Goal: Transaction & Acquisition: Purchase product/service

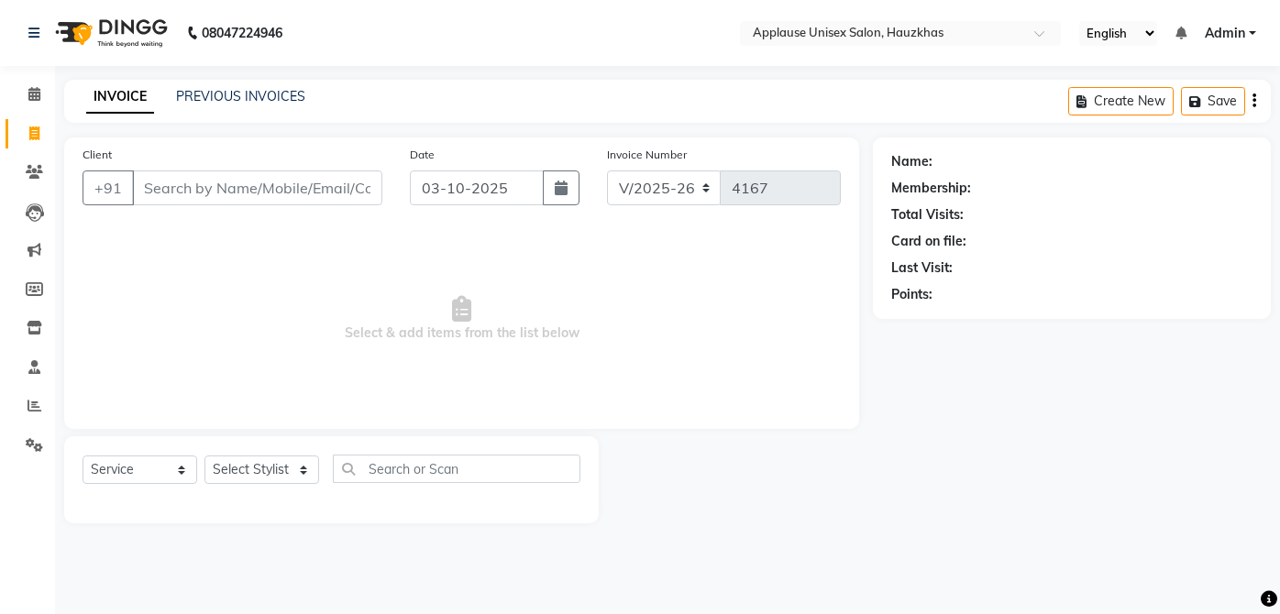
select select "5082"
select select "service"
select select "66558"
click at [204, 456] on select "Select Stylist [PERSON_NAME] [PERSON_NAME] [PERSON_NAME] [PERSON_NAME] [PERSON_…" at bounding box center [261, 470] width 115 height 28
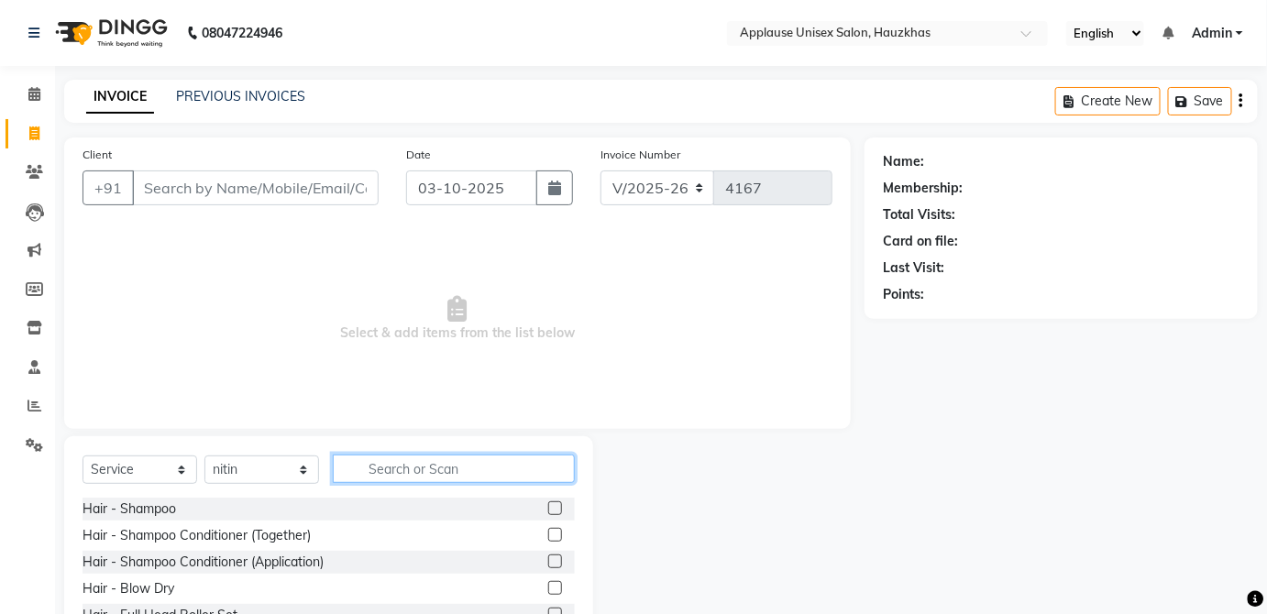
click at [459, 474] on input "text" at bounding box center [454, 469] width 242 height 28
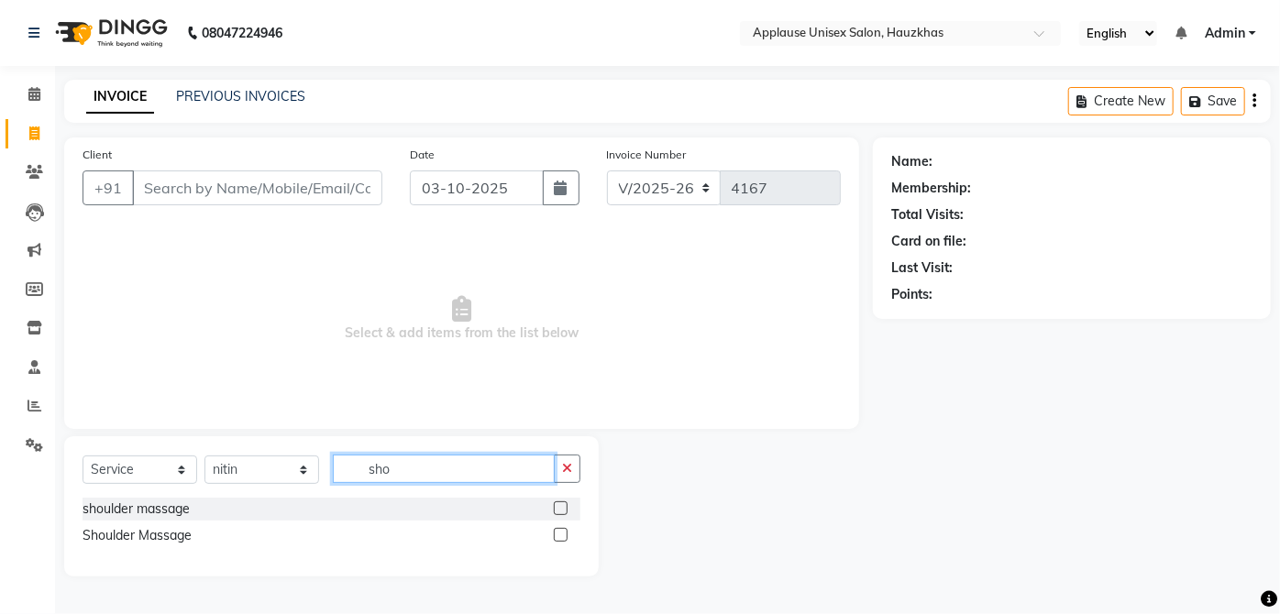
type input "sho"
click at [559, 511] on label at bounding box center [561, 508] width 14 height 14
click at [559, 511] on input "checkbox" at bounding box center [560, 509] width 12 height 12
checkbox input "true"
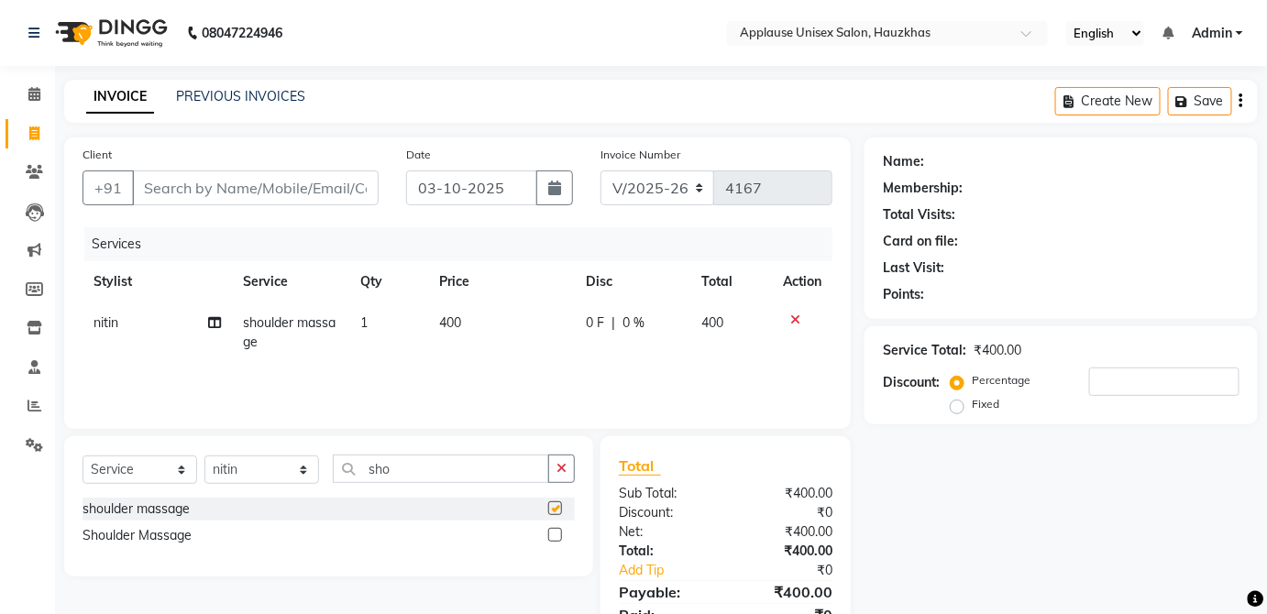
click at [722, 330] on span "400" at bounding box center [713, 322] width 22 height 17
select select "66558"
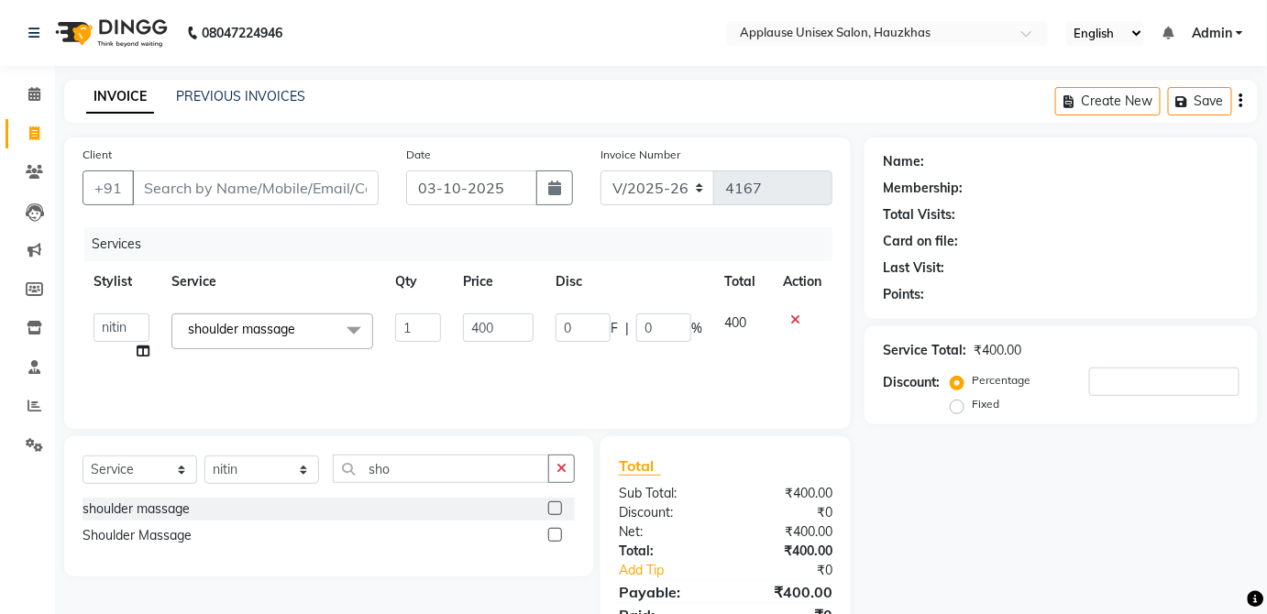
checkbox input "false"
click at [329, 194] on input "Client" at bounding box center [255, 188] width 247 height 35
type input "9"
type input "0"
type input "9"
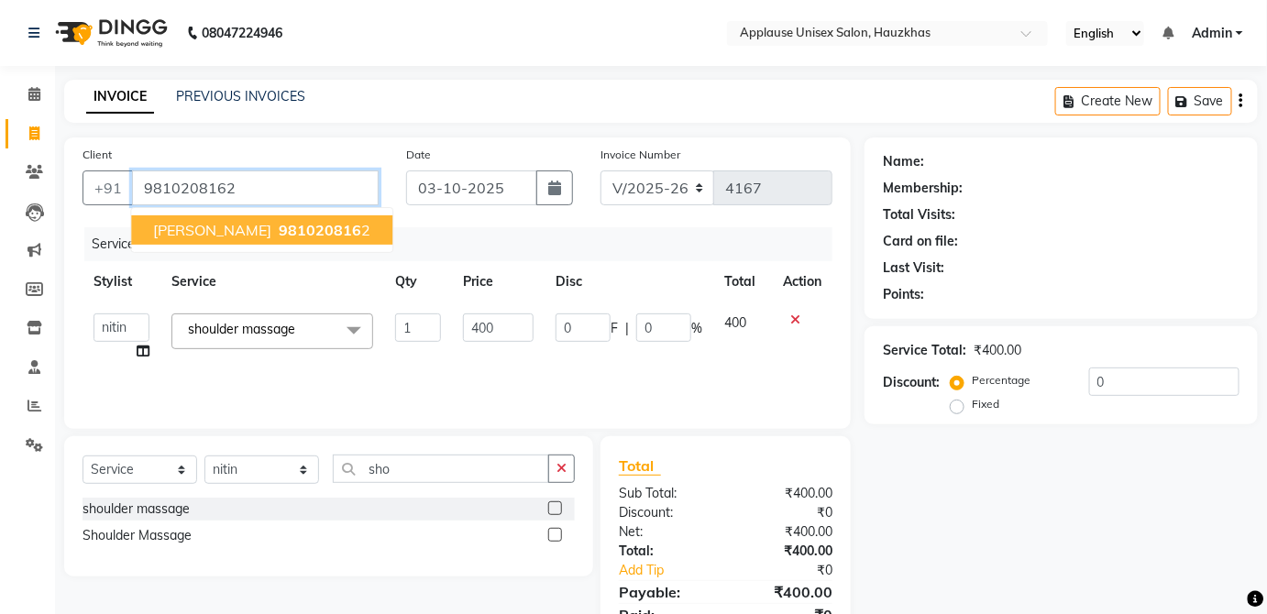
type input "9810208162"
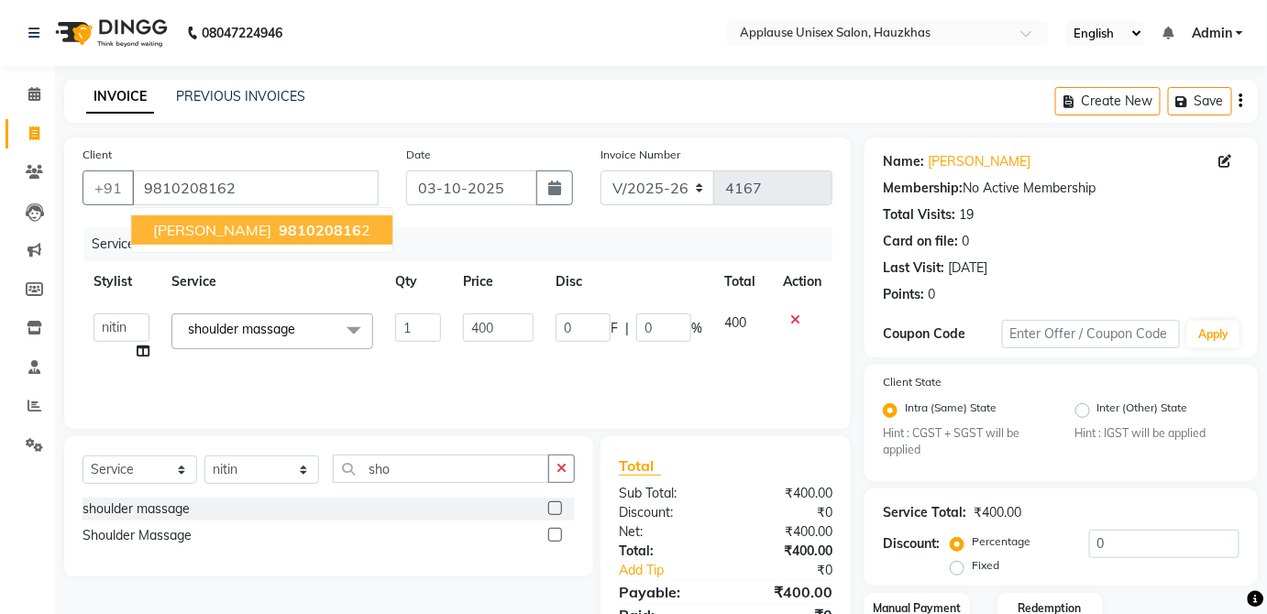
click at [367, 230] on button "Anjali vishnath 981020816 2" at bounding box center [261, 229] width 261 height 29
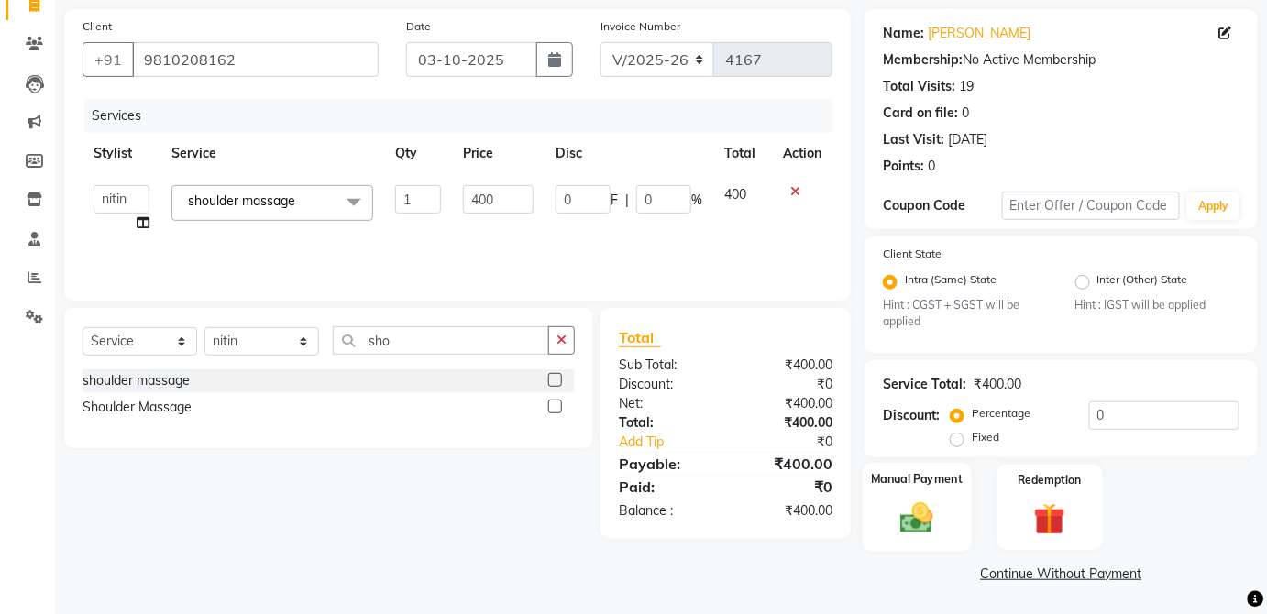
click at [951, 481] on label "Manual Payment" at bounding box center [917, 479] width 92 height 17
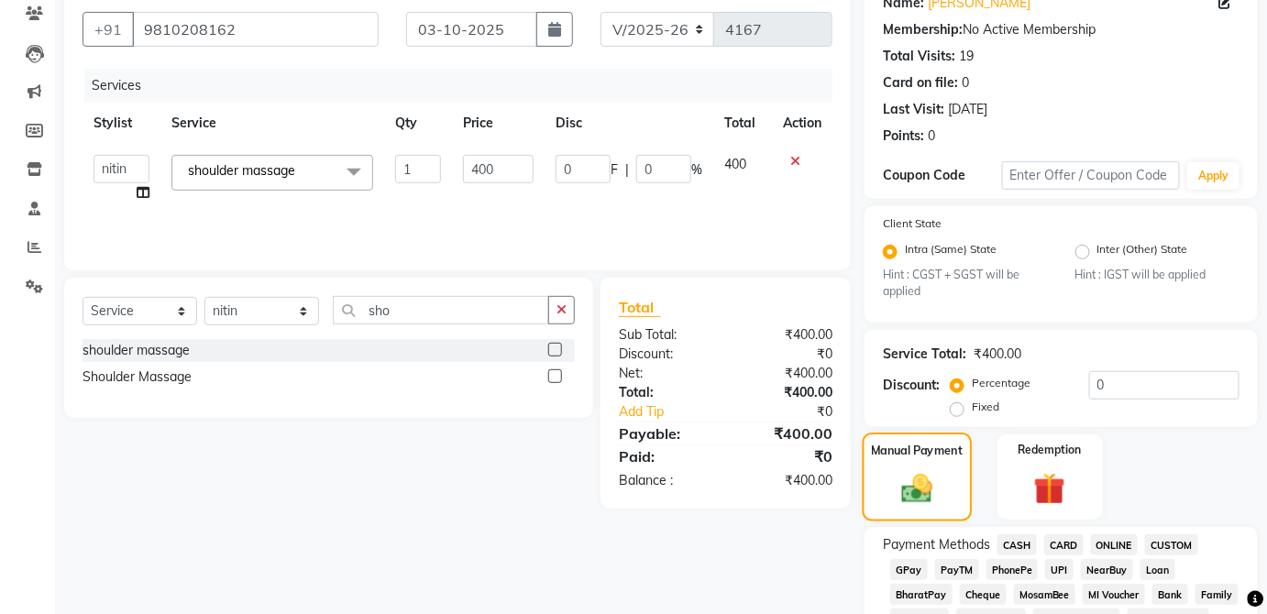
scroll to position [168, 0]
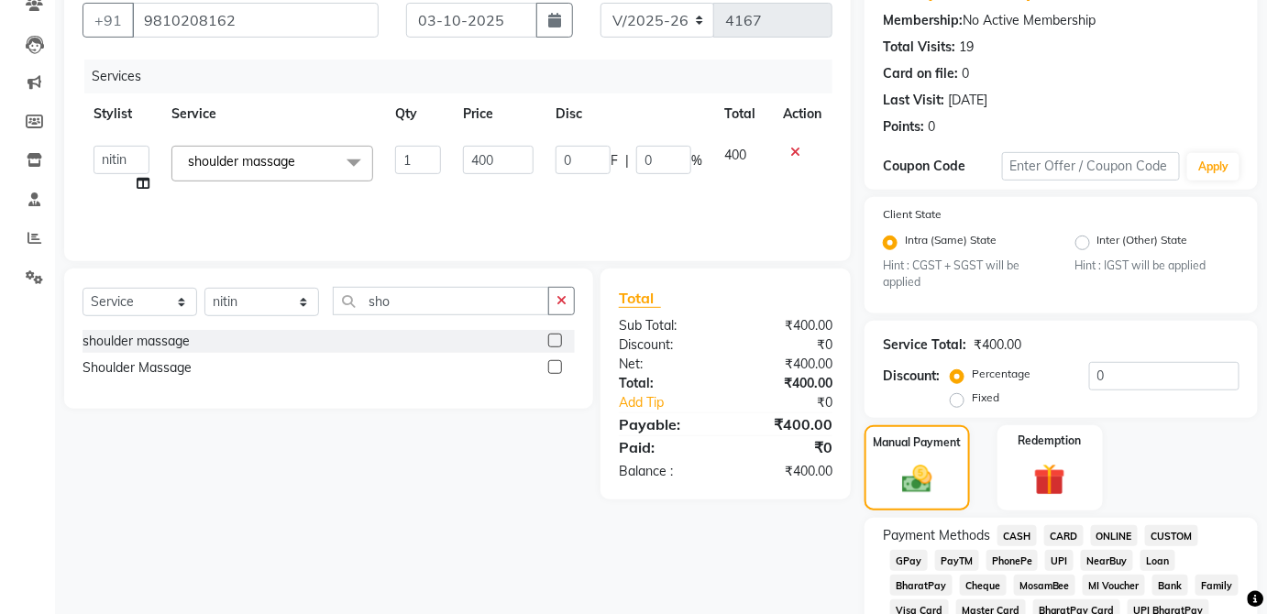
click at [1003, 535] on span "CASH" at bounding box center [1016, 535] width 39 height 21
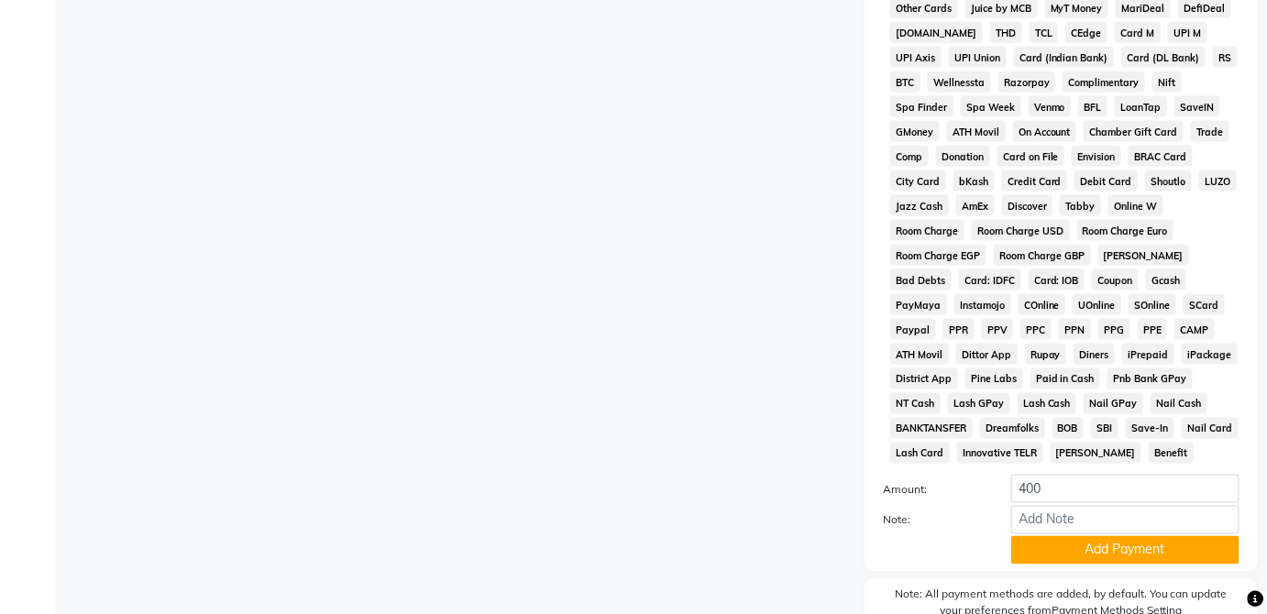
scroll to position [889, 0]
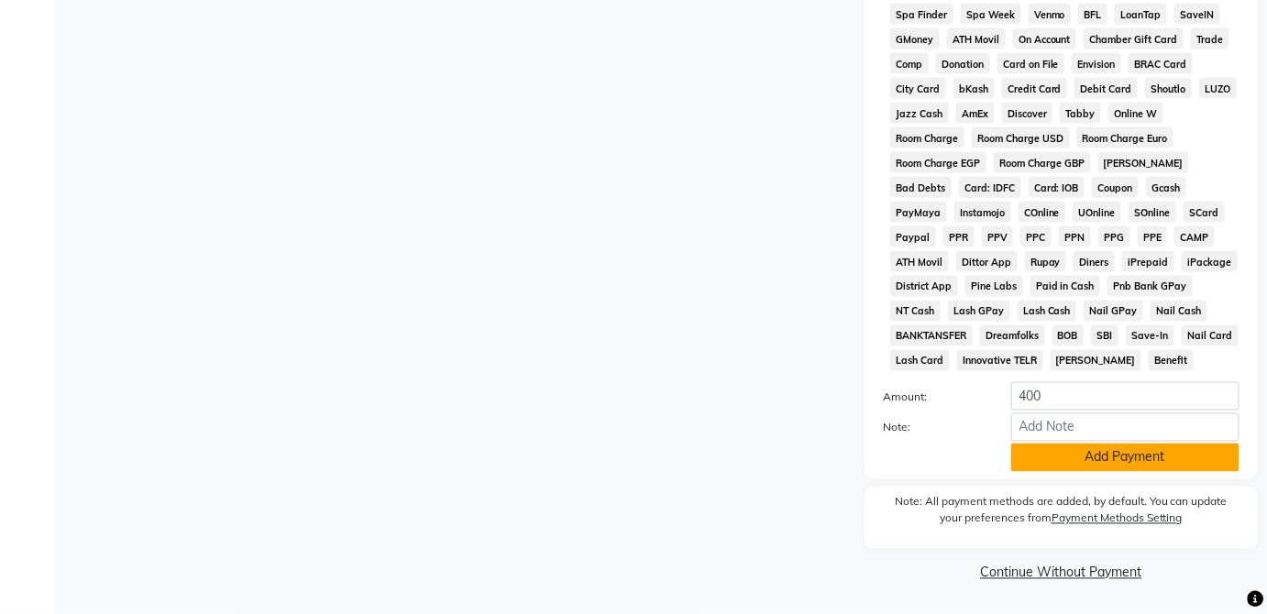
click at [1186, 464] on button "Add Payment" at bounding box center [1125, 458] width 228 height 28
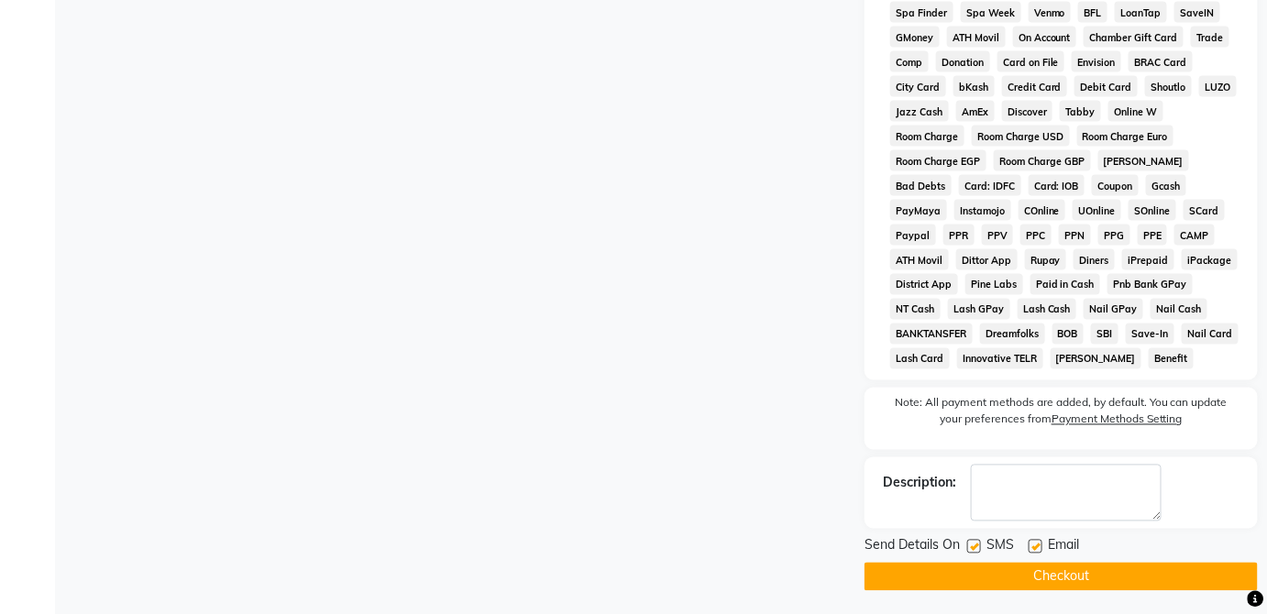
click at [1138, 587] on button "Checkout" at bounding box center [1061, 577] width 393 height 28
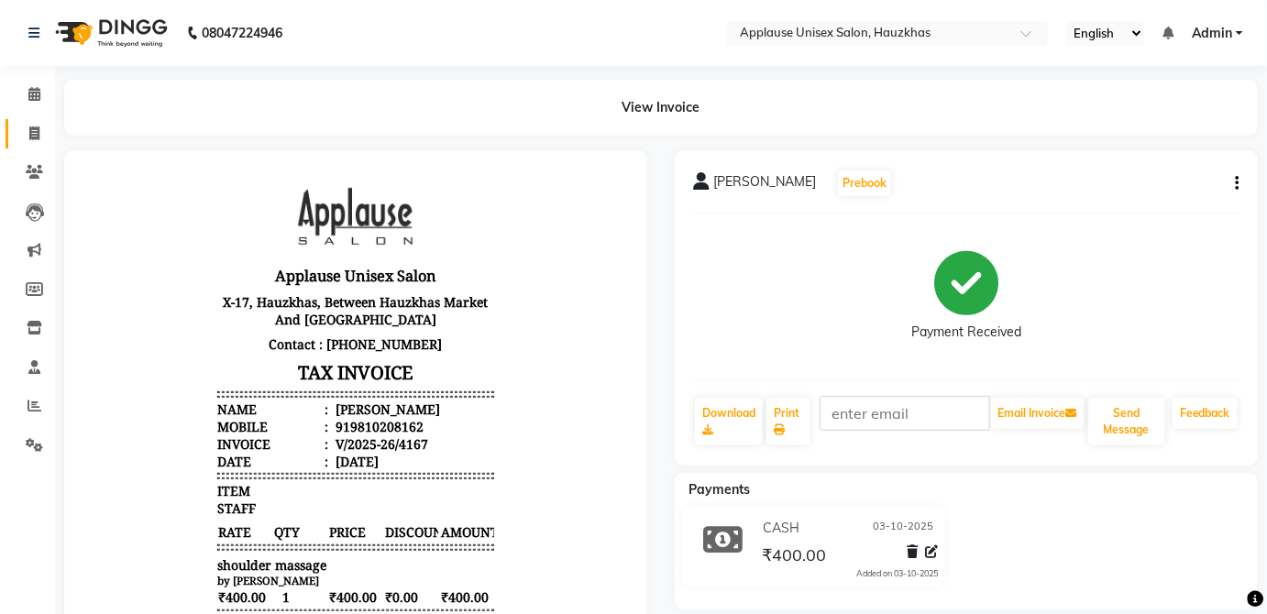
click at [29, 132] on icon at bounding box center [34, 134] width 10 height 14
select select "service"
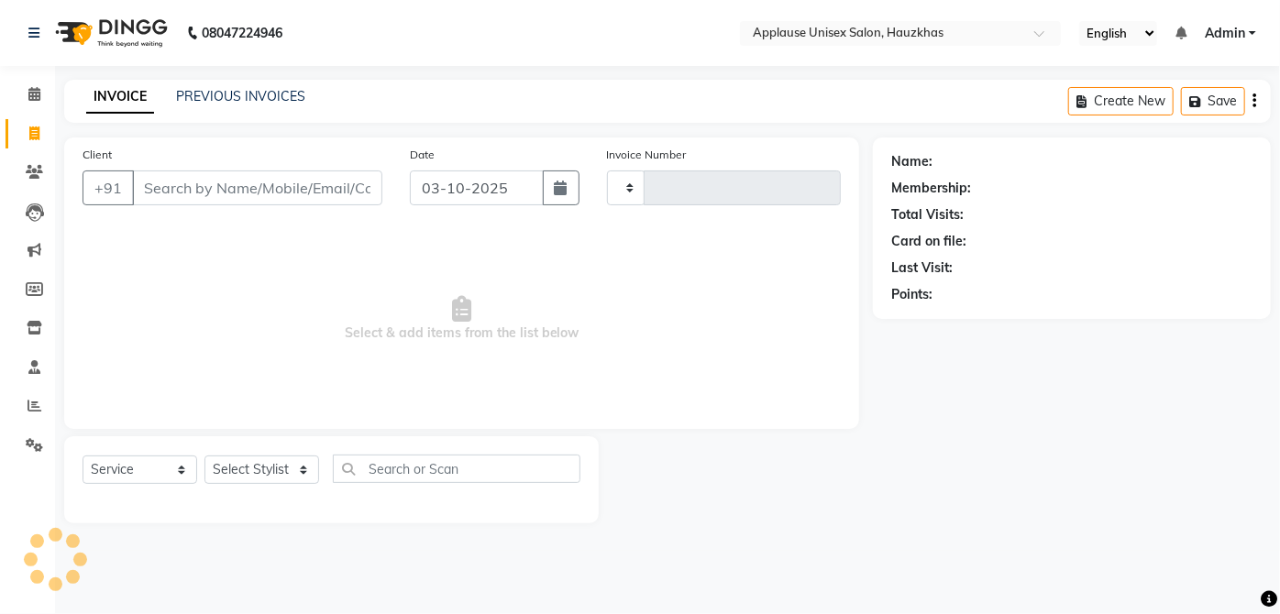
type input "4168"
select select "5082"
click at [272, 457] on select "Select Stylist [PERSON_NAME] [PERSON_NAME] [PERSON_NAME] [PERSON_NAME] [PERSON_…" at bounding box center [261, 470] width 115 height 28
select select "32126"
click at [204, 456] on select "Select Stylist [PERSON_NAME] [PERSON_NAME] [PERSON_NAME] [PERSON_NAME] [PERSON_…" at bounding box center [261, 470] width 115 height 28
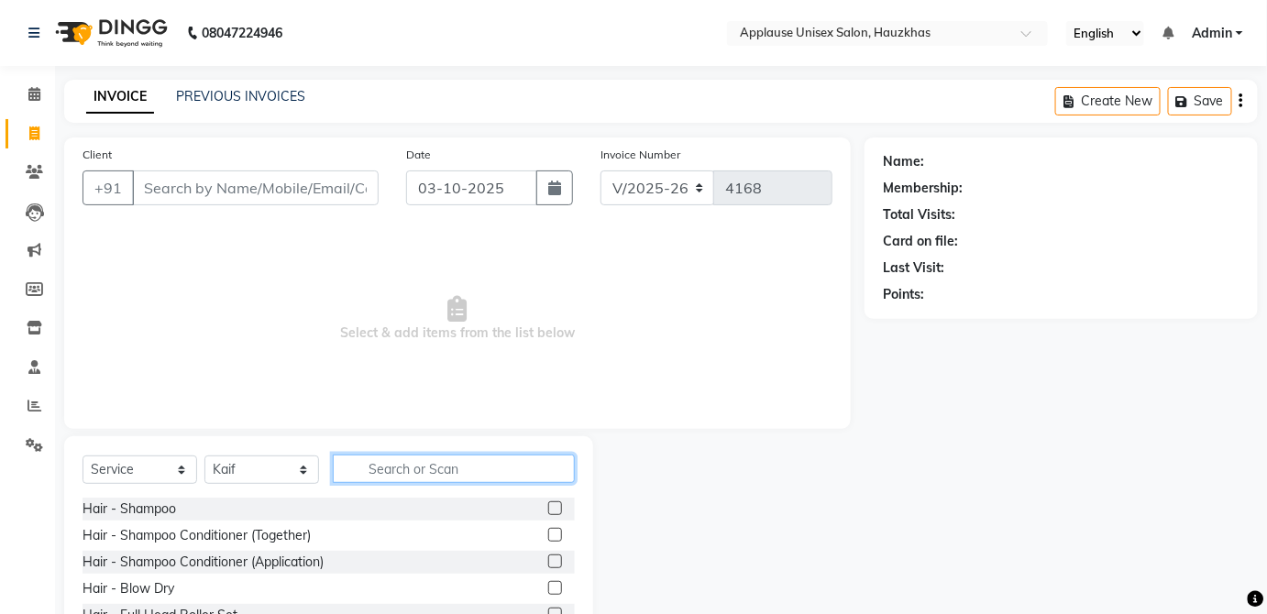
click at [508, 475] on input "text" at bounding box center [454, 469] width 242 height 28
click at [519, 472] on input "blo" at bounding box center [441, 469] width 216 height 28
type input "blo"
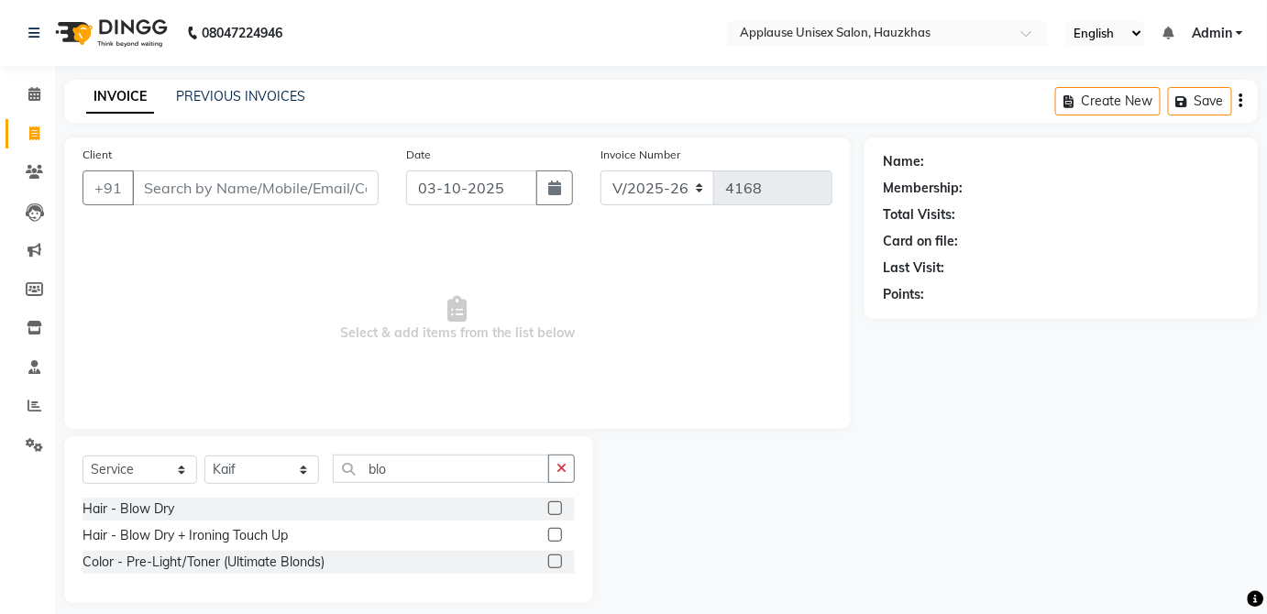
click at [556, 503] on label at bounding box center [555, 508] width 14 height 14
click at [556, 503] on input "checkbox" at bounding box center [554, 509] width 12 height 12
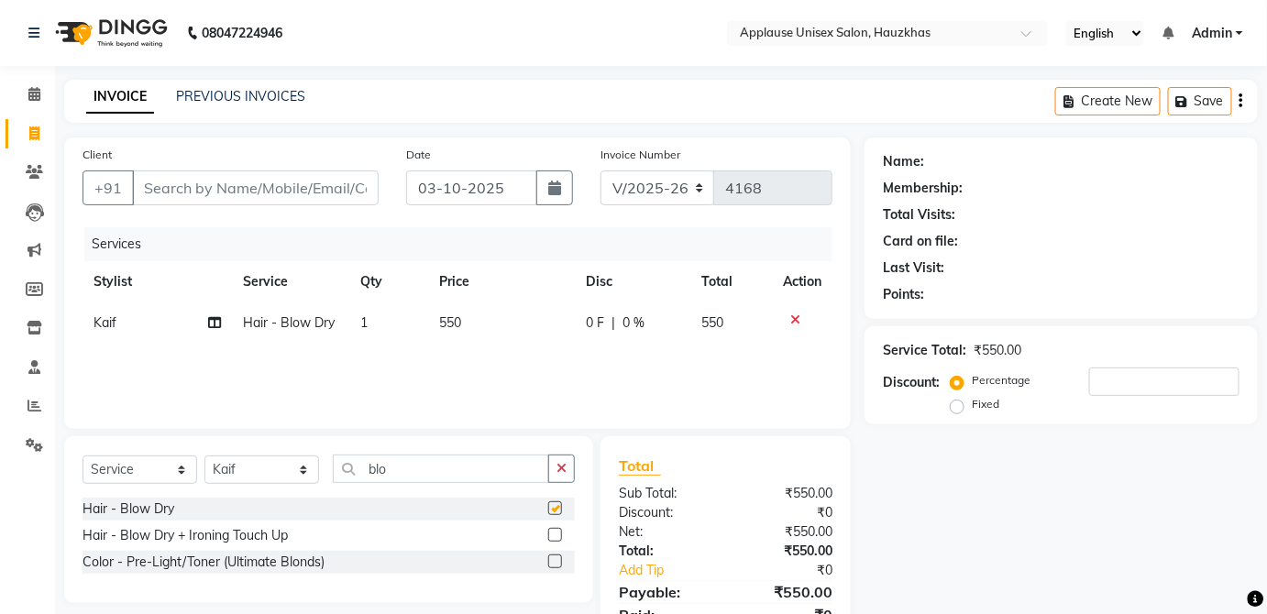
checkbox input "false"
click at [522, 337] on td "550" at bounding box center [501, 323] width 147 height 41
select select "32126"
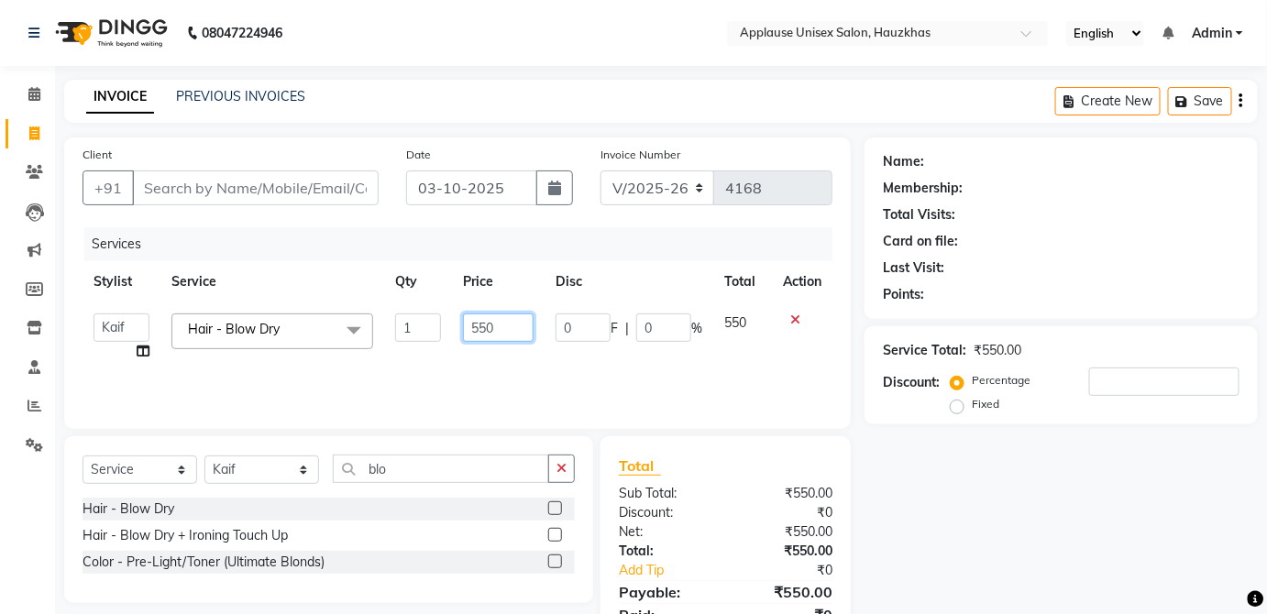
click at [508, 329] on input "550" at bounding box center [498, 328] width 71 height 28
type input "5"
type input "600"
click at [742, 334] on td "550" at bounding box center [742, 338] width 59 height 70
select select "32126"
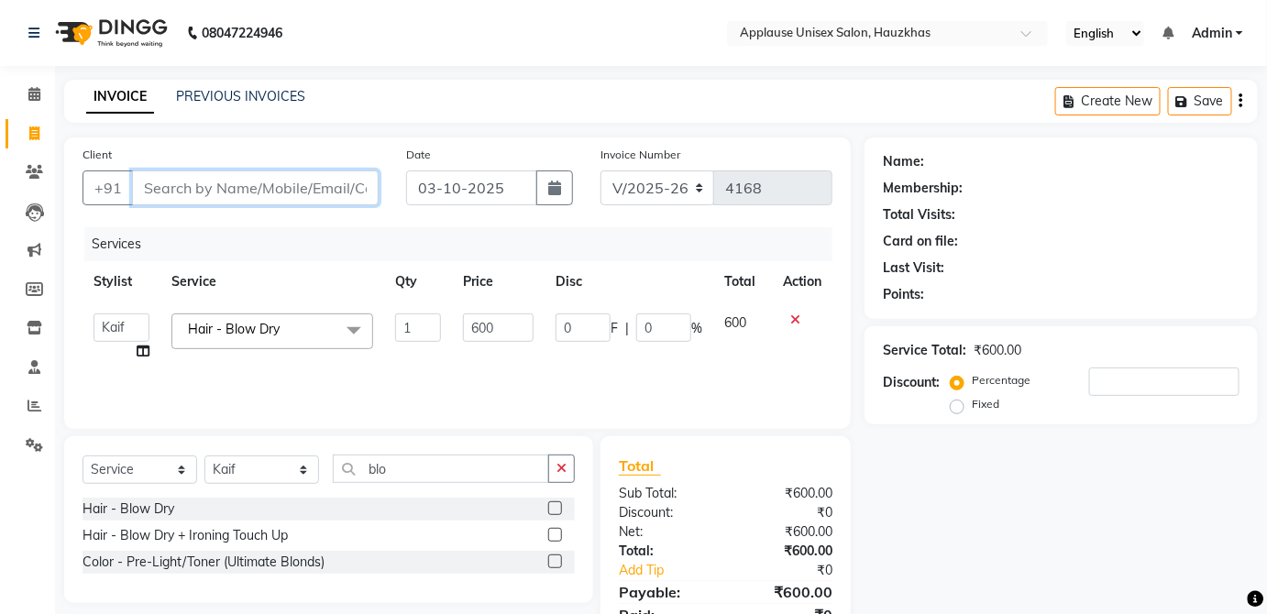
click at [339, 188] on input "Client" at bounding box center [255, 188] width 247 height 35
type input "m"
type input "0"
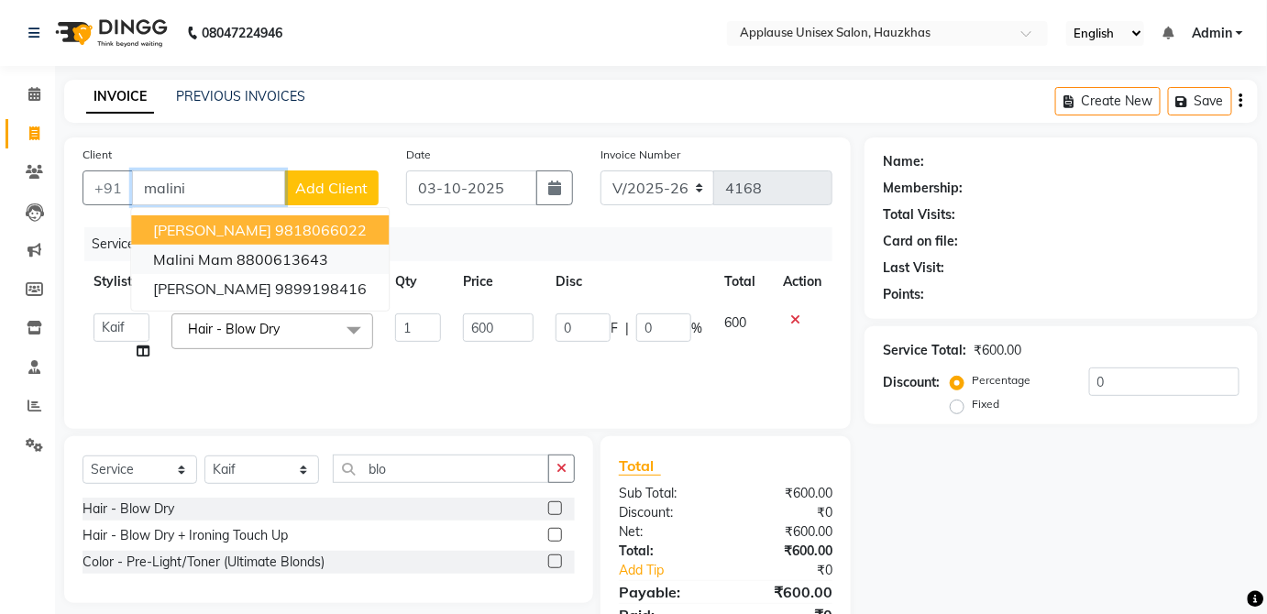
click at [305, 250] on ngb-highlight "8800613643" at bounding box center [283, 259] width 92 height 18
type input "8800613643"
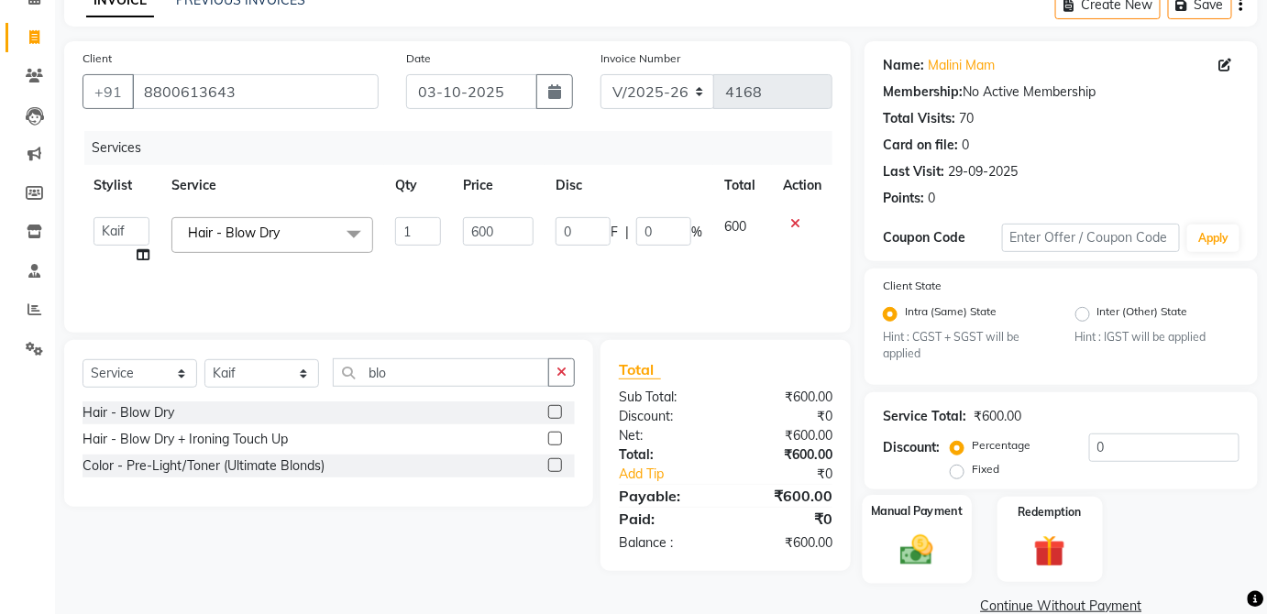
click at [899, 523] on div "Manual Payment" at bounding box center [917, 539] width 109 height 89
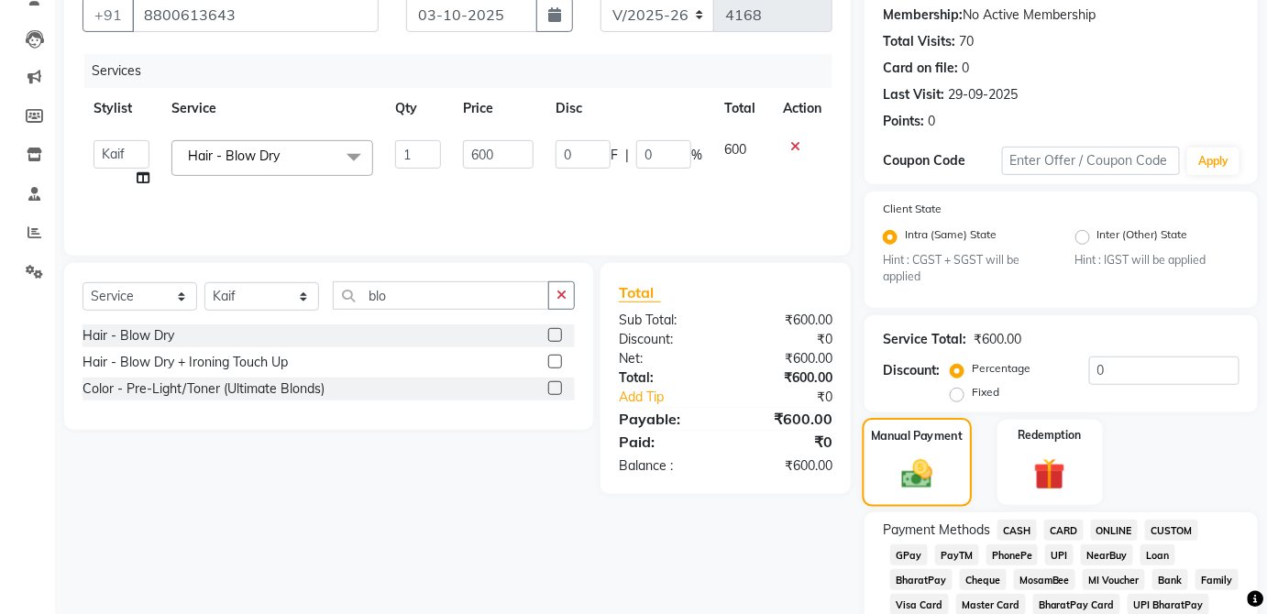
scroll to position [180, 0]
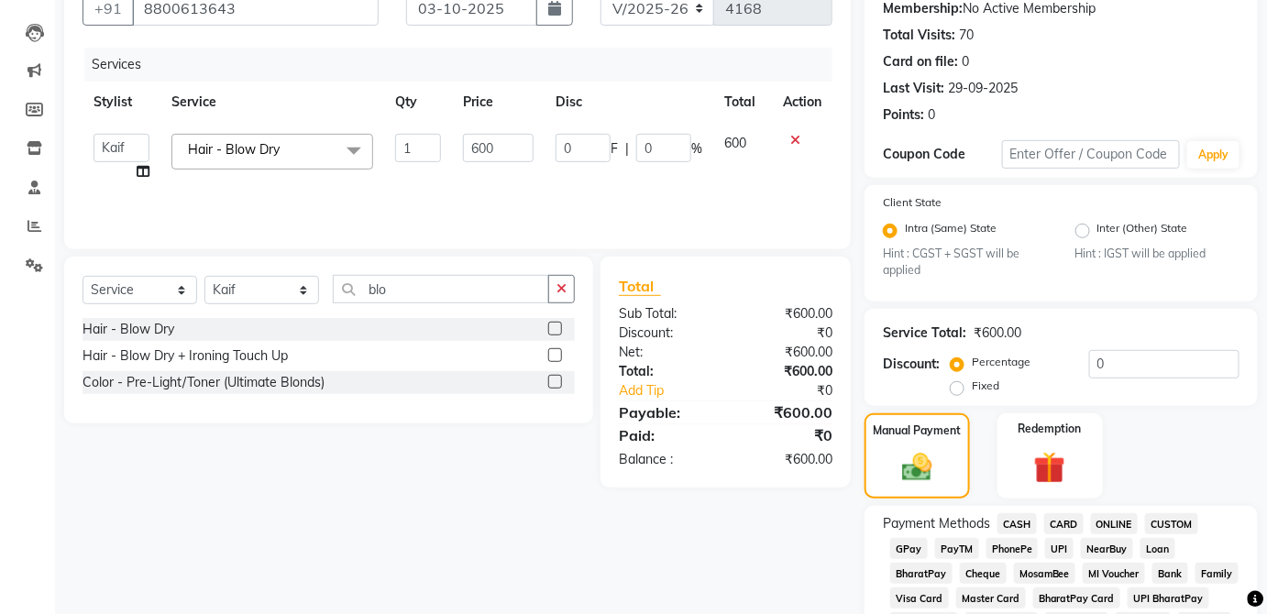
click at [1061, 514] on span "CARD" at bounding box center [1063, 523] width 39 height 21
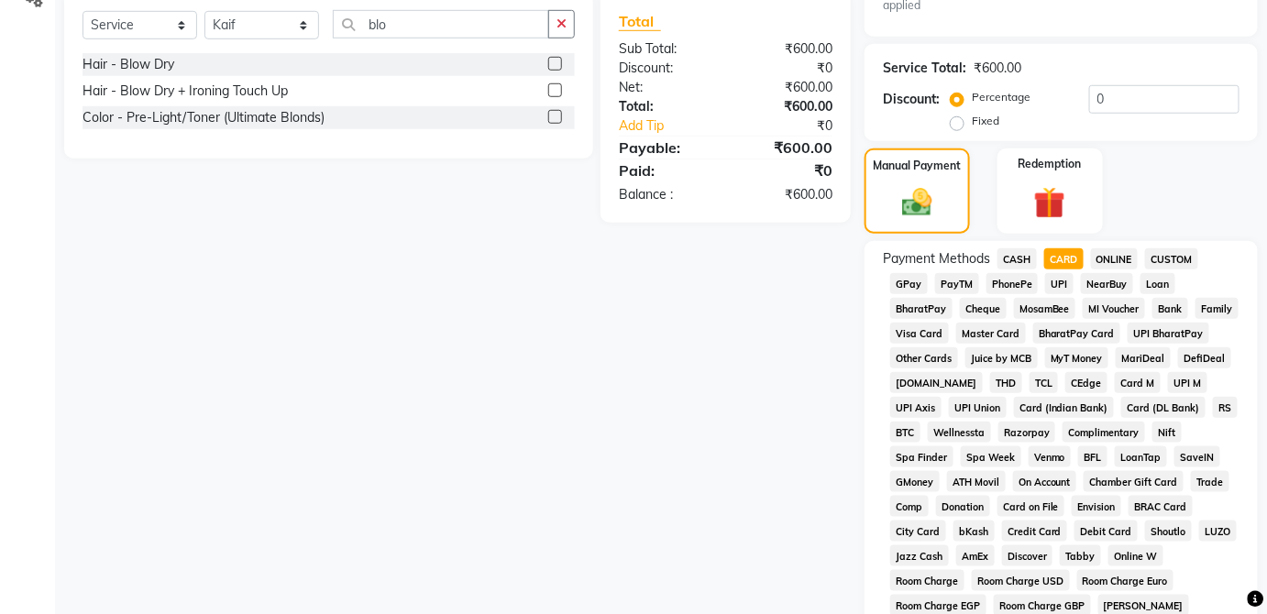
scroll to position [889, 0]
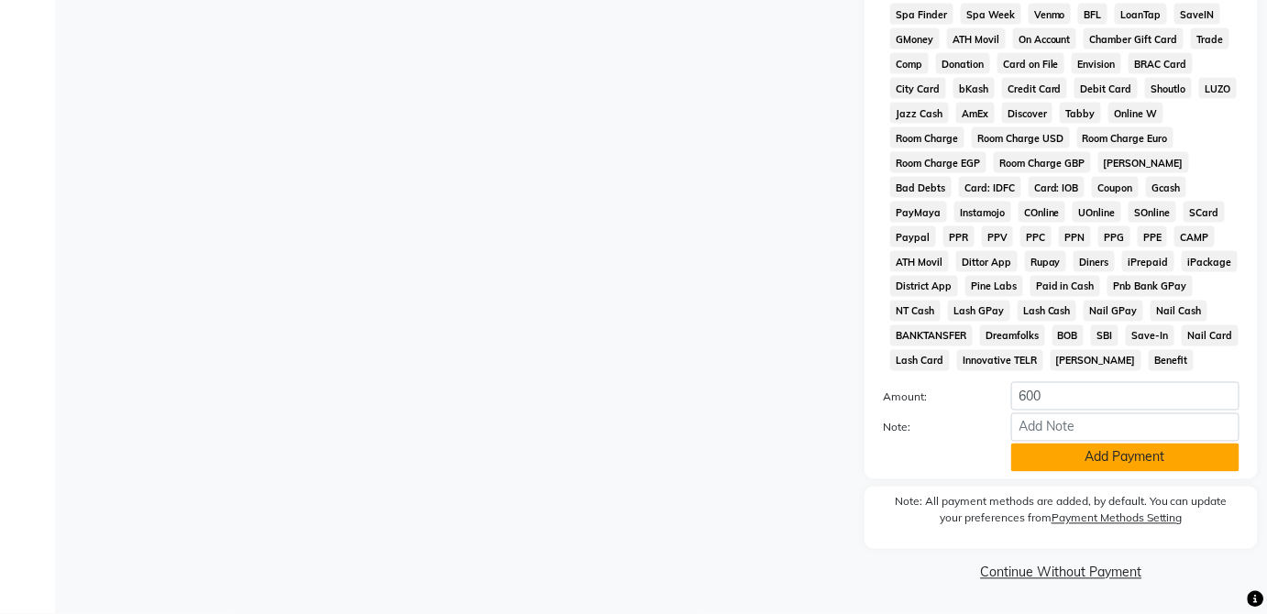
click at [1147, 462] on button "Add Payment" at bounding box center [1125, 458] width 228 height 28
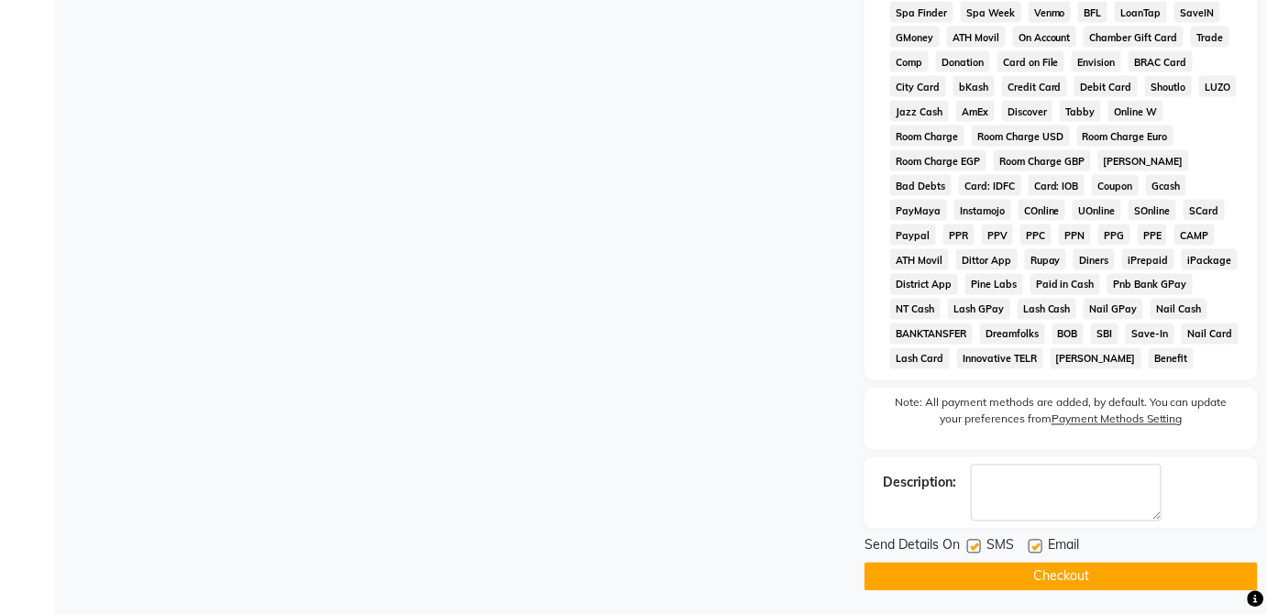
click at [1129, 576] on button "Checkout" at bounding box center [1061, 577] width 393 height 28
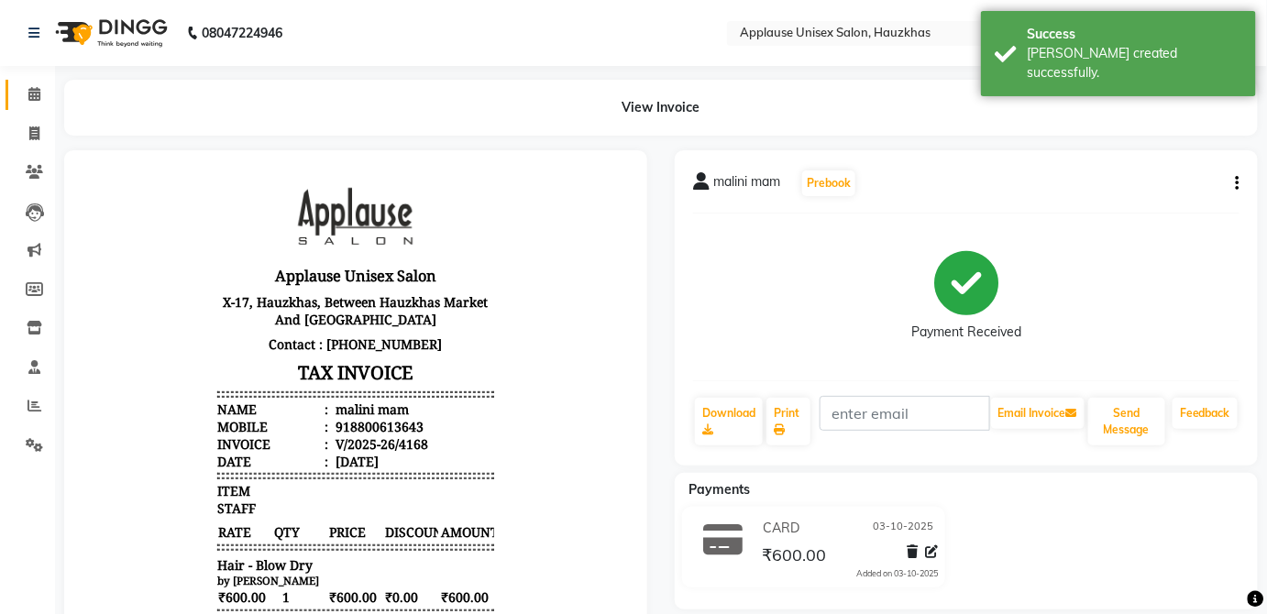
click at [39, 95] on icon at bounding box center [34, 94] width 12 height 14
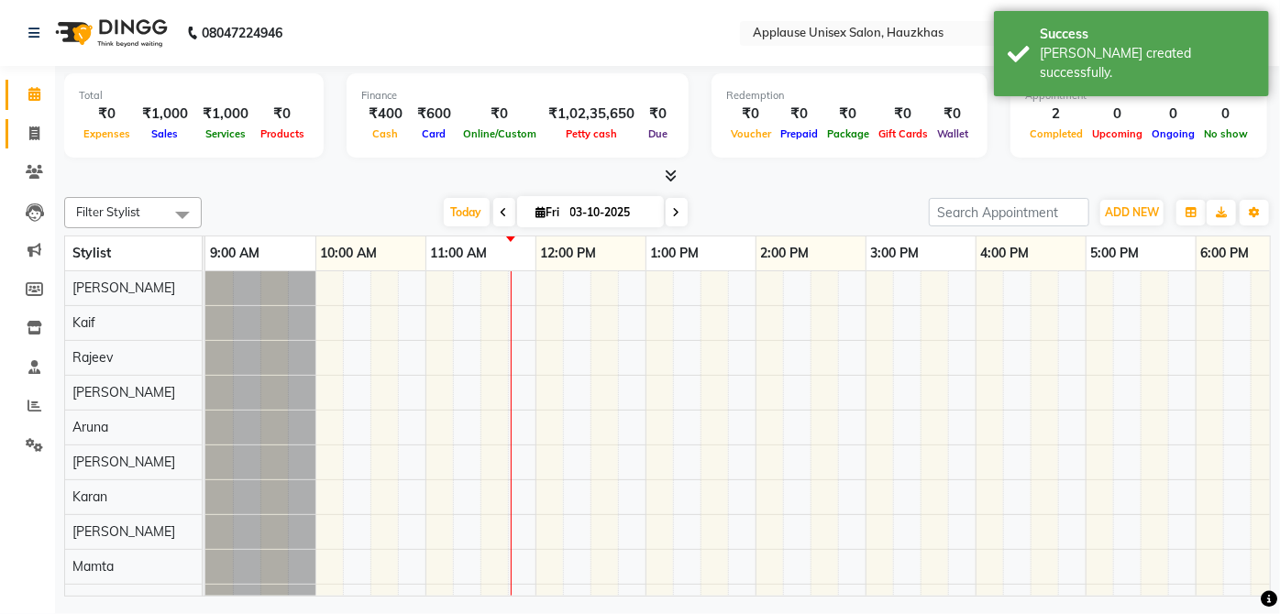
click at [35, 131] on icon at bounding box center [34, 134] width 10 height 14
select select "service"
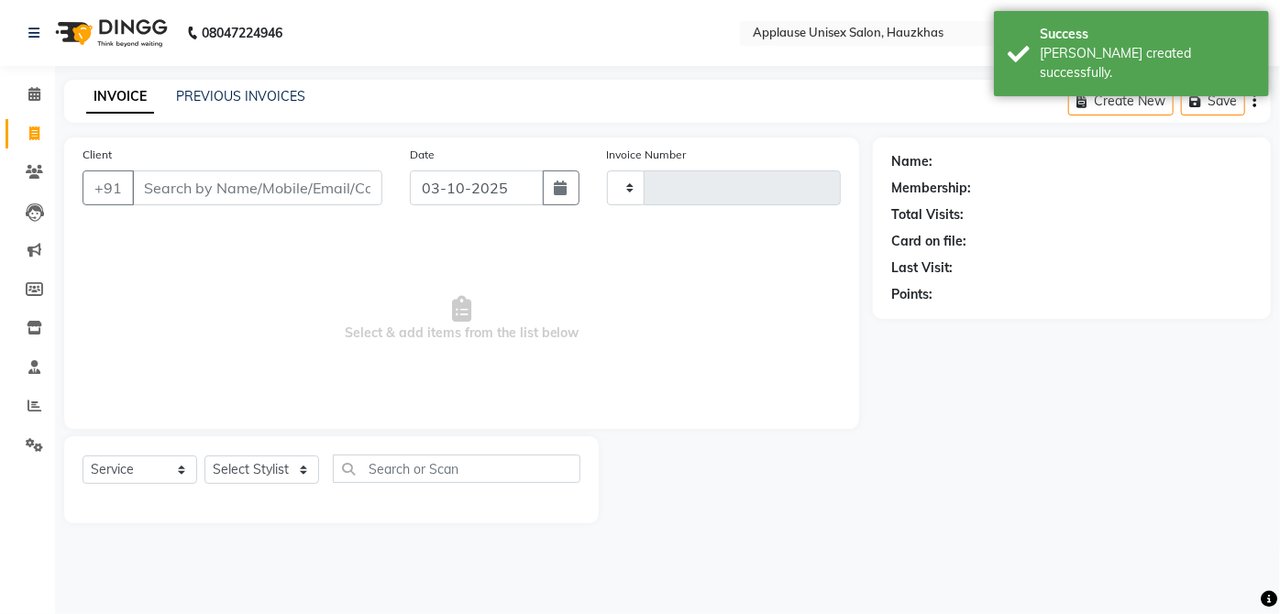
type input "4169"
click at [218, 103] on link "PREVIOUS INVOICES" at bounding box center [240, 96] width 129 height 17
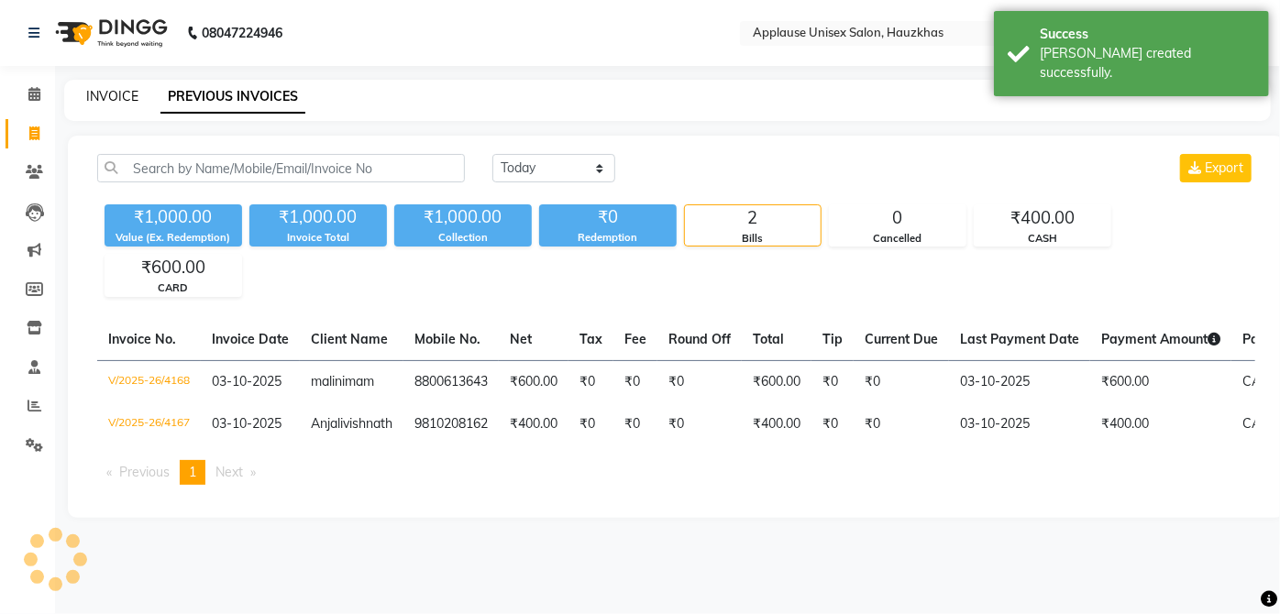
click at [112, 103] on link "INVOICE" at bounding box center [112, 96] width 52 height 17
select select "service"
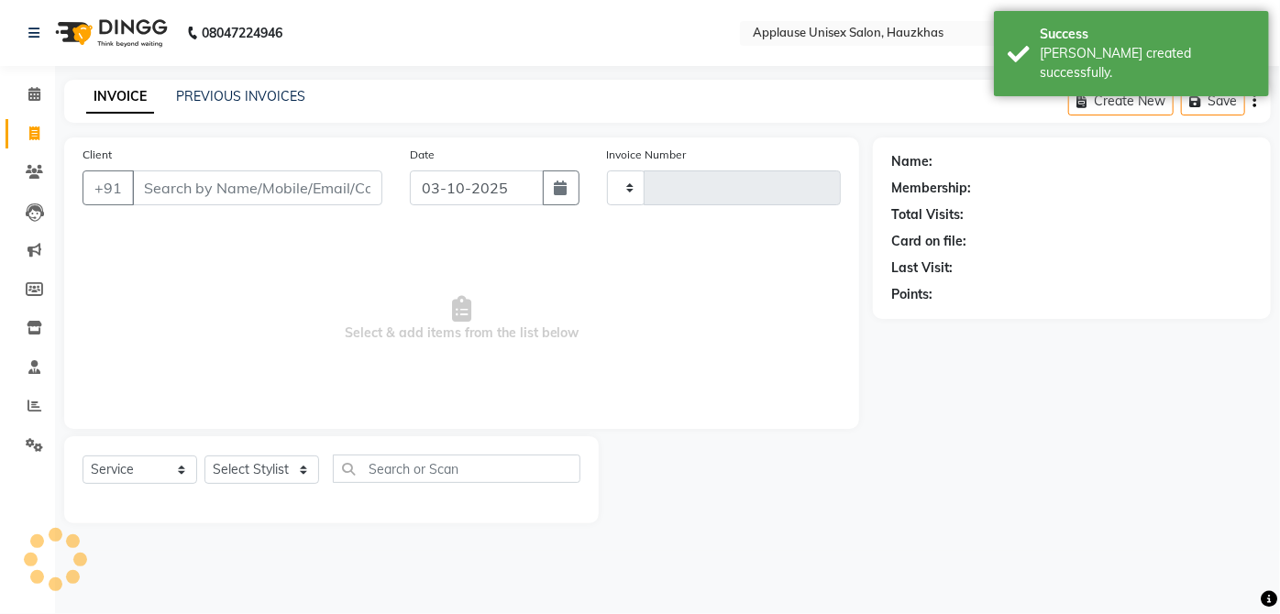
type input "4169"
click at [26, 109] on link "Calendar" at bounding box center [28, 95] width 44 height 30
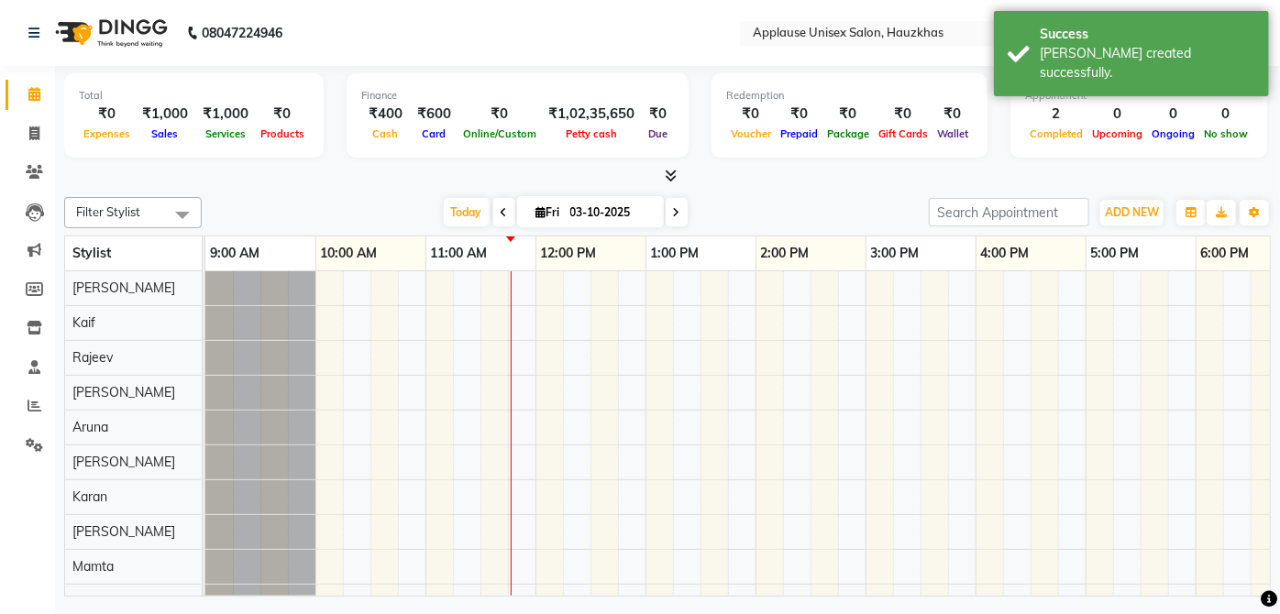
click at [495, 124] on div "Online/Custom" at bounding box center [499, 133] width 83 height 19
click at [675, 174] on icon at bounding box center [672, 176] width 12 height 14
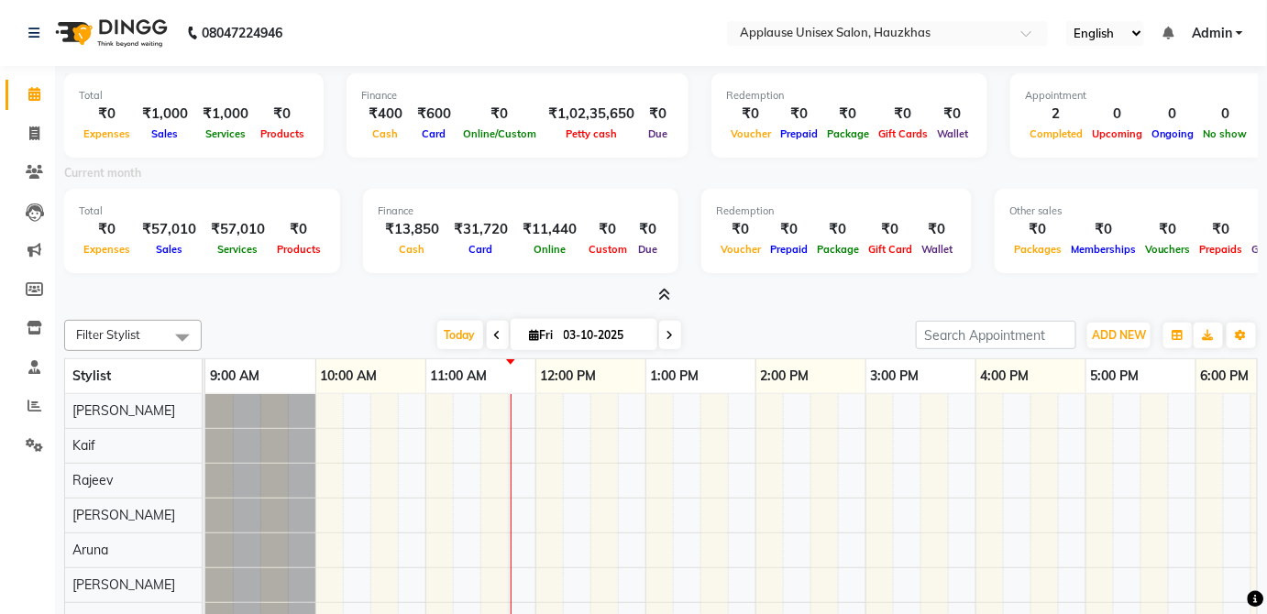
click at [667, 293] on icon at bounding box center [665, 295] width 12 height 14
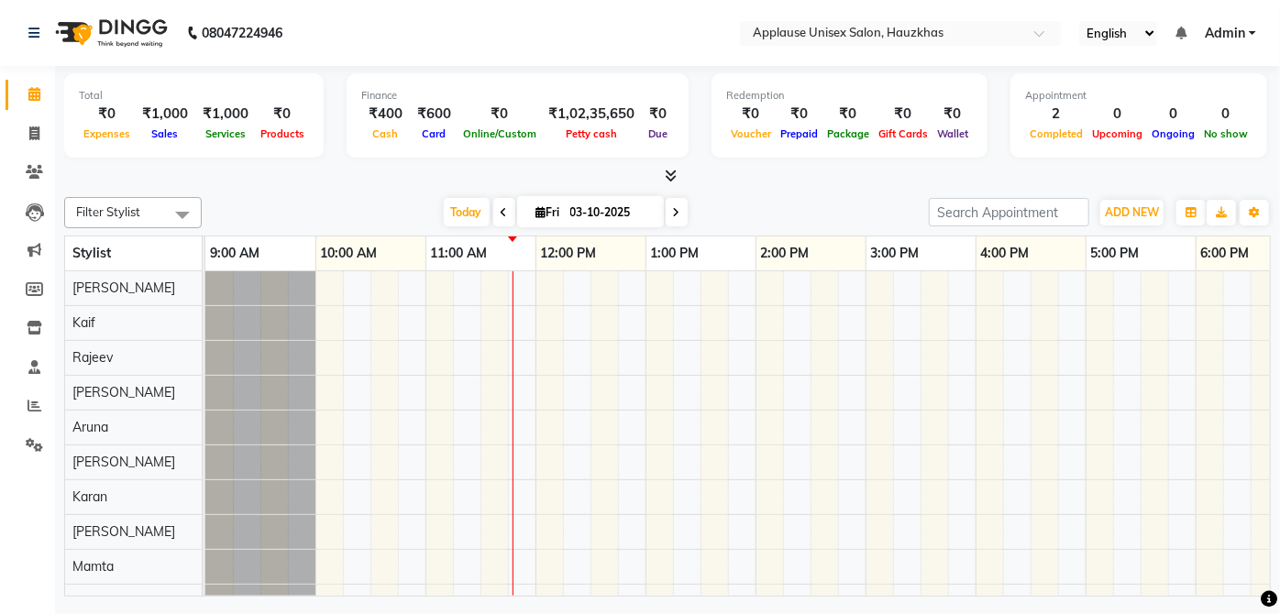
click at [675, 171] on icon at bounding box center [672, 176] width 12 height 14
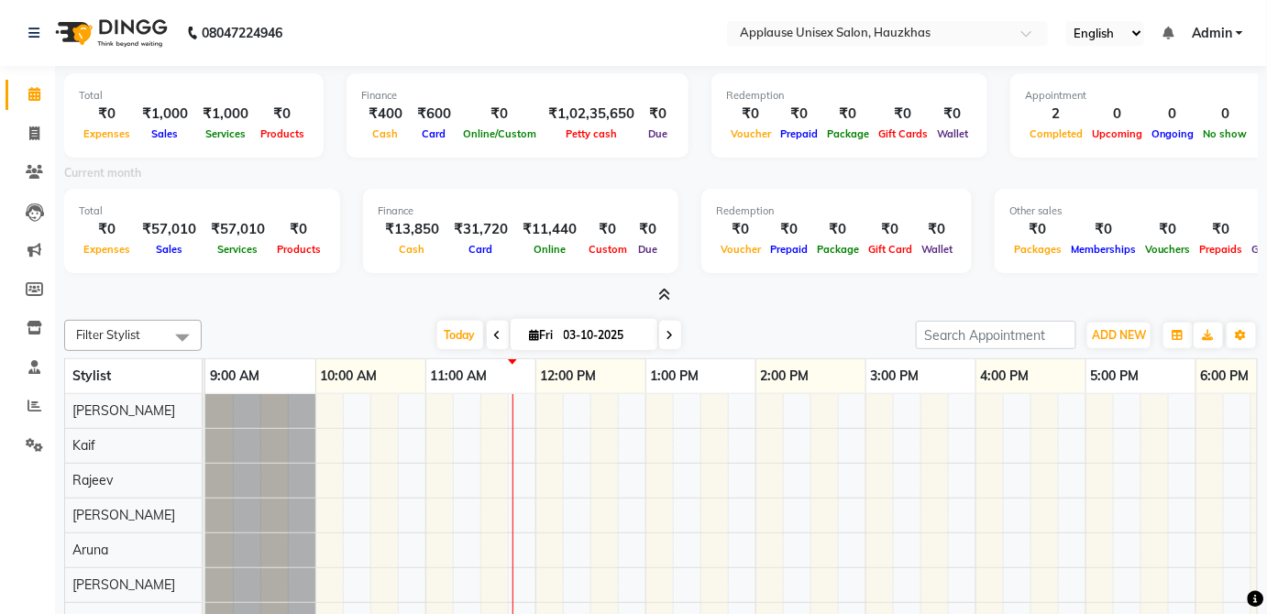
click at [659, 295] on icon at bounding box center [665, 295] width 12 height 14
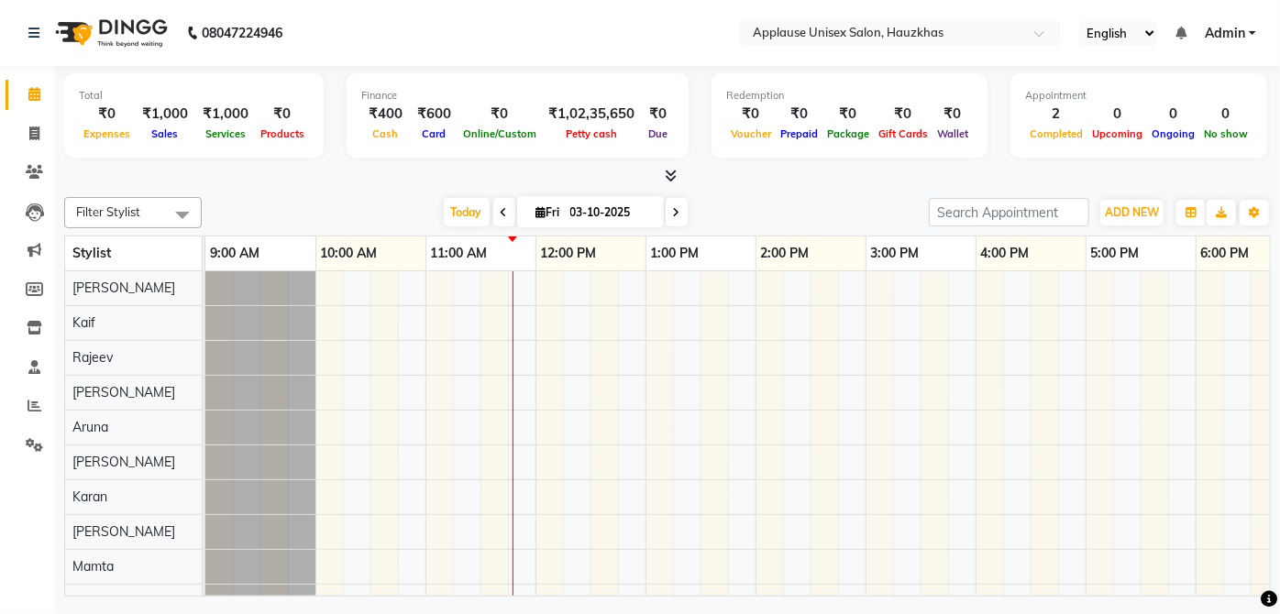
click at [691, 172] on div at bounding box center [667, 176] width 1206 height 19
click at [673, 169] on icon at bounding box center [672, 176] width 12 height 14
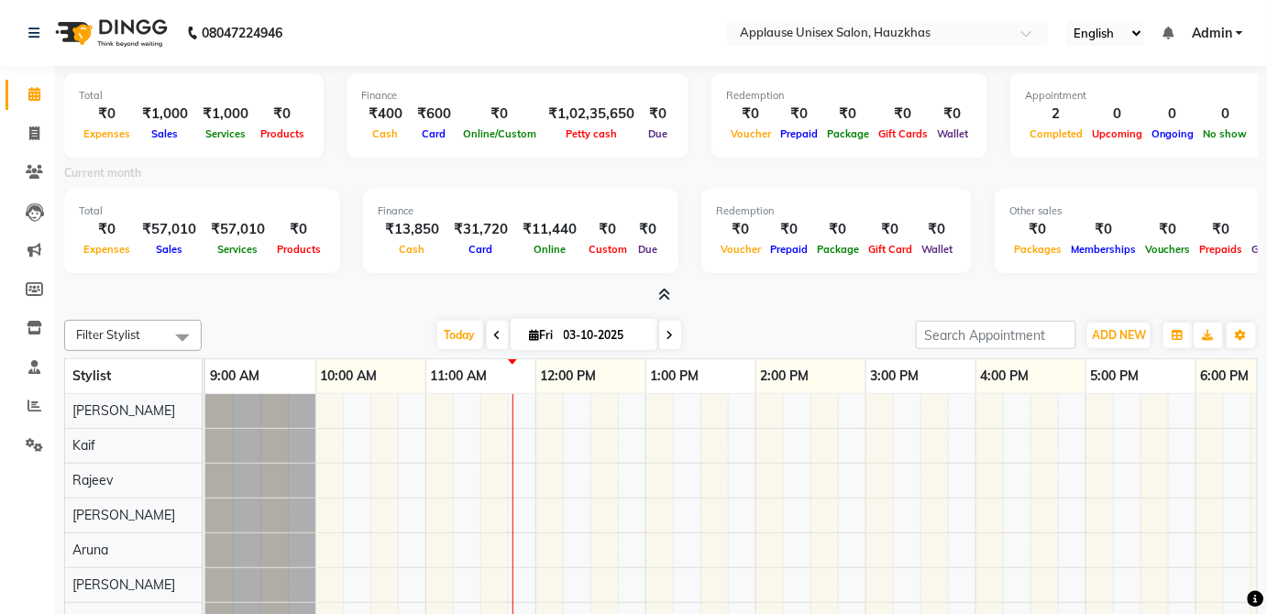
click at [666, 296] on icon at bounding box center [665, 295] width 12 height 14
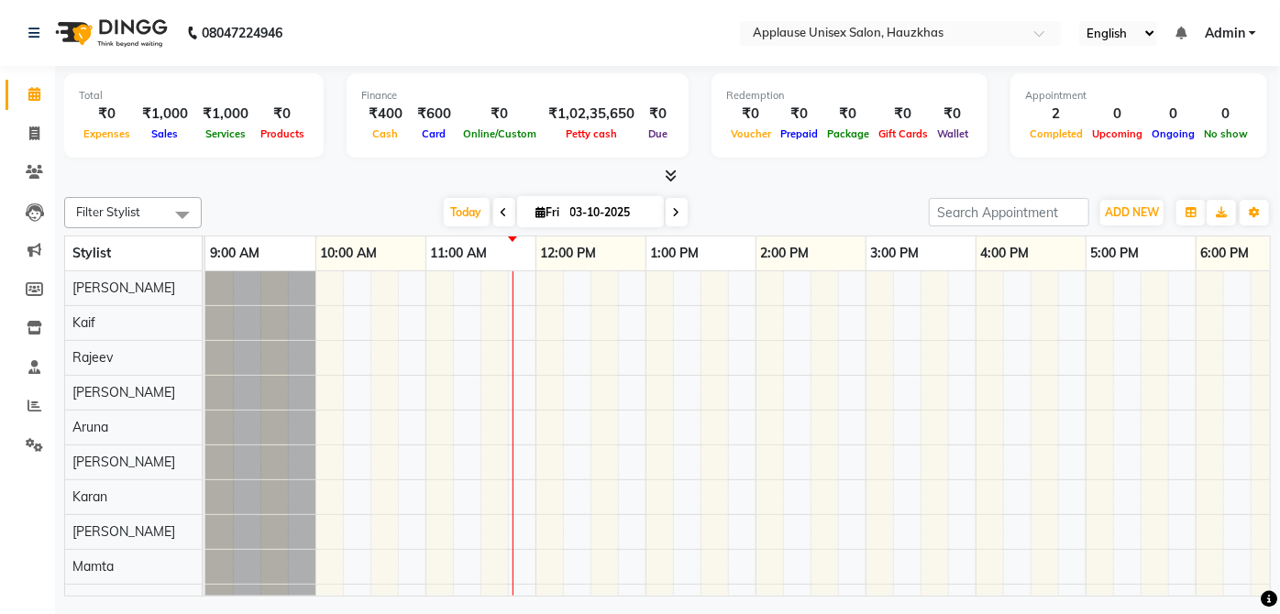
click at [672, 172] on icon at bounding box center [672, 176] width 12 height 14
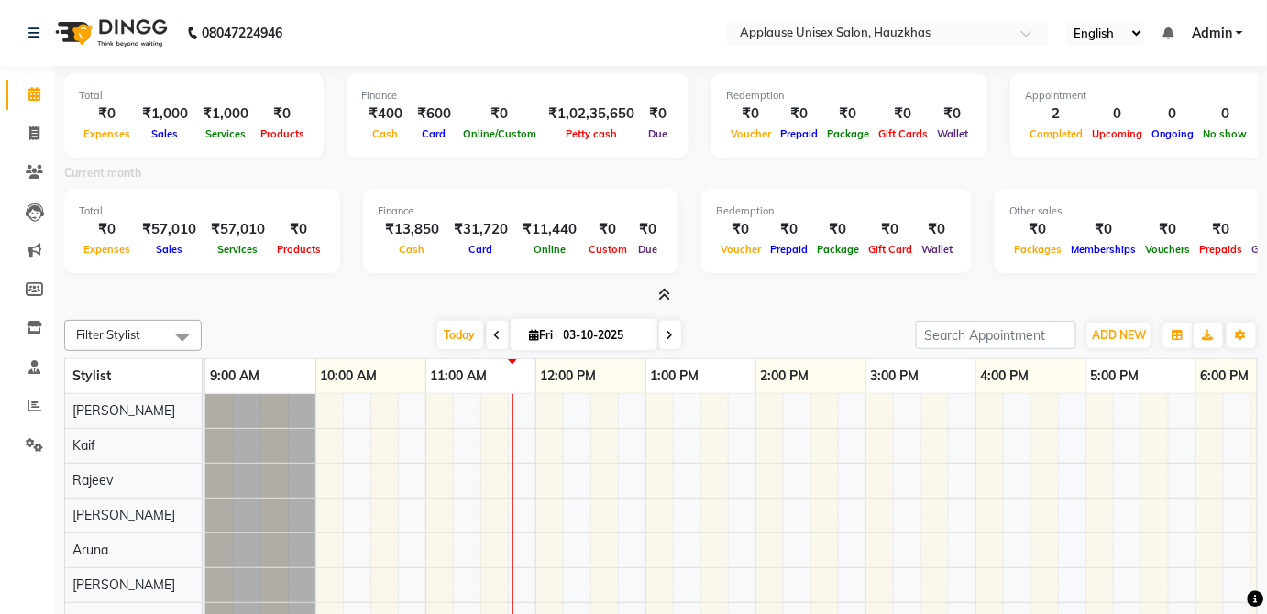
click at [666, 288] on icon at bounding box center [665, 295] width 12 height 14
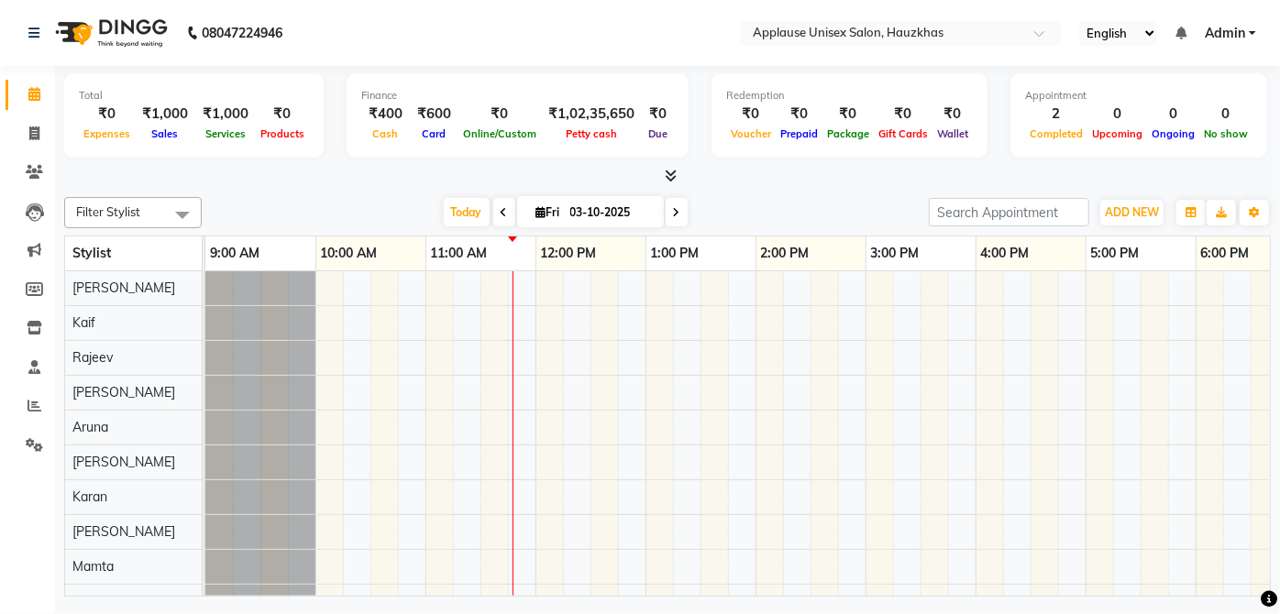
click at [677, 171] on icon at bounding box center [672, 176] width 12 height 14
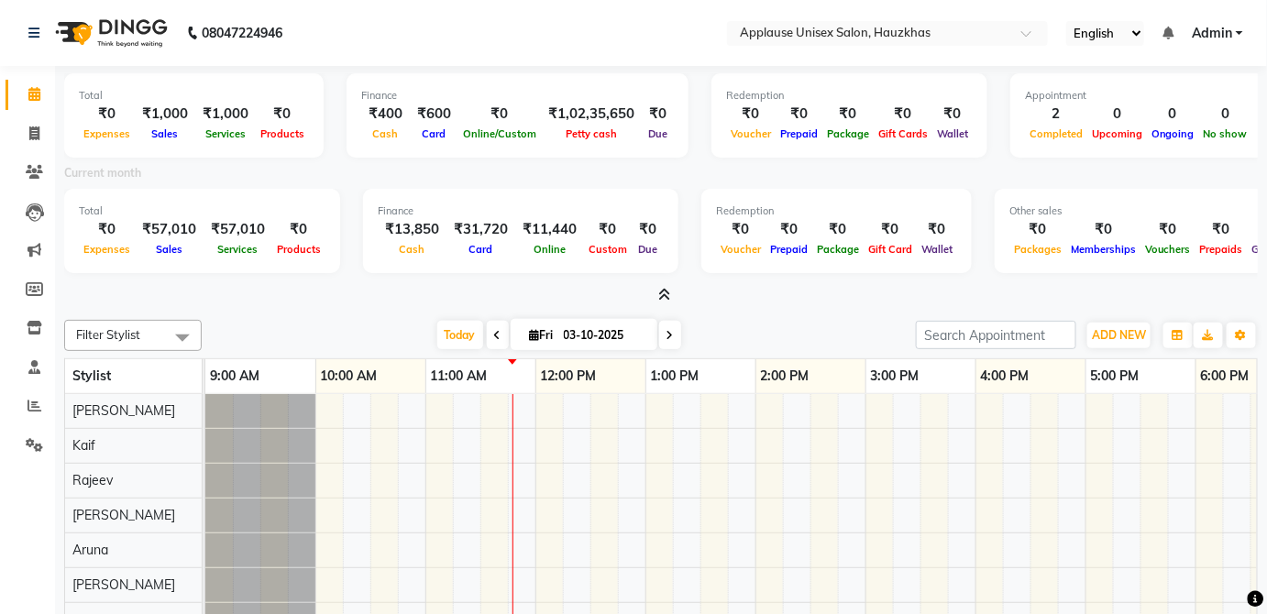
click at [666, 293] on icon at bounding box center [665, 295] width 12 height 14
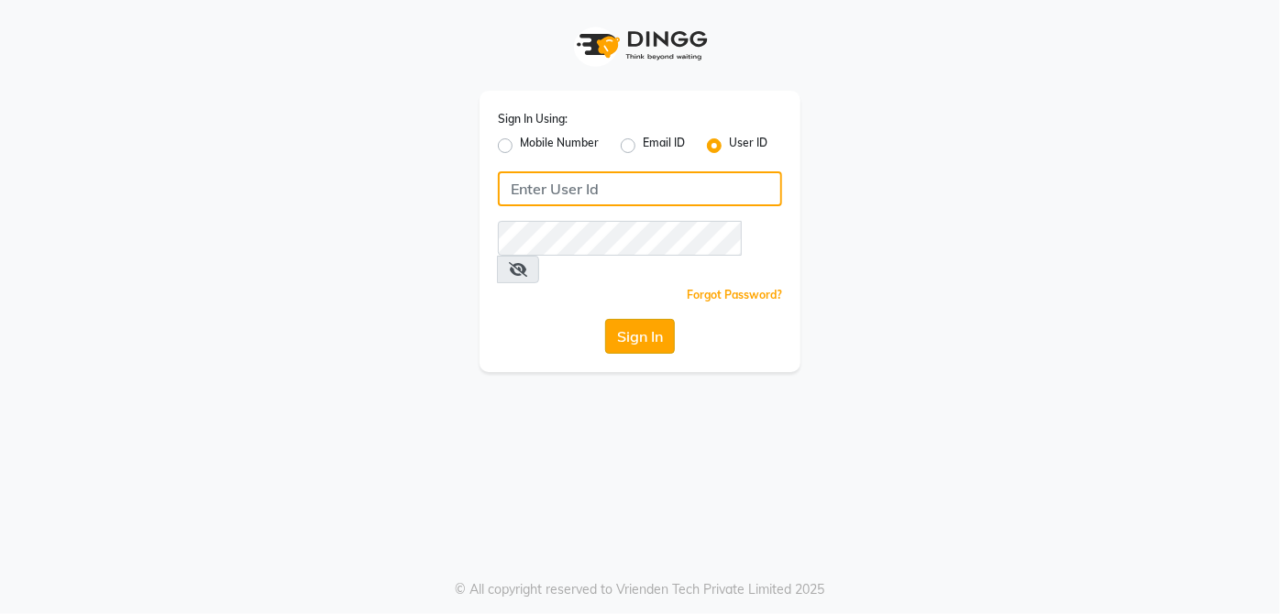
type input "applausesalon"
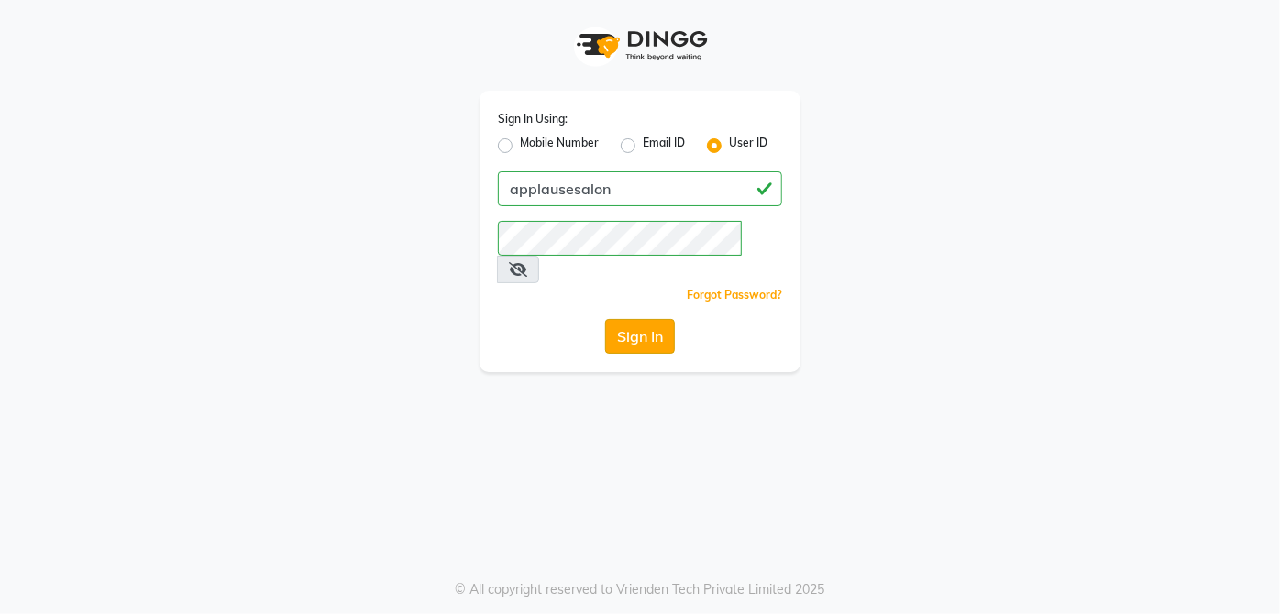
click at [645, 319] on button "Sign In" at bounding box center [640, 336] width 70 height 35
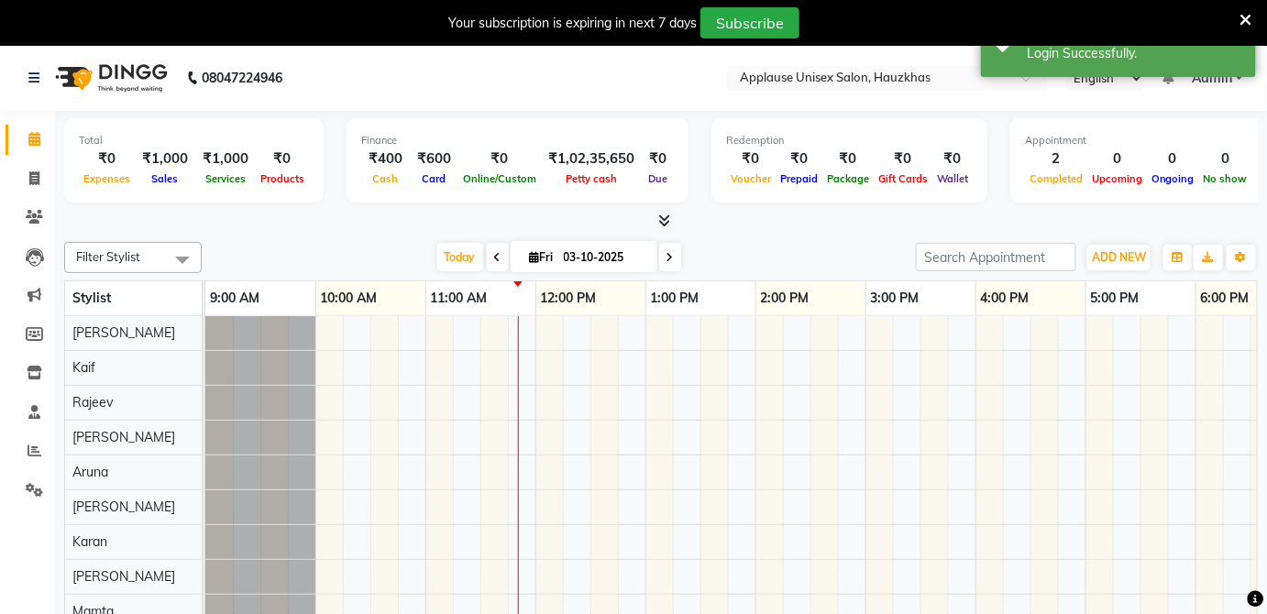
click at [1247, 17] on icon at bounding box center [1246, 20] width 12 height 17
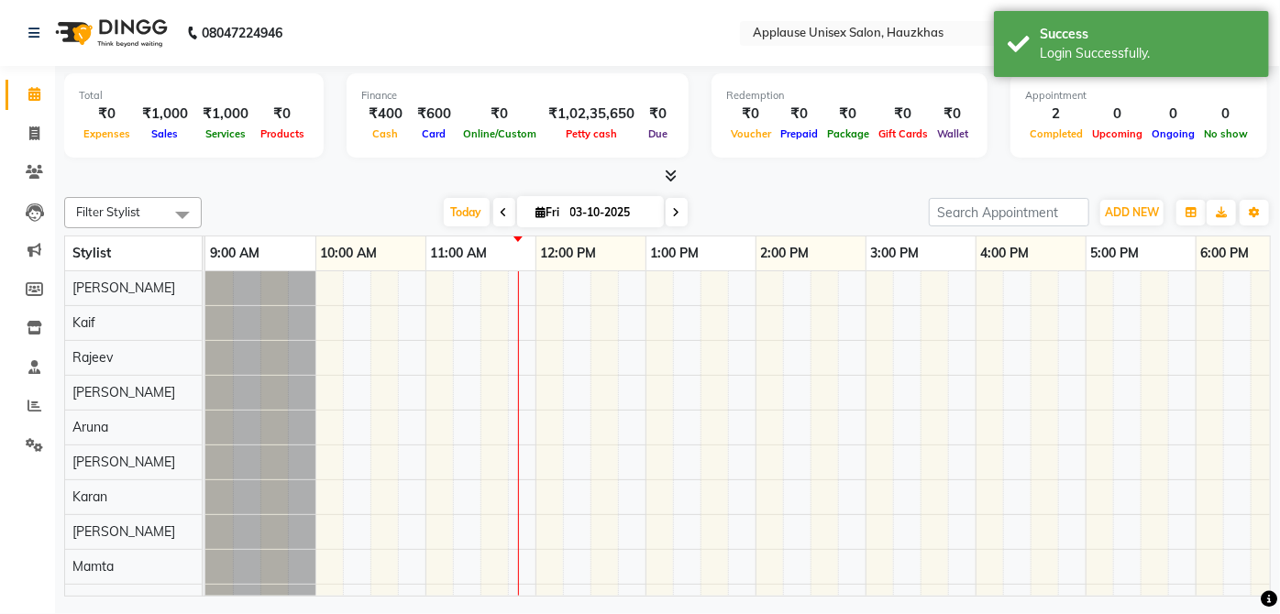
click at [1247, 17] on div "Success Login Successfully." at bounding box center [1131, 44] width 275 height 66
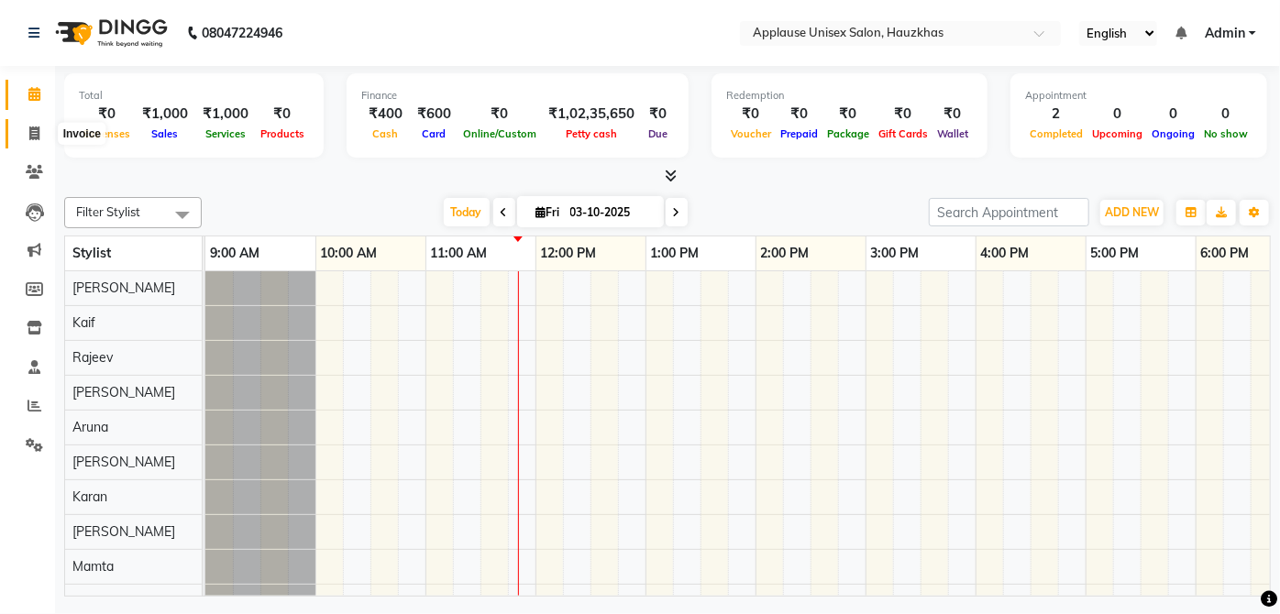
click at [34, 124] on span at bounding box center [34, 134] width 32 height 21
select select "service"
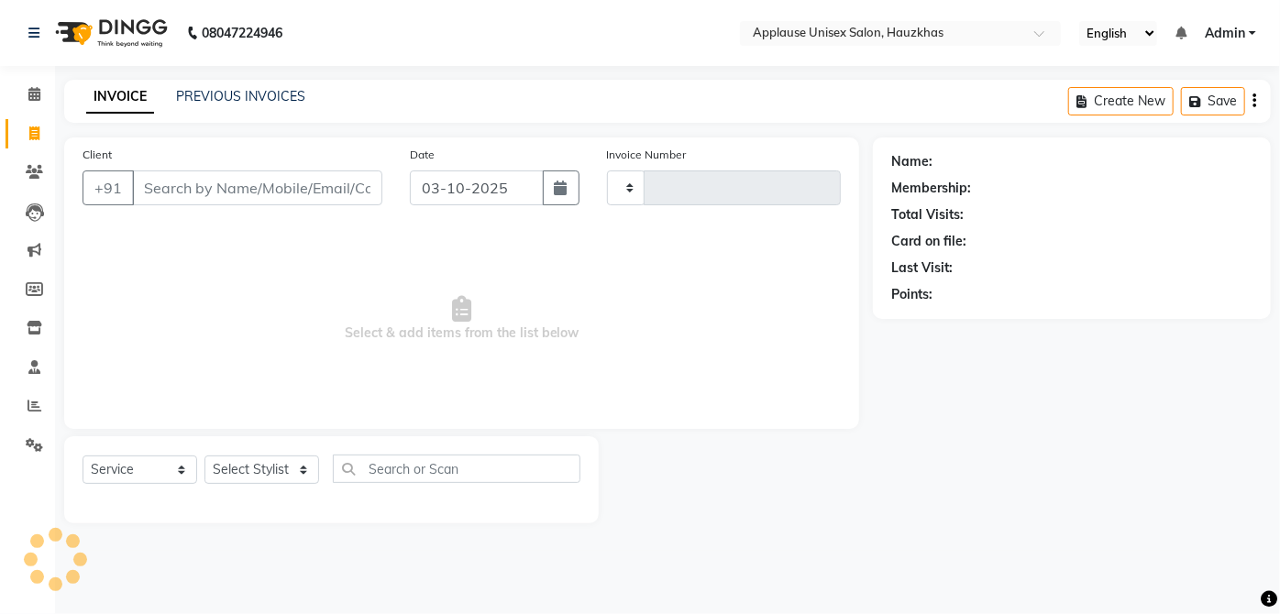
type input "4169"
select select "5082"
click at [194, 90] on link "PREVIOUS INVOICES" at bounding box center [240, 96] width 129 height 17
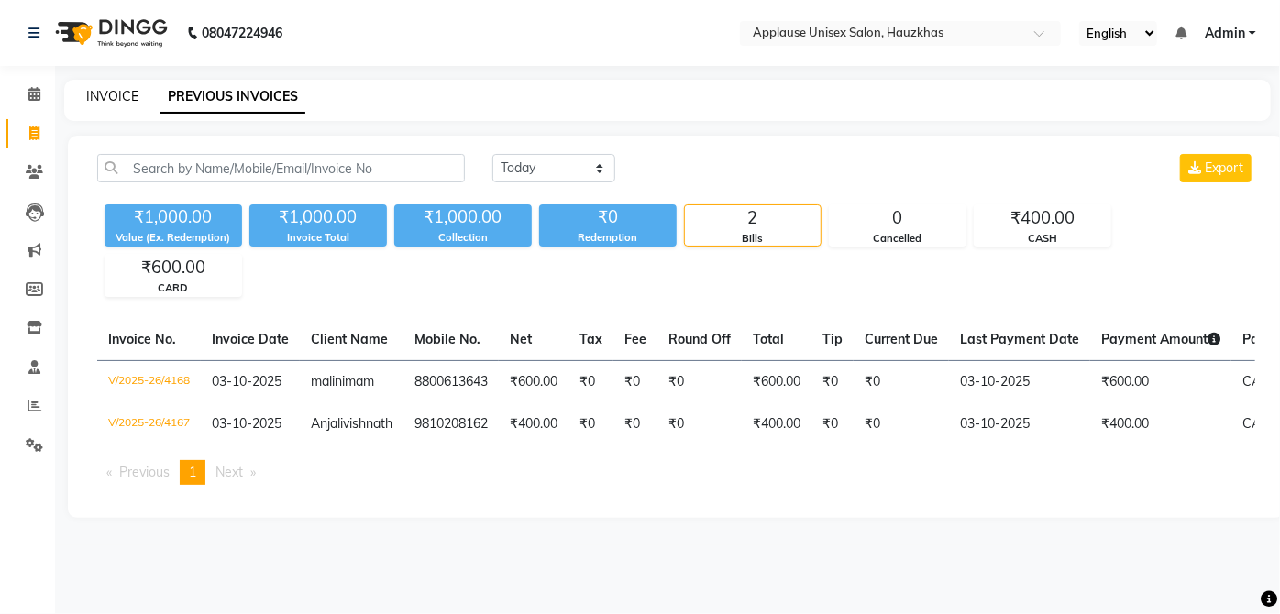
click at [135, 98] on link "INVOICE" at bounding box center [112, 96] width 52 height 17
select select "5082"
select select "service"
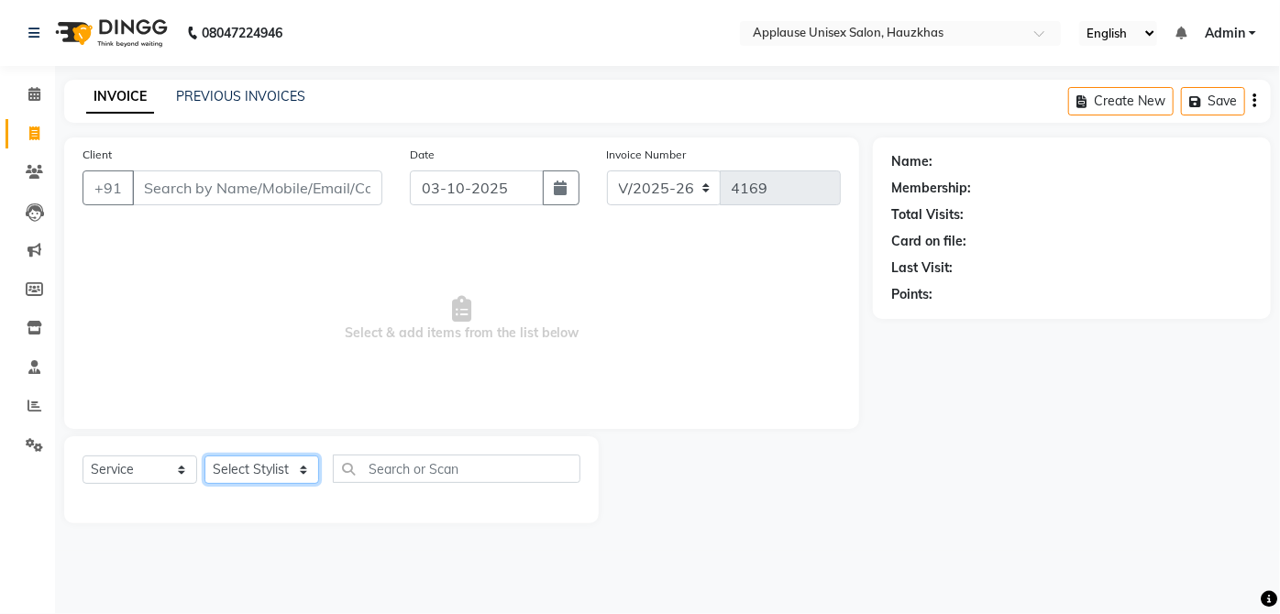
click at [294, 468] on select "Select Stylist [PERSON_NAME] [PERSON_NAME] [PERSON_NAME] [PERSON_NAME] [PERSON_…" at bounding box center [261, 470] width 115 height 28
click at [391, 401] on span "Select & add items from the list below" at bounding box center [462, 318] width 758 height 183
click at [303, 468] on select "Select Stylist [PERSON_NAME] [PERSON_NAME] [PERSON_NAME] [PERSON_NAME] [PERSON_…" at bounding box center [261, 470] width 115 height 28
select select "32125"
click at [204, 456] on select "Select Stylist [PERSON_NAME] [PERSON_NAME] [PERSON_NAME] [PERSON_NAME] [PERSON_…" at bounding box center [261, 470] width 115 height 28
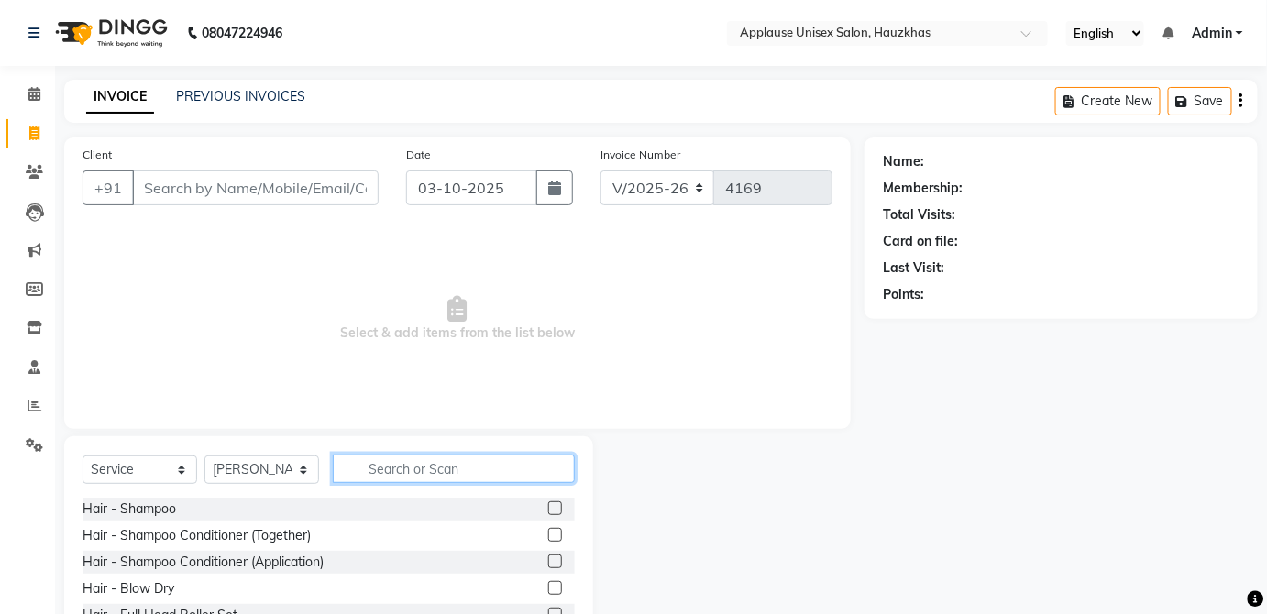
click at [477, 481] on input "text" at bounding box center [454, 469] width 242 height 28
type input "blo"
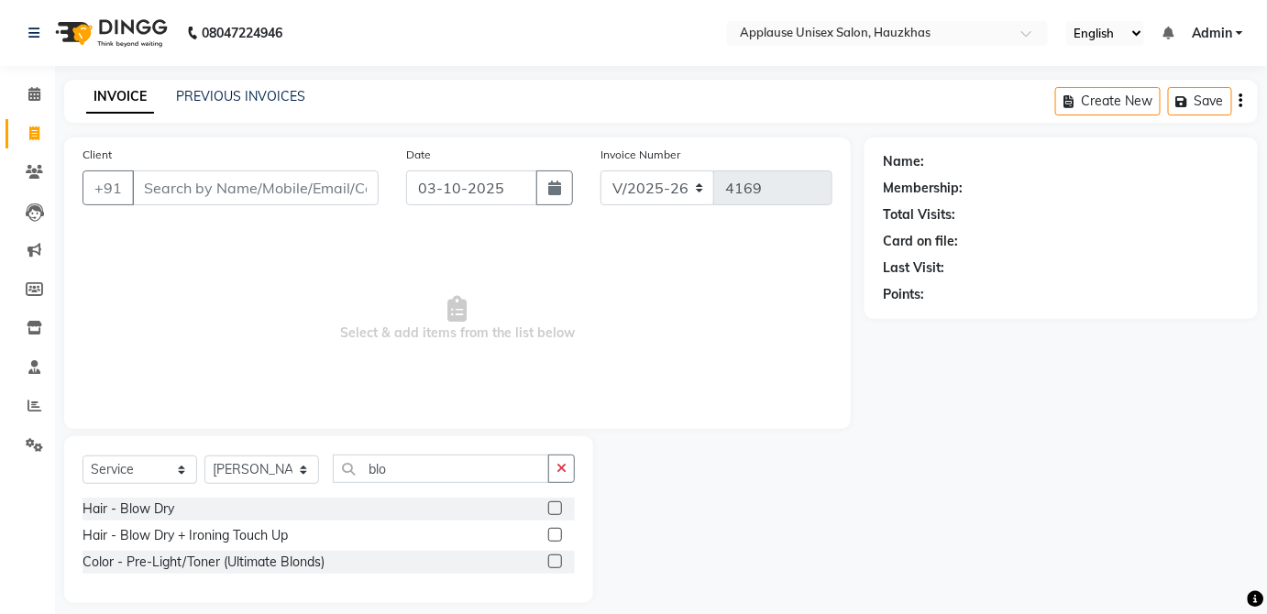
click at [556, 508] on label at bounding box center [555, 508] width 14 height 14
click at [556, 508] on input "checkbox" at bounding box center [554, 509] width 12 height 12
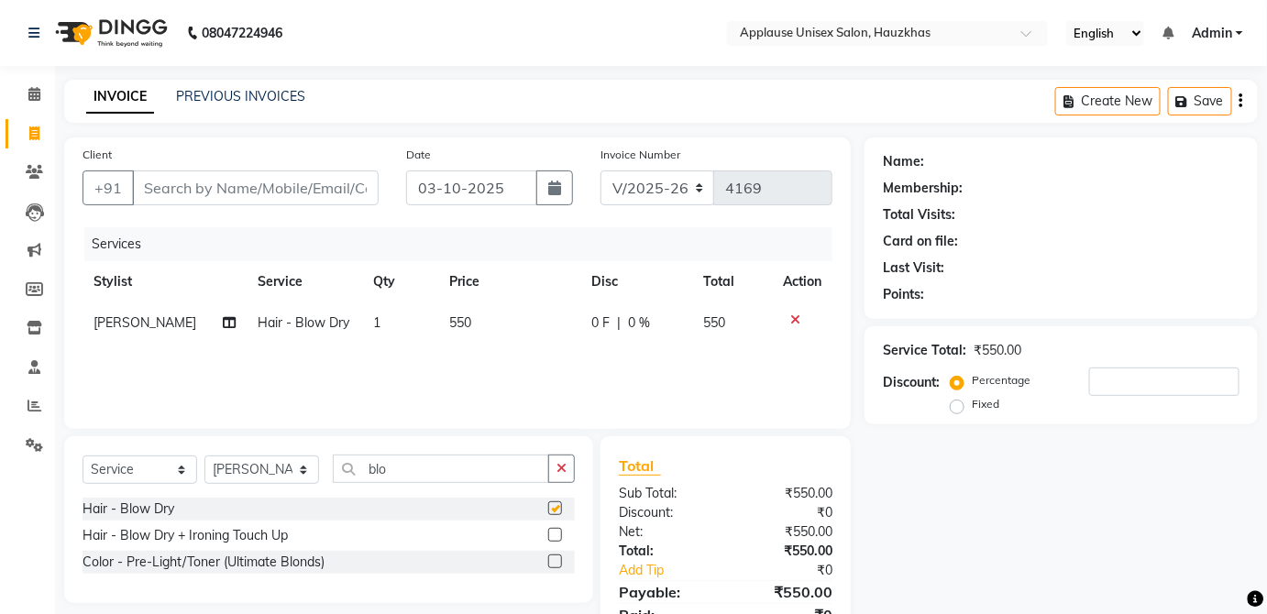
click at [543, 337] on td "550" at bounding box center [508, 323] width 141 height 41
checkbox input "false"
select select "32125"
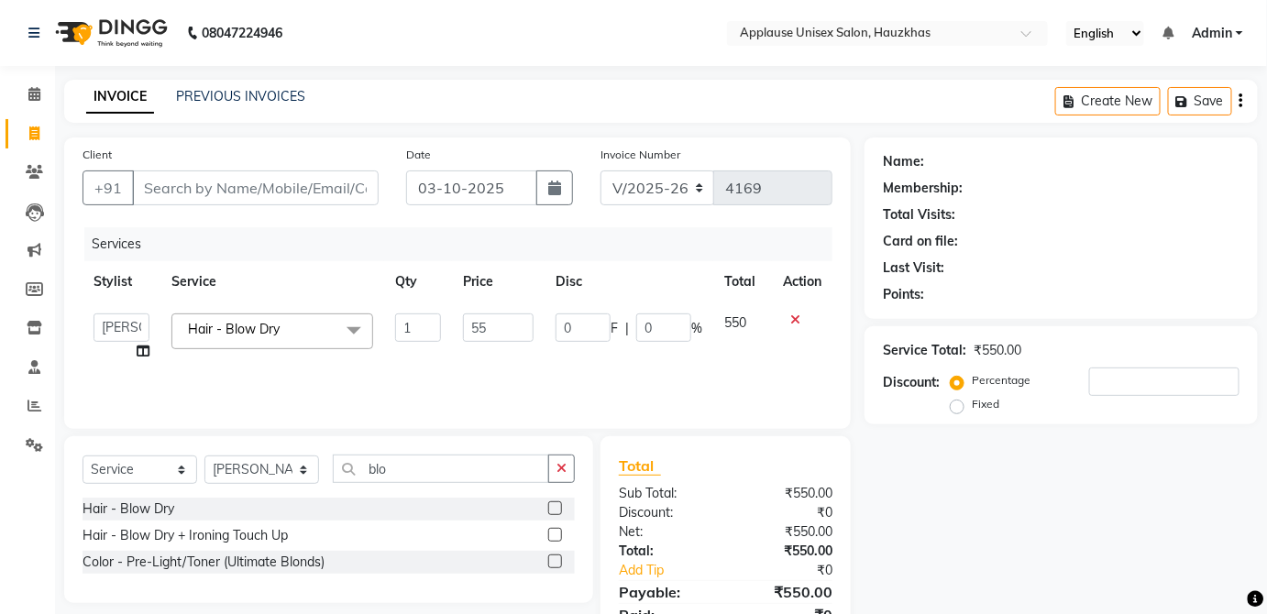
type input "5"
type input "600"
click at [713, 326] on td "550" at bounding box center [742, 338] width 59 height 70
select select "32125"
click at [343, 178] on input "Client" at bounding box center [255, 188] width 247 height 35
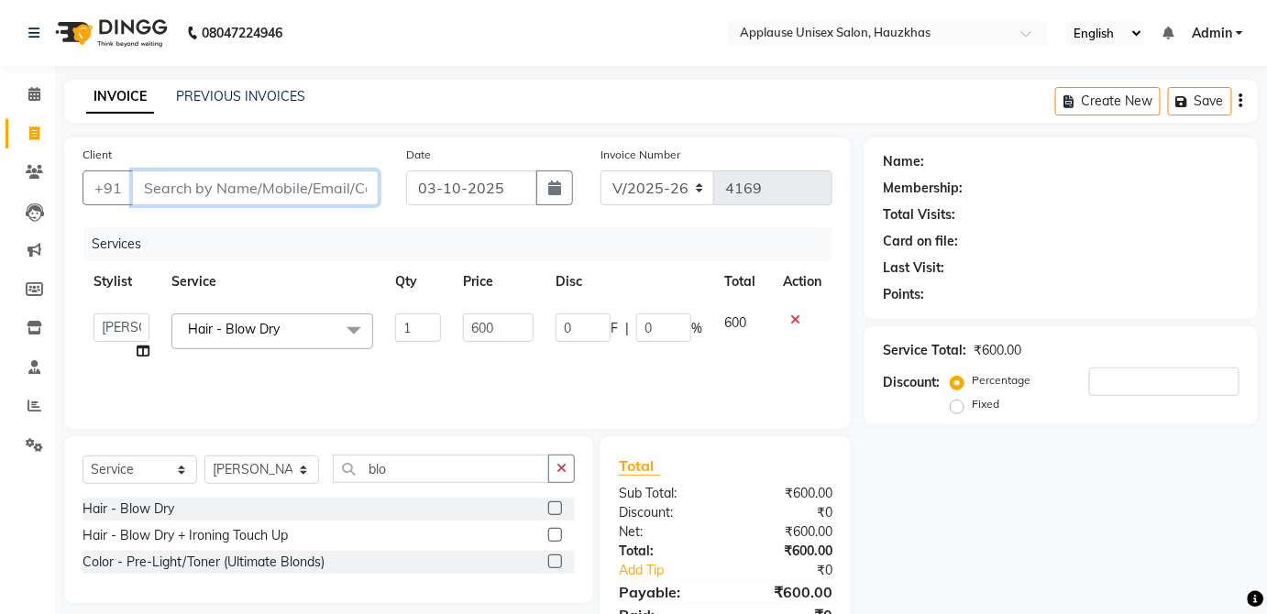
type input "m"
type input "0"
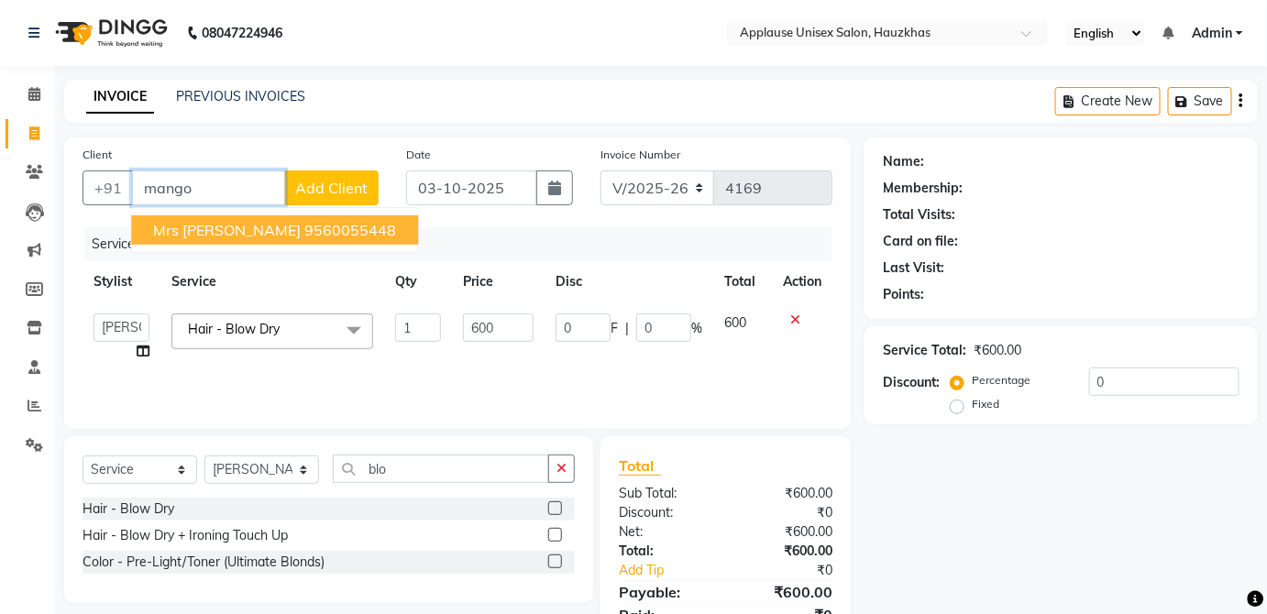
click at [324, 237] on ngb-highlight "9560055448" at bounding box center [350, 230] width 92 height 18
type input "9560055448"
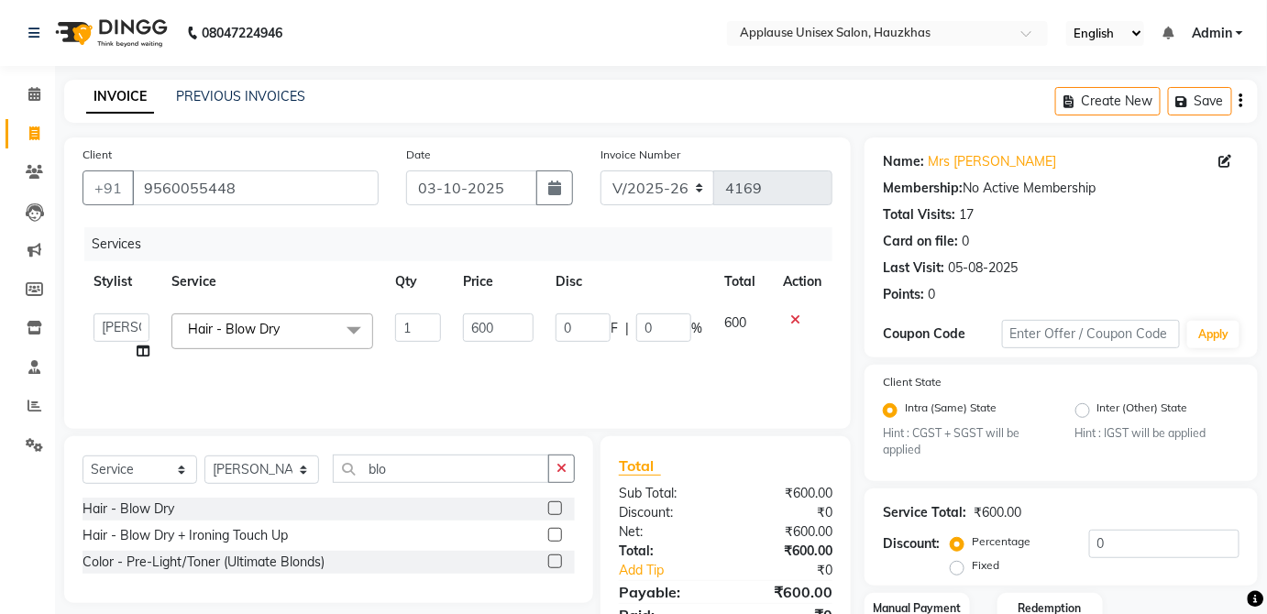
scroll to position [128, 0]
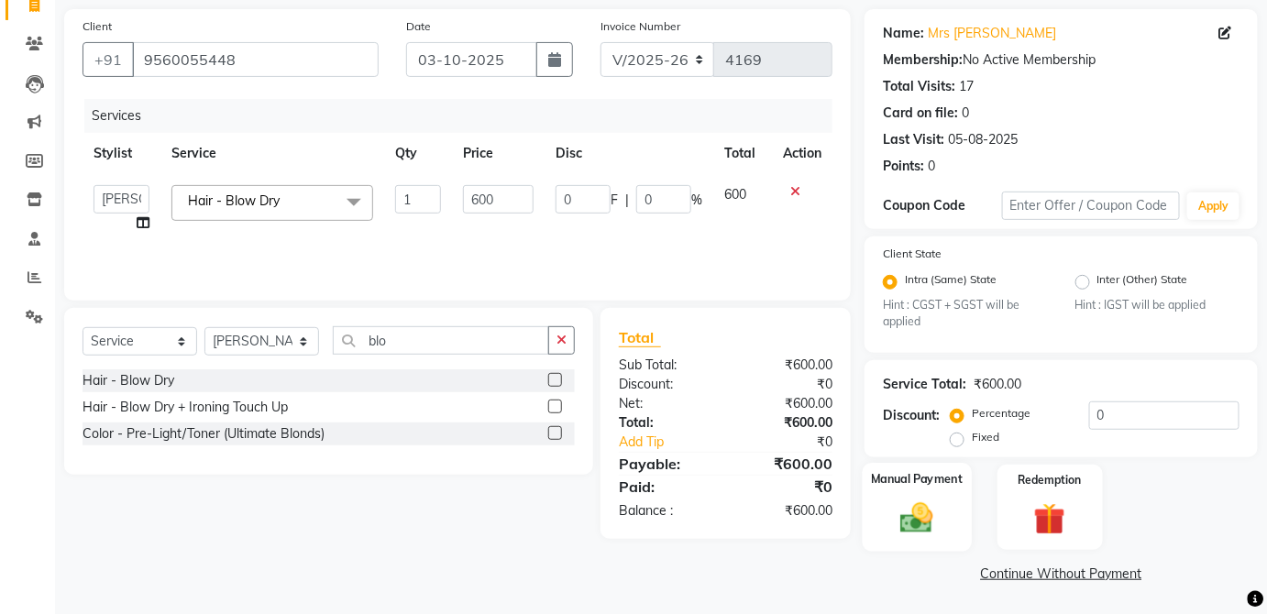
click at [965, 490] on div "Manual Payment" at bounding box center [917, 507] width 109 height 89
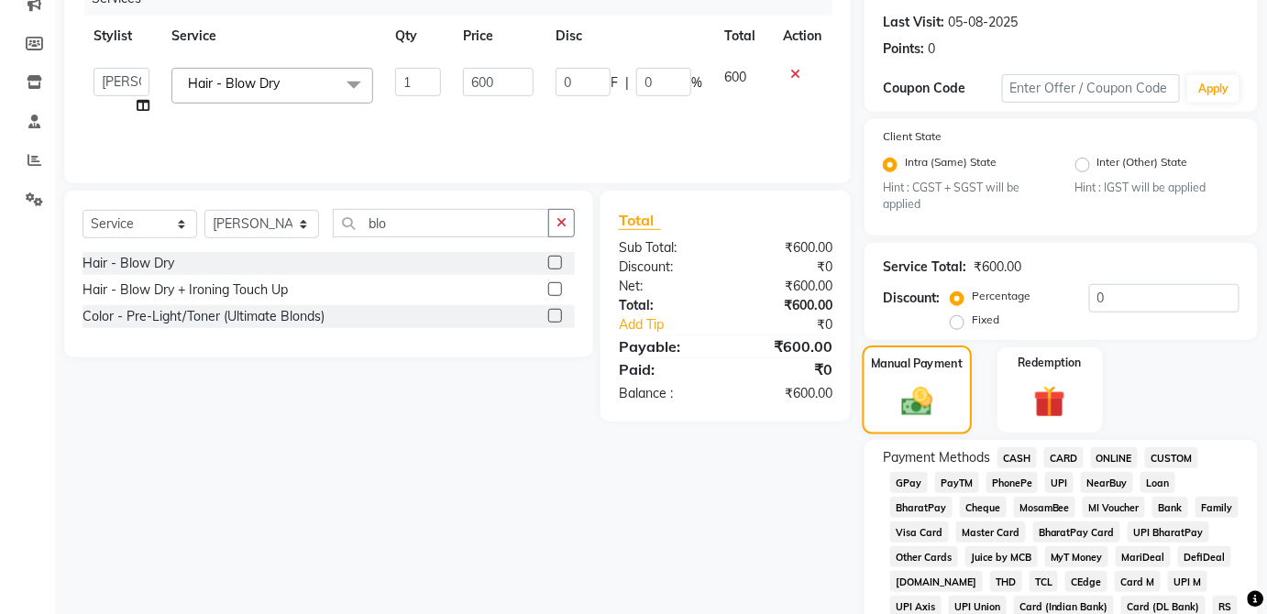
scroll to position [258, 0]
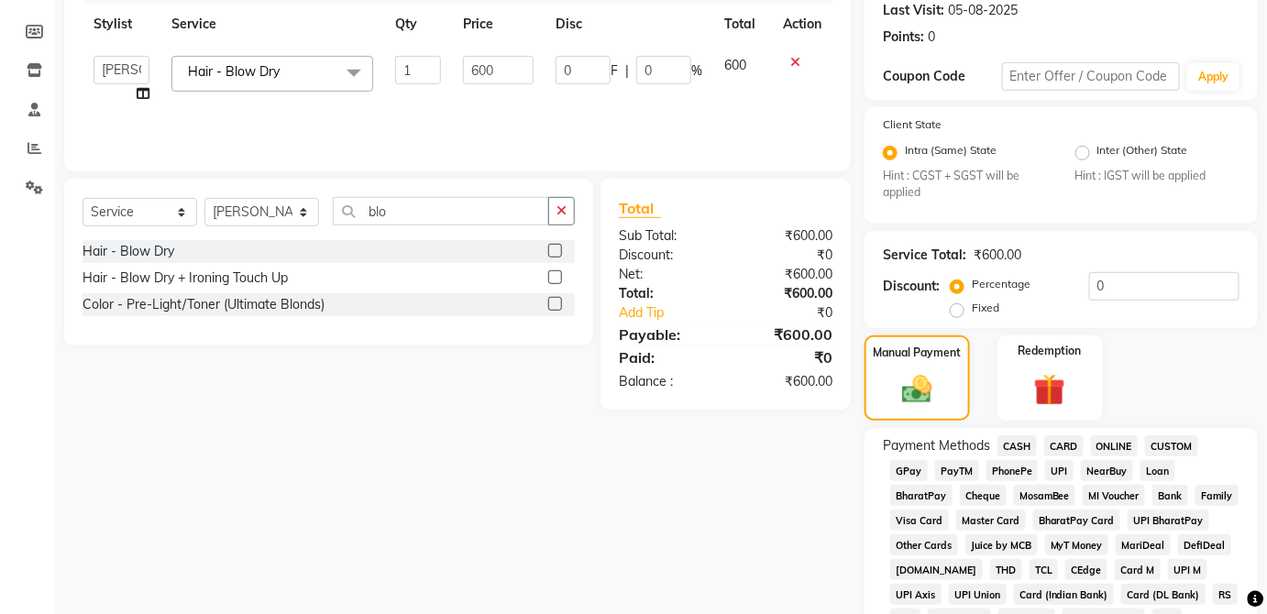
click at [1025, 448] on span "CASH" at bounding box center [1016, 445] width 39 height 21
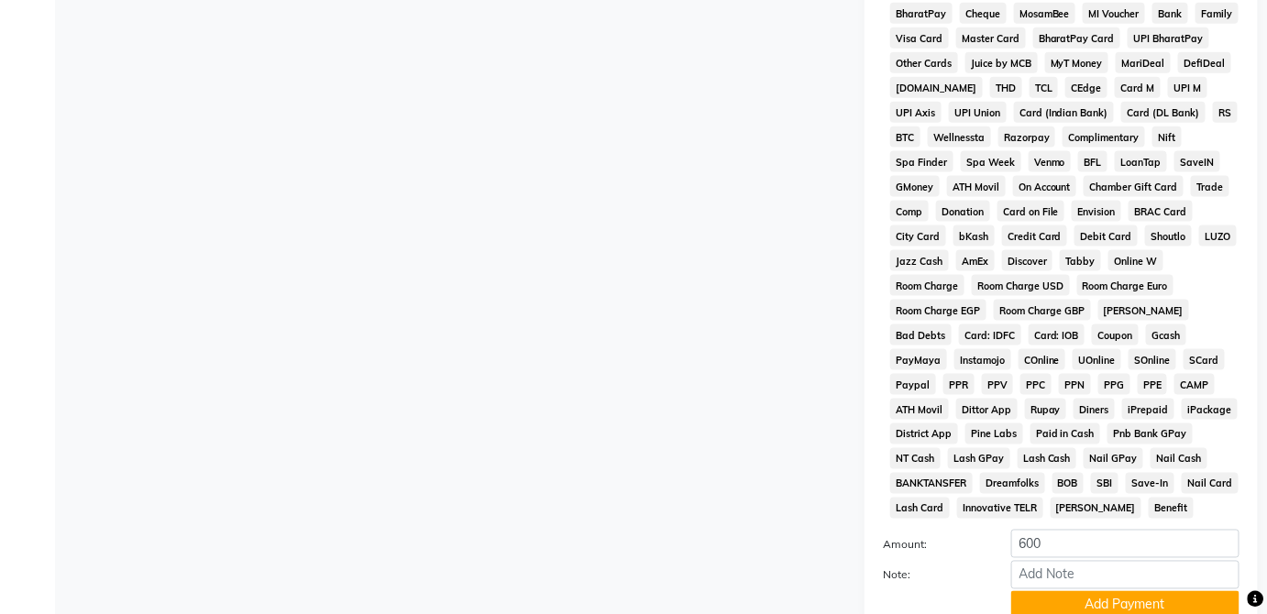
scroll to position [889, 0]
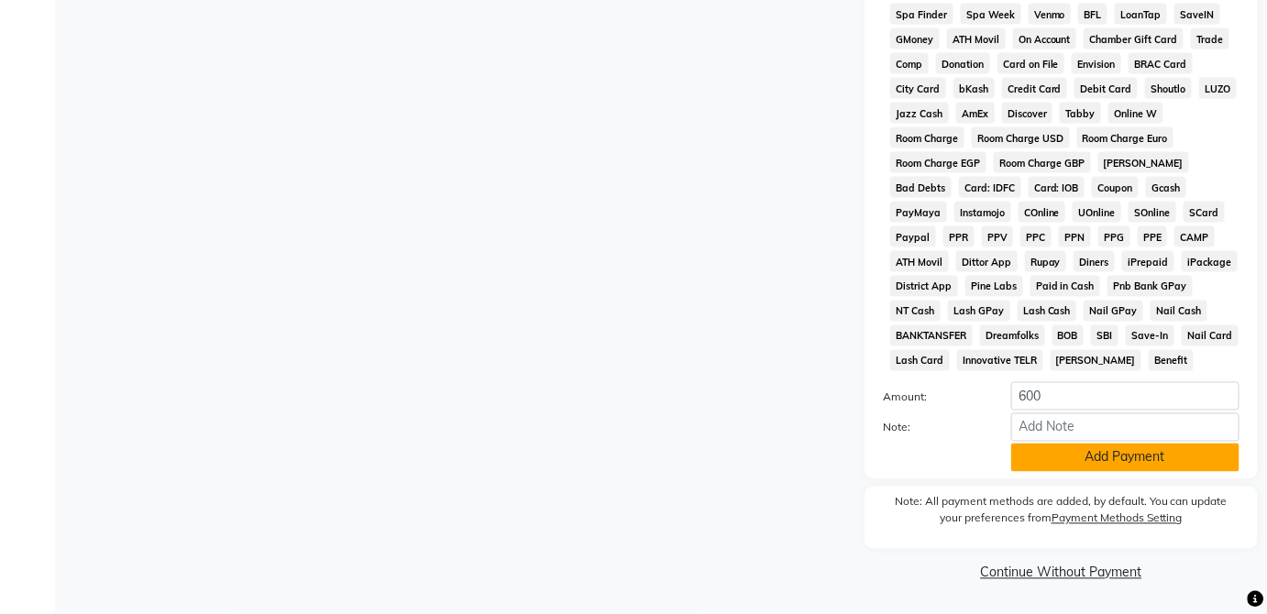
click at [1122, 462] on button "Add Payment" at bounding box center [1125, 458] width 228 height 28
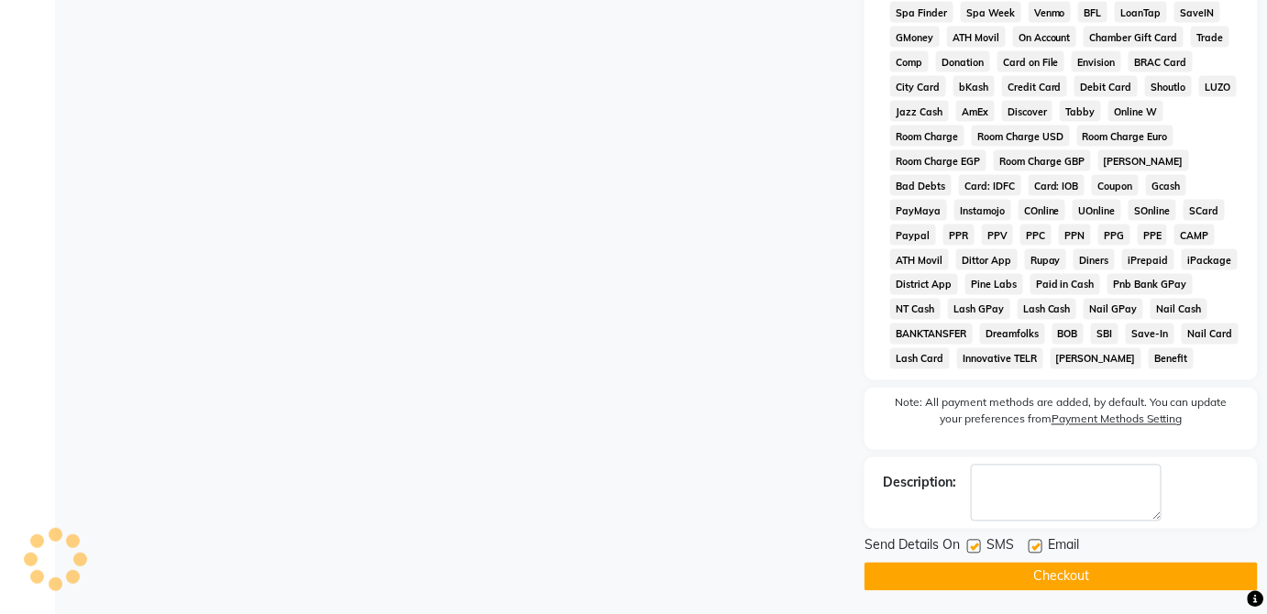
click at [1134, 581] on button "Checkout" at bounding box center [1061, 577] width 393 height 28
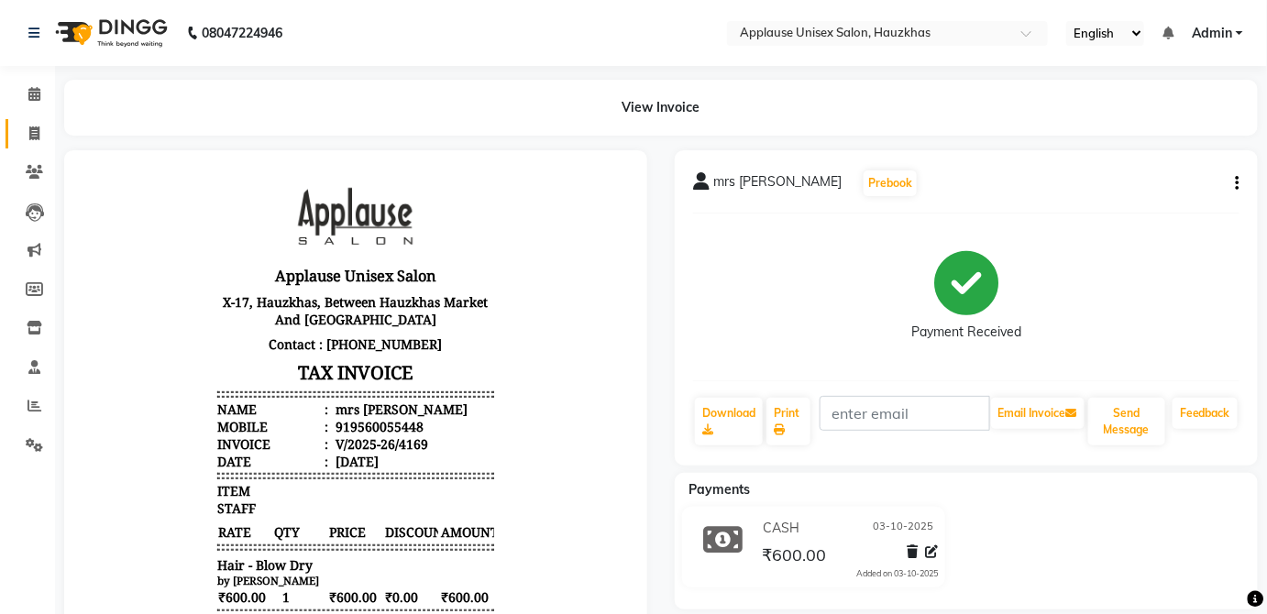
click at [14, 145] on link "Invoice" at bounding box center [28, 134] width 44 height 30
select select "service"
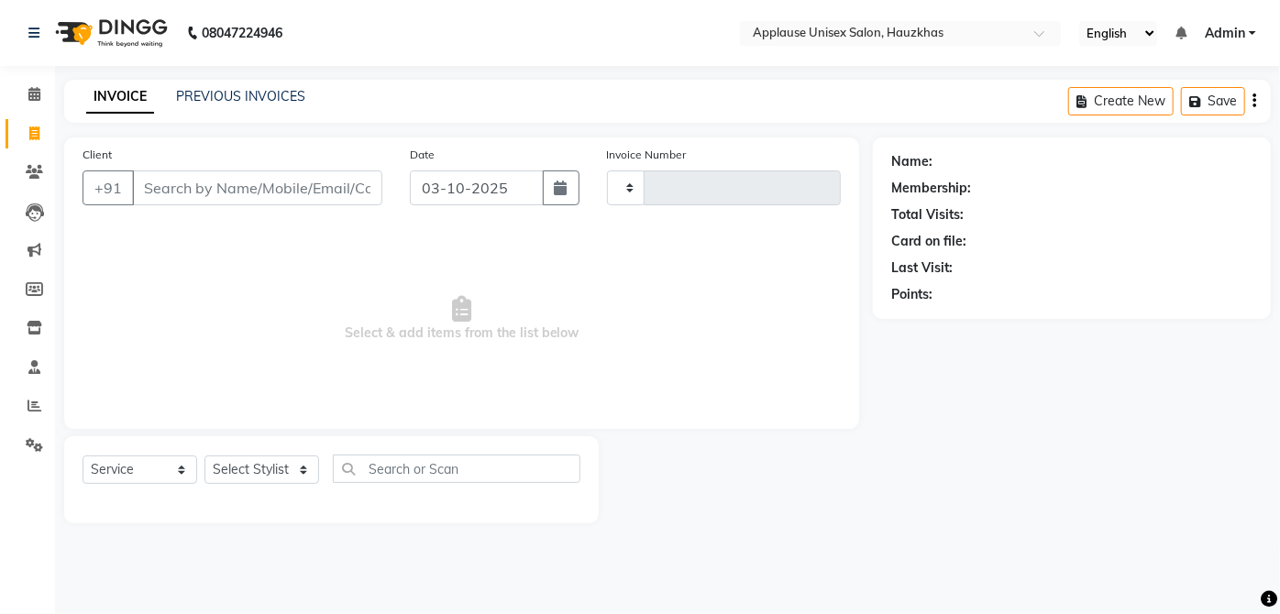
type input "4170"
click at [183, 95] on link "PREVIOUS INVOICES" at bounding box center [240, 96] width 129 height 17
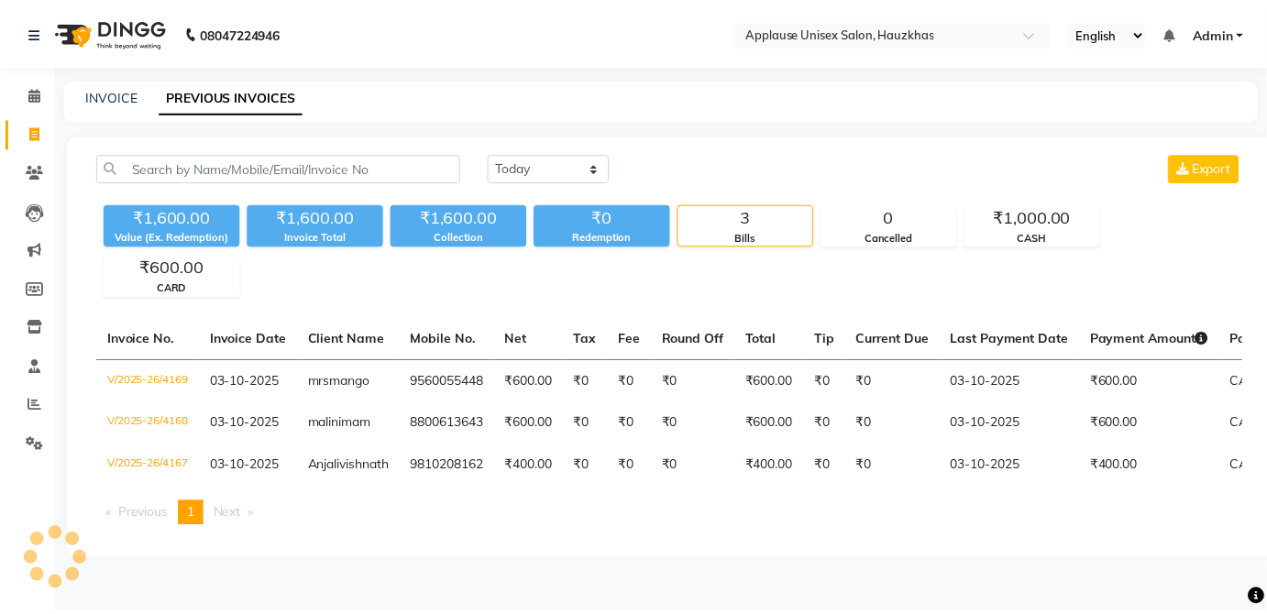
scroll to position [1, 0]
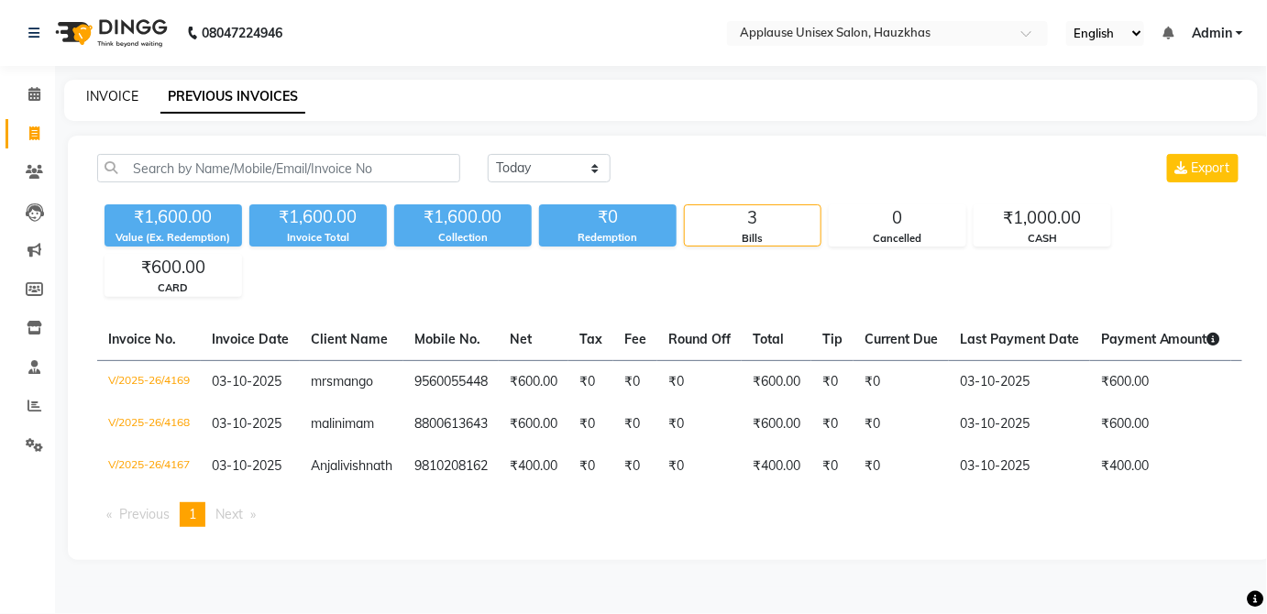
click at [106, 101] on link "INVOICE" at bounding box center [112, 96] width 52 height 17
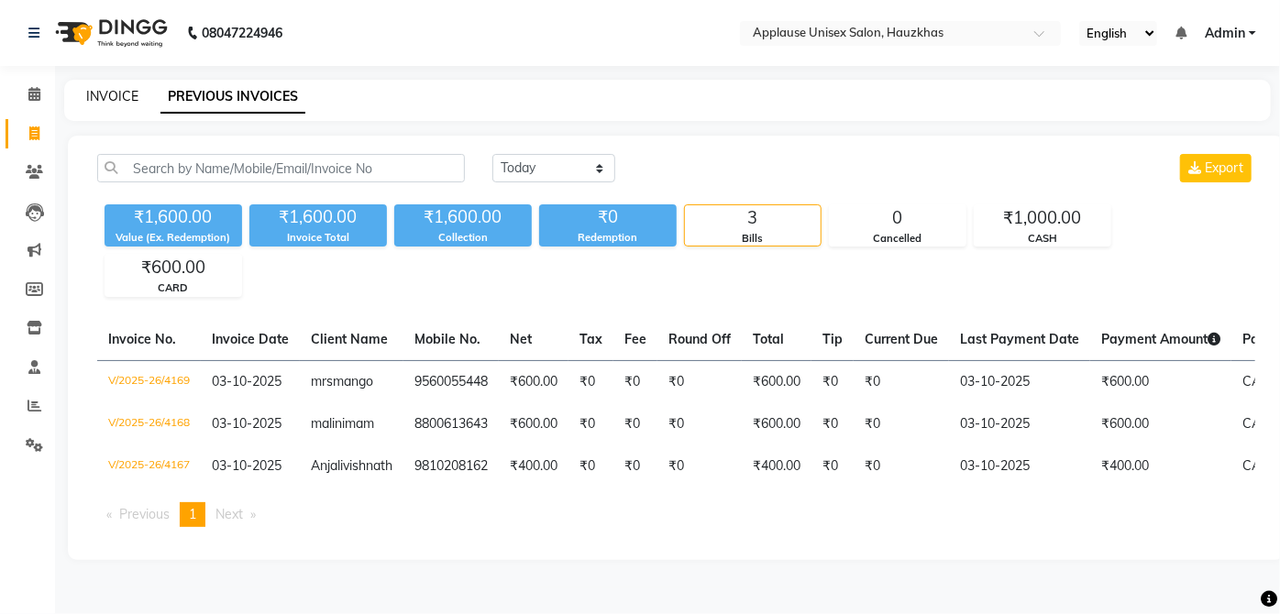
select select "5082"
select select "service"
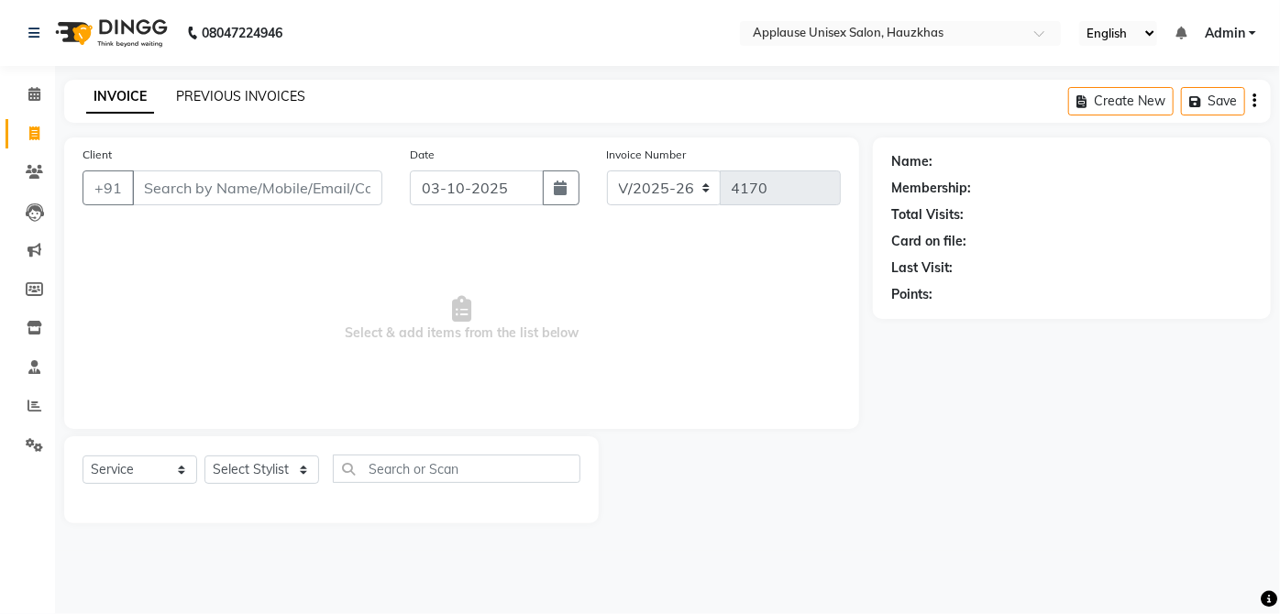
click at [288, 88] on link "PREVIOUS INVOICES" at bounding box center [240, 96] width 129 height 17
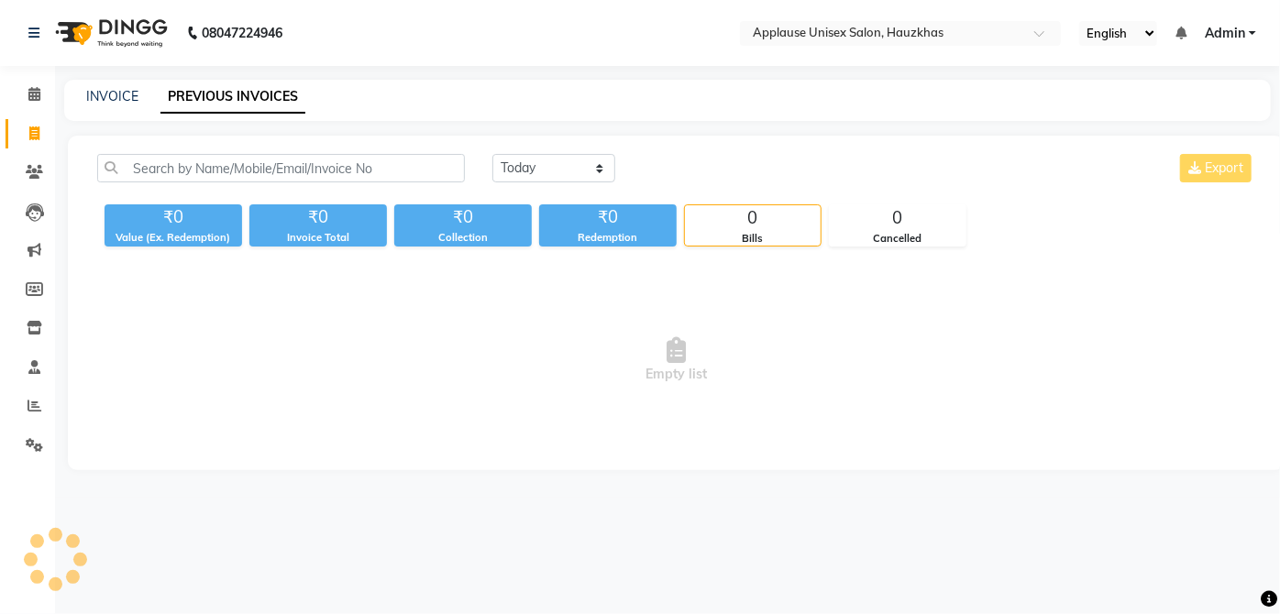
click at [259, 96] on link "PREVIOUS INVOICES" at bounding box center [232, 97] width 145 height 33
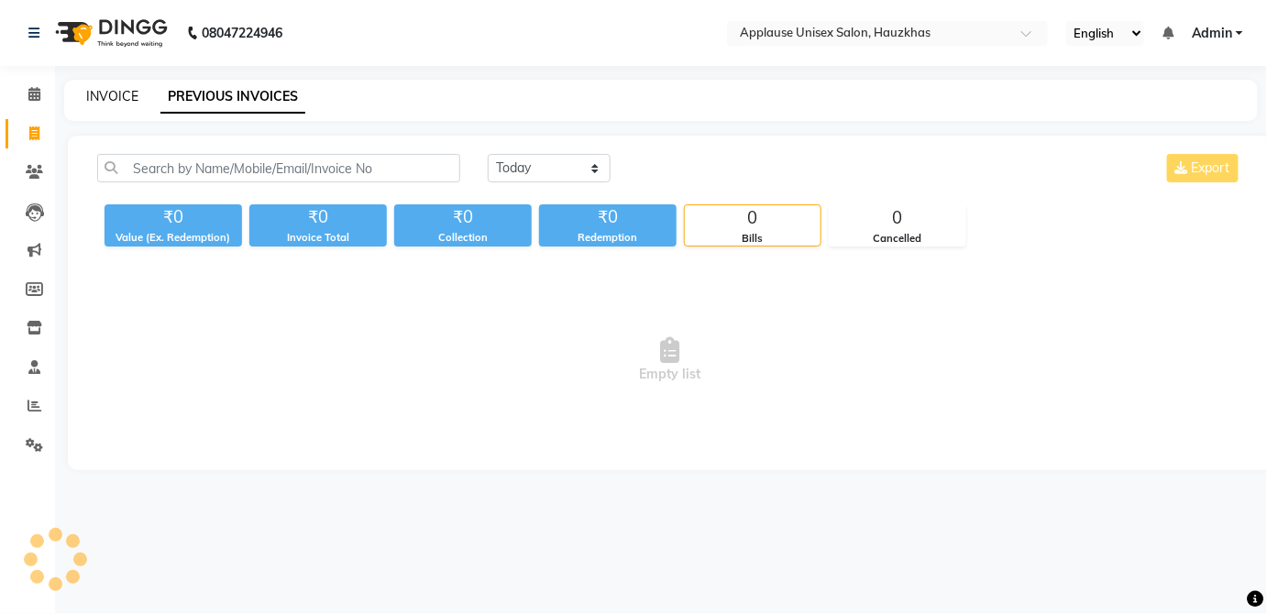
click at [103, 93] on link "INVOICE" at bounding box center [112, 96] width 52 height 17
select select "service"
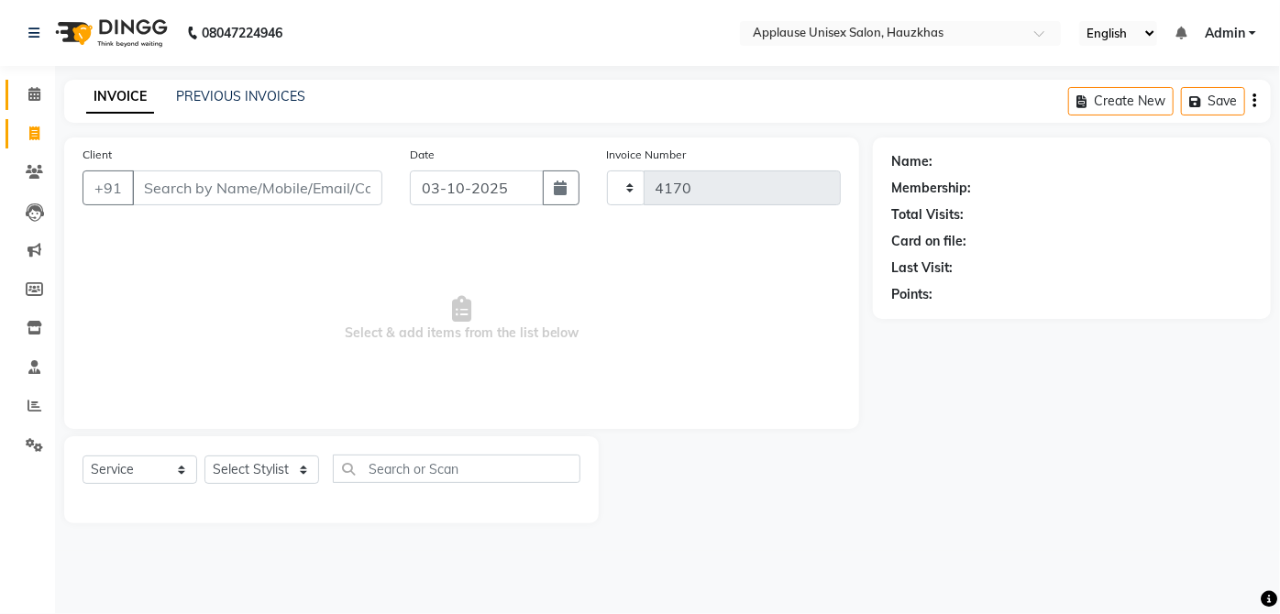
click at [24, 94] on span at bounding box center [34, 94] width 32 height 21
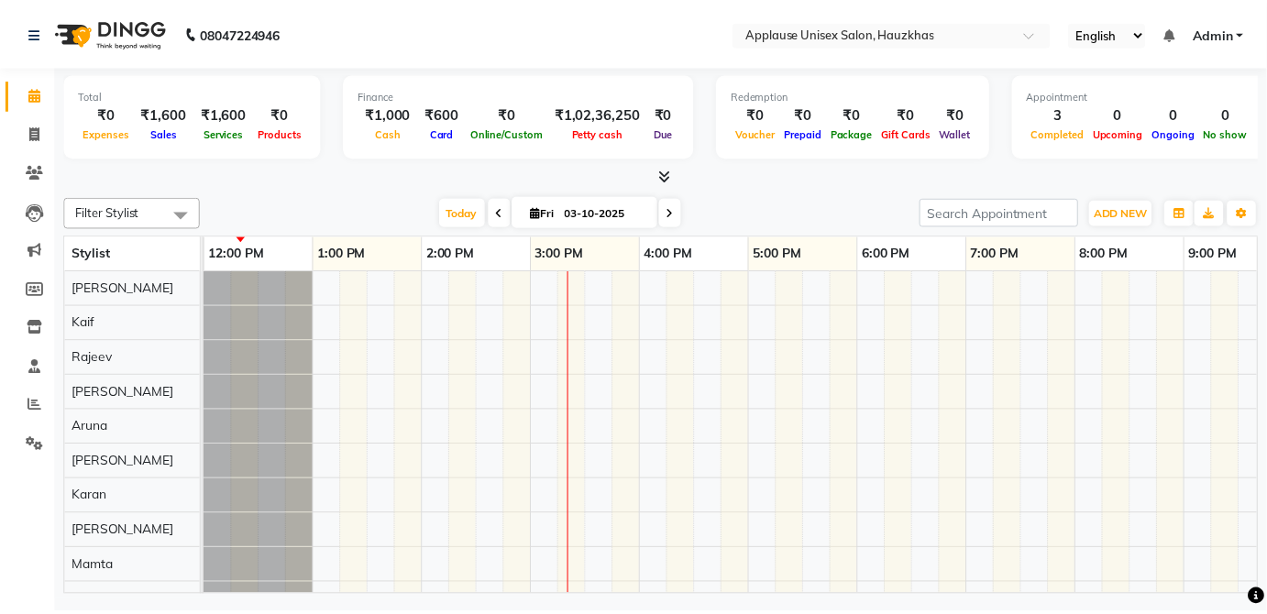
scroll to position [0, 330]
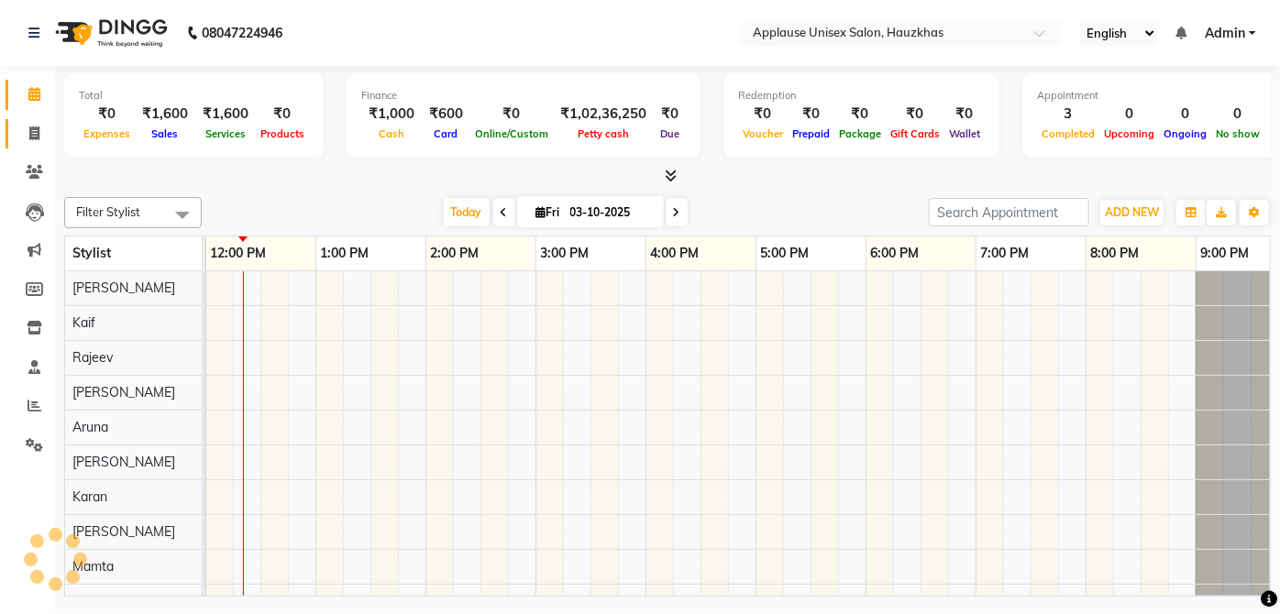
click at [22, 144] on link "Invoice" at bounding box center [28, 134] width 44 height 30
select select "service"
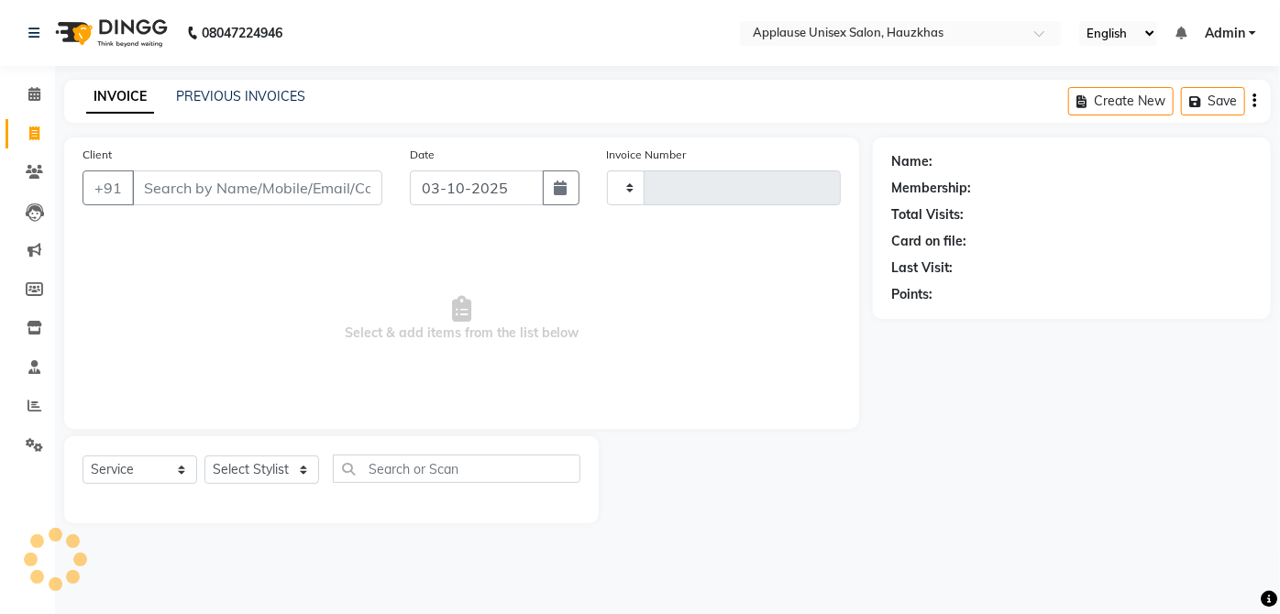
type input "4170"
select select "5082"
click at [281, 94] on link "PREVIOUS INVOICES" at bounding box center [240, 96] width 129 height 17
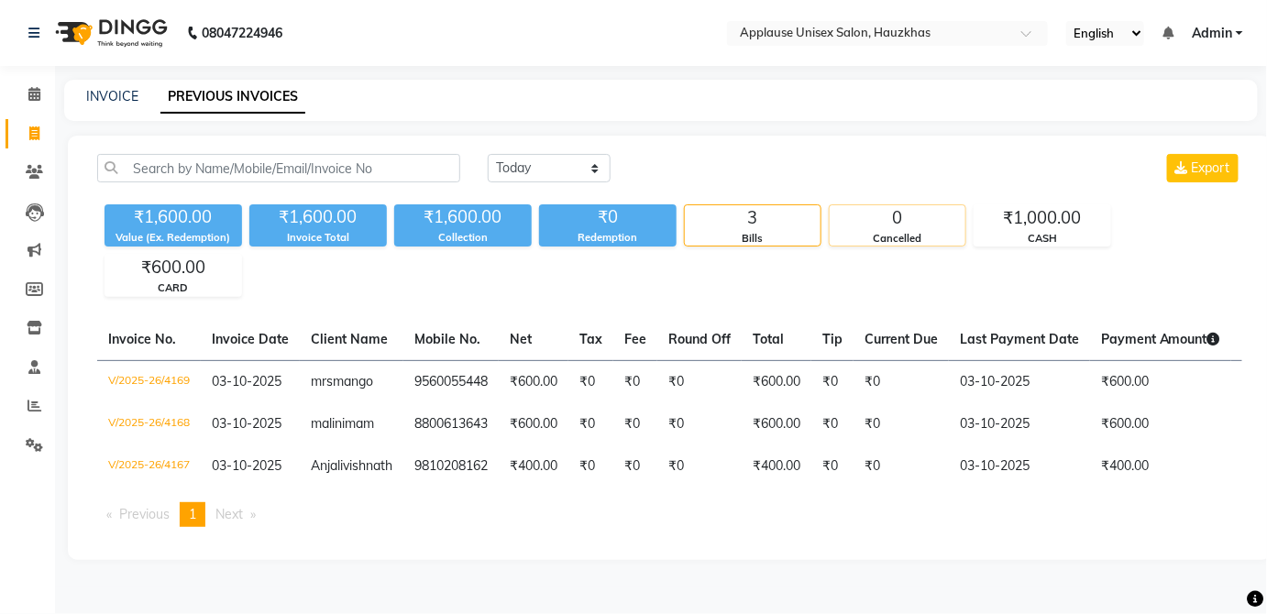
click at [893, 225] on div "0" at bounding box center [898, 218] width 136 height 26
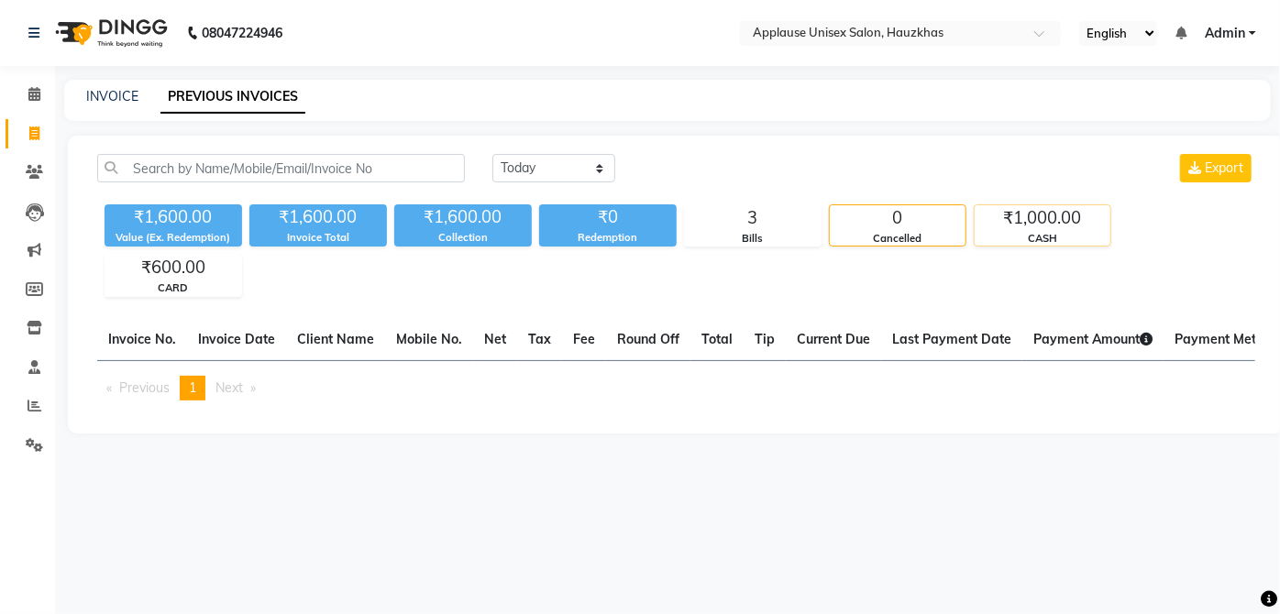
click at [1039, 235] on div "CASH" at bounding box center [1043, 239] width 136 height 16
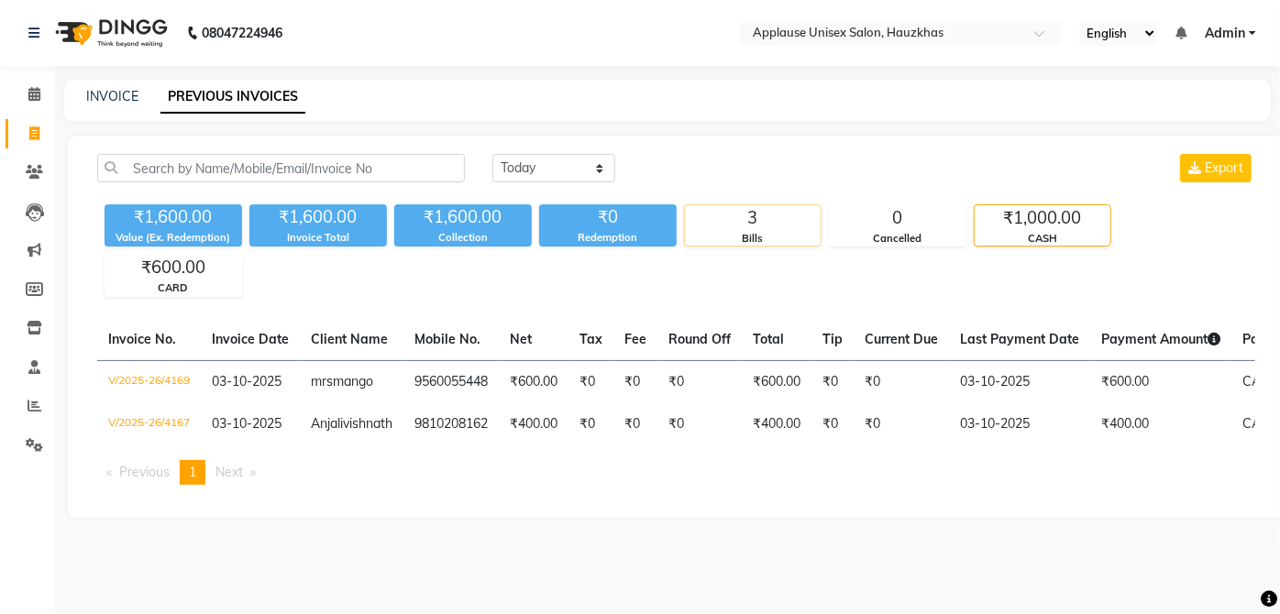
click at [765, 244] on div "Bills" at bounding box center [753, 239] width 136 height 16
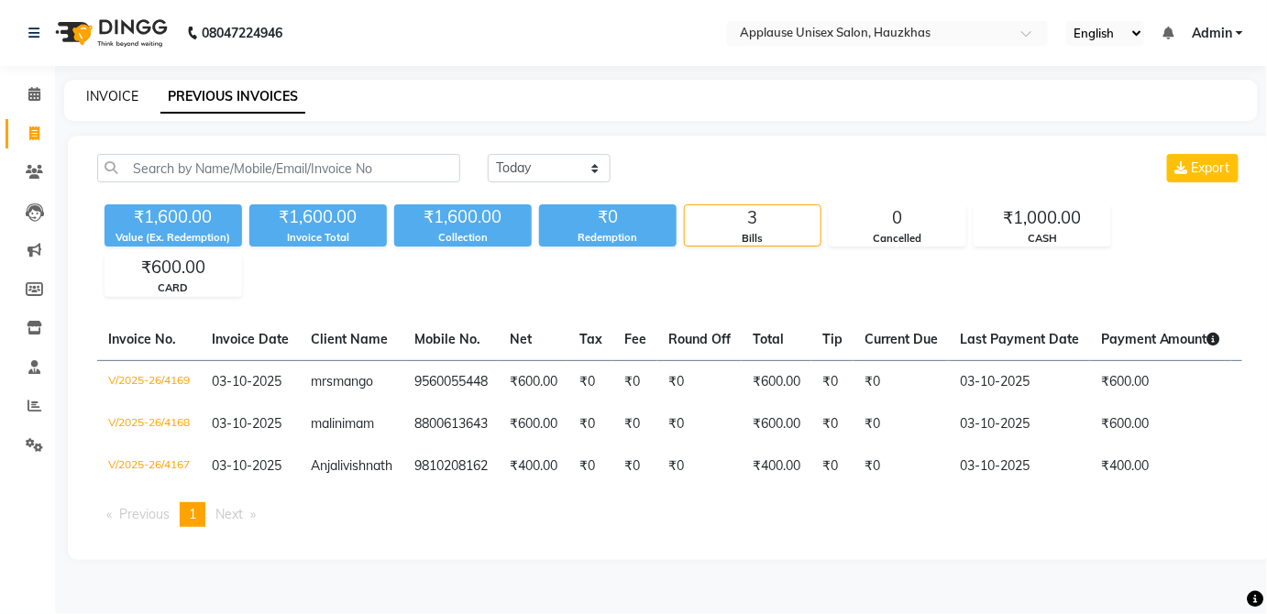
click at [101, 100] on link "INVOICE" at bounding box center [112, 96] width 52 height 17
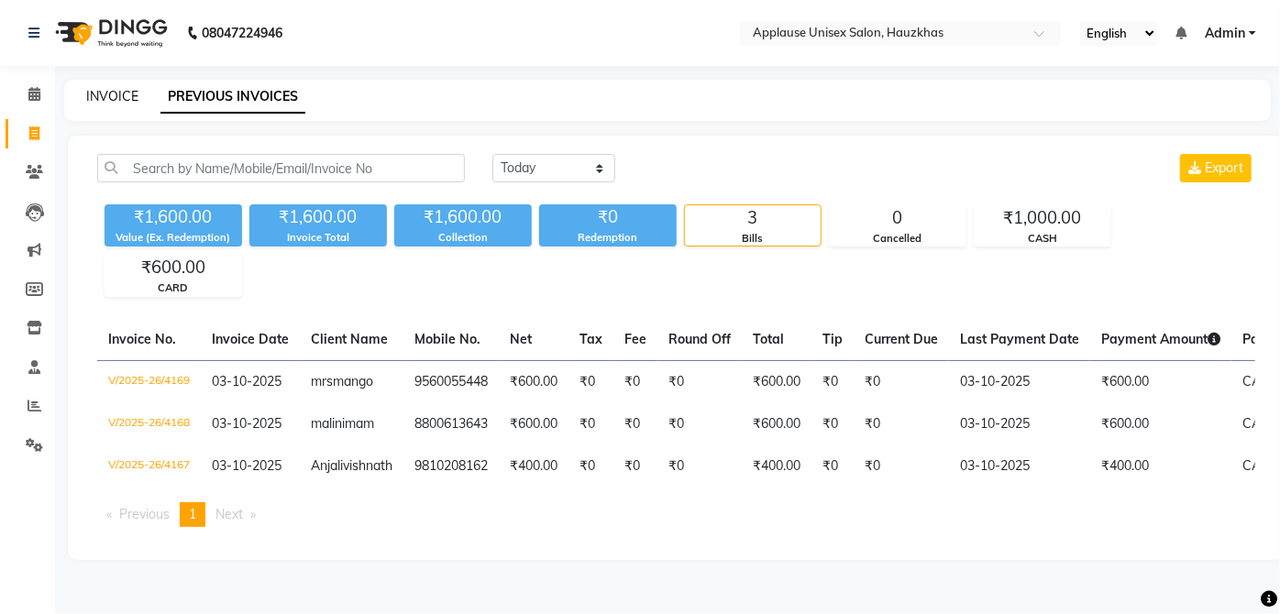
select select "5082"
select select "service"
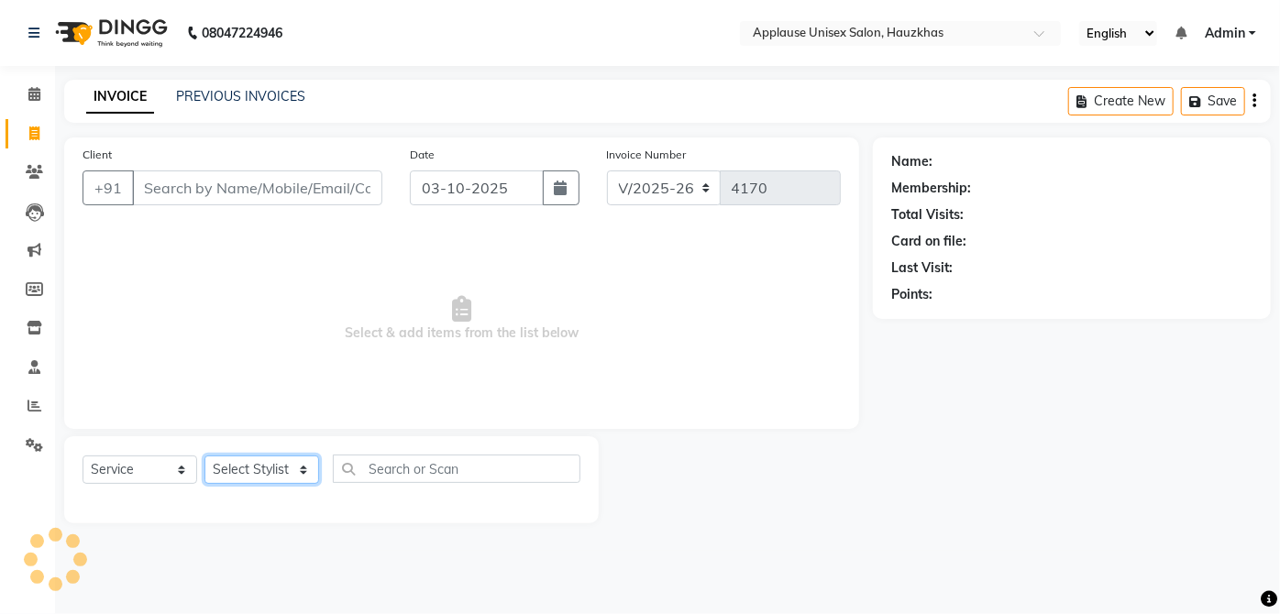
click at [276, 464] on select "Select Stylist" at bounding box center [261, 470] width 115 height 28
select select "32134"
click at [204, 456] on select "Select Stylist [PERSON_NAME] [PERSON_NAME] [PERSON_NAME] [PERSON_NAME] [PERSON_…" at bounding box center [261, 470] width 115 height 28
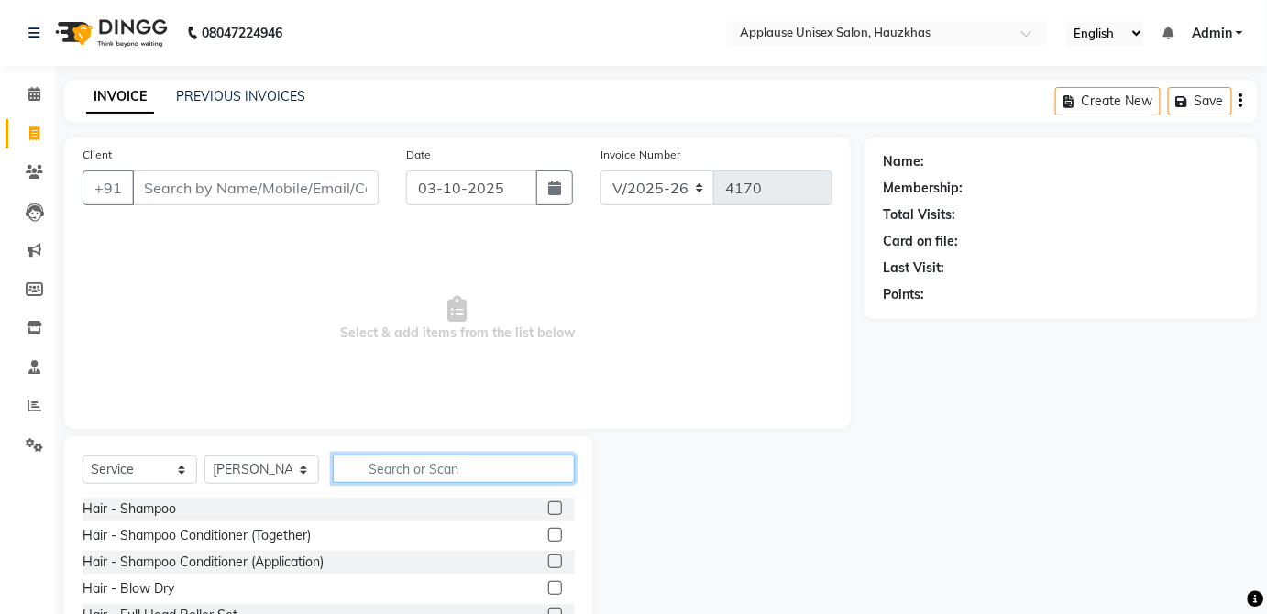
click at [413, 455] on input "text" at bounding box center [454, 469] width 242 height 28
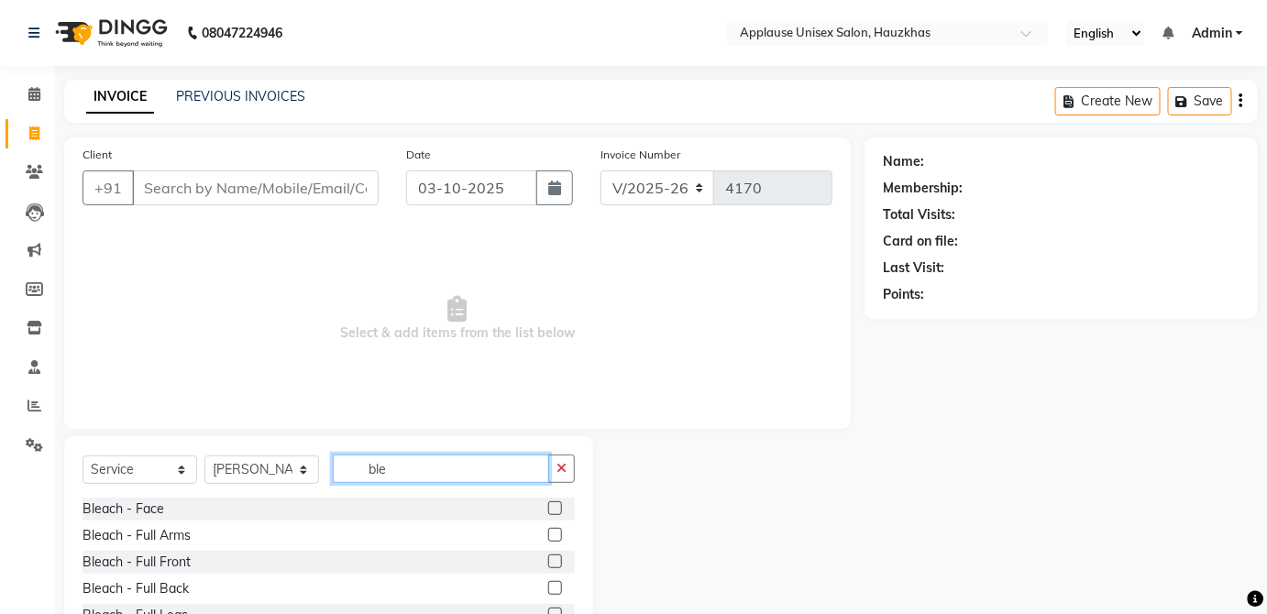
type input "ble"
click at [556, 508] on label at bounding box center [555, 508] width 14 height 14
click at [556, 508] on input "checkbox" at bounding box center [554, 509] width 12 height 12
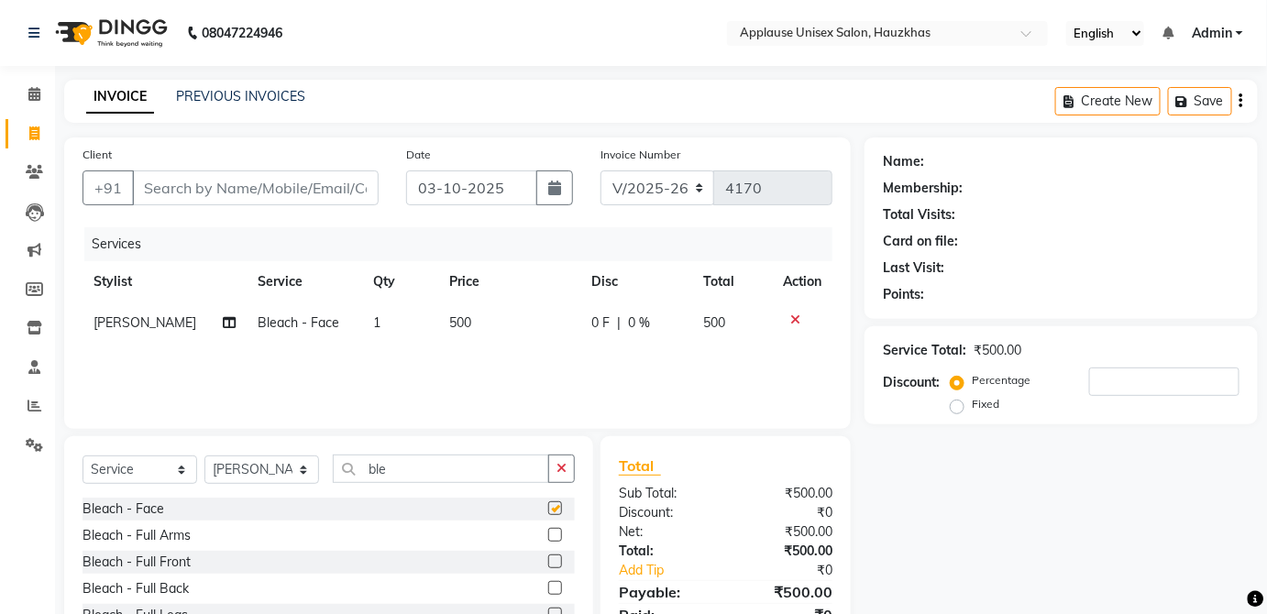
checkbox input "false"
click at [506, 343] on td "500" at bounding box center [508, 323] width 141 height 41
select select "32134"
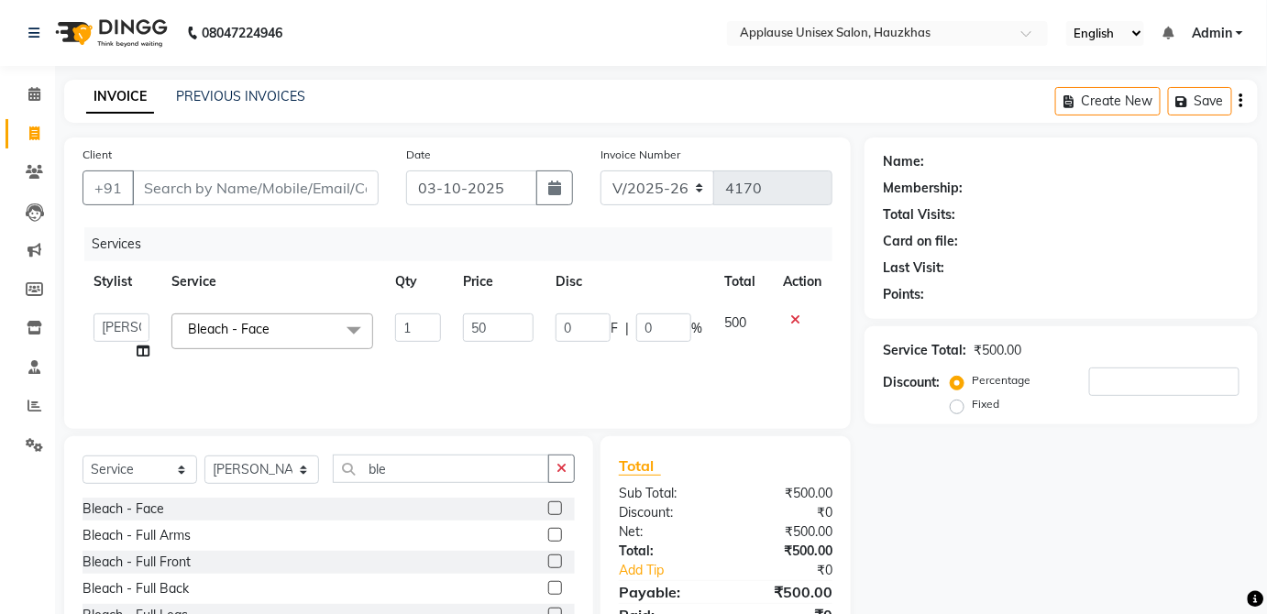
type input "5"
type input "600"
click at [723, 334] on td "500" at bounding box center [742, 338] width 59 height 70
select select "32134"
click at [488, 467] on input "ble" at bounding box center [441, 469] width 216 height 28
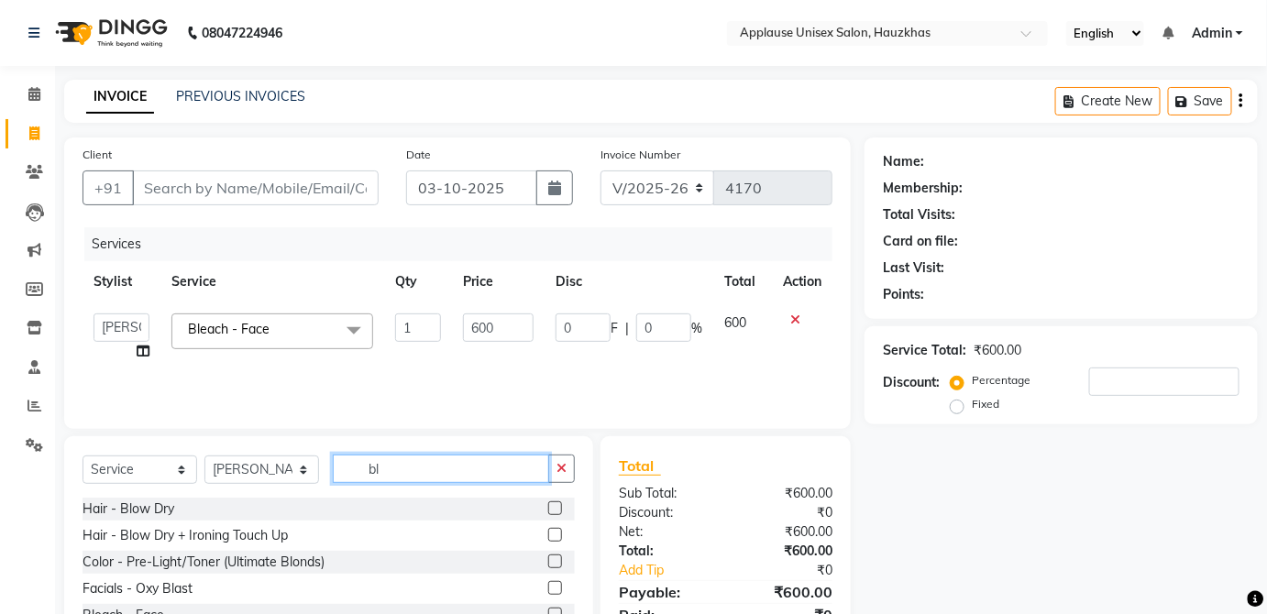
type input "b"
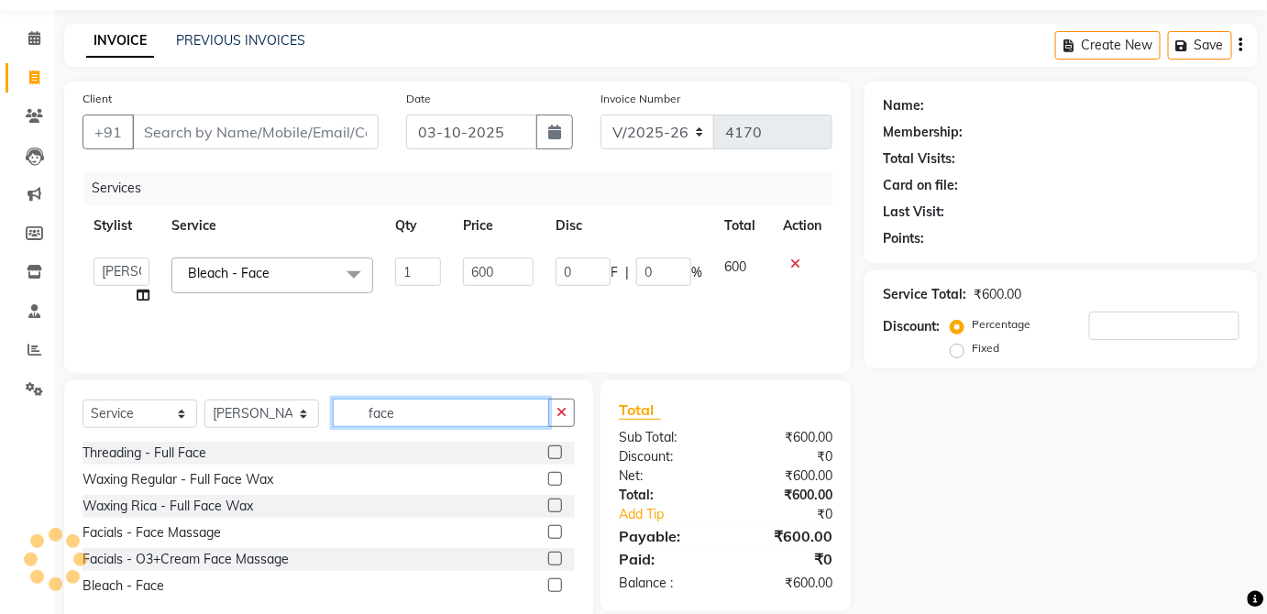
scroll to position [72, 0]
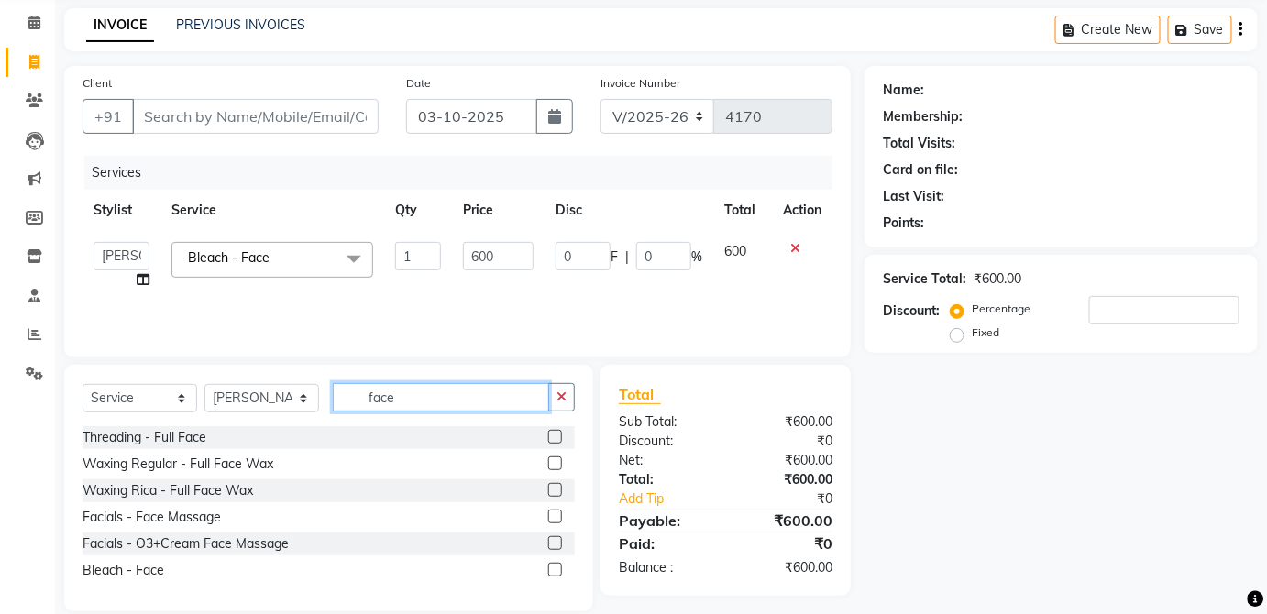
type input "face"
click at [559, 515] on label at bounding box center [555, 517] width 14 height 14
click at [559, 515] on input "checkbox" at bounding box center [554, 518] width 12 height 12
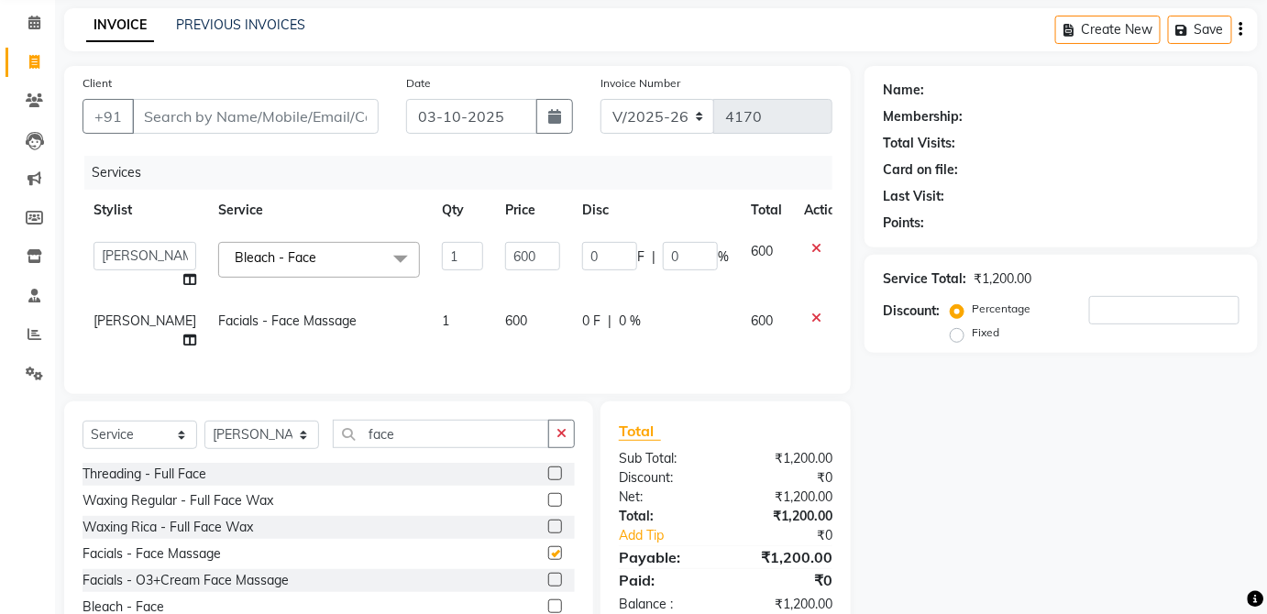
checkbox input "false"
click at [525, 335] on td "600" at bounding box center [532, 331] width 77 height 61
select select "32134"
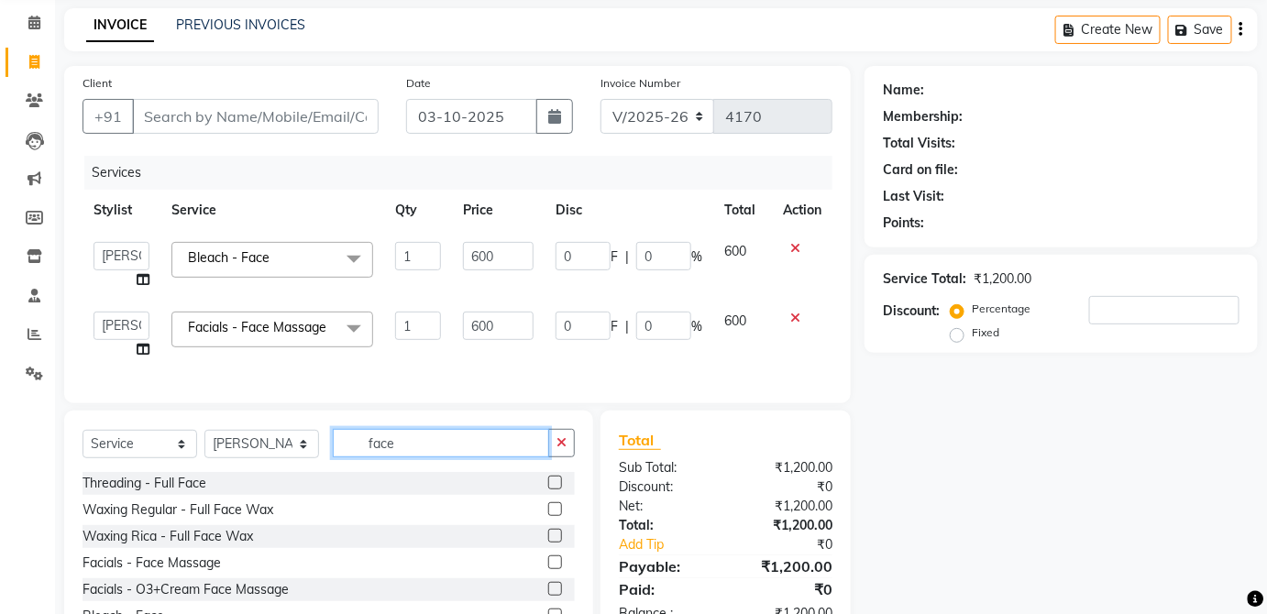
click at [500, 457] on input "face" at bounding box center [441, 443] width 216 height 28
type input "f"
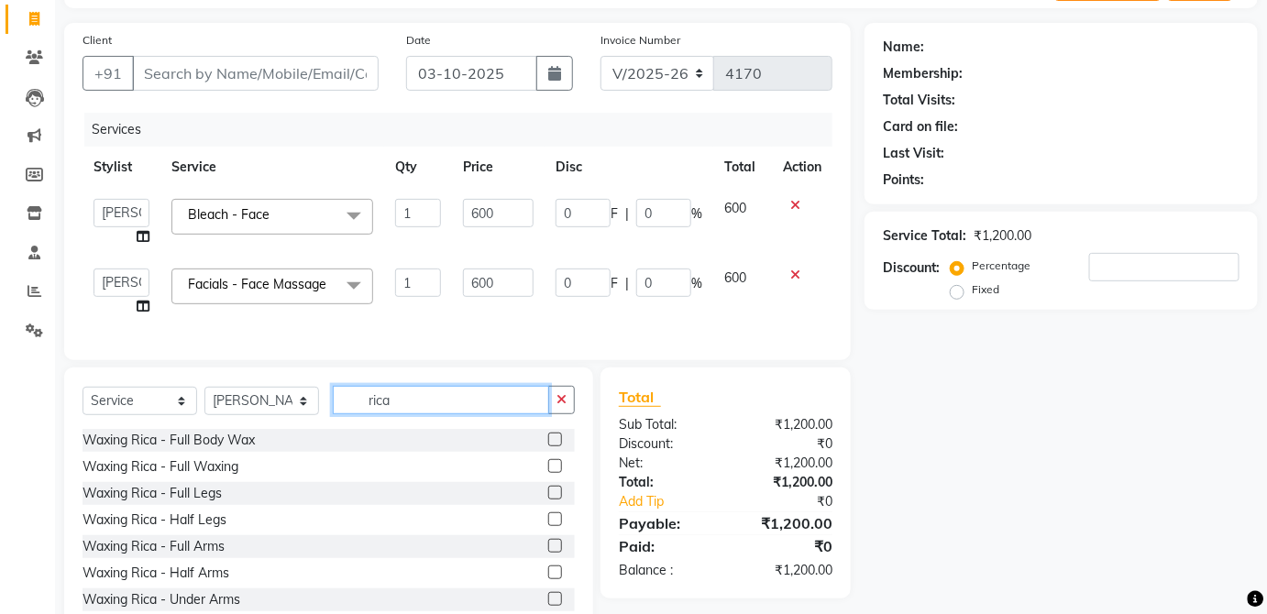
scroll to position [123, 0]
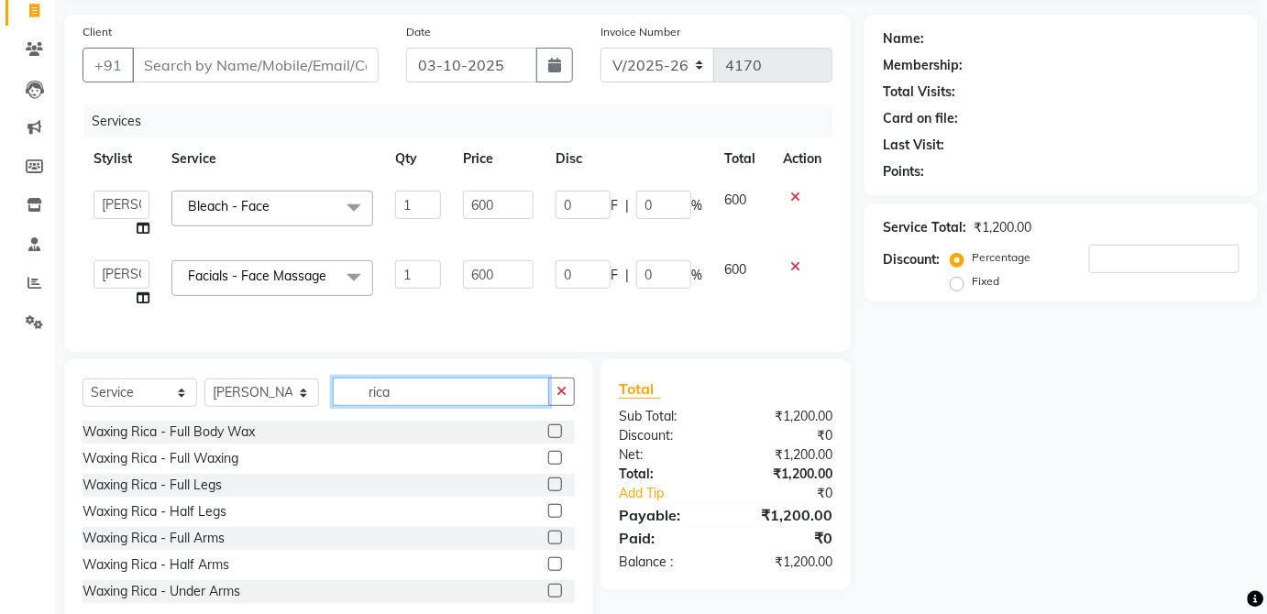
type input "rica"
click at [548, 545] on label at bounding box center [555, 538] width 14 height 14
click at [548, 545] on input "checkbox" at bounding box center [554, 539] width 12 height 12
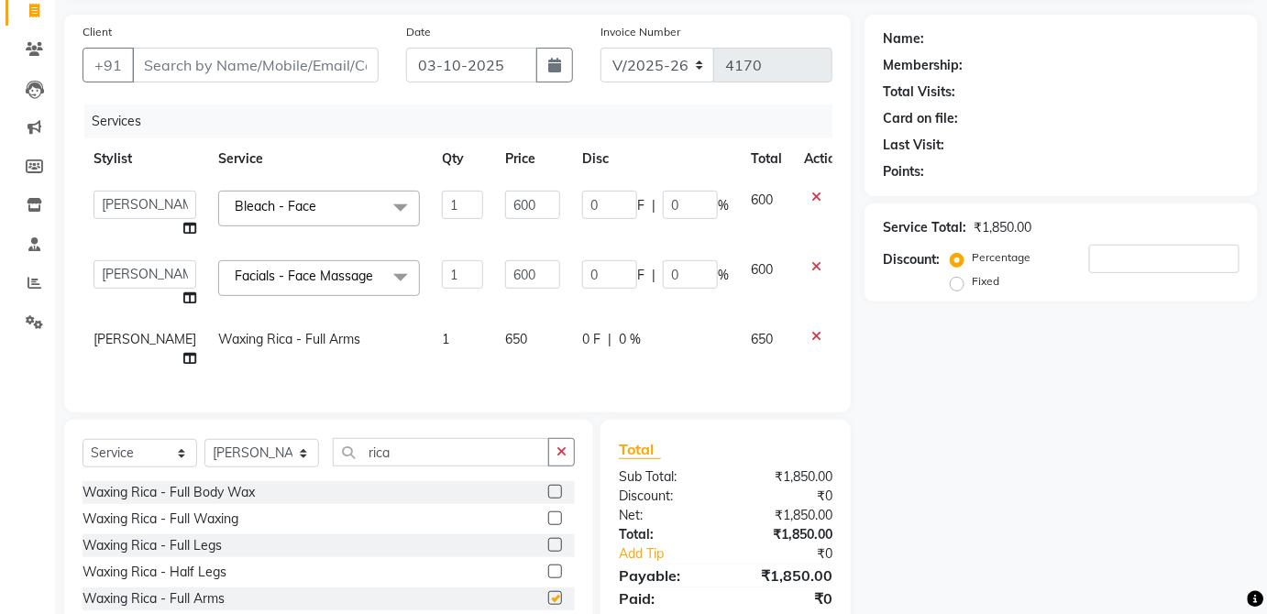
checkbox input "false"
click at [672, 344] on div "0 F | 0 %" at bounding box center [655, 339] width 147 height 19
select select "32134"
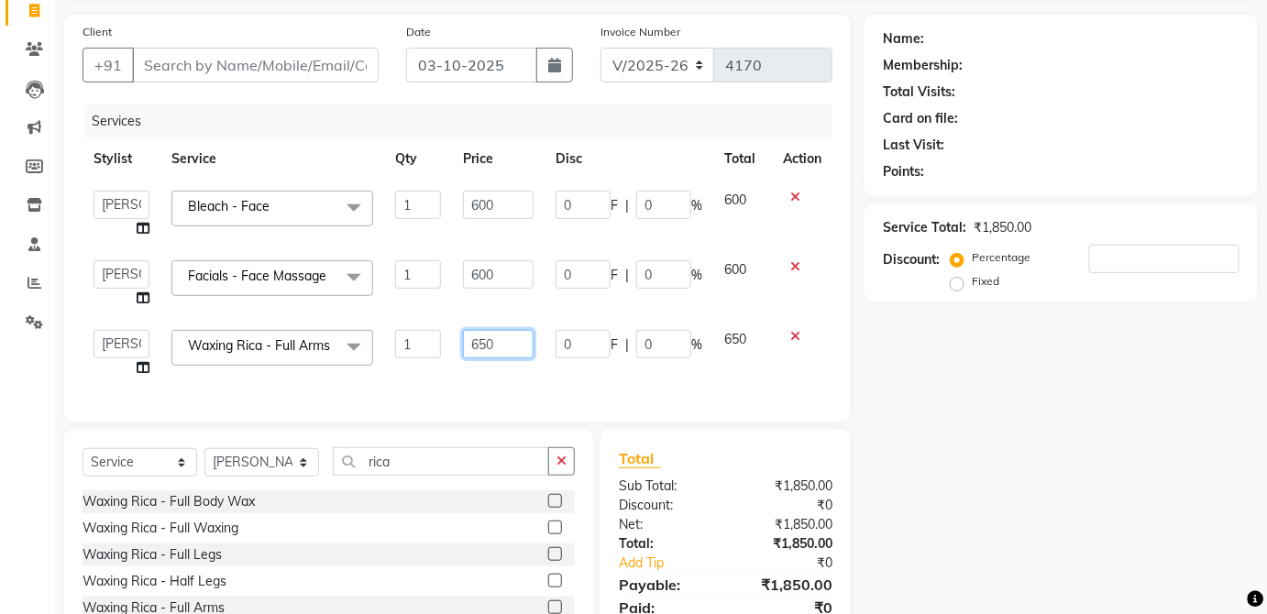
click at [512, 349] on input "650" at bounding box center [498, 344] width 71 height 28
type input "600"
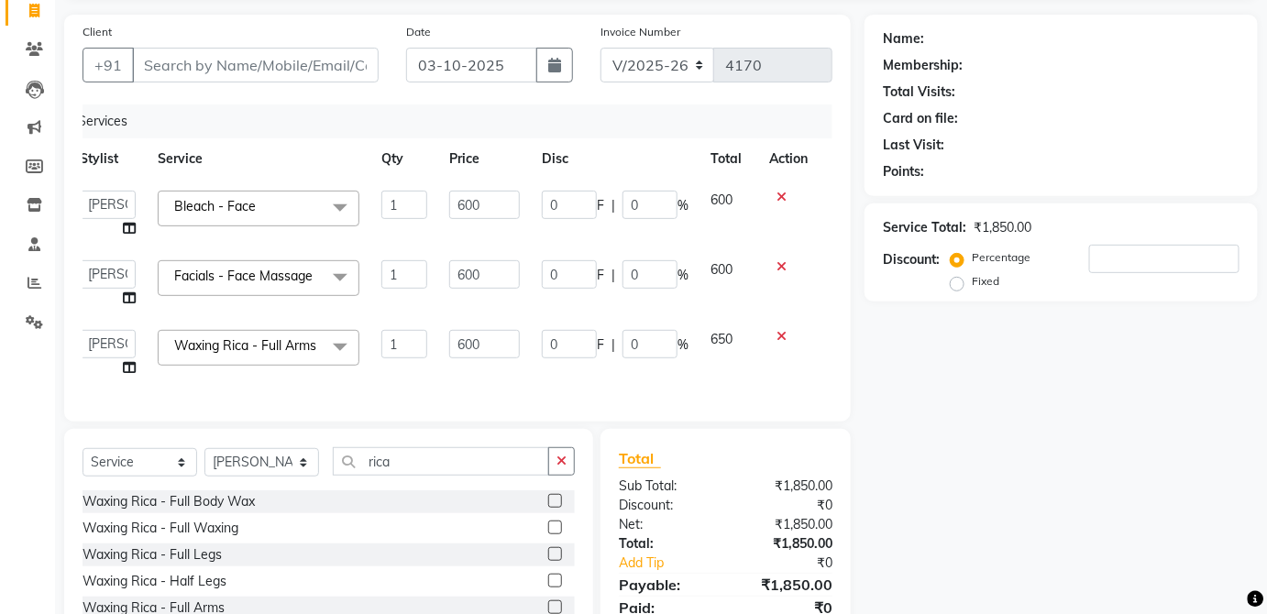
click at [735, 349] on td "650" at bounding box center [728, 354] width 59 height 70
select select "32134"
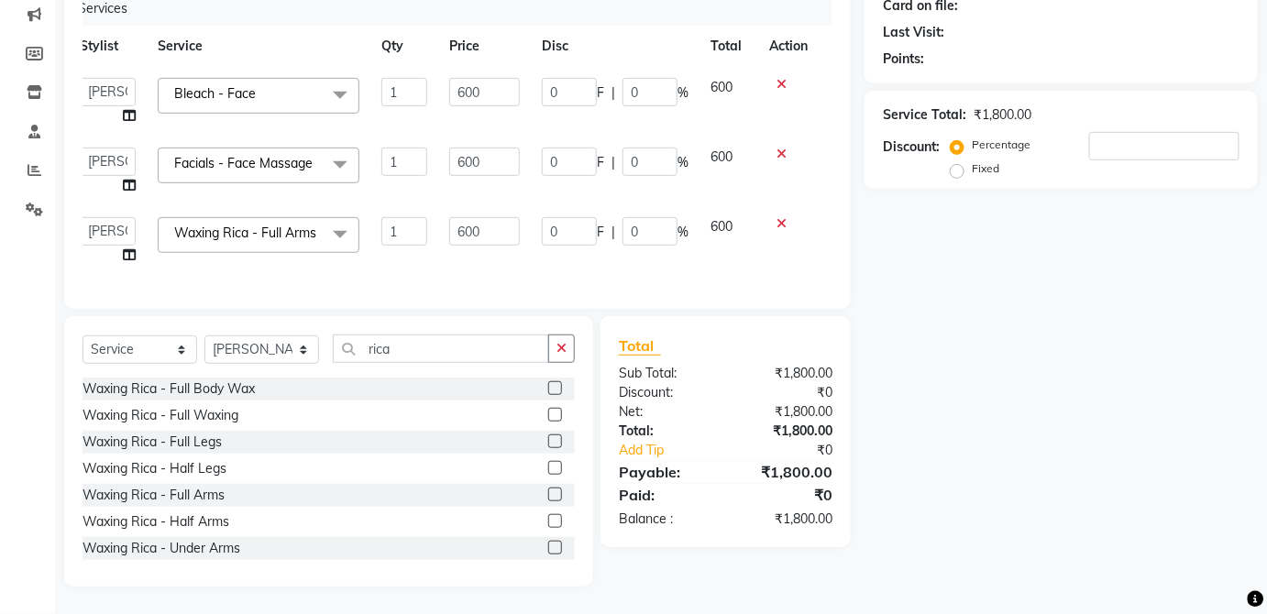
click at [548, 547] on label at bounding box center [555, 548] width 14 height 14
click at [548, 547] on input "checkbox" at bounding box center [554, 549] width 12 height 12
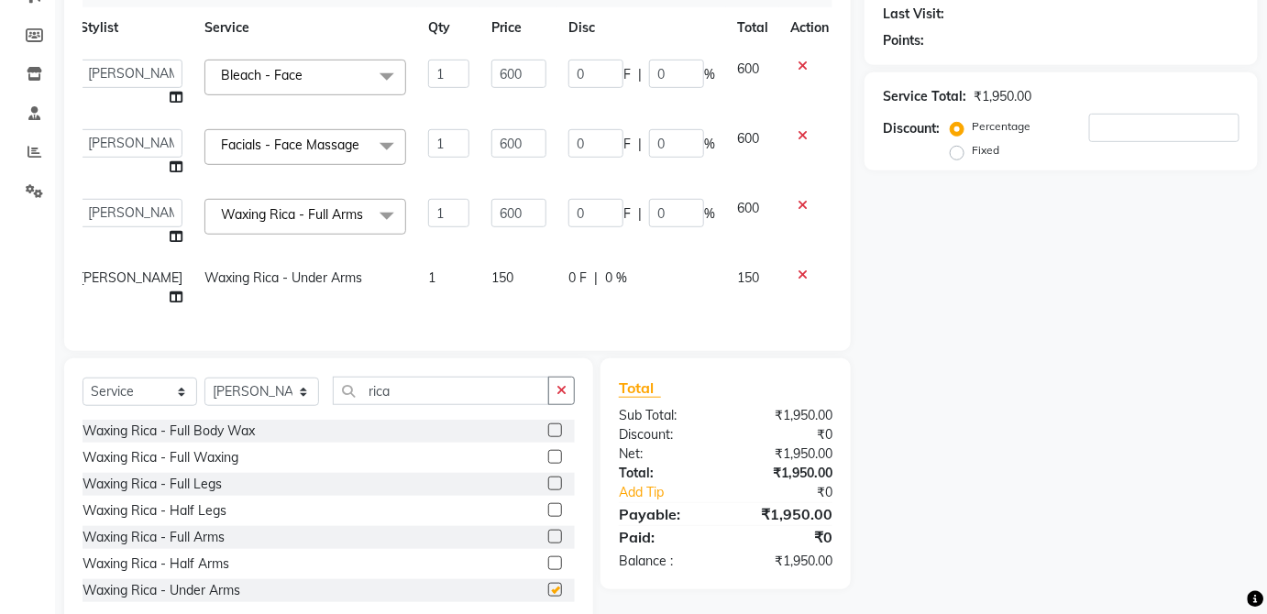
checkbox input "false"
click at [510, 298] on td "150" at bounding box center [518, 288] width 77 height 61
select select "32134"
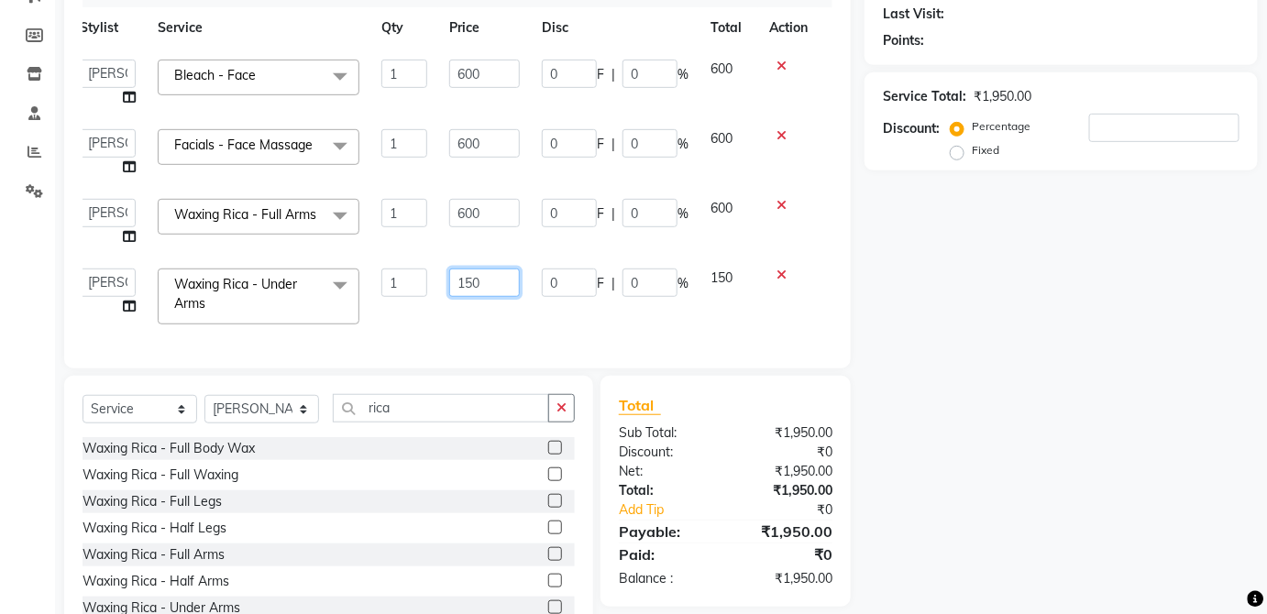
click at [497, 295] on input "150" at bounding box center [484, 283] width 71 height 28
type input "1"
type input "200"
click at [725, 295] on td "150" at bounding box center [728, 297] width 59 height 78
select select "32134"
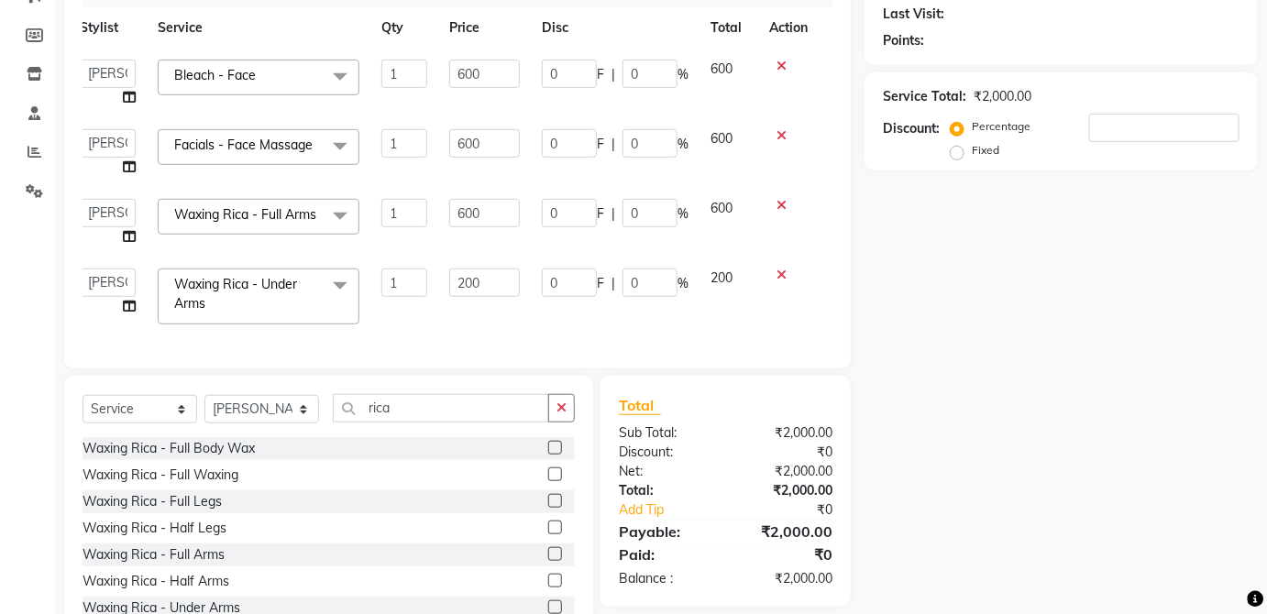
scroll to position [332, 0]
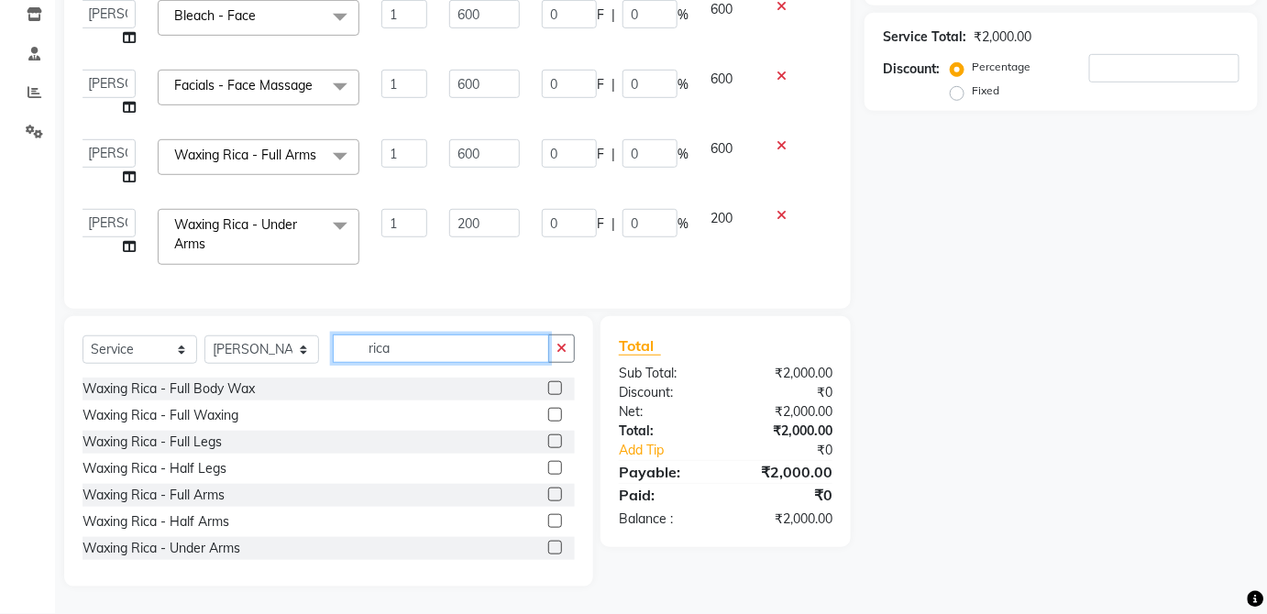
click at [450, 356] on input "rica" at bounding box center [441, 349] width 216 height 28
type input "r"
type input "thre"
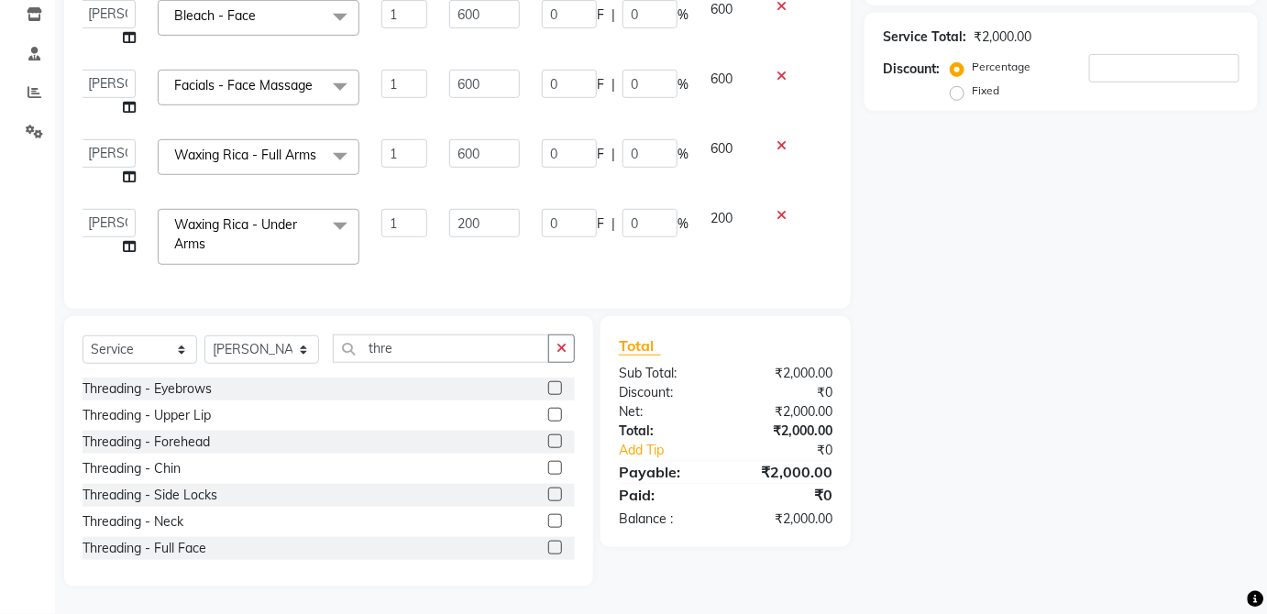
click at [548, 386] on label at bounding box center [555, 388] width 14 height 14
click at [548, 386] on input "checkbox" at bounding box center [554, 389] width 12 height 12
checkbox input "true"
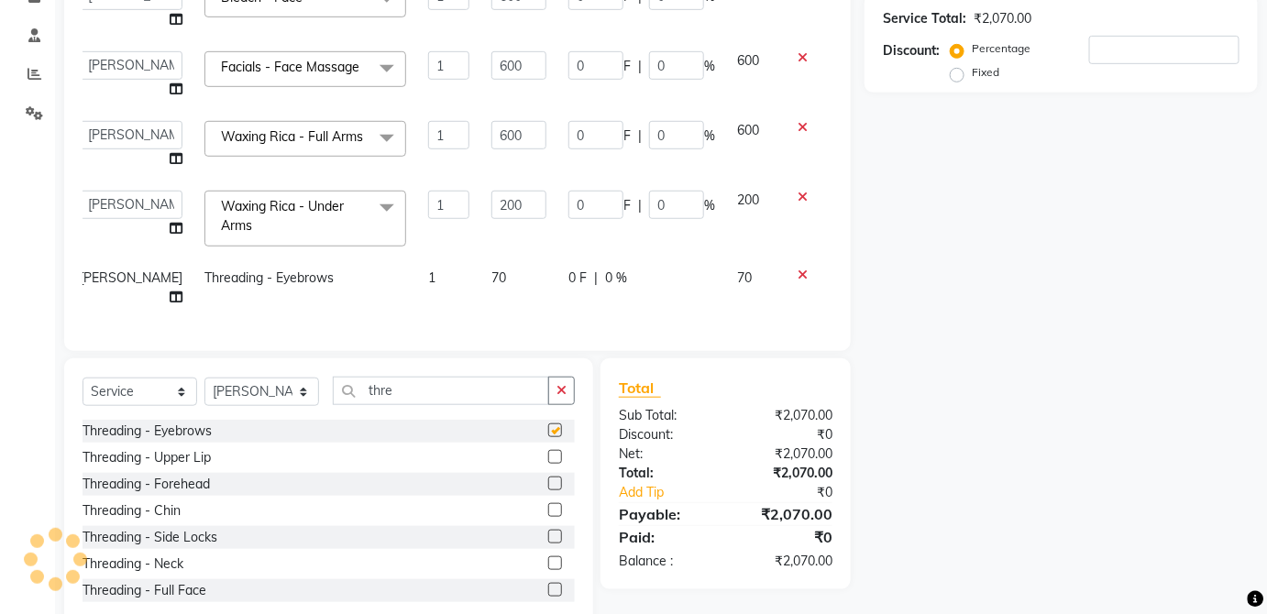
click at [676, 276] on div "0 F | 0 %" at bounding box center [641, 278] width 147 height 19
select select "32134"
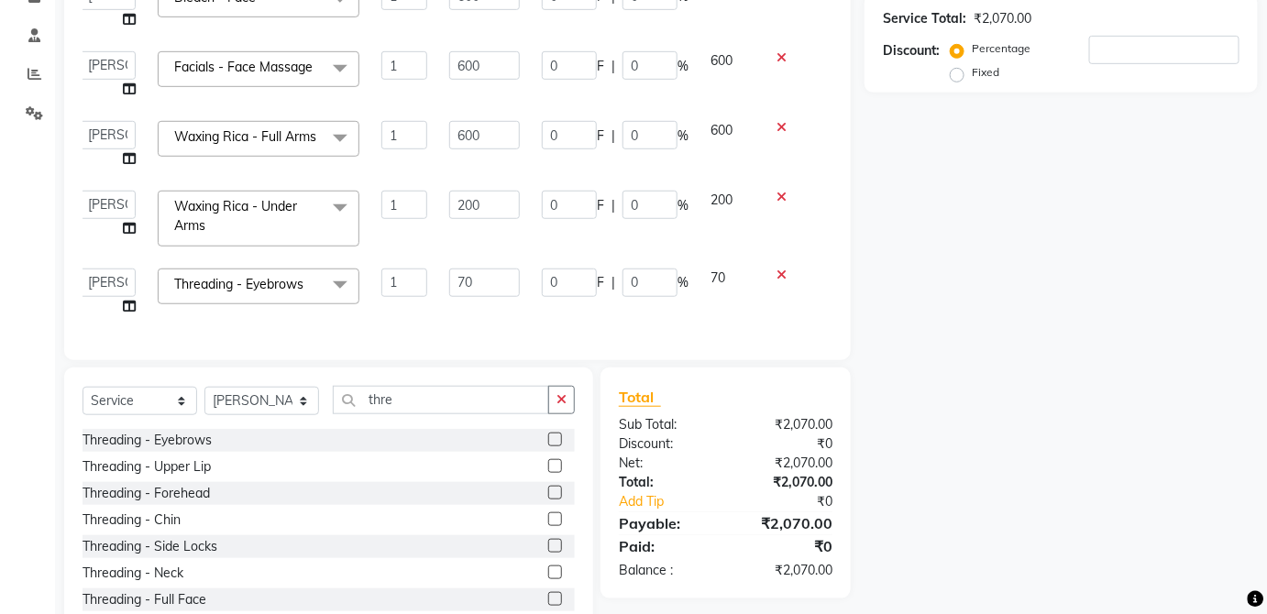
checkbox input "false"
click at [548, 473] on label at bounding box center [555, 466] width 14 height 14
click at [548, 473] on input "checkbox" at bounding box center [554, 467] width 12 height 12
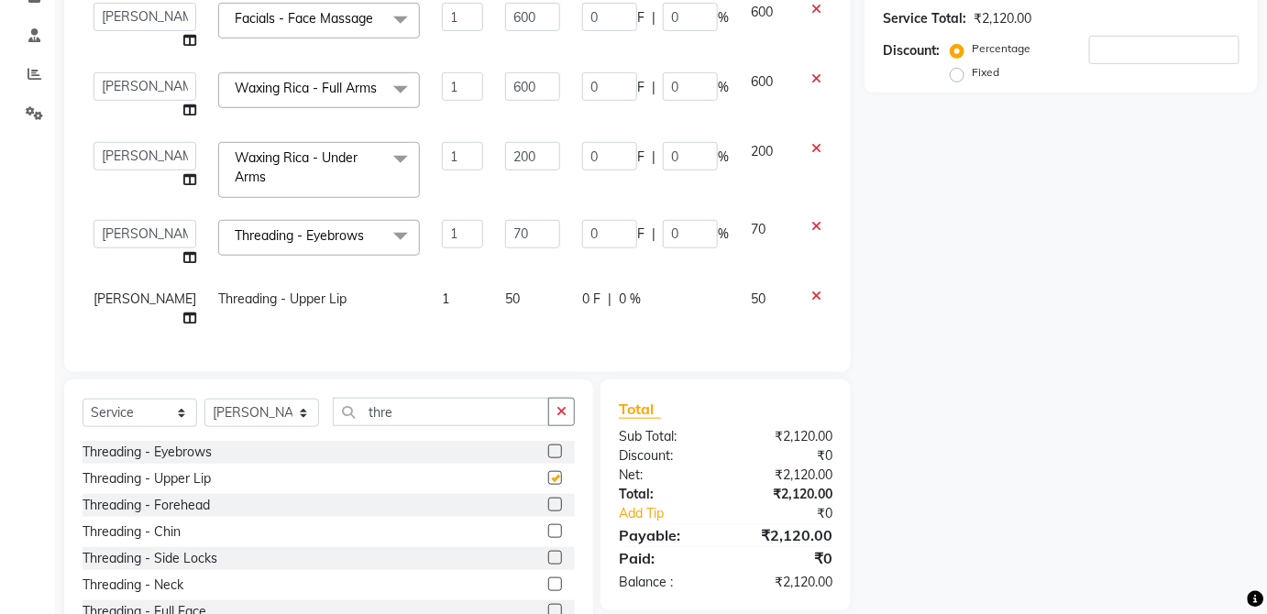
checkbox input "false"
click at [667, 305] on div "0 F | 0 %" at bounding box center [655, 299] width 147 height 19
select select "32134"
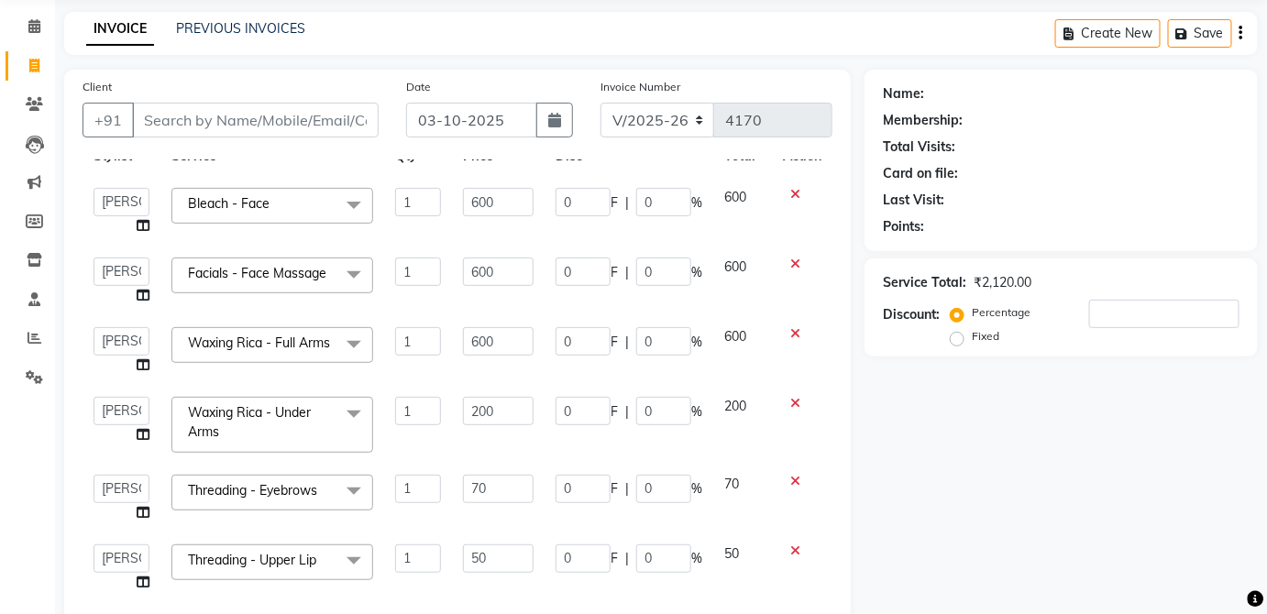
scroll to position [0, 0]
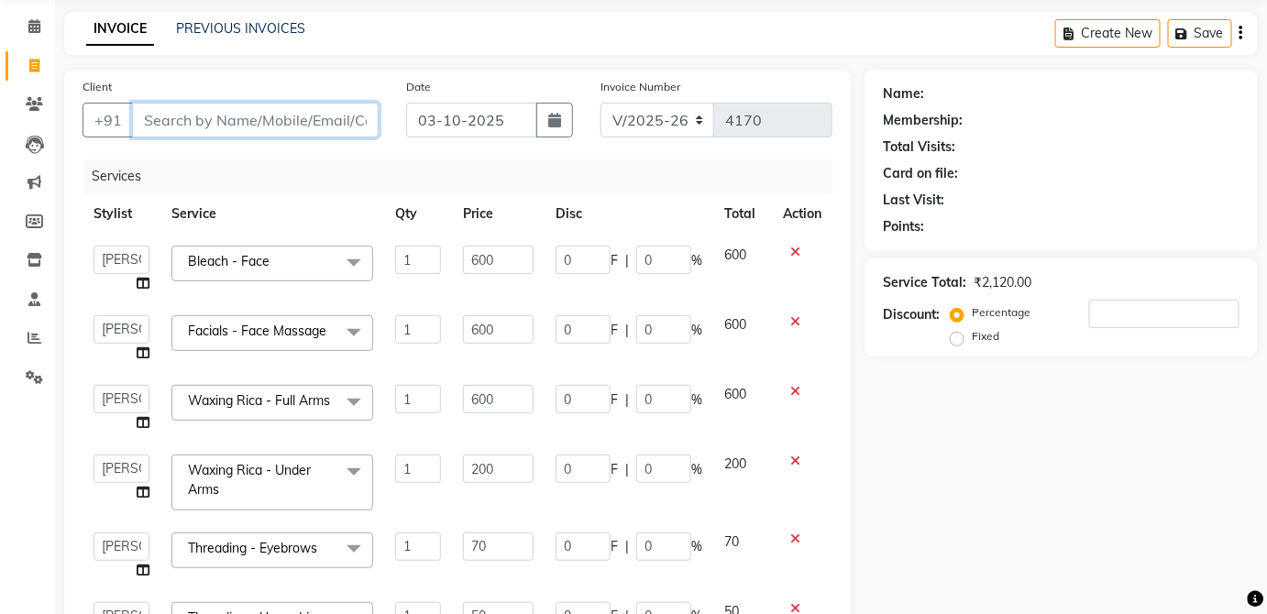
click at [337, 125] on input "Client" at bounding box center [255, 120] width 247 height 35
type input "m"
type input "0"
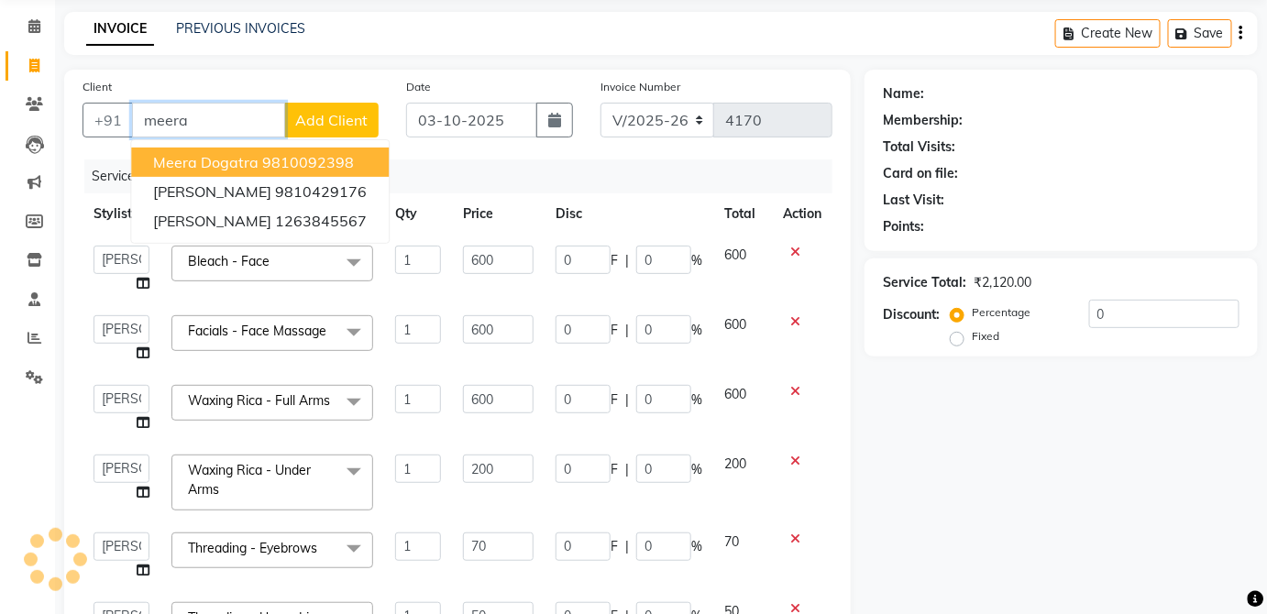
click at [381, 154] on button "Meera Dogatra 9810092398" at bounding box center [260, 162] width 258 height 29
type input "9810092398"
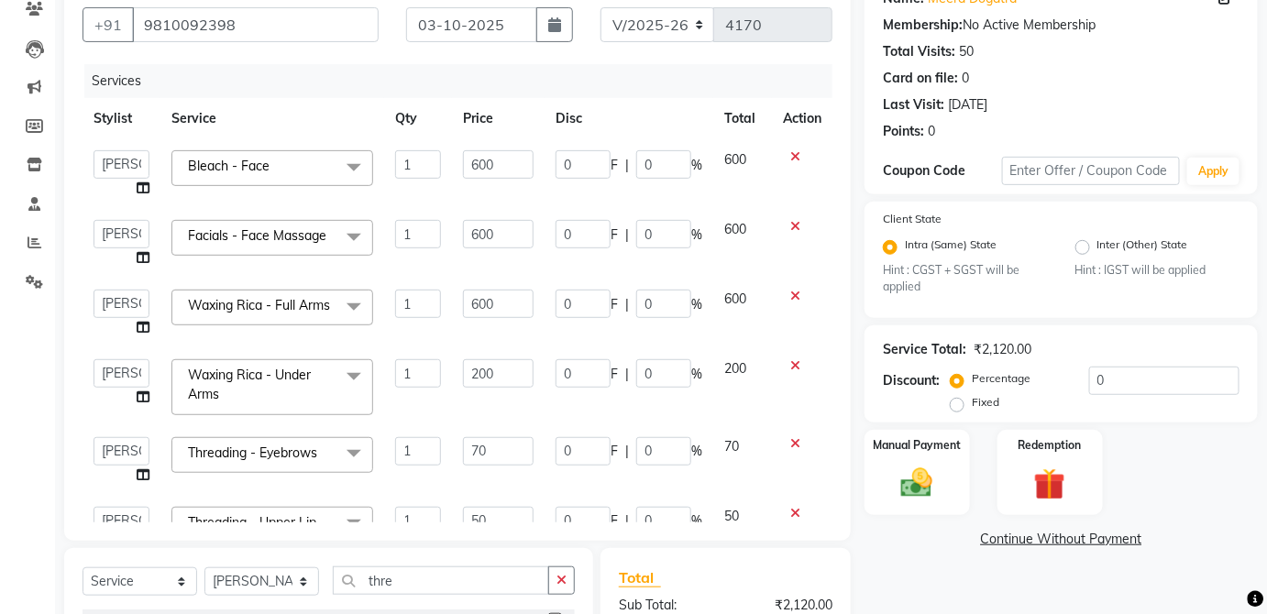
scroll to position [176, 0]
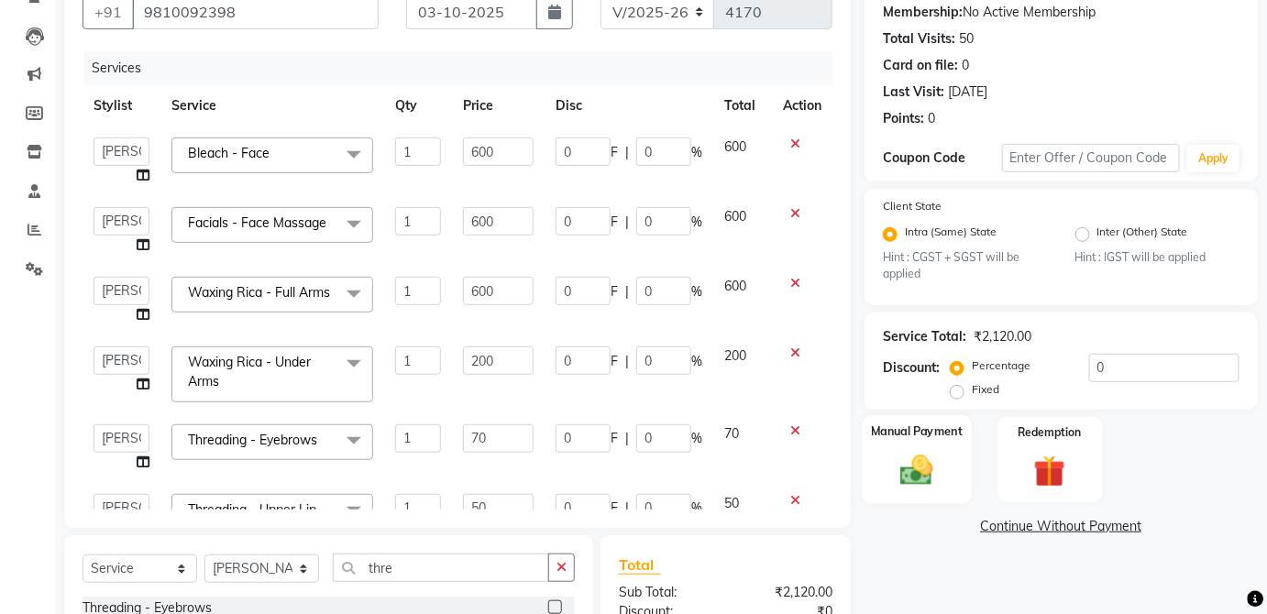
click at [950, 455] on div "Manual Payment" at bounding box center [917, 459] width 109 height 89
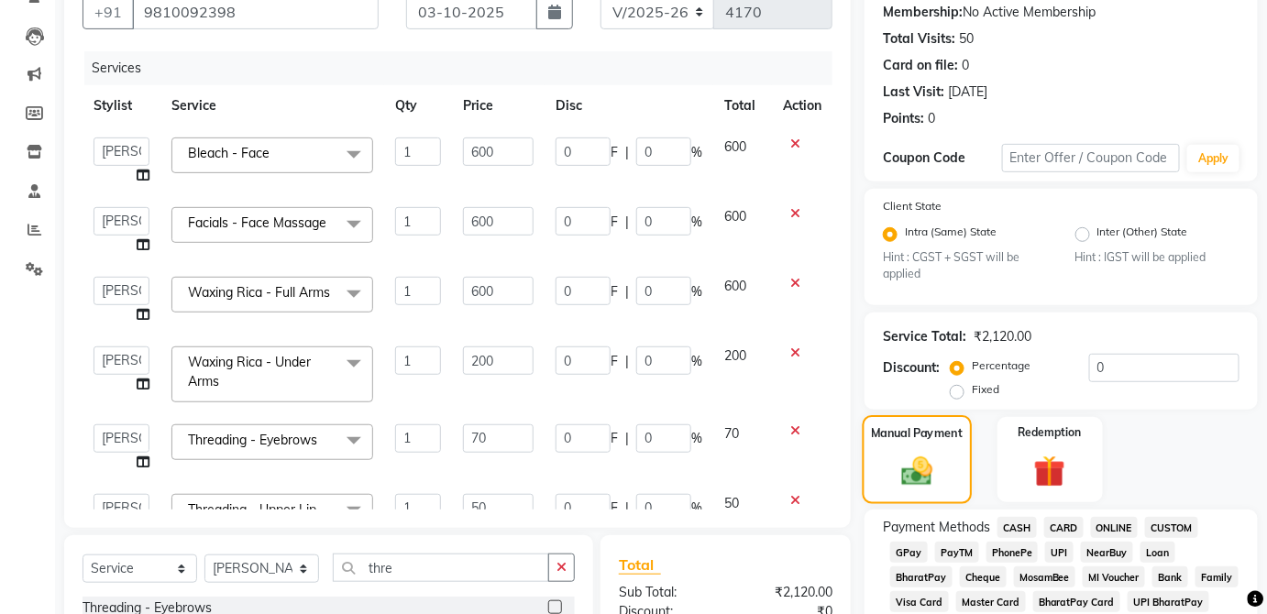
scroll to position [76, 0]
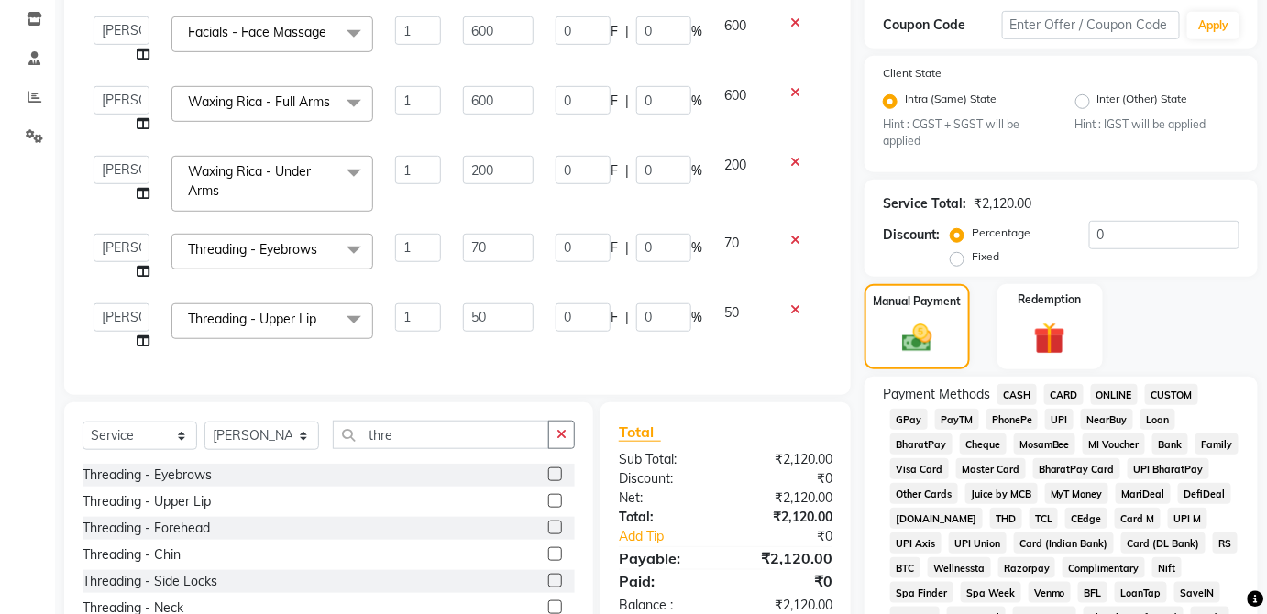
click at [1066, 396] on span "CARD" at bounding box center [1063, 394] width 39 height 21
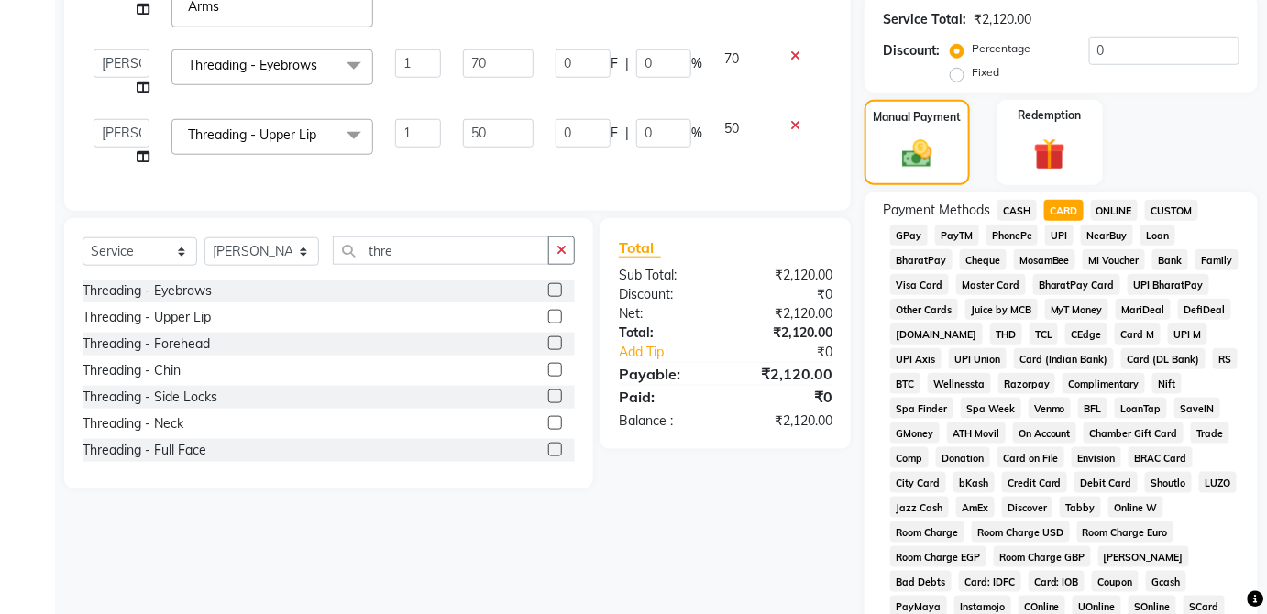
scroll to position [889, 0]
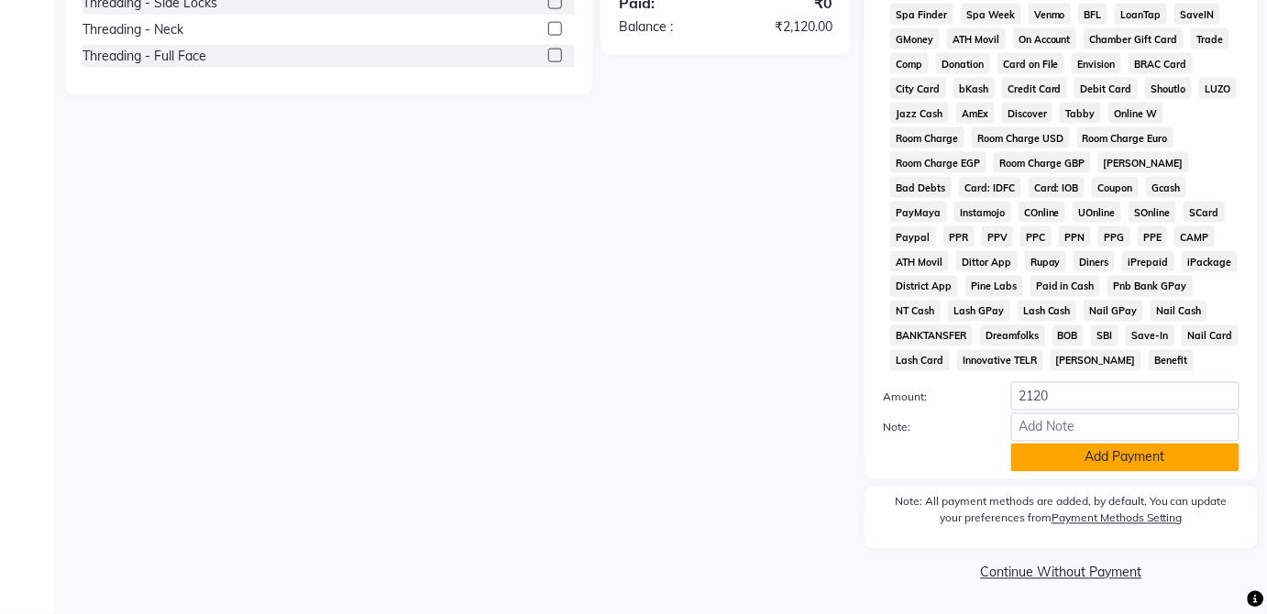
click at [1135, 459] on button "Add Payment" at bounding box center [1125, 458] width 228 height 28
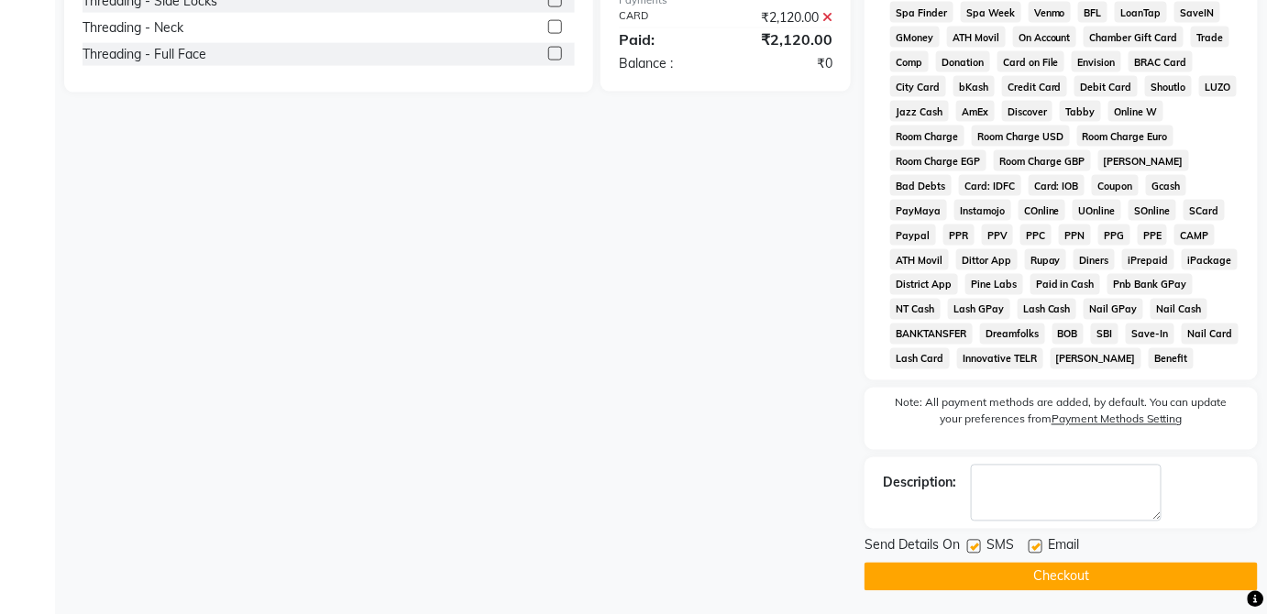
click at [1069, 569] on button "Checkout" at bounding box center [1061, 577] width 393 height 28
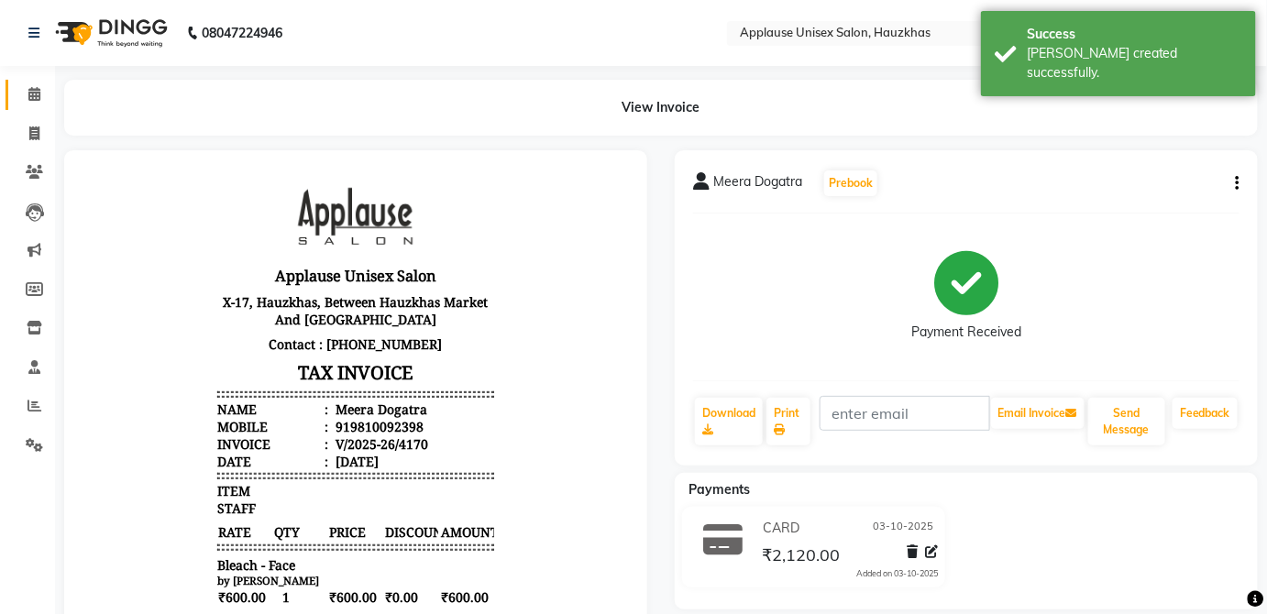
click at [15, 81] on link "Calendar" at bounding box center [28, 95] width 44 height 30
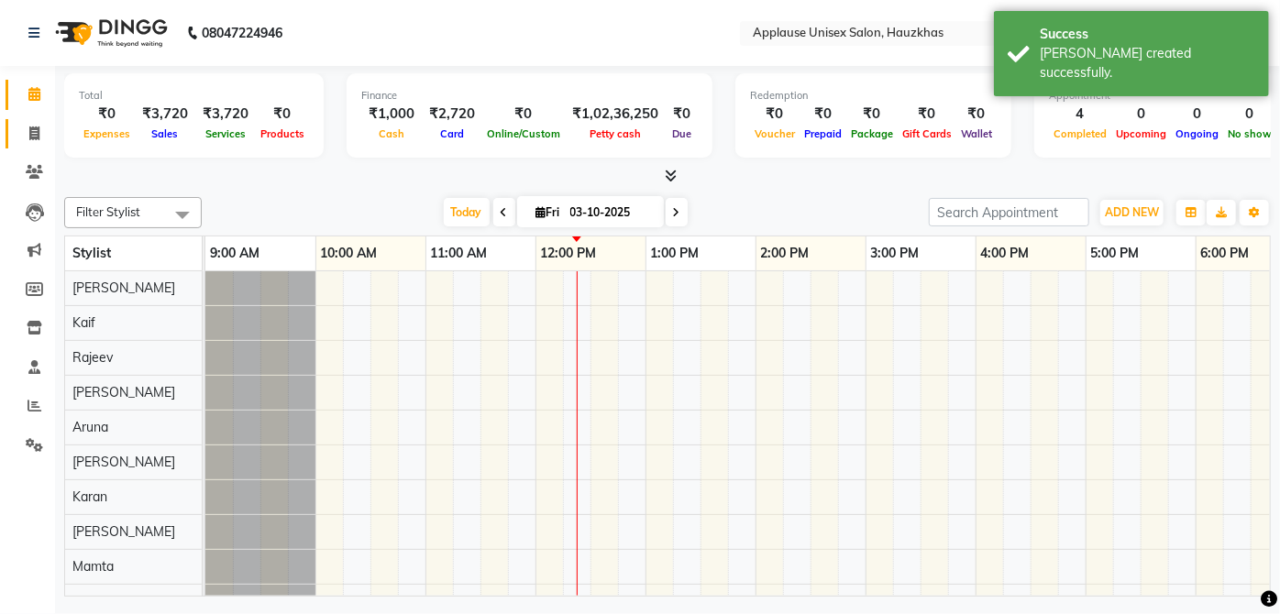
click at [10, 133] on link "Invoice" at bounding box center [28, 134] width 44 height 30
select select "service"
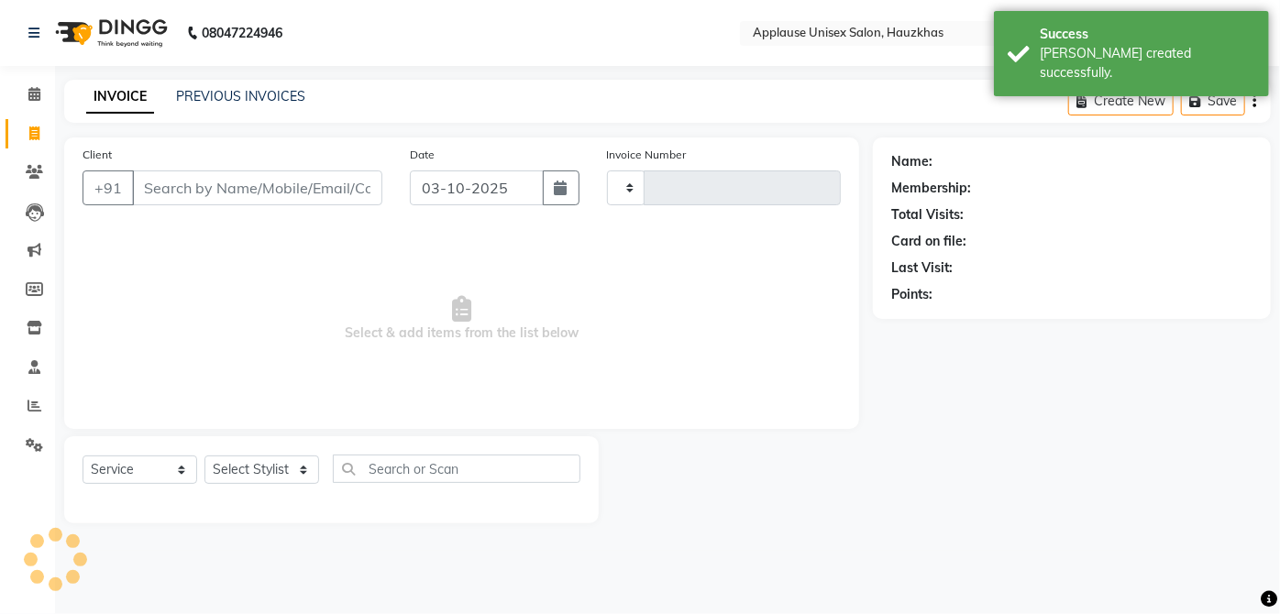
type input "4171"
click at [274, 102] on link "PREVIOUS INVOICES" at bounding box center [240, 96] width 129 height 17
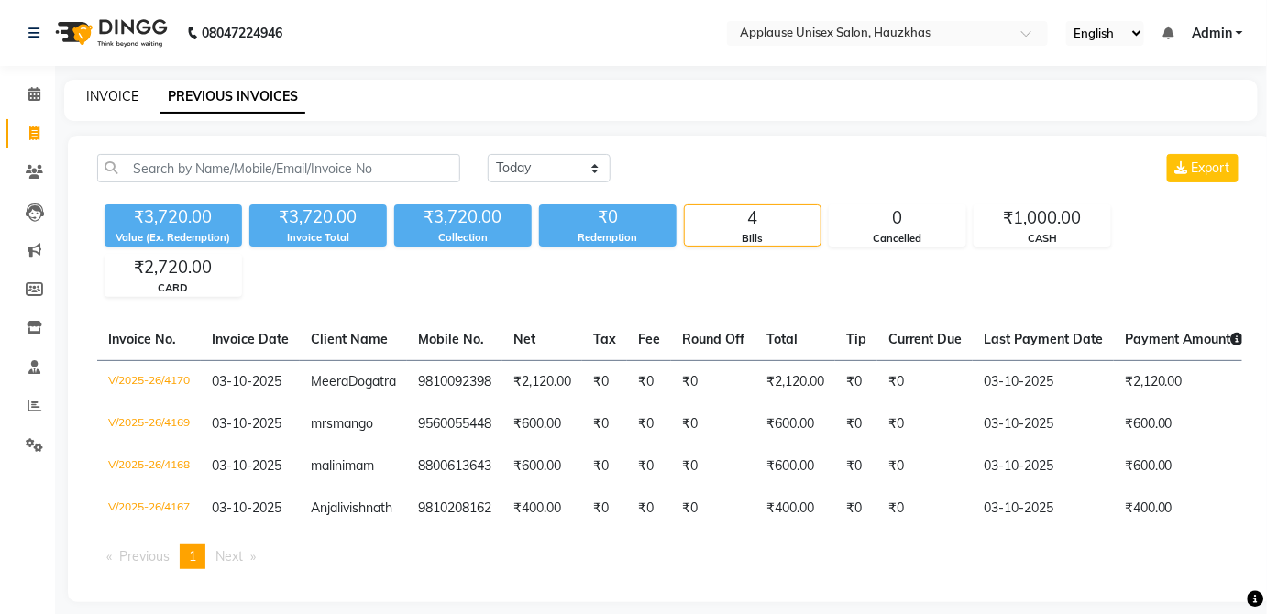
click at [127, 101] on link "INVOICE" at bounding box center [112, 96] width 52 height 17
select select "service"
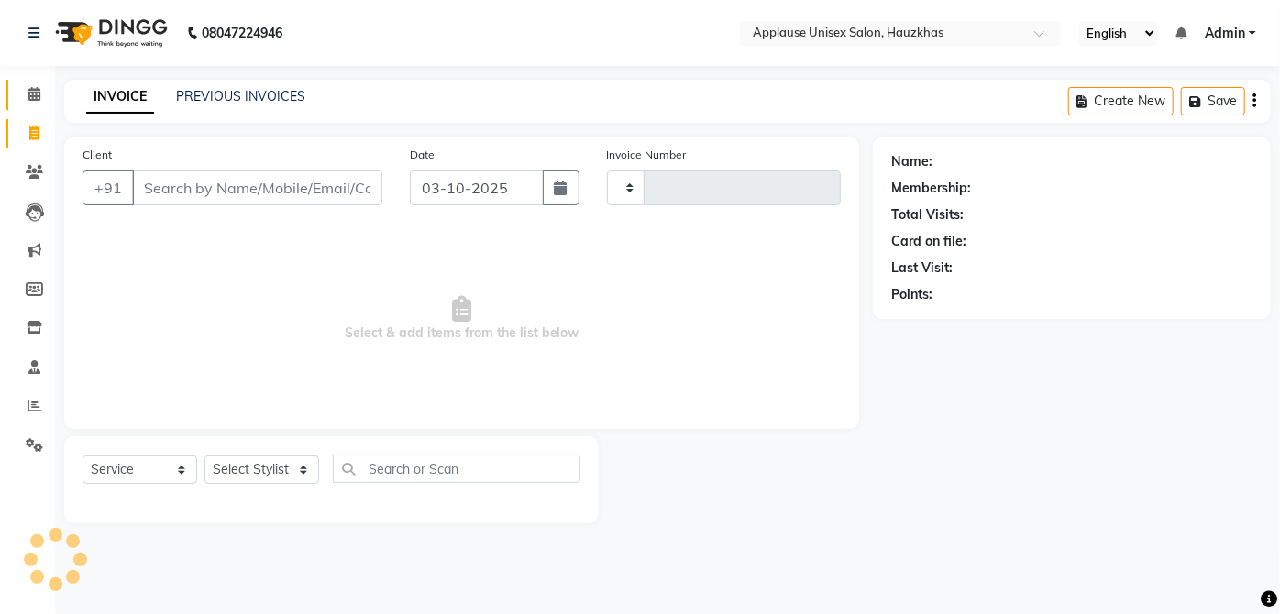
click at [44, 85] on span at bounding box center [34, 94] width 32 height 21
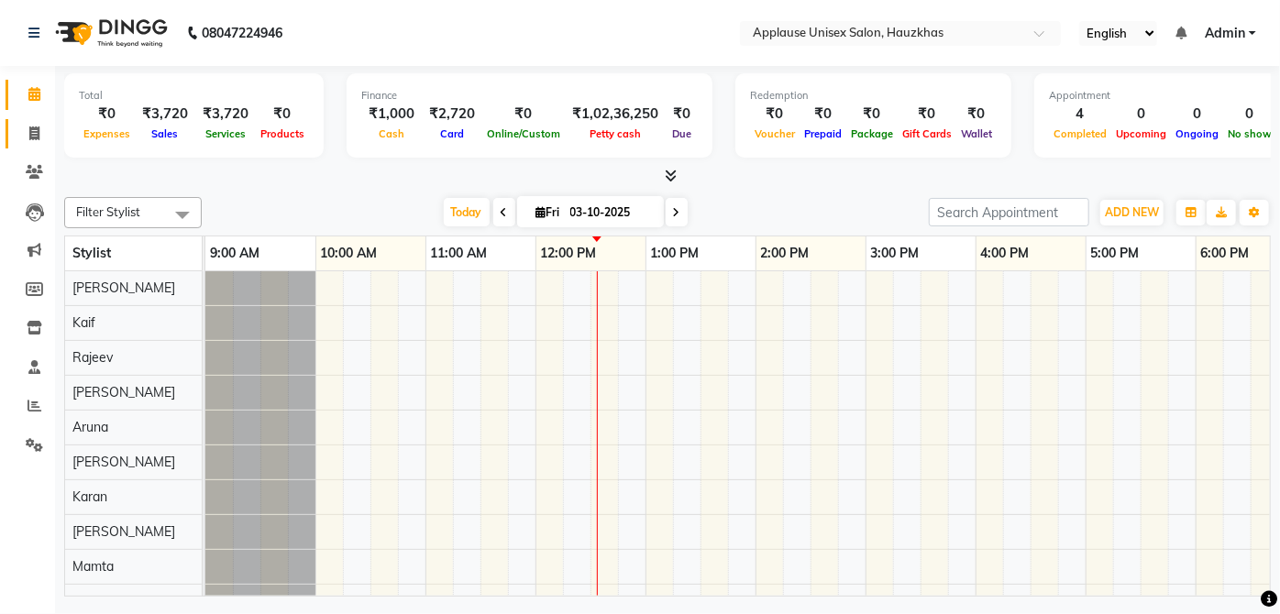
click at [35, 139] on icon at bounding box center [34, 134] width 10 height 14
select select "5082"
select select "service"
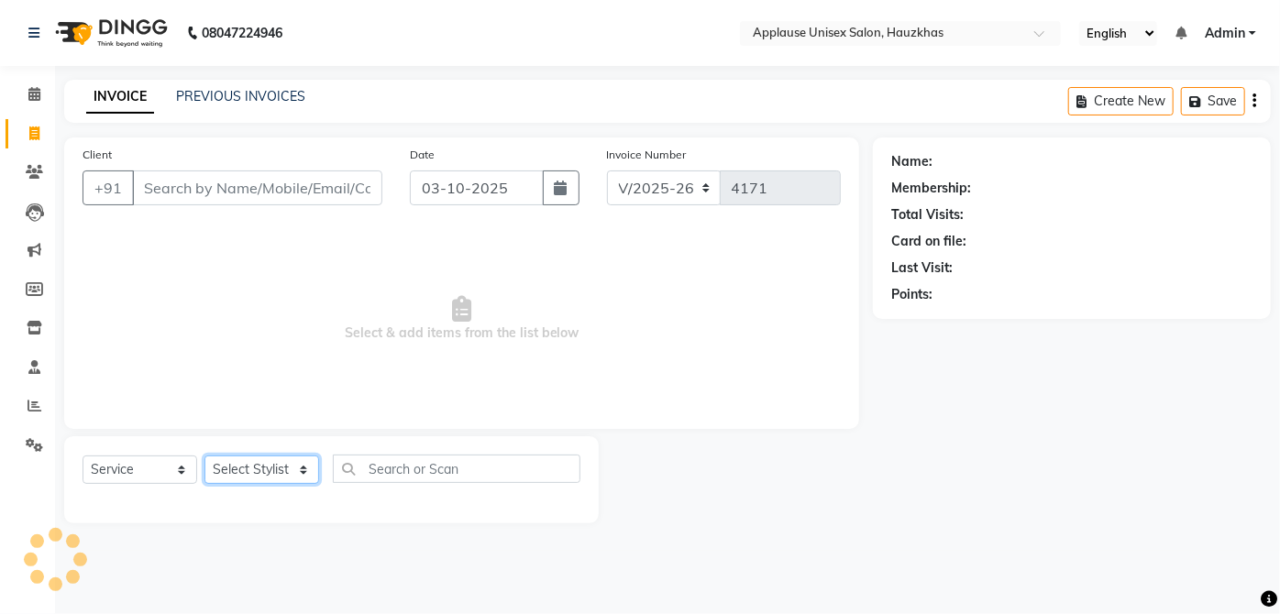
click at [249, 477] on select "Select Stylist" at bounding box center [261, 470] width 115 height 28
select select "37821"
click at [204, 456] on select "Select Stylist [PERSON_NAME] [PERSON_NAME] [PERSON_NAME] [PERSON_NAME] [PERSON_…" at bounding box center [261, 470] width 115 height 28
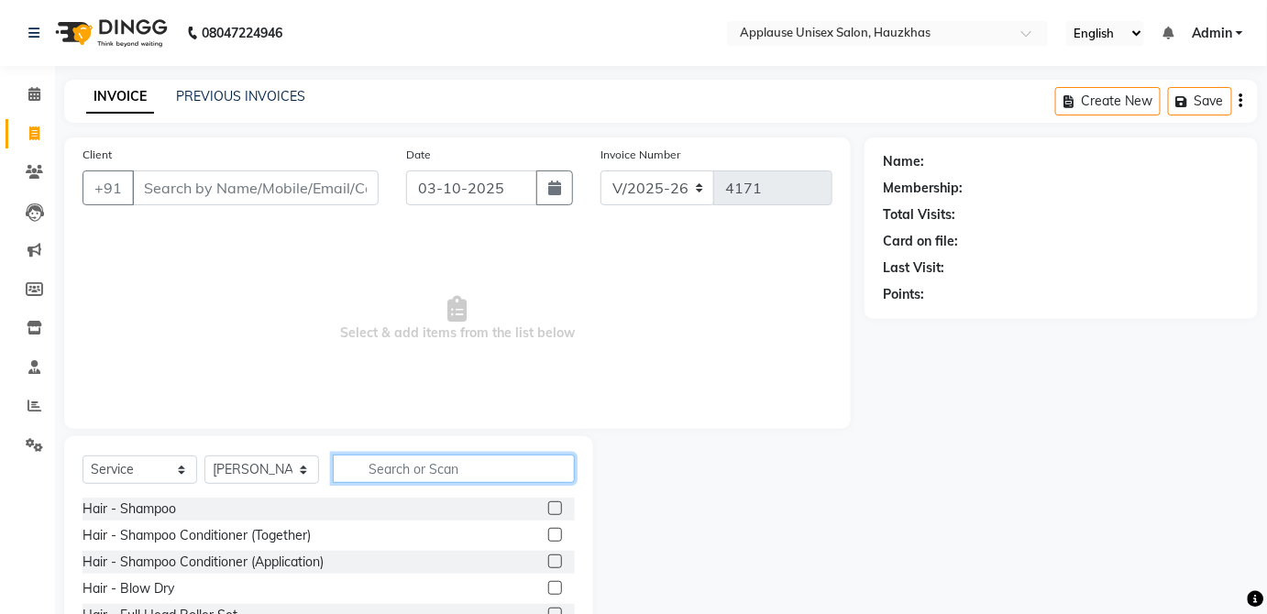
click at [495, 461] on input "text" at bounding box center [454, 469] width 242 height 28
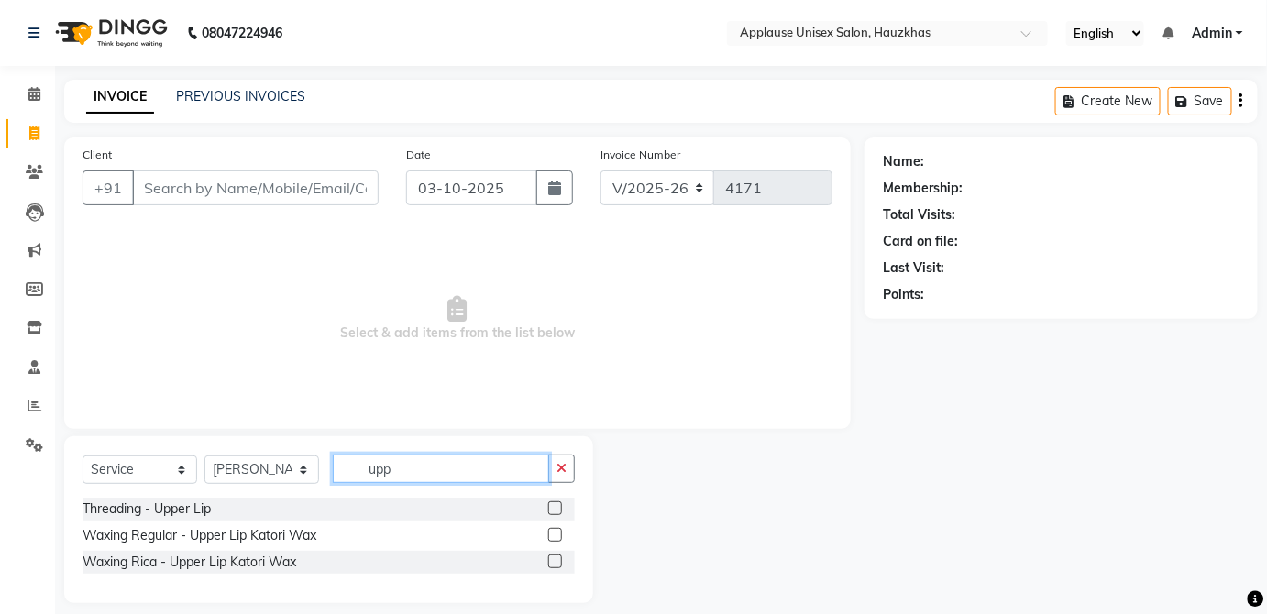
type input "upp"
click at [556, 560] on label at bounding box center [555, 562] width 14 height 14
click at [556, 560] on input "checkbox" at bounding box center [554, 562] width 12 height 12
checkbox input "true"
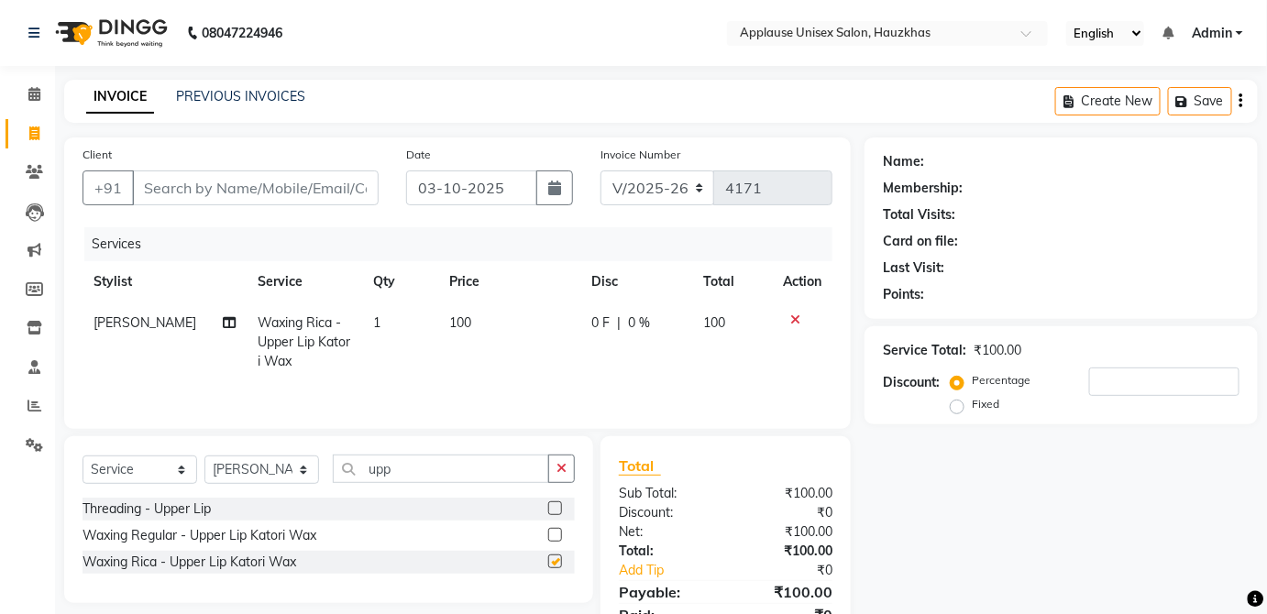
click at [730, 325] on td "100" at bounding box center [732, 343] width 80 height 80
select select "37821"
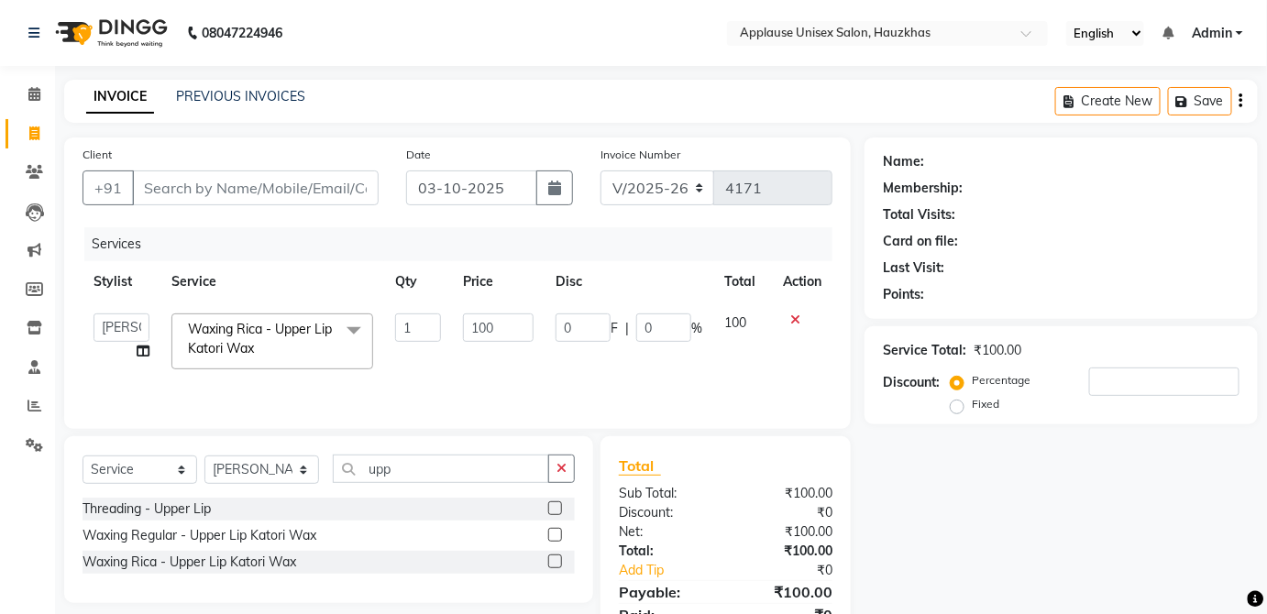
checkbox input "false"
click at [493, 463] on input "upp" at bounding box center [441, 469] width 216 height 28
type input "u"
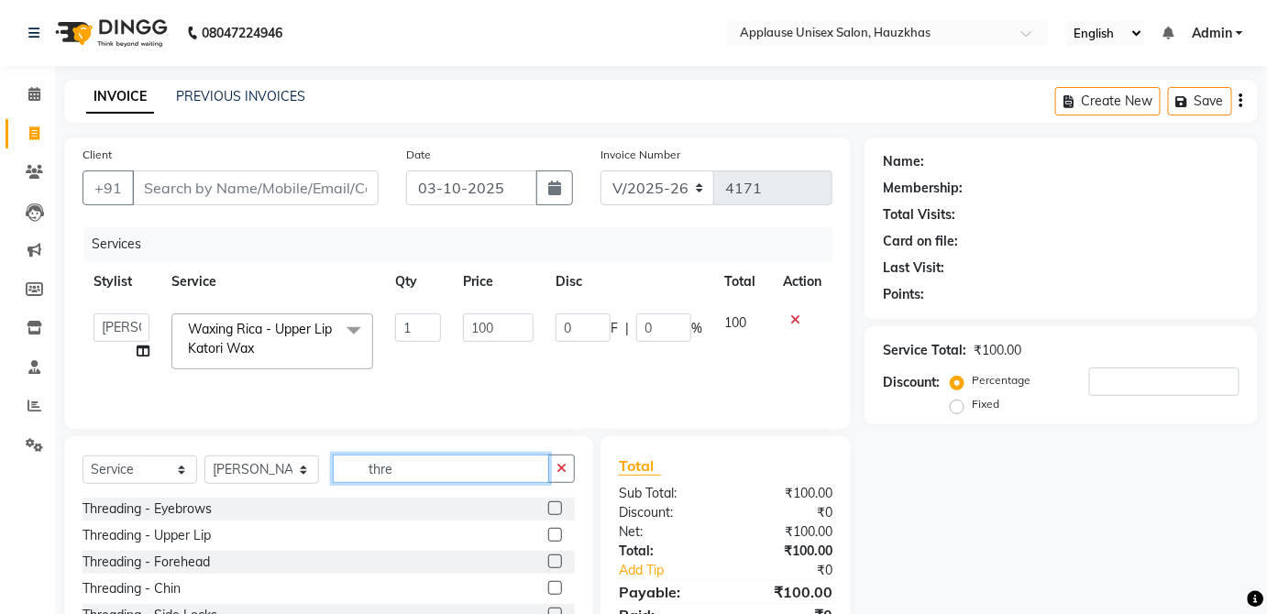
type input "thre"
click at [548, 508] on label at bounding box center [555, 508] width 14 height 14
click at [548, 508] on input "checkbox" at bounding box center [554, 509] width 12 height 12
checkbox input "true"
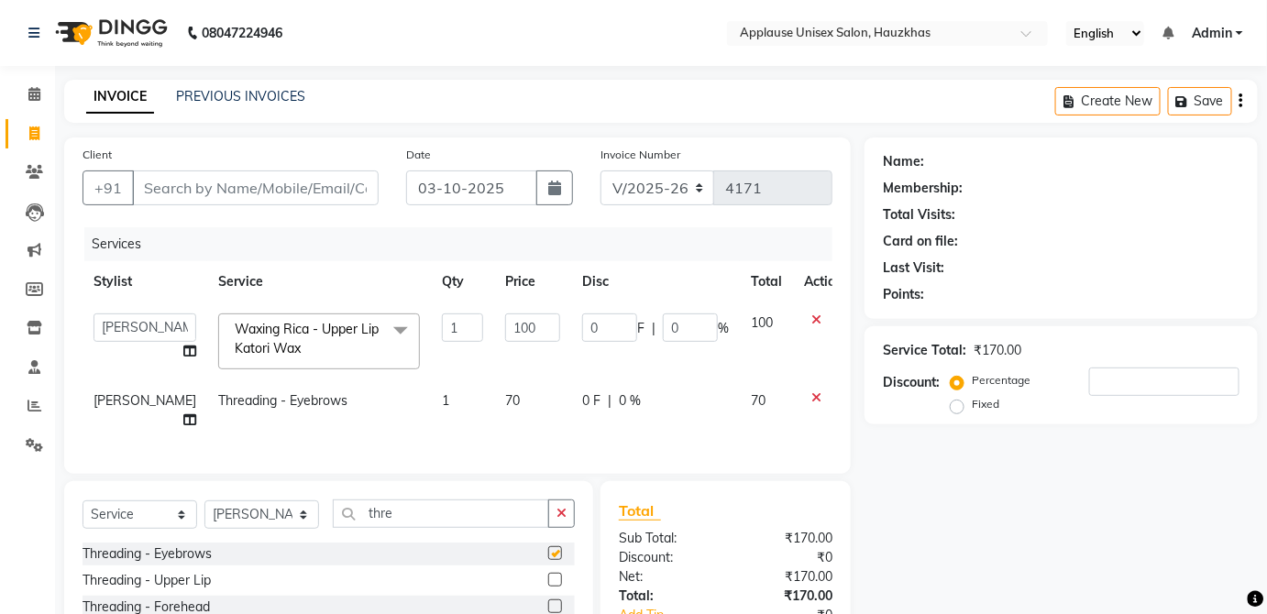
click at [666, 403] on div "0 F | 0 %" at bounding box center [655, 400] width 147 height 19
select select "37821"
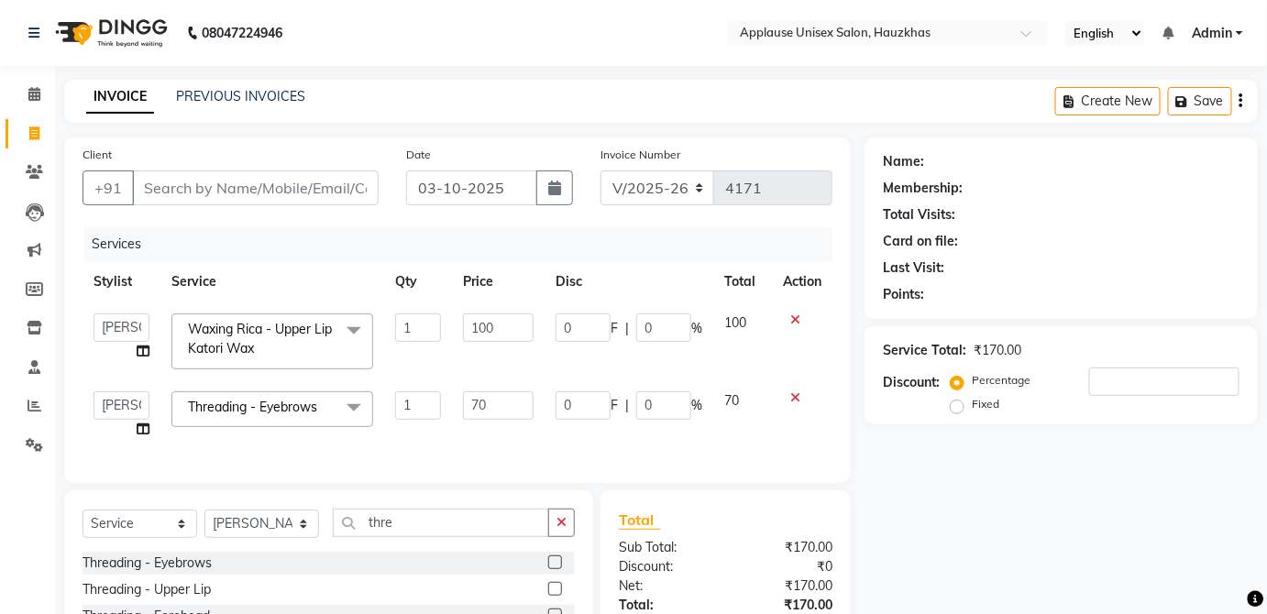
checkbox input "false"
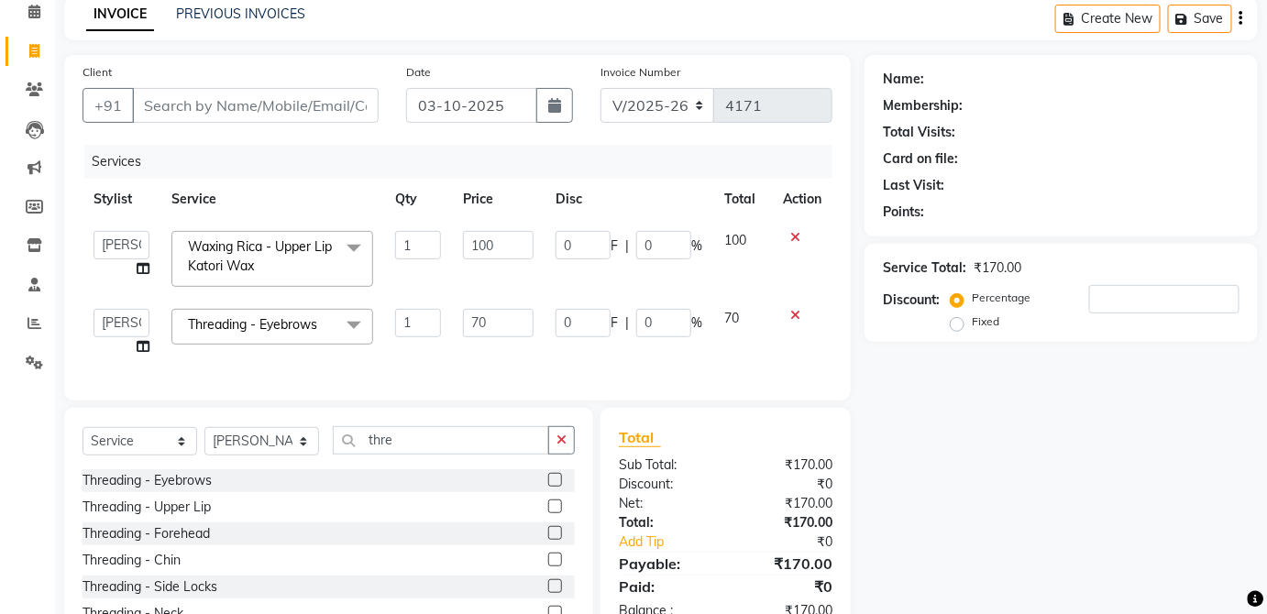
scroll to position [86, 0]
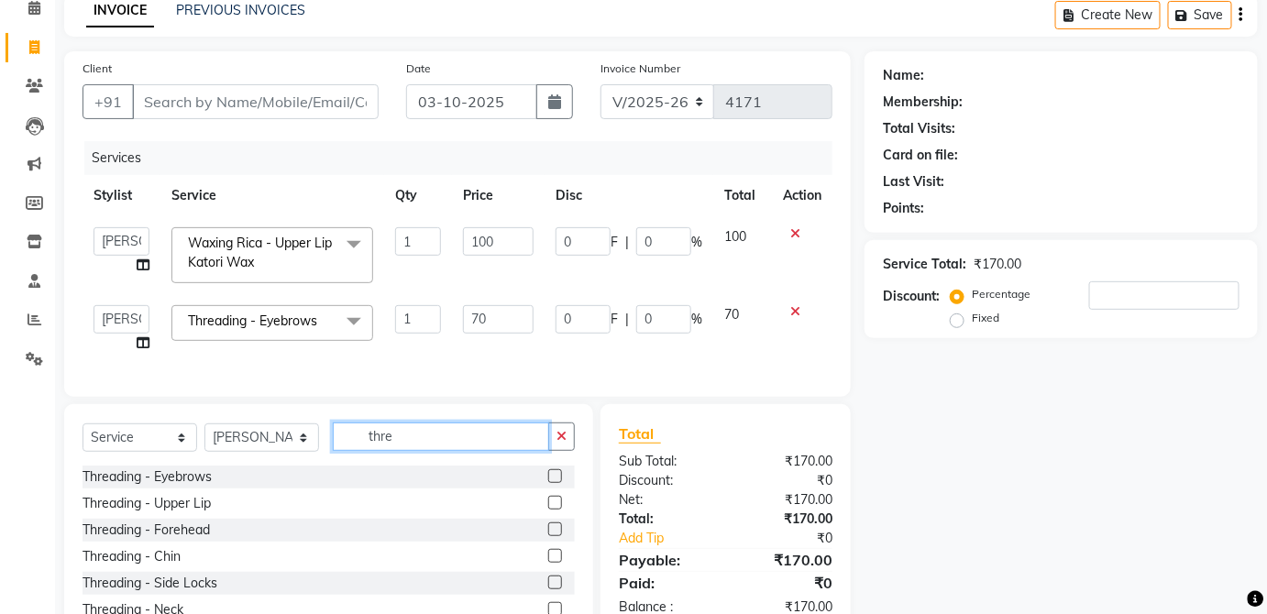
click at [481, 451] on input "thre" at bounding box center [441, 437] width 216 height 28
click at [304, 452] on select "Select Stylist [PERSON_NAME] [PERSON_NAME] [PERSON_NAME] [PERSON_NAME] [PERSON_…" at bounding box center [261, 438] width 115 height 28
select select "32134"
click at [204, 435] on select "Select Stylist [PERSON_NAME] [PERSON_NAME] [PERSON_NAME] [PERSON_NAME] [PERSON_…" at bounding box center [261, 438] width 115 height 28
click at [400, 439] on input "thre" at bounding box center [441, 437] width 216 height 28
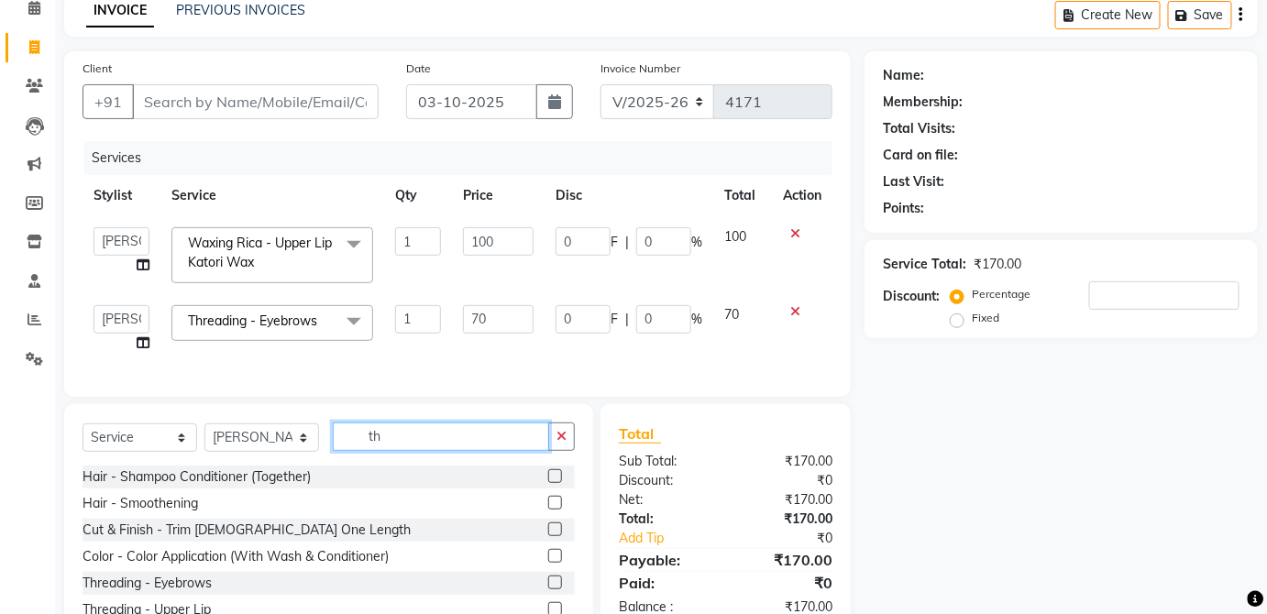
type input "t"
type input "thre"
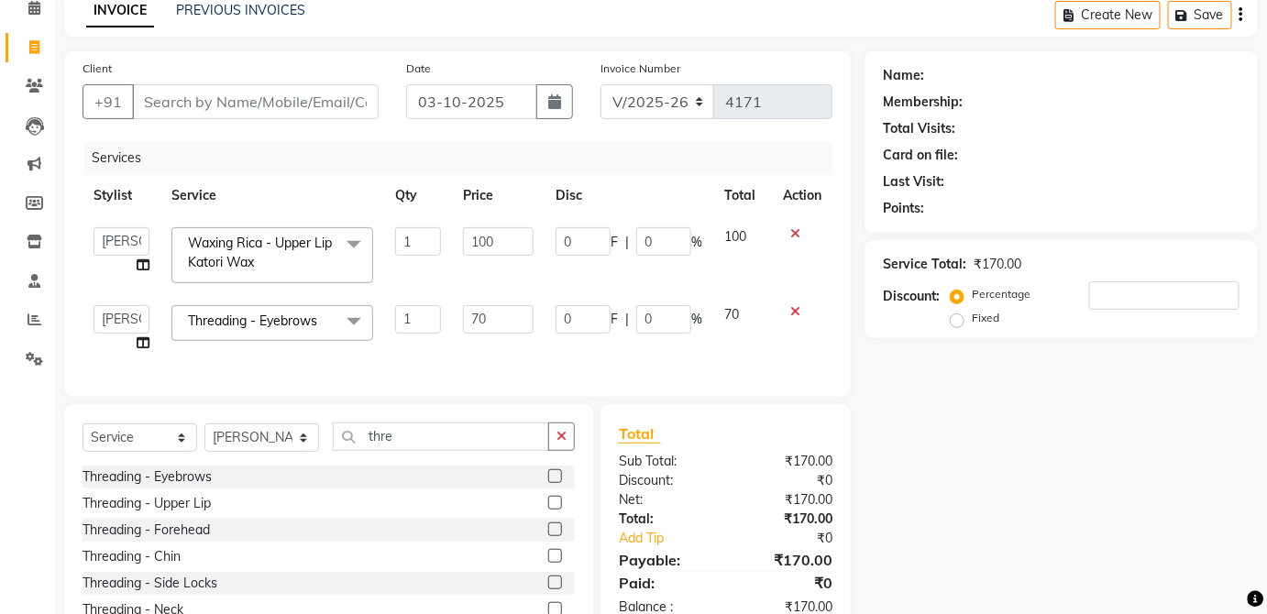
click at [548, 482] on label at bounding box center [555, 476] width 14 height 14
click at [548, 482] on input "checkbox" at bounding box center [554, 477] width 12 height 12
checkbox input "true"
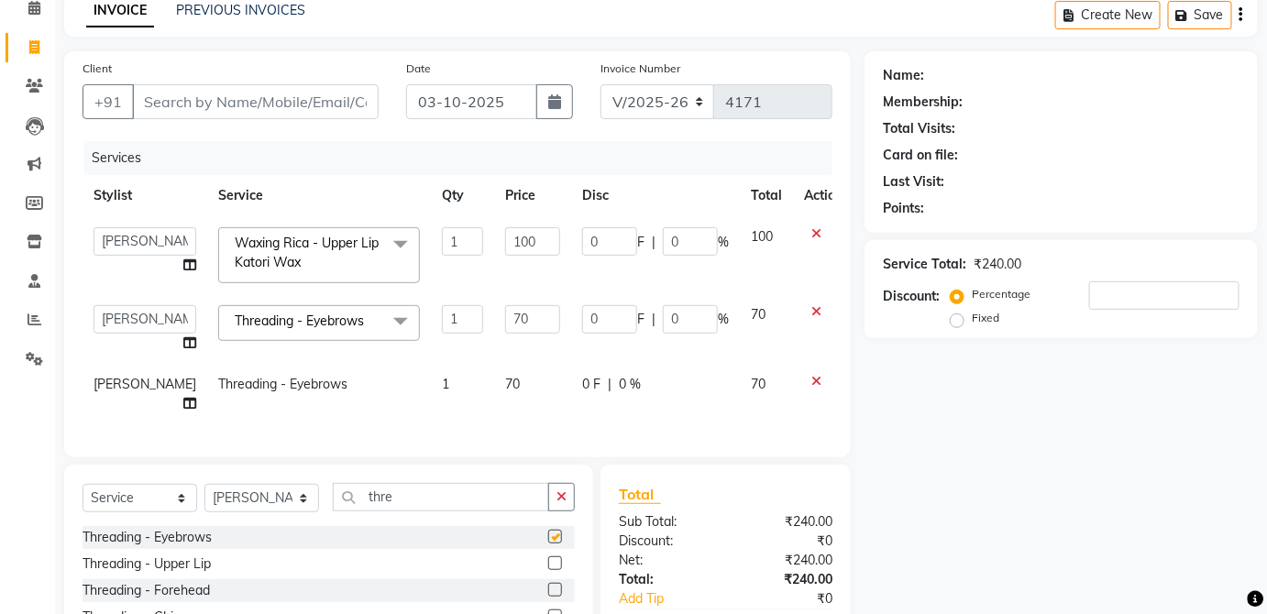
click at [685, 386] on div "0 F | 0 %" at bounding box center [655, 384] width 147 height 19
select select "32134"
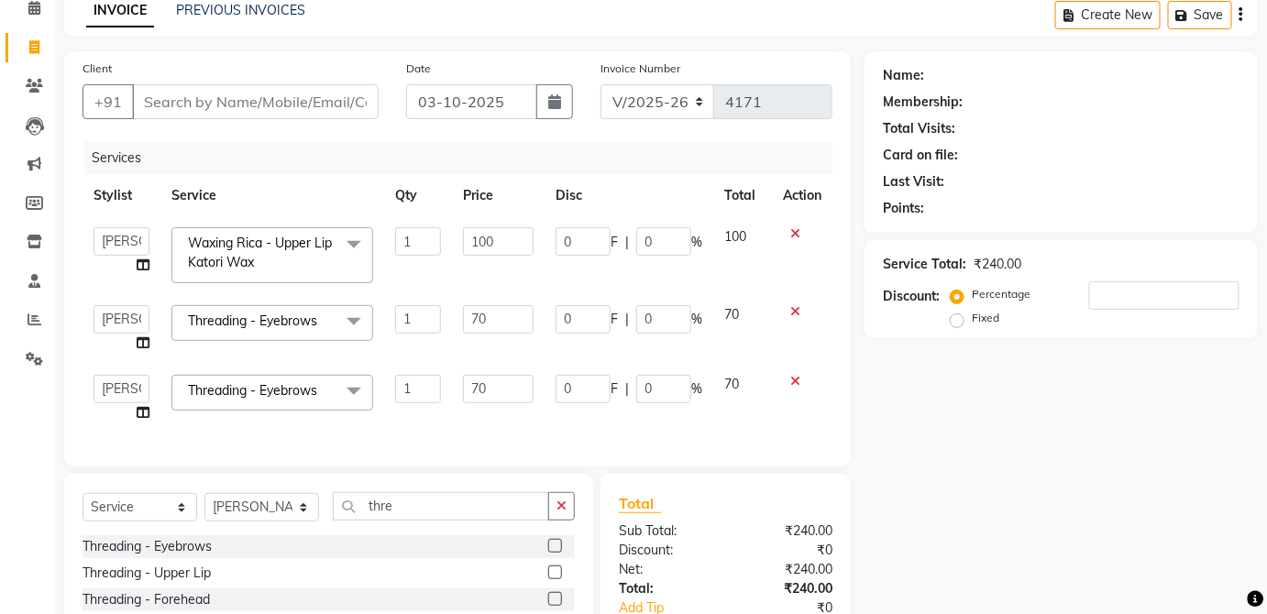
checkbox input "false"
click at [494, 519] on input "thre" at bounding box center [441, 506] width 216 height 28
type input "t"
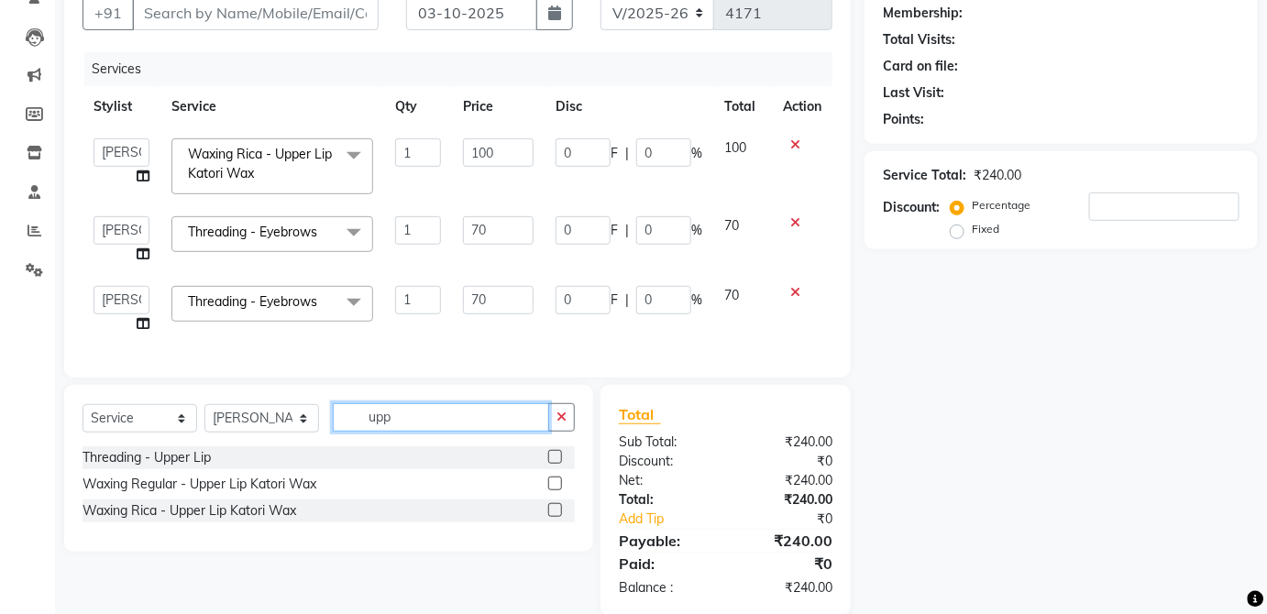
scroll to position [215, 0]
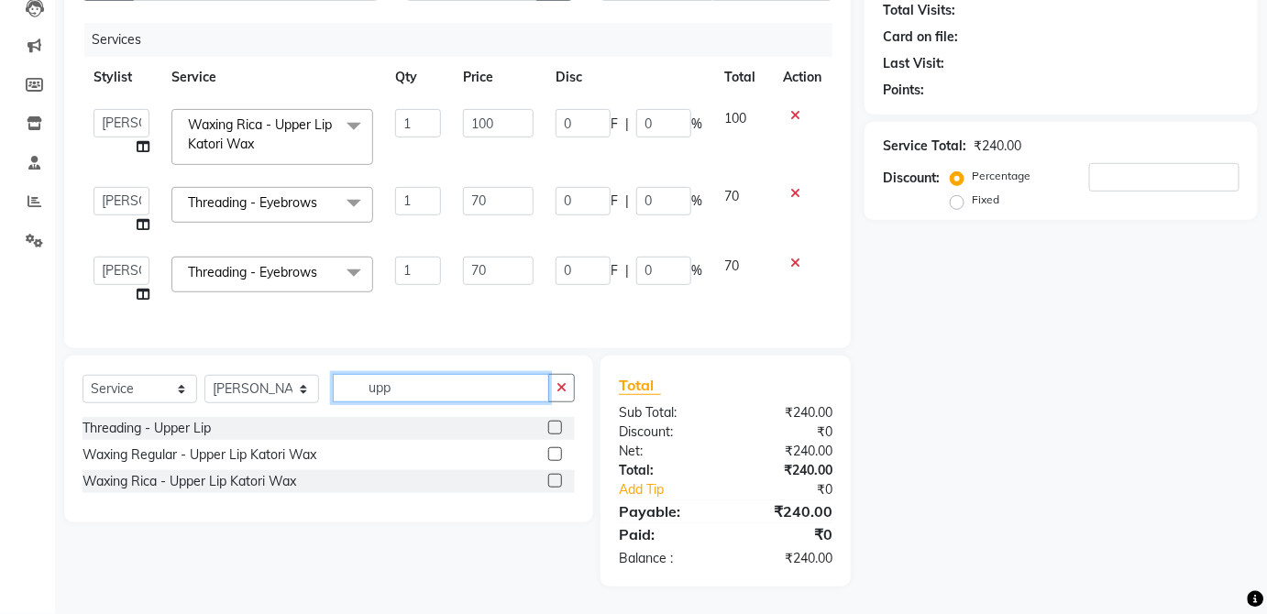
type input "upp"
click at [554, 483] on label at bounding box center [555, 481] width 14 height 14
click at [554, 483] on input "checkbox" at bounding box center [554, 482] width 12 height 12
checkbox input "true"
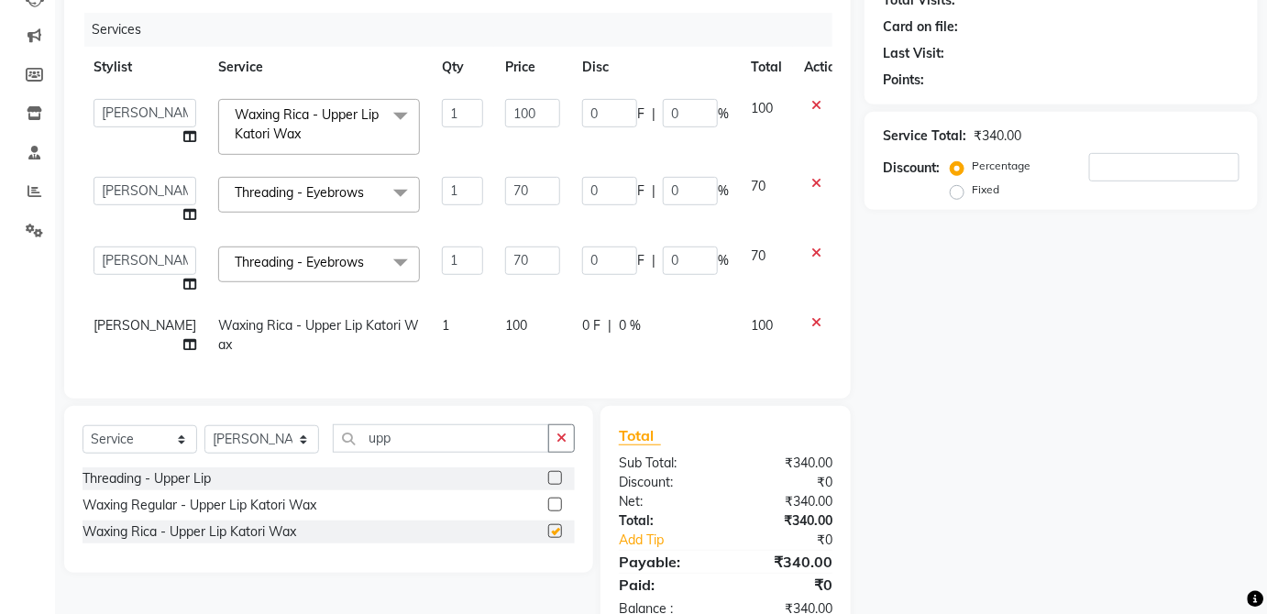
click at [670, 327] on div "0 F | 0 %" at bounding box center [655, 325] width 147 height 19
select select "32134"
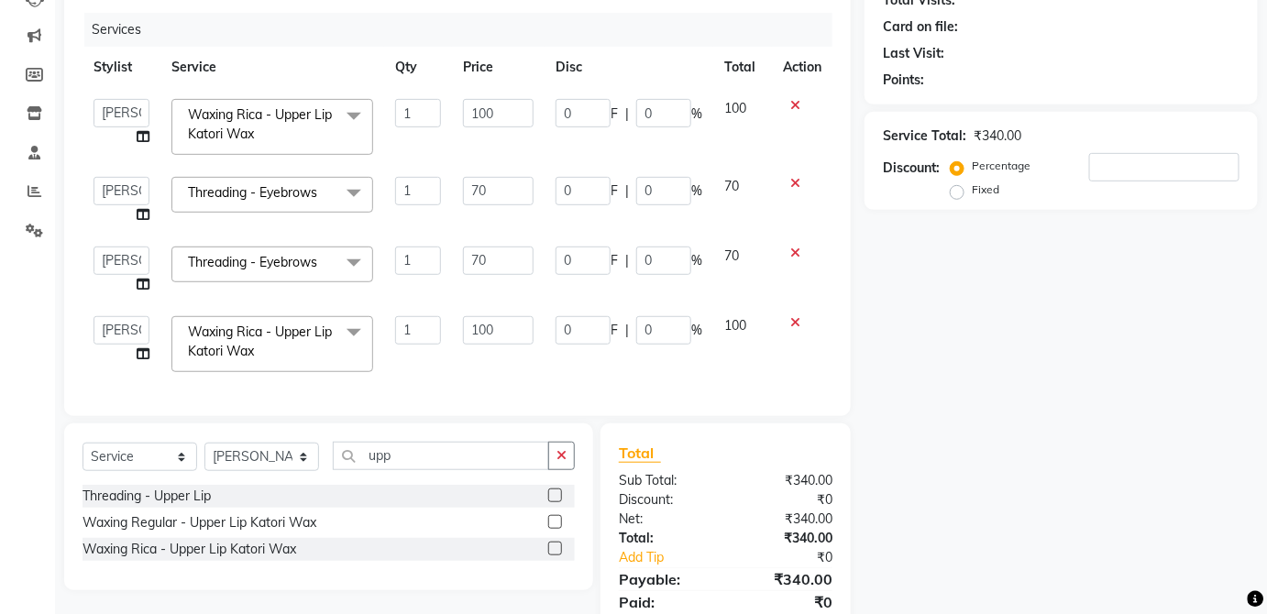
checkbox input "false"
click at [1137, 369] on div "Name: Membership: Total Visits: Card on file: Last Visit: Points: Service Total…" at bounding box center [1068, 289] width 407 height 732
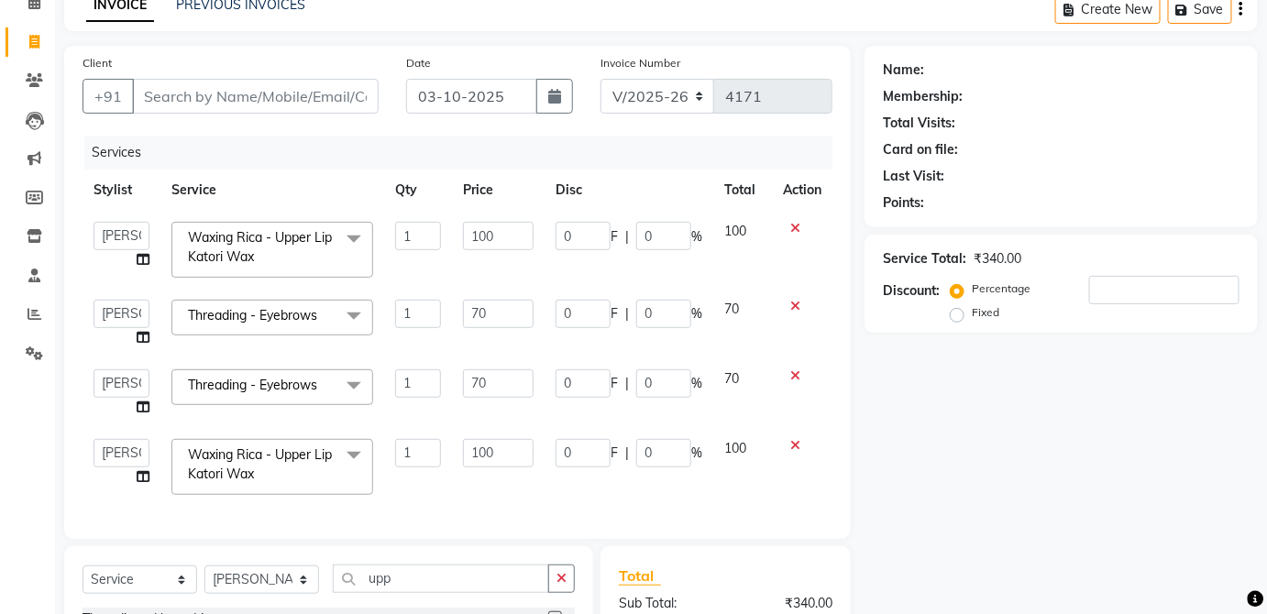
scroll to position [50, 0]
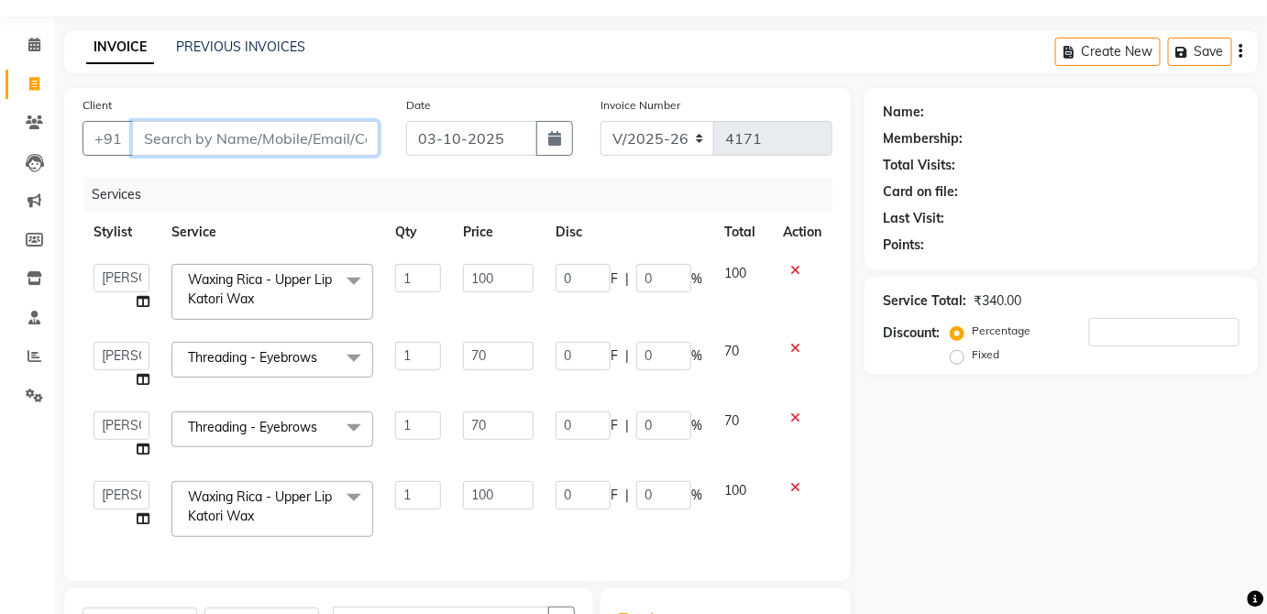
click at [359, 145] on input "Client" at bounding box center [255, 138] width 247 height 35
type input "l"
type input "0"
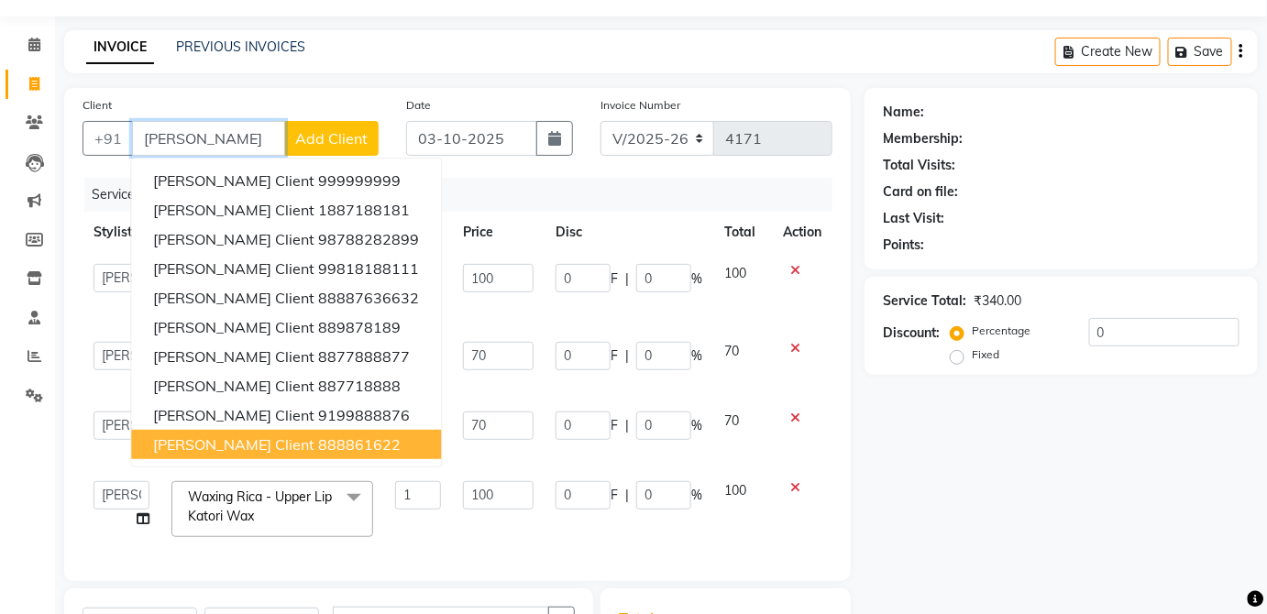
type input "[PERSON_NAME]"
click at [271, 68] on div "INVOICE PREVIOUS INVOICES Create New Save" at bounding box center [661, 51] width 1194 height 43
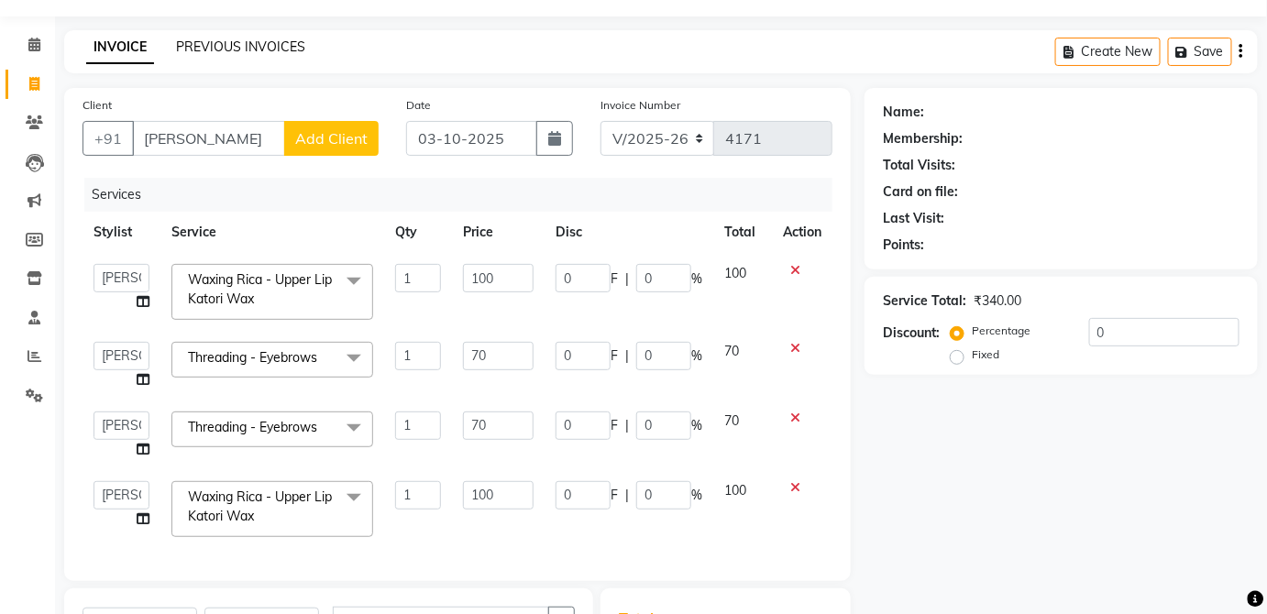
click at [283, 49] on link "PREVIOUS INVOICES" at bounding box center [240, 47] width 129 height 17
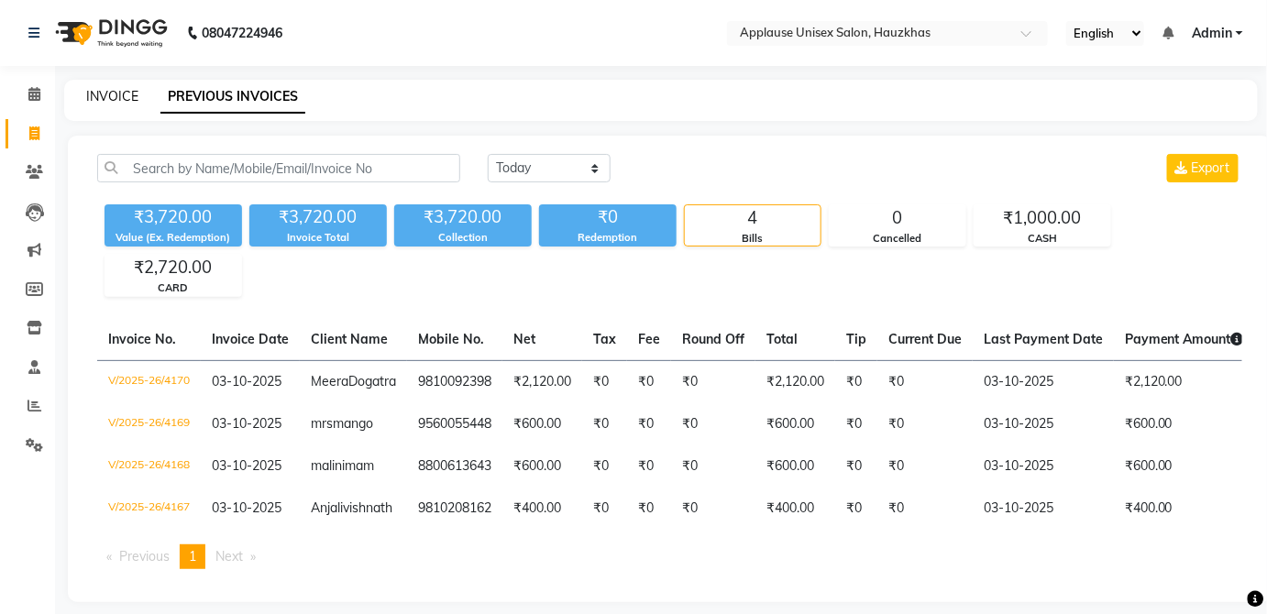
click at [132, 103] on link "INVOICE" at bounding box center [112, 96] width 52 height 17
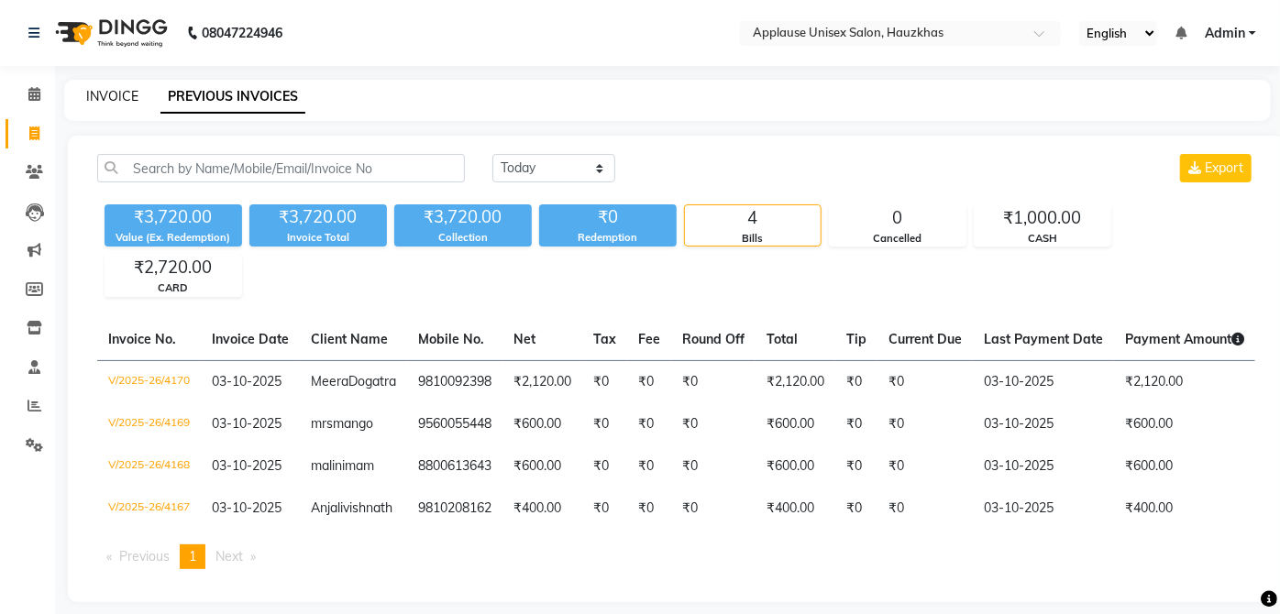
select select "5082"
select select "service"
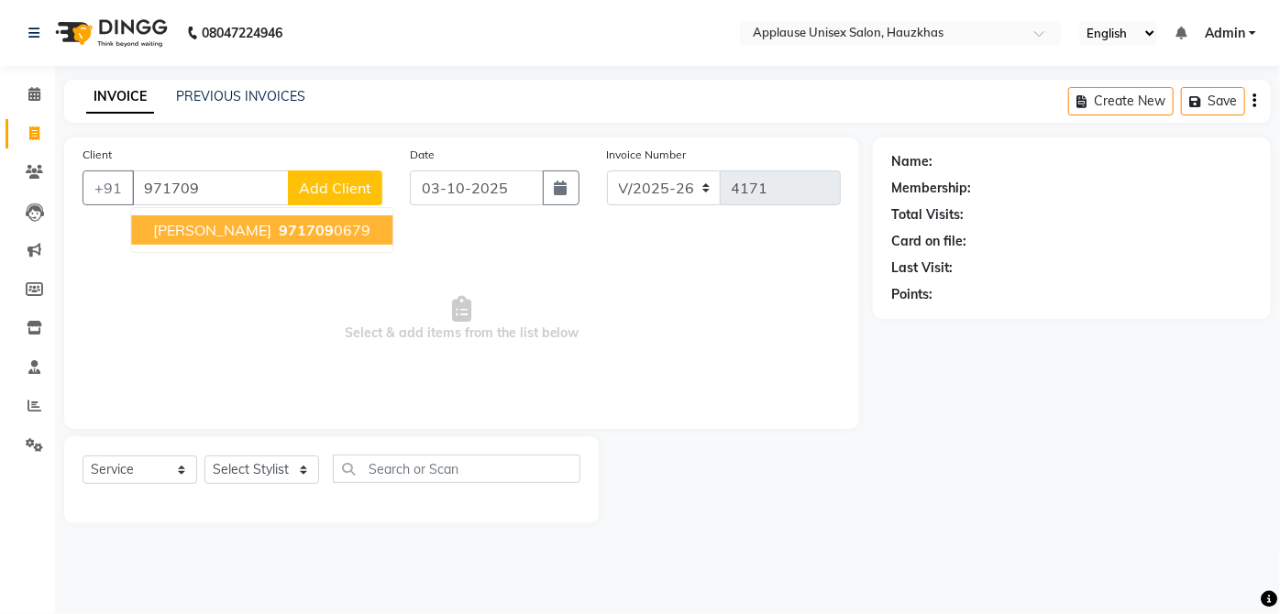
click at [315, 226] on button "Srijan sir 971709 0679" at bounding box center [261, 229] width 261 height 29
type input "9717090679"
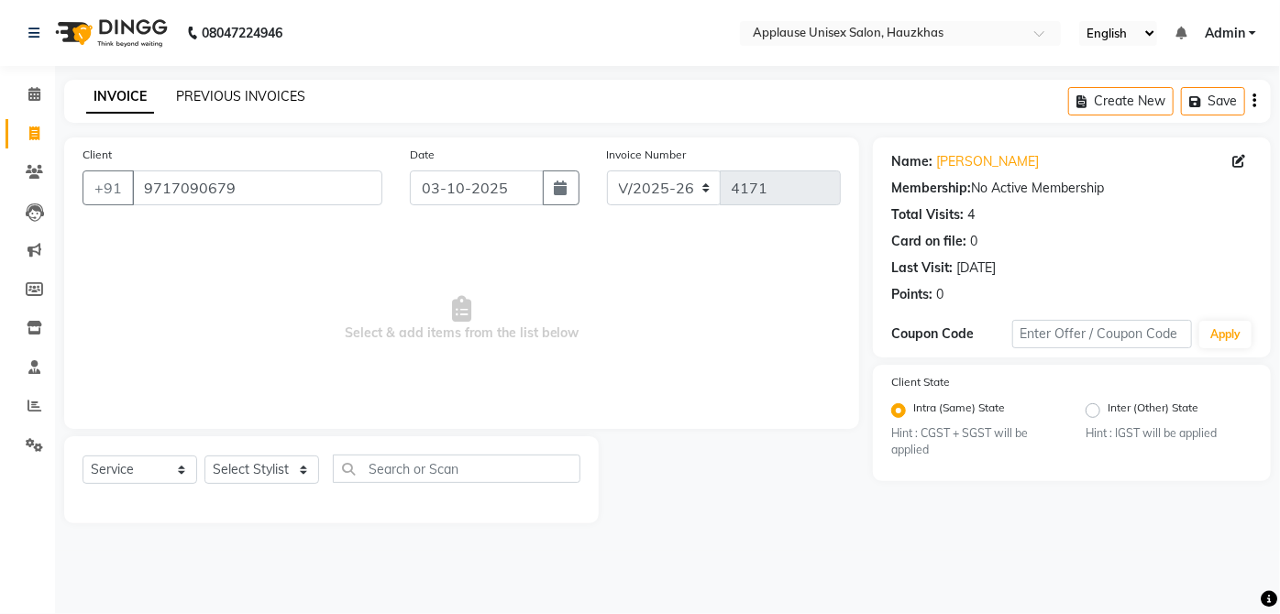
click at [286, 101] on link "PREVIOUS INVOICES" at bounding box center [240, 96] width 129 height 17
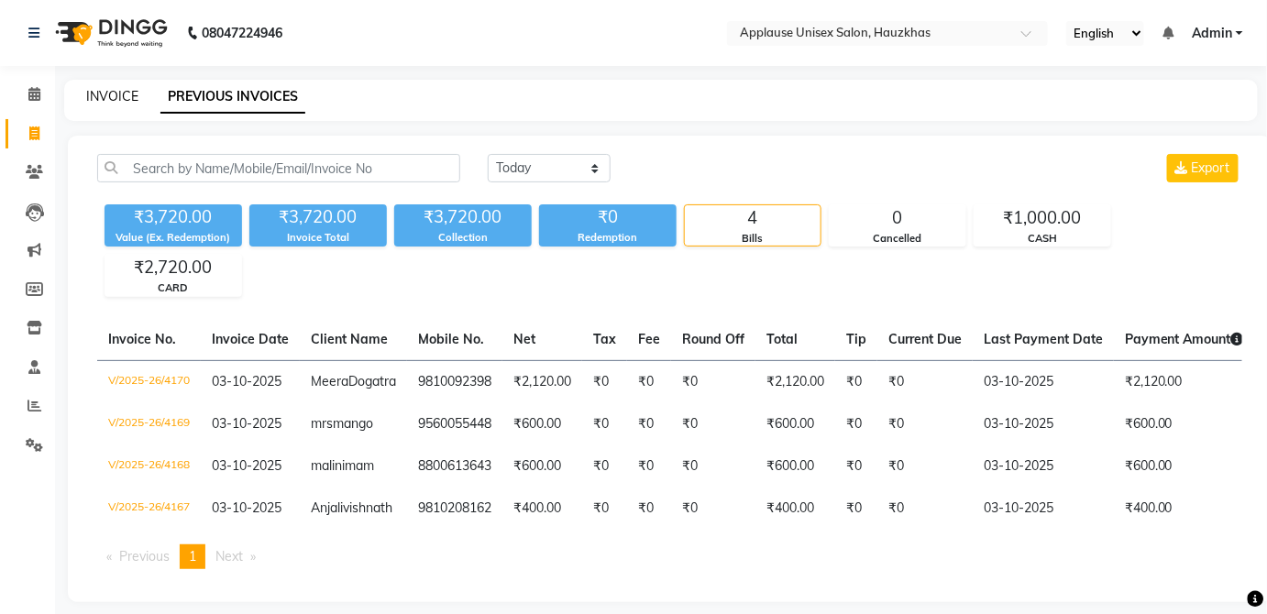
click at [103, 102] on link "INVOICE" at bounding box center [112, 96] width 52 height 17
select select "service"
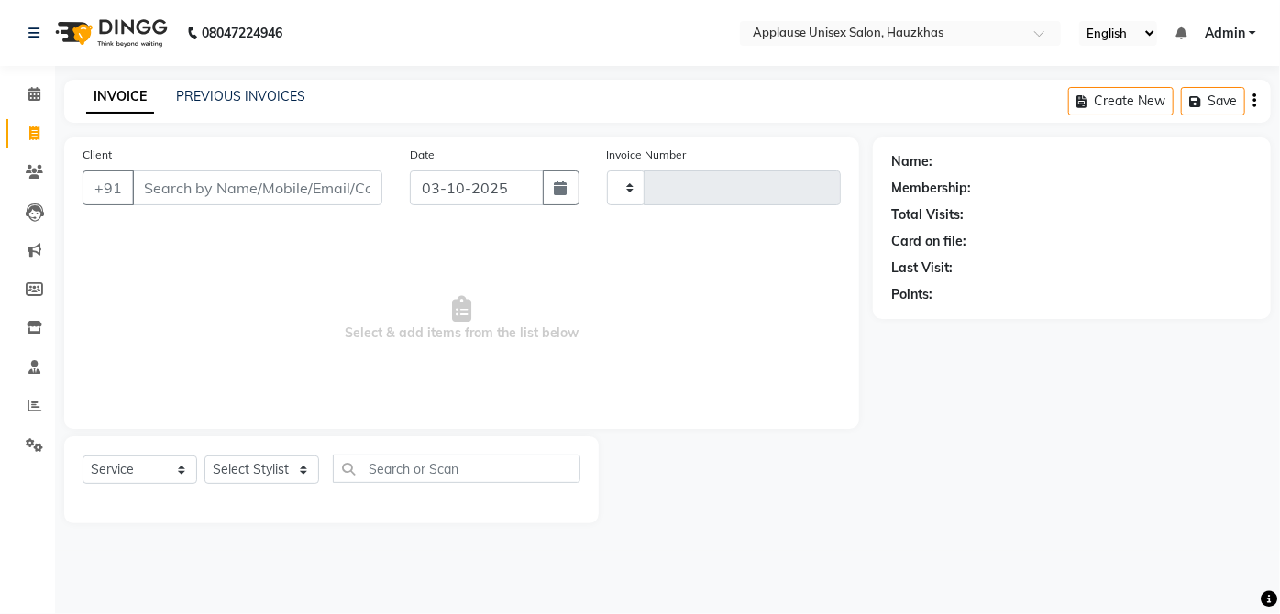
type input "4171"
select select "5082"
click at [283, 474] on select "Select Stylist" at bounding box center [261, 470] width 115 height 28
select select "84502"
click at [204, 456] on select "Select Stylist [PERSON_NAME] [PERSON_NAME] [PERSON_NAME] [PERSON_NAME] [PERSON_…" at bounding box center [261, 470] width 115 height 28
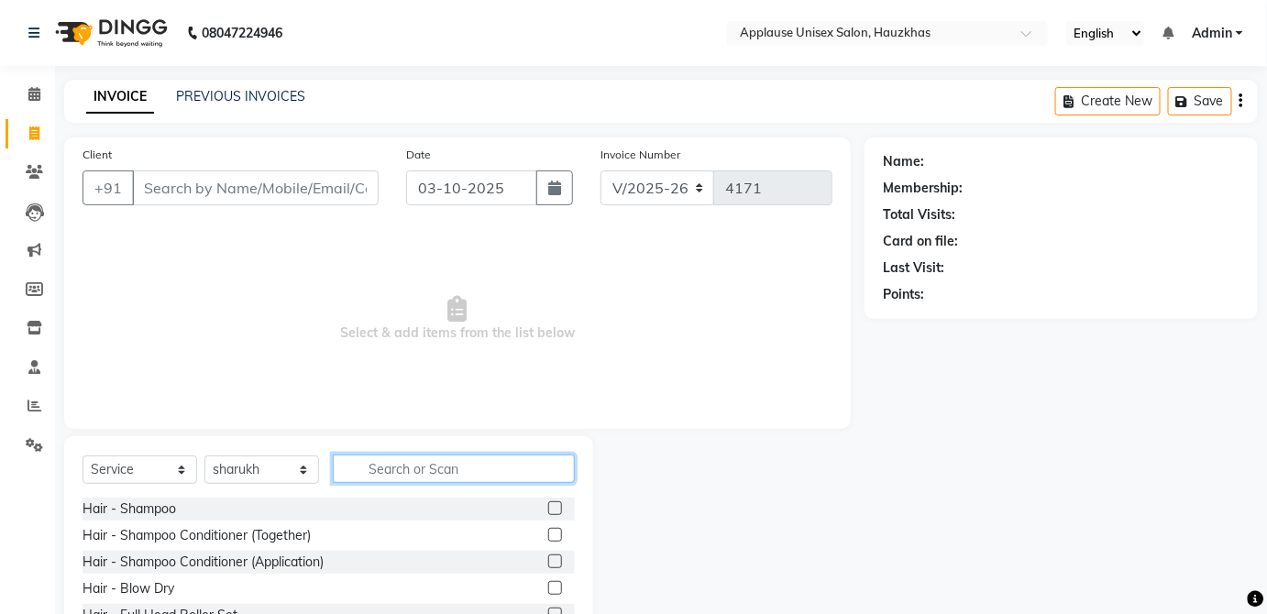
click at [397, 474] on input "text" at bounding box center [454, 469] width 242 height 28
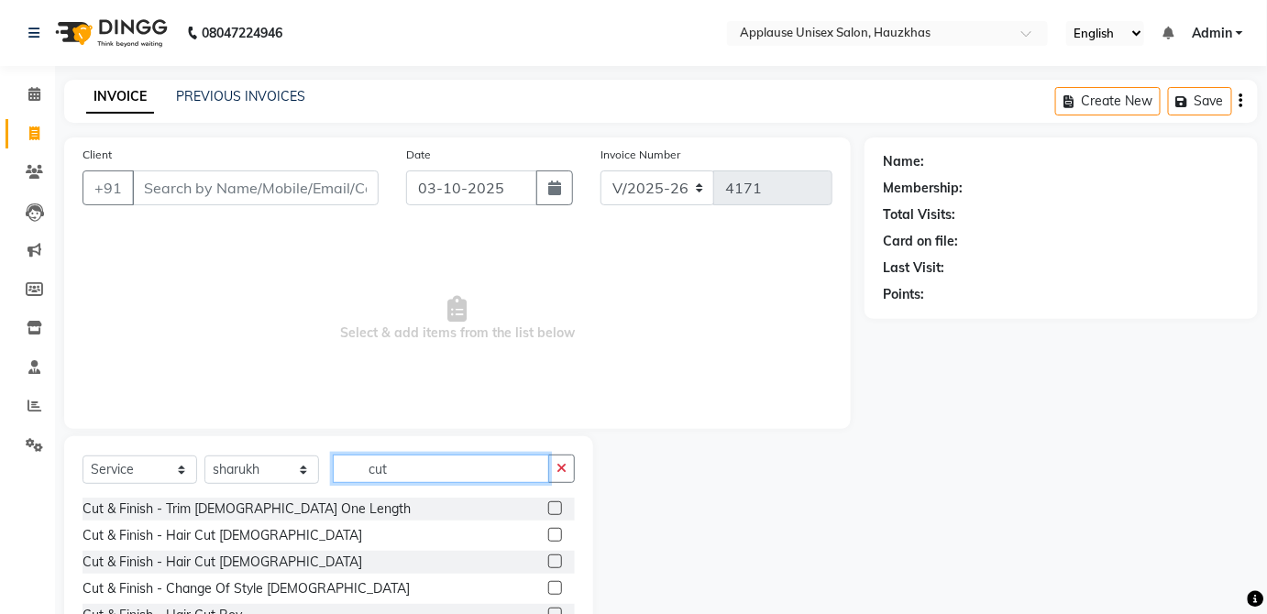
type input "cut"
click at [548, 560] on label at bounding box center [555, 562] width 14 height 14
click at [548, 560] on input "checkbox" at bounding box center [554, 562] width 12 height 12
checkbox input "true"
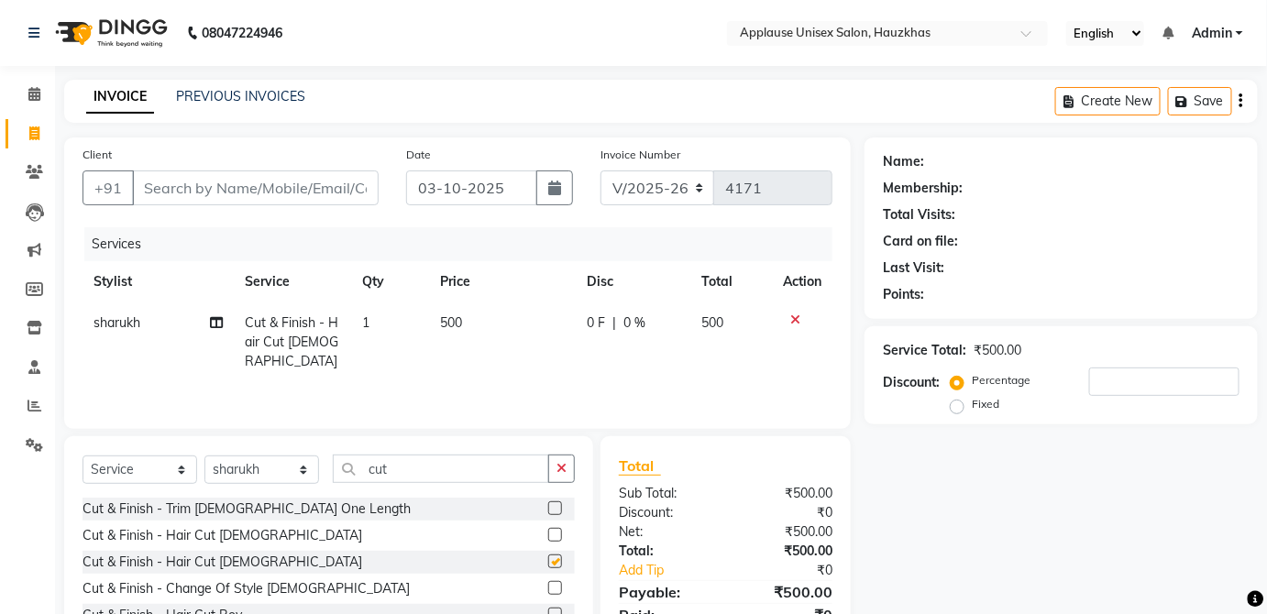
click at [713, 332] on td "500" at bounding box center [731, 343] width 81 height 80
select select "84502"
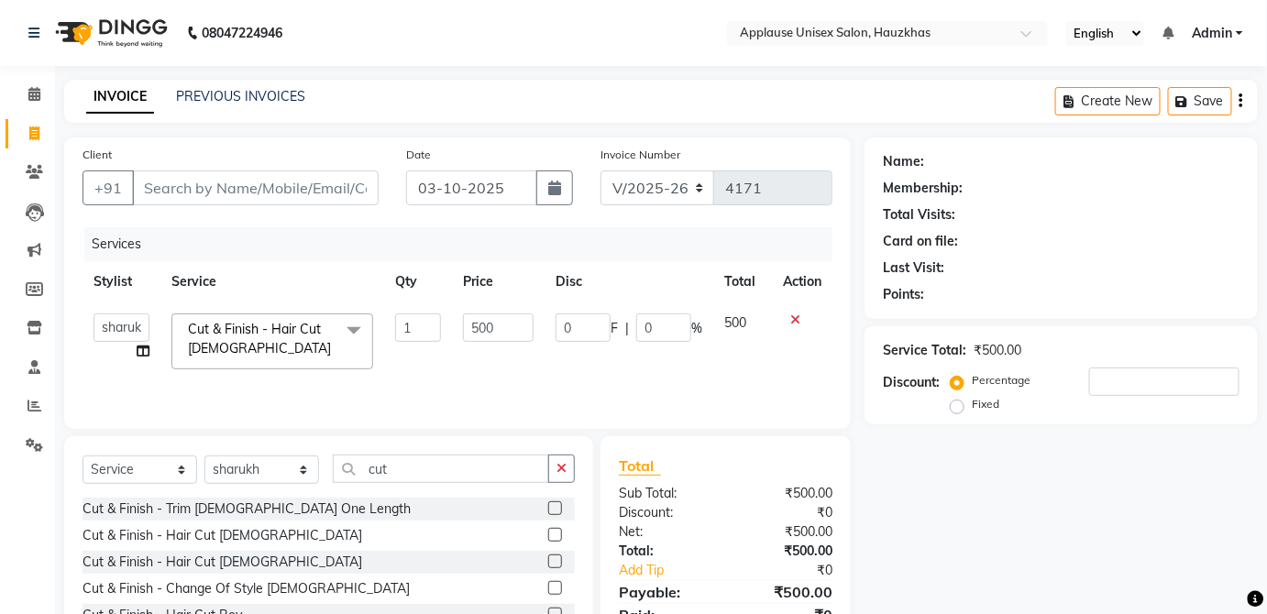
checkbox input "false"
click at [342, 191] on input "Client" at bounding box center [255, 188] width 247 height 35
type input "s"
type input "0"
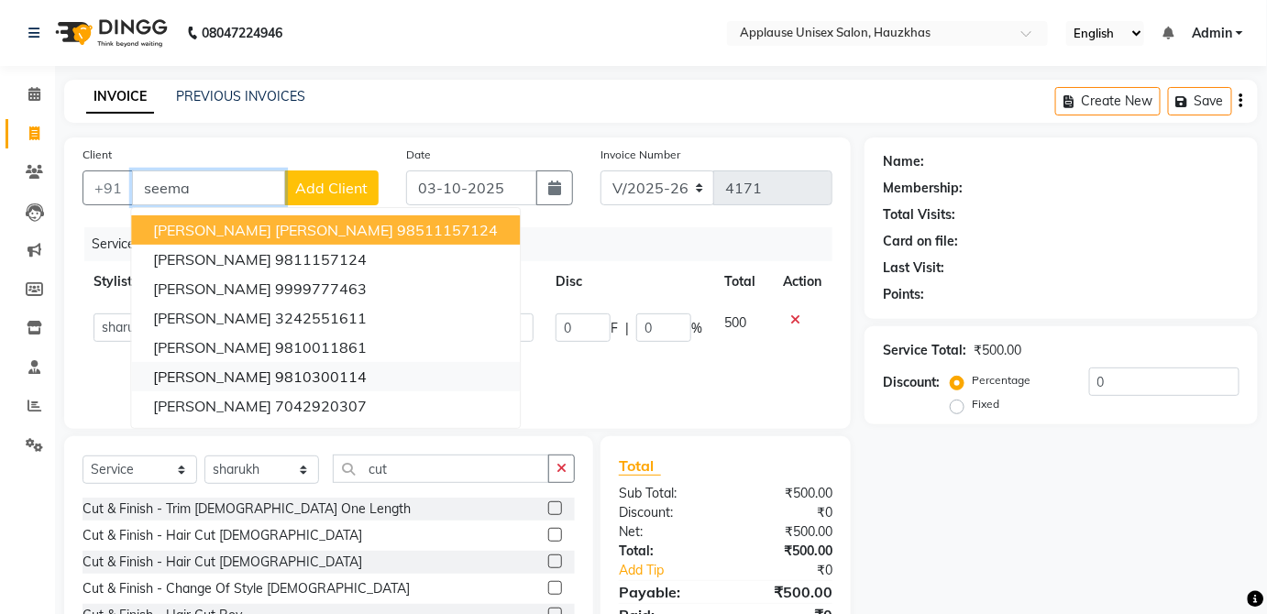
click at [345, 370] on ngb-highlight "9810300114" at bounding box center [321, 377] width 92 height 18
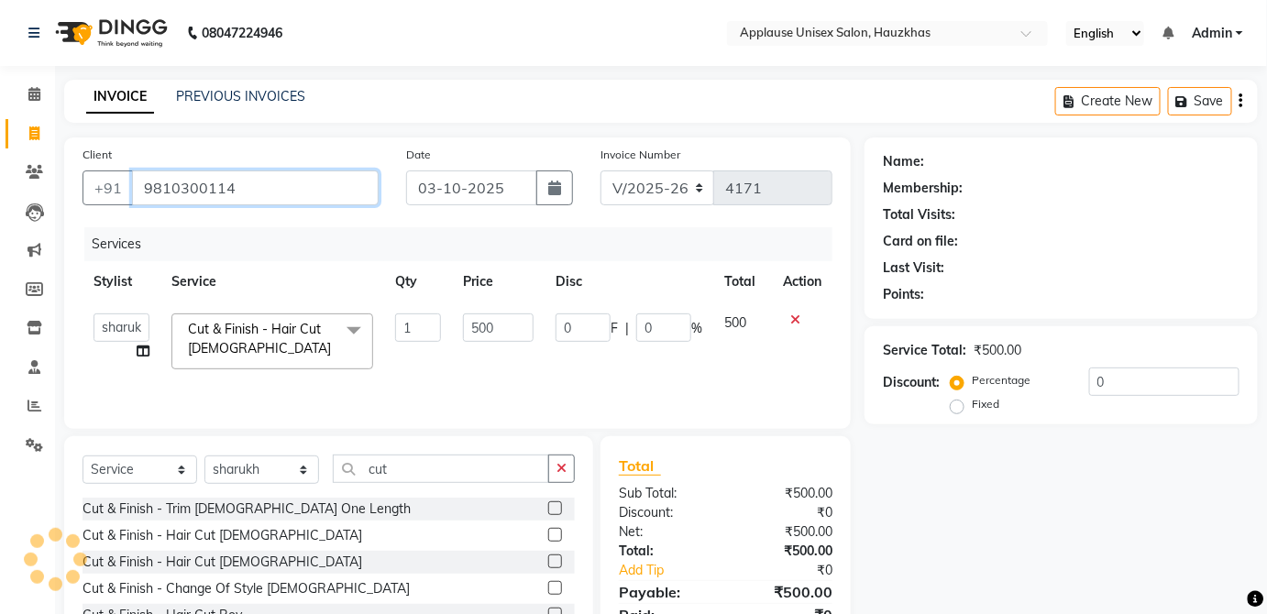
type input "9810300114"
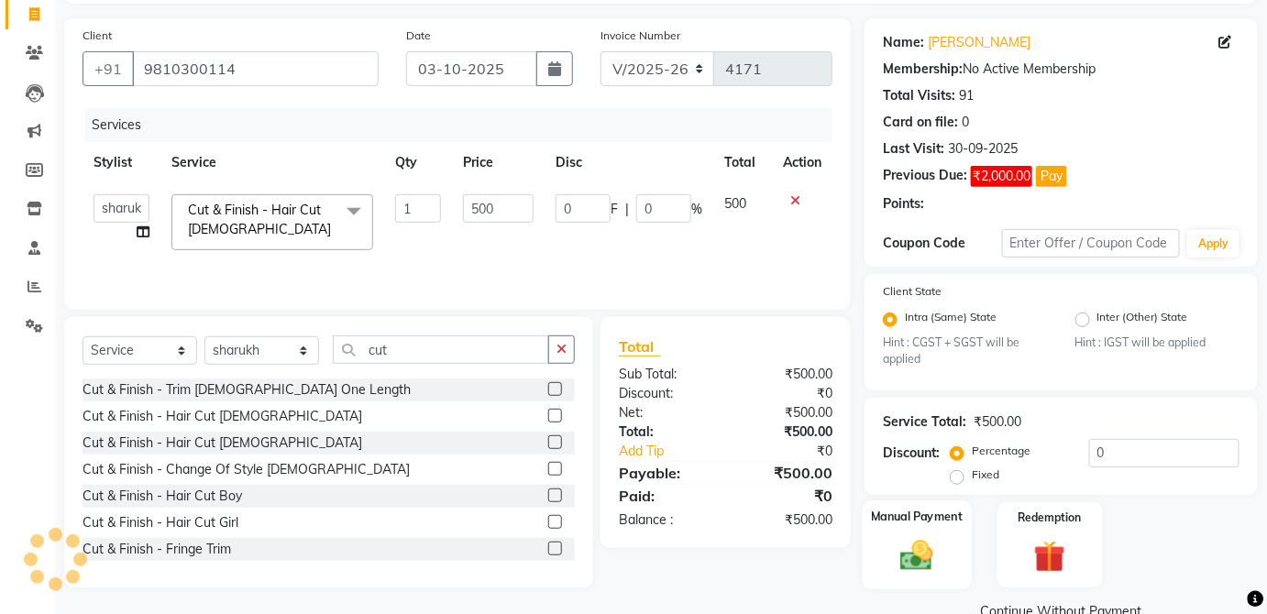
click at [958, 522] on label "Manual Payment" at bounding box center [917, 517] width 92 height 17
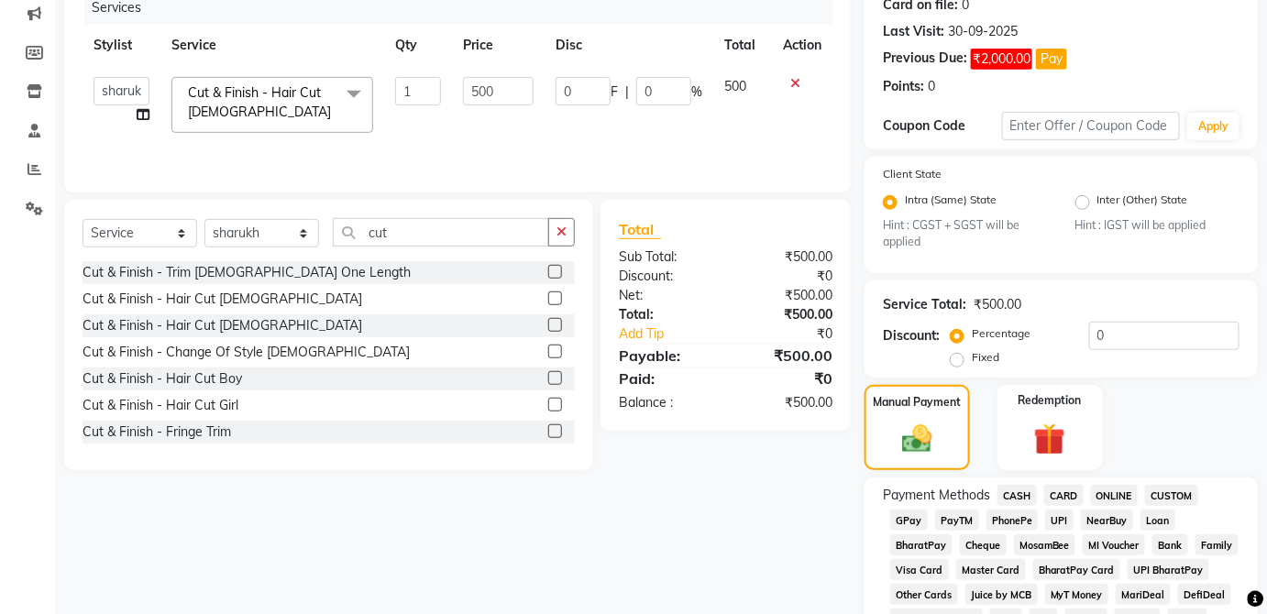
click at [1017, 486] on span "CASH" at bounding box center [1016, 495] width 39 height 21
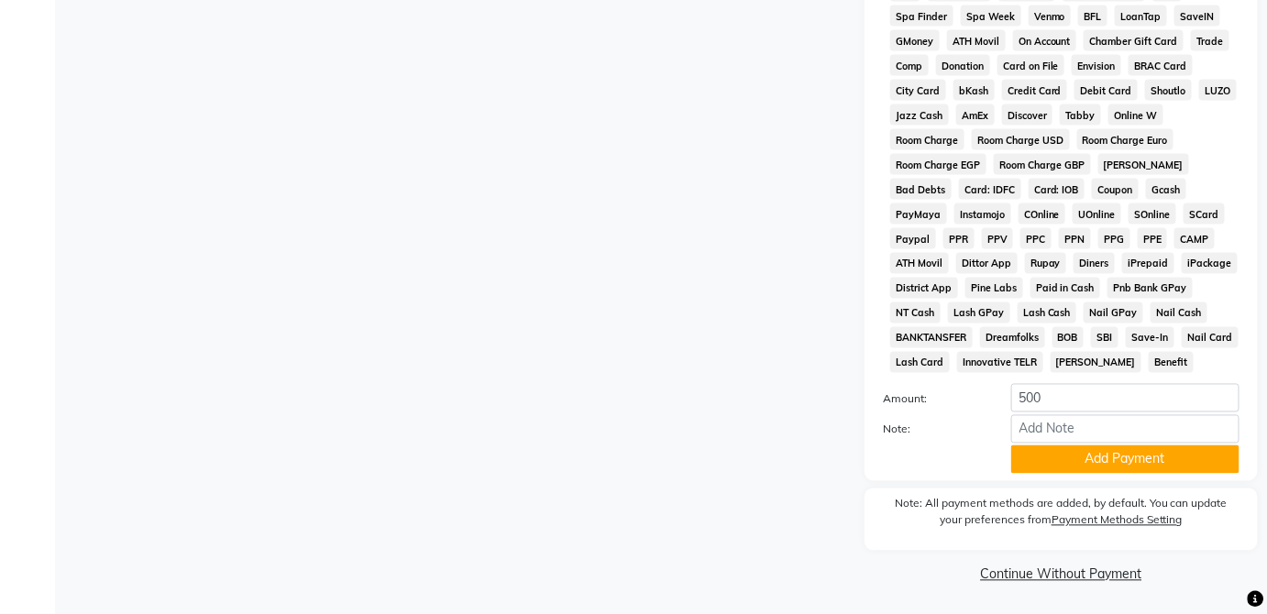
scroll to position [914, 0]
click at [1151, 468] on button "Add Payment" at bounding box center [1125, 460] width 228 height 28
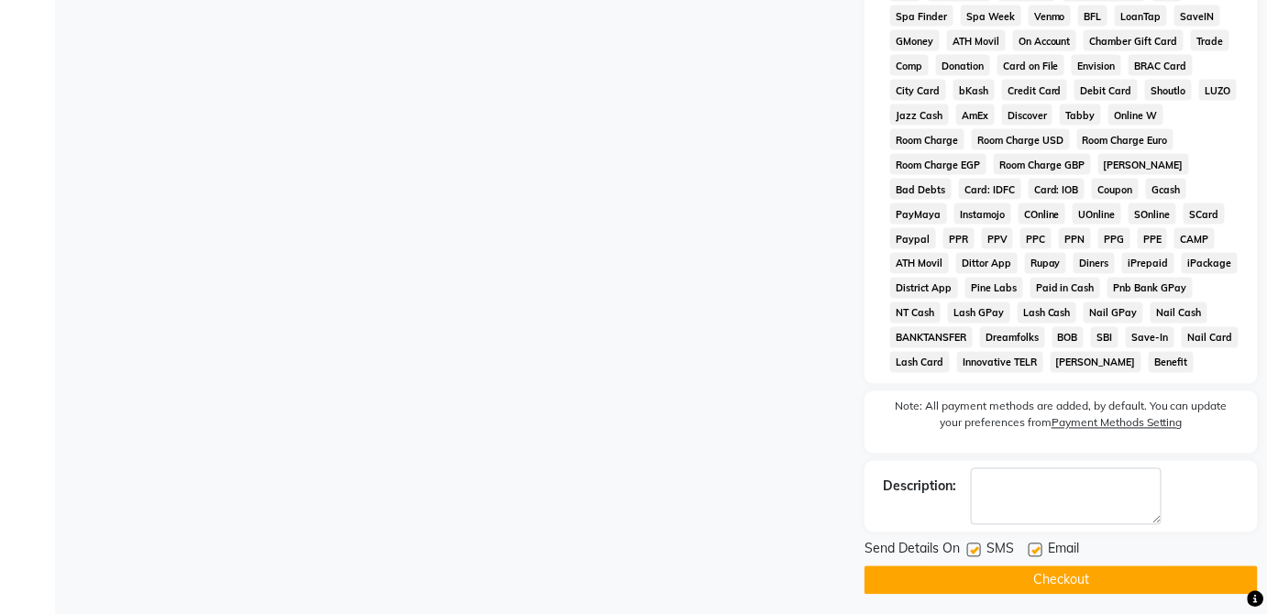
click at [1137, 578] on button "Checkout" at bounding box center [1061, 581] width 393 height 28
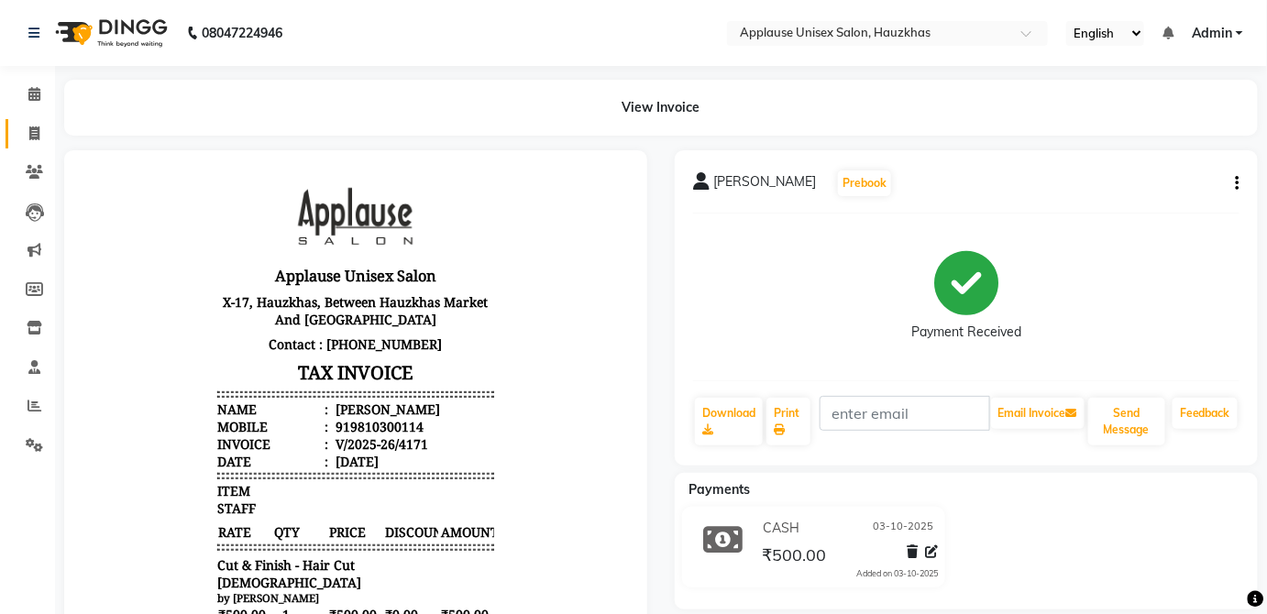
click at [39, 129] on span at bounding box center [34, 134] width 32 height 21
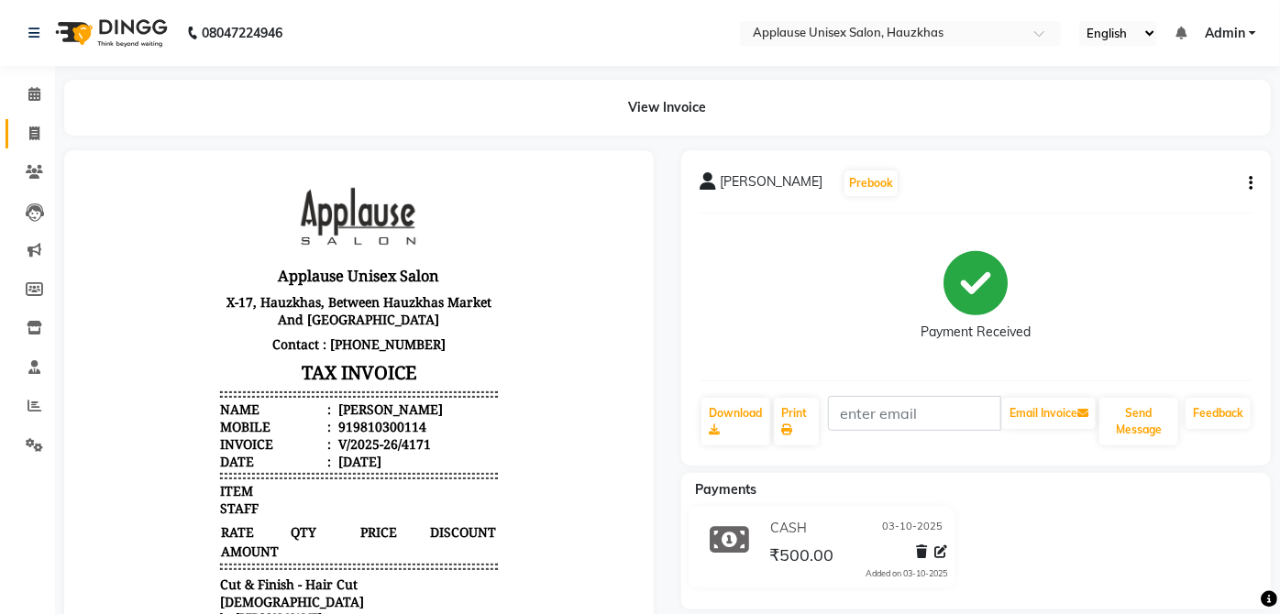
select select "service"
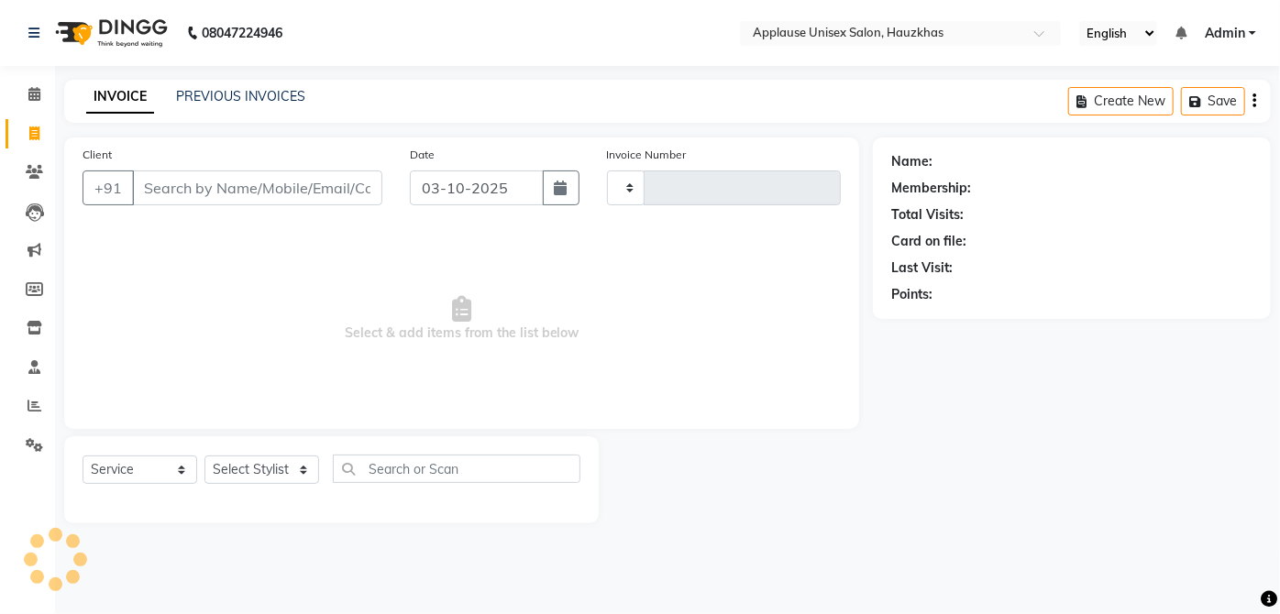
type input "4172"
select select "5082"
click at [273, 482] on select "Select Stylist" at bounding box center [261, 470] width 115 height 28
select select "32126"
click at [204, 456] on select "Select Stylist [PERSON_NAME] [PERSON_NAME] [PERSON_NAME] [PERSON_NAME] [PERSON_…" at bounding box center [261, 470] width 115 height 28
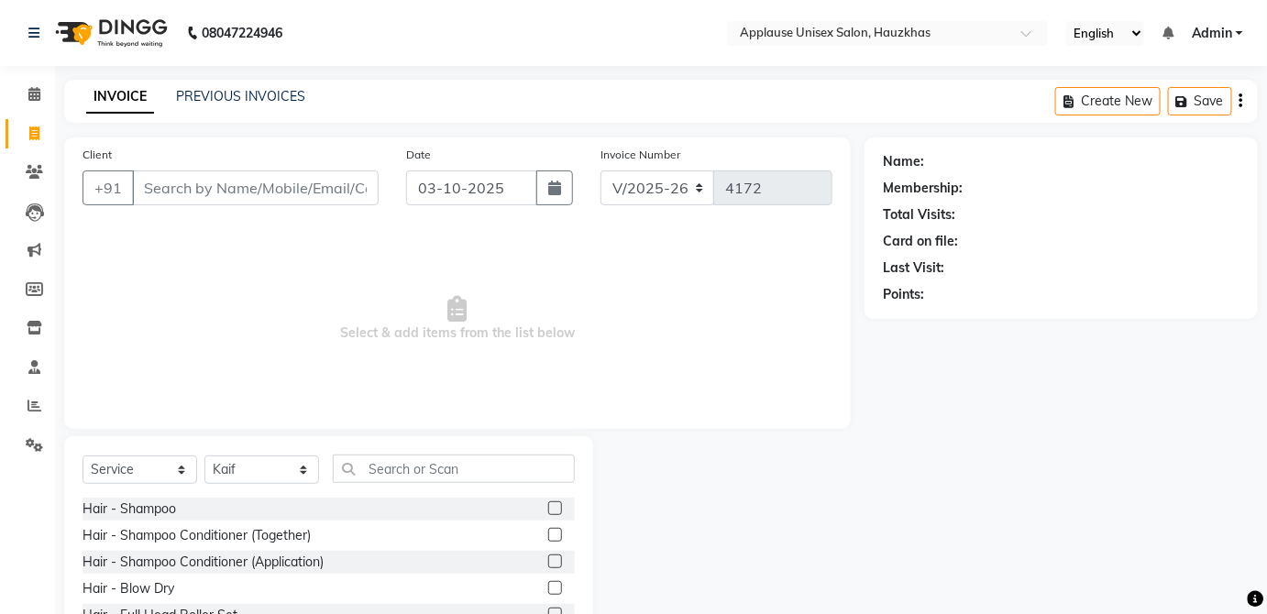
click at [548, 502] on label at bounding box center [555, 508] width 14 height 14
click at [548, 503] on input "checkbox" at bounding box center [554, 509] width 12 height 12
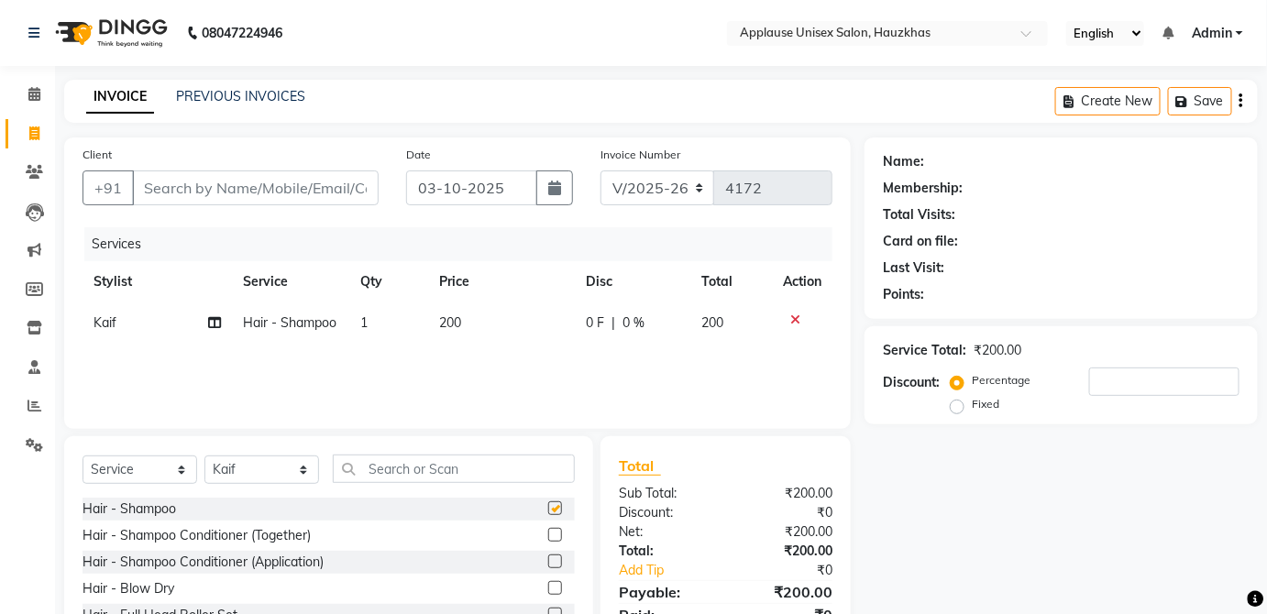
checkbox input "false"
click at [563, 442] on div "Select Service Product Membership Package Voucher Prepaid Gift Card Select Styl…" at bounding box center [328, 571] width 529 height 270
click at [792, 317] on icon at bounding box center [795, 320] width 10 height 13
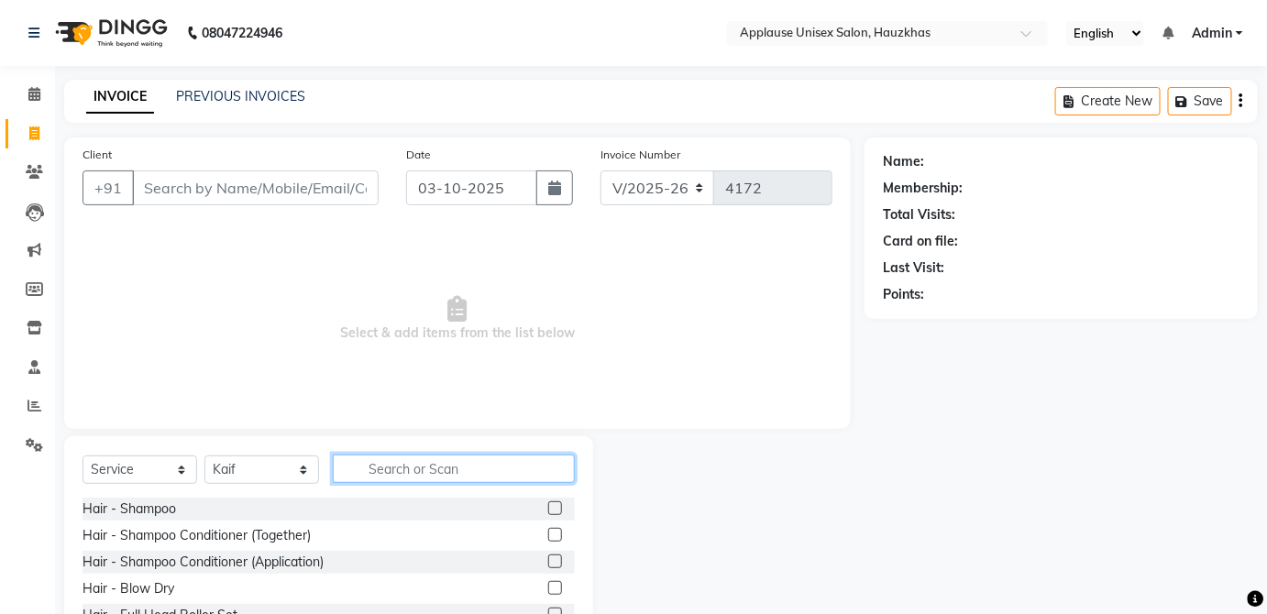
click at [501, 462] on input "text" at bounding box center [454, 469] width 242 height 28
type input "blo"
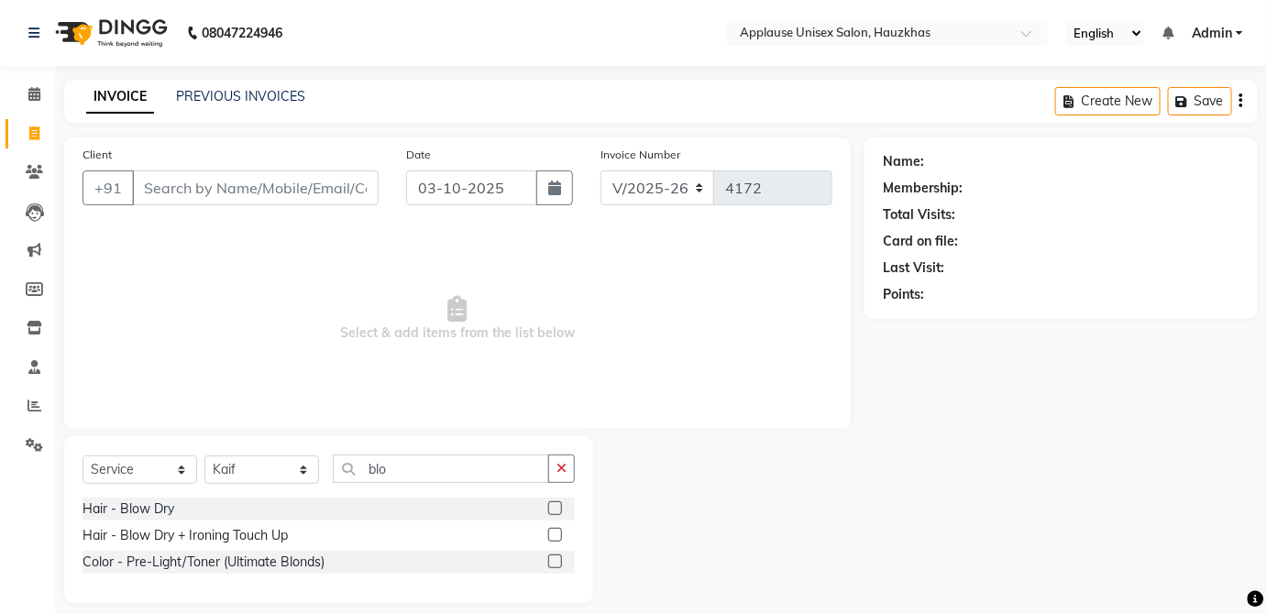
click at [558, 503] on label at bounding box center [555, 508] width 14 height 14
click at [558, 503] on input "checkbox" at bounding box center [554, 509] width 12 height 12
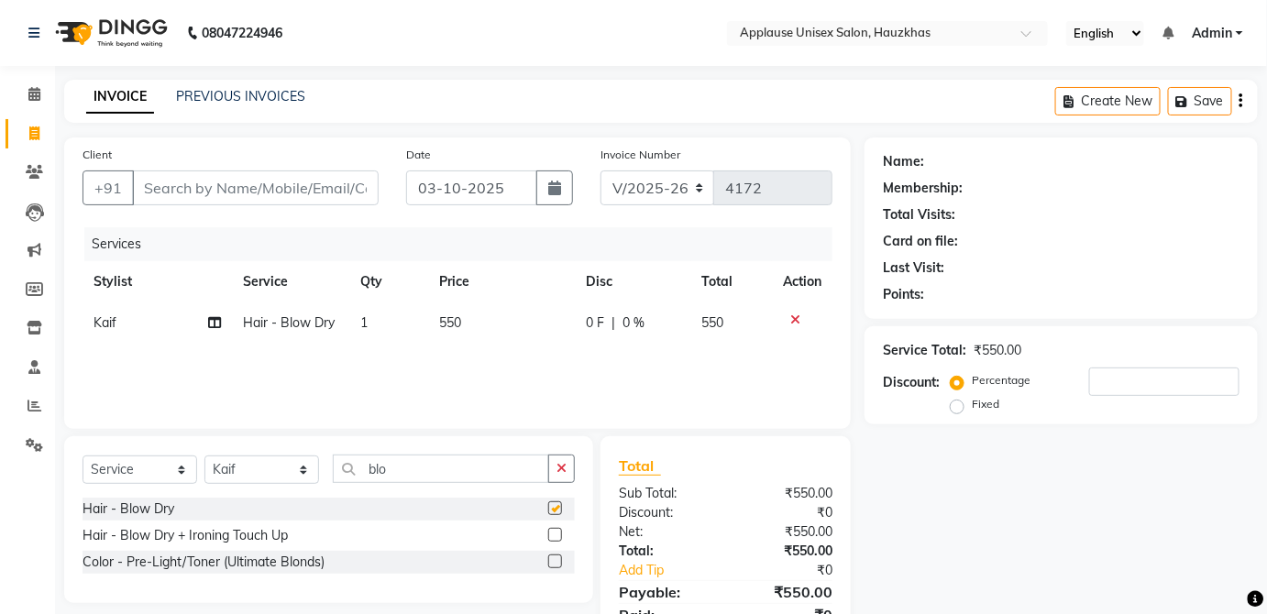
click at [493, 305] on td "550" at bounding box center [501, 323] width 147 height 41
checkbox input "false"
select select "32126"
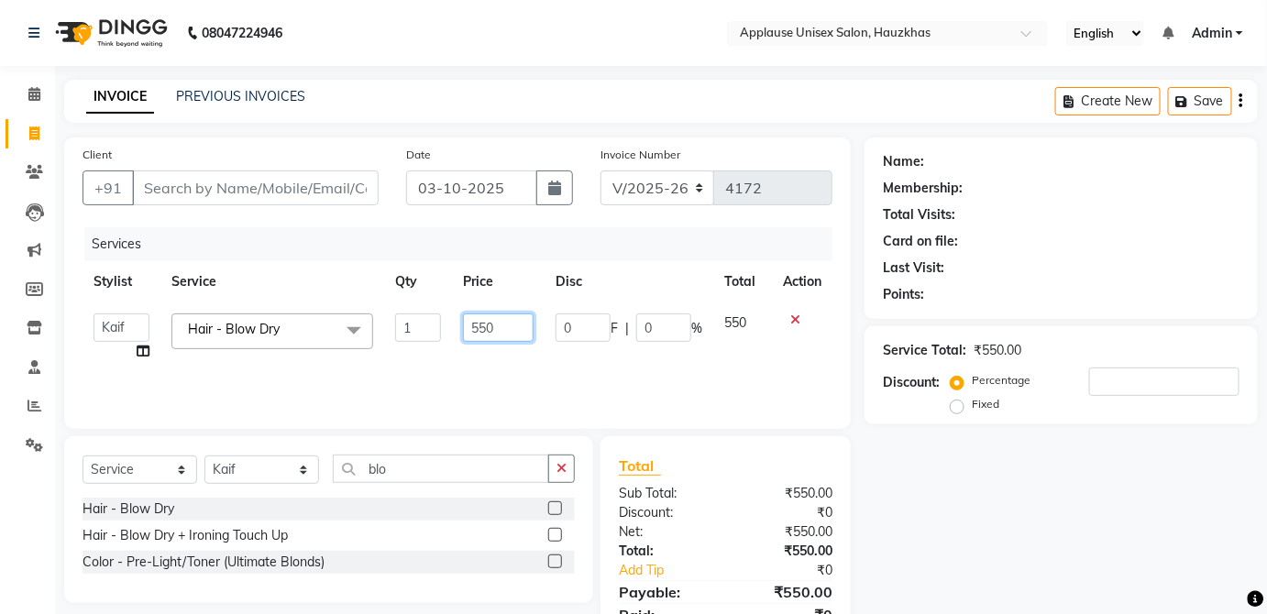
click at [495, 319] on input "550" at bounding box center [498, 328] width 71 height 28
type input "5"
type input "600"
click at [734, 338] on td "550" at bounding box center [742, 338] width 59 height 70
select select "32126"
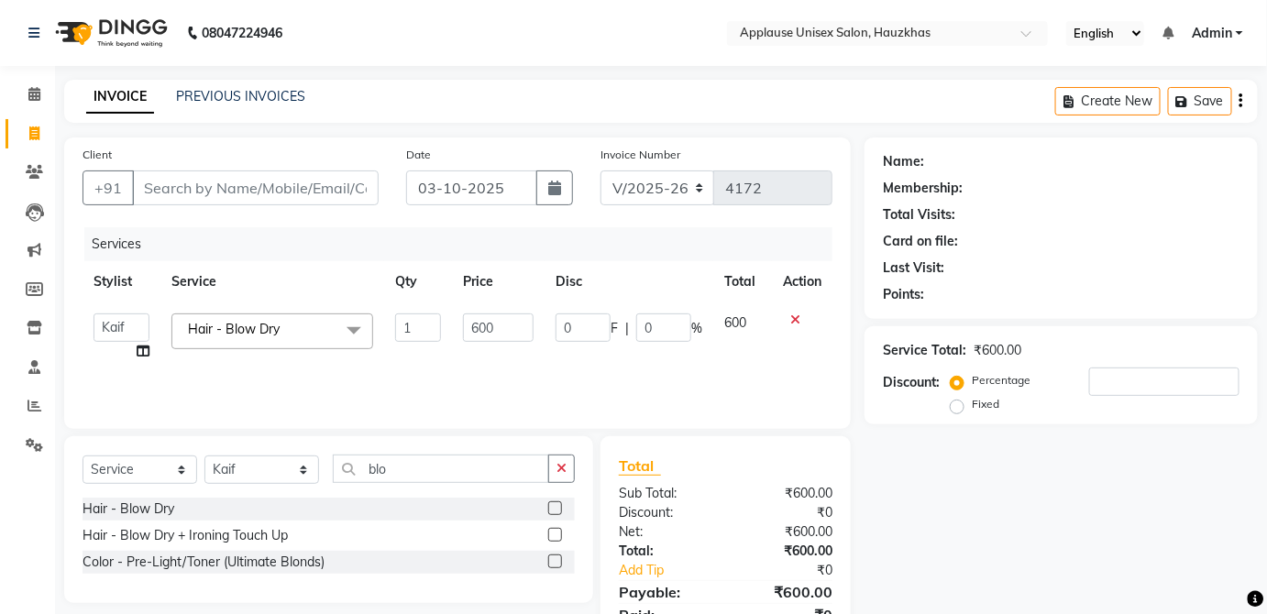
click at [333, 161] on div "Client +91" at bounding box center [231, 182] width 324 height 75
click at [347, 183] on input "Client" at bounding box center [255, 188] width 247 height 35
type input "s"
type input "0"
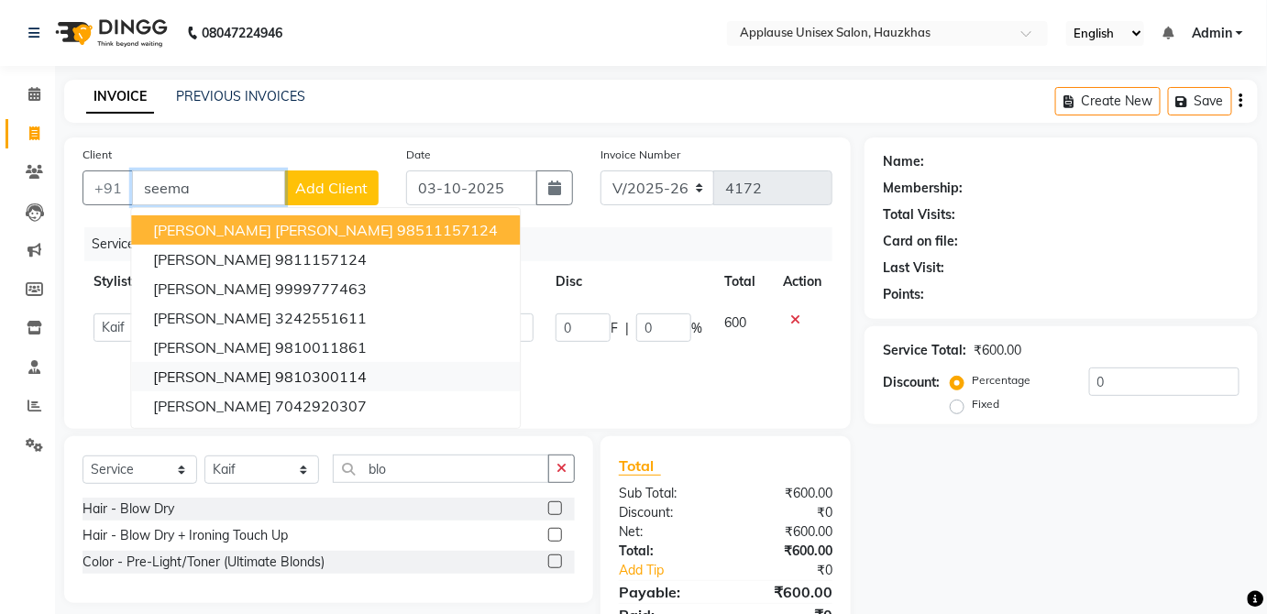
click at [341, 369] on ngb-highlight "9810300114" at bounding box center [321, 377] width 92 height 18
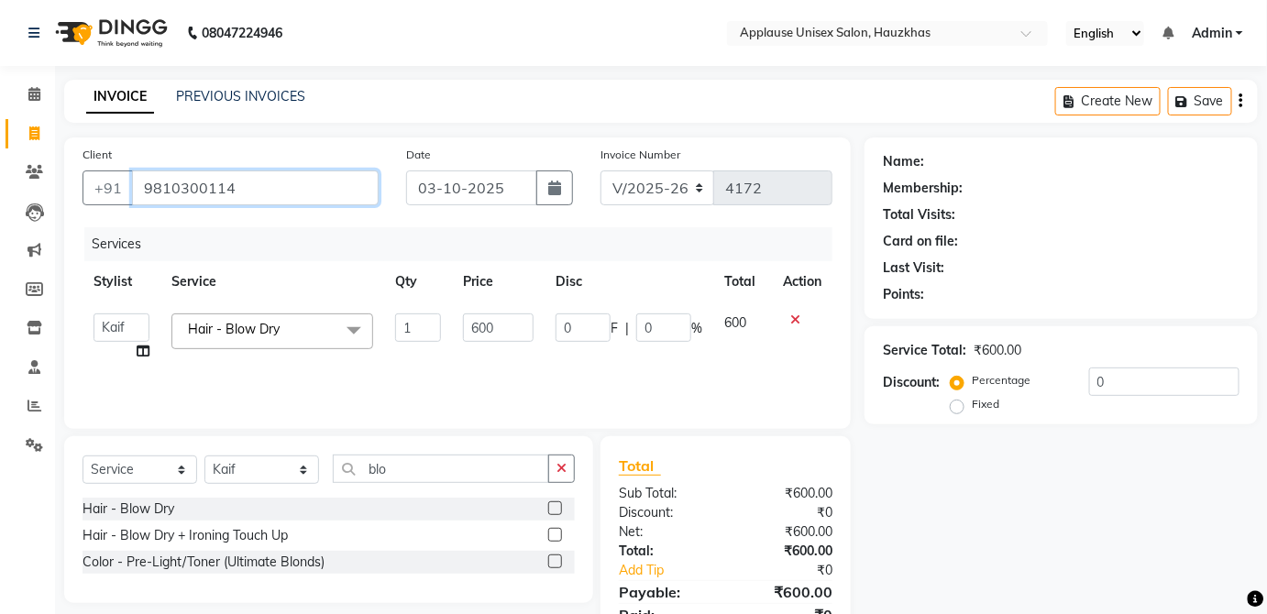
type input "9810300114"
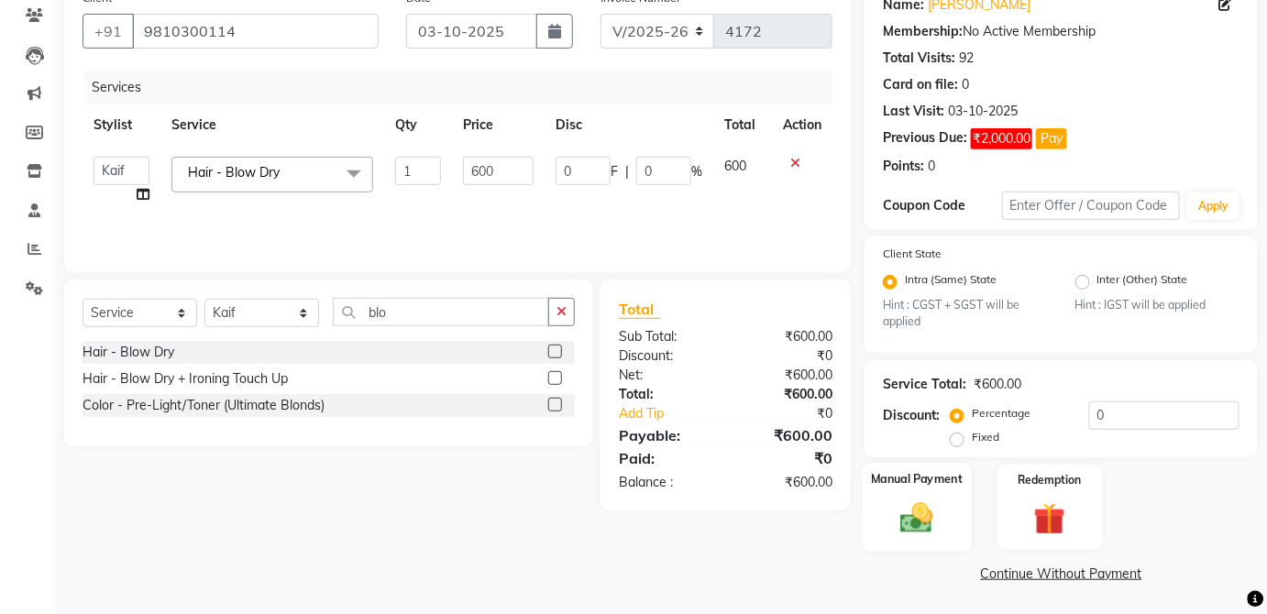
click at [945, 505] on div "Manual Payment" at bounding box center [917, 507] width 109 height 89
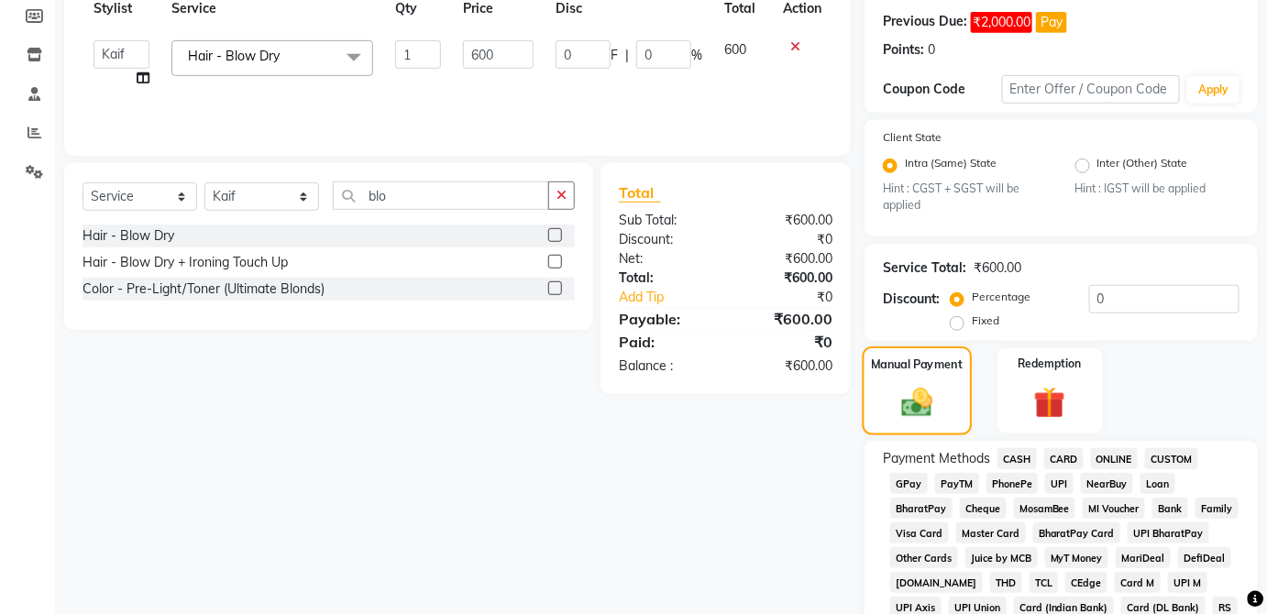
scroll to position [276, 0]
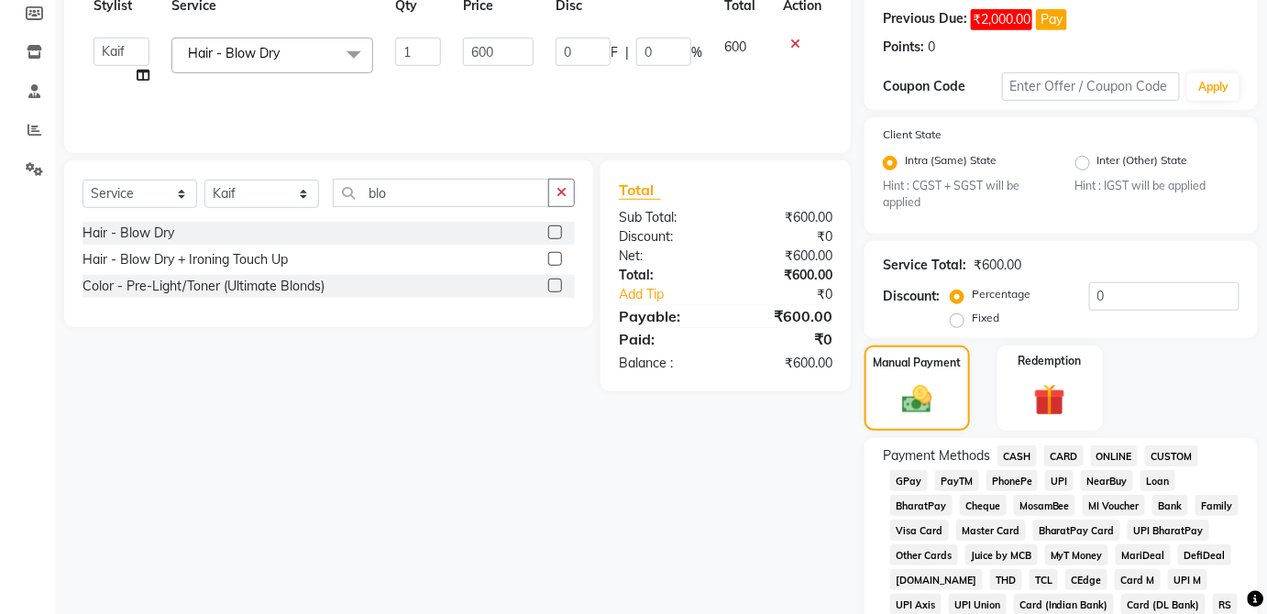
click at [1027, 453] on span "CASH" at bounding box center [1016, 456] width 39 height 21
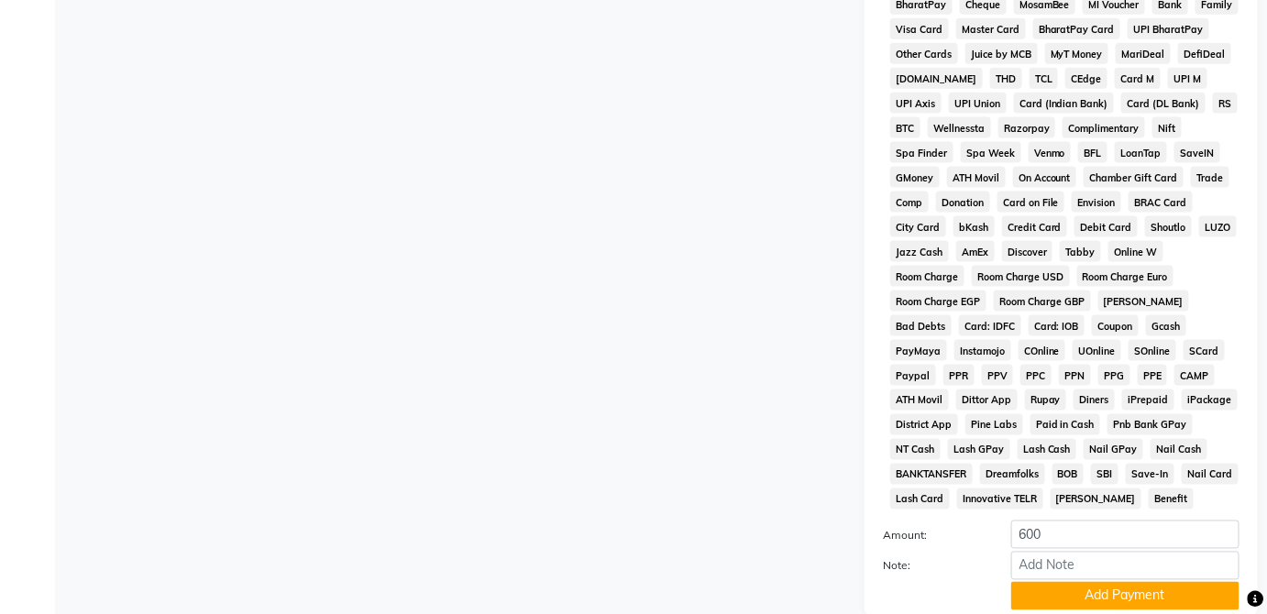
scroll to position [918, 0]
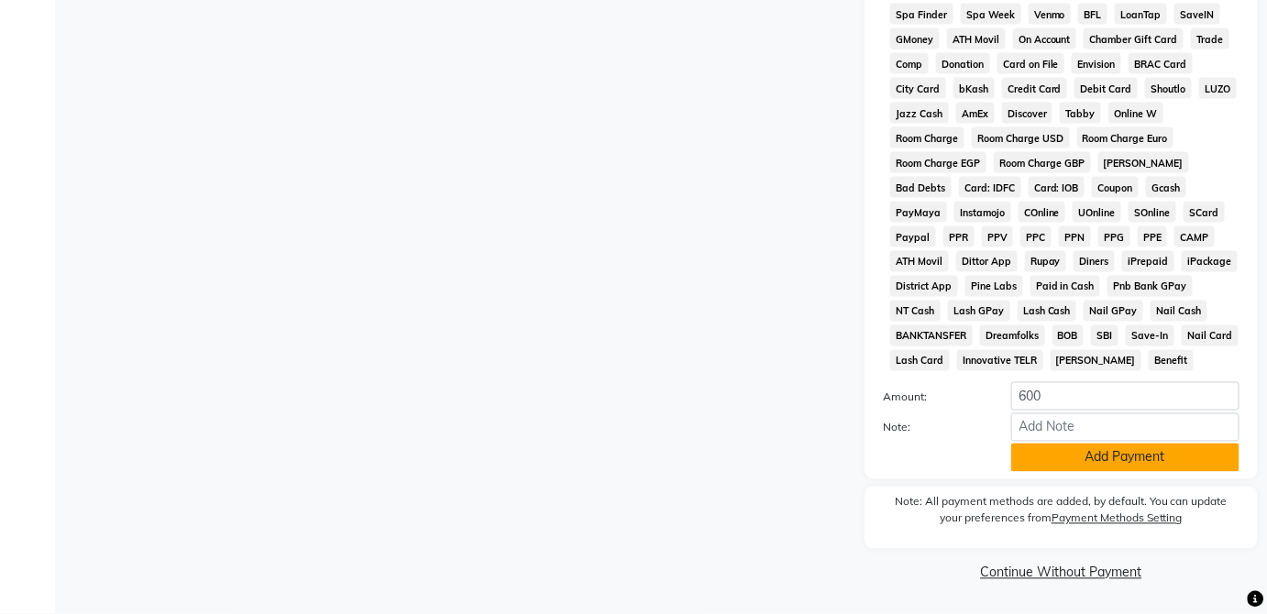
click at [1153, 458] on button "Add Payment" at bounding box center [1125, 458] width 228 height 28
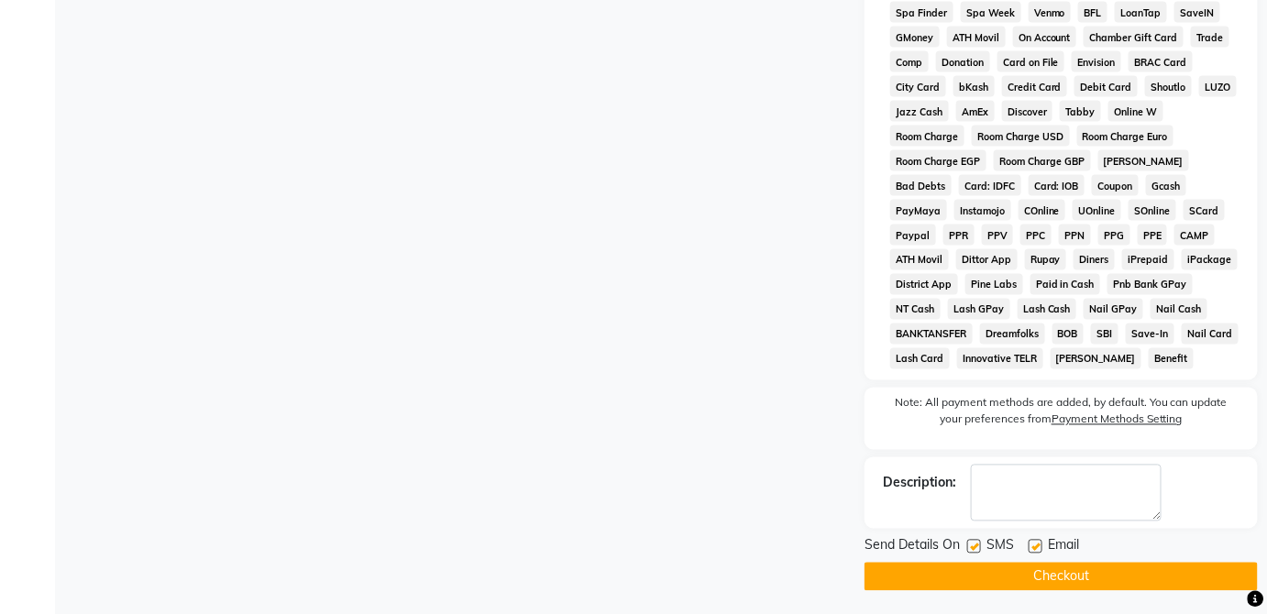
click at [1102, 571] on button "Checkout" at bounding box center [1061, 577] width 393 height 28
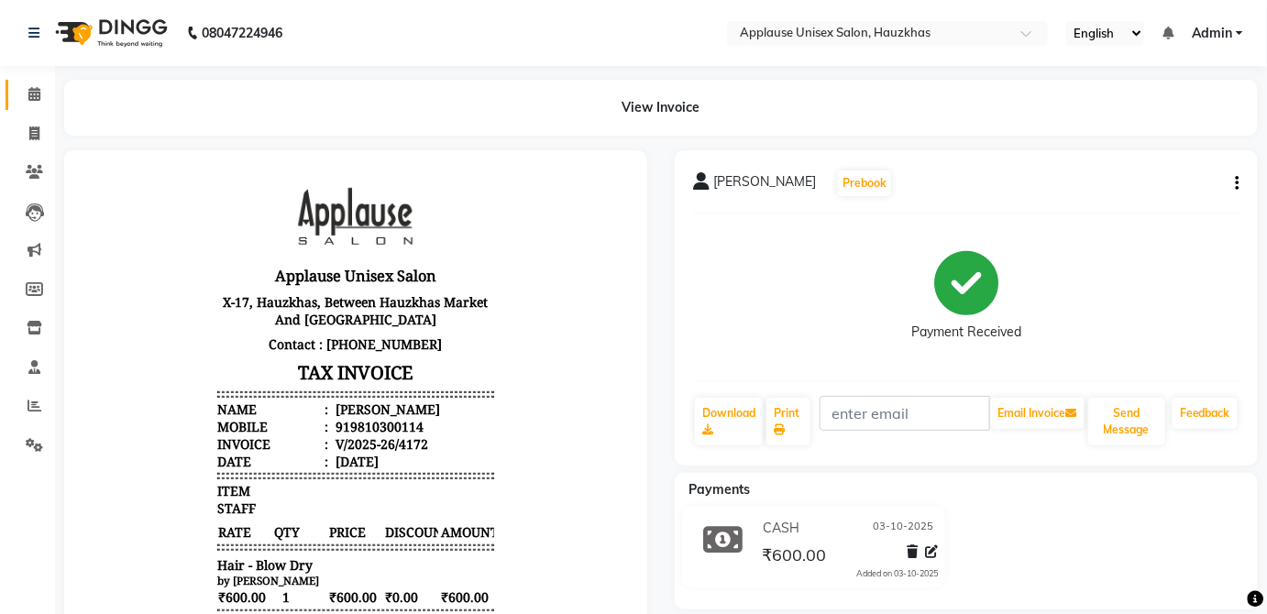
click at [29, 85] on span at bounding box center [34, 94] width 32 height 21
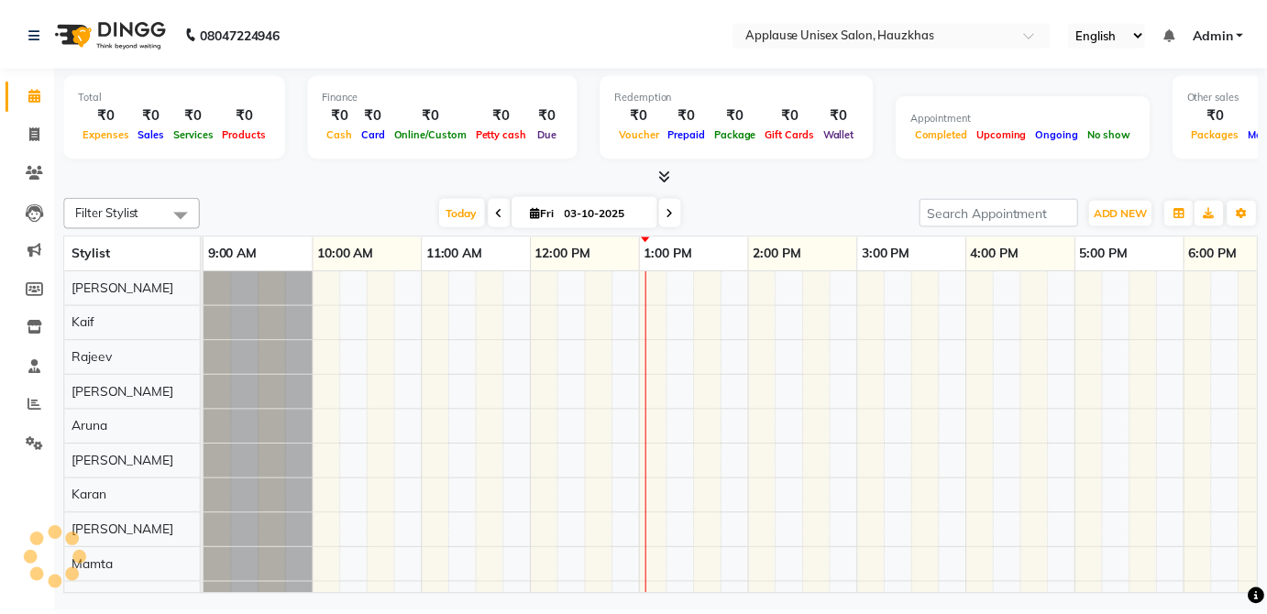
scroll to position [0, 364]
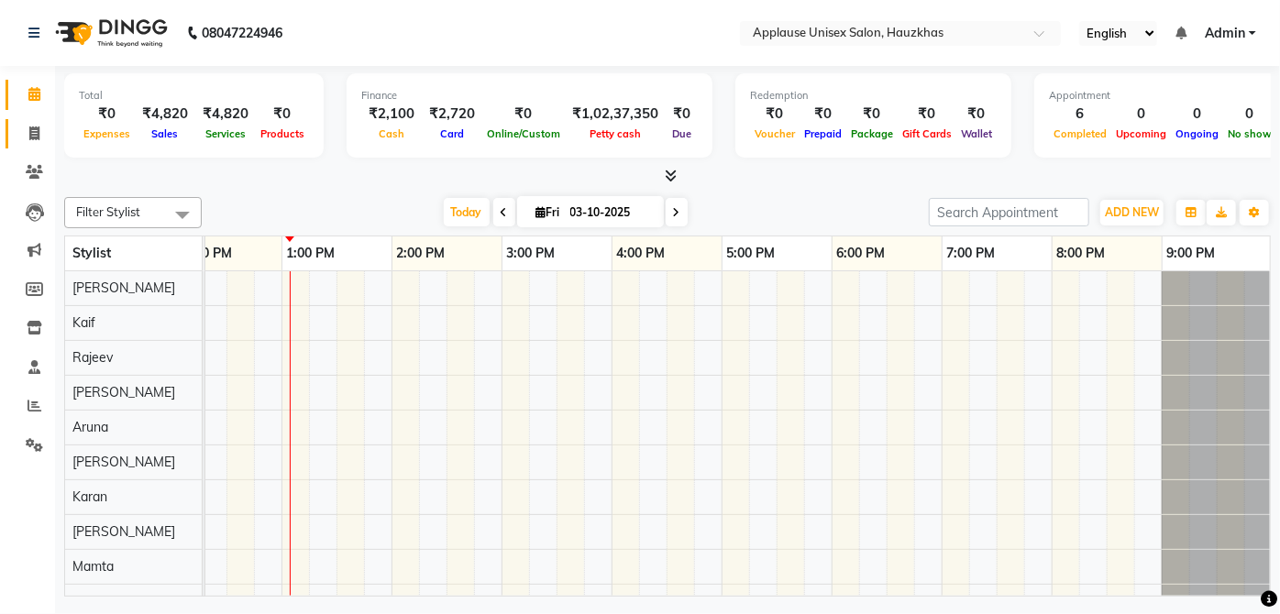
click at [21, 129] on span at bounding box center [34, 134] width 32 height 21
select select "service"
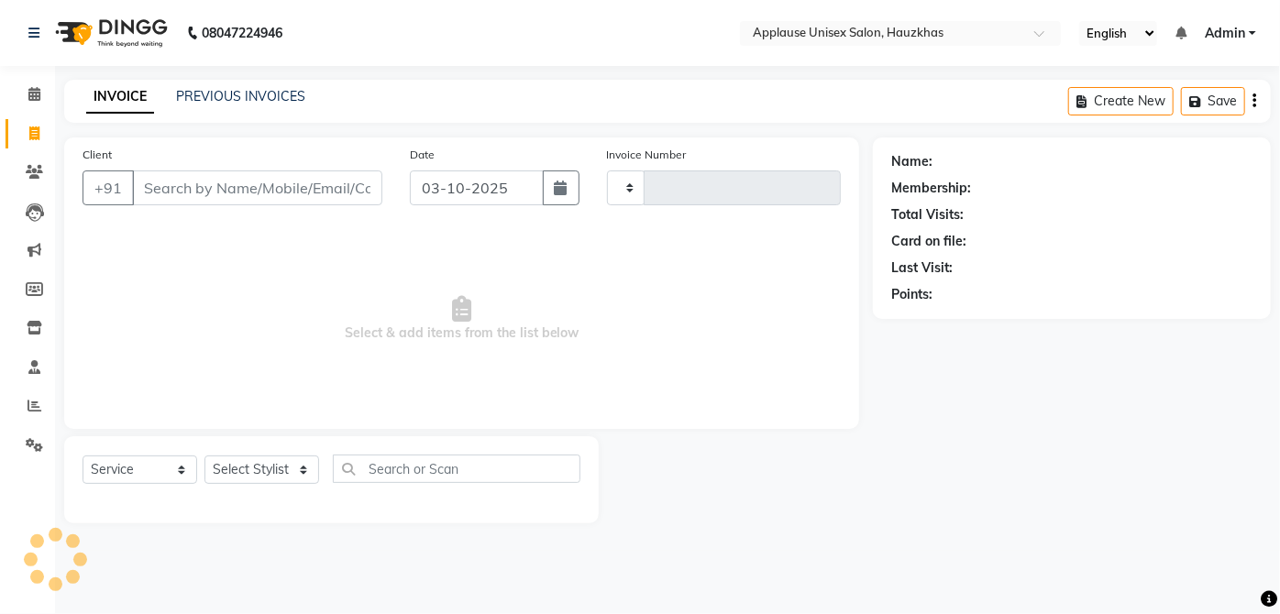
type input "4173"
select select "5082"
click at [254, 102] on link "PREVIOUS INVOICES" at bounding box center [240, 96] width 129 height 17
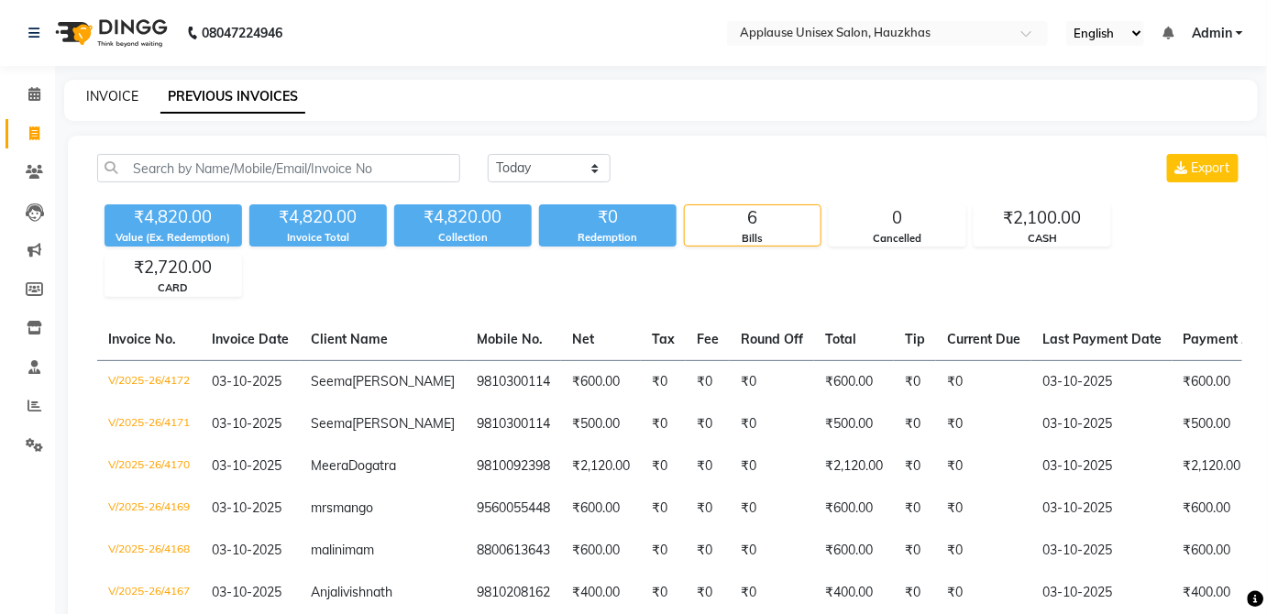
click at [91, 103] on link "INVOICE" at bounding box center [112, 96] width 52 height 17
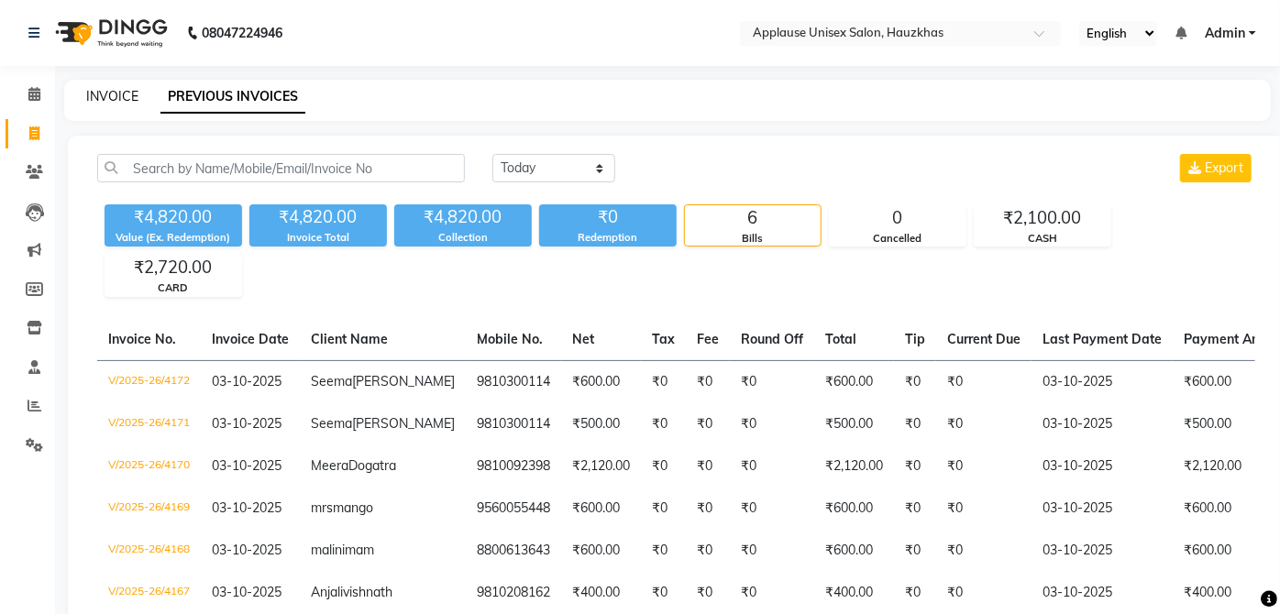
select select "service"
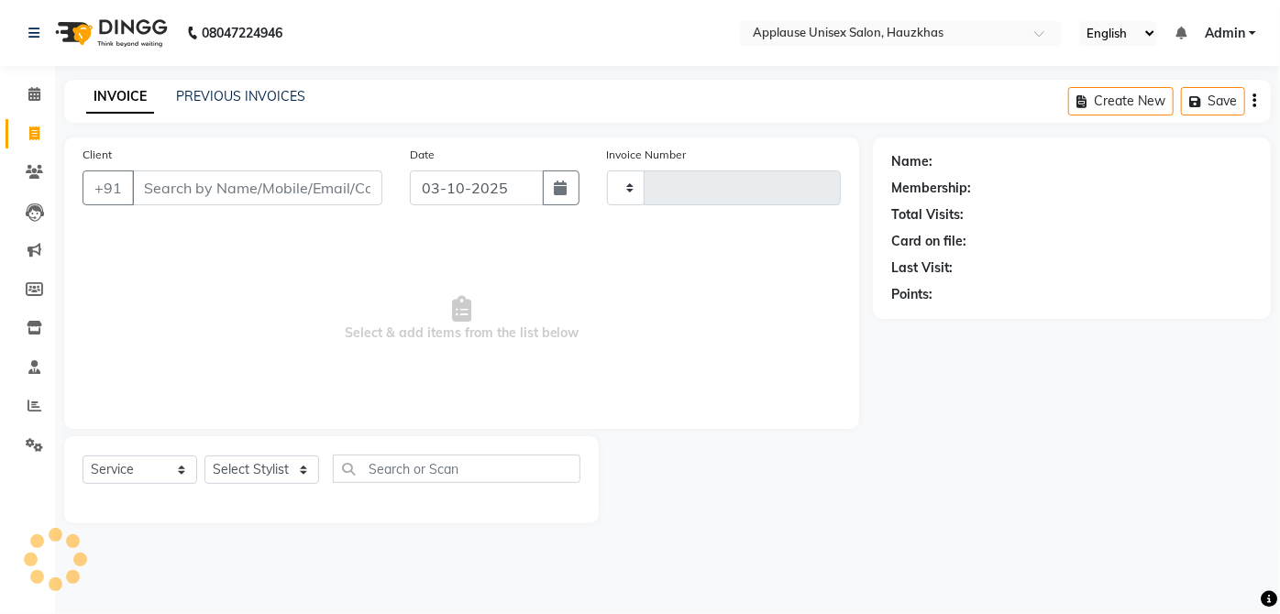
type input "4173"
select select "5082"
click at [27, 84] on span at bounding box center [34, 94] width 32 height 21
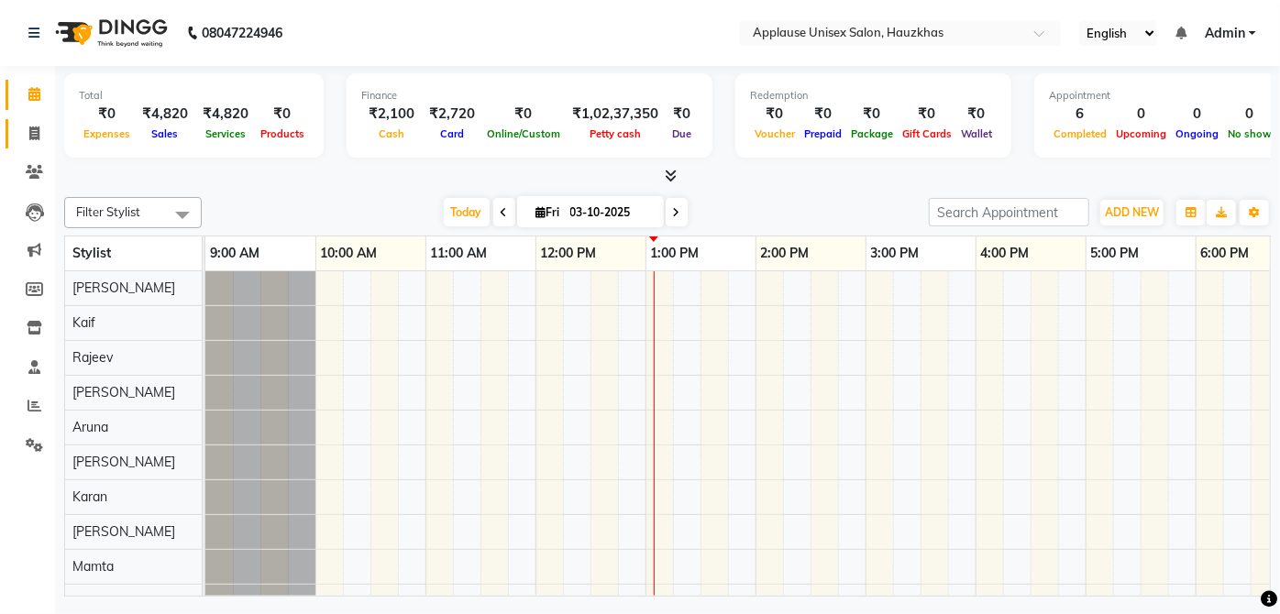
click at [37, 125] on span at bounding box center [34, 134] width 32 height 21
select select "service"
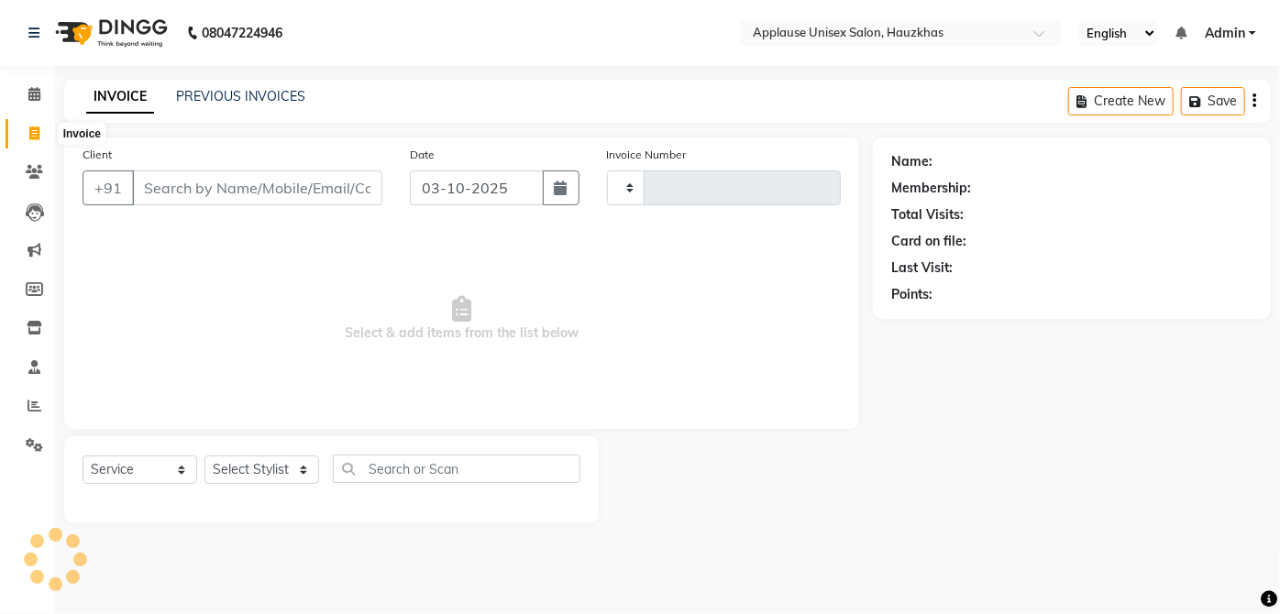
type input "4173"
select select "5082"
click at [43, 95] on span at bounding box center [34, 94] width 32 height 21
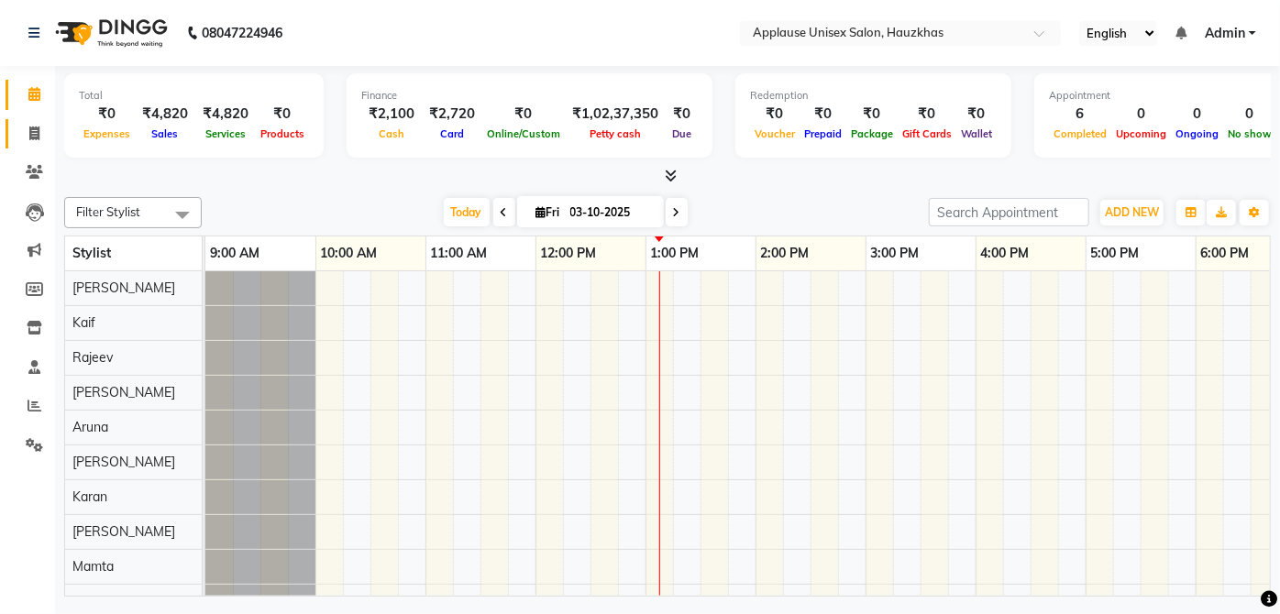
click at [31, 147] on link "Invoice" at bounding box center [28, 134] width 44 height 30
select select "5082"
select select "service"
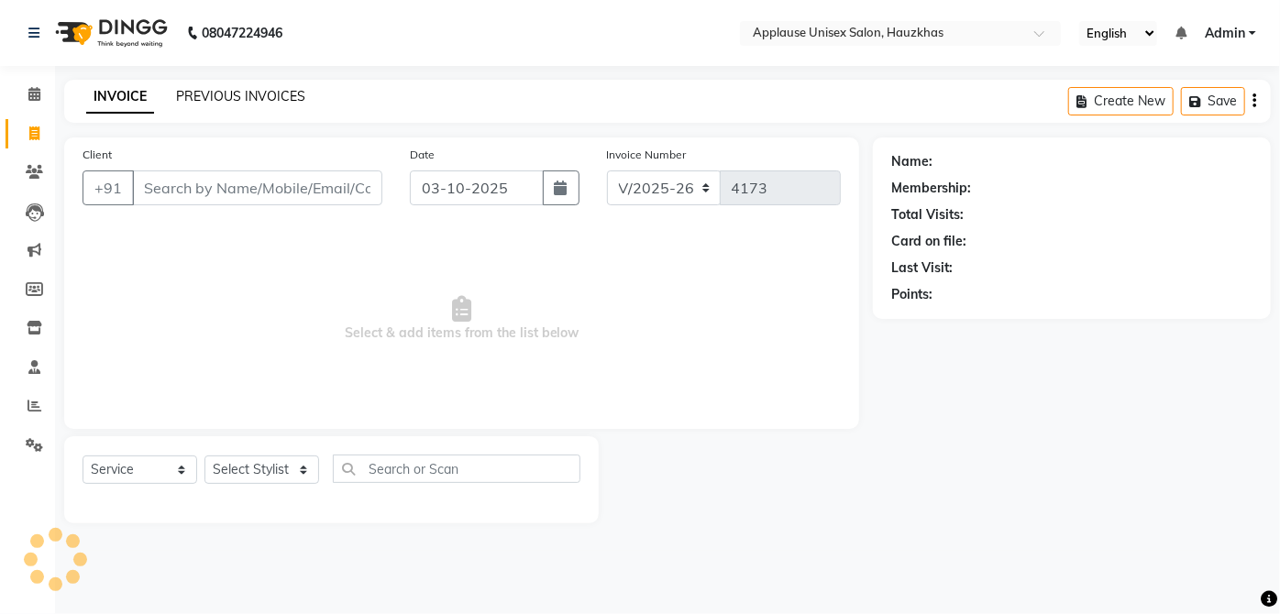
click at [262, 93] on link "PREVIOUS INVOICES" at bounding box center [240, 96] width 129 height 17
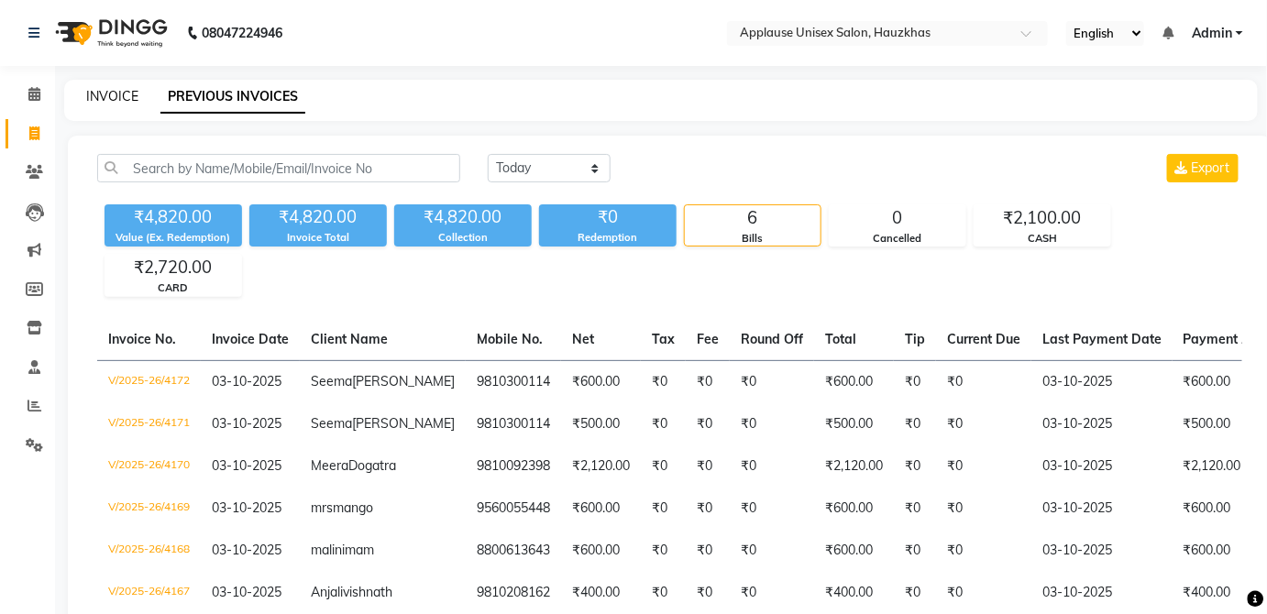
click at [122, 100] on link "INVOICE" at bounding box center [112, 96] width 52 height 17
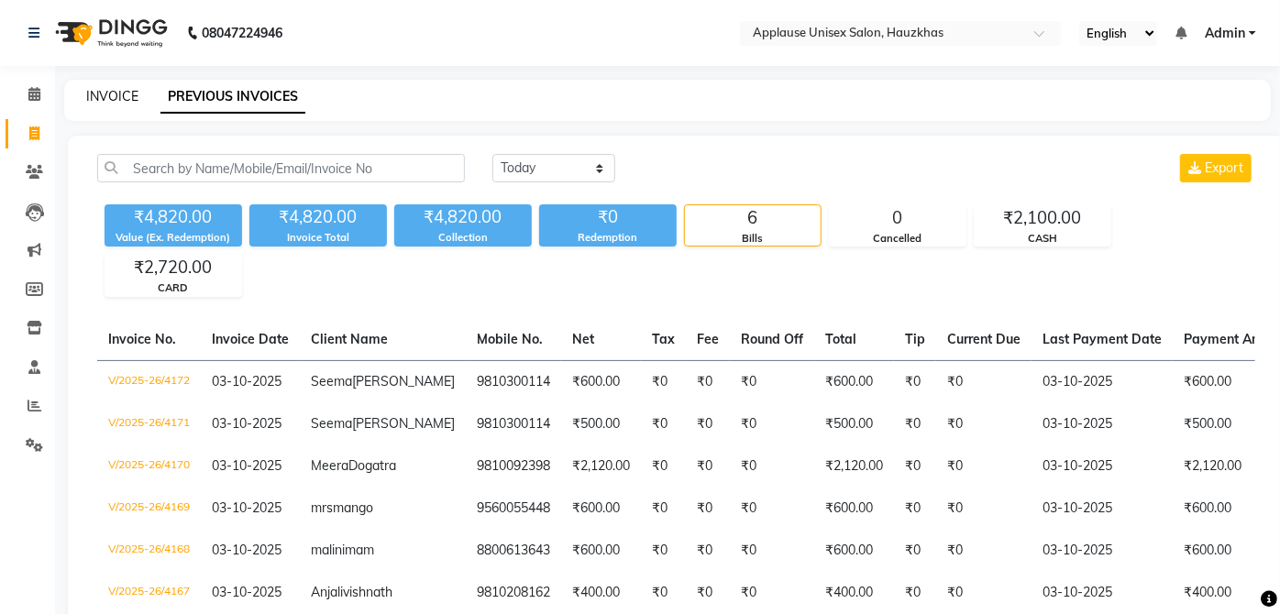
select select "5082"
select select "service"
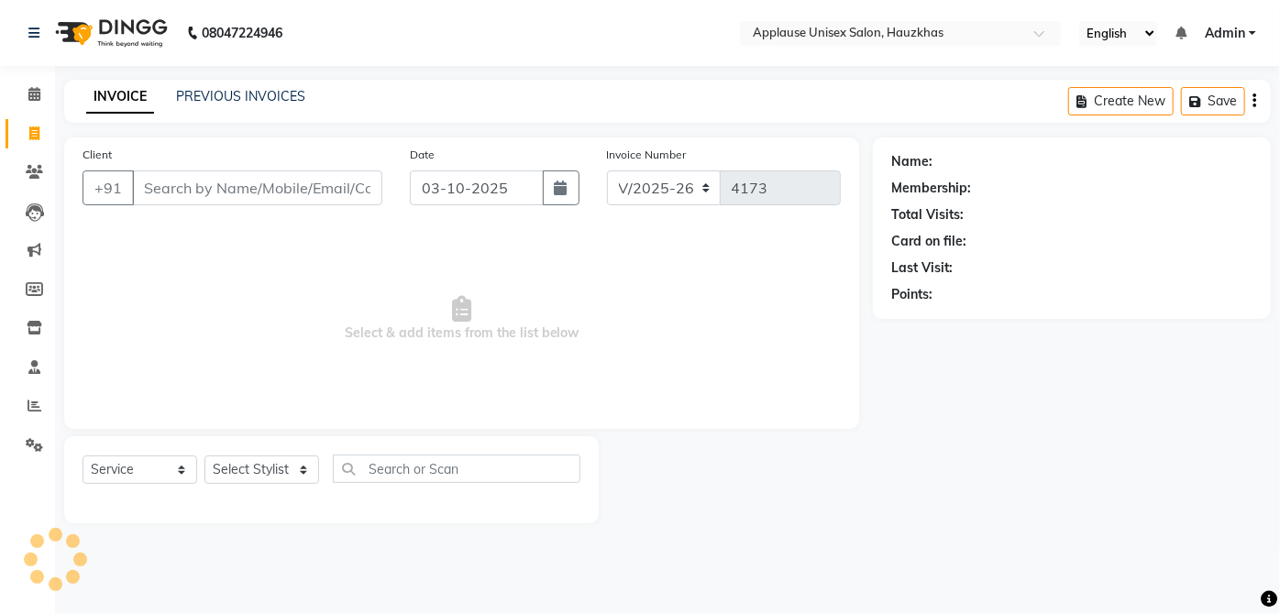
click at [264, 442] on div "Select Service Product Membership Package Voucher Prepaid Gift Card Select Styl…" at bounding box center [331, 479] width 534 height 87
click at [273, 469] on select "Select Stylist [PERSON_NAME] [PERSON_NAME] [PERSON_NAME] [PERSON_NAME] [PERSON_…" at bounding box center [261, 470] width 115 height 28
select select "32125"
click at [204, 456] on select "Select Stylist [PERSON_NAME] [PERSON_NAME] [PERSON_NAME] [PERSON_NAME] [PERSON_…" at bounding box center [261, 470] width 115 height 28
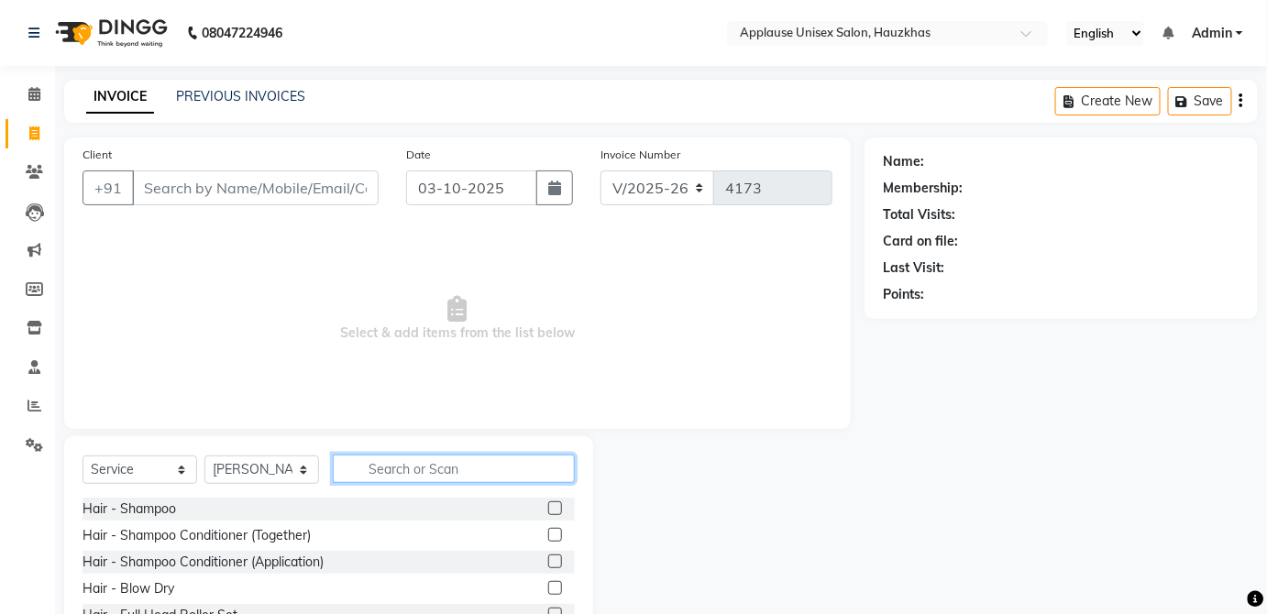
click at [396, 464] on input "text" at bounding box center [454, 469] width 242 height 28
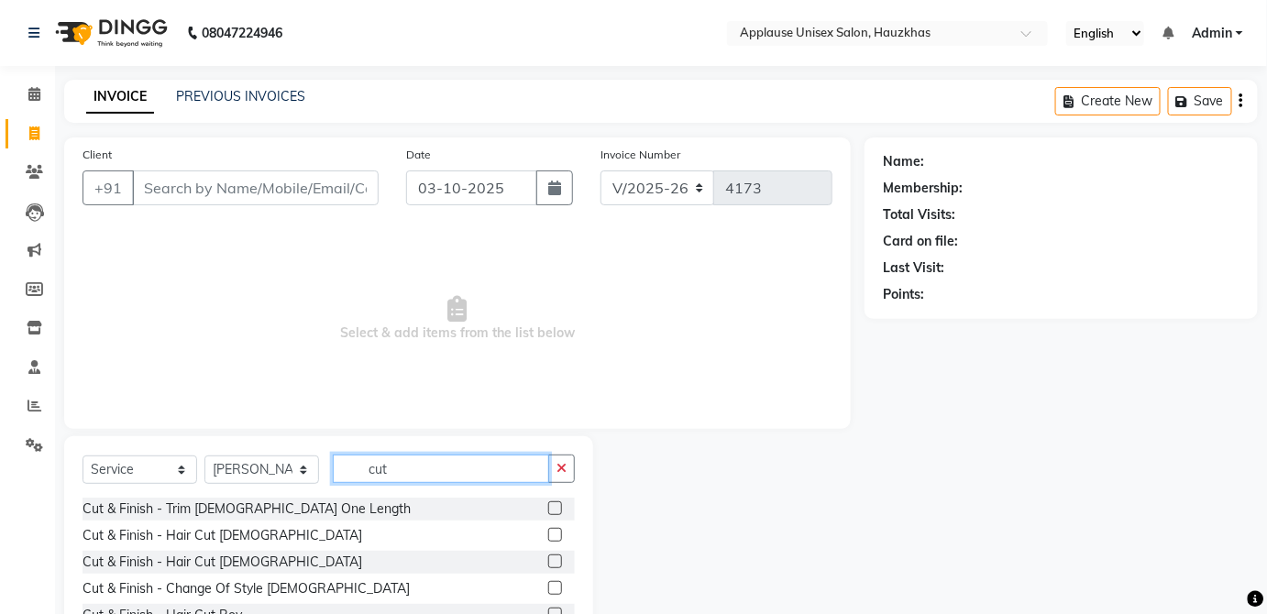
scroll to position [119, 0]
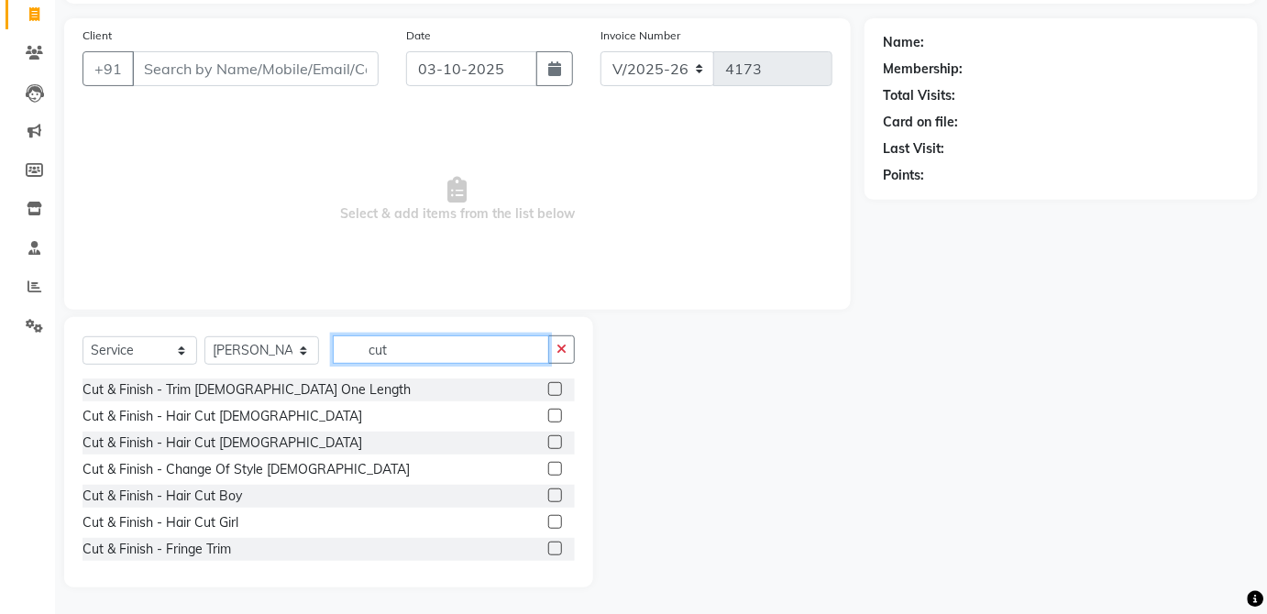
type input "cut"
click at [548, 389] on label at bounding box center [555, 389] width 14 height 14
click at [548, 389] on input "checkbox" at bounding box center [554, 390] width 12 height 12
checkbox input "true"
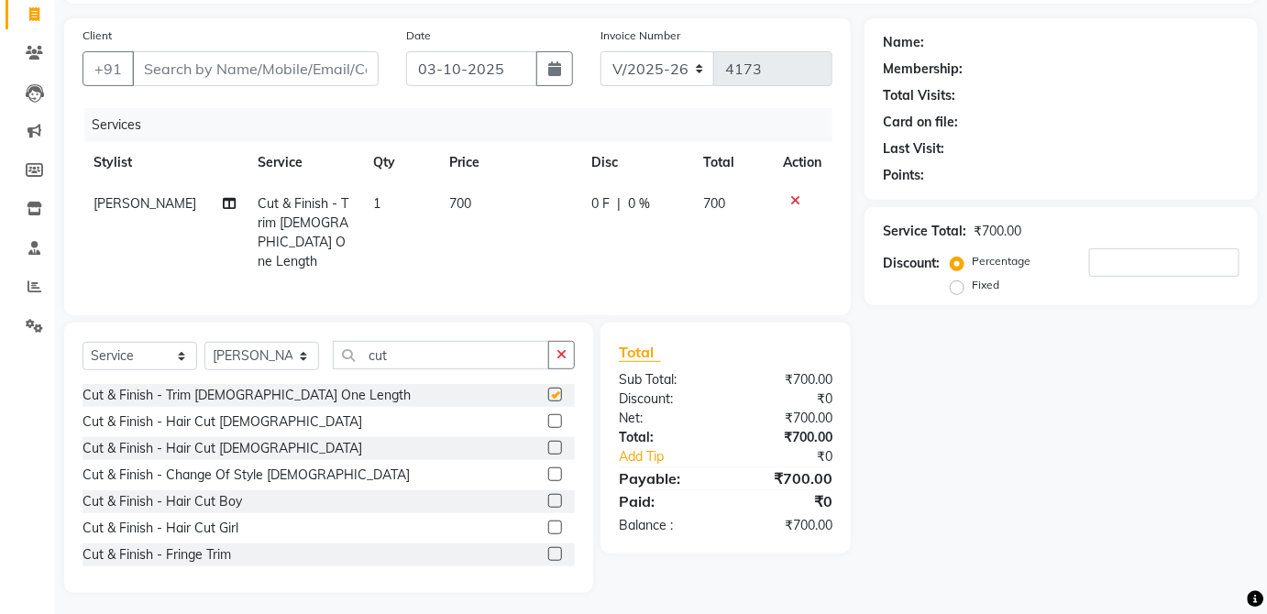
click at [726, 205] on td "700" at bounding box center [732, 232] width 80 height 99
select select "32125"
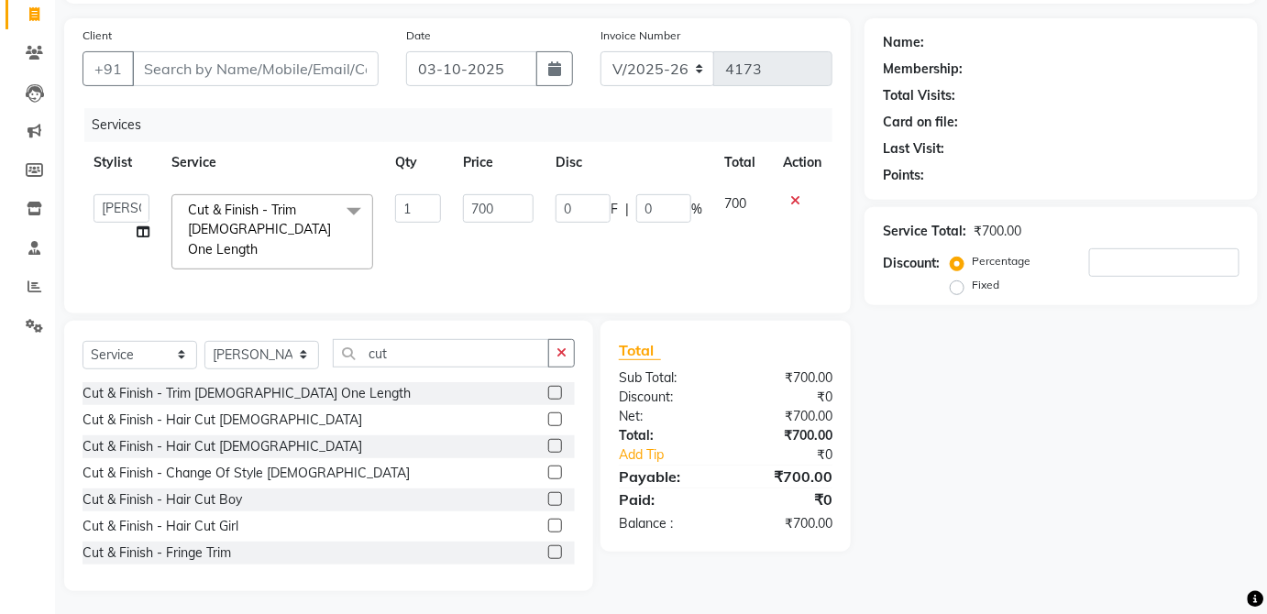
checkbox input "false"
click at [489, 212] on input "700" at bounding box center [498, 208] width 71 height 28
type input "800"
click at [731, 205] on td "700" at bounding box center [742, 231] width 59 height 97
select select "32125"
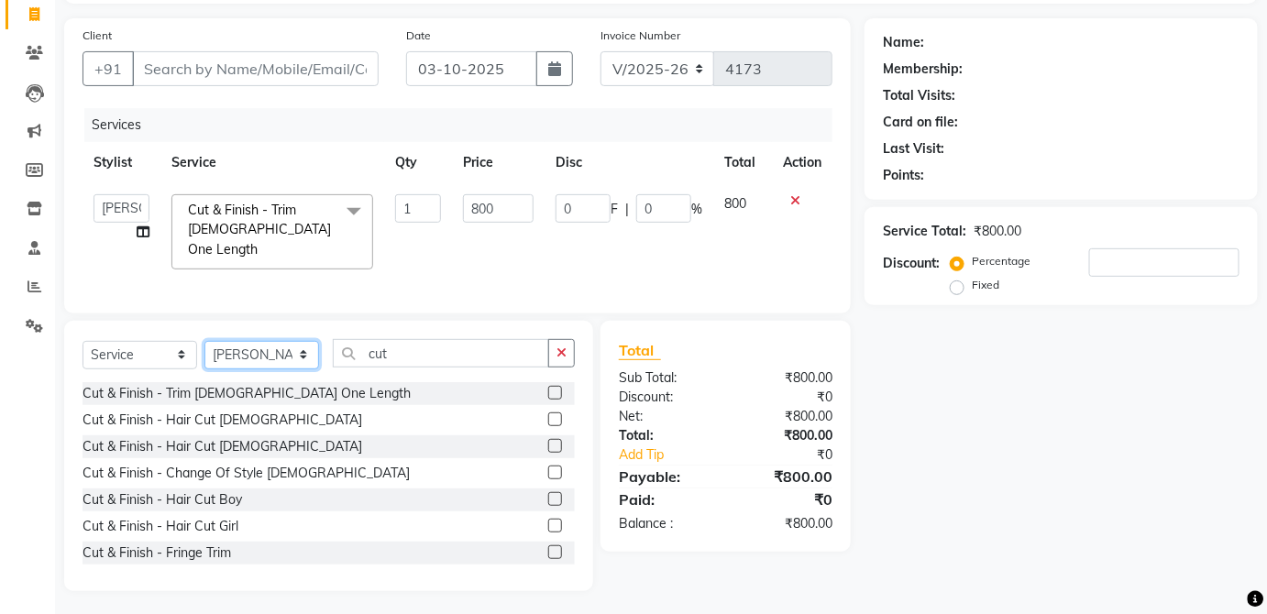
click at [307, 364] on select "Select Stylist [PERSON_NAME] [PERSON_NAME] [PERSON_NAME] [PERSON_NAME] [PERSON_…" at bounding box center [261, 355] width 115 height 28
select select "37821"
click at [204, 341] on select "Select Stylist [PERSON_NAME] [PERSON_NAME] [PERSON_NAME] [PERSON_NAME] [PERSON_…" at bounding box center [261, 355] width 115 height 28
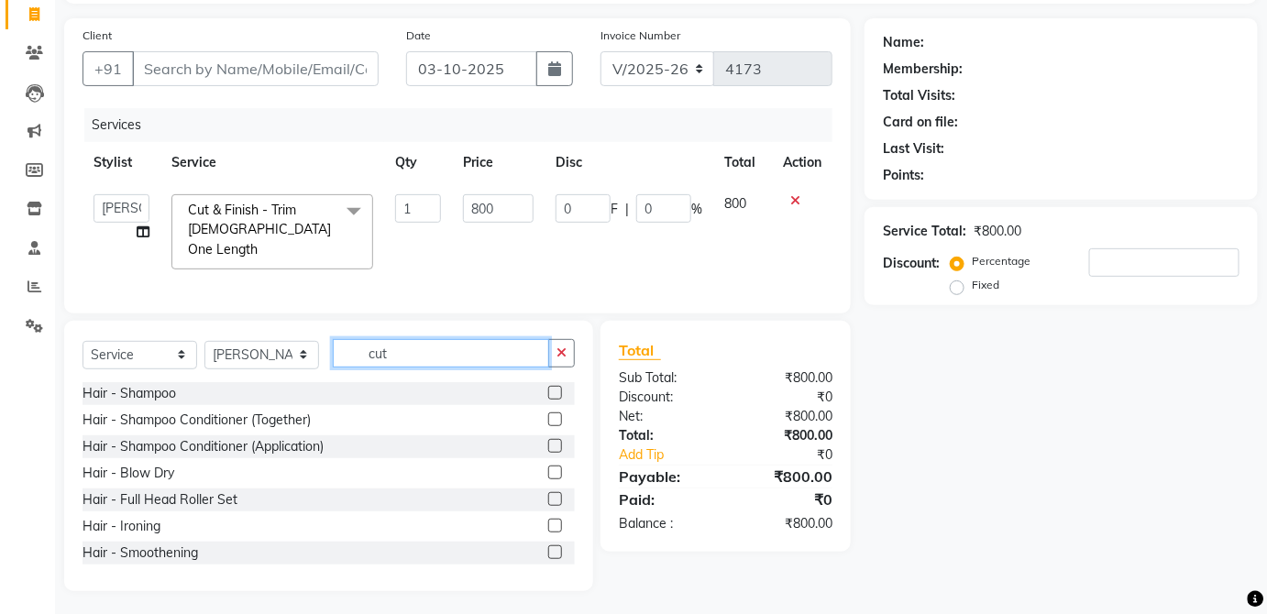
click at [437, 356] on input "cut" at bounding box center [441, 353] width 216 height 28
type input "c"
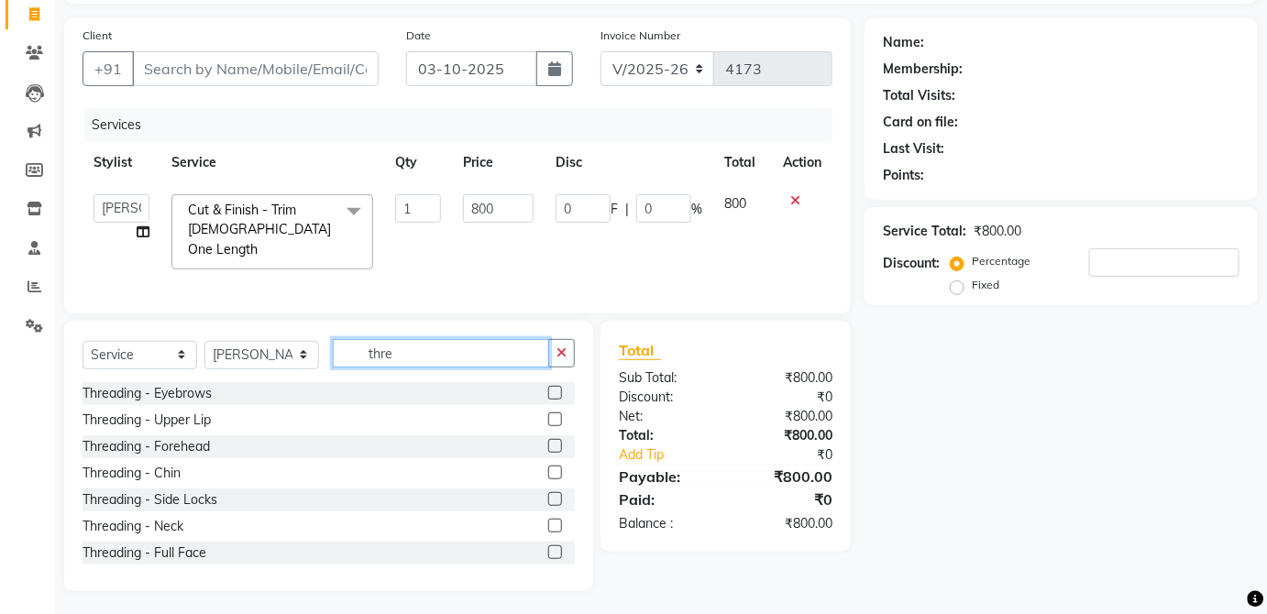
type input "thre"
click at [548, 389] on label at bounding box center [555, 393] width 14 height 14
click at [548, 389] on input "checkbox" at bounding box center [554, 394] width 12 height 12
checkbox input "true"
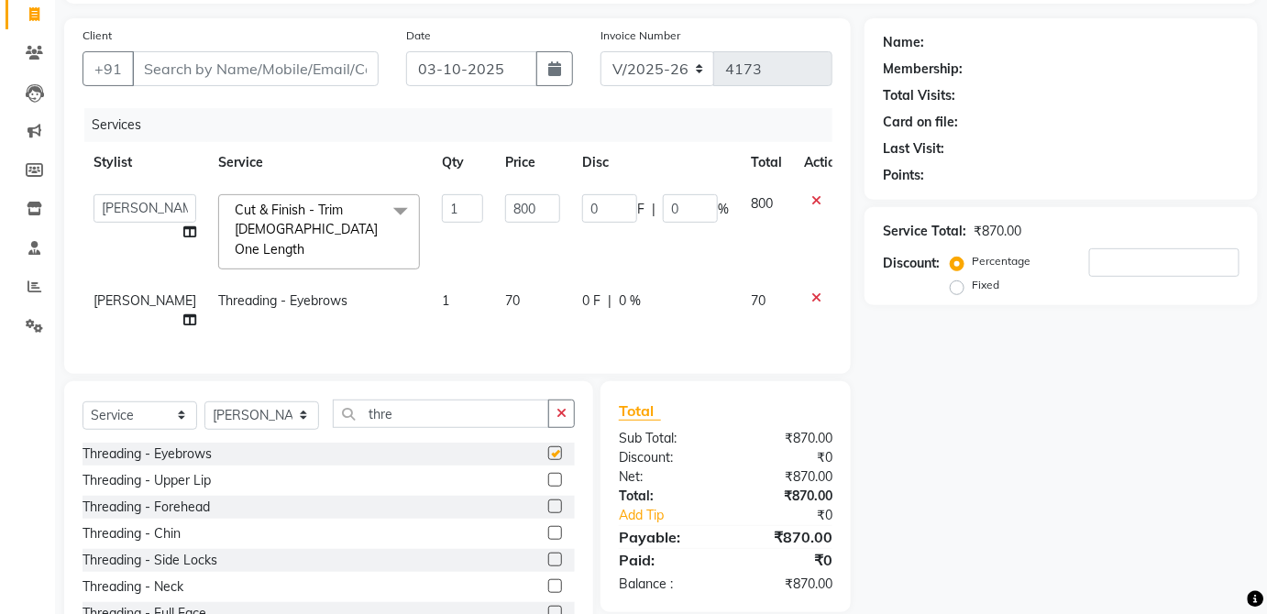
click at [668, 292] on div "0 F | 0 %" at bounding box center [655, 301] width 147 height 19
select select "37821"
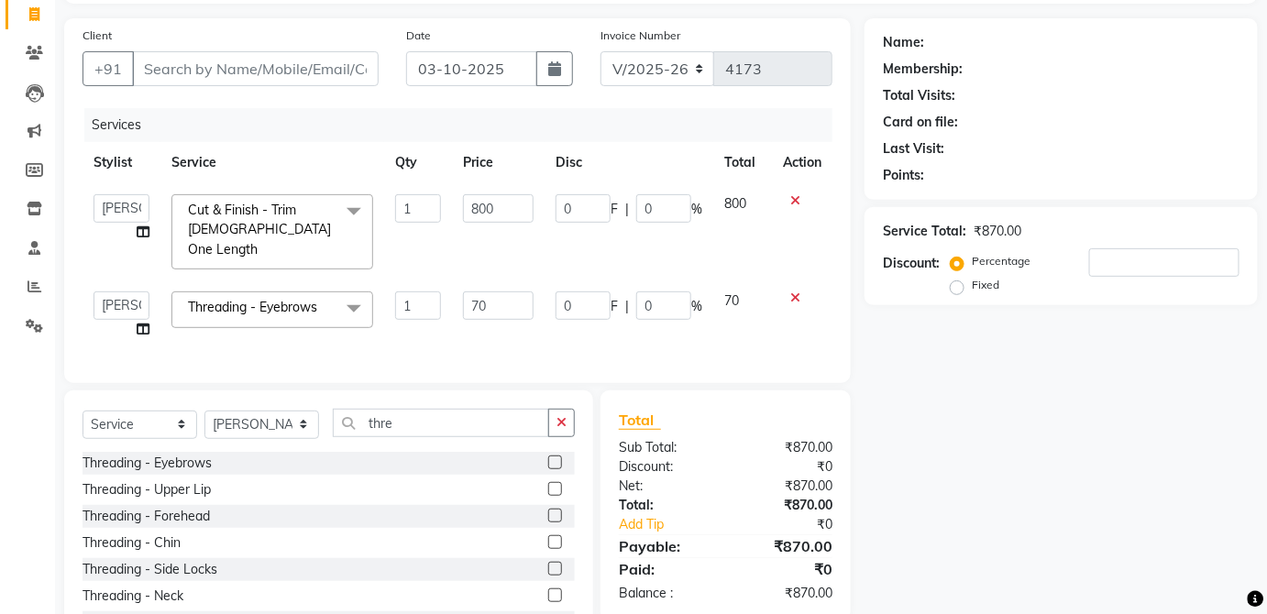
checkbox input "false"
click at [350, 69] on input "Client" at bounding box center [255, 68] width 247 height 35
type input "A"
type input "0"
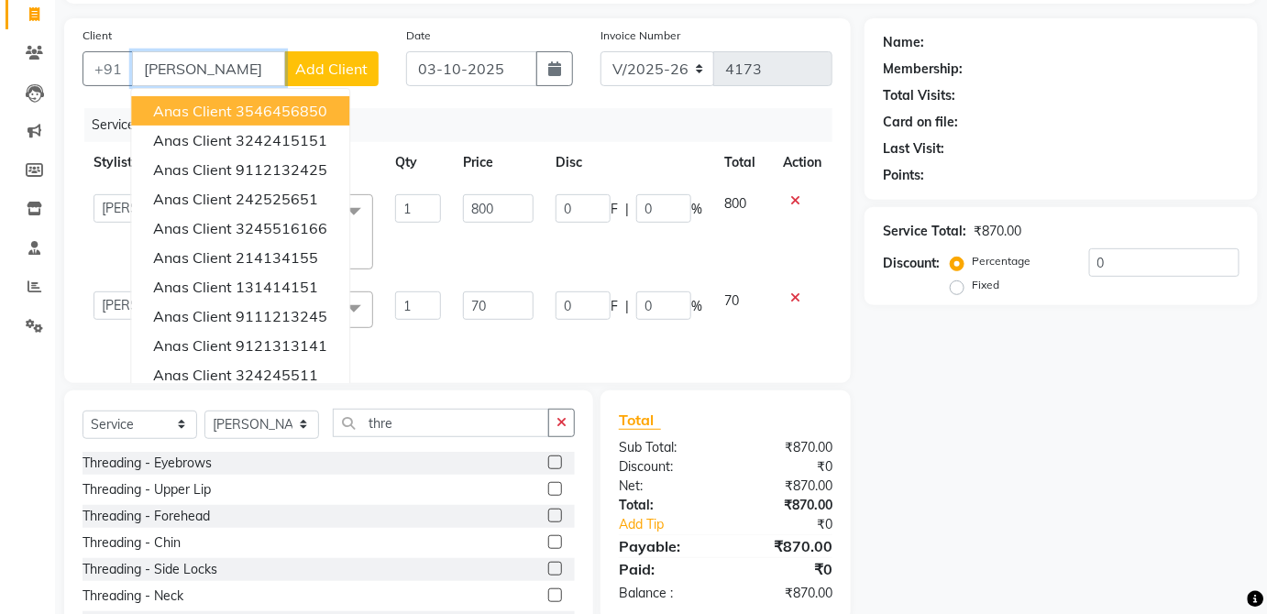
click at [323, 107] on ngb-highlight "3546456850" at bounding box center [282, 111] width 92 height 18
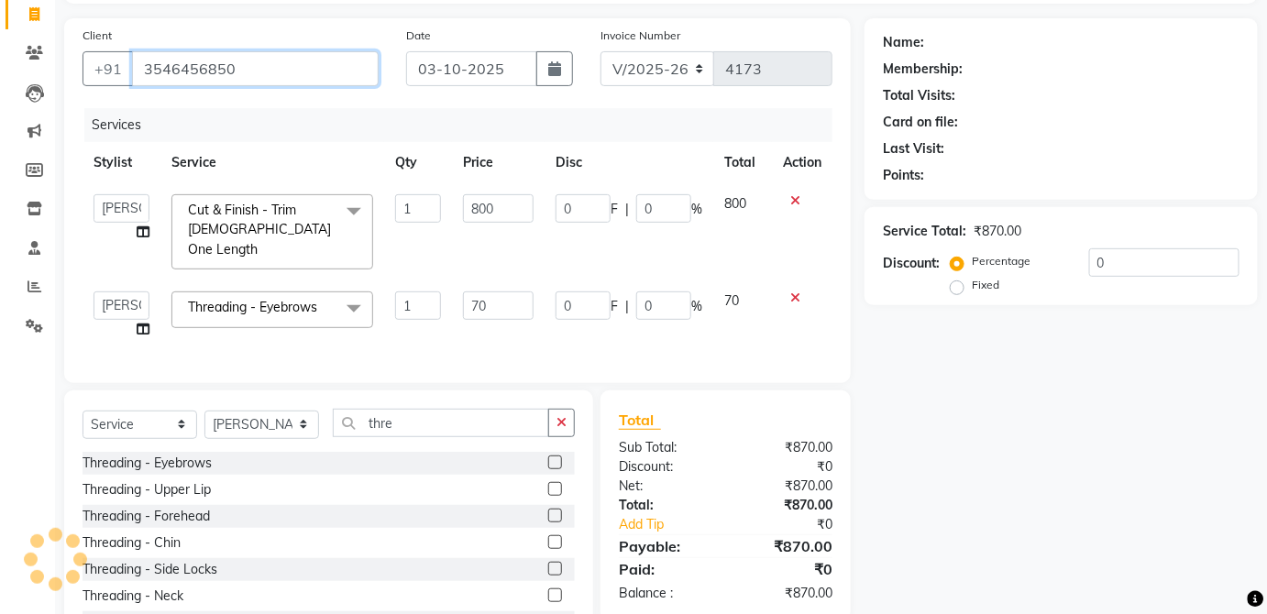
type input "3546456850"
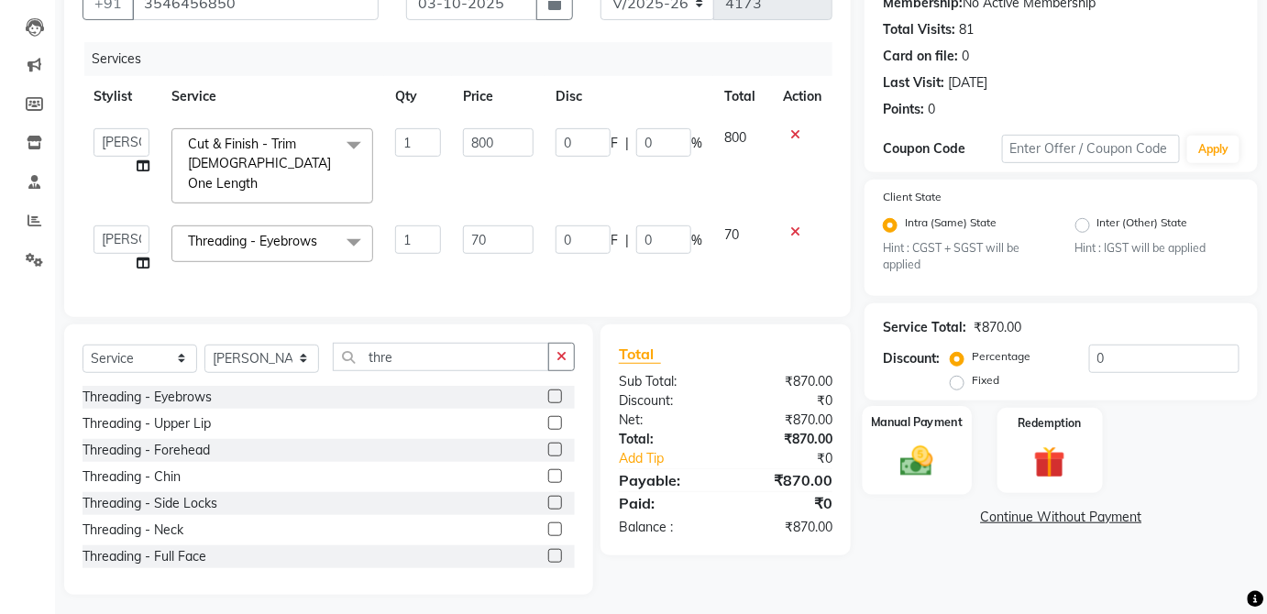
click at [924, 441] on div "Manual Payment" at bounding box center [917, 450] width 109 height 89
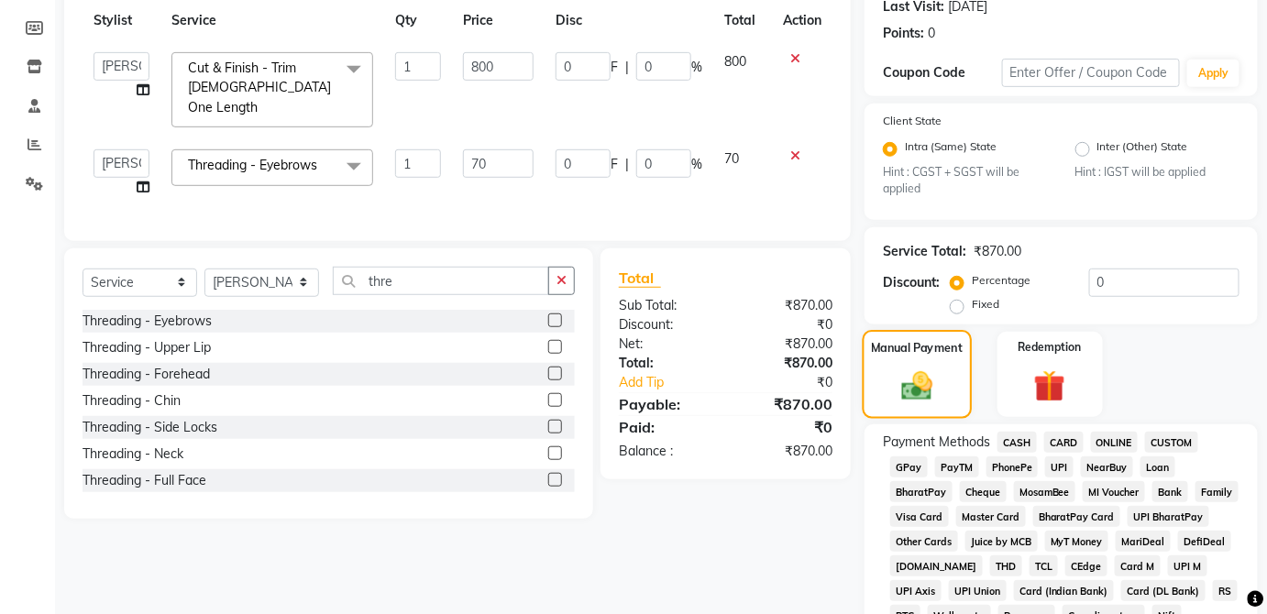
scroll to position [239, 0]
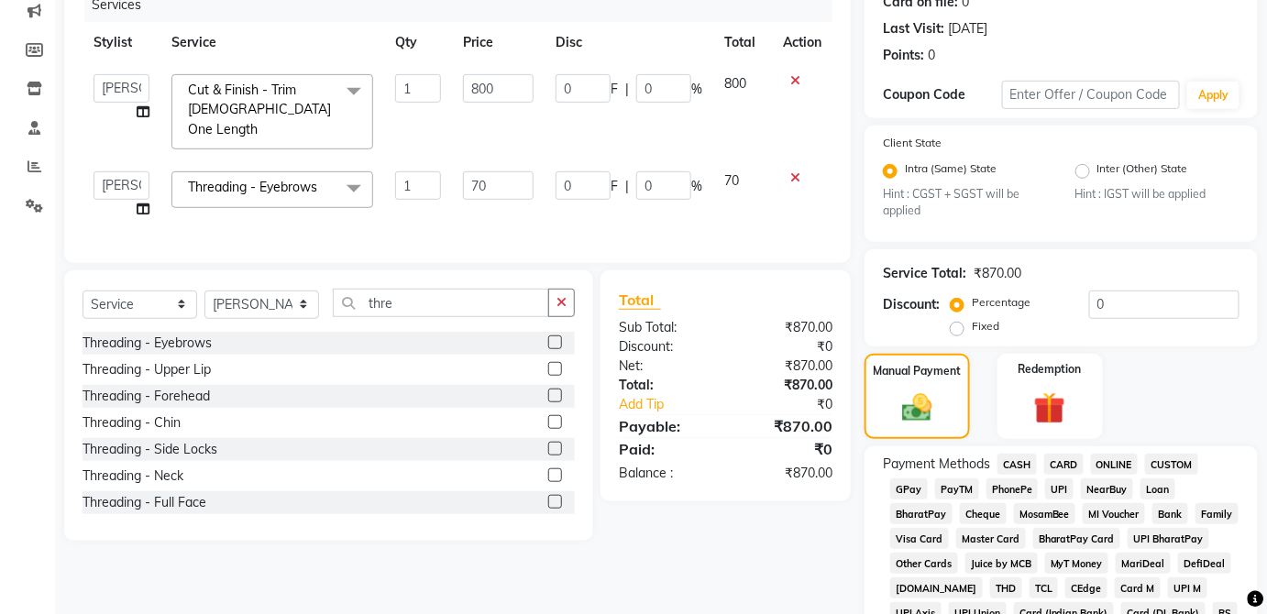
click at [1012, 468] on span "CASH" at bounding box center [1016, 464] width 39 height 21
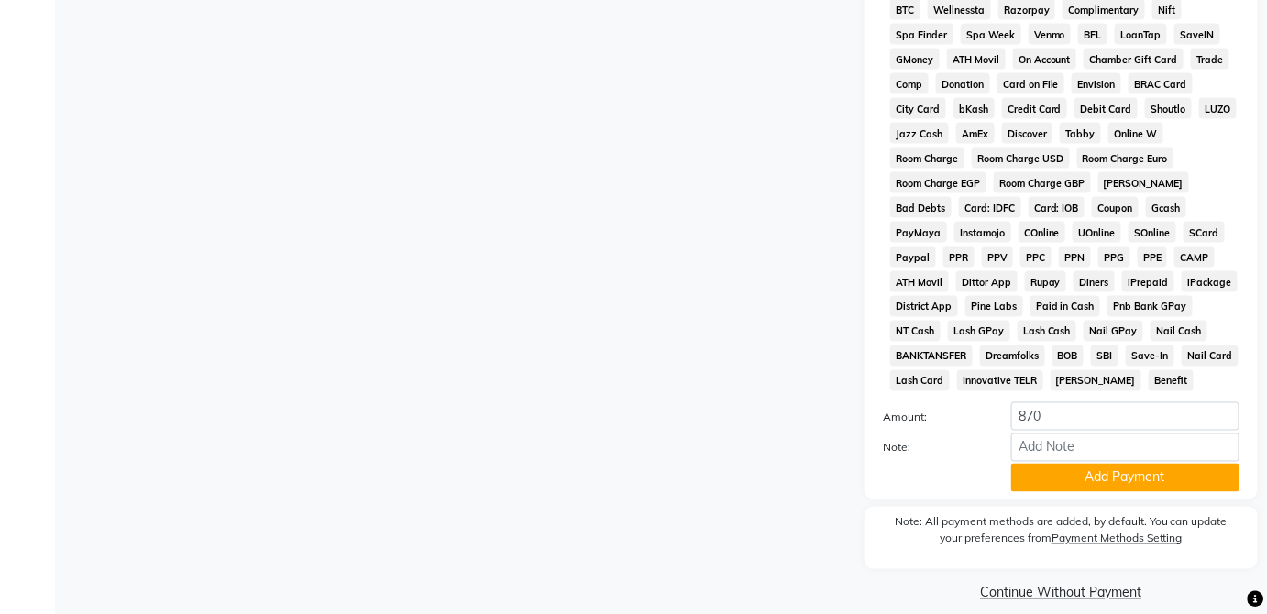
scroll to position [889, 0]
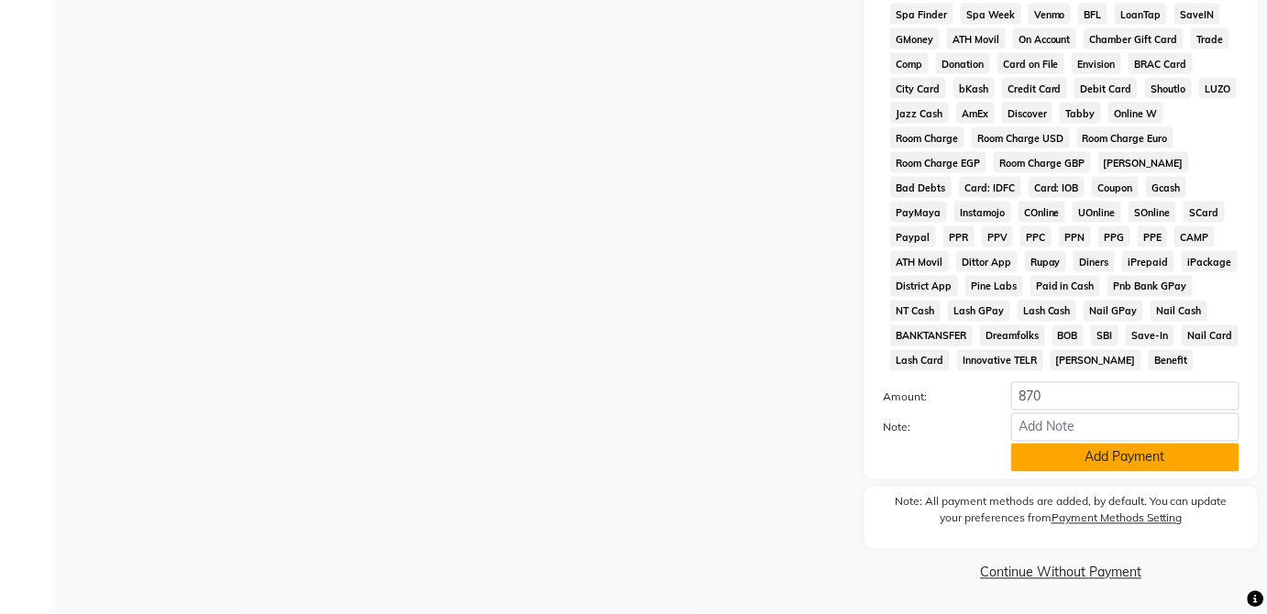
click at [1139, 465] on button "Add Payment" at bounding box center [1125, 458] width 228 height 28
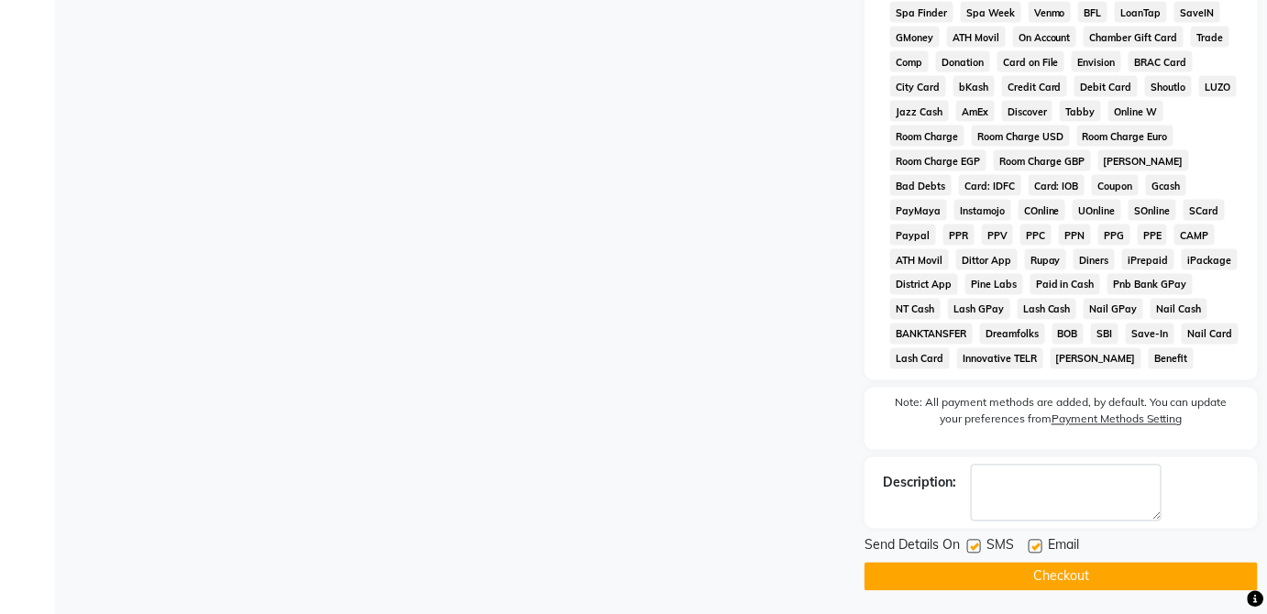
click at [1057, 586] on button "Checkout" at bounding box center [1061, 577] width 393 height 28
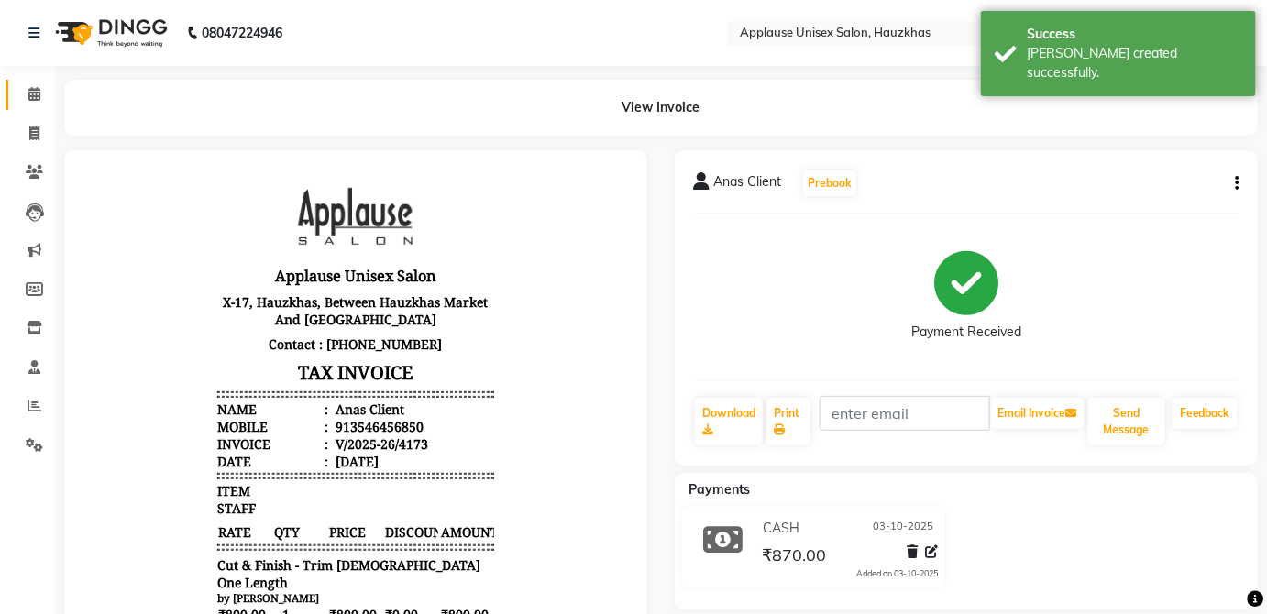
click at [34, 94] on icon at bounding box center [34, 94] width 12 height 14
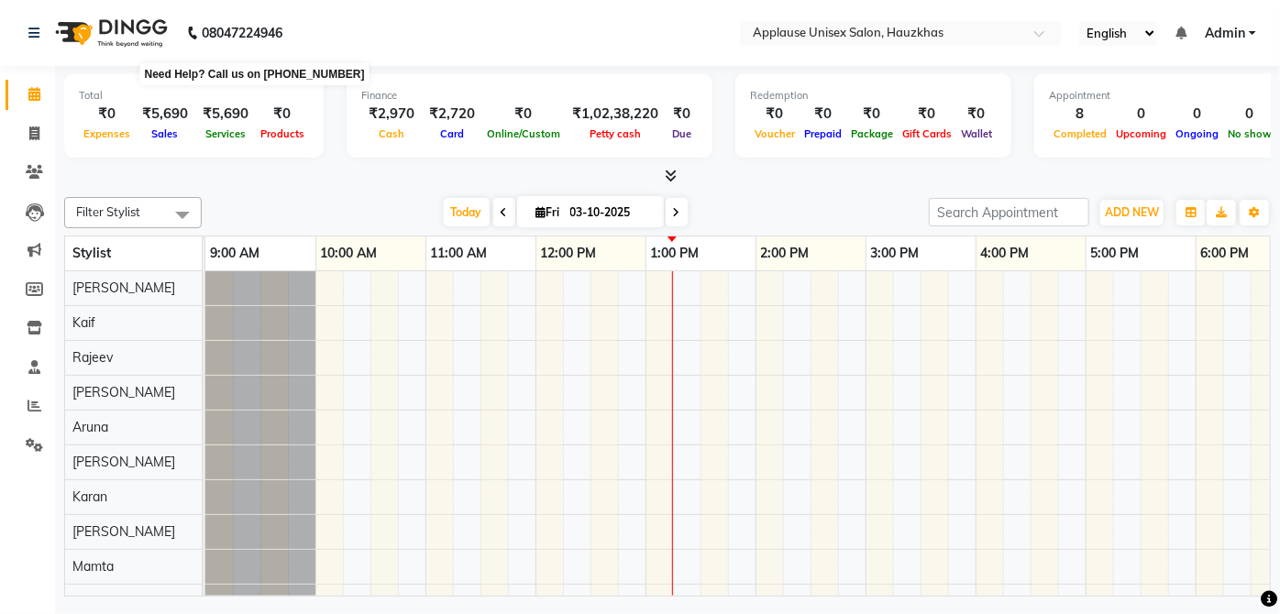
click at [1254, 27] on link "Admin" at bounding box center [1230, 33] width 51 height 19
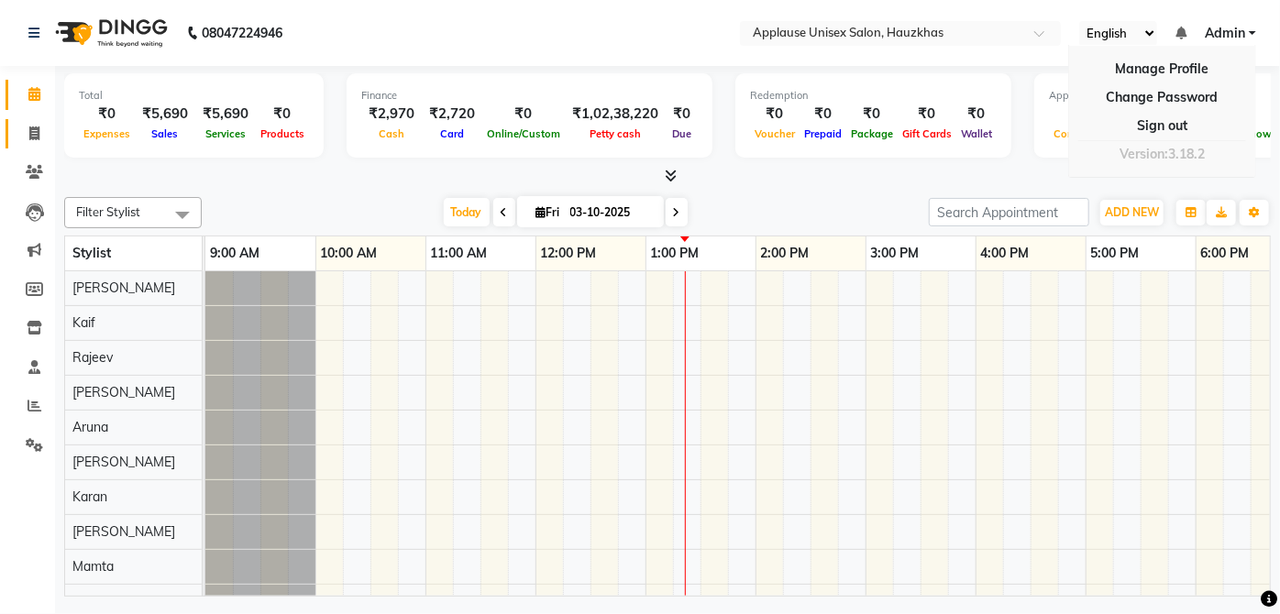
click at [22, 137] on span at bounding box center [34, 134] width 32 height 21
select select "service"
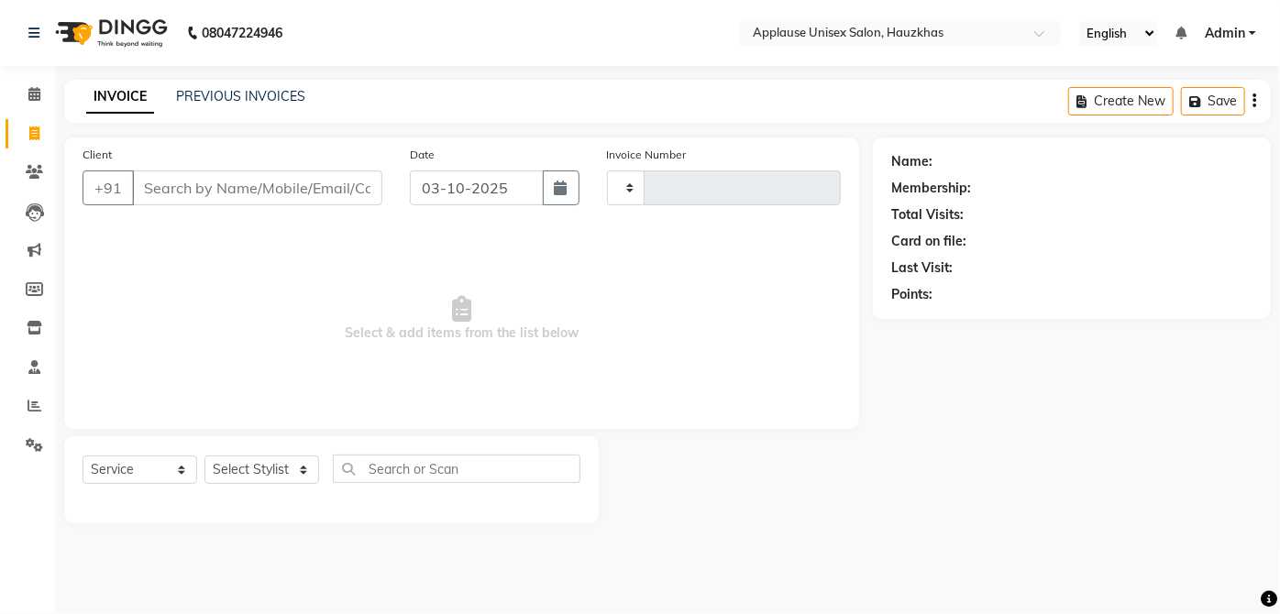
type input "4174"
select select "5082"
click at [286, 477] on select "Select Stylist" at bounding box center [261, 470] width 115 height 28
select select "32130"
click at [204, 456] on select "Select Stylist [PERSON_NAME] [PERSON_NAME] [PERSON_NAME] [PERSON_NAME] [PERSON_…" at bounding box center [261, 470] width 115 height 28
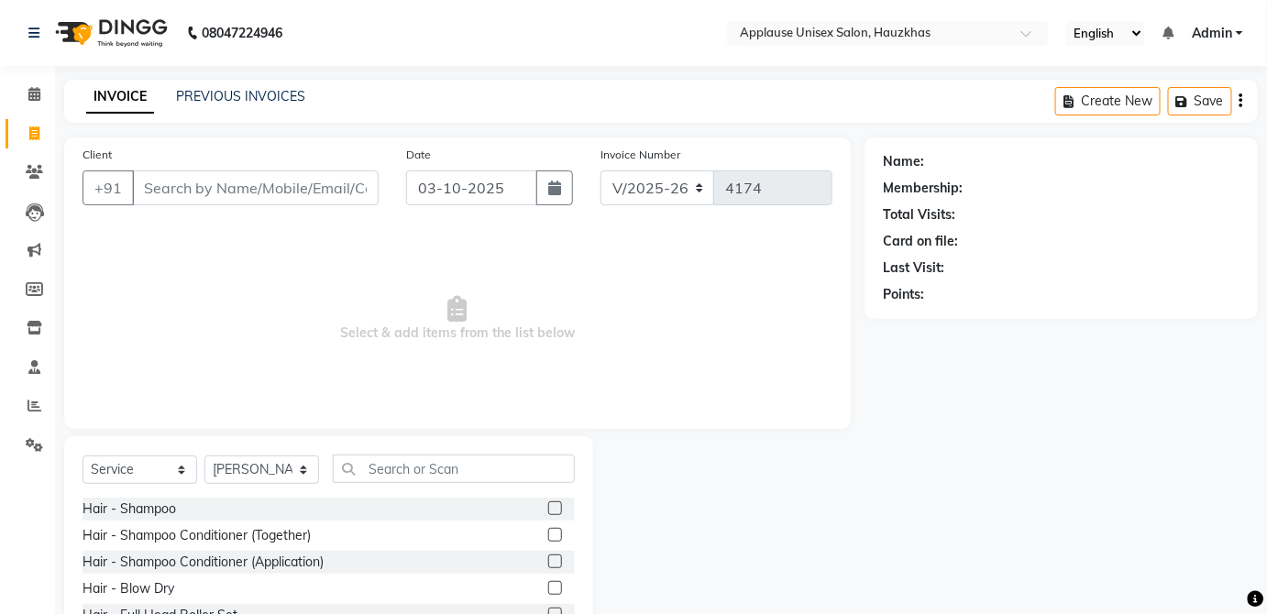
click at [548, 533] on label at bounding box center [555, 535] width 14 height 14
click at [548, 533] on input "checkbox" at bounding box center [554, 536] width 12 height 12
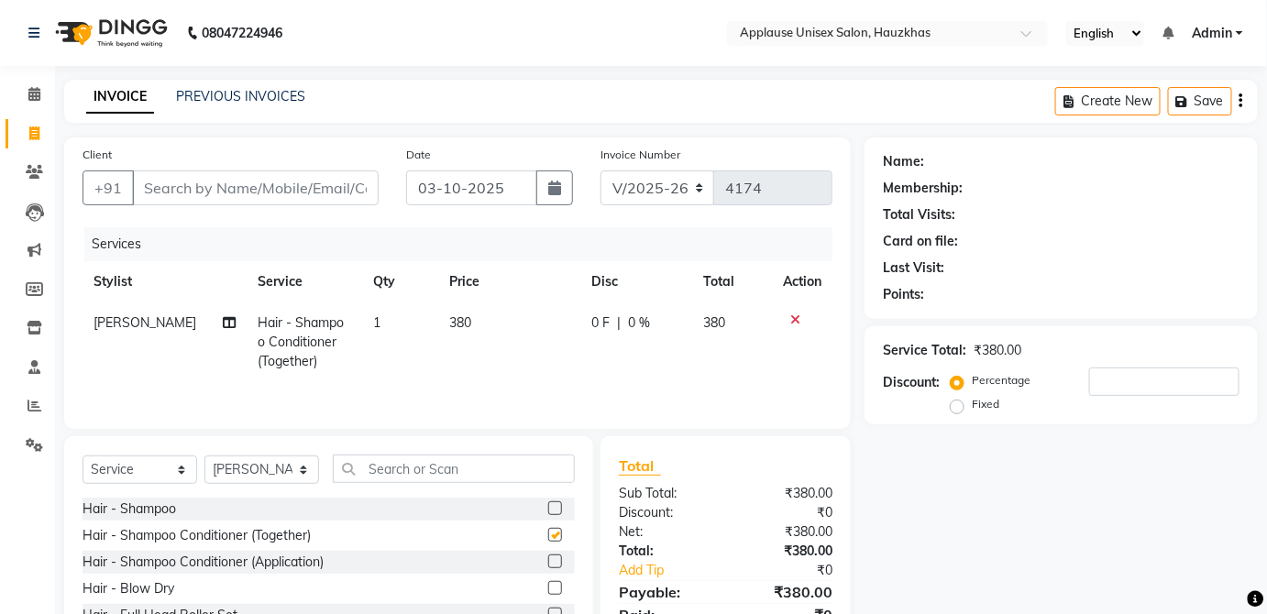
click at [536, 317] on td "380" at bounding box center [508, 343] width 141 height 80
checkbox input "false"
select select "32130"
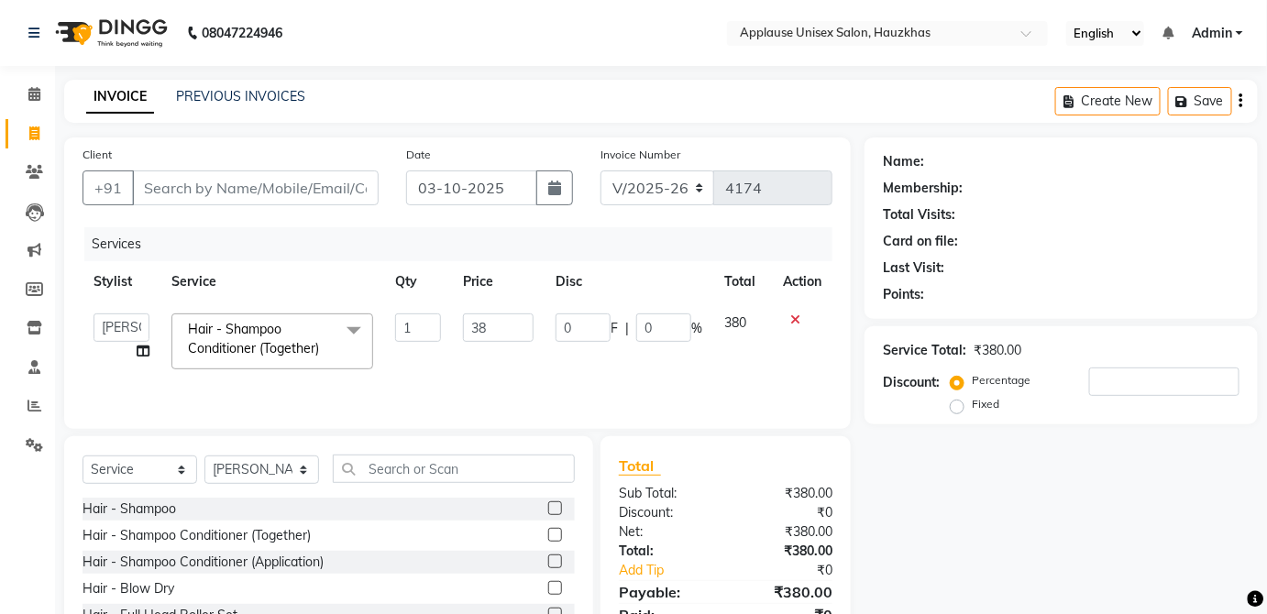
type input "3"
type input "400"
click at [736, 323] on td "380" at bounding box center [742, 342] width 59 height 78
select select "32130"
click at [283, 460] on select "Select Stylist [PERSON_NAME] [PERSON_NAME] [PERSON_NAME] [PERSON_NAME] [PERSON_…" at bounding box center [261, 470] width 115 height 28
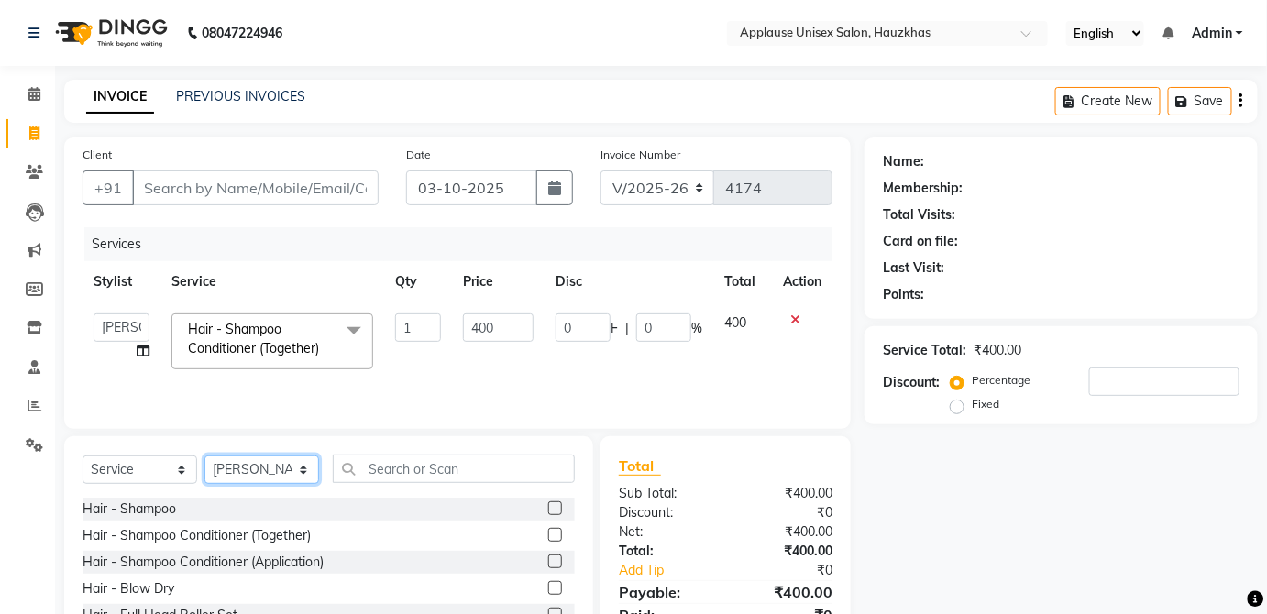
select select "32125"
click at [204, 456] on select "Select Stylist [PERSON_NAME] [PERSON_NAME] [PERSON_NAME] [PERSON_NAME] [PERSON_…" at bounding box center [261, 470] width 115 height 28
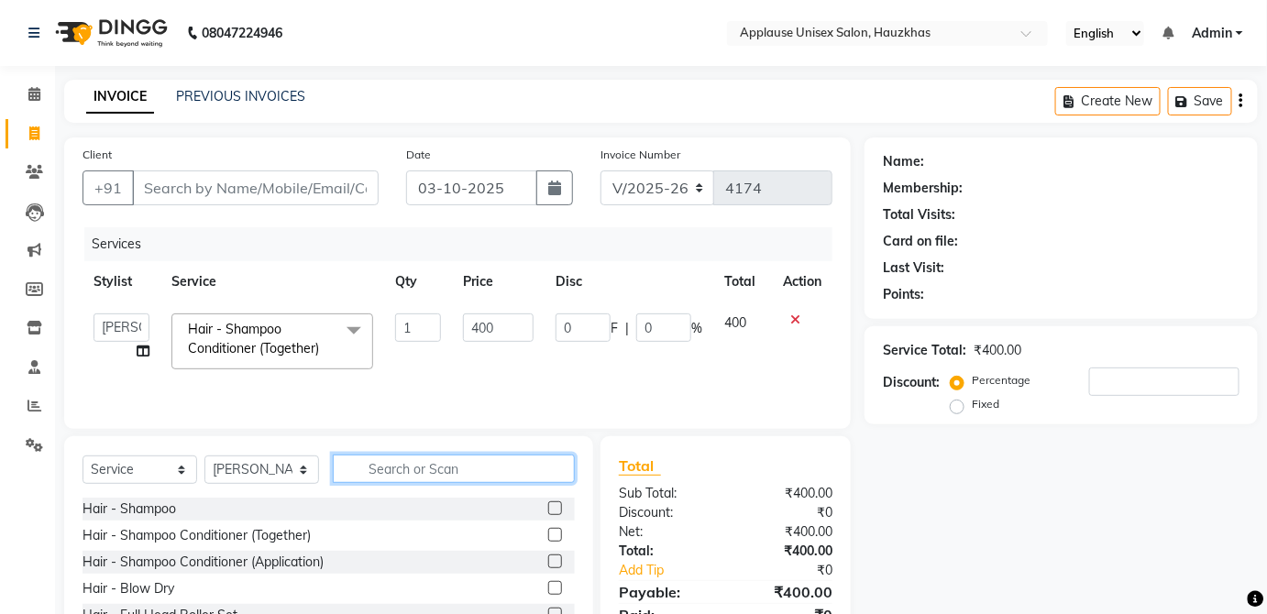
click at [499, 475] on input "text" at bounding box center [454, 469] width 242 height 28
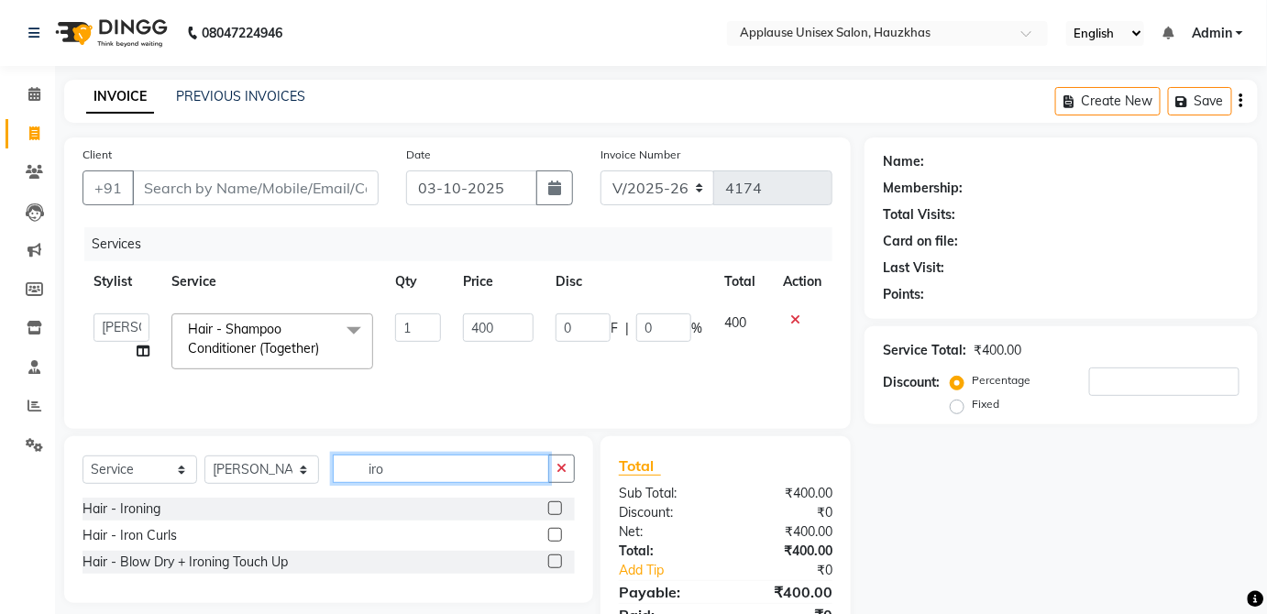
type input "iro"
click at [556, 534] on label at bounding box center [555, 535] width 14 height 14
click at [556, 534] on input "checkbox" at bounding box center [554, 536] width 12 height 12
checkbox input "true"
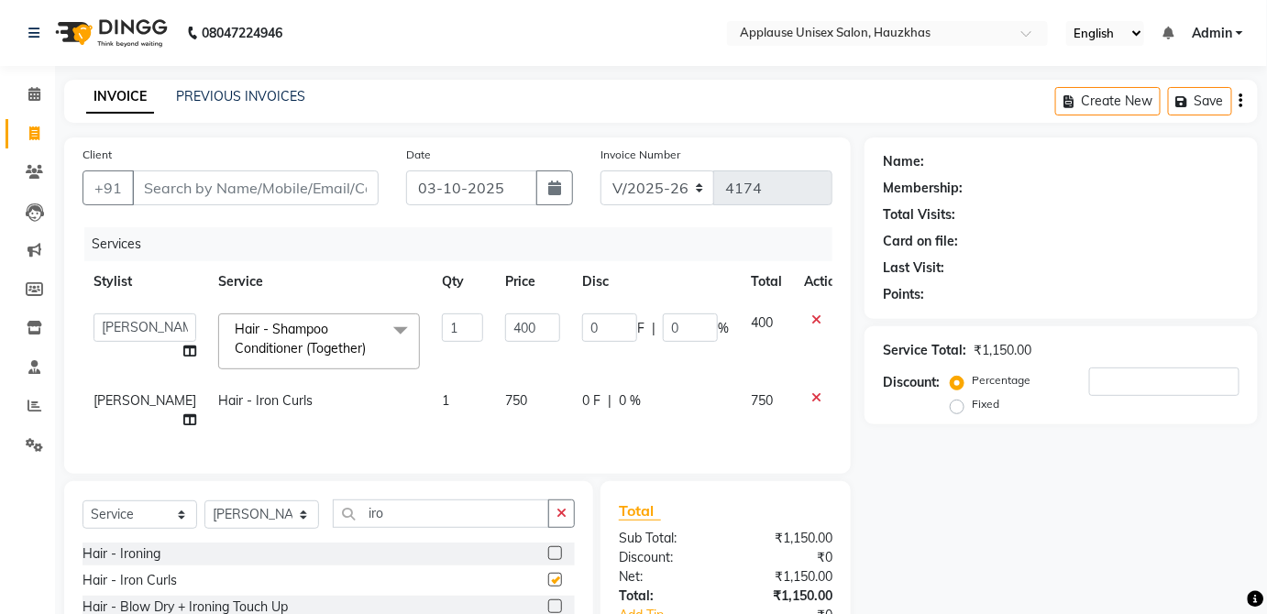
click at [699, 391] on div "0 F | 0 %" at bounding box center [655, 400] width 147 height 19
select select "32125"
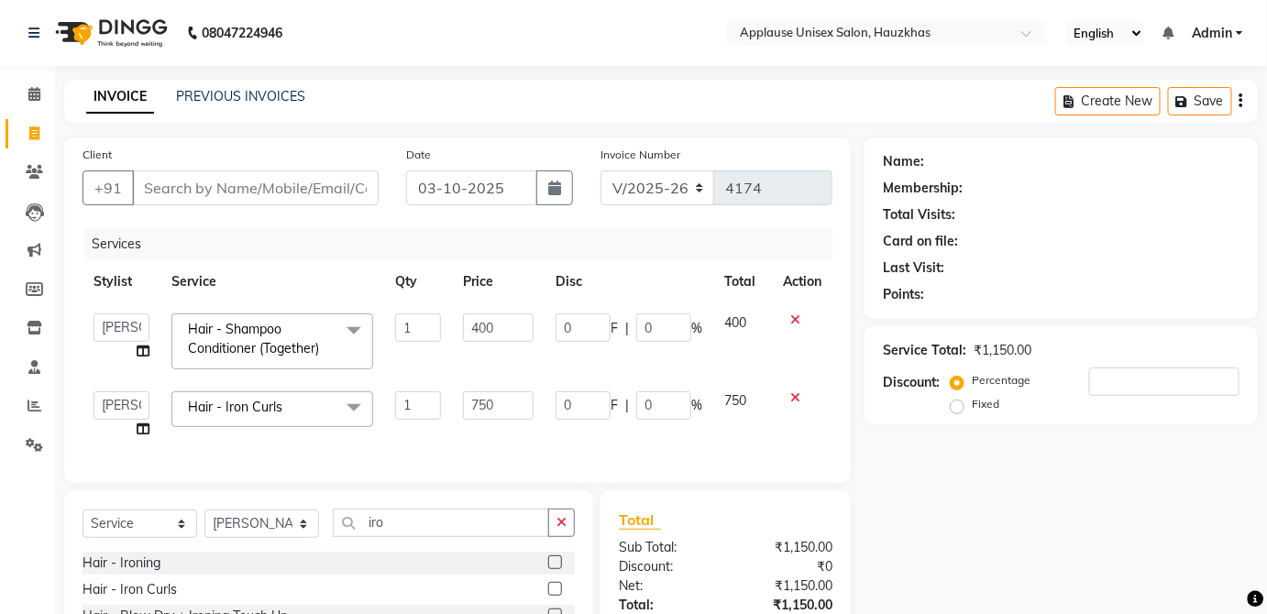
checkbox input "false"
click at [360, 178] on input "Client" at bounding box center [255, 188] width 247 height 35
type input "9"
type input "0"
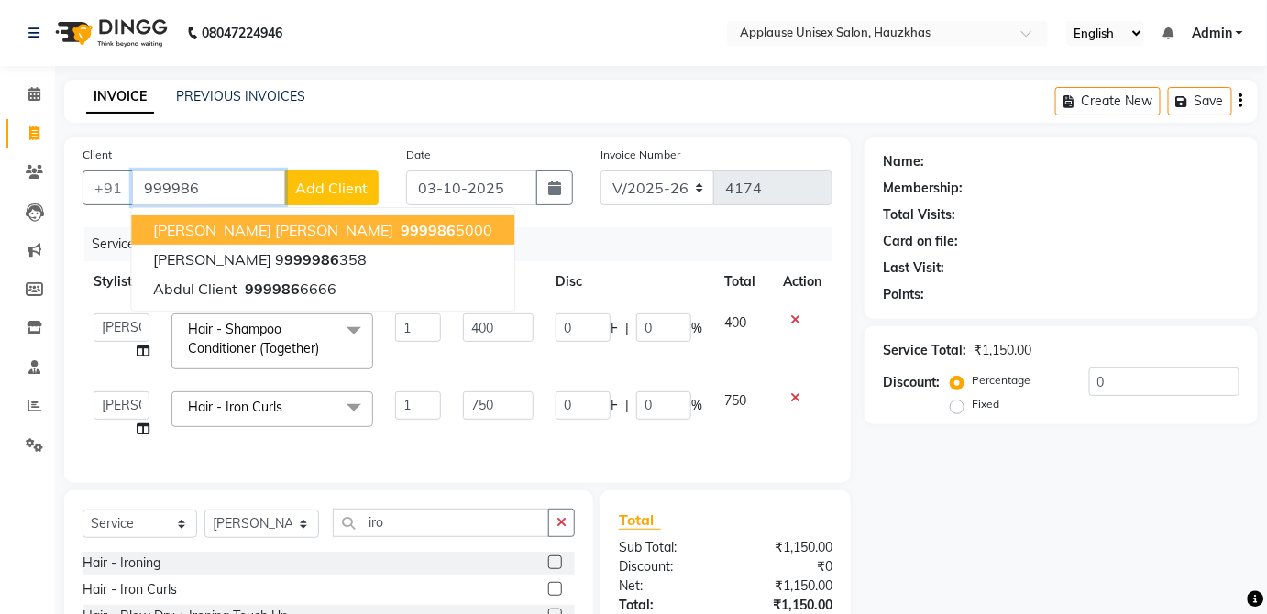
click at [359, 235] on button "Akriti Raul 999986 5000" at bounding box center [322, 229] width 383 height 29
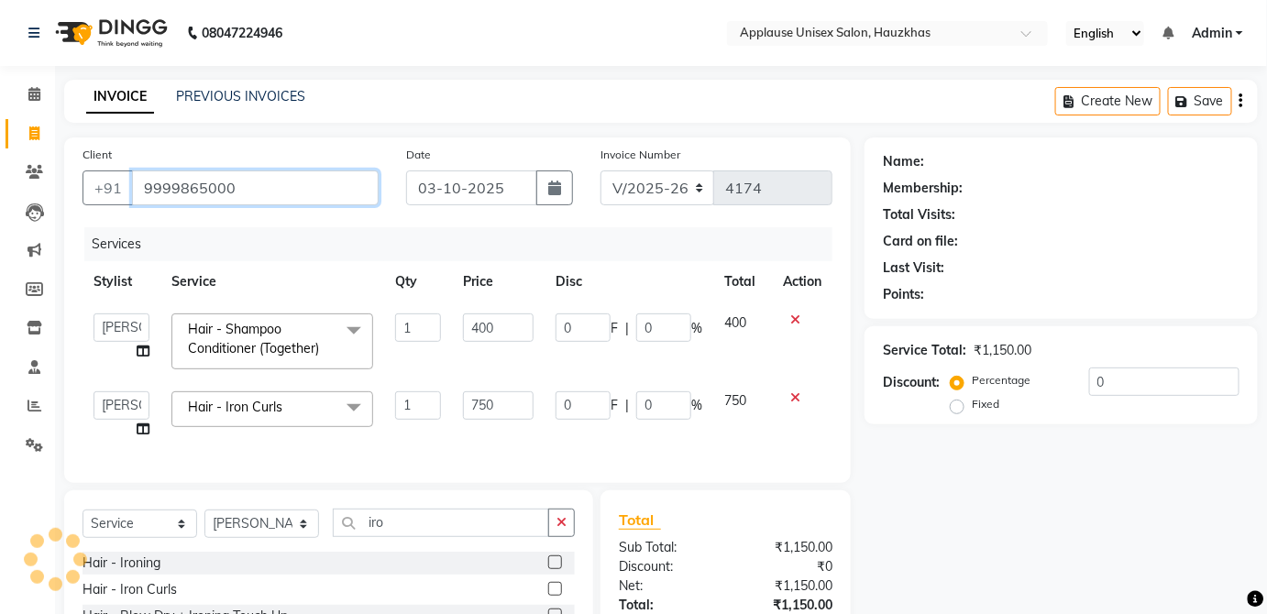
type input "9999865000"
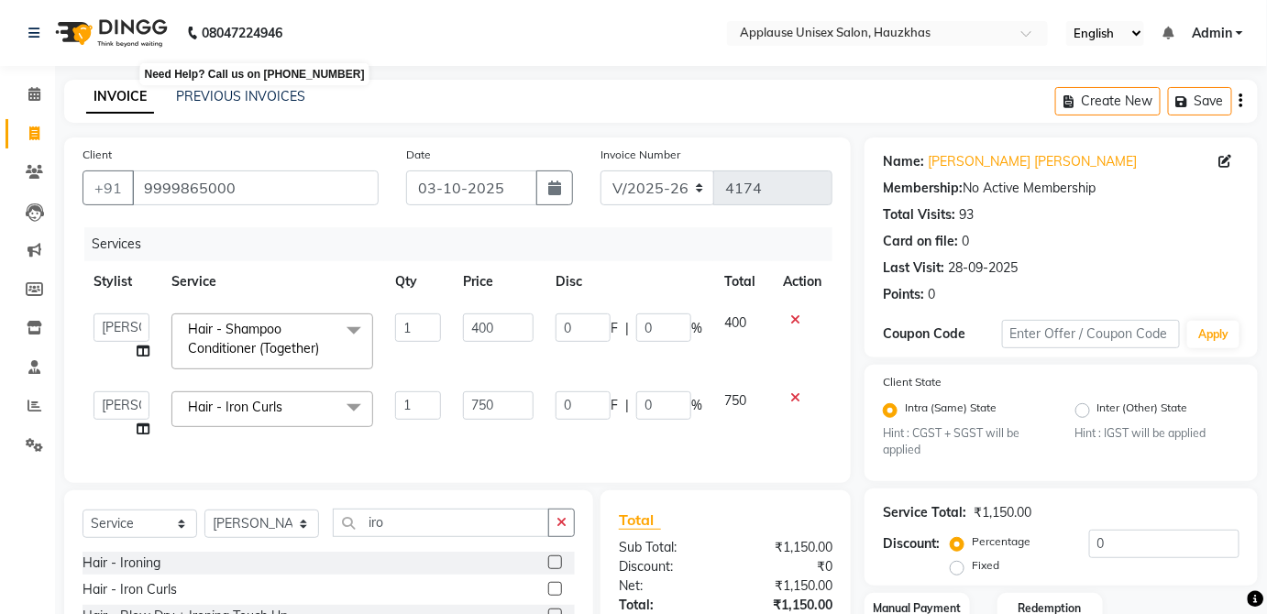
scroll to position [145, 0]
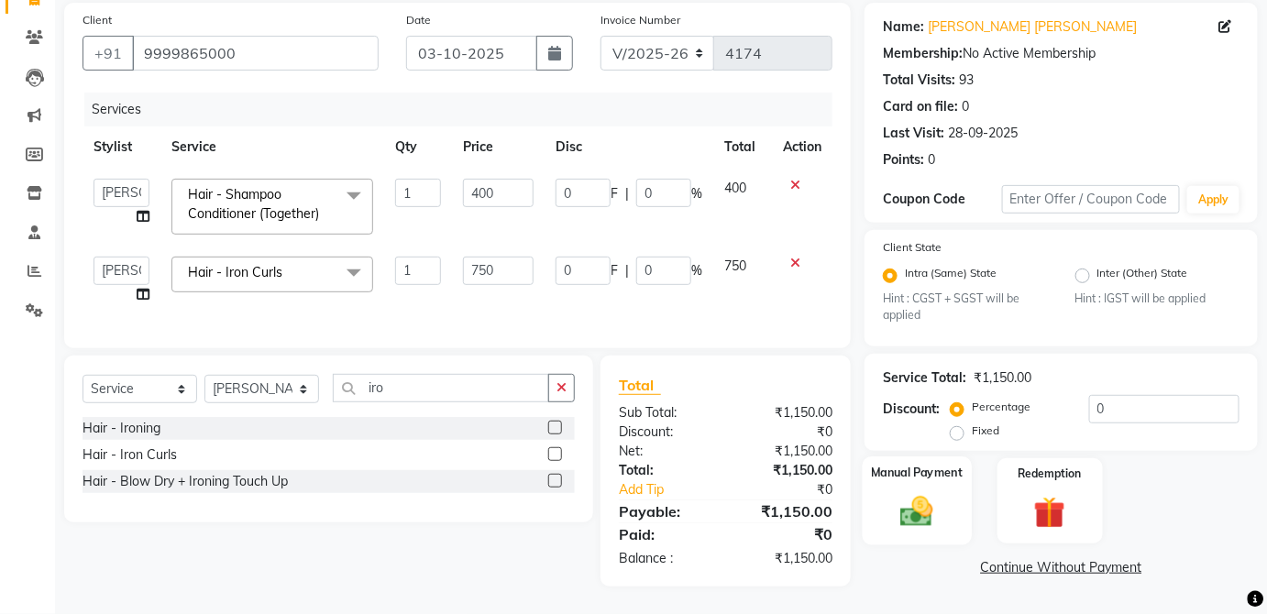
click at [942, 480] on div "Manual Payment" at bounding box center [917, 501] width 109 height 89
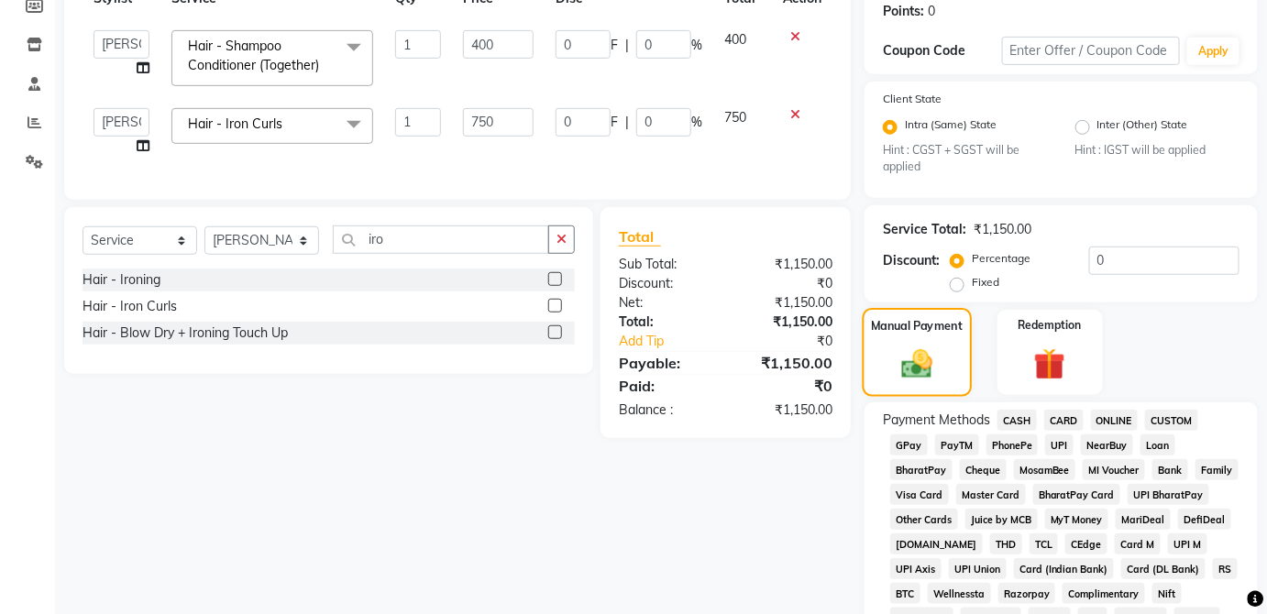
scroll to position [286, 0]
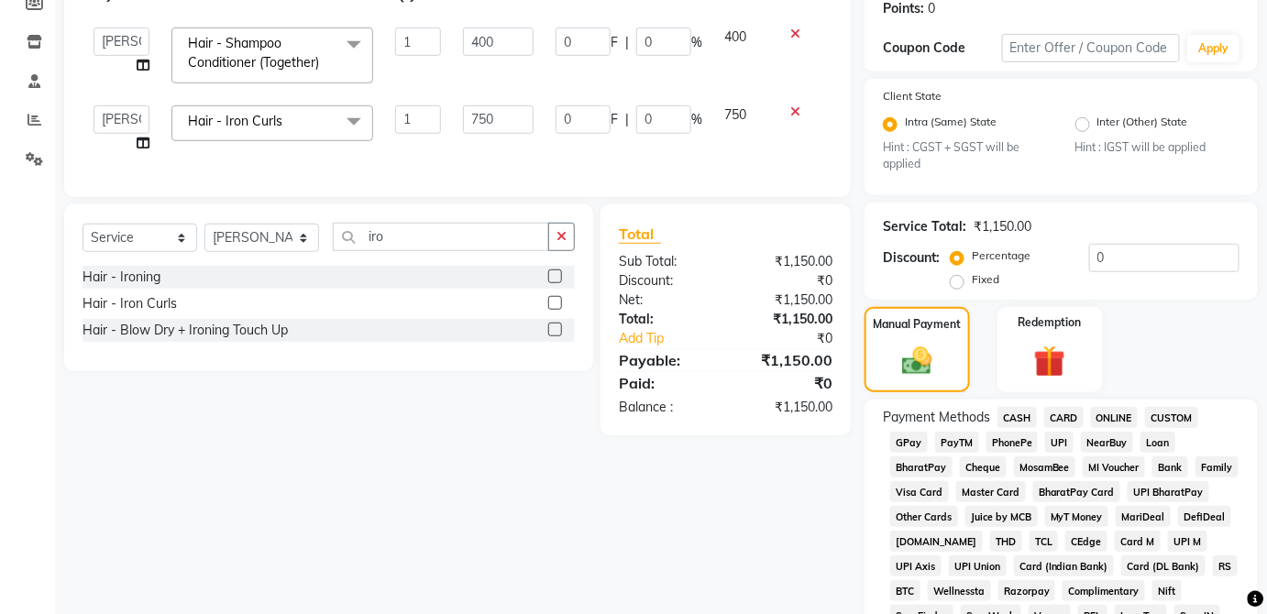
click at [1061, 424] on span "CARD" at bounding box center [1063, 417] width 39 height 21
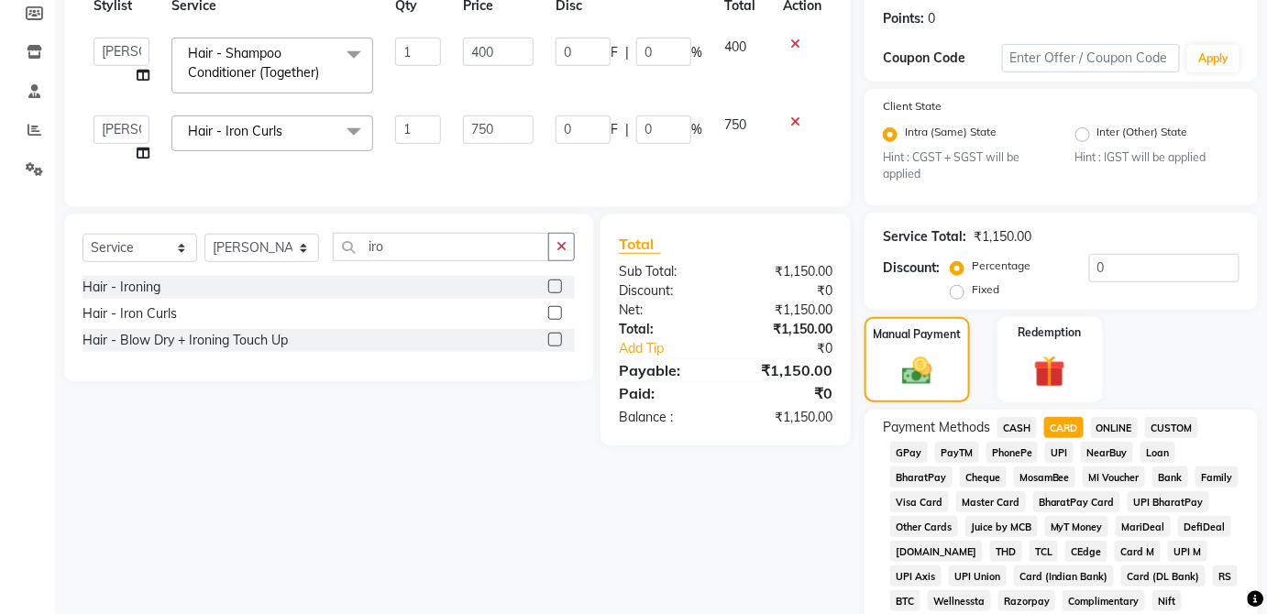
click at [1069, 456] on span "UPI" at bounding box center [1059, 452] width 28 height 21
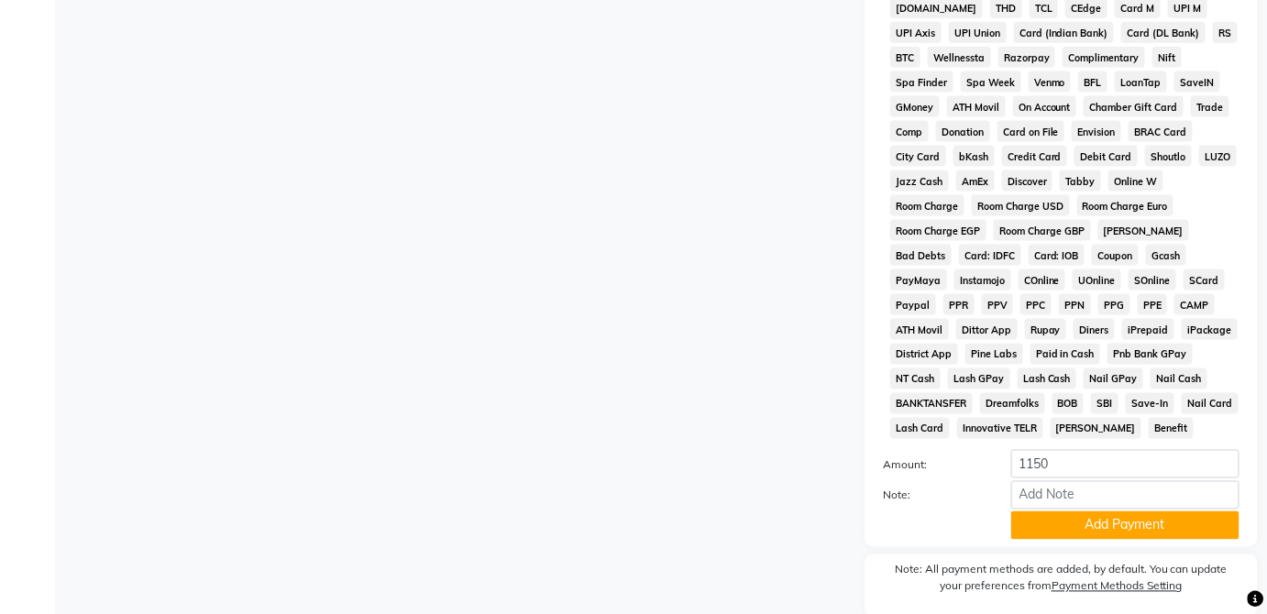
scroll to position [889, 0]
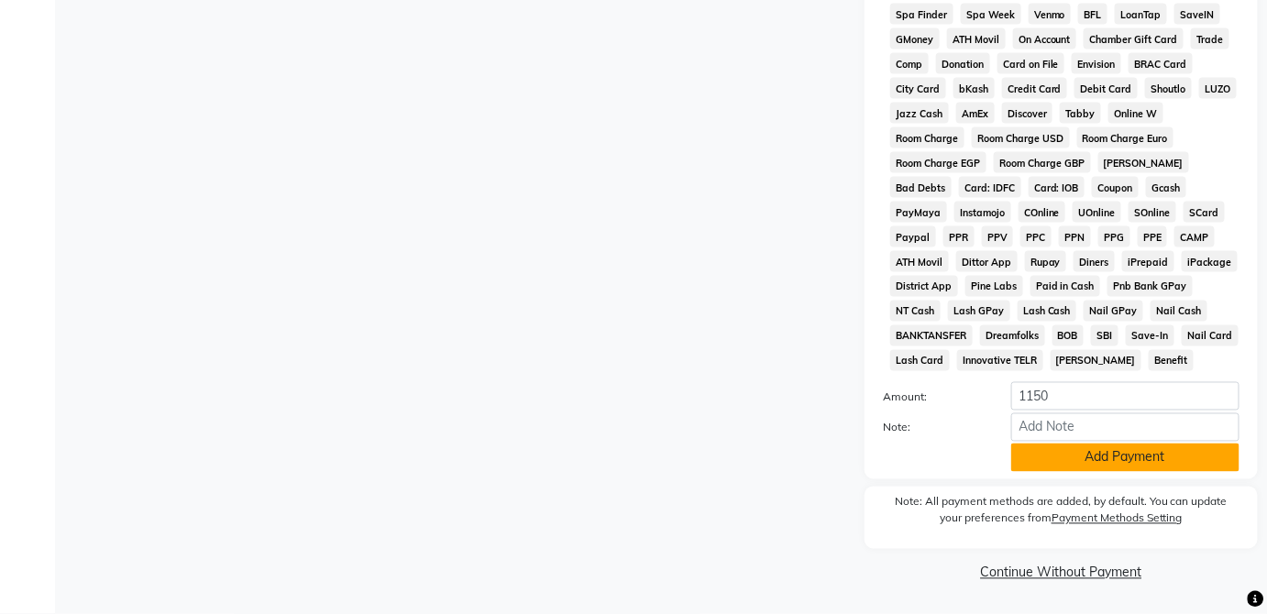
click at [1166, 468] on button "Add Payment" at bounding box center [1125, 458] width 228 height 28
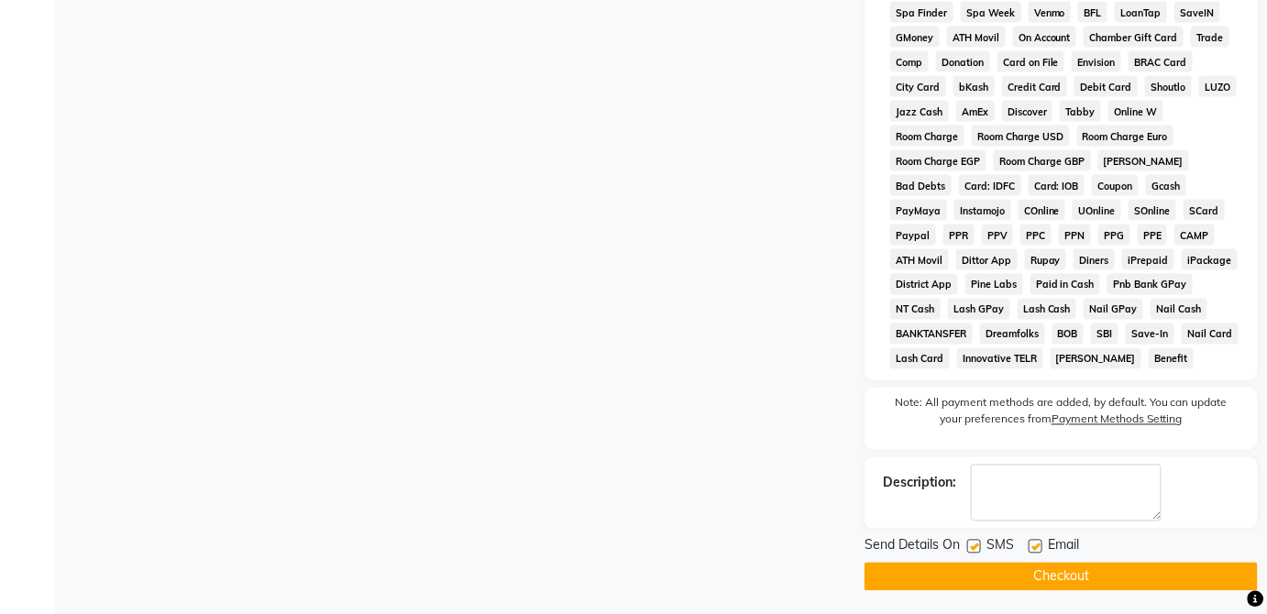
click at [1121, 579] on button "Checkout" at bounding box center [1061, 577] width 393 height 28
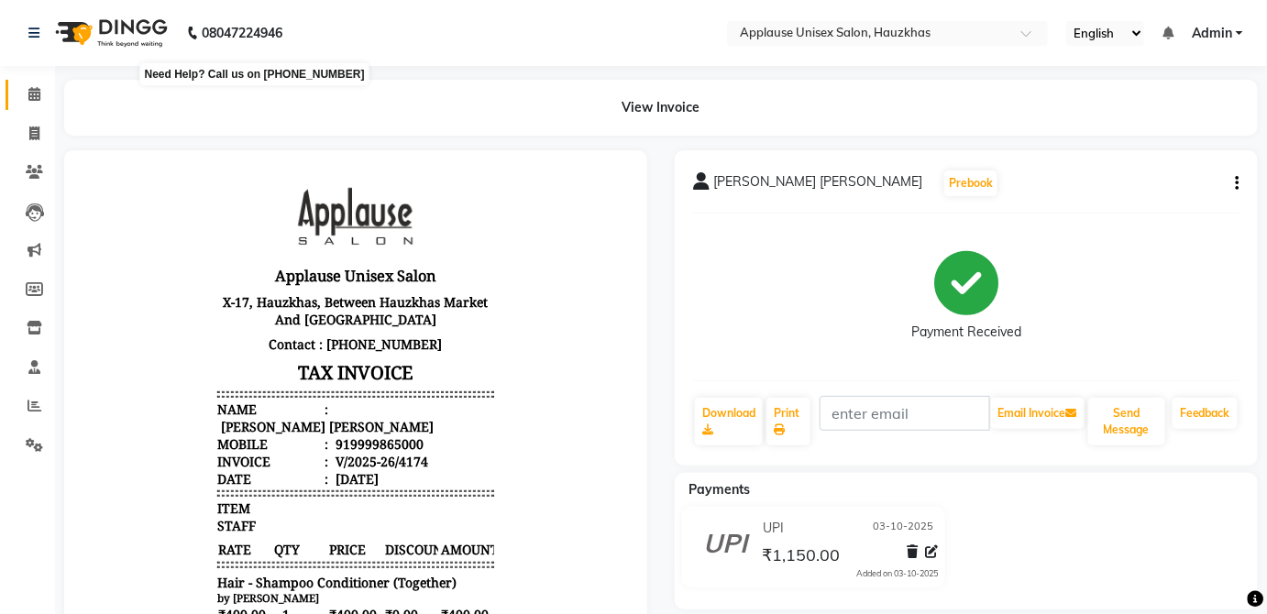
click at [12, 105] on link "Calendar" at bounding box center [28, 95] width 44 height 30
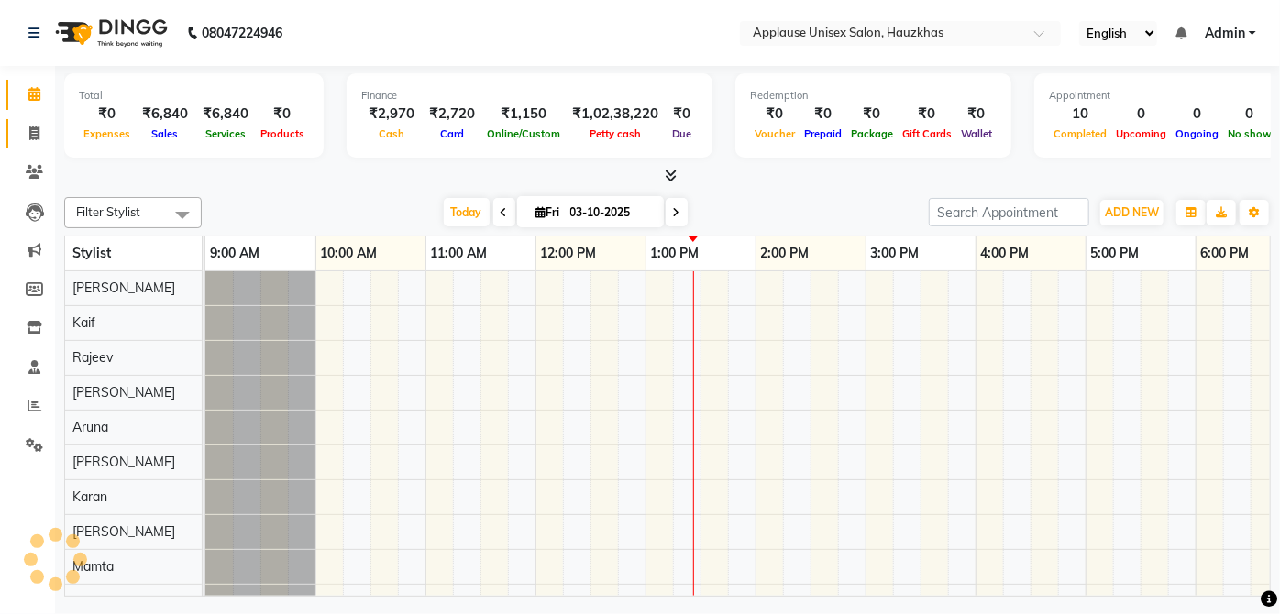
click at [29, 124] on span at bounding box center [34, 134] width 32 height 21
select select "service"
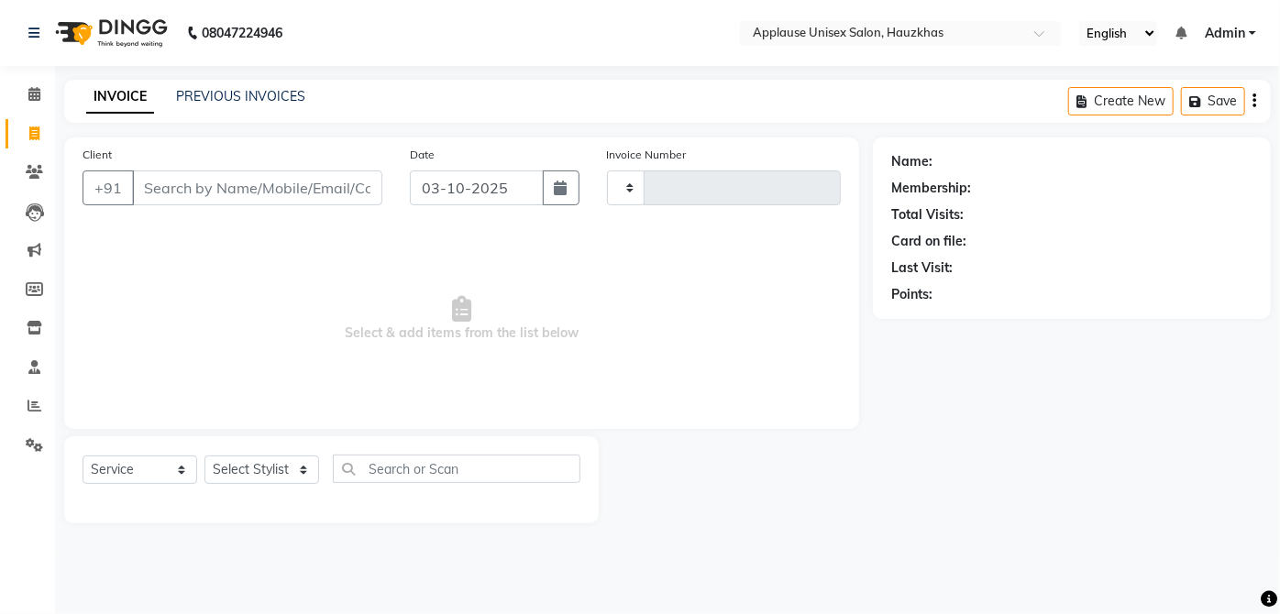
type input "4175"
select select "5082"
click at [268, 469] on select "Select Stylist" at bounding box center [261, 470] width 115 height 28
select select "32127"
click at [204, 456] on select "Select Stylist [PERSON_NAME] [PERSON_NAME] [PERSON_NAME] [PERSON_NAME] [PERSON_…" at bounding box center [261, 470] width 115 height 28
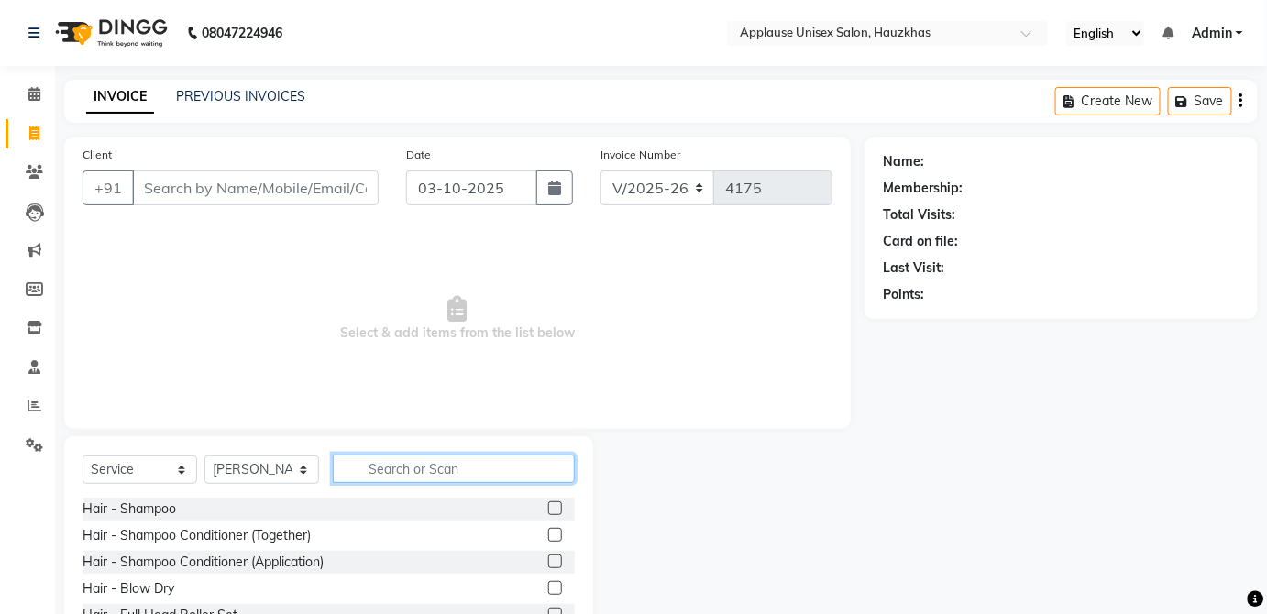
click at [533, 471] on input "text" at bounding box center [454, 469] width 242 height 28
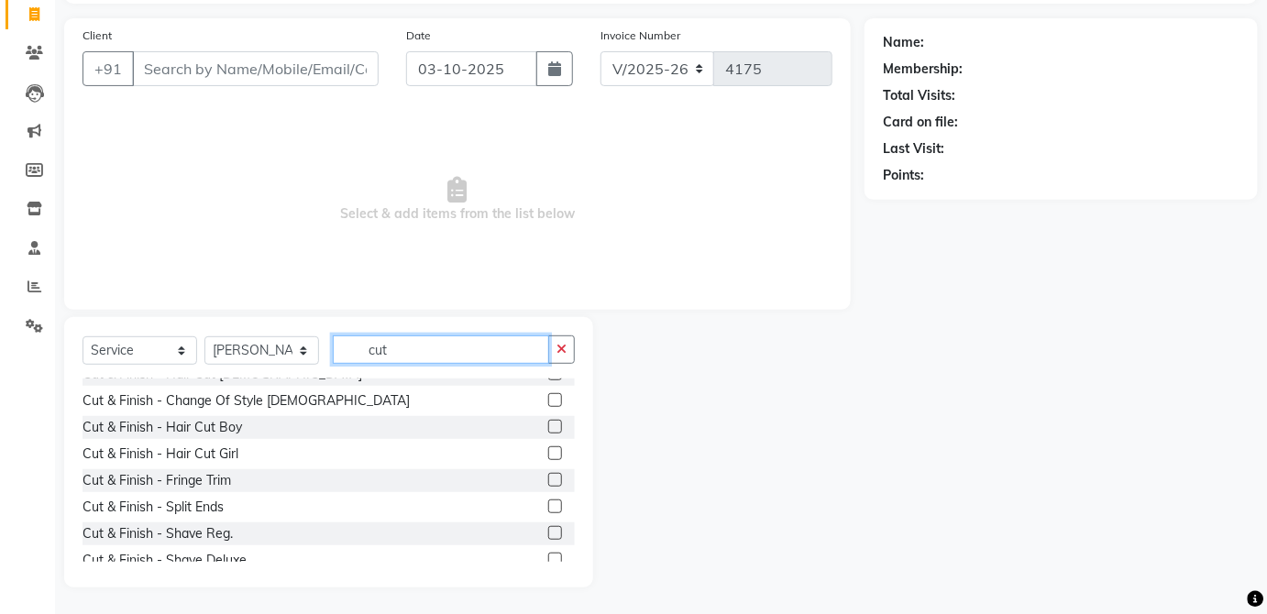
scroll to position [188, 0]
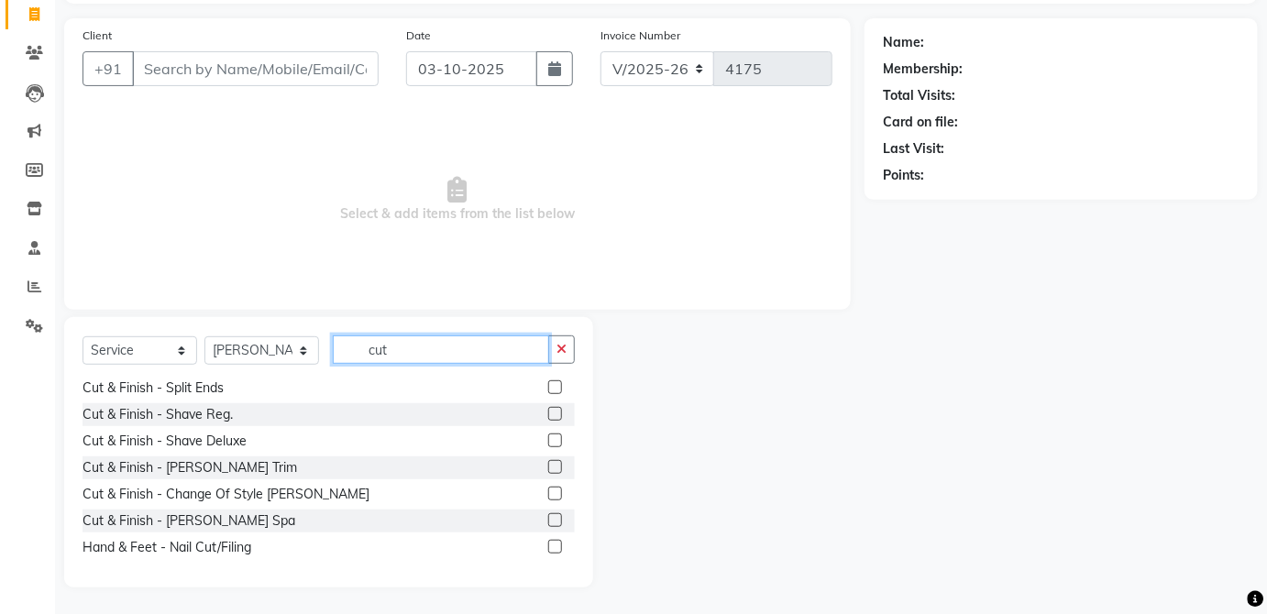
type input "cut"
click at [548, 465] on label at bounding box center [555, 467] width 14 height 14
click at [548, 465] on input "checkbox" at bounding box center [554, 468] width 12 height 12
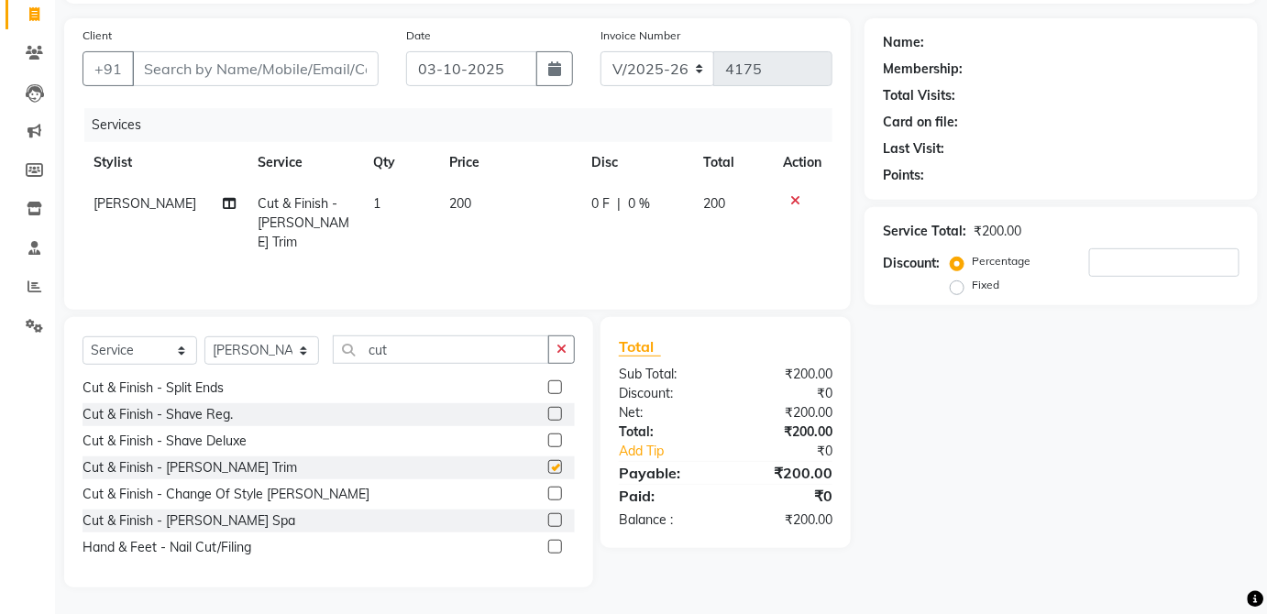
checkbox input "false"
click at [523, 203] on td "200" at bounding box center [508, 223] width 141 height 80
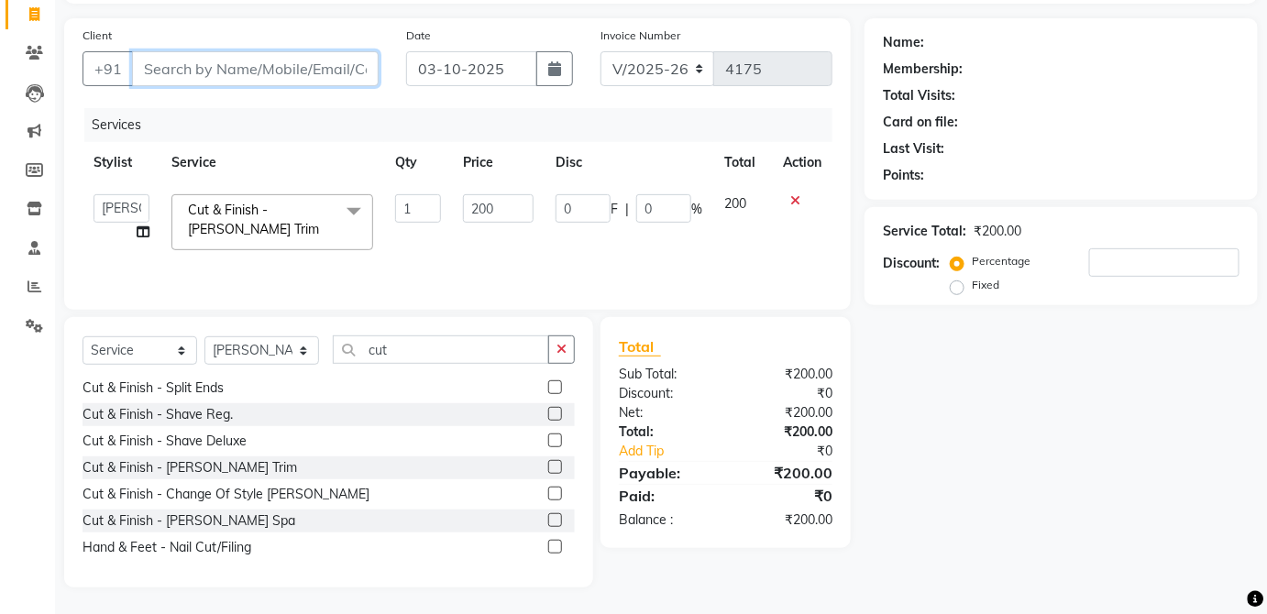
click at [332, 71] on input "Client" at bounding box center [255, 68] width 247 height 35
type input "9"
type input "0"
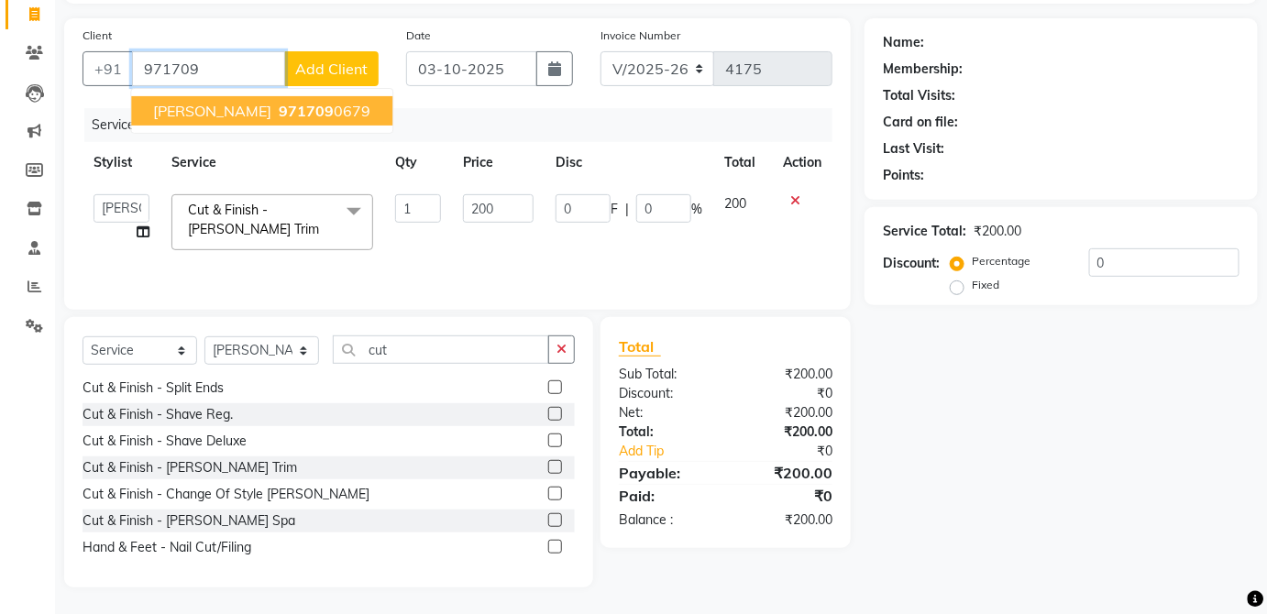
click at [292, 119] on button "Srijan sir 971709 0679" at bounding box center [261, 110] width 261 height 29
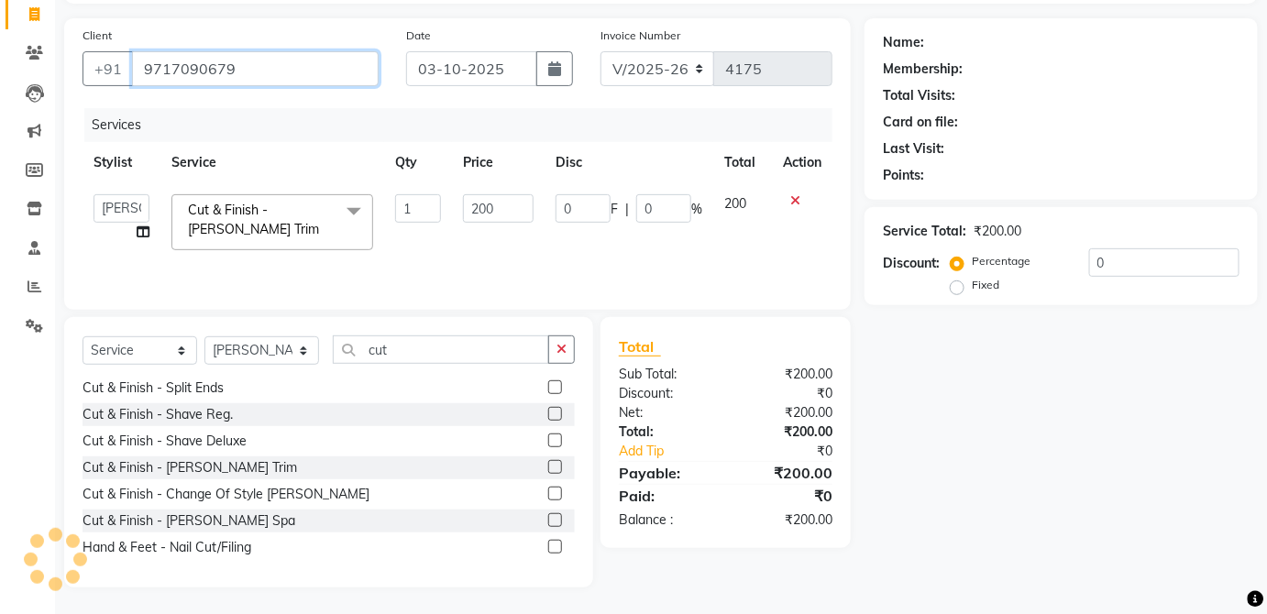
type input "9717090679"
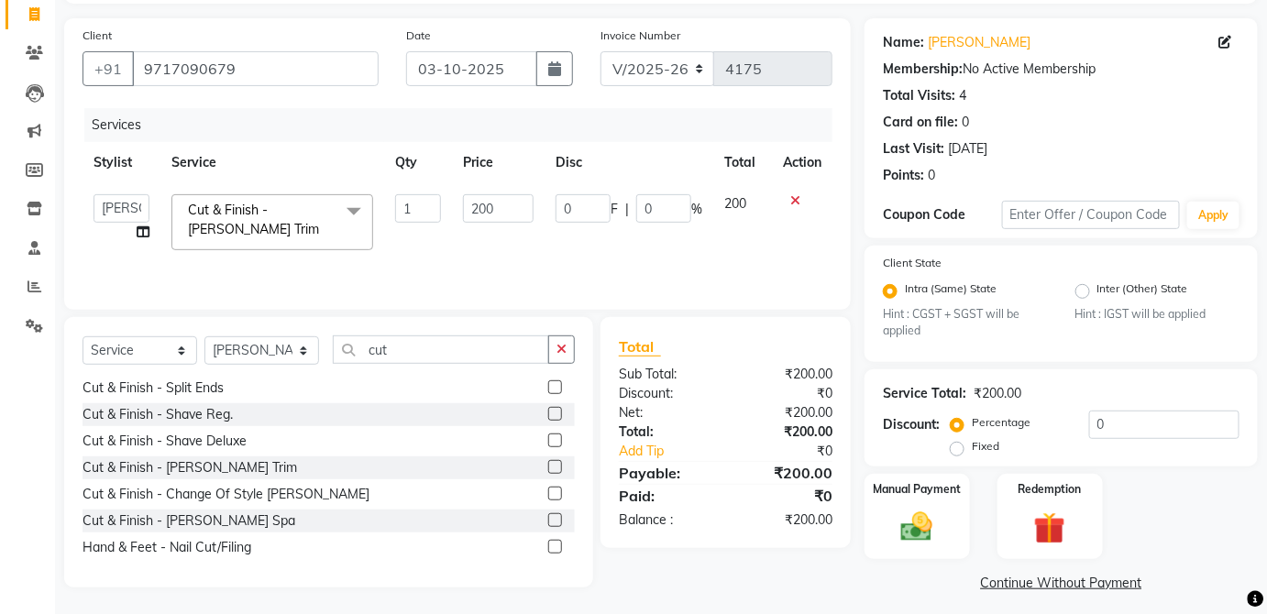
scroll to position [128, 0]
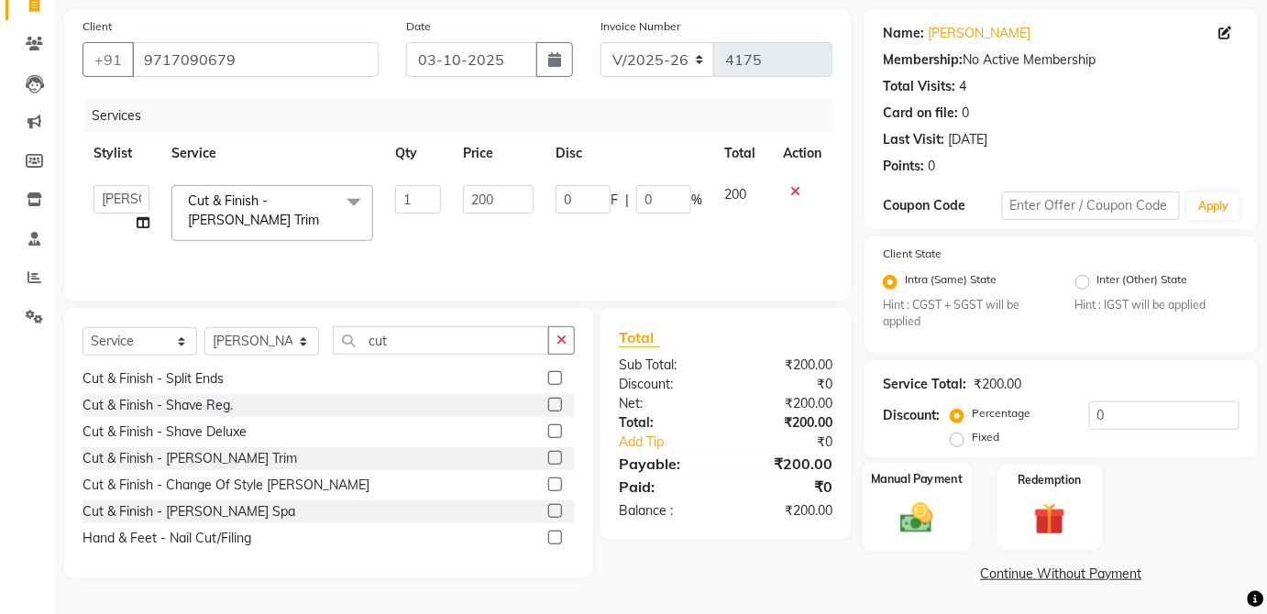
click at [926, 506] on img at bounding box center [916, 519] width 53 height 38
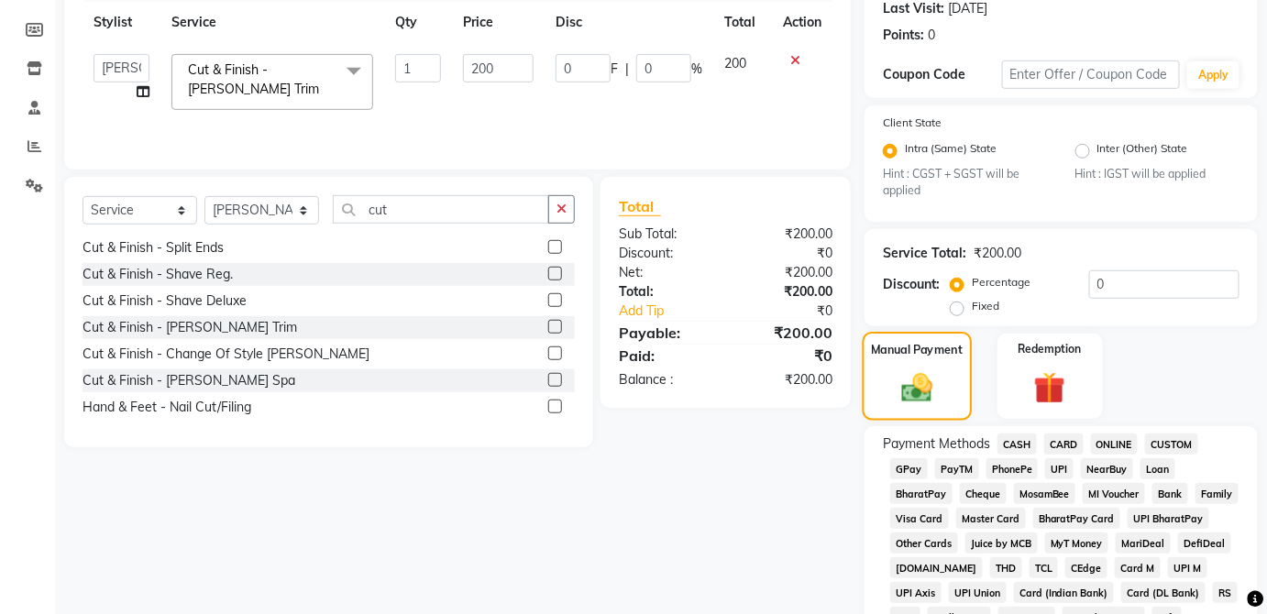
scroll to position [262, 0]
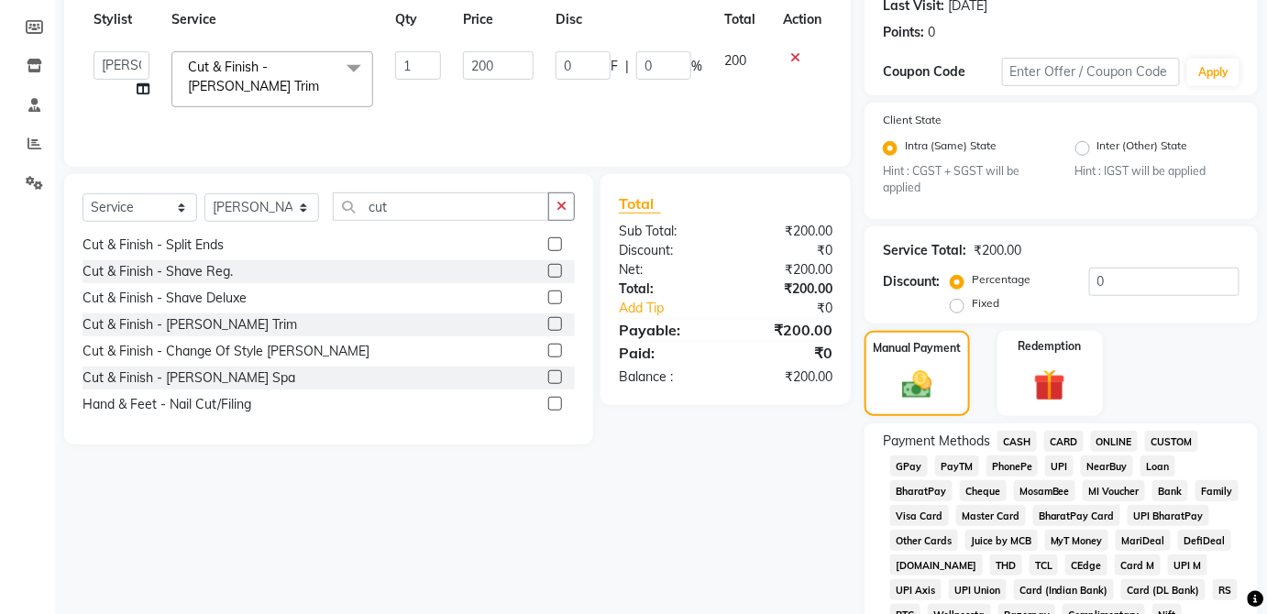
click at [1019, 435] on span "CASH" at bounding box center [1016, 441] width 39 height 21
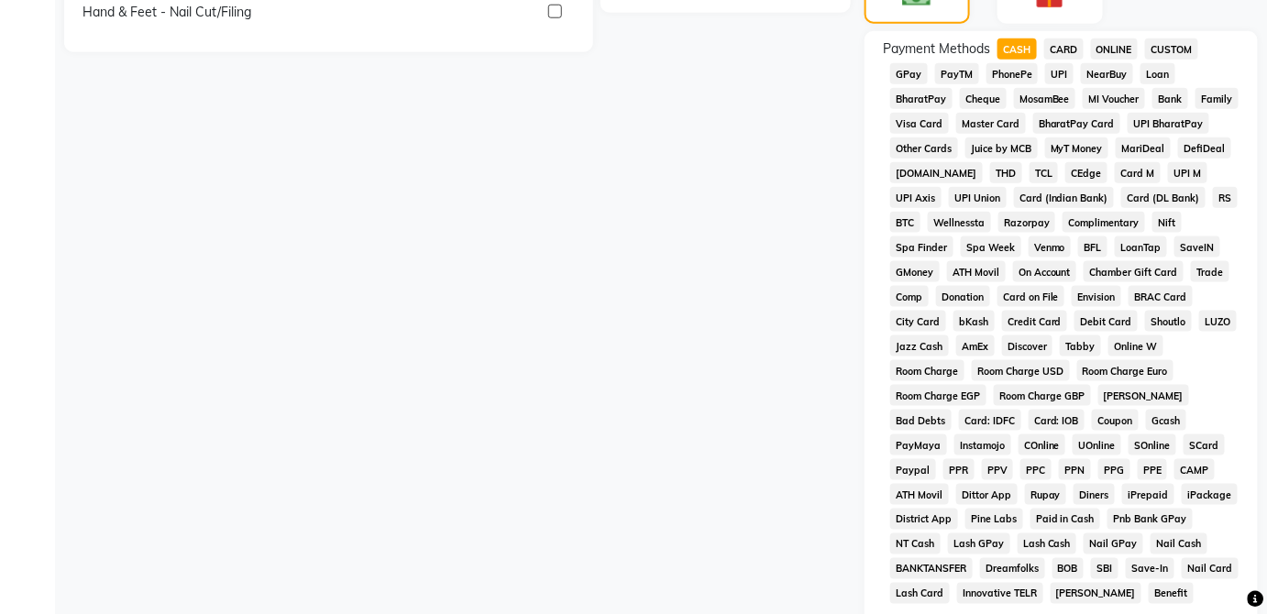
scroll to position [889, 0]
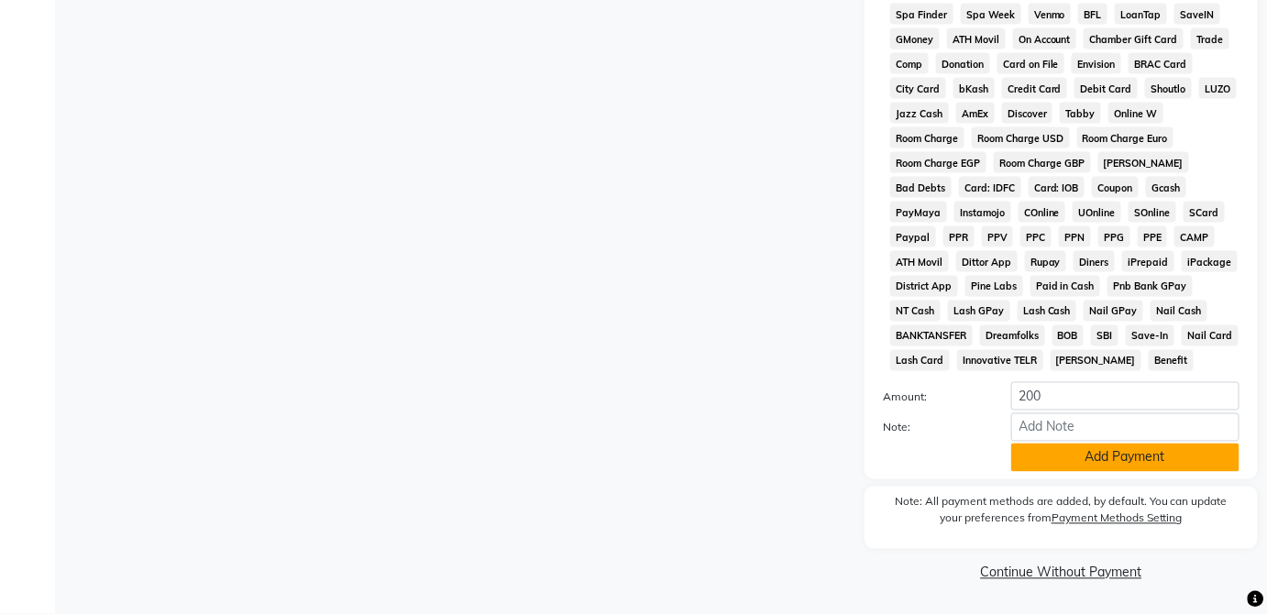
click at [1135, 465] on button "Add Payment" at bounding box center [1125, 458] width 228 height 28
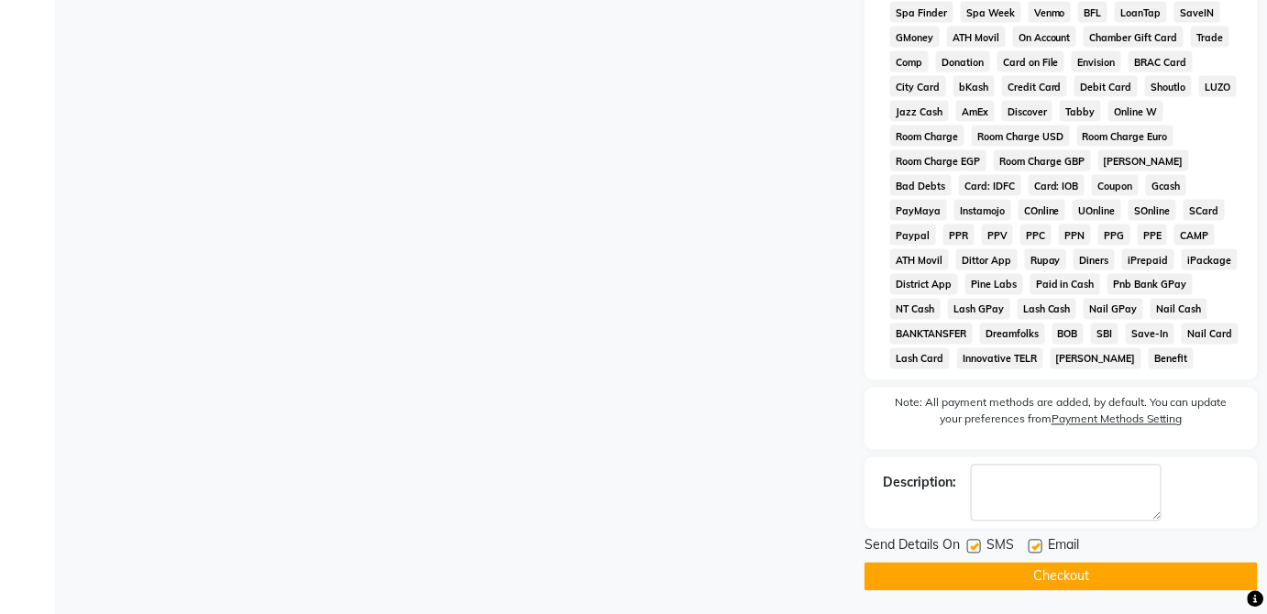
click at [1074, 570] on button "Checkout" at bounding box center [1061, 577] width 393 height 28
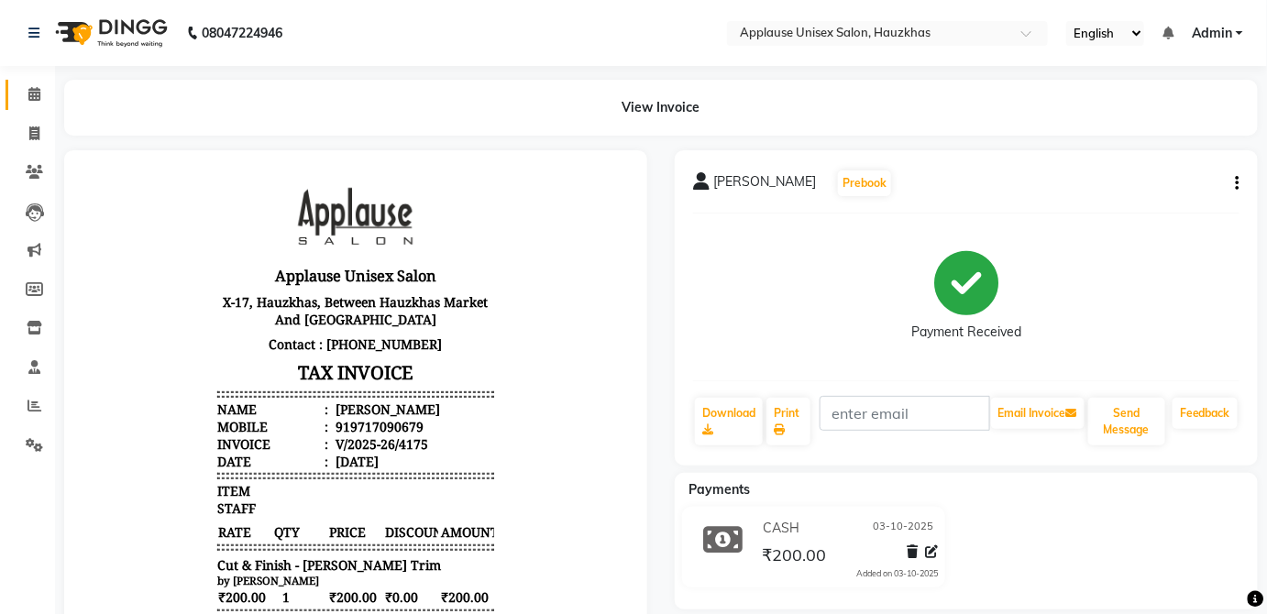
click at [39, 88] on icon at bounding box center [34, 94] width 12 height 14
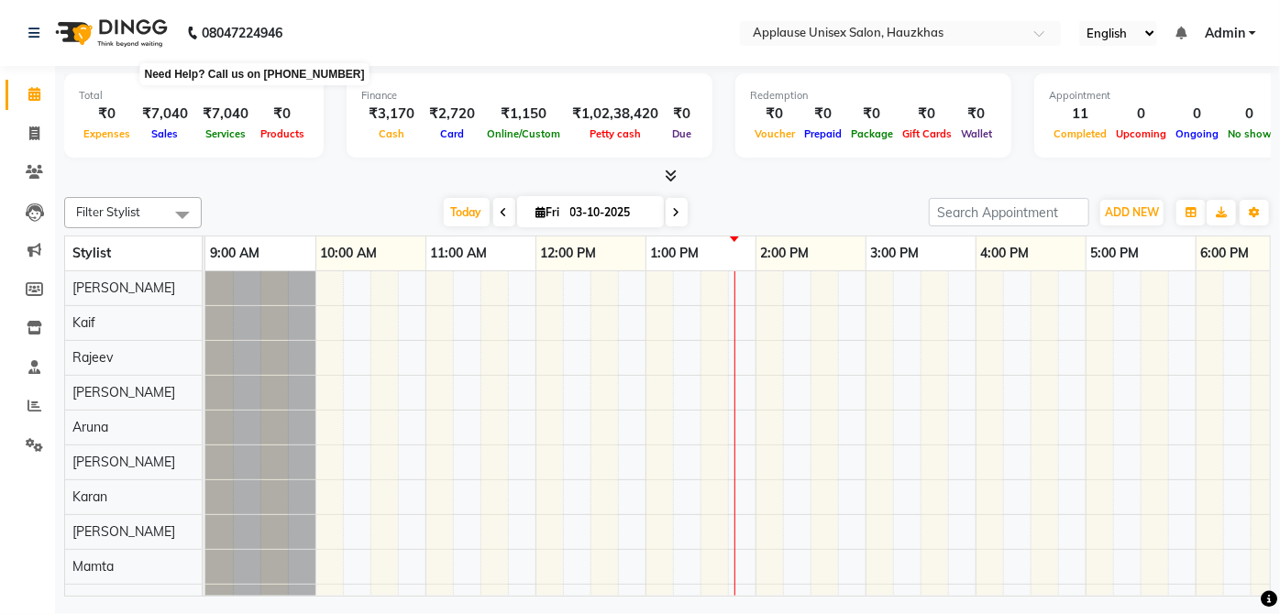
click at [1172, 105] on div "0" at bounding box center [1197, 114] width 52 height 21
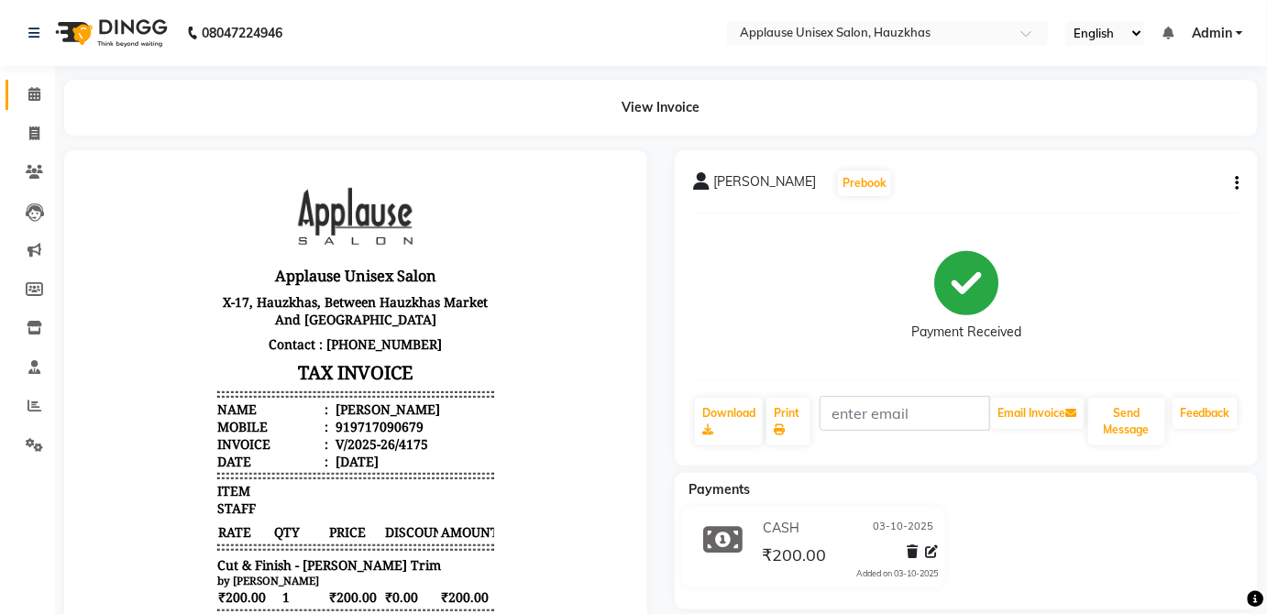
click at [17, 90] on link "Calendar" at bounding box center [28, 95] width 44 height 30
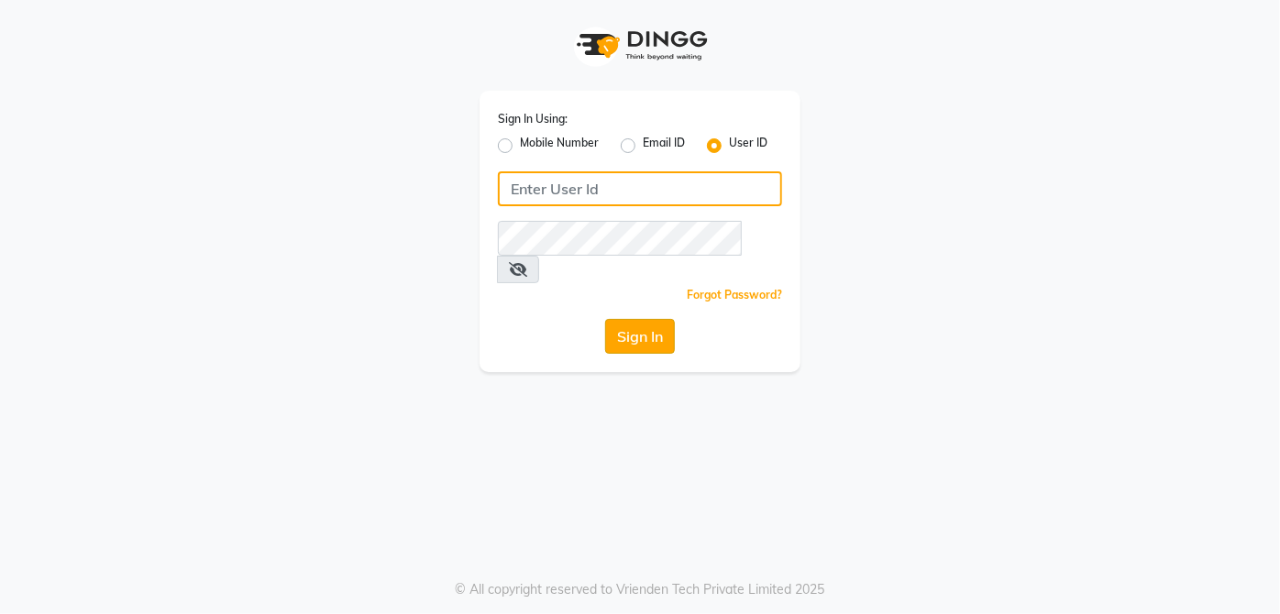
type input "applausesalon"
click at [635, 319] on button "Sign In" at bounding box center [640, 336] width 70 height 35
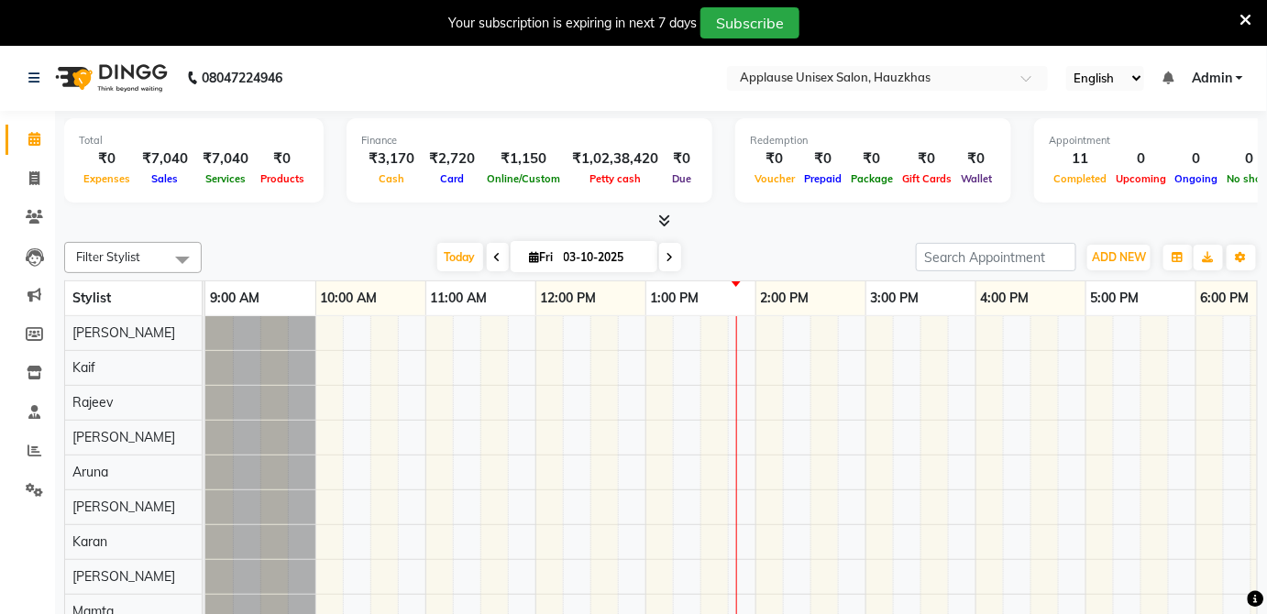
click at [1263, 27] on div "Your subscription is expiring in next 7 days Subscribe" at bounding box center [633, 23] width 1267 height 46
click at [1247, 15] on icon at bounding box center [1246, 20] width 12 height 17
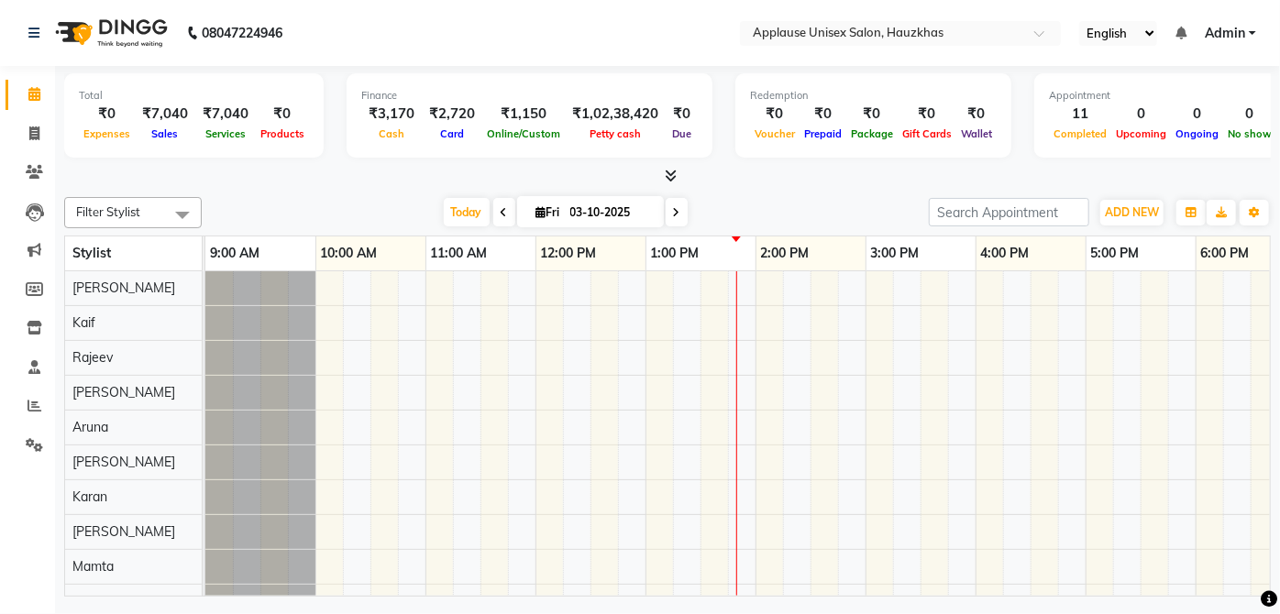
click at [1266, 15] on nav "08047224946 Select Location × Applause Unisex Salon, Hauzkhas English ENGLISH E…" at bounding box center [640, 33] width 1280 height 66
click at [26, 142] on span at bounding box center [34, 134] width 32 height 21
select select "service"
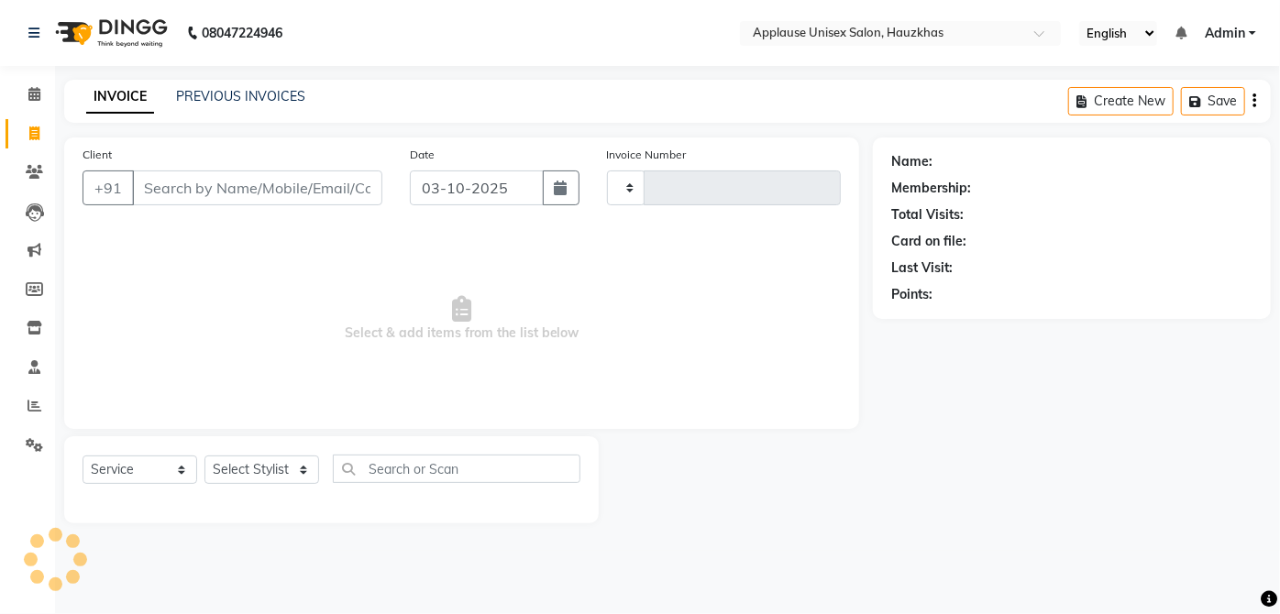
type input "4176"
select select "5082"
click at [281, 482] on select "Select Stylist" at bounding box center [261, 470] width 115 height 28
select select "32127"
click at [204, 456] on select "Select Stylist [PERSON_NAME] [PERSON_NAME] [PERSON_NAME] [PERSON_NAME] [PERSON_…" at bounding box center [261, 470] width 115 height 28
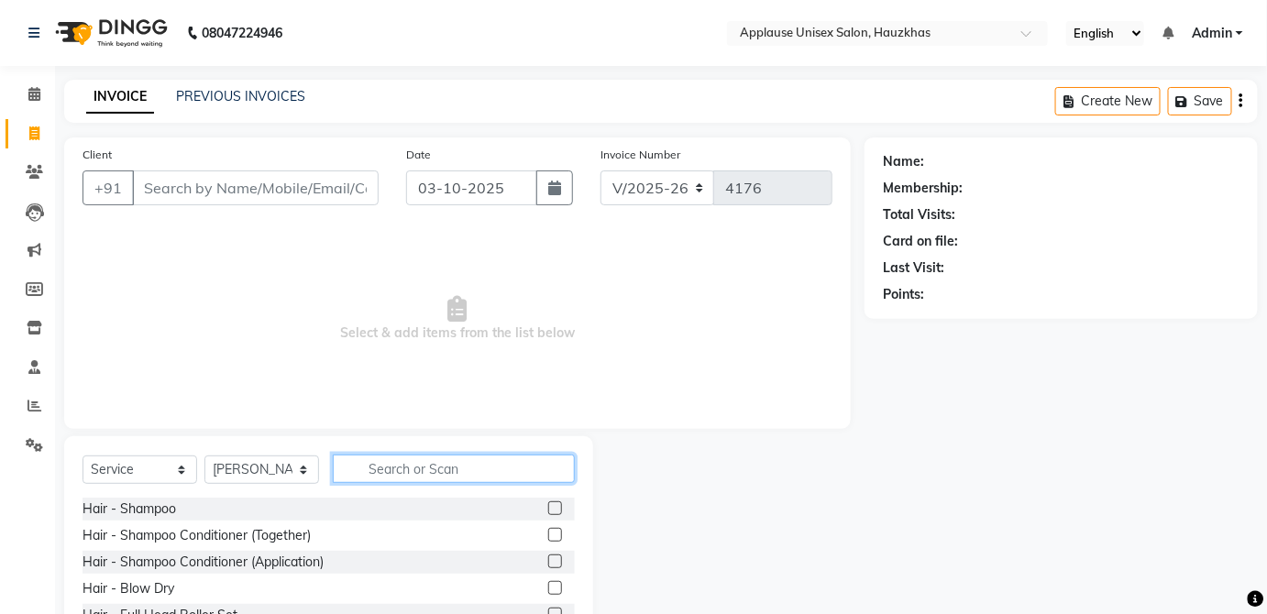
click at [442, 464] on input "text" at bounding box center [454, 469] width 242 height 28
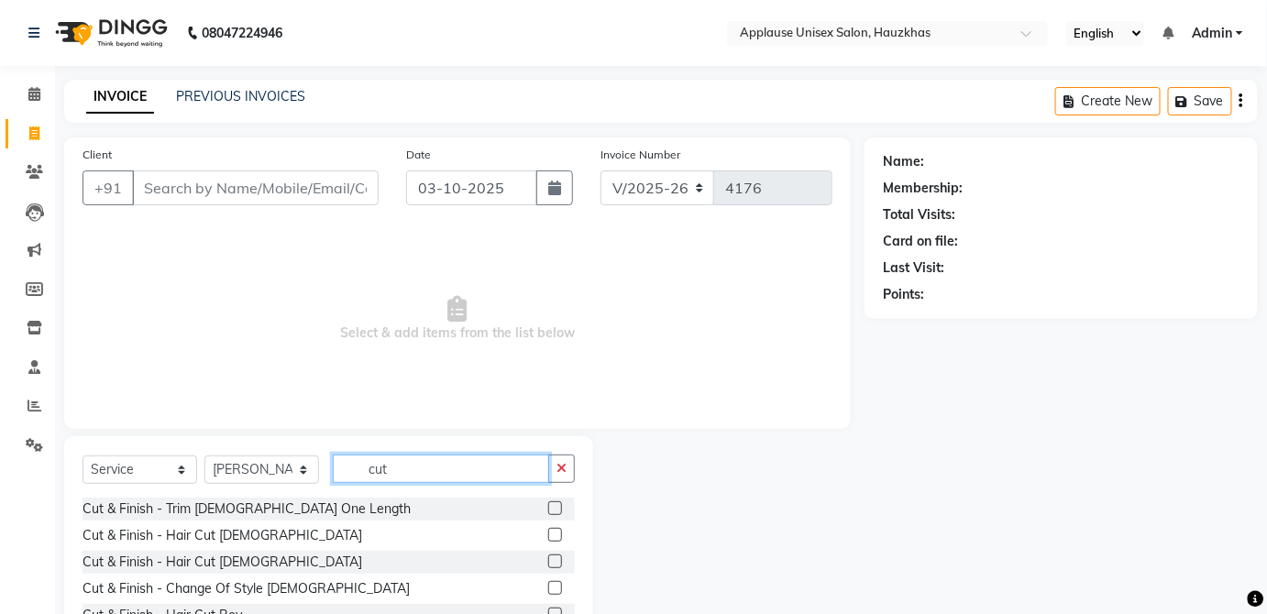
type input "cut"
click at [548, 560] on label at bounding box center [555, 562] width 14 height 14
click at [548, 560] on input "checkbox" at bounding box center [554, 562] width 12 height 12
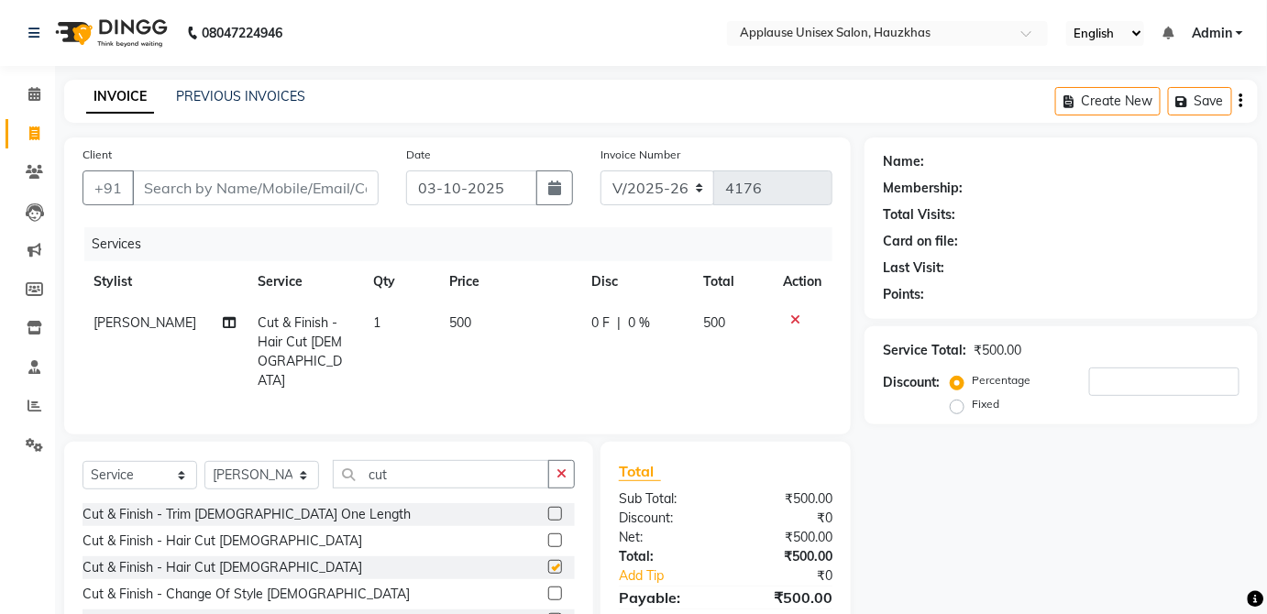
click at [645, 330] on div "0 F | 0 %" at bounding box center [636, 323] width 91 height 19
checkbox input "false"
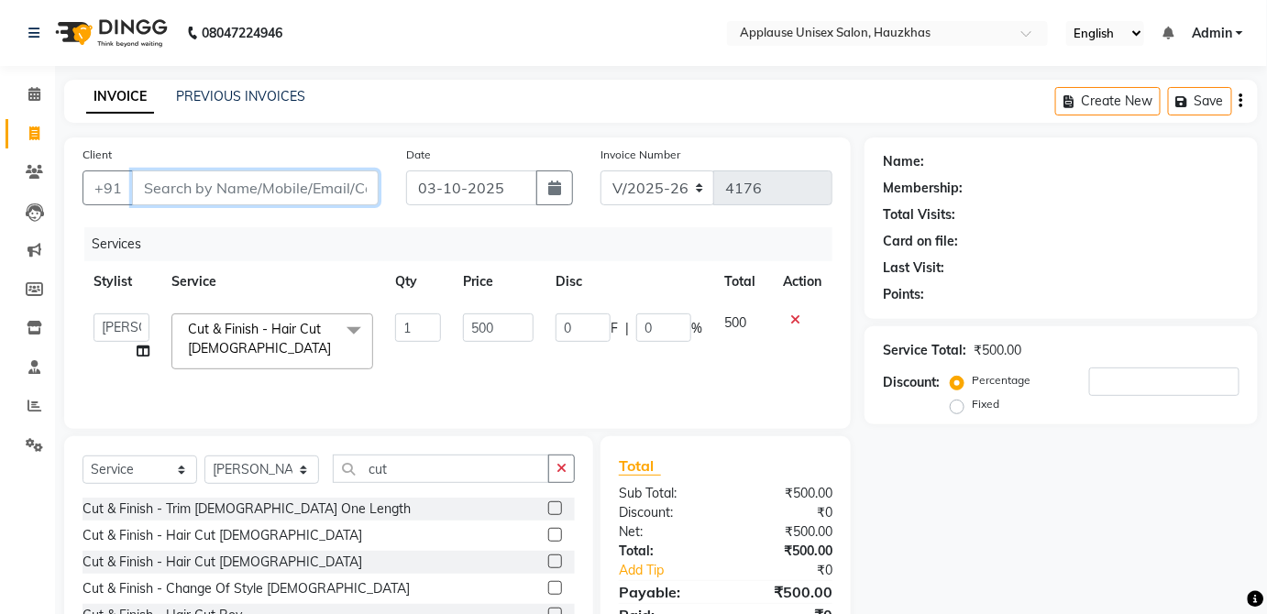
click at [340, 181] on input "Client" at bounding box center [255, 188] width 247 height 35
type input "9"
type input "0"
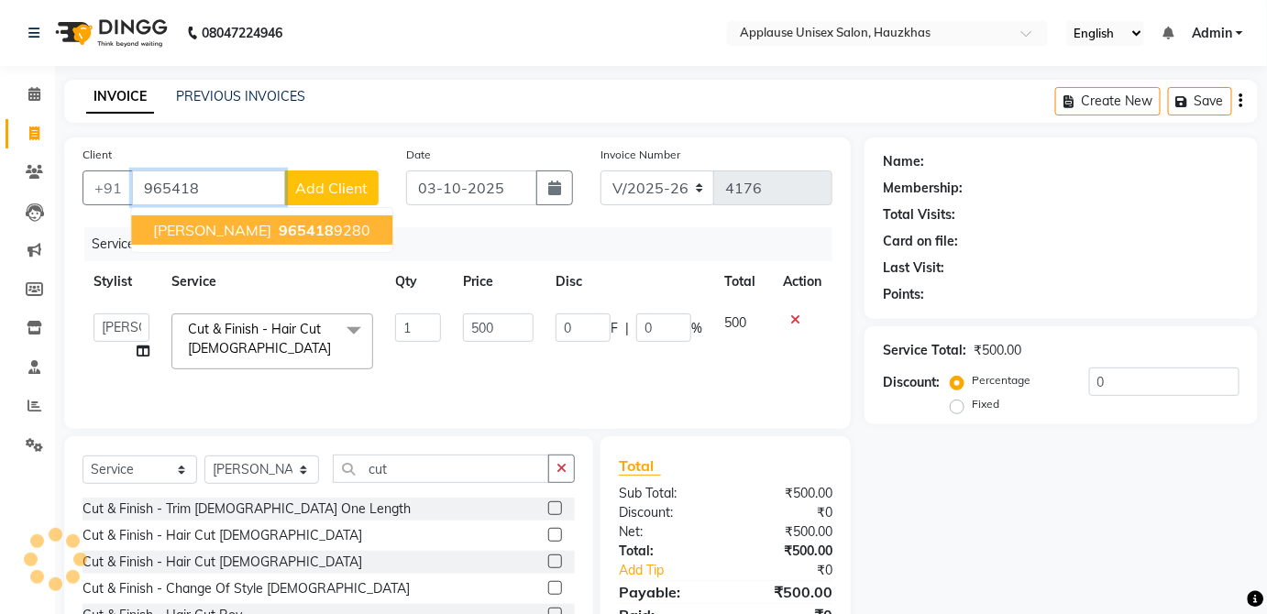
click at [302, 229] on ngb-highlight "965418 9280" at bounding box center [322, 230] width 95 height 18
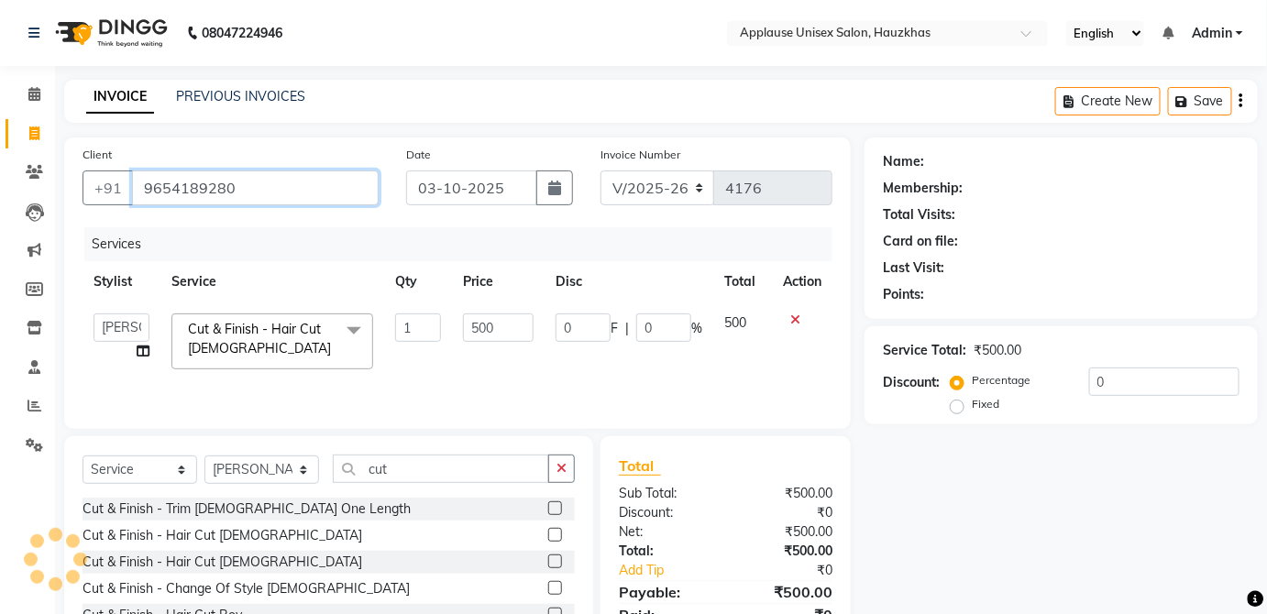
type input "9654189280"
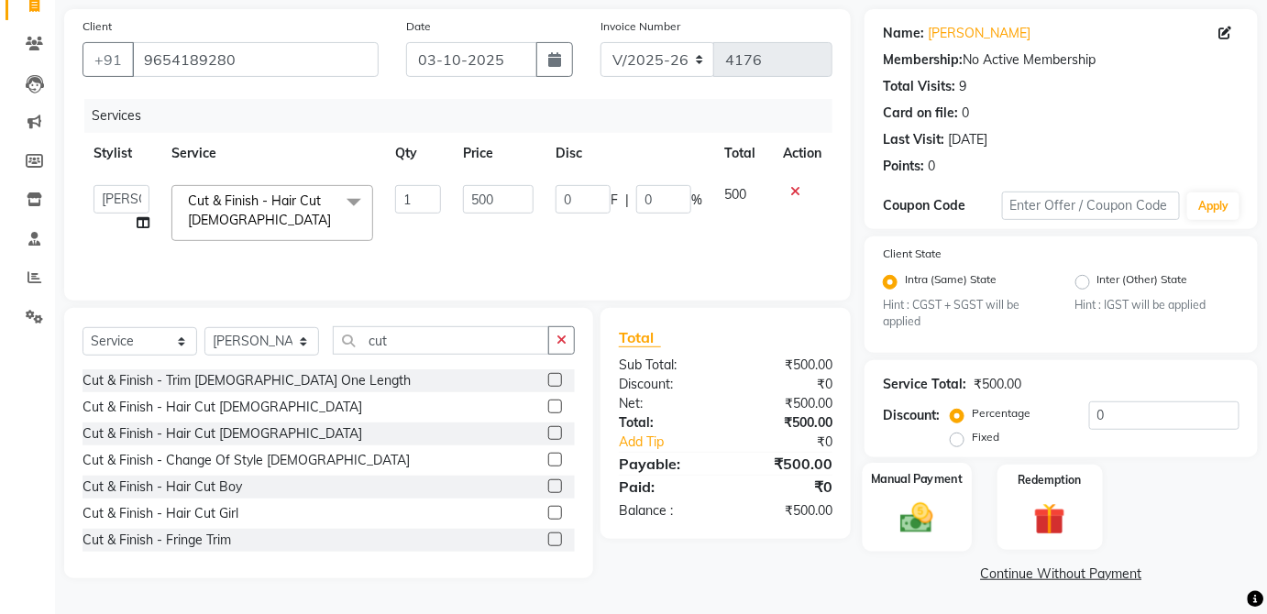
click at [943, 500] on div "Manual Payment" at bounding box center [917, 507] width 109 height 89
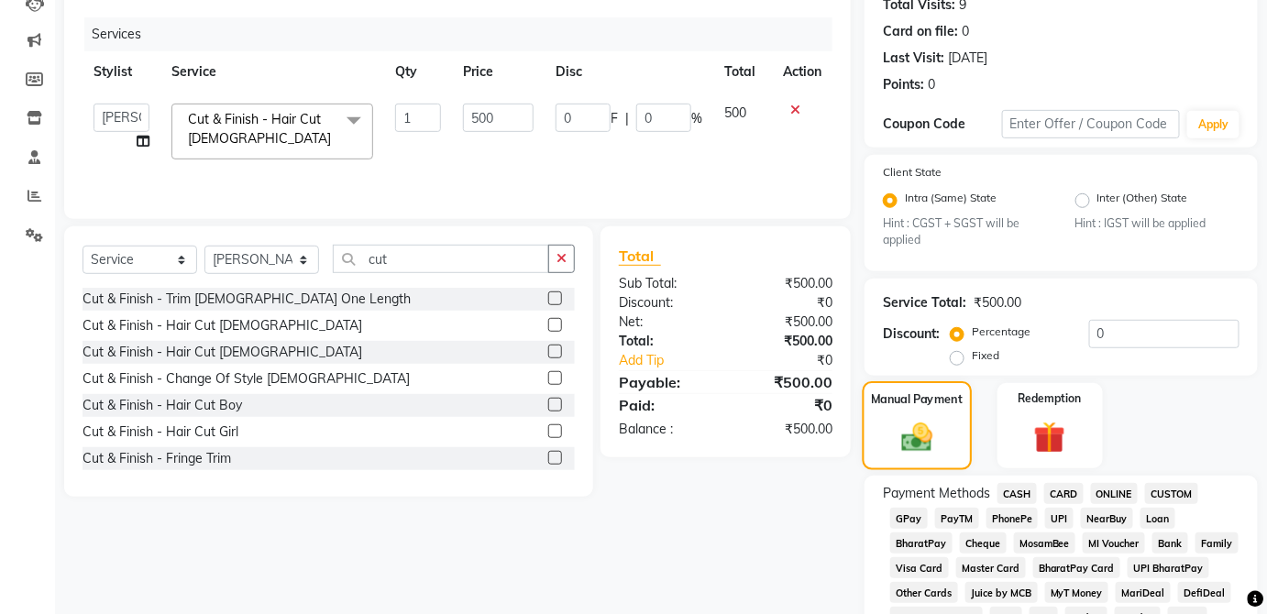
scroll to position [217, 0]
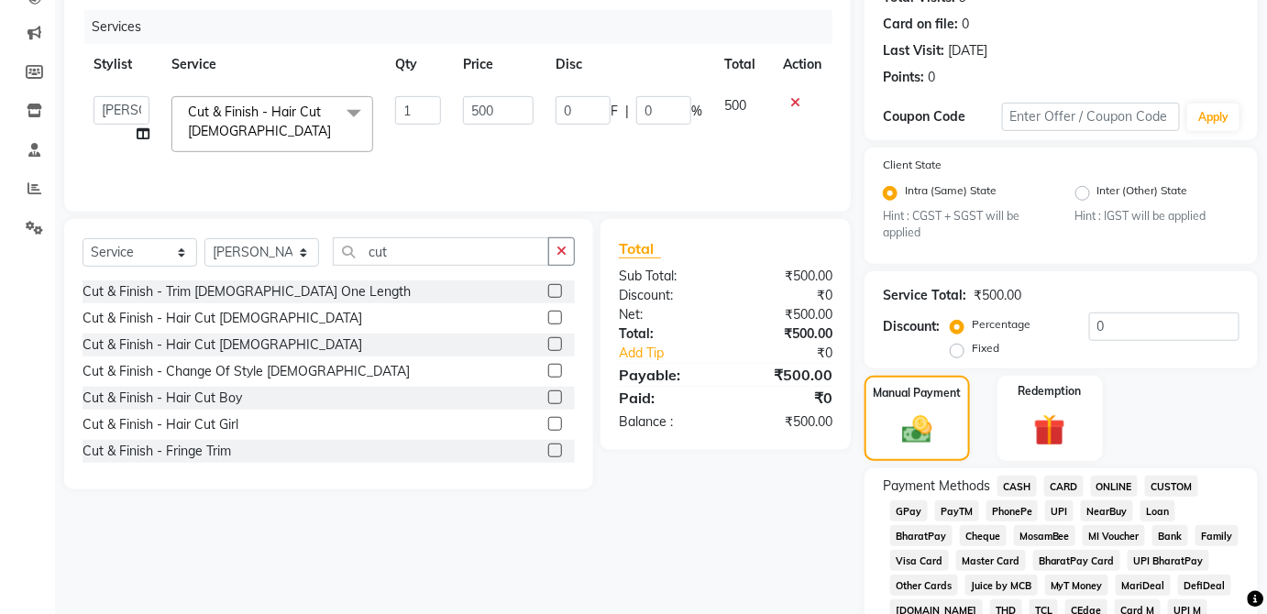
click at [1018, 483] on span "CASH" at bounding box center [1016, 486] width 39 height 21
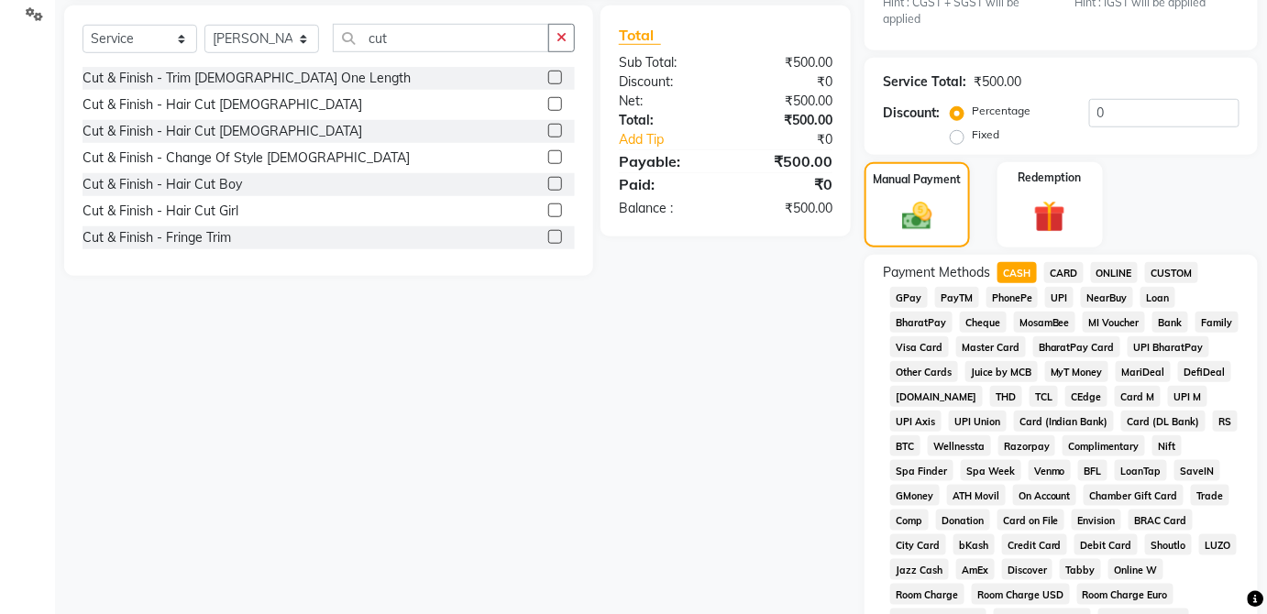
scroll to position [889, 0]
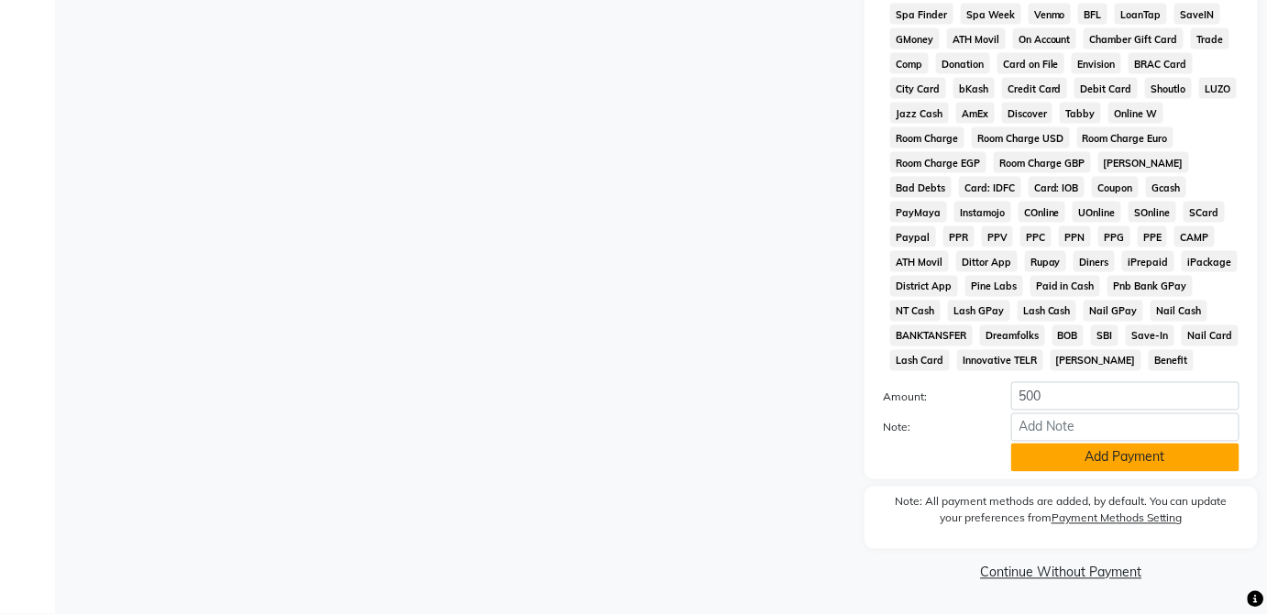
click at [1140, 453] on button "Add Payment" at bounding box center [1125, 458] width 228 height 28
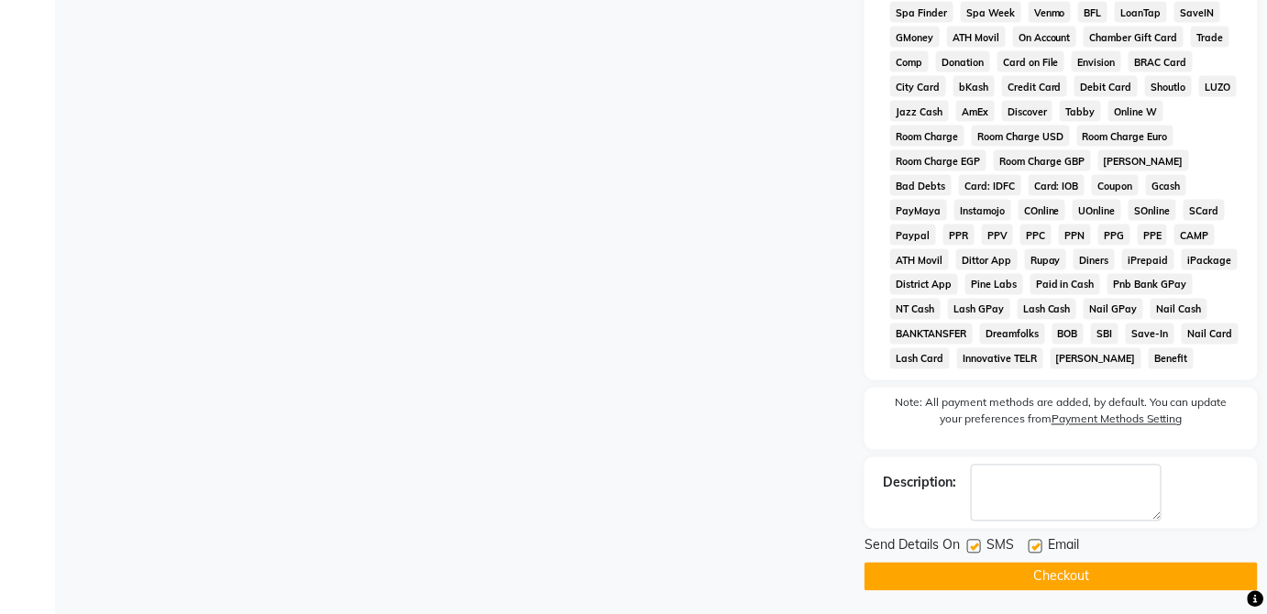
click at [1106, 574] on button "Checkout" at bounding box center [1061, 577] width 393 height 28
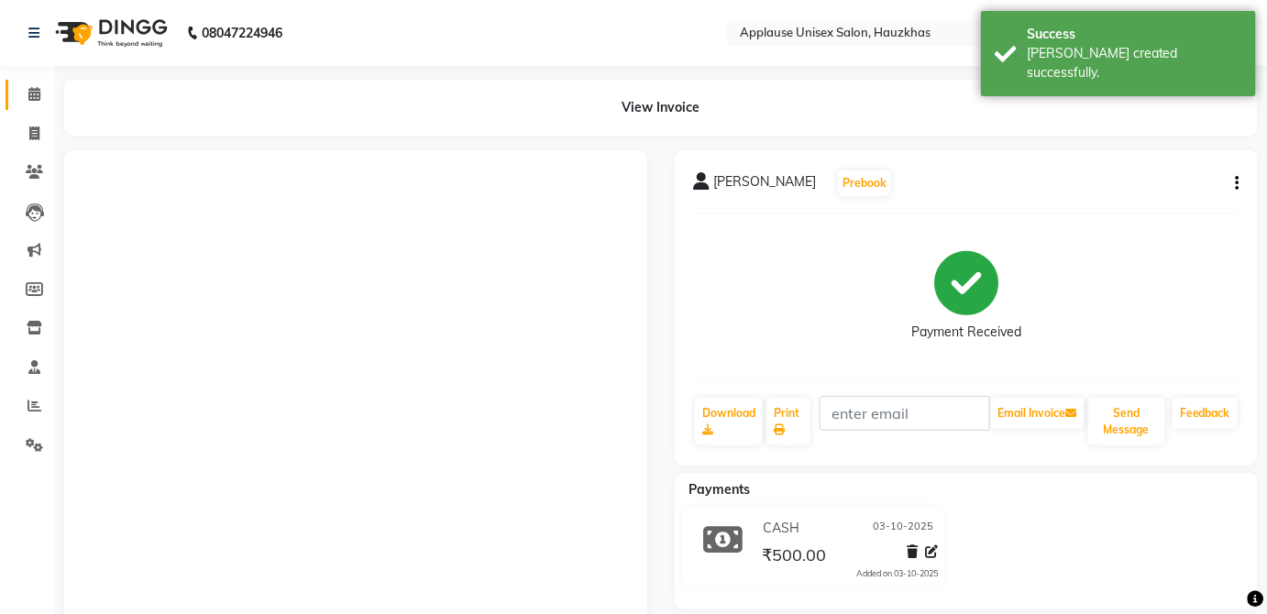
click at [20, 106] on link "Calendar" at bounding box center [28, 95] width 44 height 30
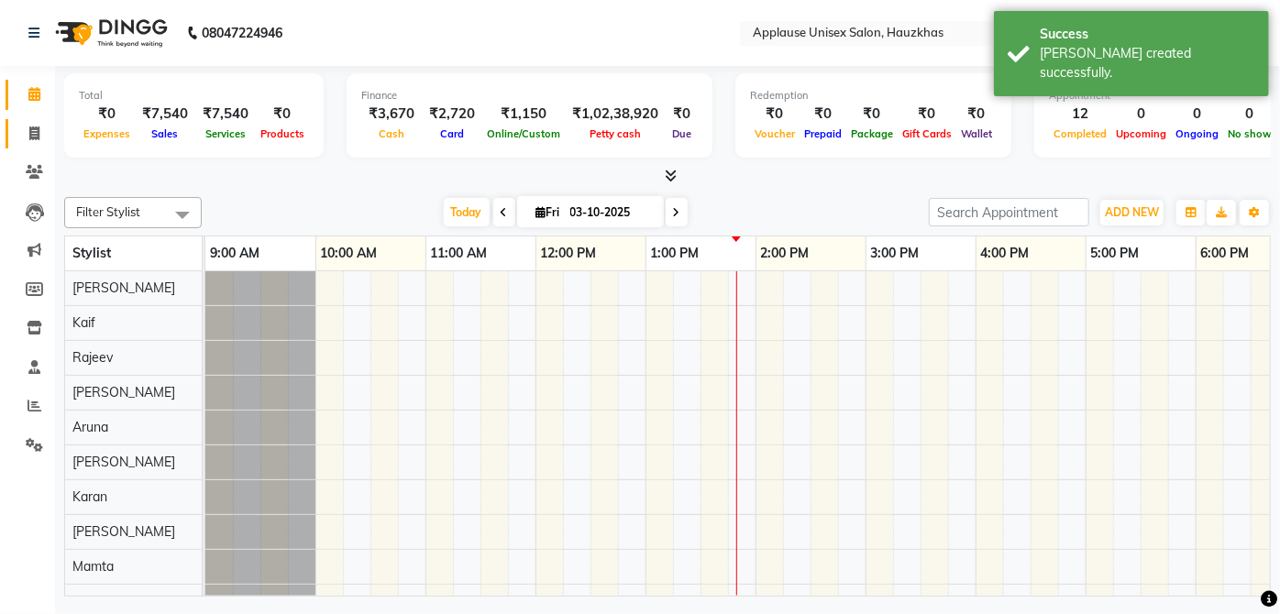
click at [39, 137] on icon at bounding box center [34, 134] width 10 height 14
select select "service"
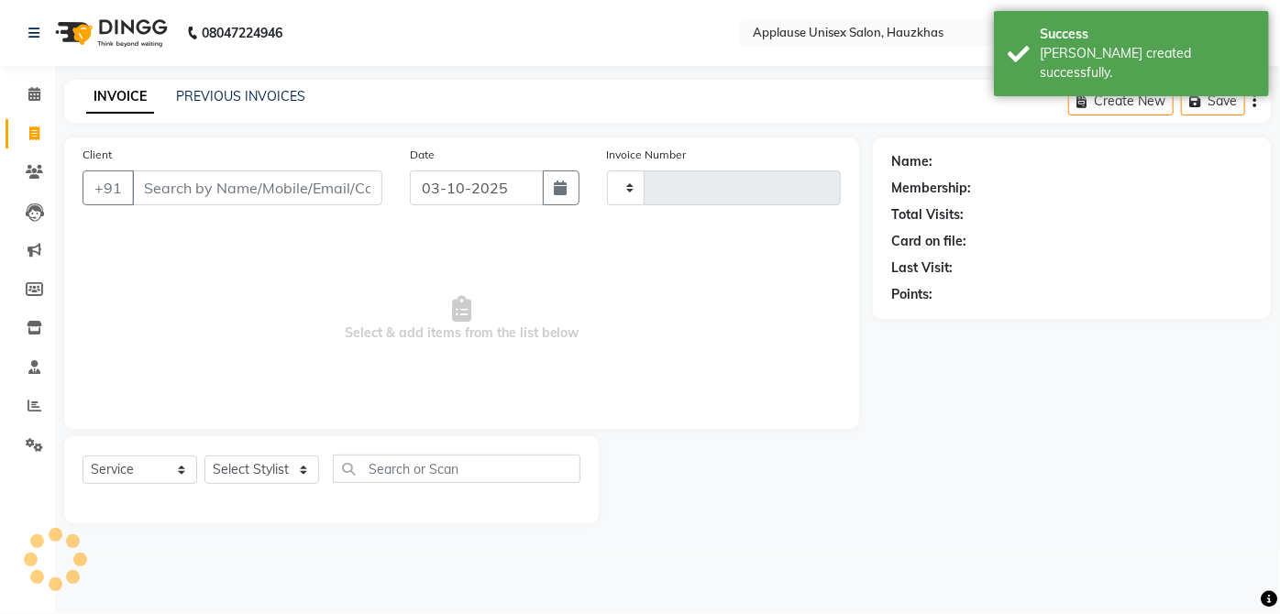
type input "4177"
select select "5082"
click at [238, 469] on select "Select Stylist" at bounding box center [261, 470] width 115 height 28
select select "32127"
click at [204, 456] on select "Select Stylist [PERSON_NAME] [PERSON_NAME] [PERSON_NAME] [PERSON_NAME] [PERSON_…" at bounding box center [261, 470] width 115 height 28
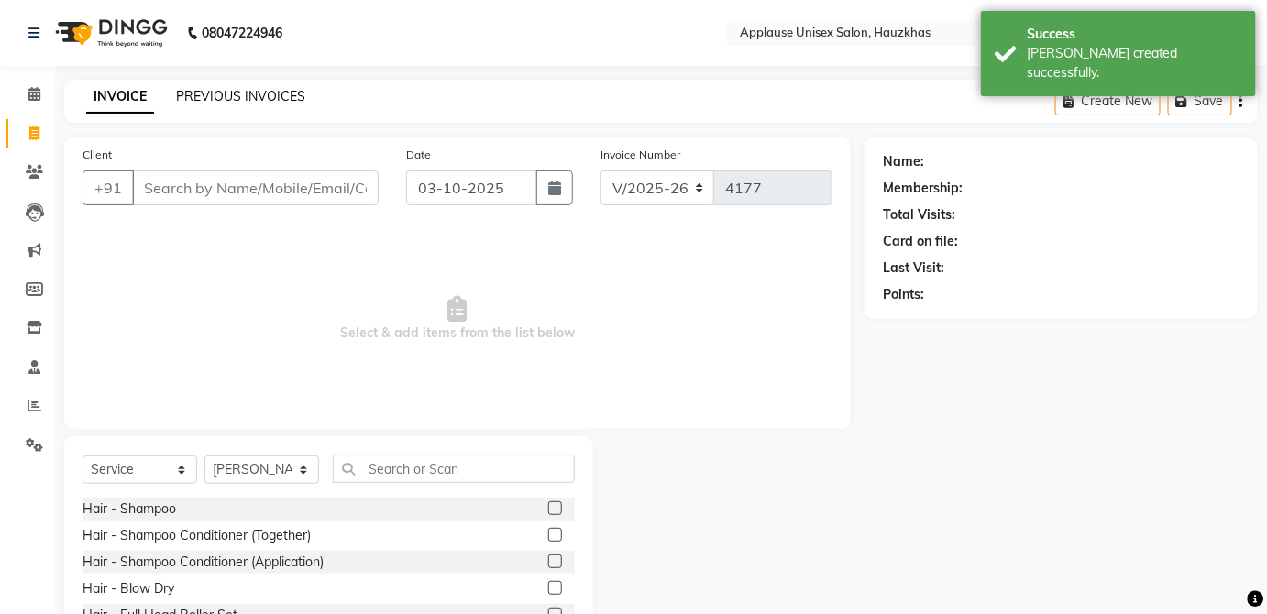
click at [300, 102] on link "PREVIOUS INVOICES" at bounding box center [240, 96] width 129 height 17
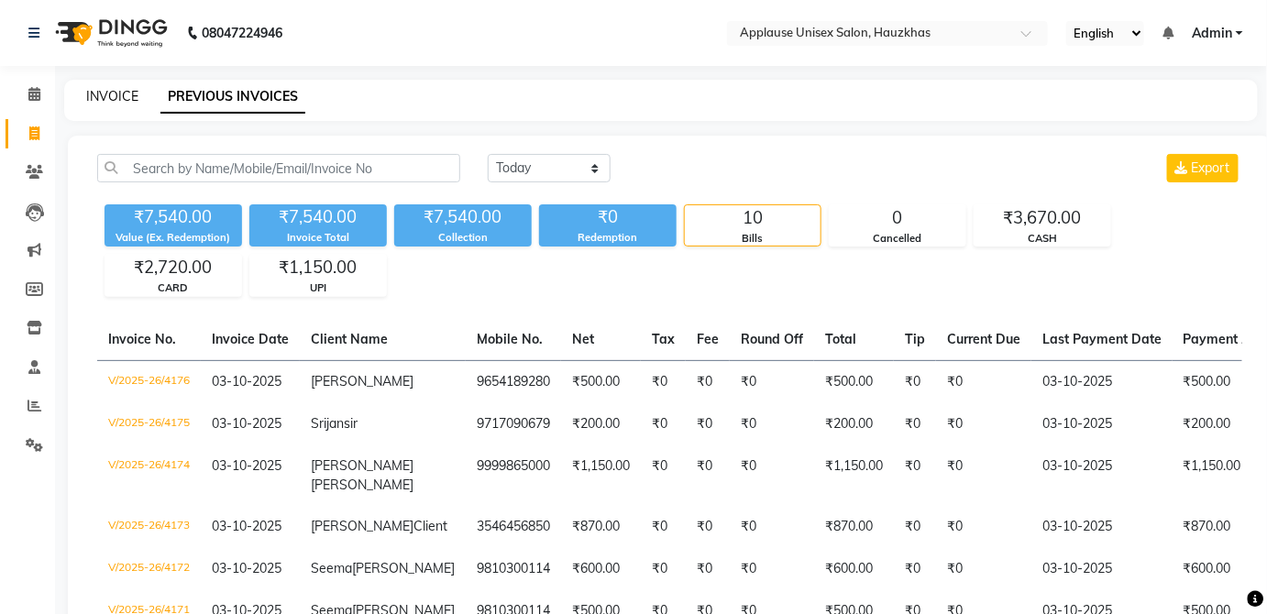
click at [128, 95] on link "INVOICE" at bounding box center [112, 96] width 52 height 17
select select "service"
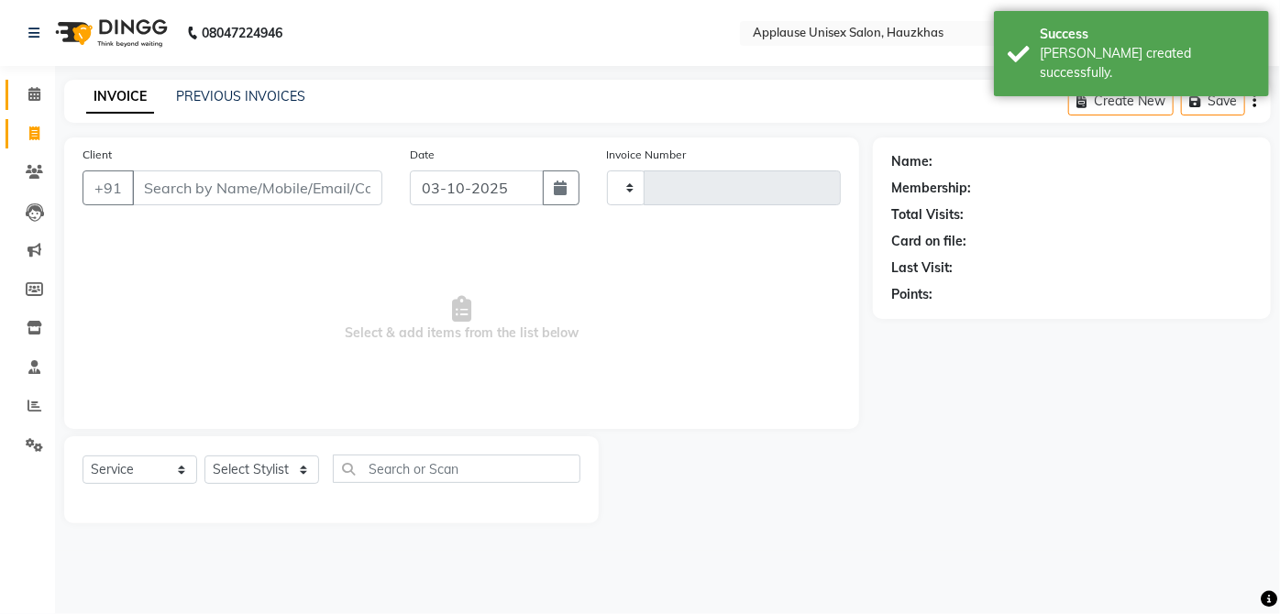
click at [43, 83] on link "Calendar" at bounding box center [28, 95] width 44 height 30
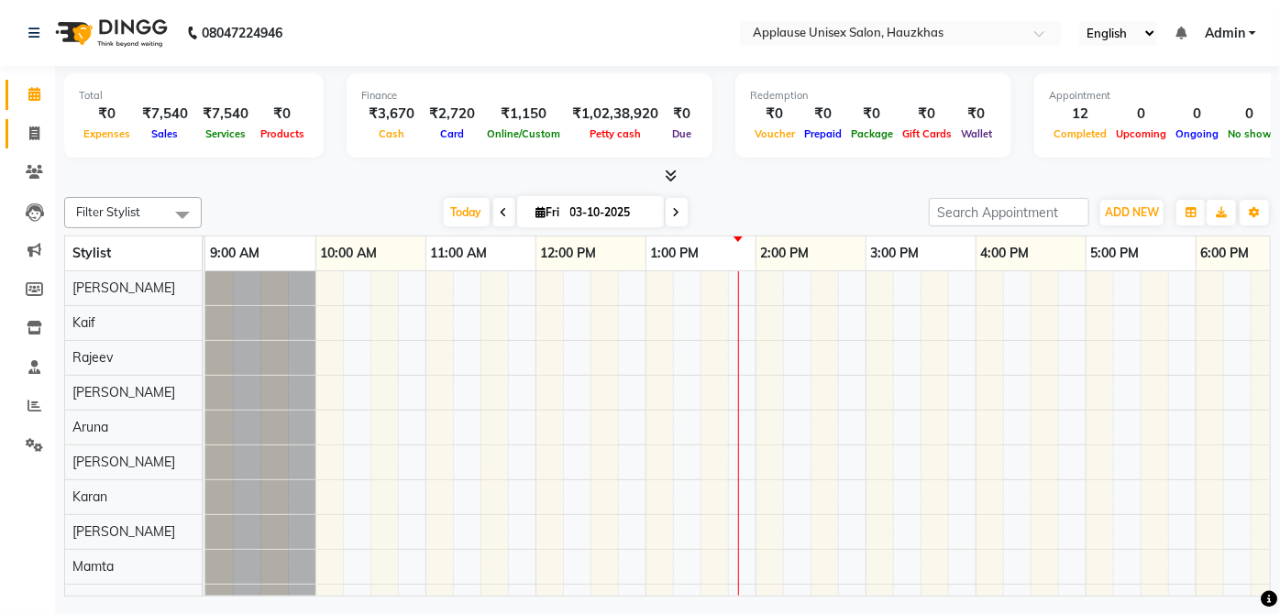
click at [21, 126] on span at bounding box center [34, 134] width 32 height 21
select select "service"
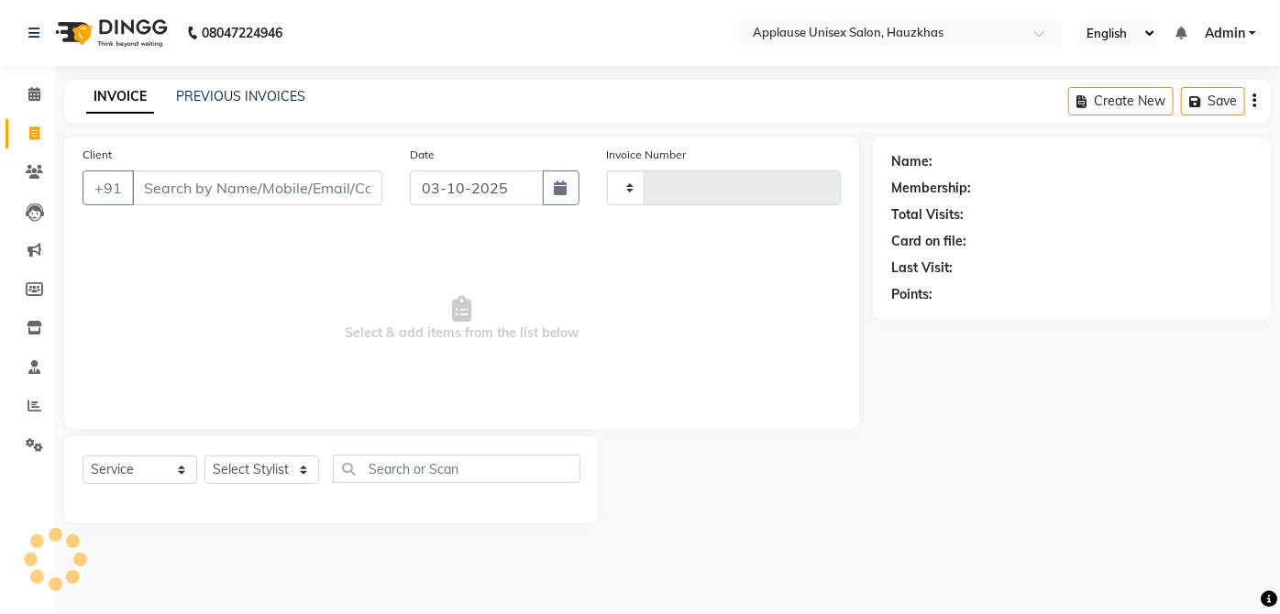
type input "4177"
select select "5082"
click at [258, 479] on select "Select Stylist [PERSON_NAME] [PERSON_NAME] [PERSON_NAME] [PERSON_NAME] [PERSON_…" at bounding box center [261, 470] width 115 height 28
click at [204, 456] on select "Select Stylist [PERSON_NAME] [PERSON_NAME] [PERSON_NAME] [PERSON_NAME] [PERSON_…" at bounding box center [261, 470] width 115 height 28
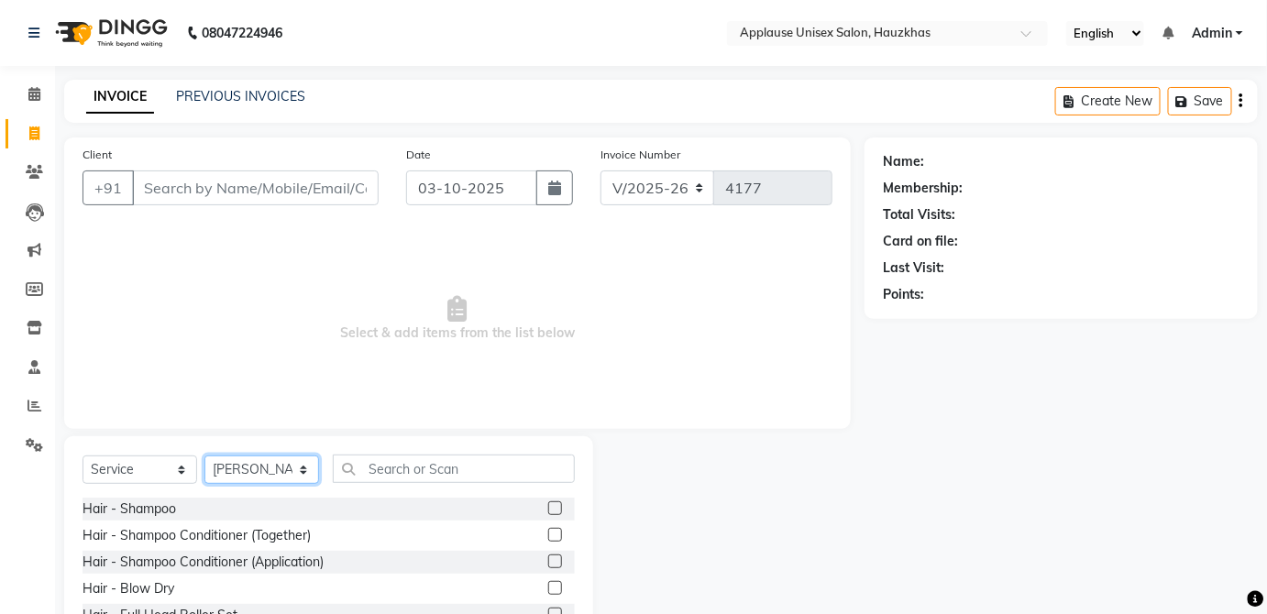
click at [303, 457] on select "Select Stylist [PERSON_NAME] [PERSON_NAME] [PERSON_NAME] [PERSON_NAME] [PERSON_…" at bounding box center [261, 470] width 115 height 28
select select "32127"
click at [204, 456] on select "Select Stylist [PERSON_NAME] [PERSON_NAME] [PERSON_NAME] [PERSON_NAME] [PERSON_…" at bounding box center [261, 470] width 115 height 28
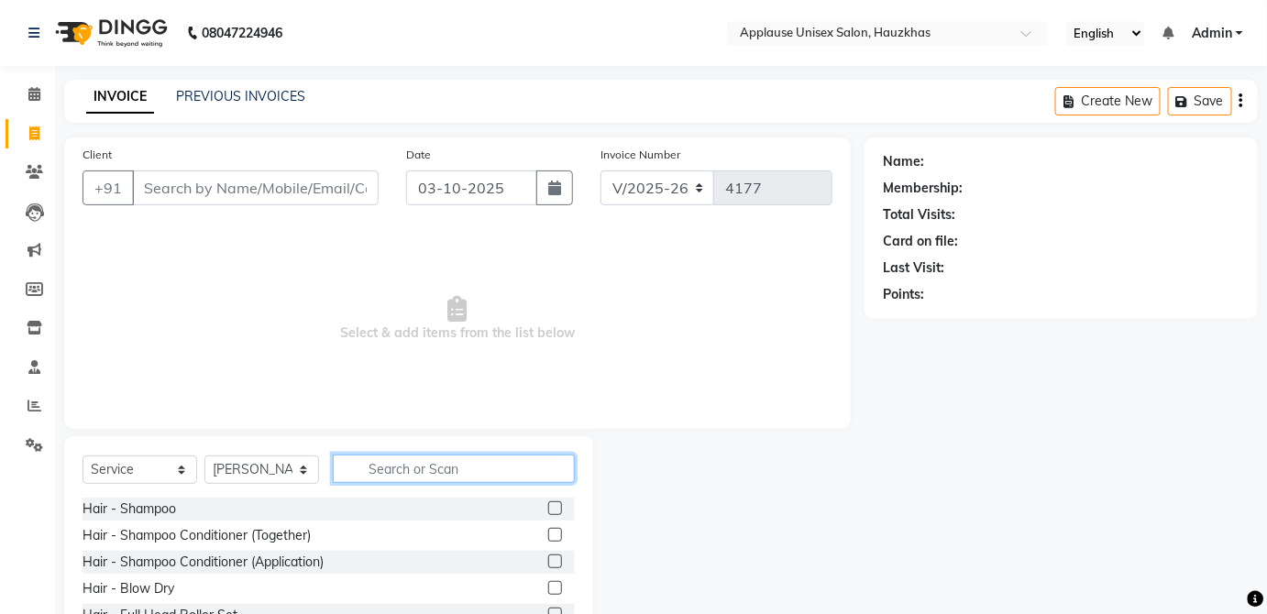
click at [410, 464] on input "text" at bounding box center [454, 469] width 242 height 28
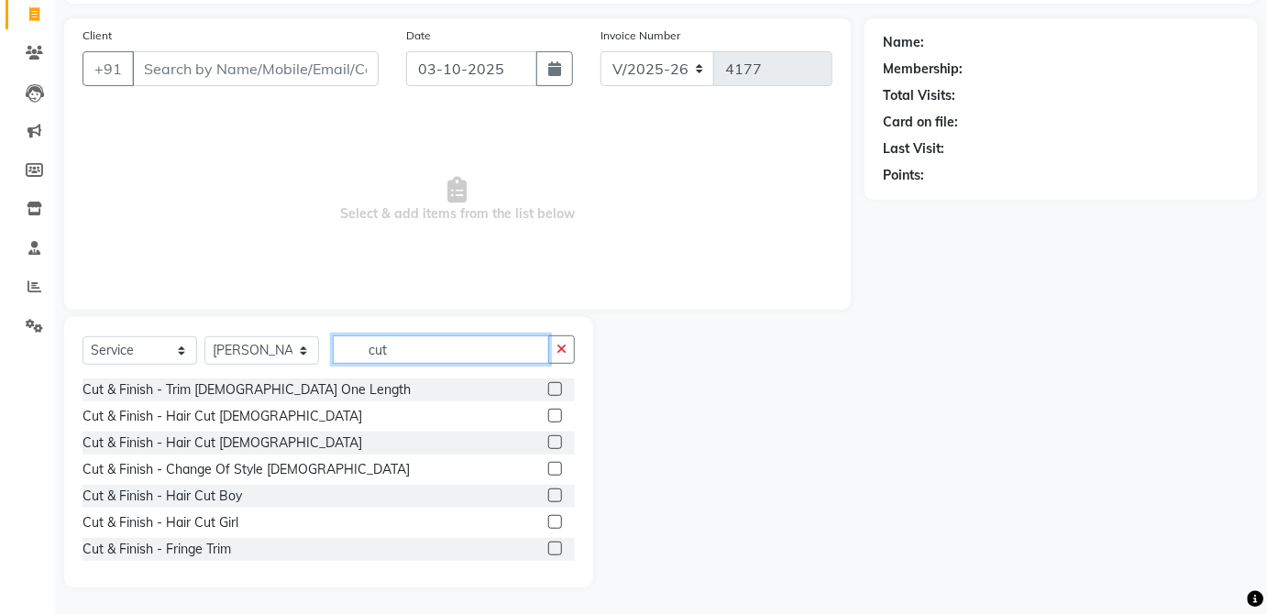
scroll to position [188, 0]
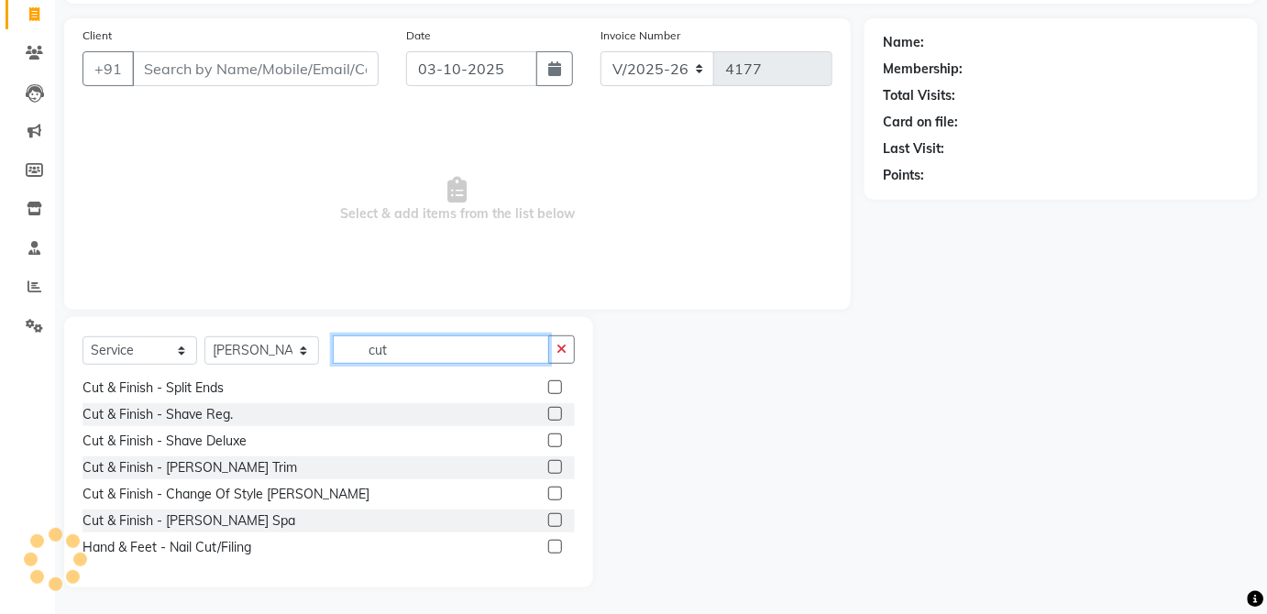
type input "cut"
click at [548, 464] on label at bounding box center [555, 467] width 14 height 14
click at [548, 464] on input "checkbox" at bounding box center [554, 468] width 12 height 12
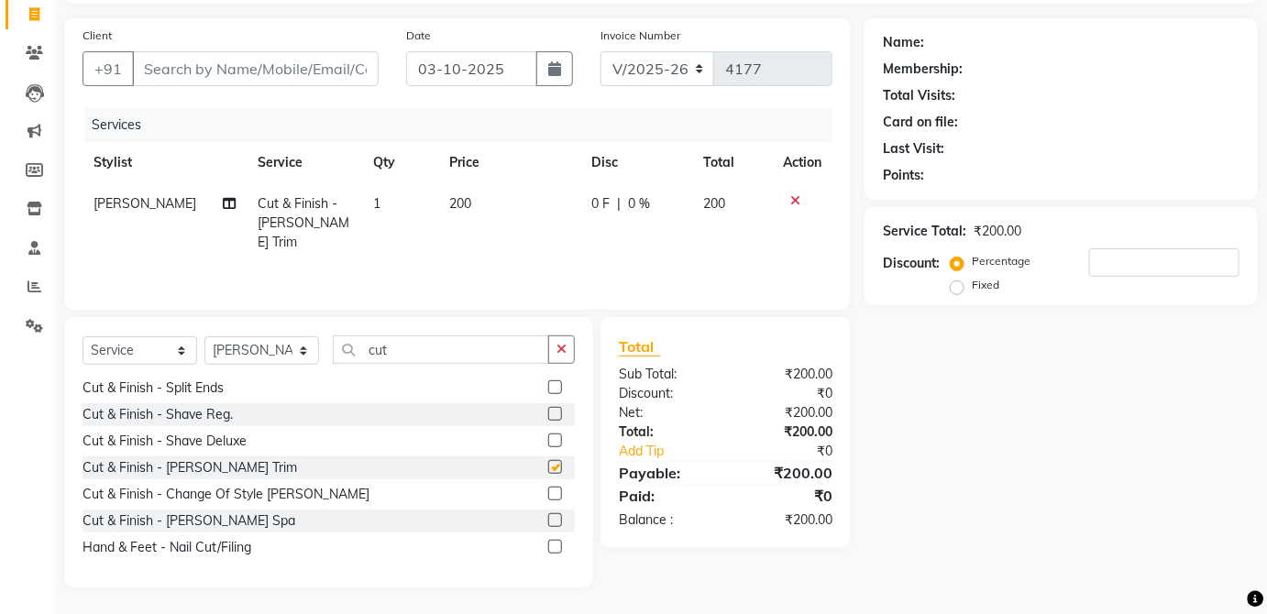
checkbox input "false"
click at [535, 195] on td "200" at bounding box center [508, 223] width 141 height 80
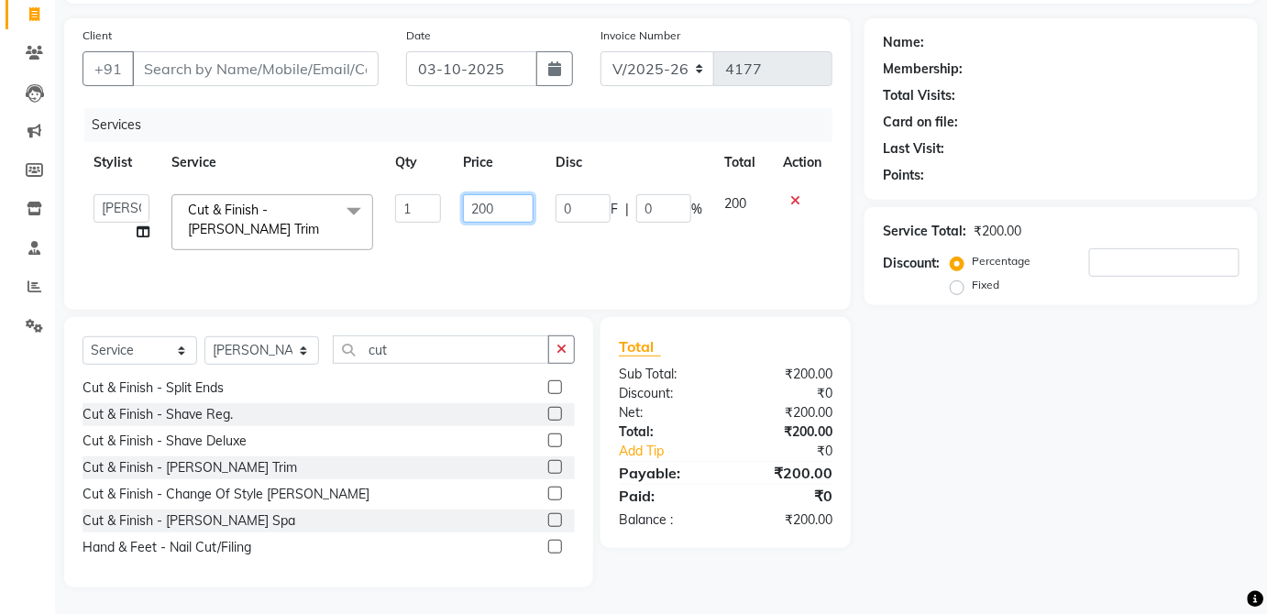
click at [511, 203] on input "200" at bounding box center [498, 208] width 71 height 28
click at [735, 207] on td "200" at bounding box center [742, 222] width 59 height 78
click at [461, 352] on input "cut" at bounding box center [441, 350] width 216 height 28
type input "c"
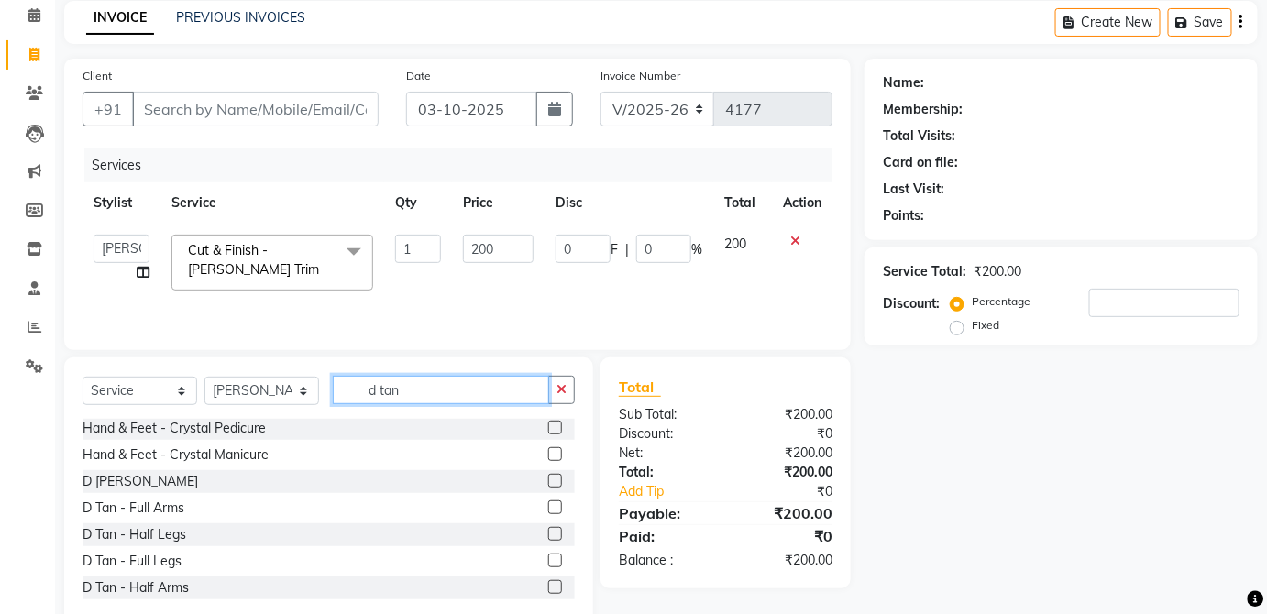
scroll to position [0, 0]
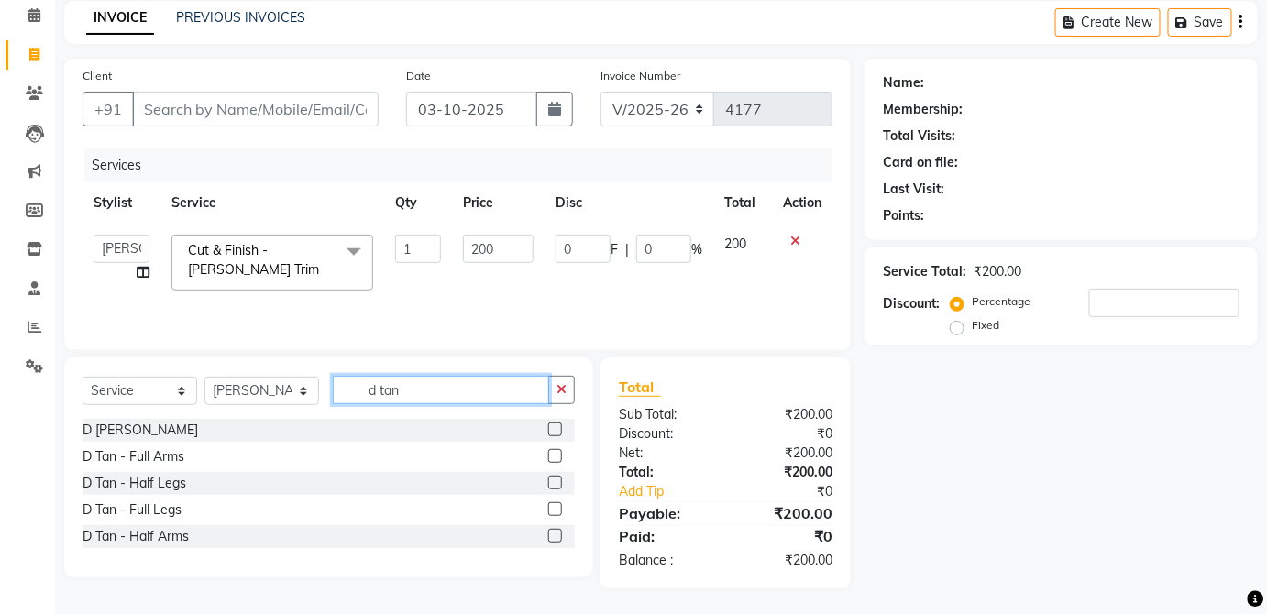
type input "d tan"
click at [556, 428] on label at bounding box center [555, 430] width 14 height 14
click at [556, 428] on input "checkbox" at bounding box center [554, 430] width 12 height 12
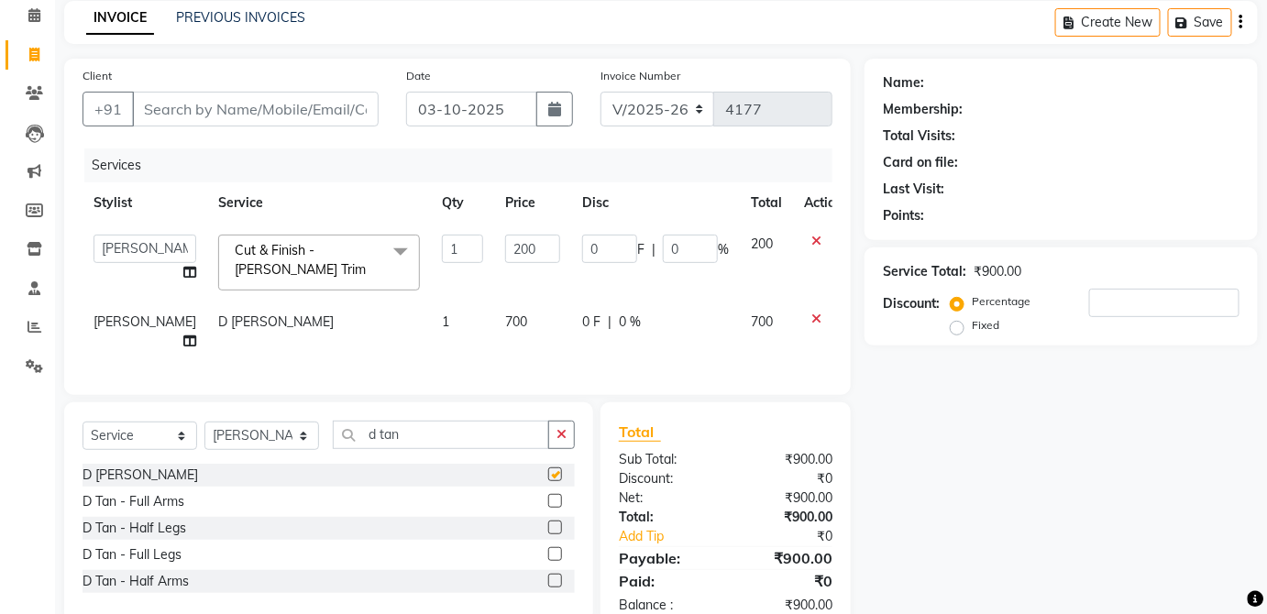
checkbox input "false"
click at [514, 334] on td "700" at bounding box center [532, 332] width 77 height 61
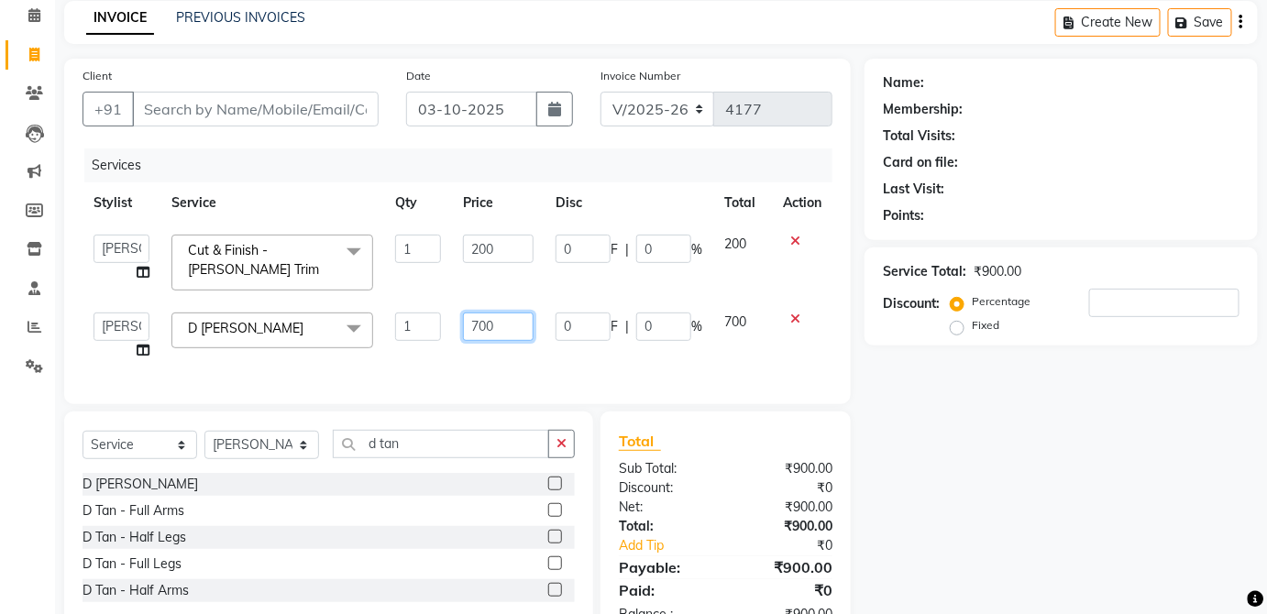
click at [511, 329] on input "700" at bounding box center [498, 327] width 71 height 28
type input "7"
type input "800"
click at [795, 319] on icon at bounding box center [795, 319] width 10 height 13
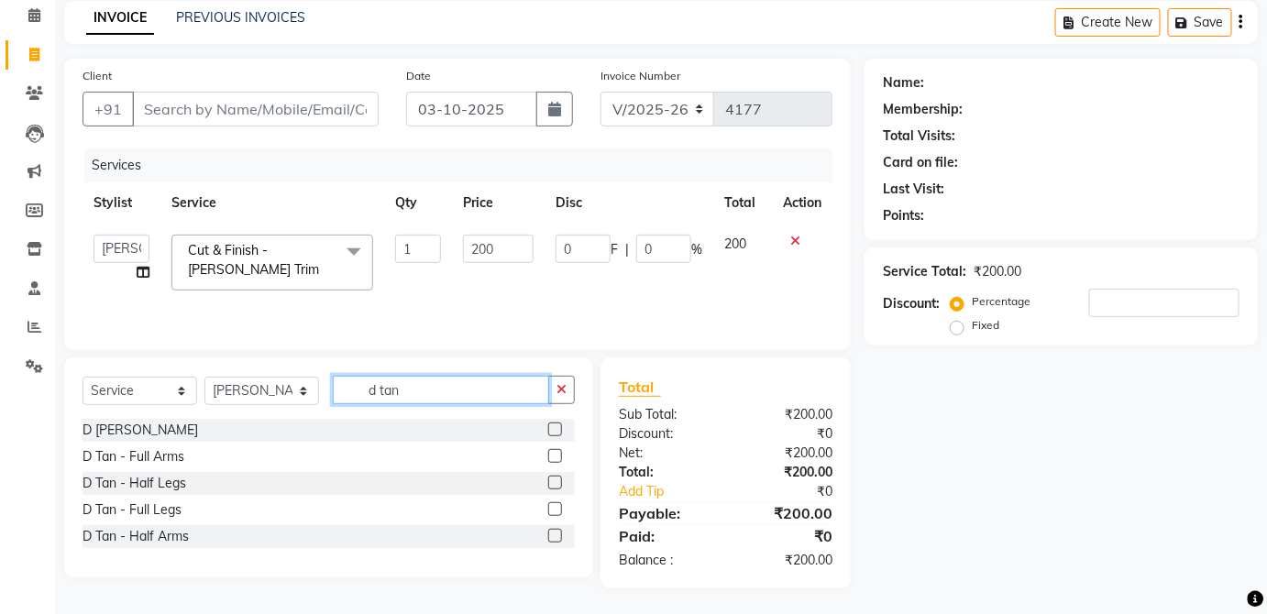
click at [511, 393] on input "d tan" at bounding box center [441, 390] width 216 height 28
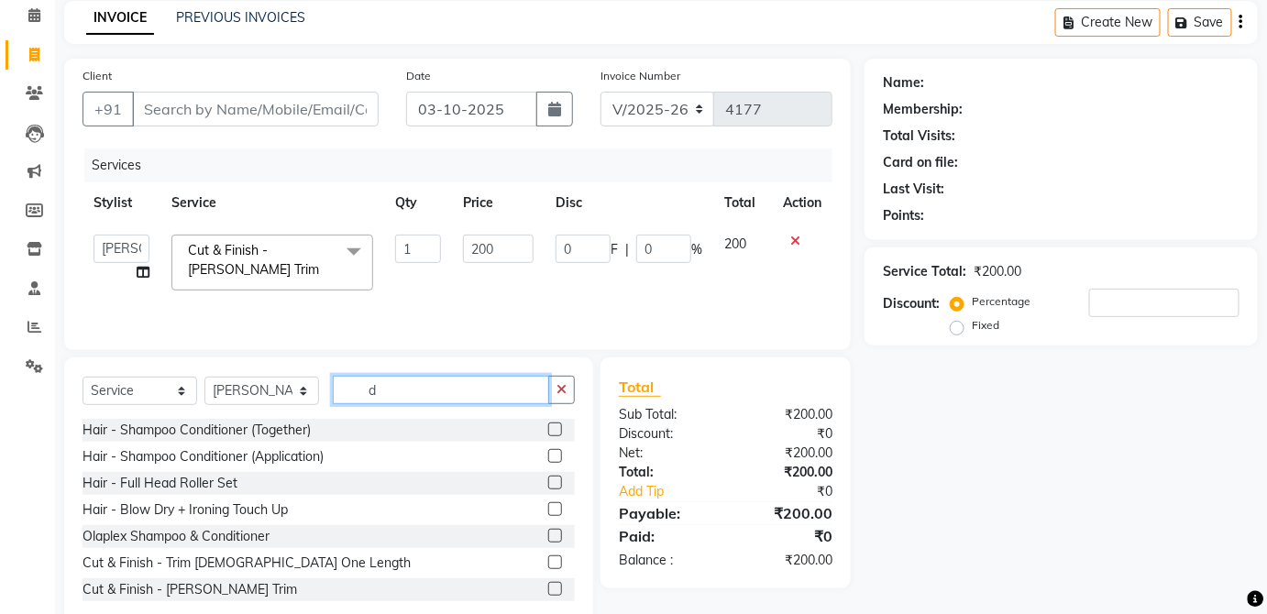
type input "d"
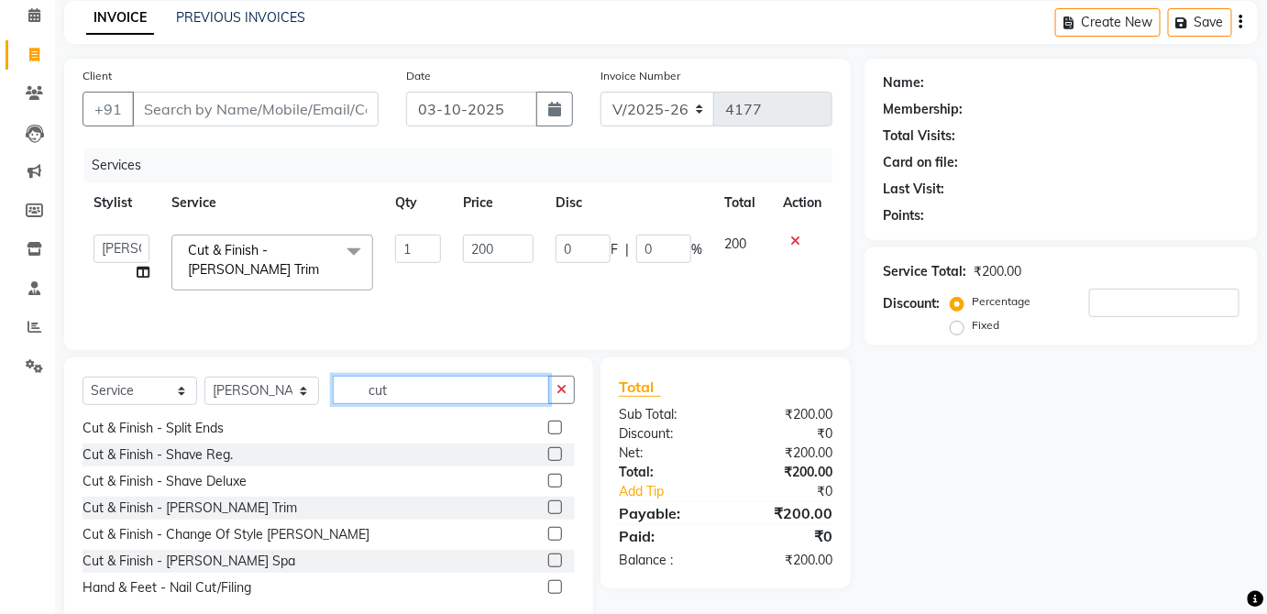
scroll to position [119, 0]
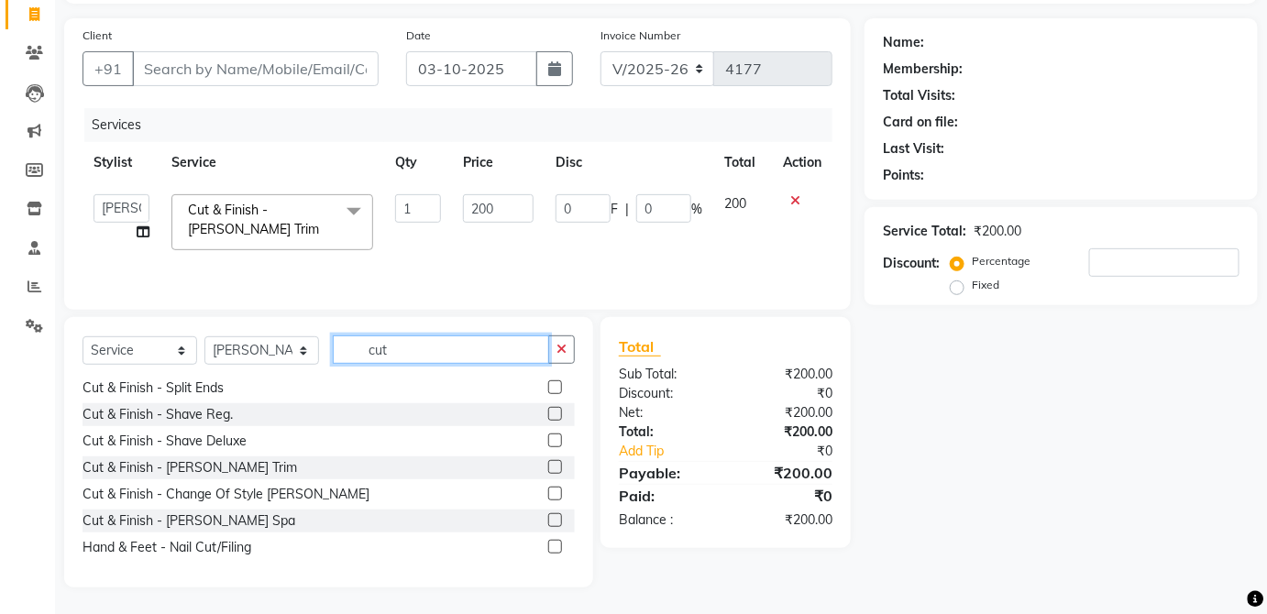
type input "cut"
click at [548, 518] on label at bounding box center [555, 520] width 14 height 14
click at [548, 518] on input "checkbox" at bounding box center [554, 521] width 12 height 12
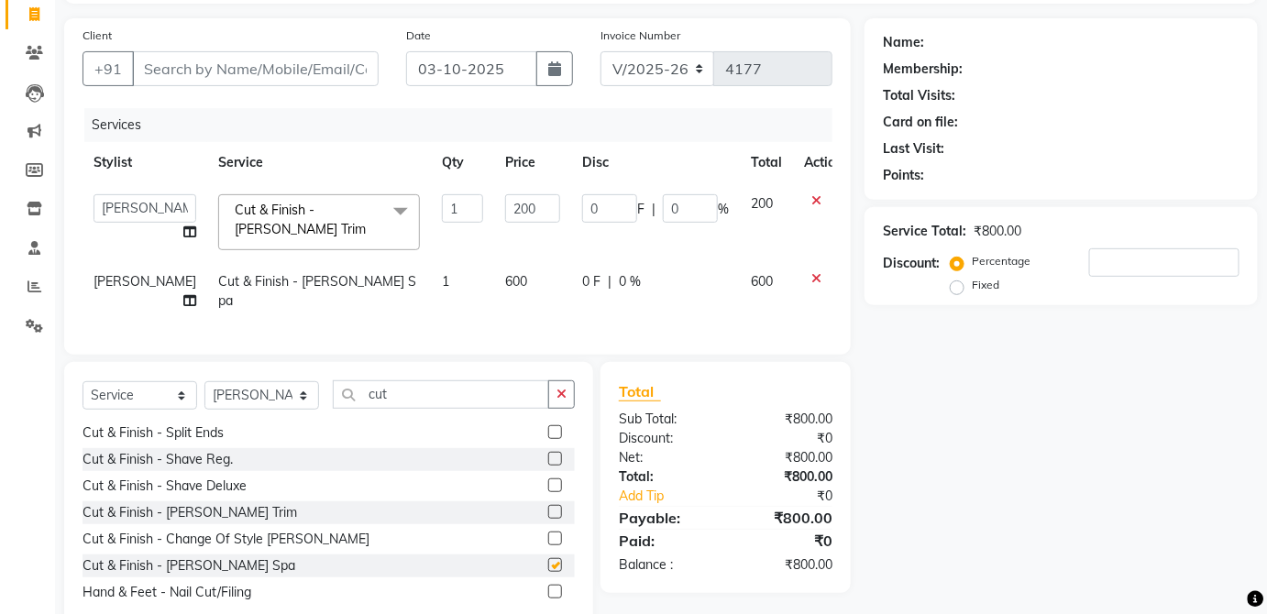
checkbox input "false"
click at [666, 291] on td "0 F | 0 %" at bounding box center [655, 291] width 169 height 61
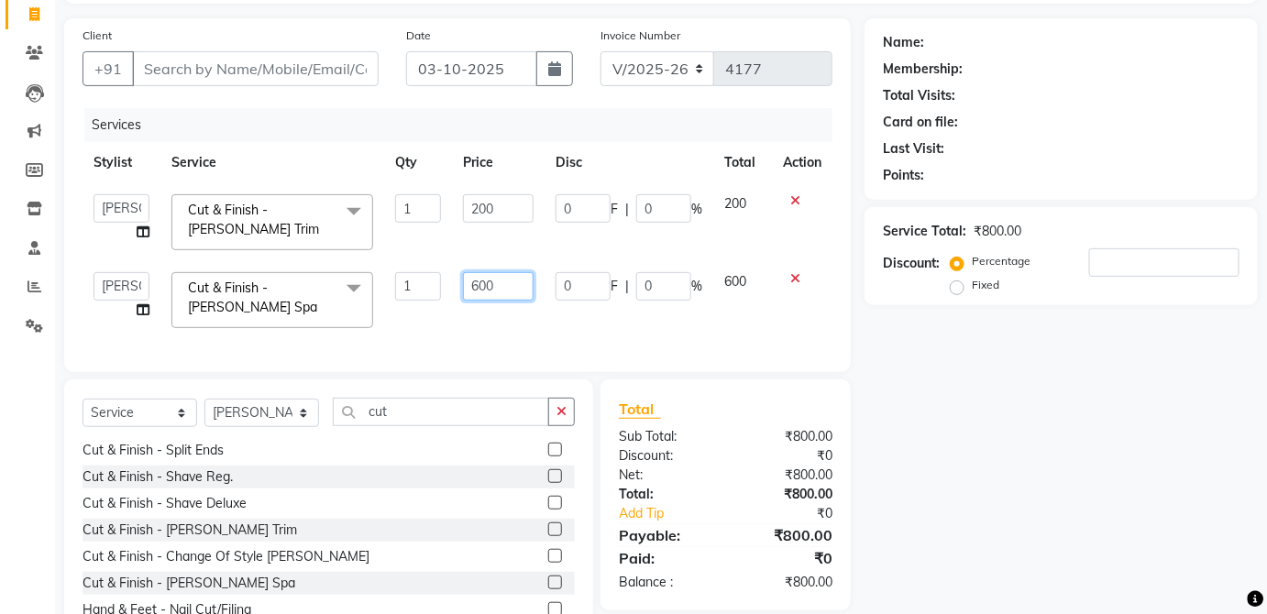
click at [507, 289] on input "600" at bounding box center [498, 286] width 71 height 28
type input "6"
type input "800"
click at [746, 287] on span "600" at bounding box center [735, 281] width 22 height 17
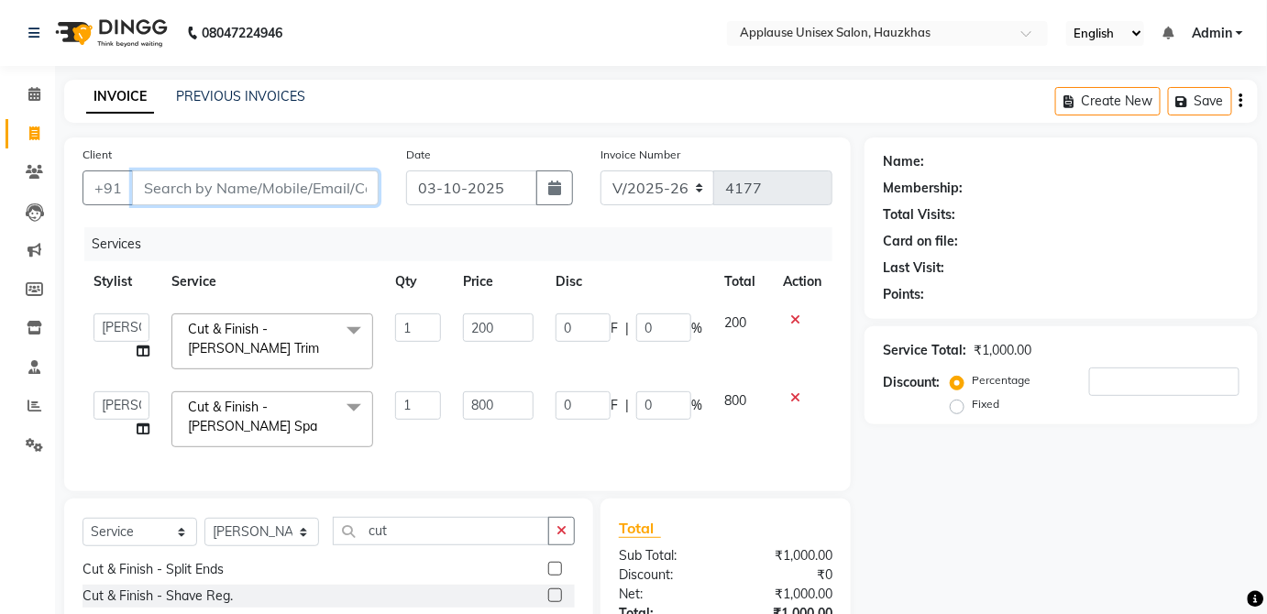
click at [160, 173] on input "Client" at bounding box center [255, 188] width 247 height 35
type input "0"
type input "c"
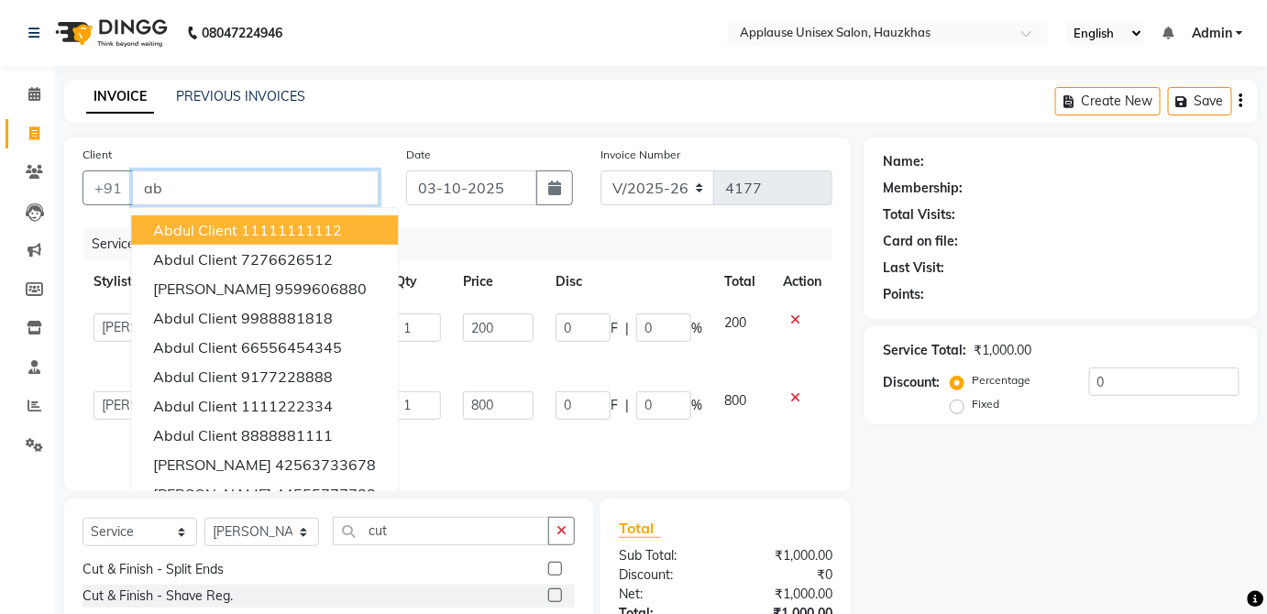
type input "a"
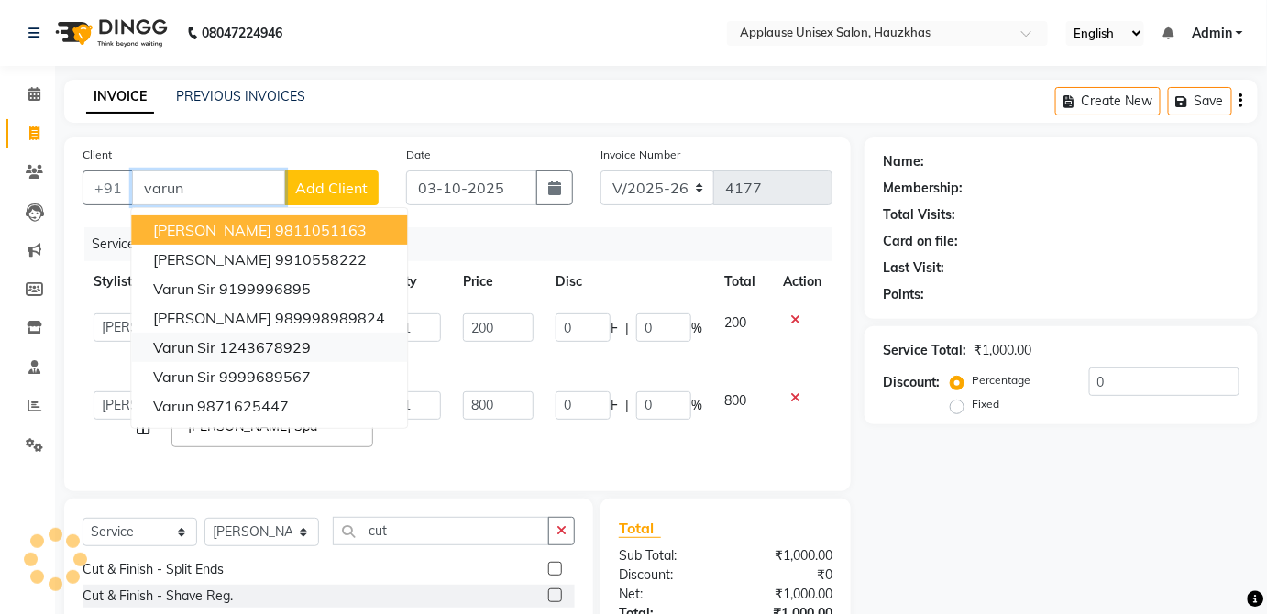
click at [303, 349] on ngb-highlight "1243678929" at bounding box center [265, 347] width 92 height 18
type input "1243678929"
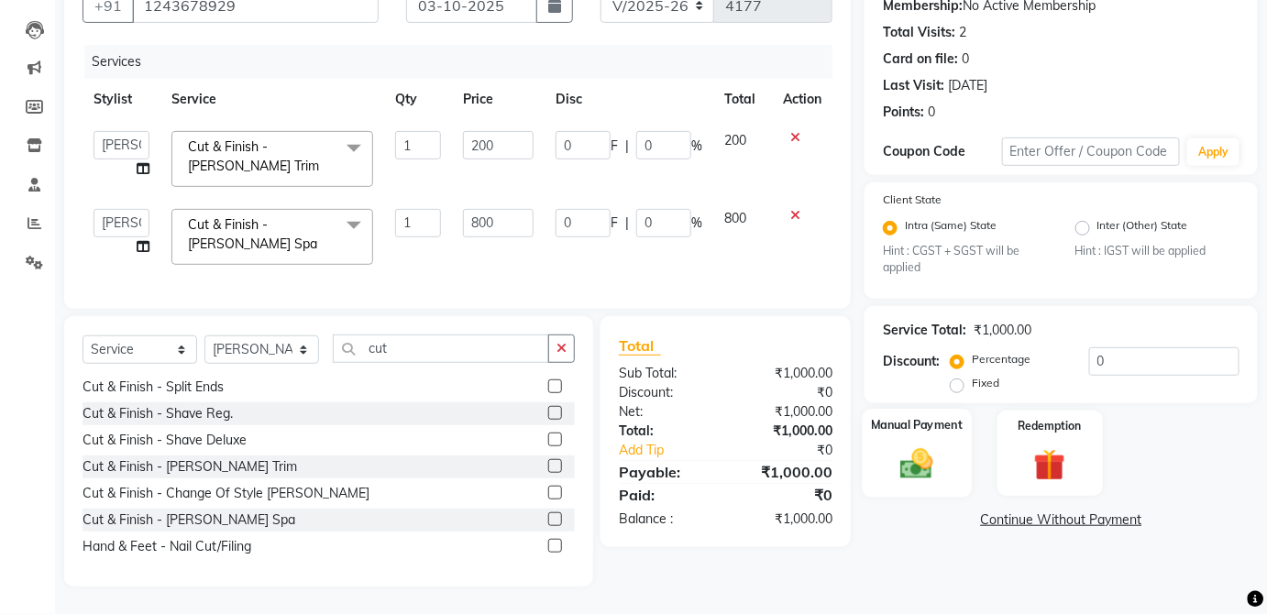
click at [952, 447] on div "Manual Payment" at bounding box center [917, 453] width 109 height 89
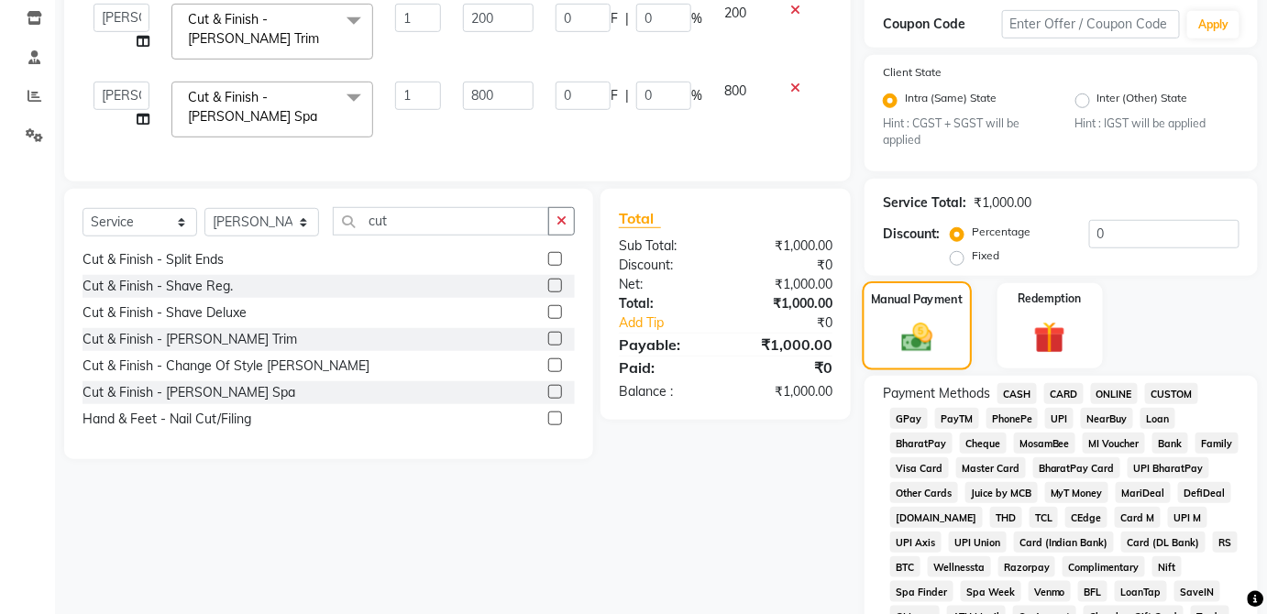
scroll to position [323, 0]
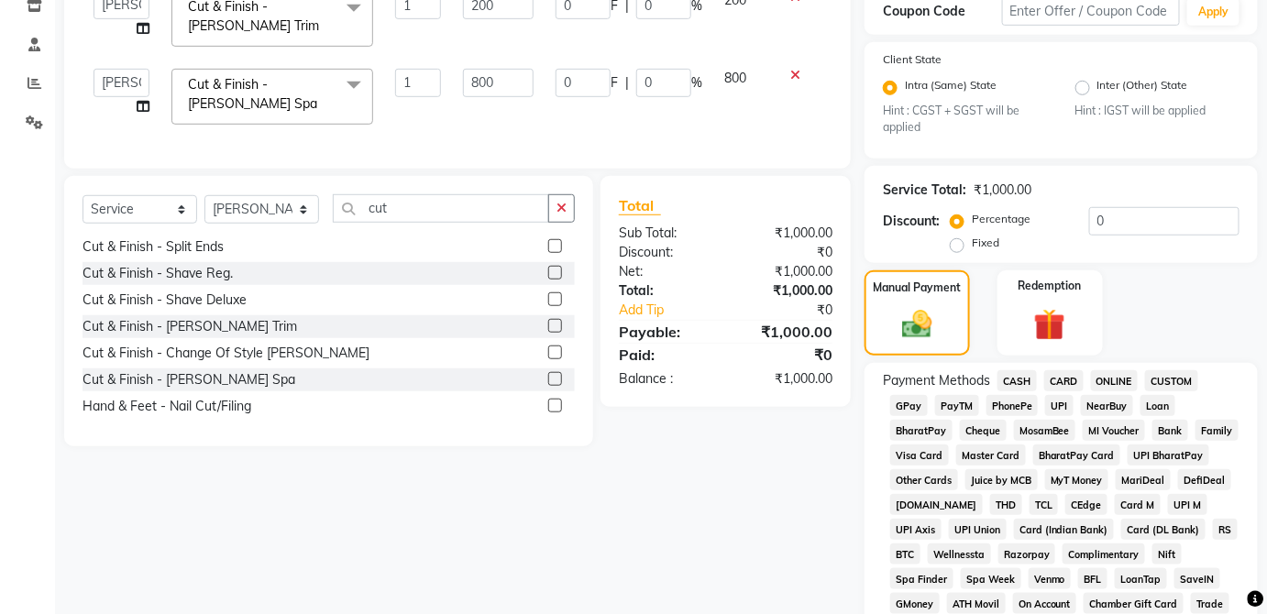
click at [1025, 383] on span "CASH" at bounding box center [1016, 380] width 39 height 21
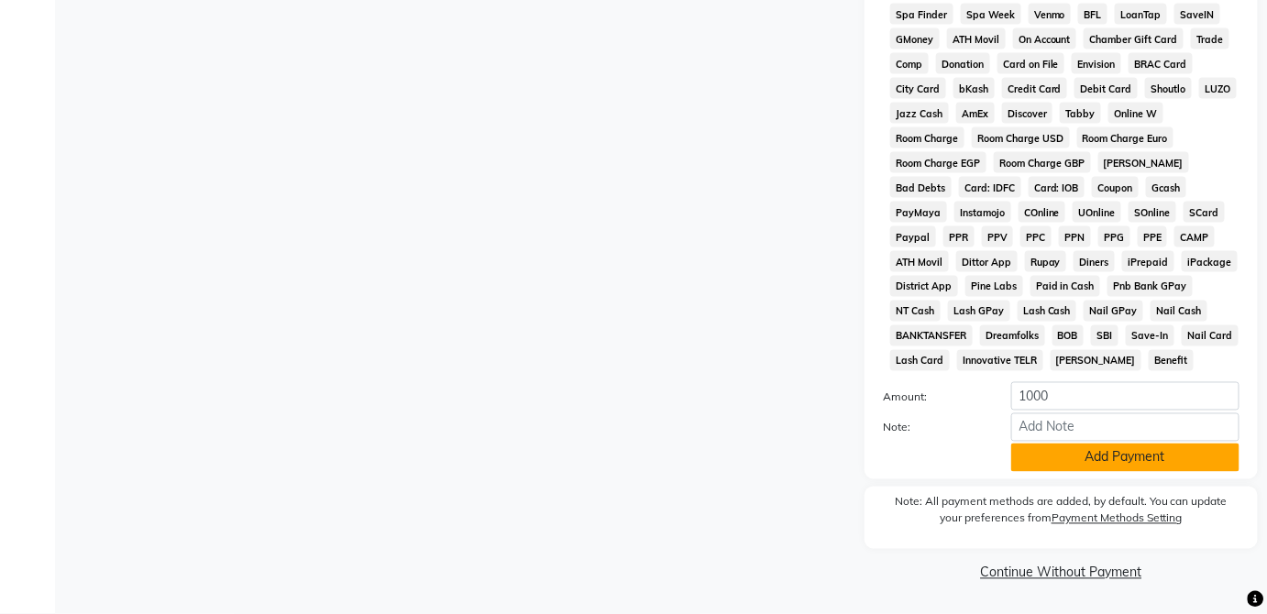
click at [1119, 469] on button "Add Payment" at bounding box center [1125, 458] width 228 height 28
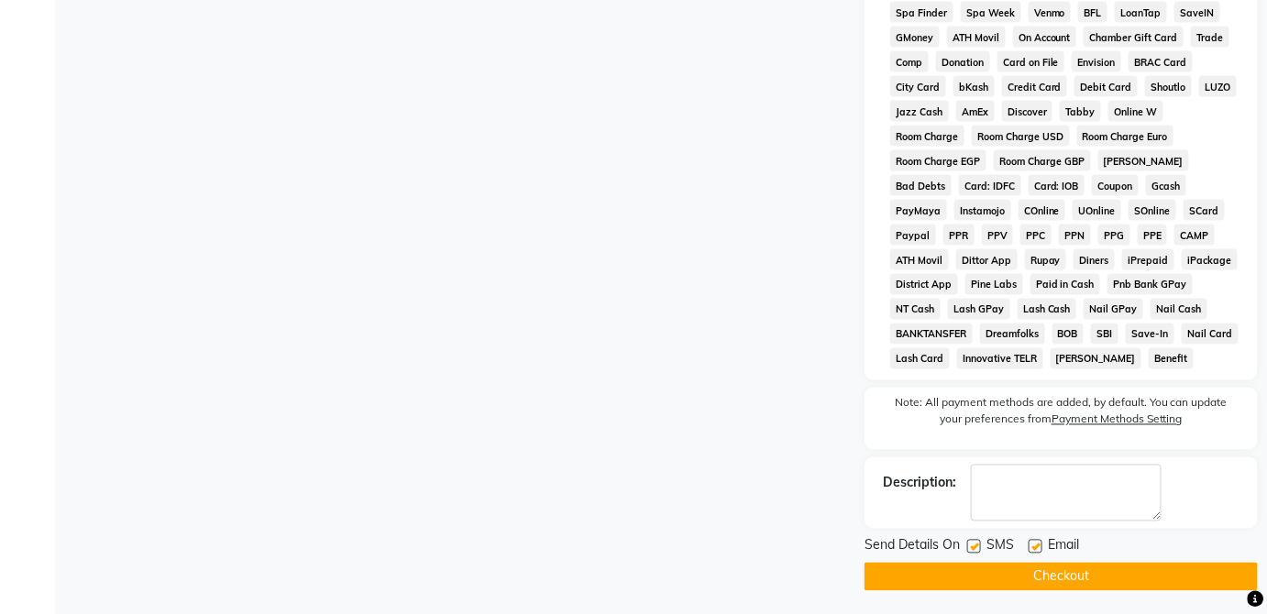
click at [1063, 591] on button "Checkout" at bounding box center [1061, 577] width 393 height 28
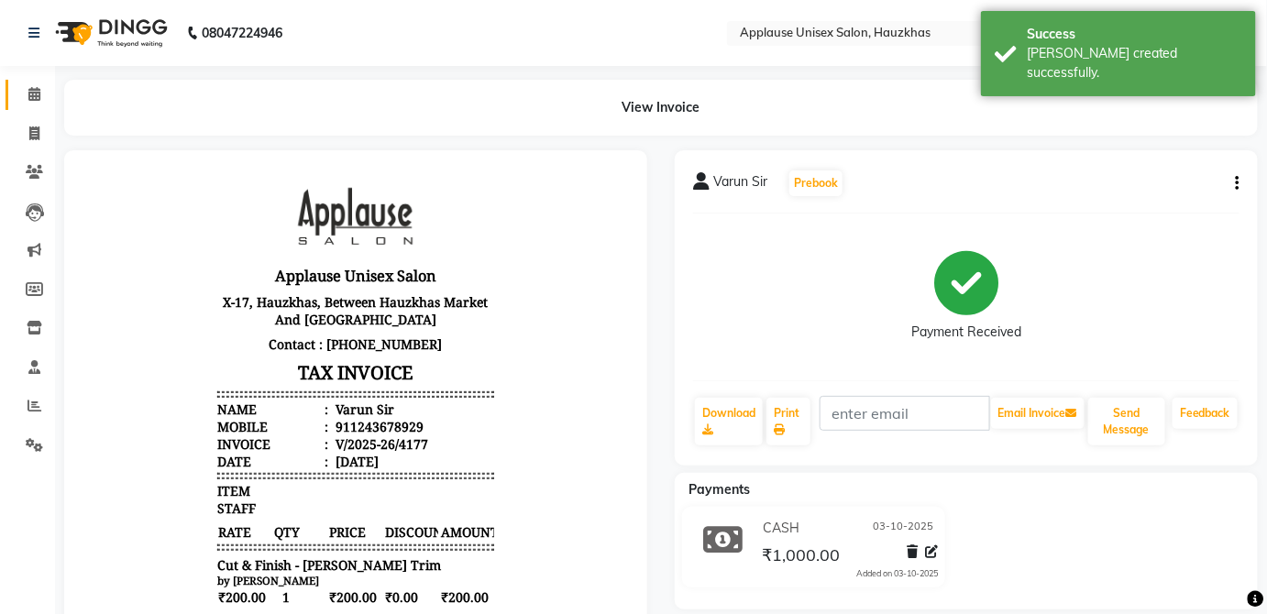
click at [44, 94] on span at bounding box center [34, 94] width 32 height 21
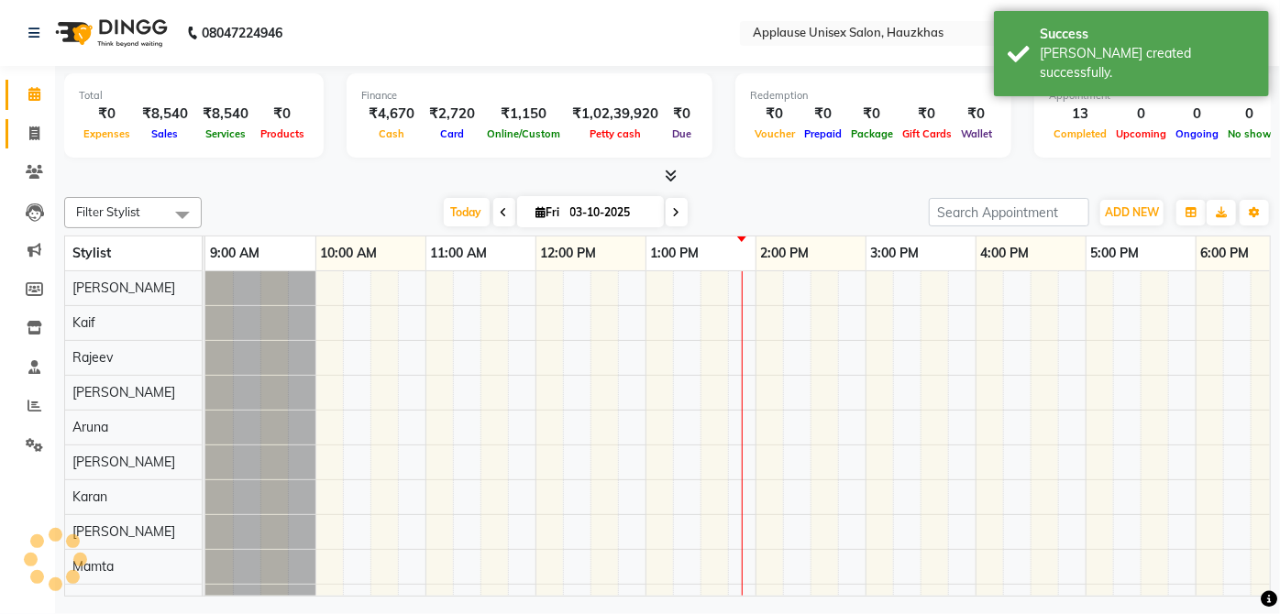
click at [37, 141] on span at bounding box center [34, 134] width 32 height 21
select select "service"
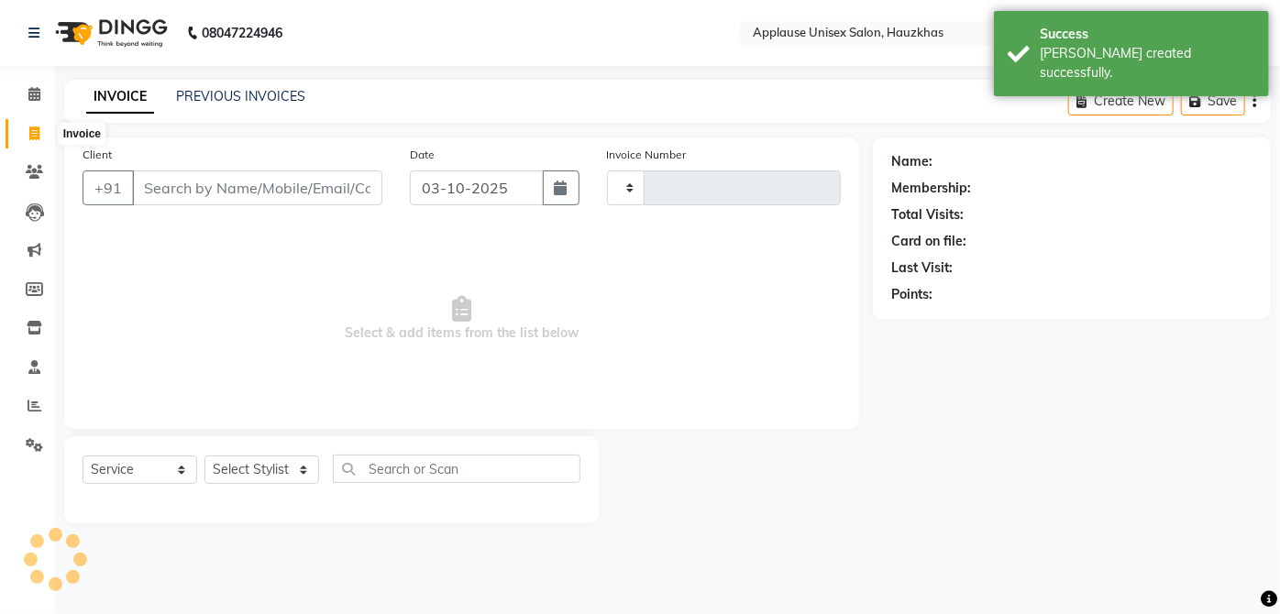
type input "4178"
select select "5082"
click at [245, 104] on link "PREVIOUS INVOICES" at bounding box center [240, 96] width 129 height 17
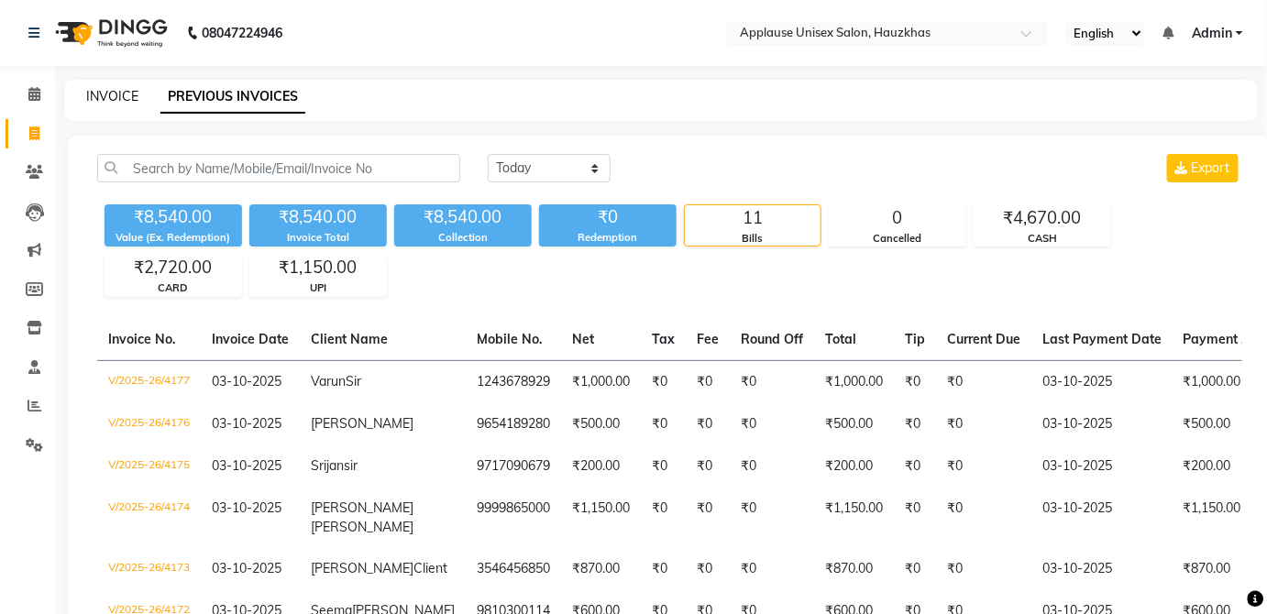
click at [105, 91] on link "INVOICE" at bounding box center [112, 96] width 52 height 17
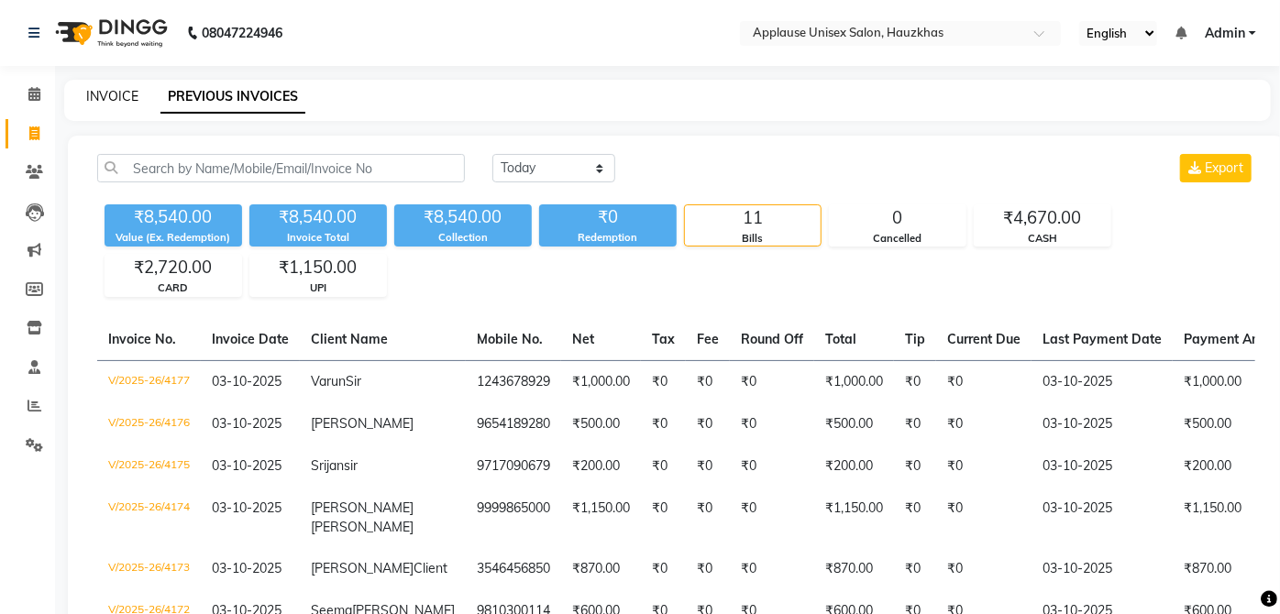
select select "5082"
select select "service"
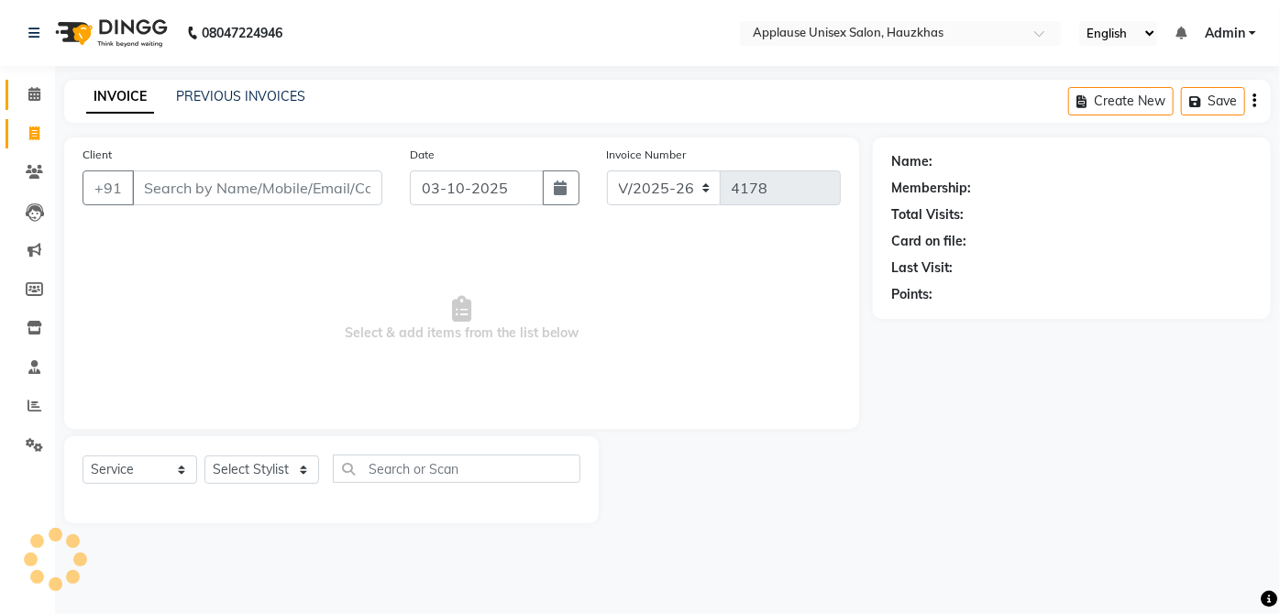
click at [44, 84] on span at bounding box center [34, 94] width 32 height 21
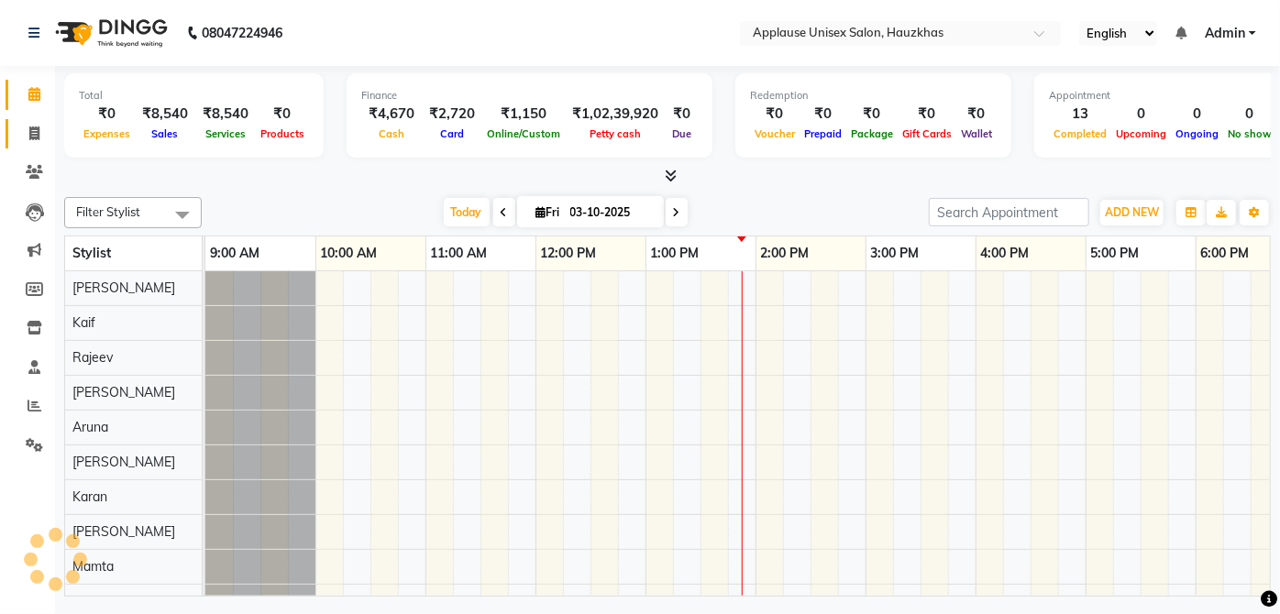
click at [44, 144] on link "Invoice" at bounding box center [28, 134] width 44 height 30
select select "service"
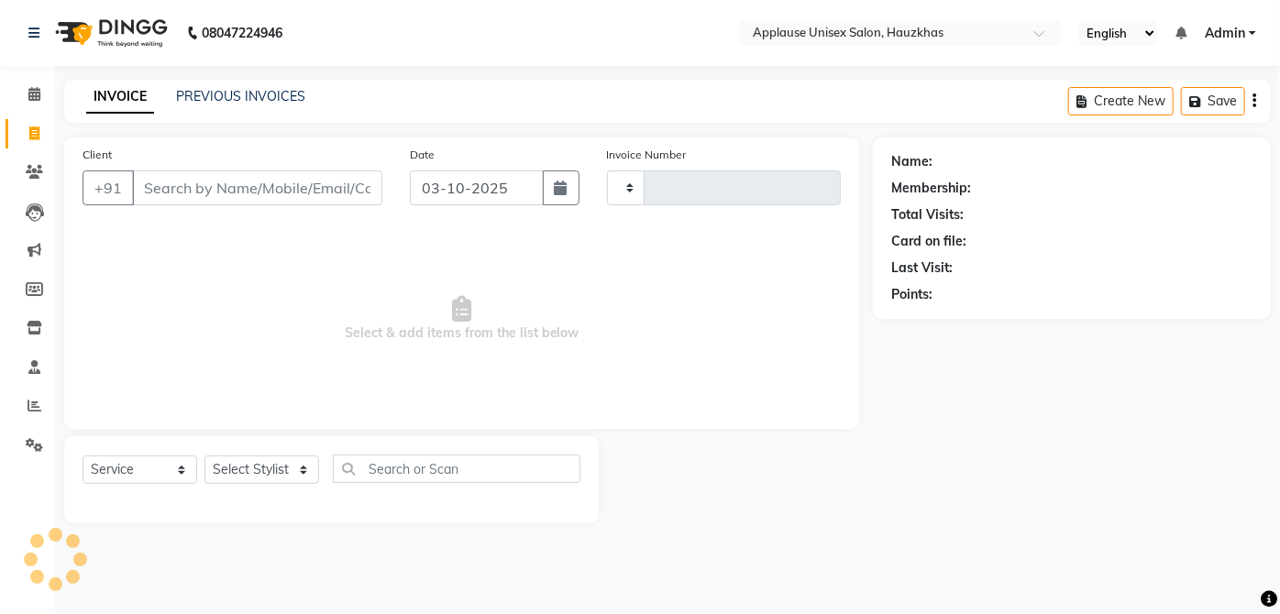
type input "4178"
select select "5082"
click at [204, 94] on link "PREVIOUS INVOICES" at bounding box center [240, 96] width 129 height 17
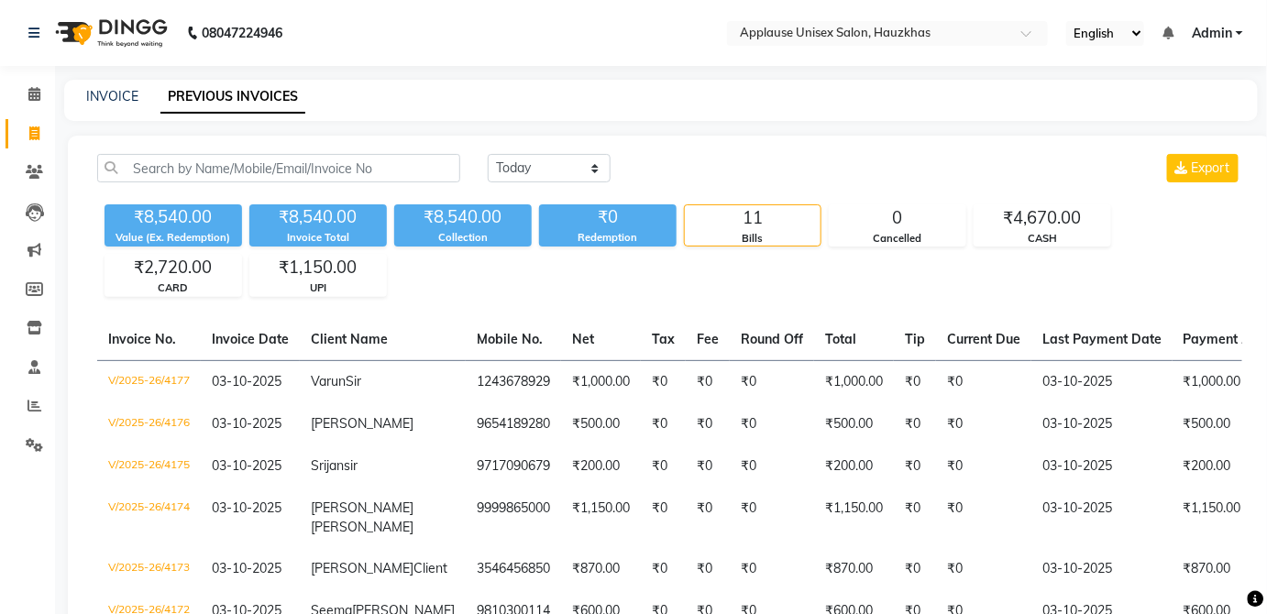
click at [36, 124] on span at bounding box center [34, 134] width 32 height 21
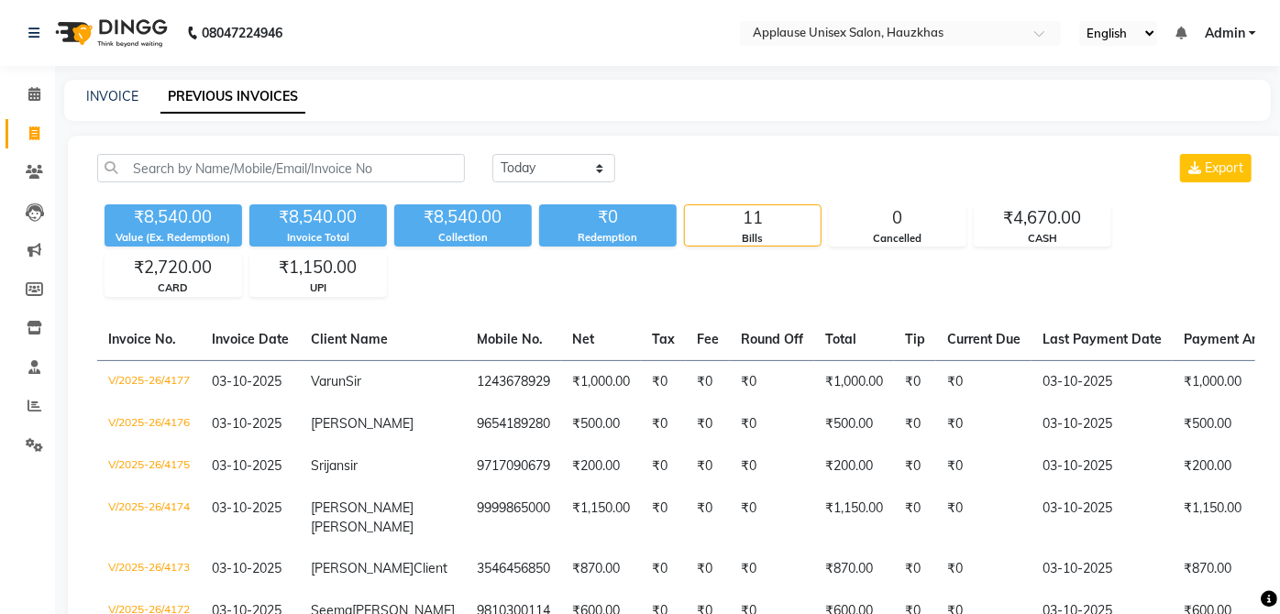
select select "service"
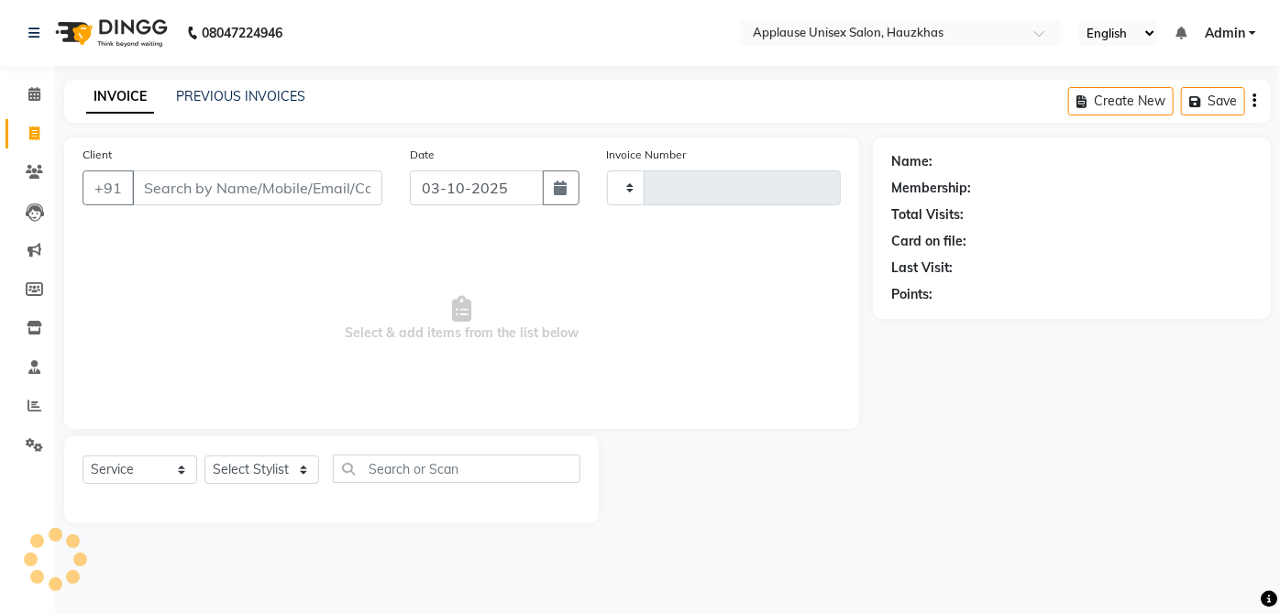
click at [108, 100] on link "INVOICE" at bounding box center [120, 97] width 68 height 33
type input "4178"
select select "5082"
click at [260, 466] on select "Select Stylist [PERSON_NAME] [PERSON_NAME] [PERSON_NAME] [PERSON_NAME] [PERSON_…" at bounding box center [261, 470] width 115 height 28
select select "32130"
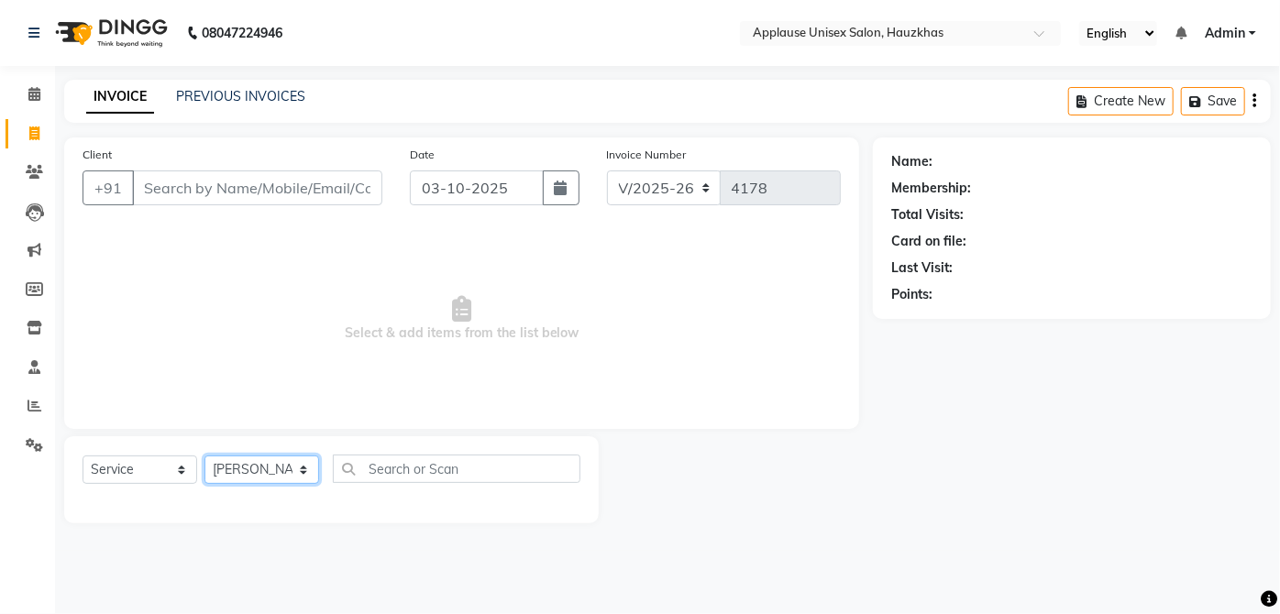
click at [204, 456] on select "Select Stylist [PERSON_NAME] [PERSON_NAME] [PERSON_NAME] [PERSON_NAME] [PERSON_…" at bounding box center [261, 470] width 115 height 28
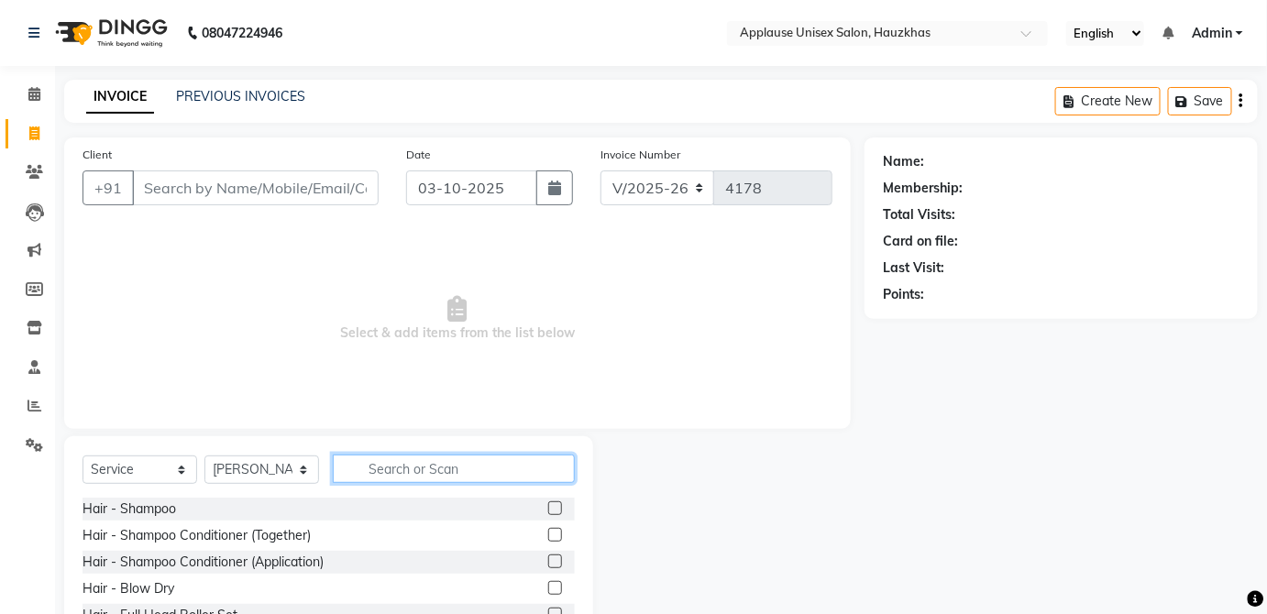
click at [470, 467] on input "text" at bounding box center [454, 469] width 242 height 28
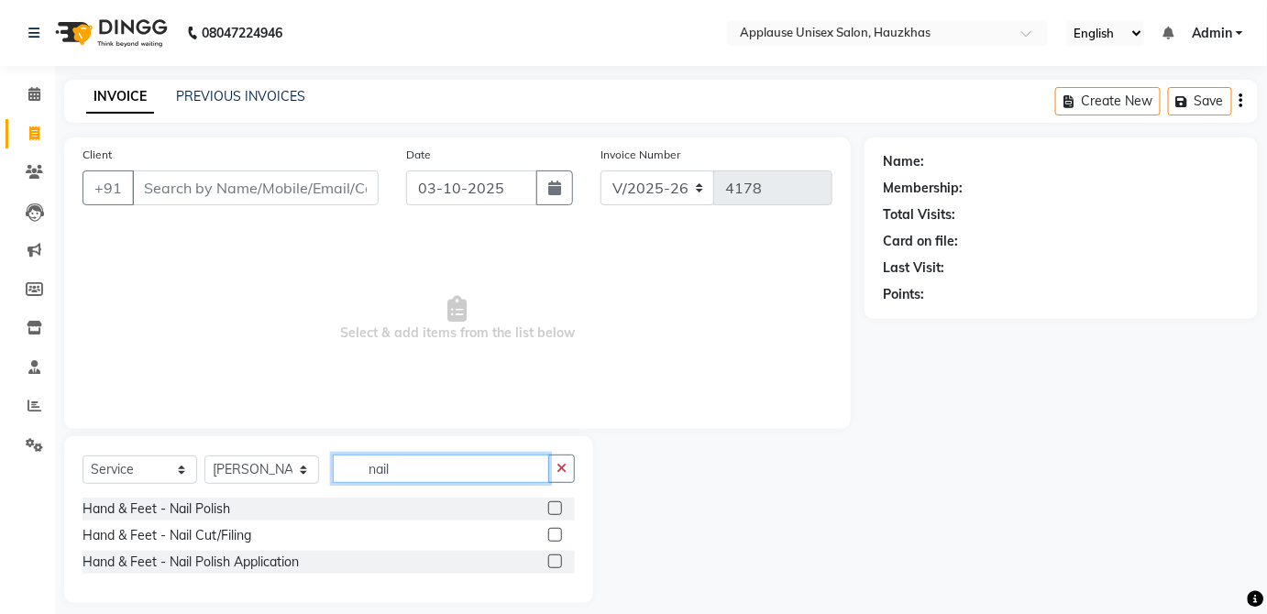
type input "nail"
click at [556, 508] on label at bounding box center [555, 508] width 14 height 14
click at [556, 508] on input "checkbox" at bounding box center [554, 509] width 12 height 12
checkbox input "true"
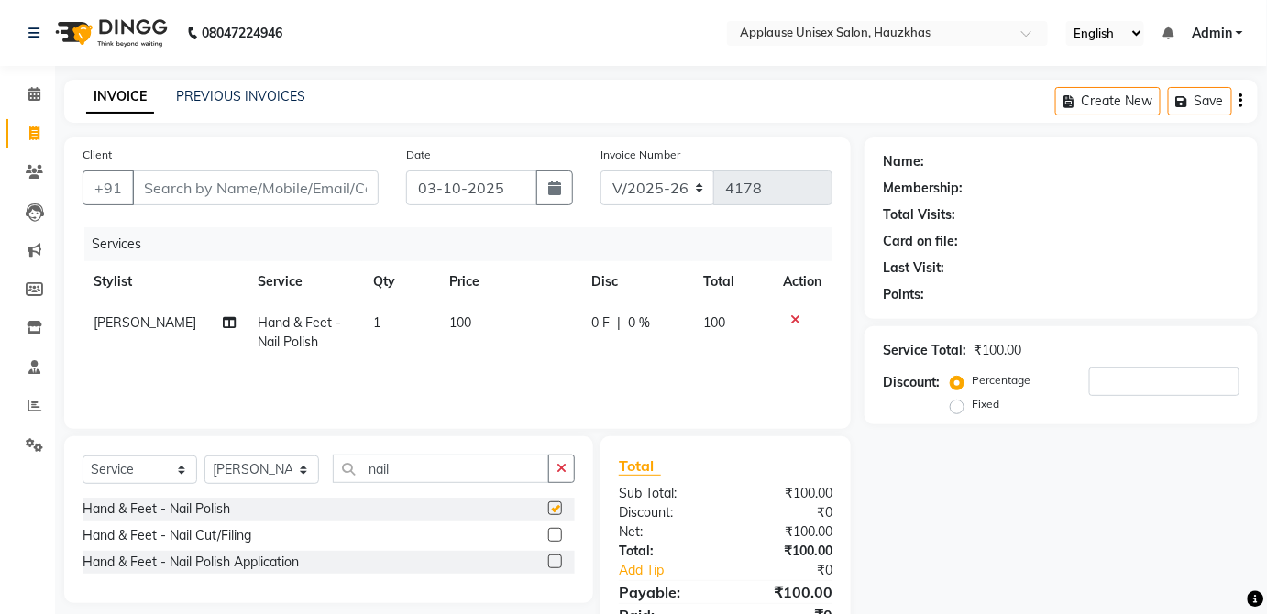
click at [495, 326] on td "100" at bounding box center [508, 333] width 141 height 61
select select "32130"
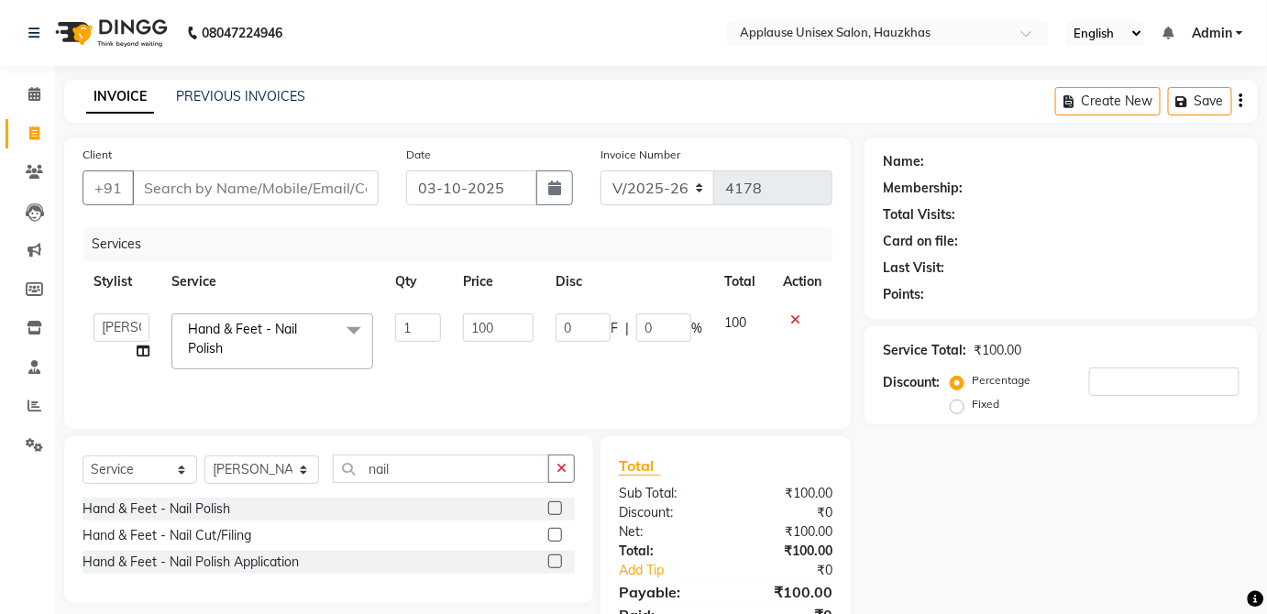
checkbox input "false"
click at [486, 332] on input "100" at bounding box center [498, 328] width 71 height 28
type input "200"
click at [744, 330] on td "100" at bounding box center [742, 342] width 59 height 78
select select "32130"
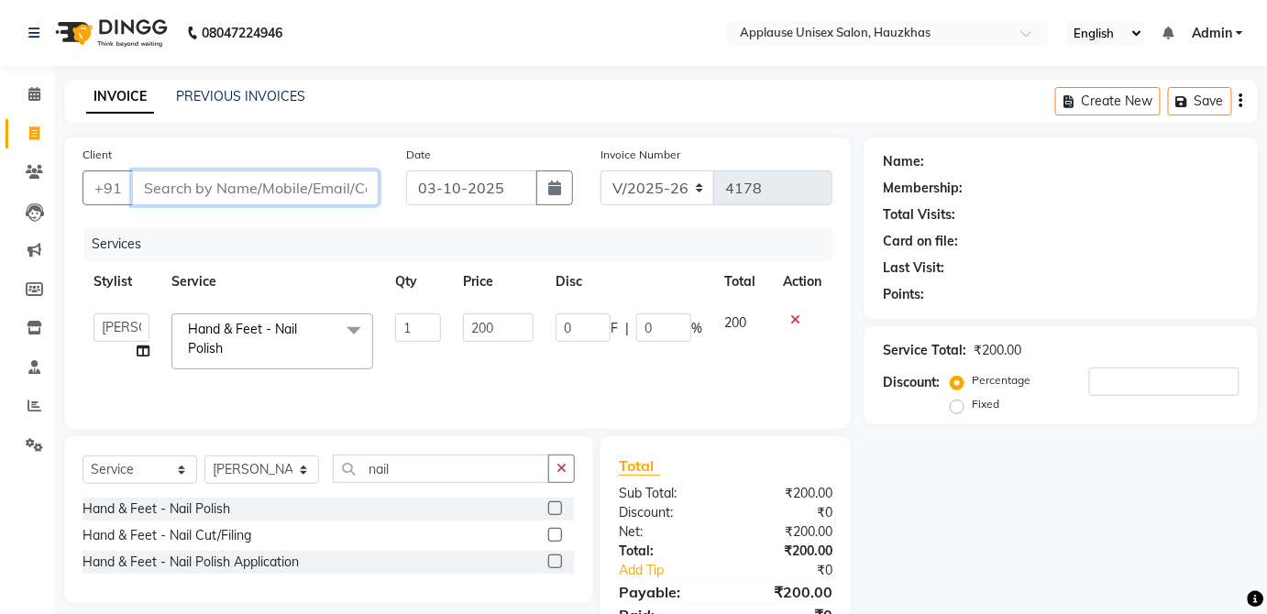
click at [334, 173] on input "Client" at bounding box center [255, 188] width 247 height 35
type input "n"
type input "0"
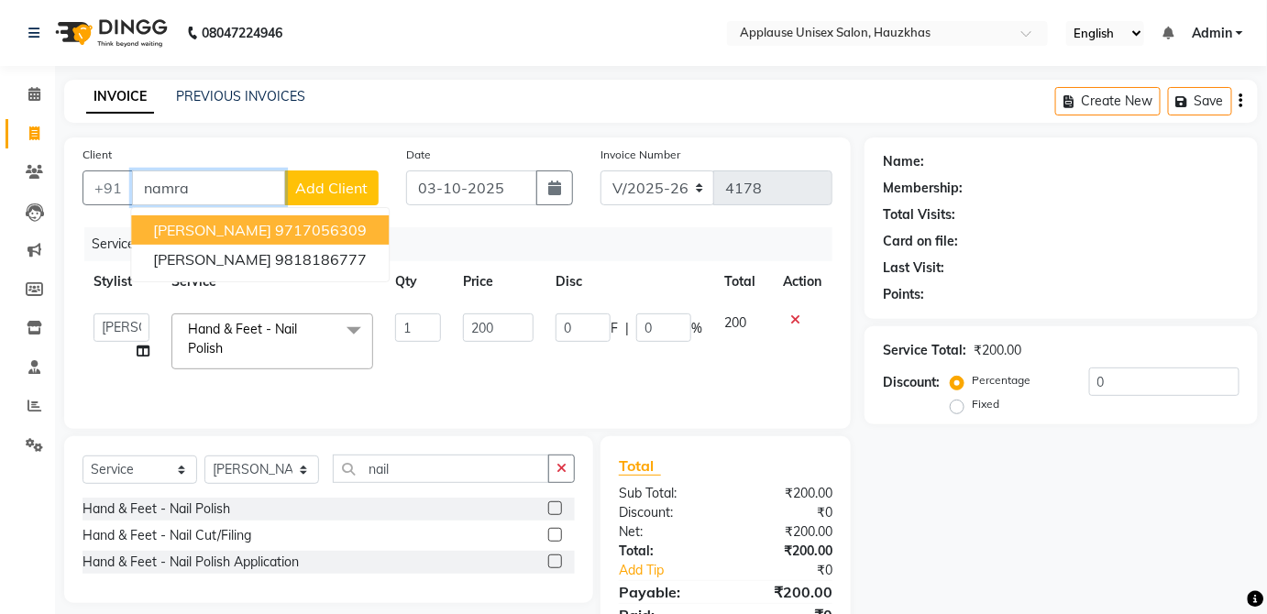
click at [182, 223] on span "[PERSON_NAME]" at bounding box center [212, 230] width 118 height 18
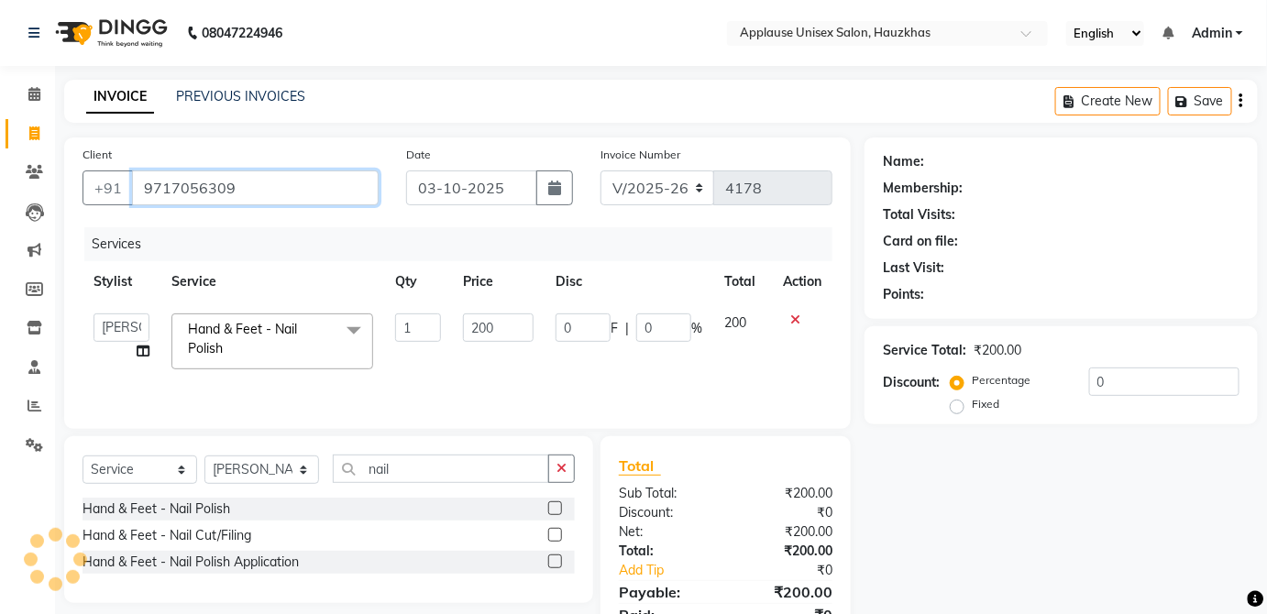
type input "9717056309"
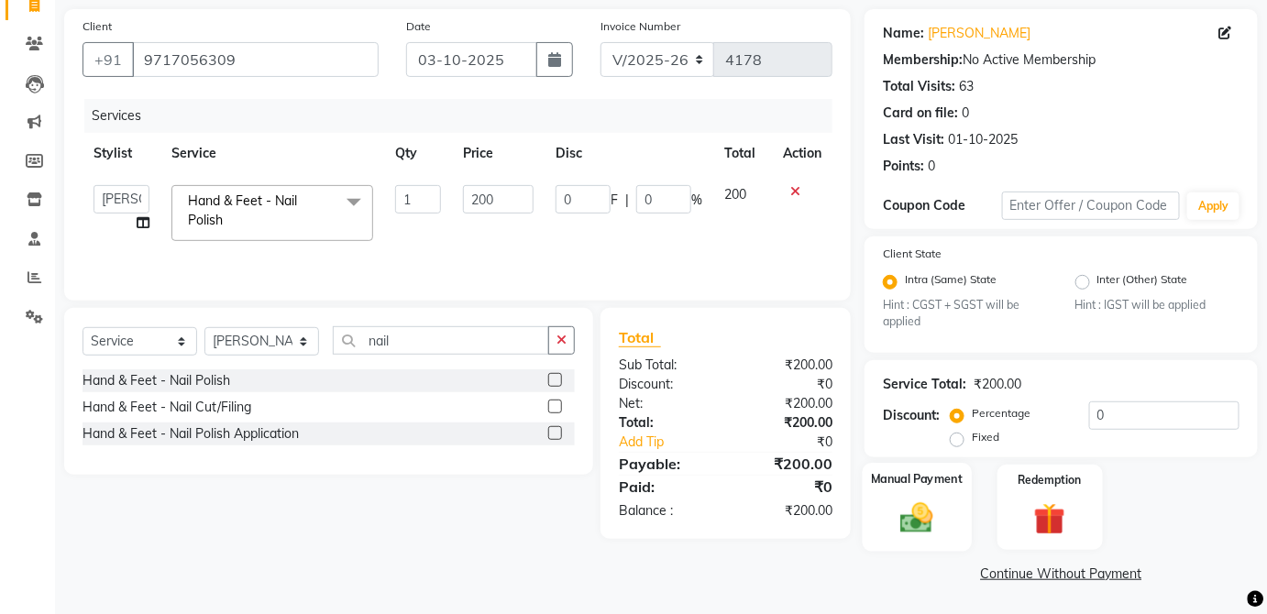
click at [958, 479] on label "Manual Payment" at bounding box center [917, 479] width 92 height 17
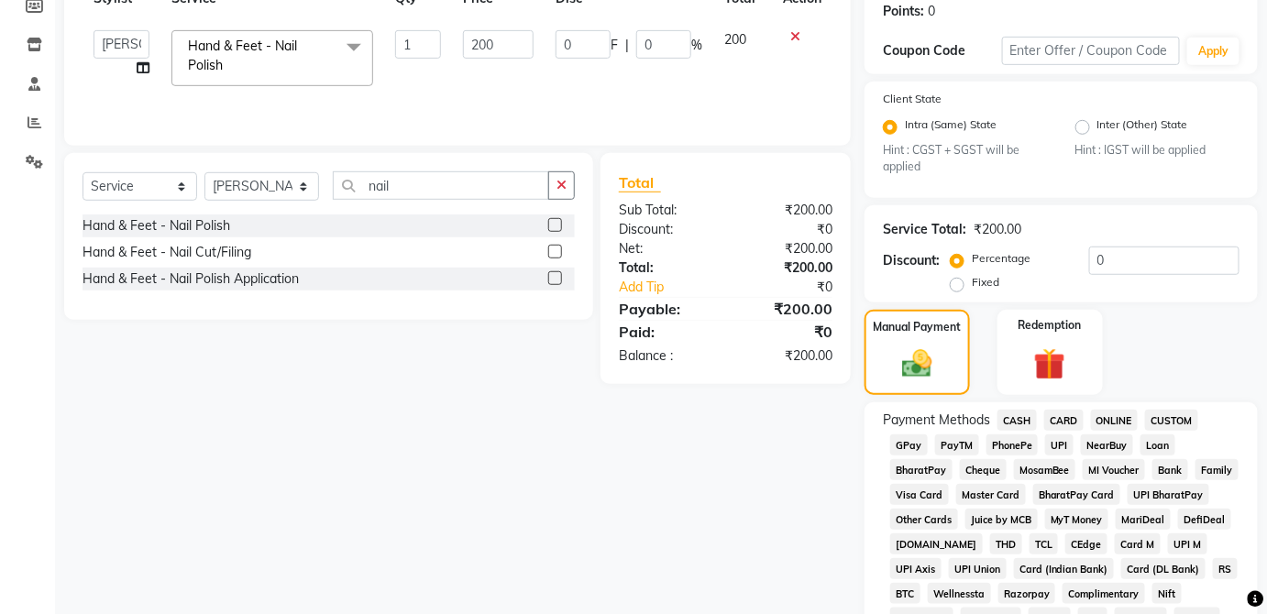
click at [1072, 424] on span "CARD" at bounding box center [1063, 420] width 39 height 21
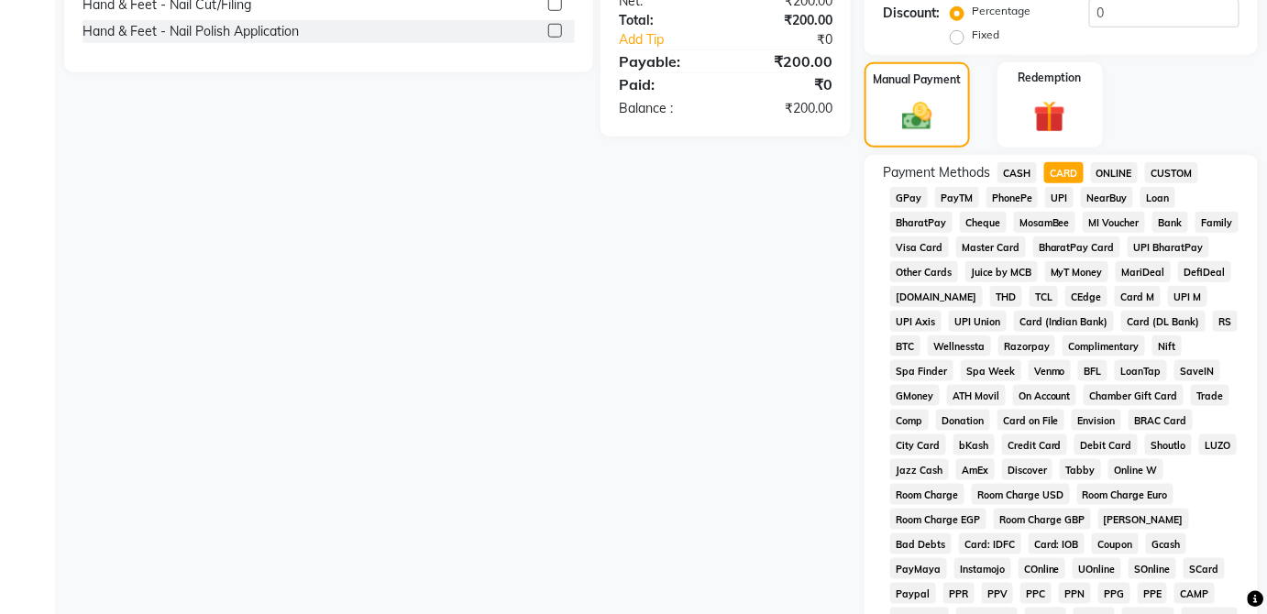
scroll to position [889, 0]
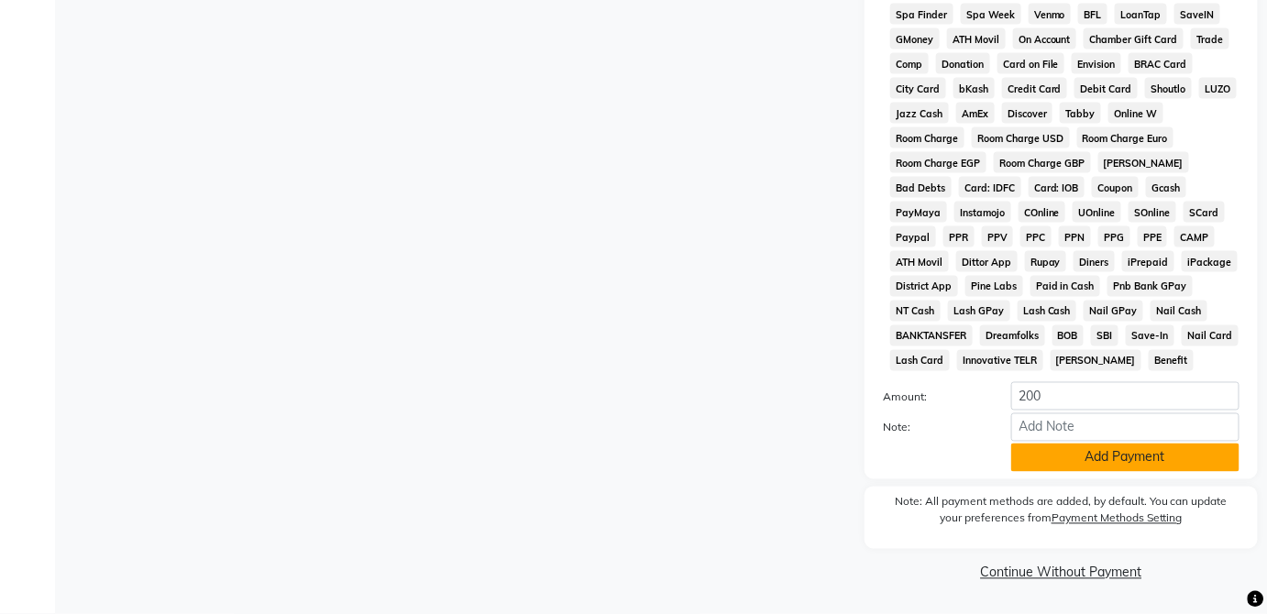
click at [1154, 468] on button "Add Payment" at bounding box center [1125, 458] width 228 height 28
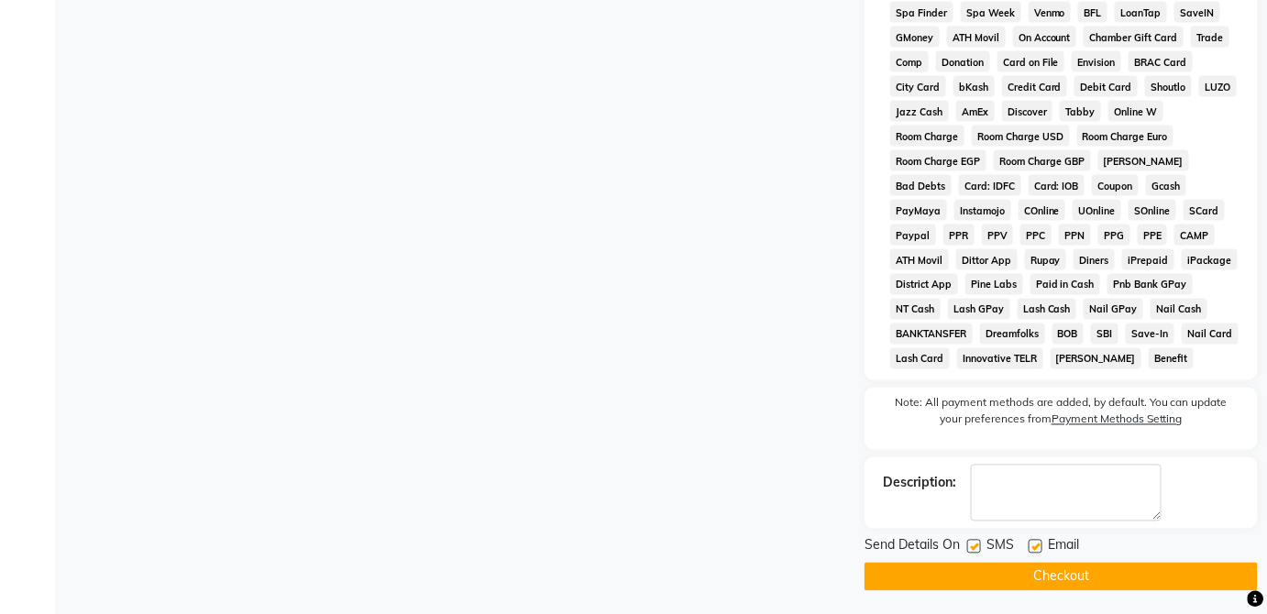
click at [1112, 586] on button "Checkout" at bounding box center [1061, 577] width 393 height 28
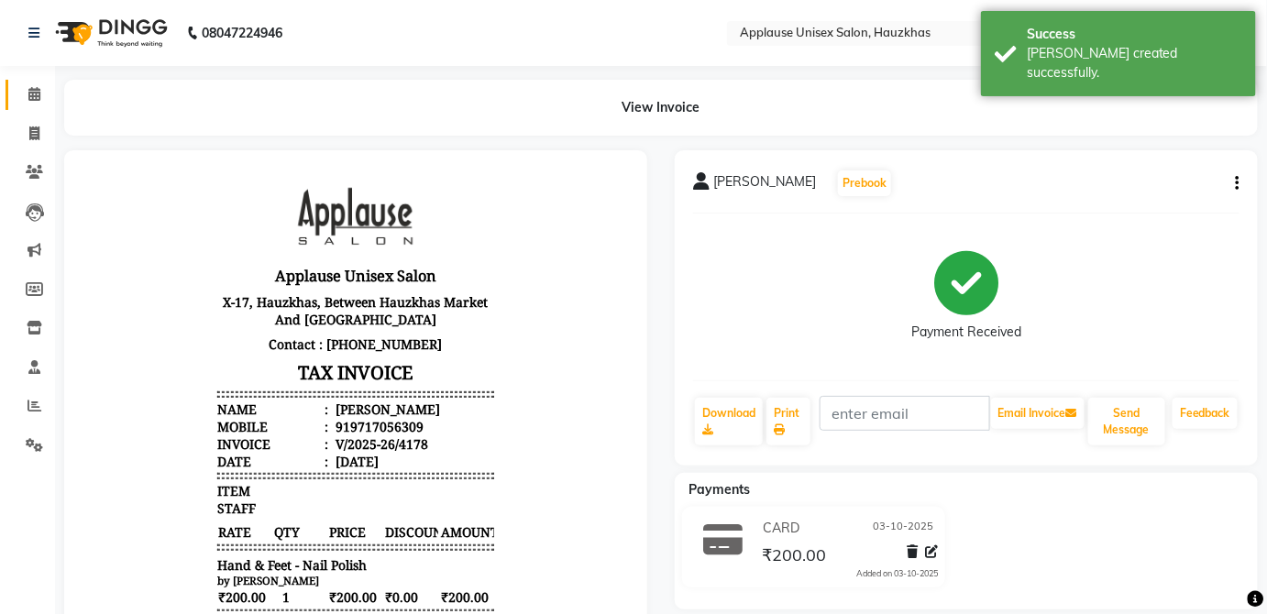
click at [41, 81] on link "Calendar" at bounding box center [28, 95] width 44 height 30
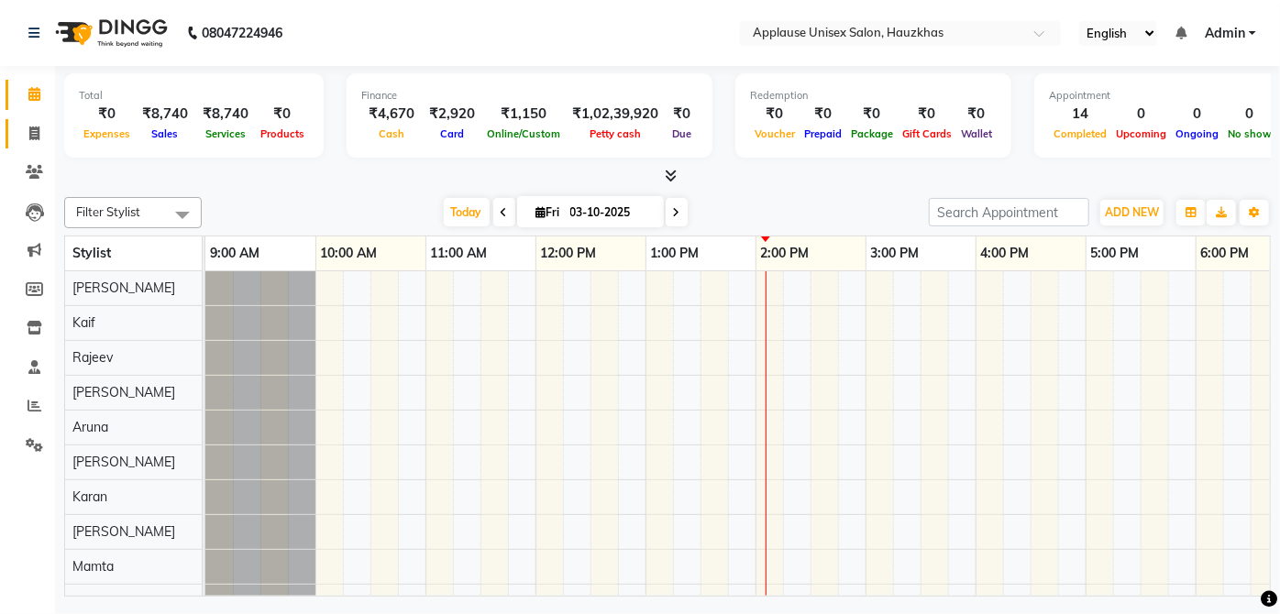
click at [14, 129] on link "Invoice" at bounding box center [28, 134] width 44 height 30
select select "service"
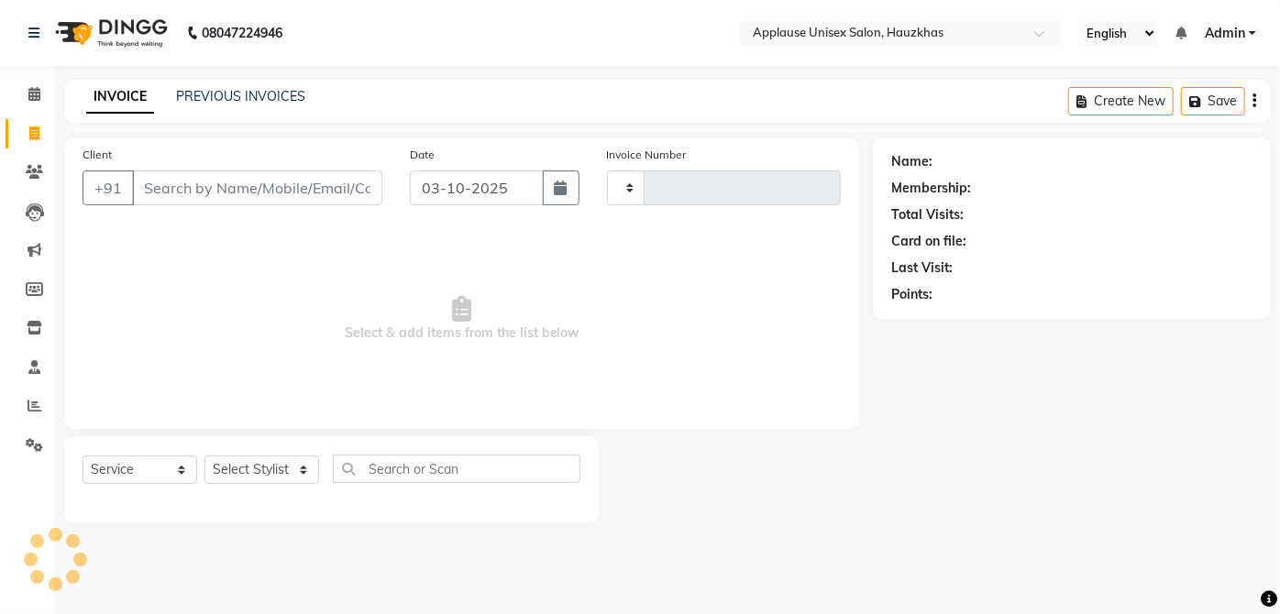
type input "4179"
select select "5082"
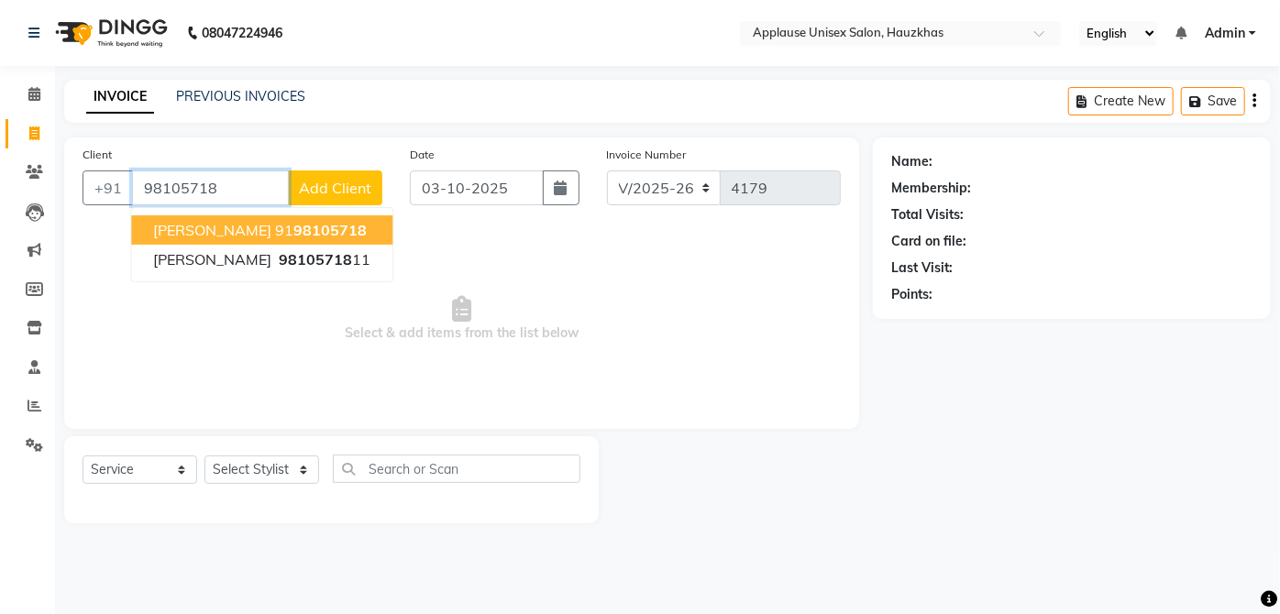
click at [247, 192] on input "98105718" at bounding box center [210, 188] width 157 height 35
type input "9"
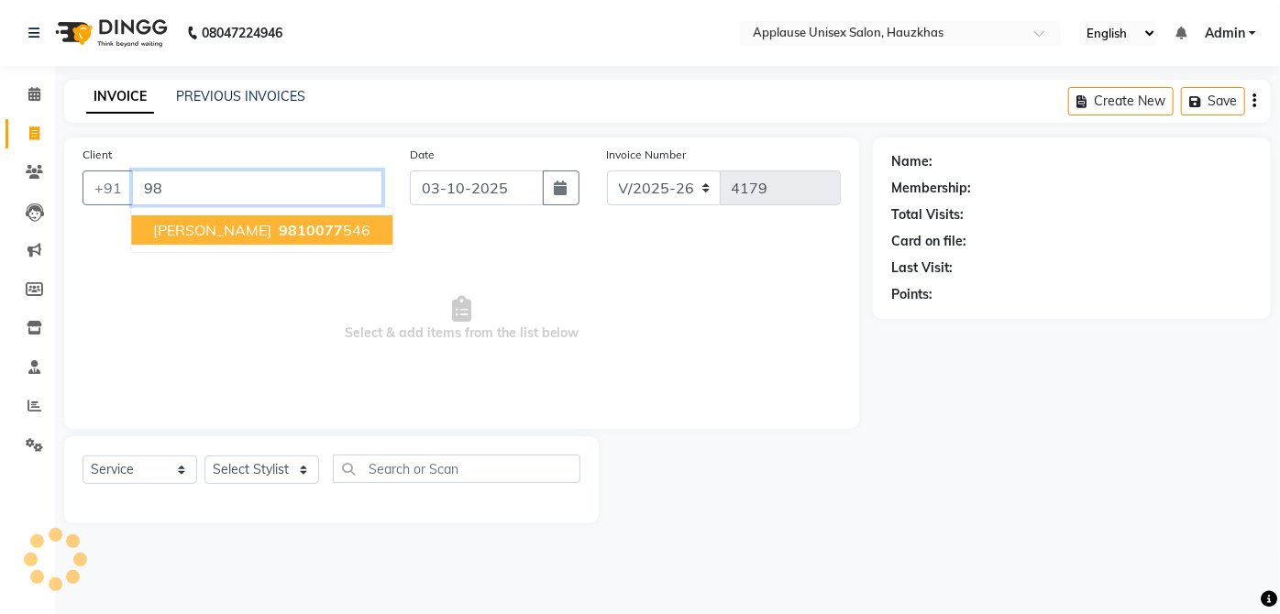
type input "9"
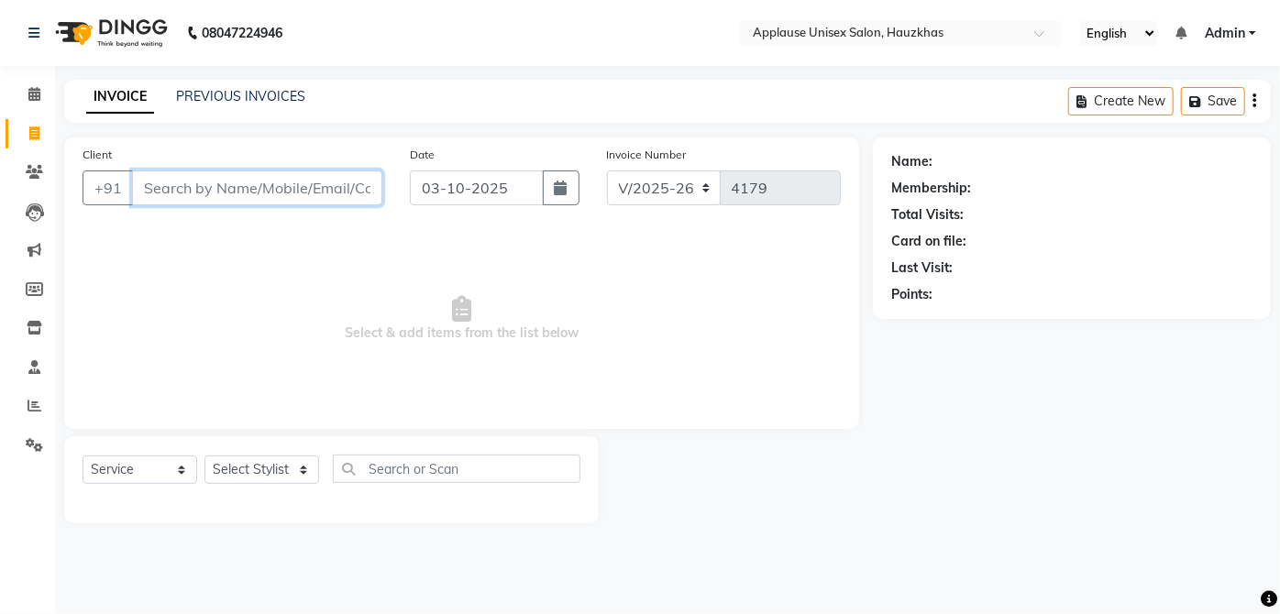
type input "s"
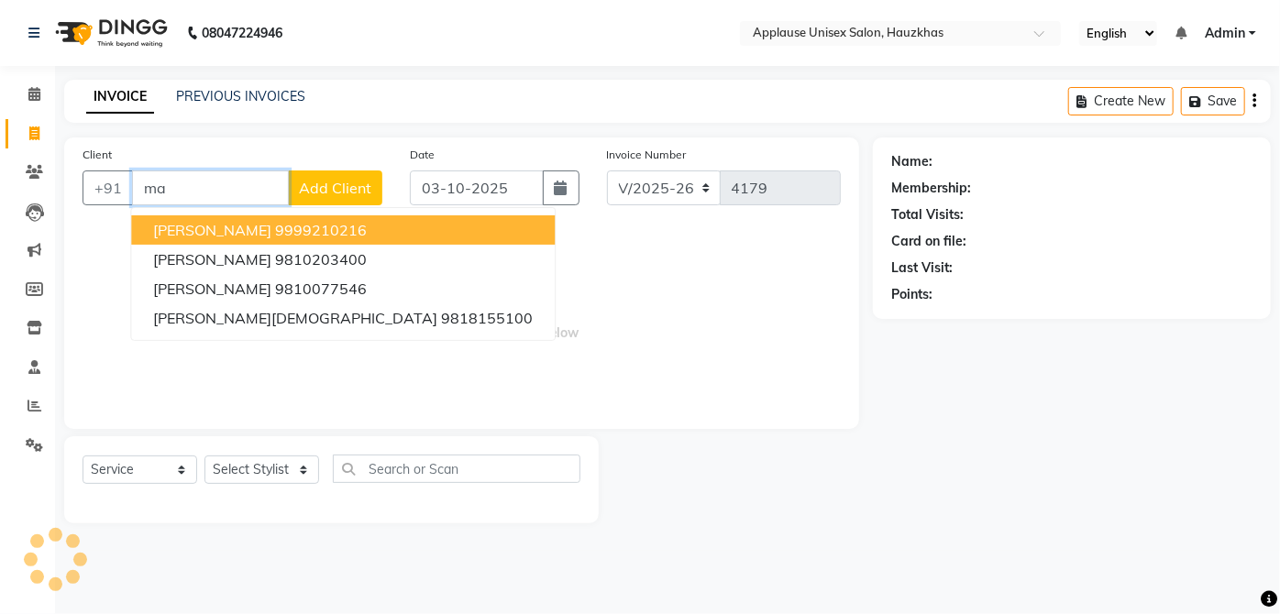
type input "m"
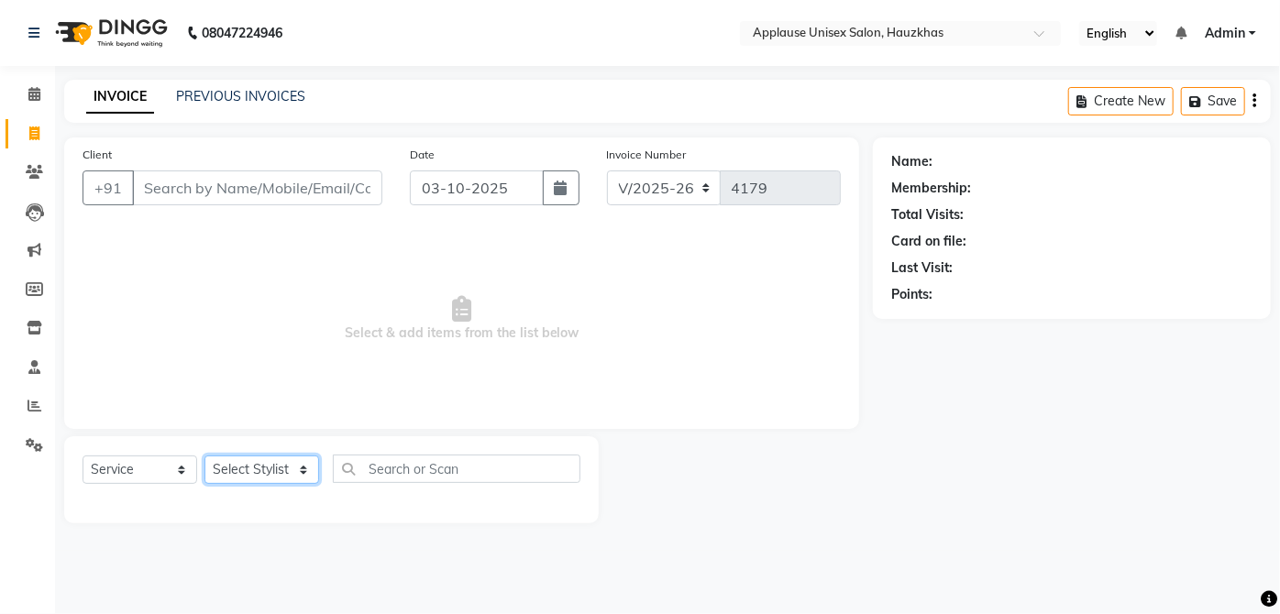
click at [295, 464] on select "Select Stylist [PERSON_NAME] [PERSON_NAME] [PERSON_NAME] [PERSON_NAME] [PERSON_…" at bounding box center [261, 470] width 115 height 28
select select "32126"
click at [204, 456] on select "Select Stylist [PERSON_NAME] [PERSON_NAME] [PERSON_NAME] [PERSON_NAME] [PERSON_…" at bounding box center [261, 470] width 115 height 28
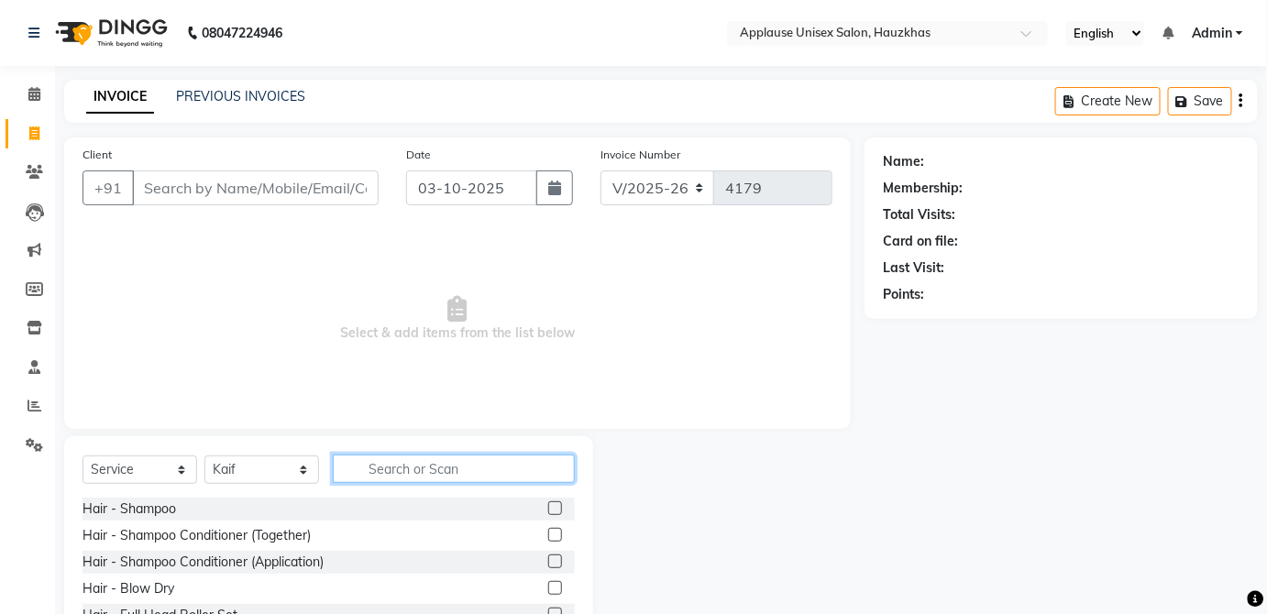
click at [531, 469] on input "text" at bounding box center [454, 469] width 242 height 28
click at [548, 528] on label at bounding box center [555, 535] width 14 height 14
click at [548, 530] on input "checkbox" at bounding box center [554, 536] width 12 height 12
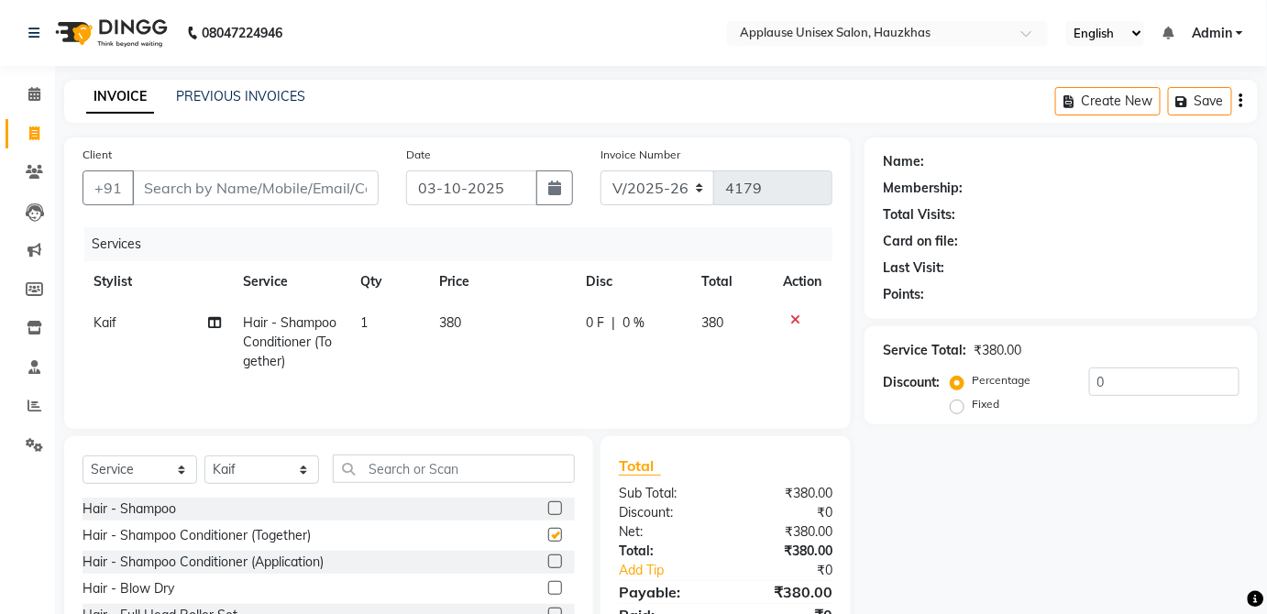
click at [513, 322] on td "380" at bounding box center [501, 343] width 147 height 80
checkbox input "false"
select select "32126"
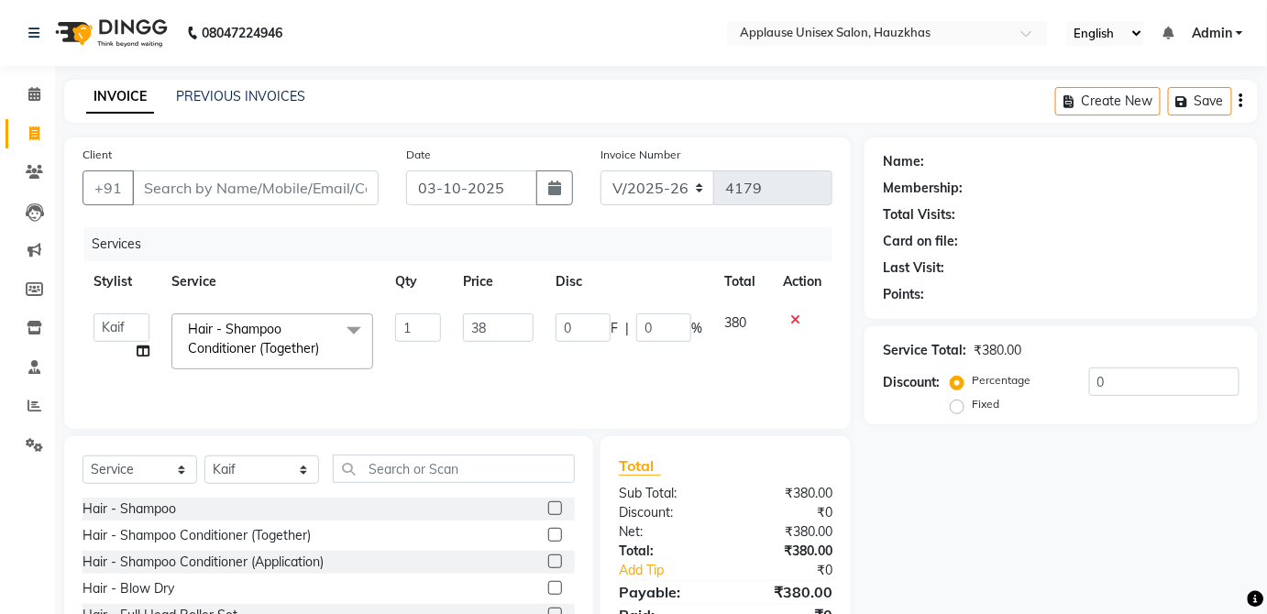
type input "3"
type input "400"
click at [730, 327] on td "380" at bounding box center [742, 342] width 59 height 78
select select "32126"
click at [507, 462] on input "text" at bounding box center [454, 469] width 242 height 28
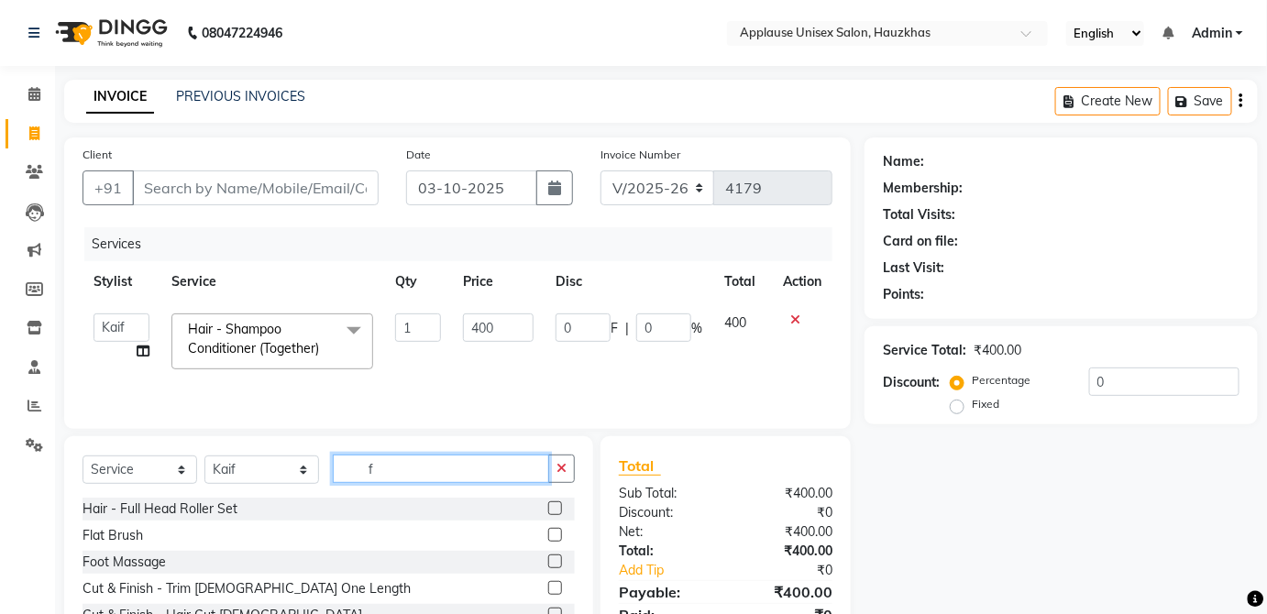
type input "f"
click at [548, 534] on label at bounding box center [555, 535] width 14 height 14
click at [548, 534] on input "checkbox" at bounding box center [554, 536] width 12 height 12
checkbox input "true"
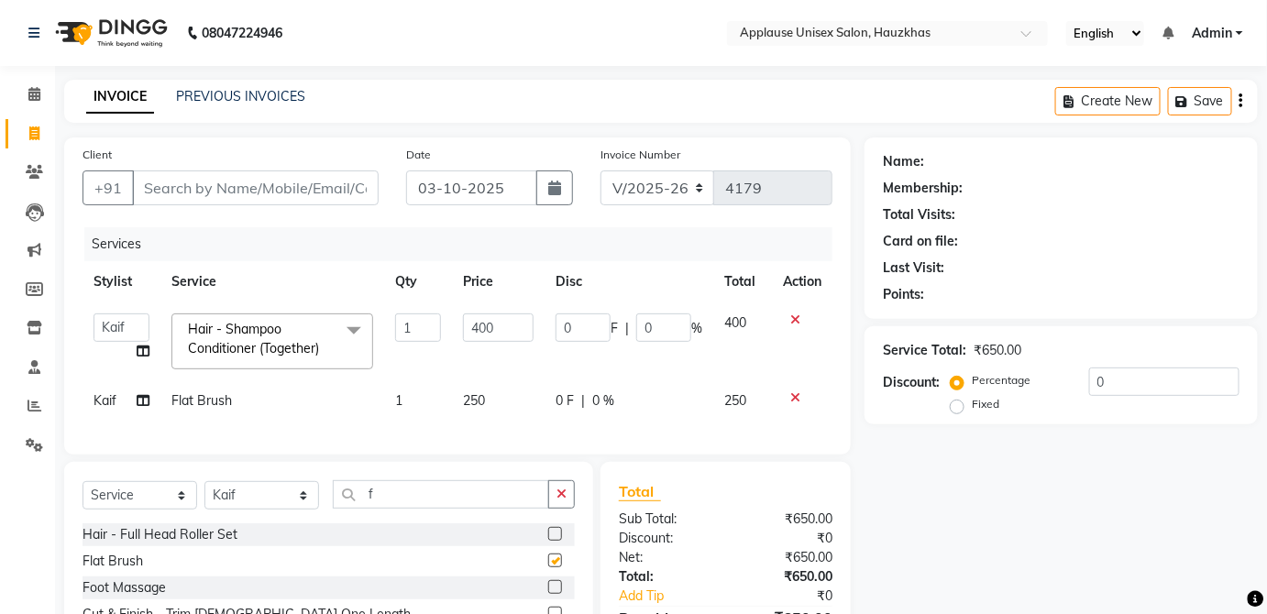
click at [691, 413] on td "0 F | 0 %" at bounding box center [629, 400] width 169 height 41
select select "32126"
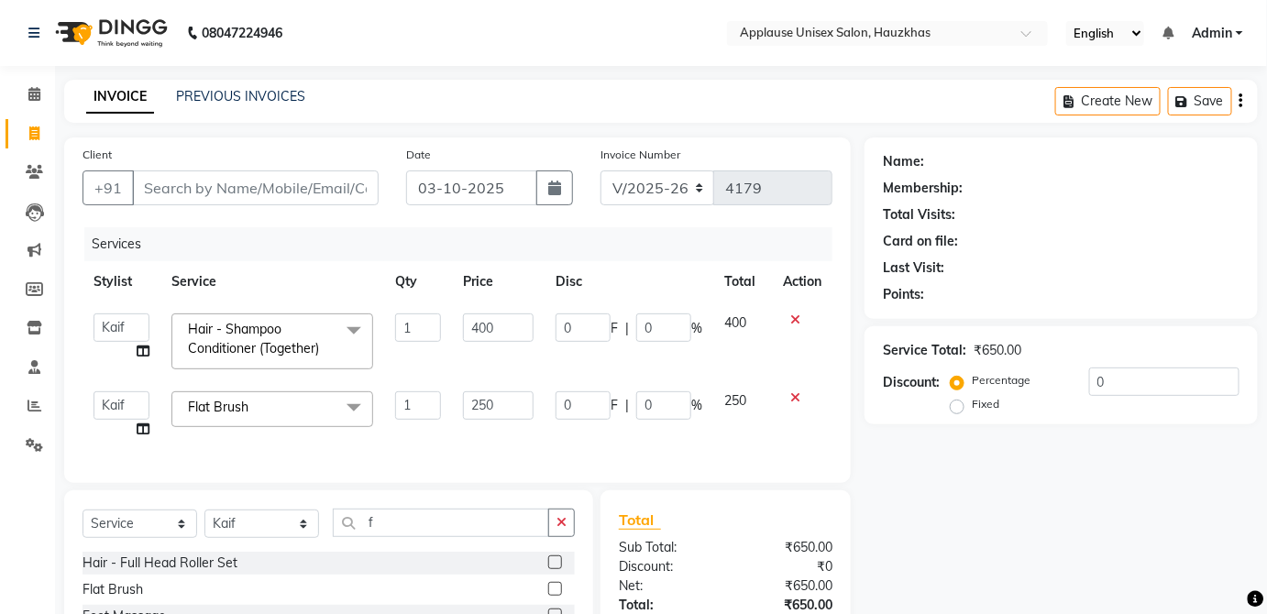
checkbox input "false"
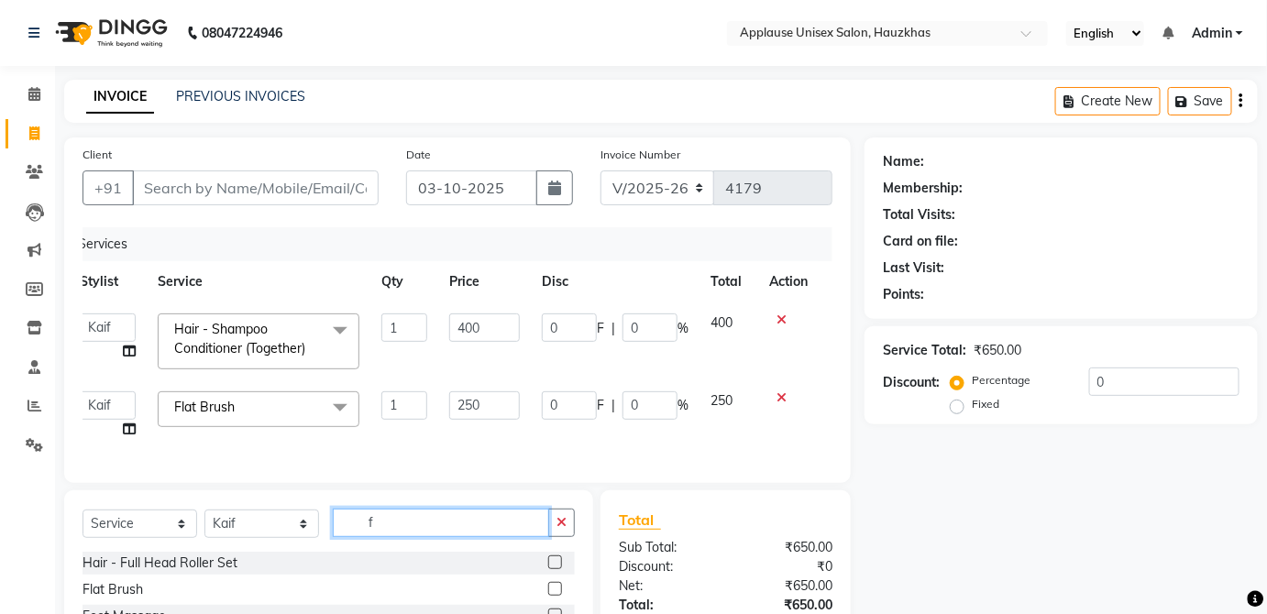
click at [421, 527] on input "f" at bounding box center [441, 523] width 216 height 28
type input "head"
click at [557, 596] on label at bounding box center [555, 589] width 14 height 14
click at [557, 596] on input "checkbox" at bounding box center [554, 590] width 12 height 12
checkbox input "true"
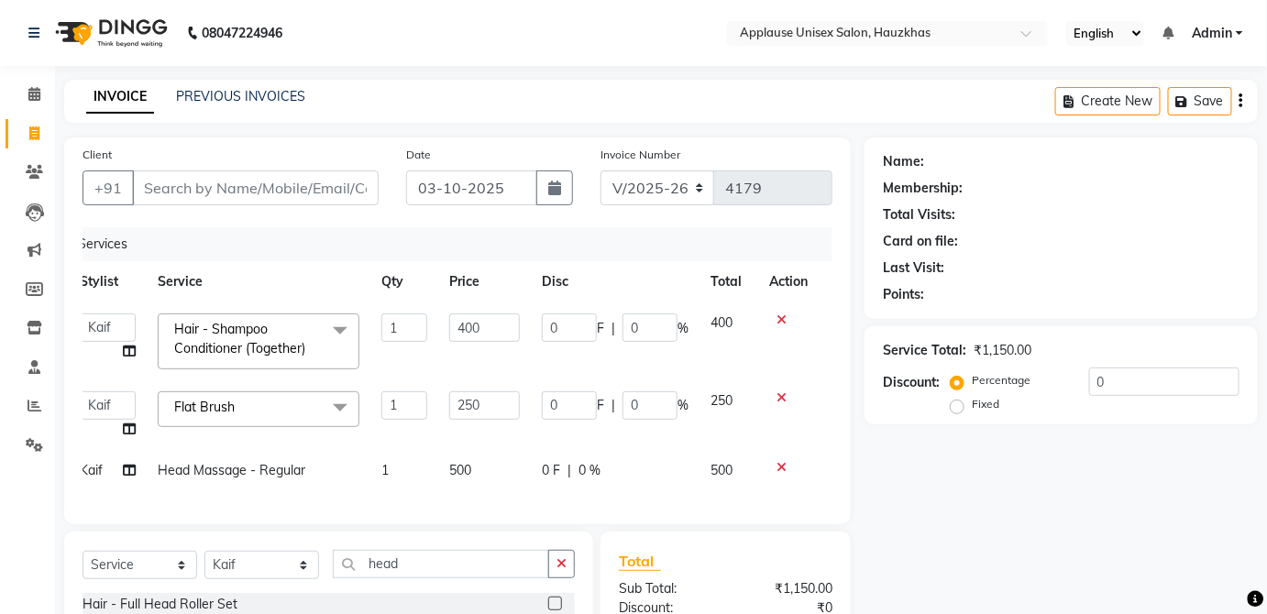
click at [718, 474] on span "500" at bounding box center [721, 470] width 22 height 17
select select "32126"
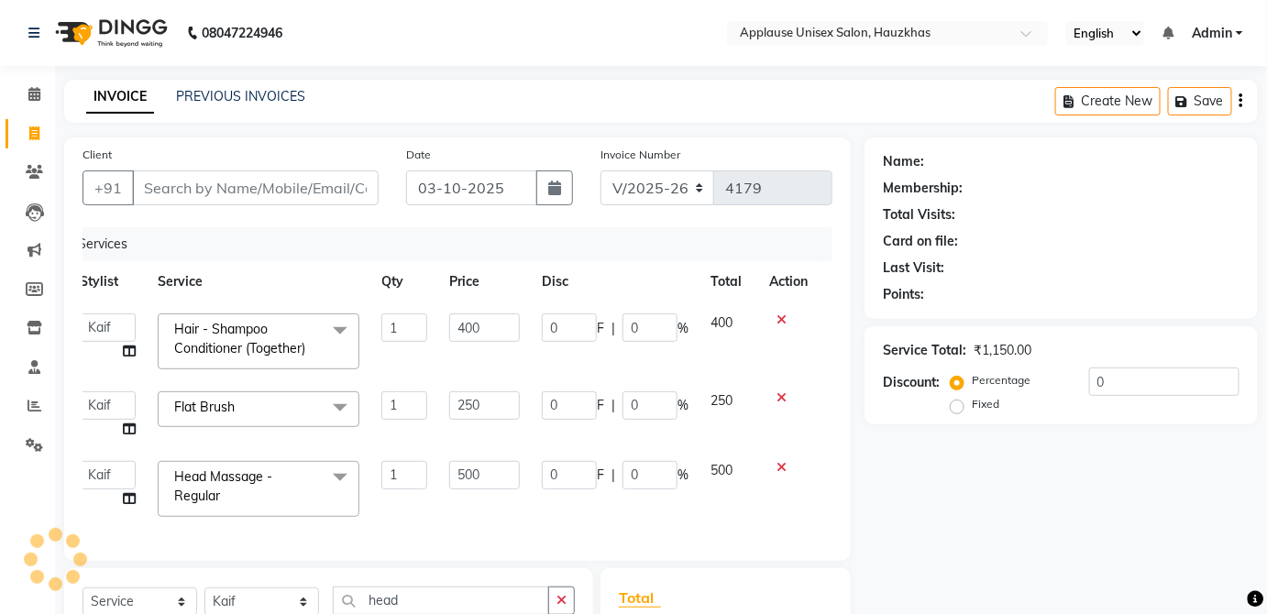
checkbox input "false"
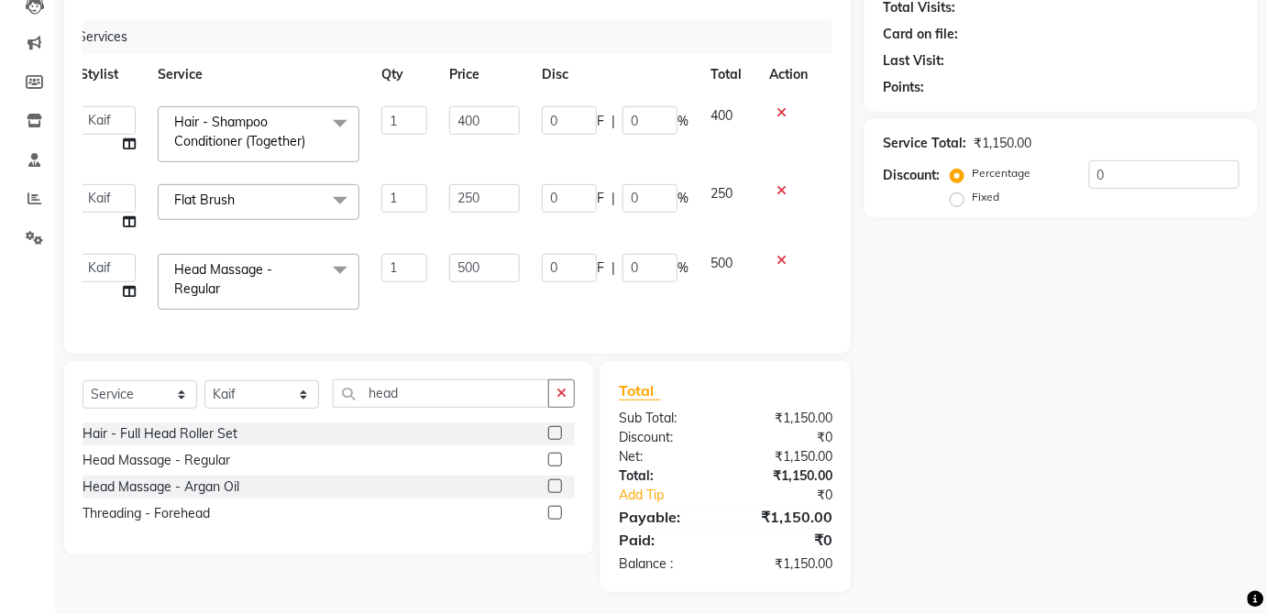
scroll to position [208, 0]
click at [266, 408] on select "Select Stylist [PERSON_NAME] [PERSON_NAME] [PERSON_NAME] [PERSON_NAME] [PERSON_…" at bounding box center [261, 394] width 115 height 28
select select "32130"
click at [204, 390] on select "Select Stylist [PERSON_NAME] [PERSON_NAME] [PERSON_NAME] [PERSON_NAME] [PERSON_…" at bounding box center [261, 394] width 115 height 28
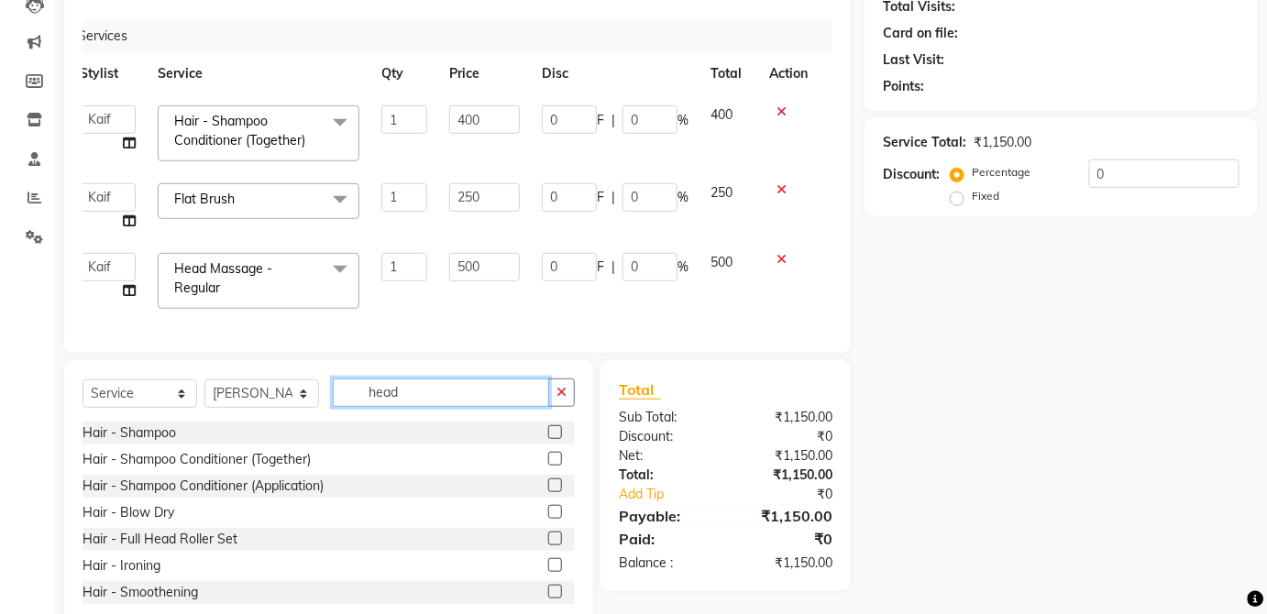
click at [457, 402] on input "head" at bounding box center [441, 393] width 216 height 28
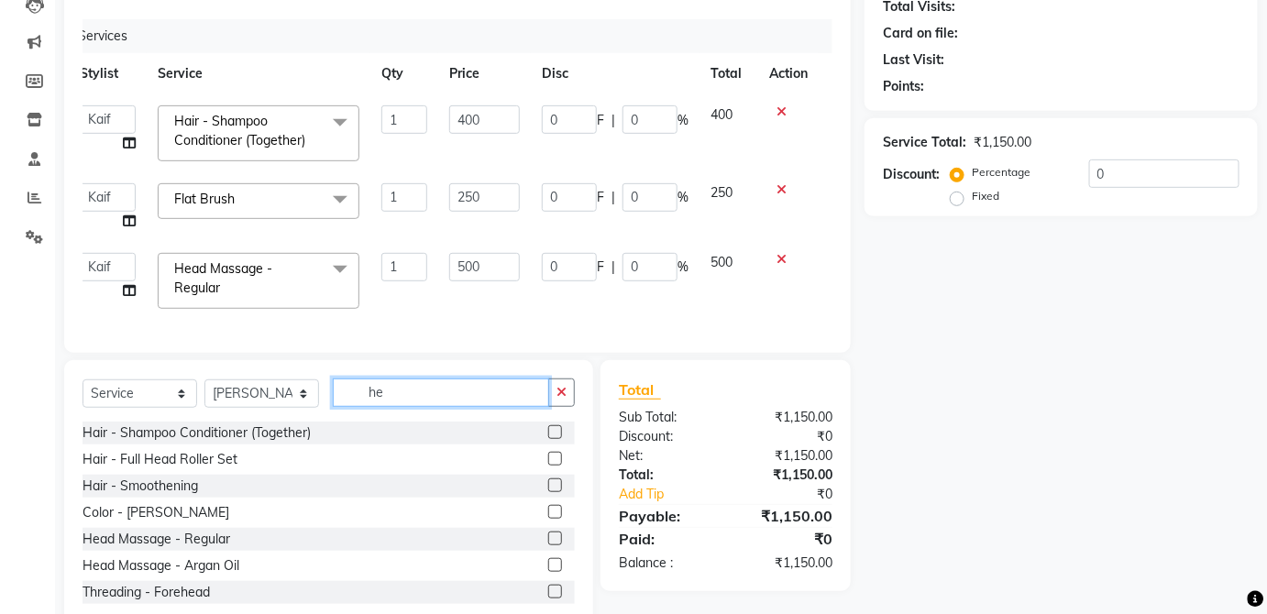
type input "h"
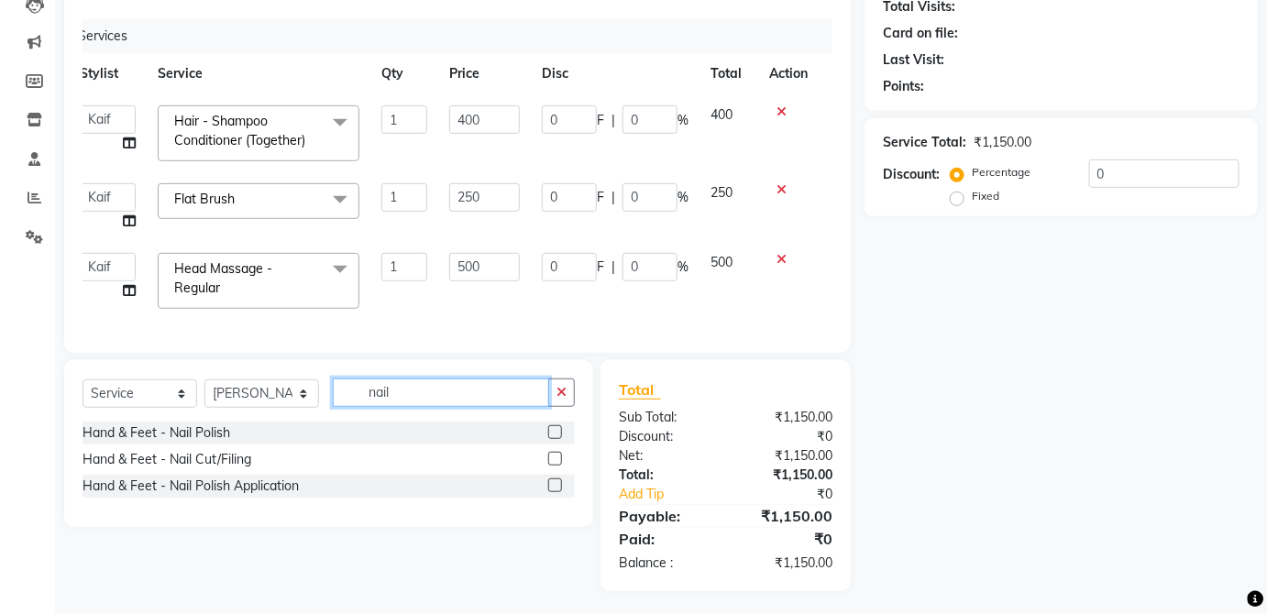
type input "nail"
click at [556, 439] on label at bounding box center [555, 432] width 14 height 14
click at [556, 439] on input "checkbox" at bounding box center [554, 433] width 12 height 12
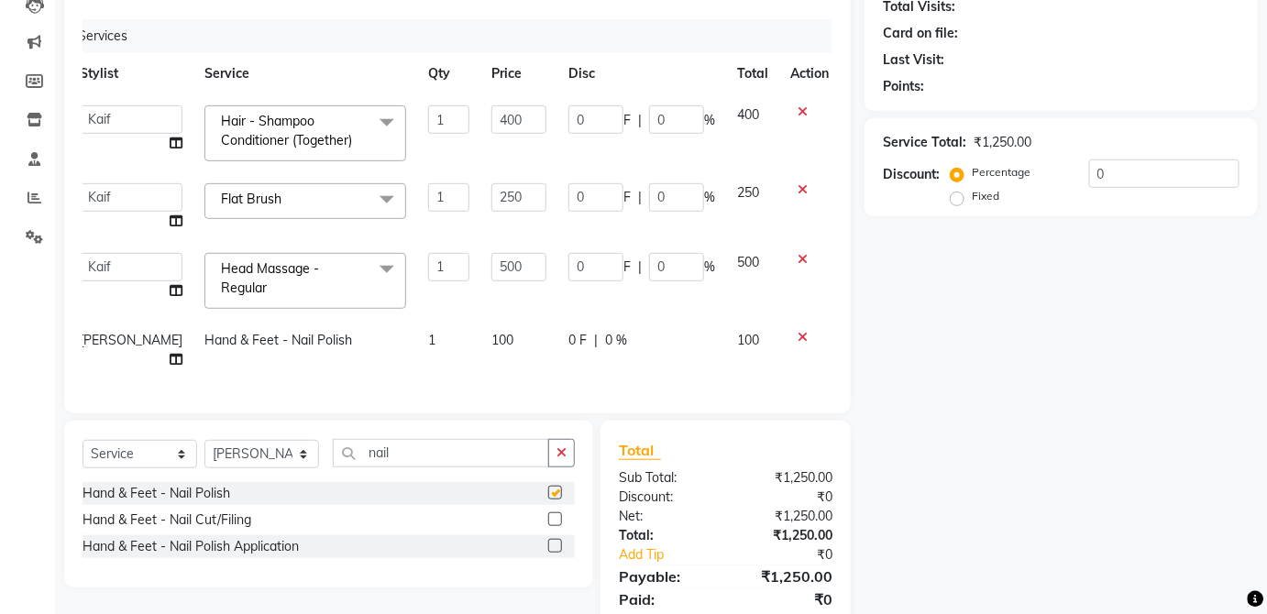
checkbox input "false"
click at [557, 338] on td "0 F | 0 %" at bounding box center [641, 350] width 169 height 61
select select "32130"
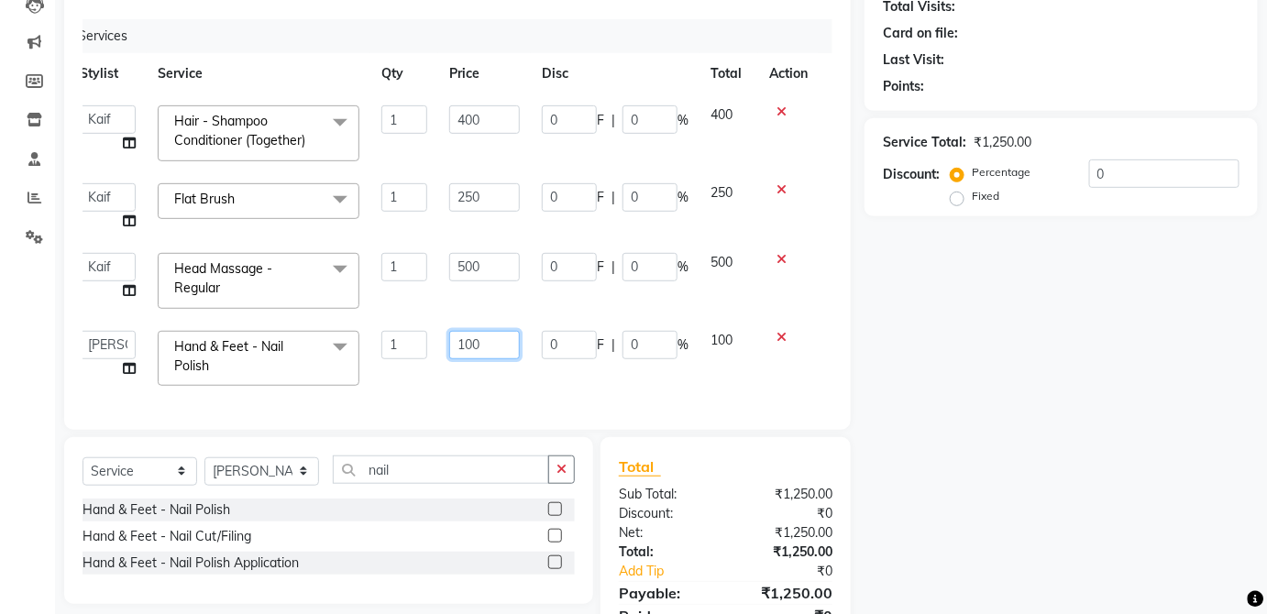
click at [502, 347] on input "100" at bounding box center [484, 345] width 71 height 28
type input "1"
type input "200"
click at [706, 332] on td "100" at bounding box center [728, 359] width 59 height 78
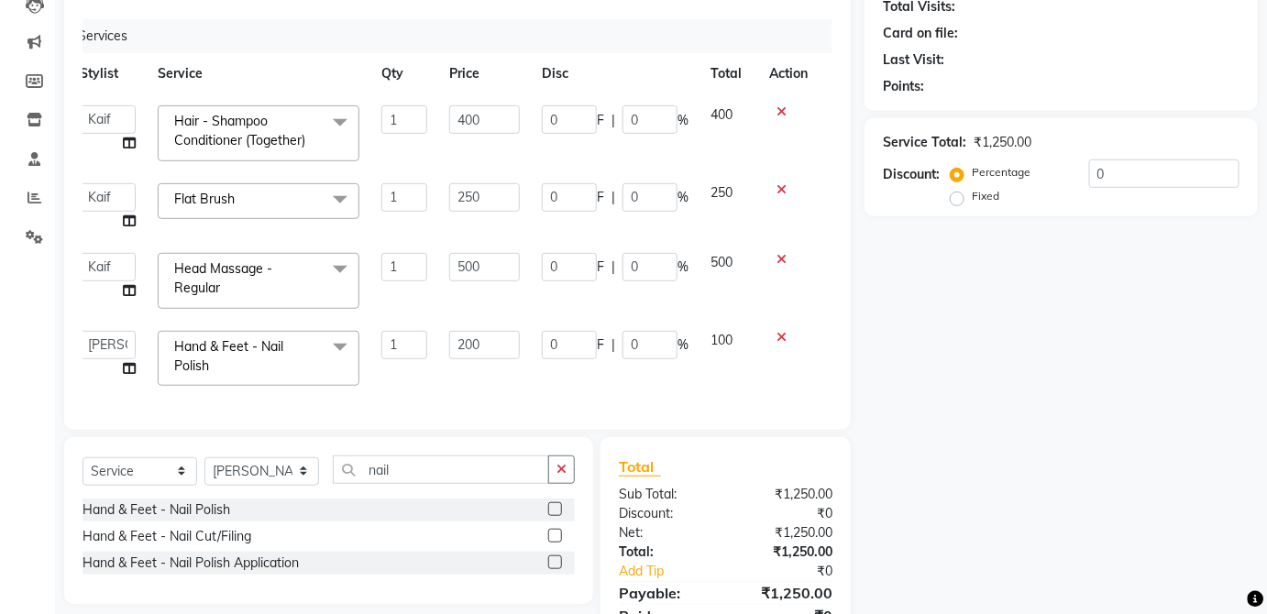
select select "32130"
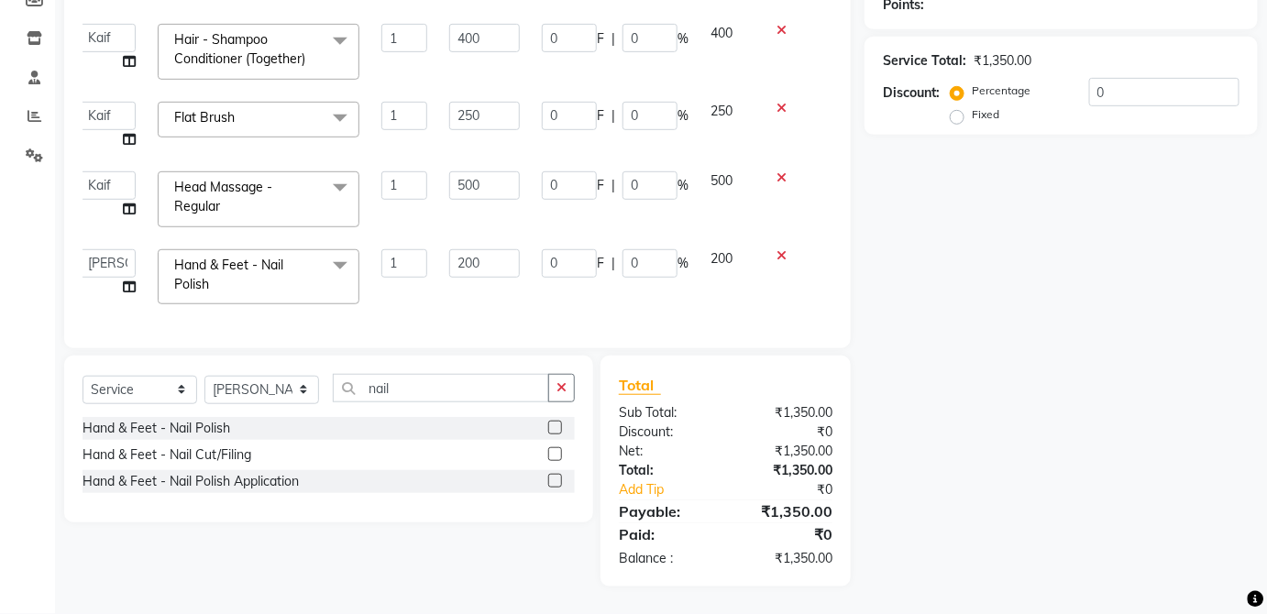
scroll to position [0, 0]
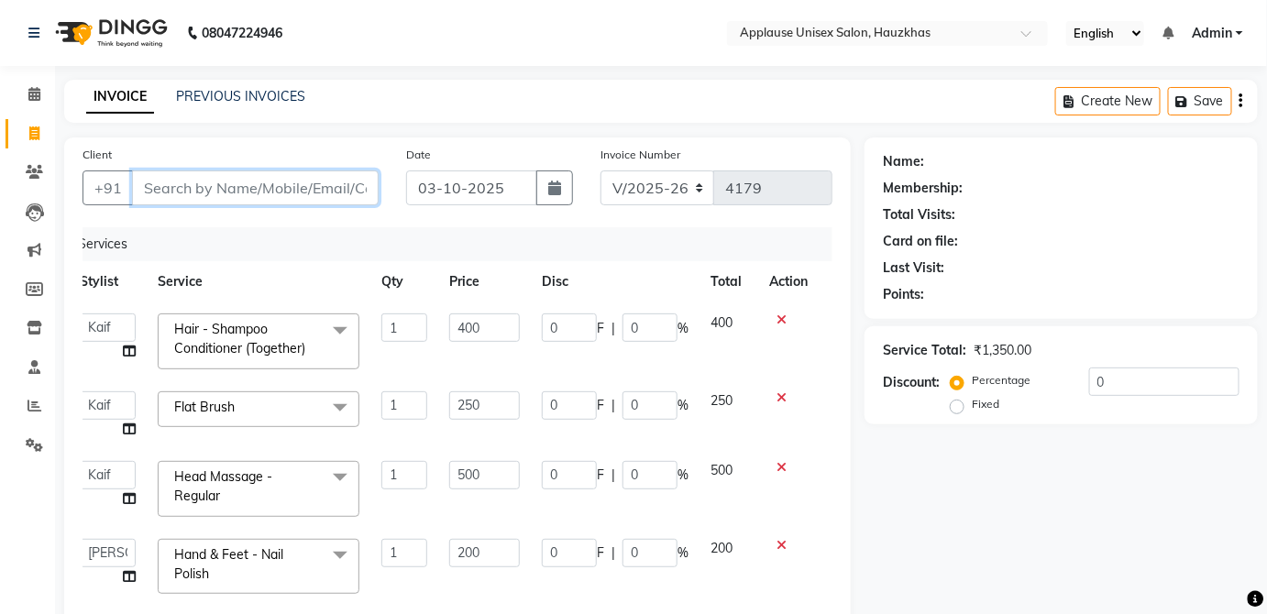
click at [336, 185] on input "Client" at bounding box center [255, 188] width 247 height 35
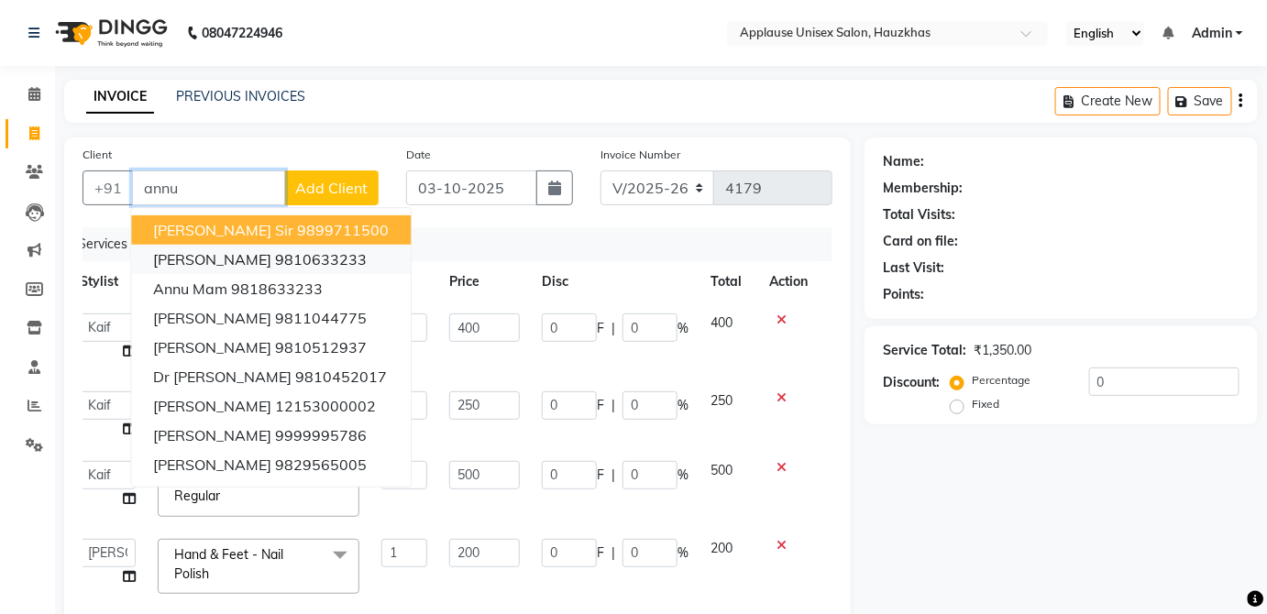
click at [317, 251] on ngb-highlight "9810633233" at bounding box center [321, 259] width 92 height 18
type input "9810633233"
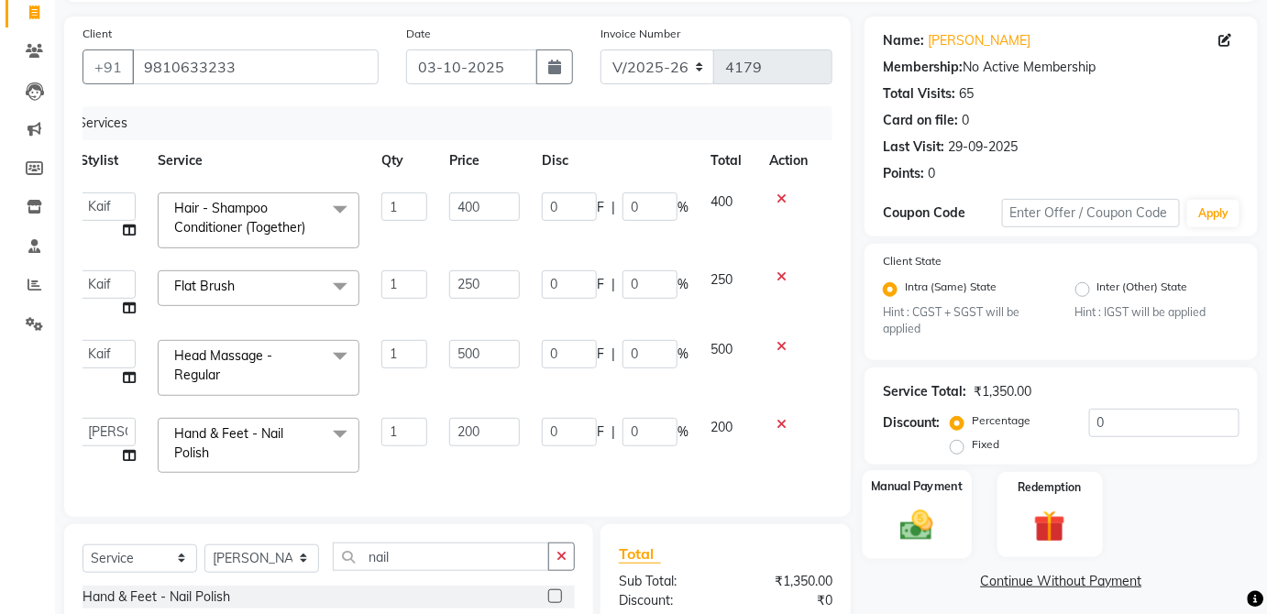
click at [940, 501] on div "Manual Payment" at bounding box center [917, 514] width 109 height 89
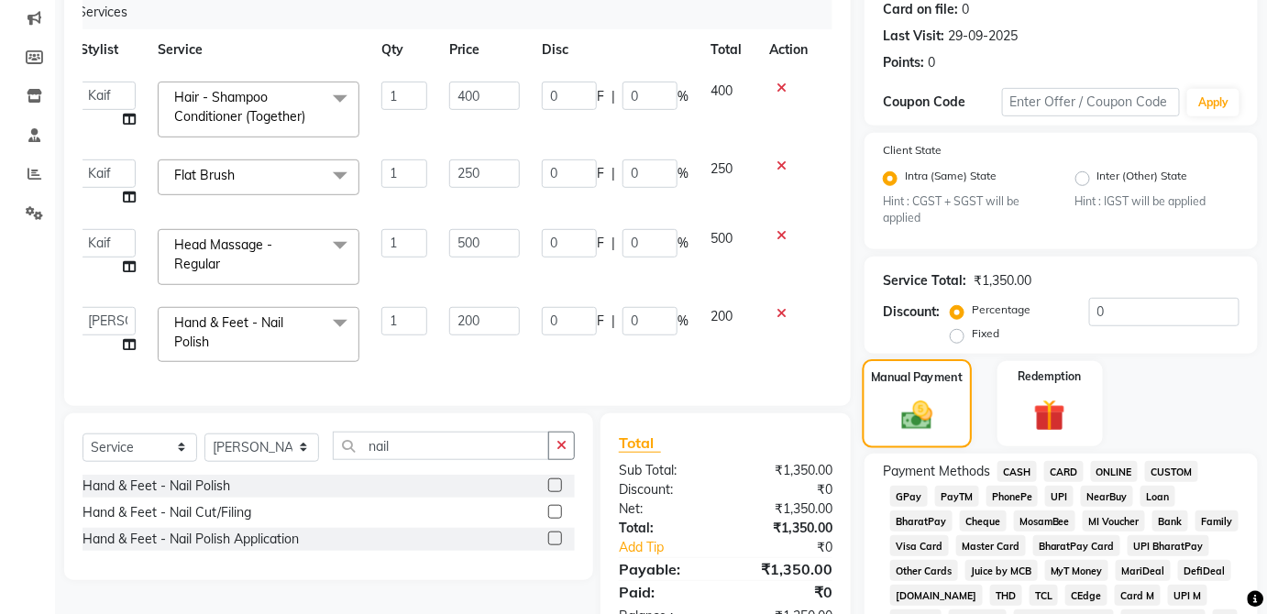
scroll to position [237, 0]
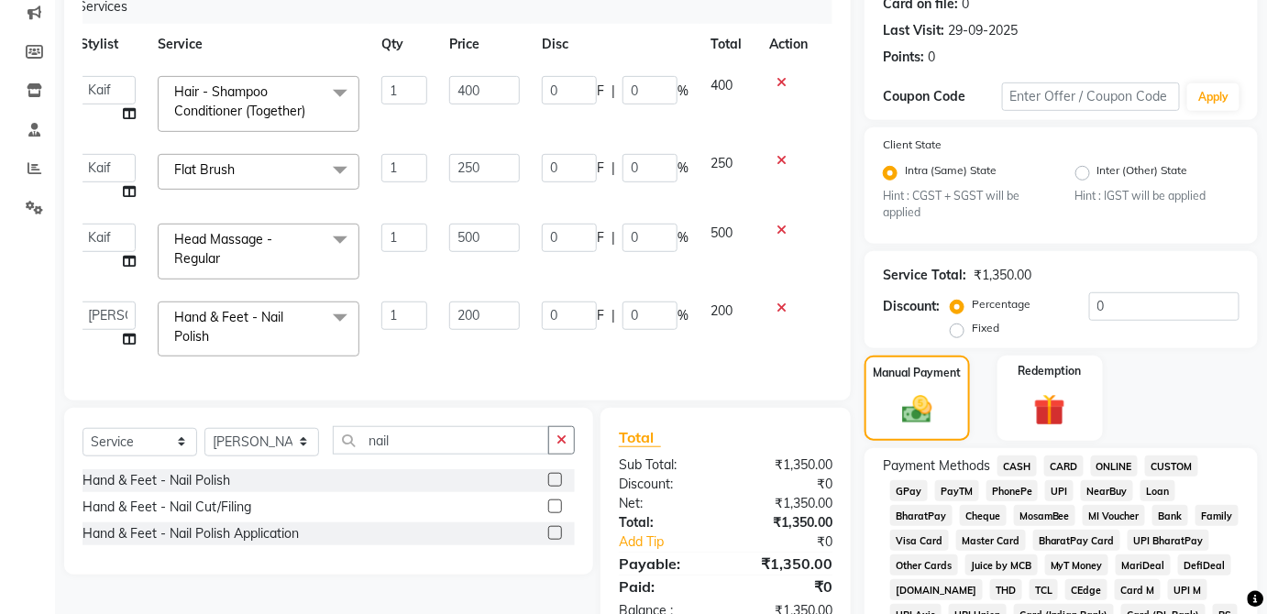
click at [1062, 491] on span "UPI" at bounding box center [1059, 490] width 28 height 21
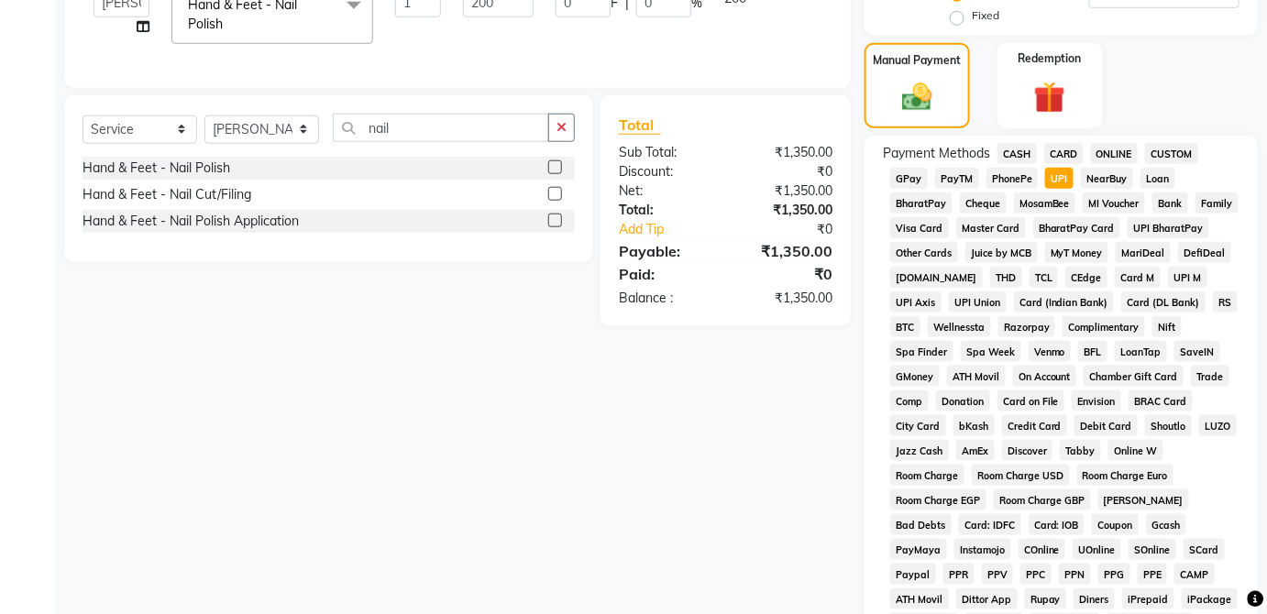
scroll to position [889, 0]
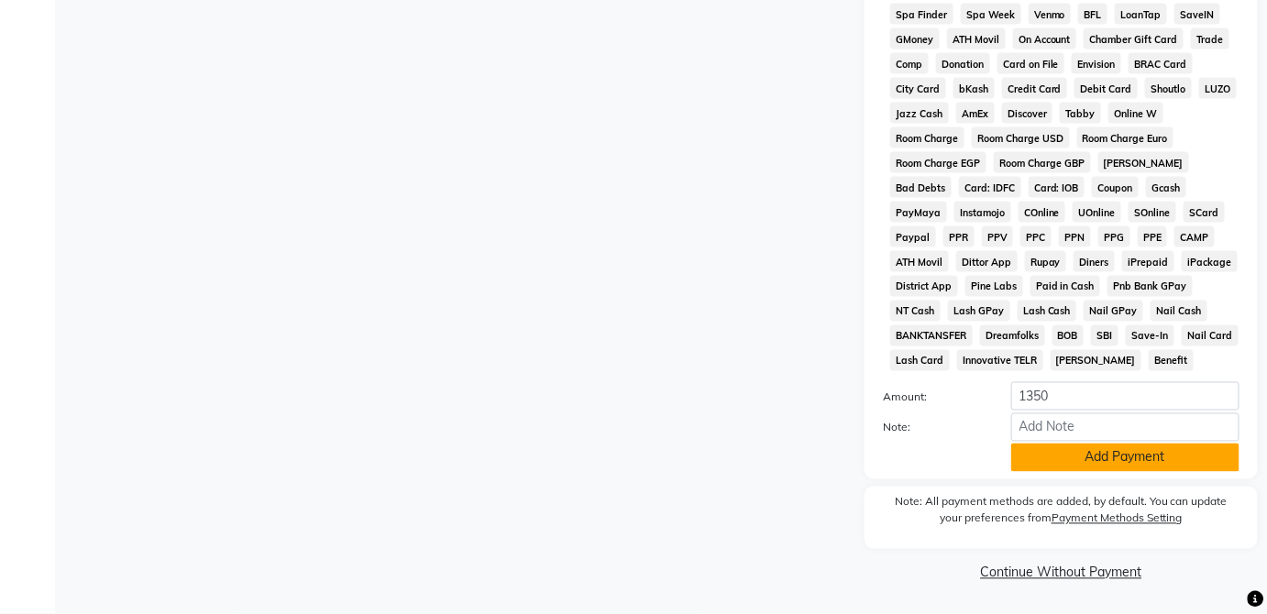
click at [1170, 460] on button "Add Payment" at bounding box center [1125, 458] width 228 height 28
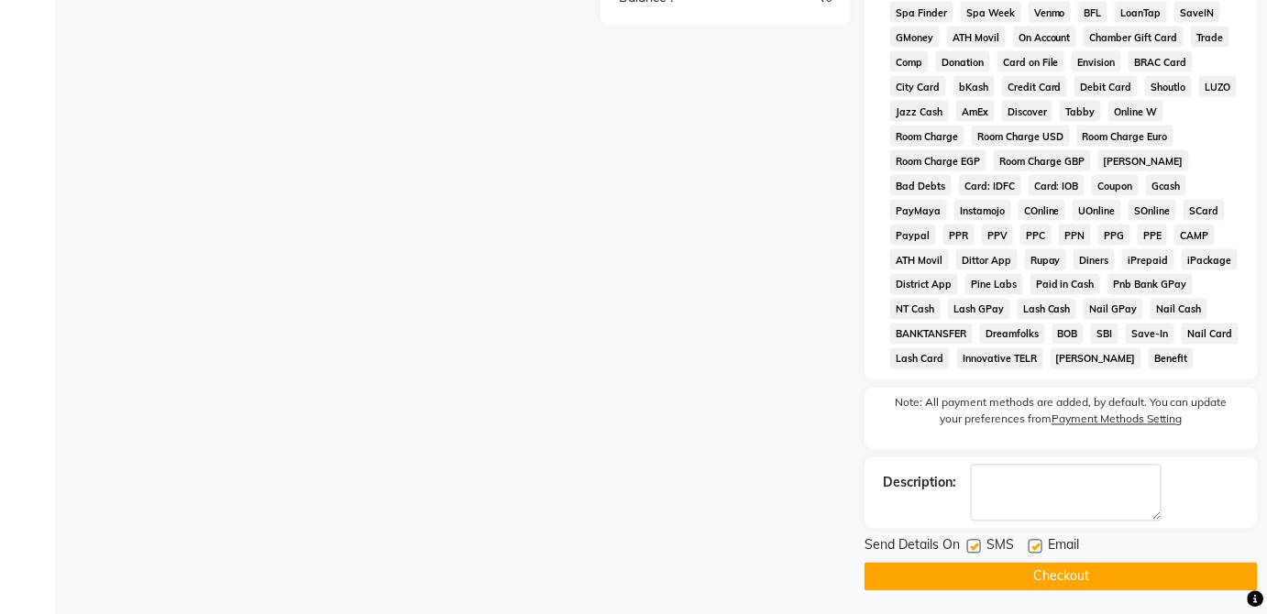
click at [1151, 589] on button "Checkout" at bounding box center [1061, 577] width 393 height 28
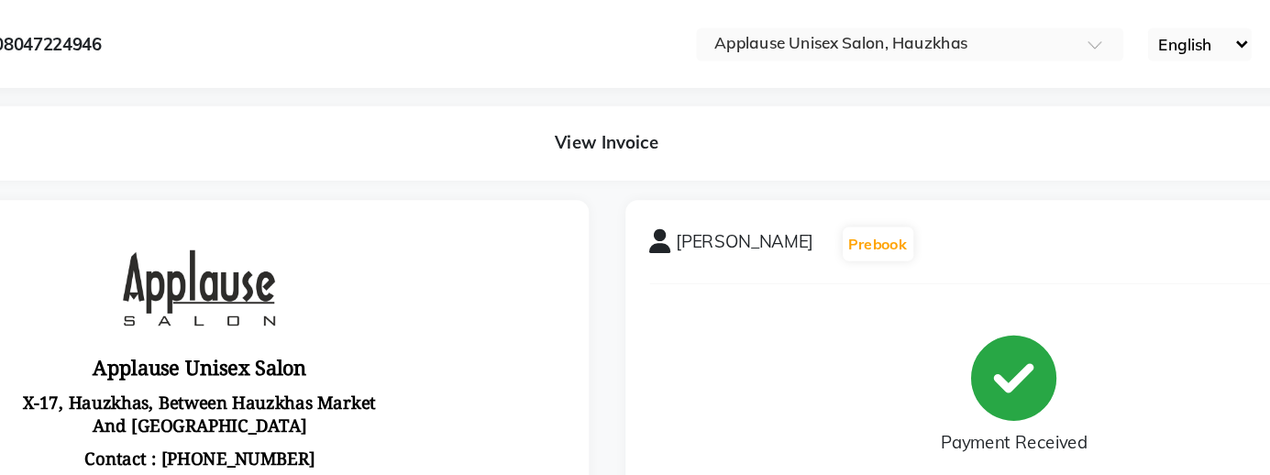
click at [673, 115] on div "View Invoice" at bounding box center [662, 108] width 1196 height 56
click at [811, 26] on input "text" at bounding box center [872, 35] width 266 height 18
